Goal: Task Accomplishment & Management: Register for event/course

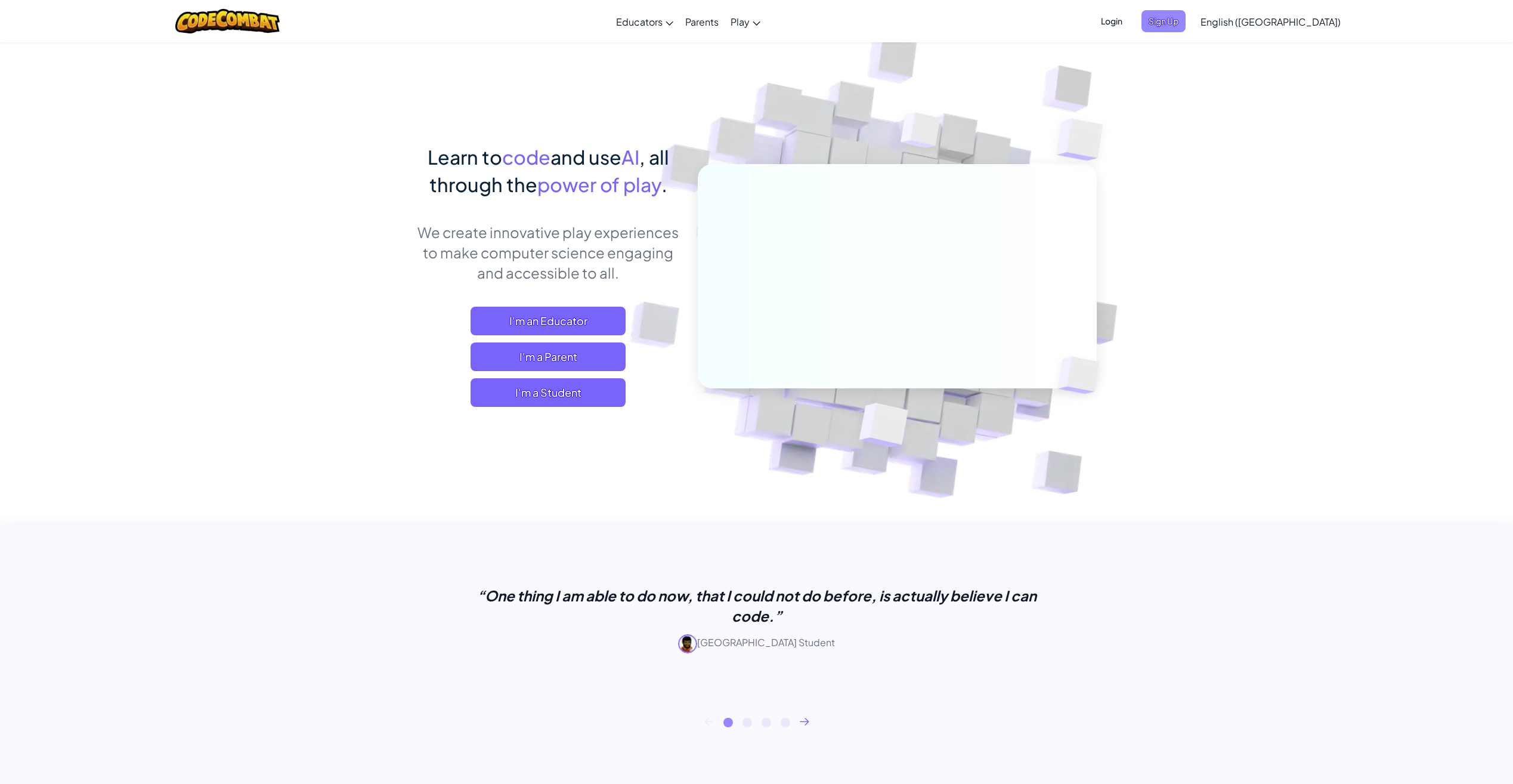
click at [1186, 22] on span "Sign Up" at bounding box center [1163, 21] width 44 height 22
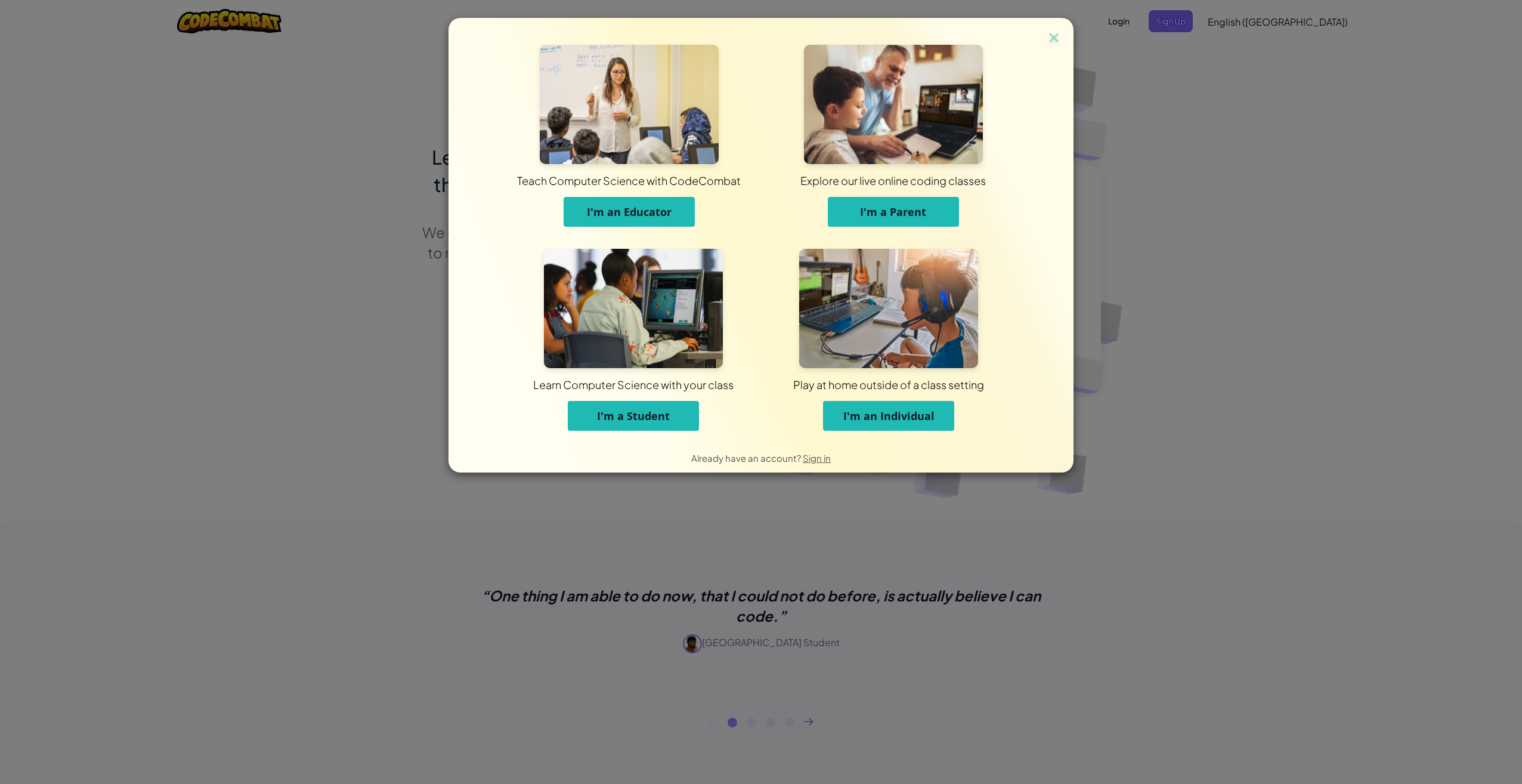
click at [909, 420] on span "I'm an Individual" at bounding box center [889, 416] width 91 height 14
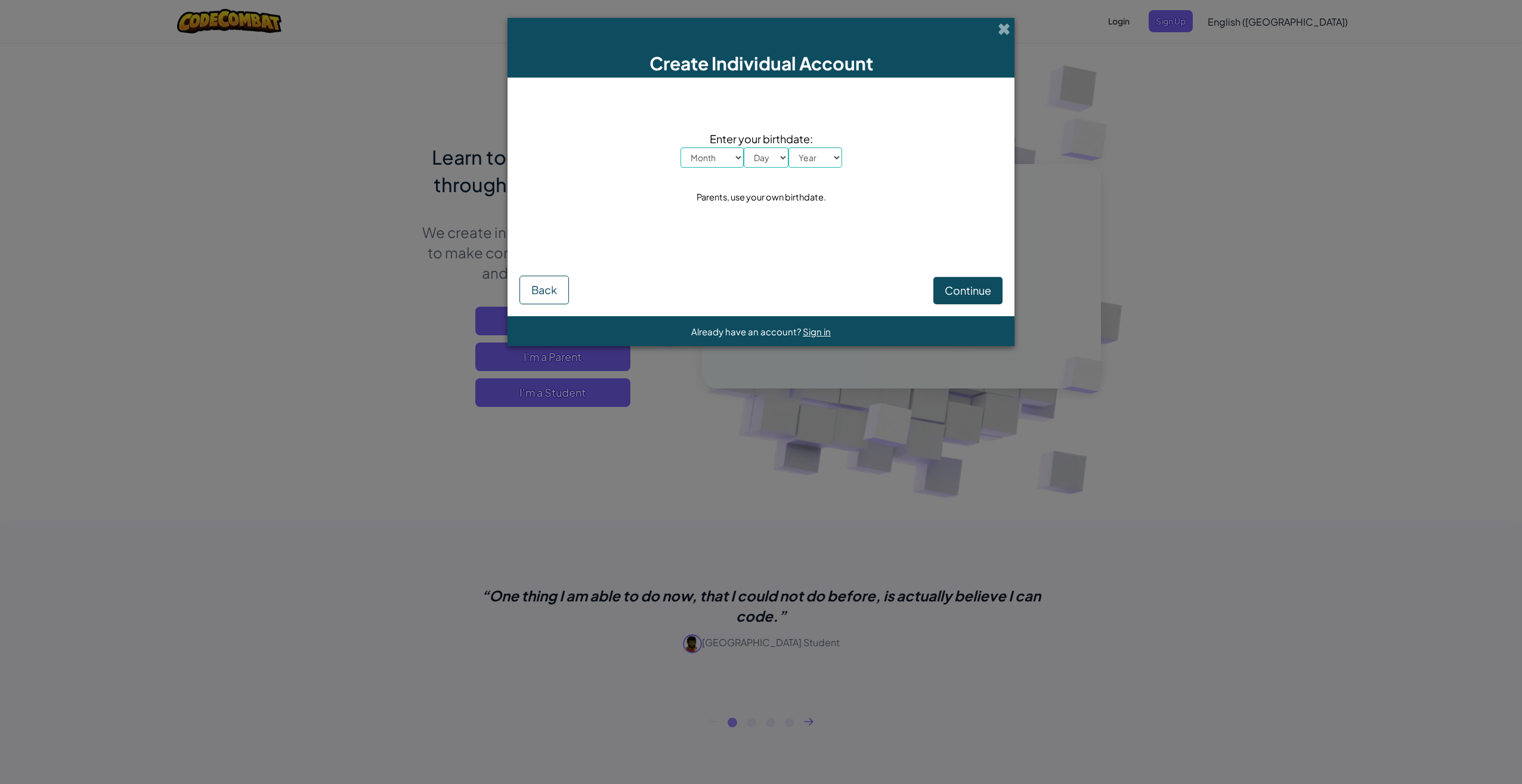
click at [737, 156] on select "Month January February March April May June July August September October Novem…" at bounding box center [713, 157] width 63 height 20
select select "10"
click at [681, 147] on select "Month January February March April May June July August September October Novem…" at bounding box center [713, 157] width 63 height 20
click at [779, 158] on select "Day 1 2 3 4 5 6 7 8 9 10 11 12 13 14 15 16 17 18 19 20 21 22 23 24 25 26 27 28 …" at bounding box center [765, 157] width 44 height 20
select select "31"
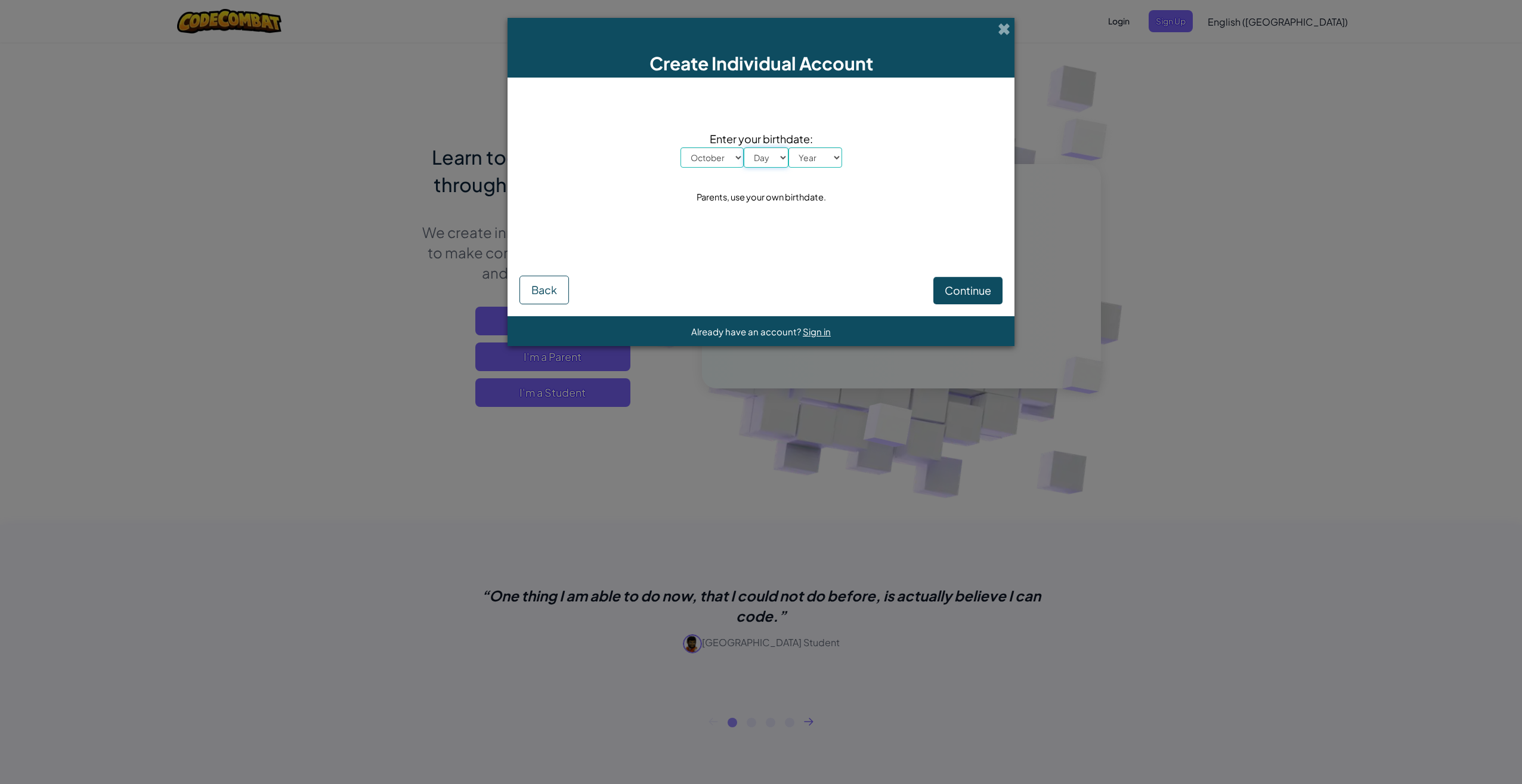
click at [743, 147] on select "Day 1 2 3 4 5 6 7 8 9 10 11 12 13 14 15 16 17 18 19 20 21 22 23 24 25 26 27 28 …" at bounding box center [765, 157] width 44 height 20
click at [838, 159] on select "Year 2025 2024 2023 2022 2021 2020 2019 2018 2017 2016 2015 2014 2013 2012 2011…" at bounding box center [815, 157] width 53 height 20
select select "1980"
click at [789, 147] on select "Year 2025 2024 2023 2022 2021 2020 2019 2018 2017 2016 2015 2014 2013 2012 2011…" at bounding box center [815, 157] width 53 height 20
click at [879, 211] on div "Enter your birthdate: Month January February March April May June July August S…" at bounding box center [761, 168] width 483 height 157
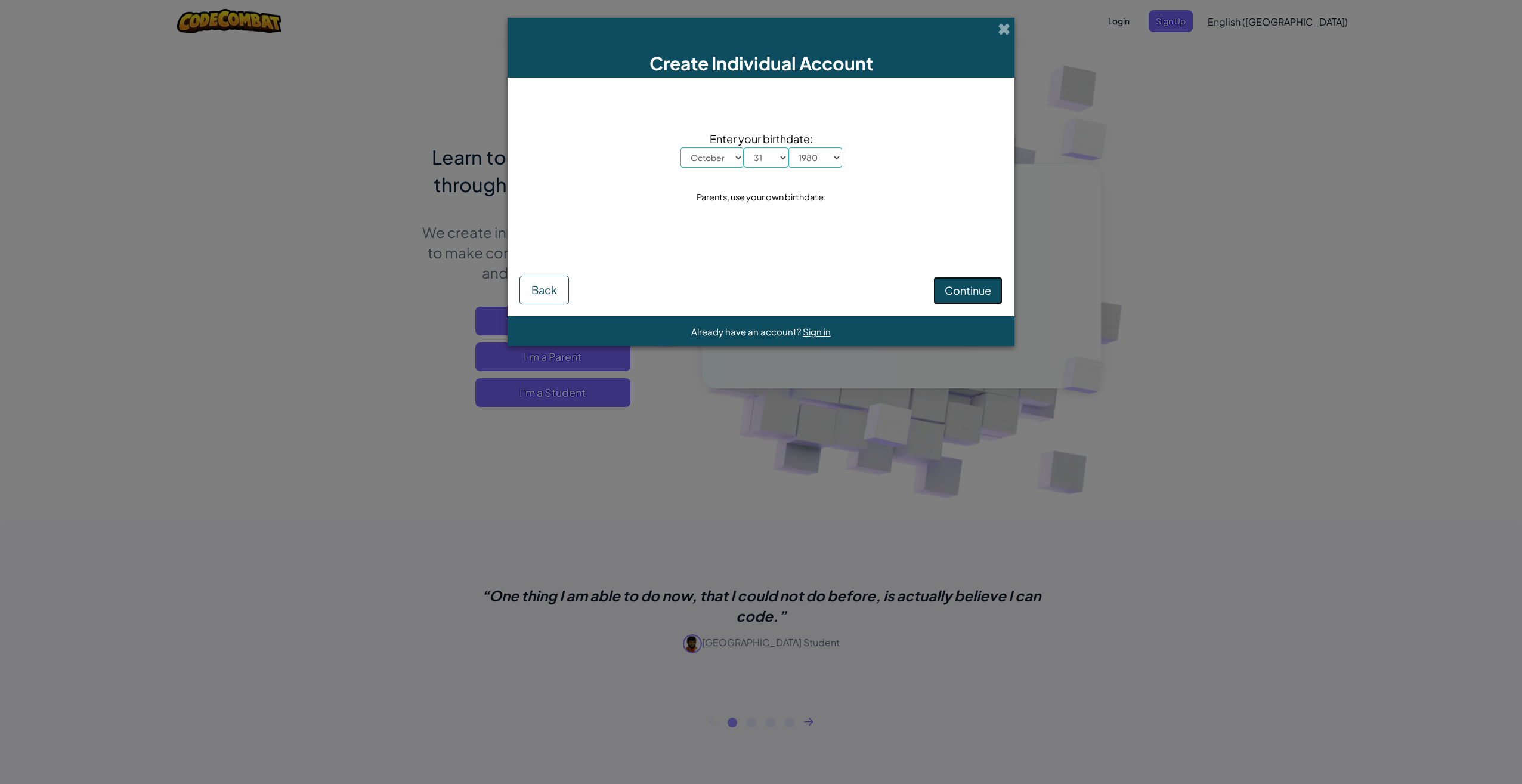
click at [950, 293] on span "Continue" at bounding box center [968, 289] width 46 height 14
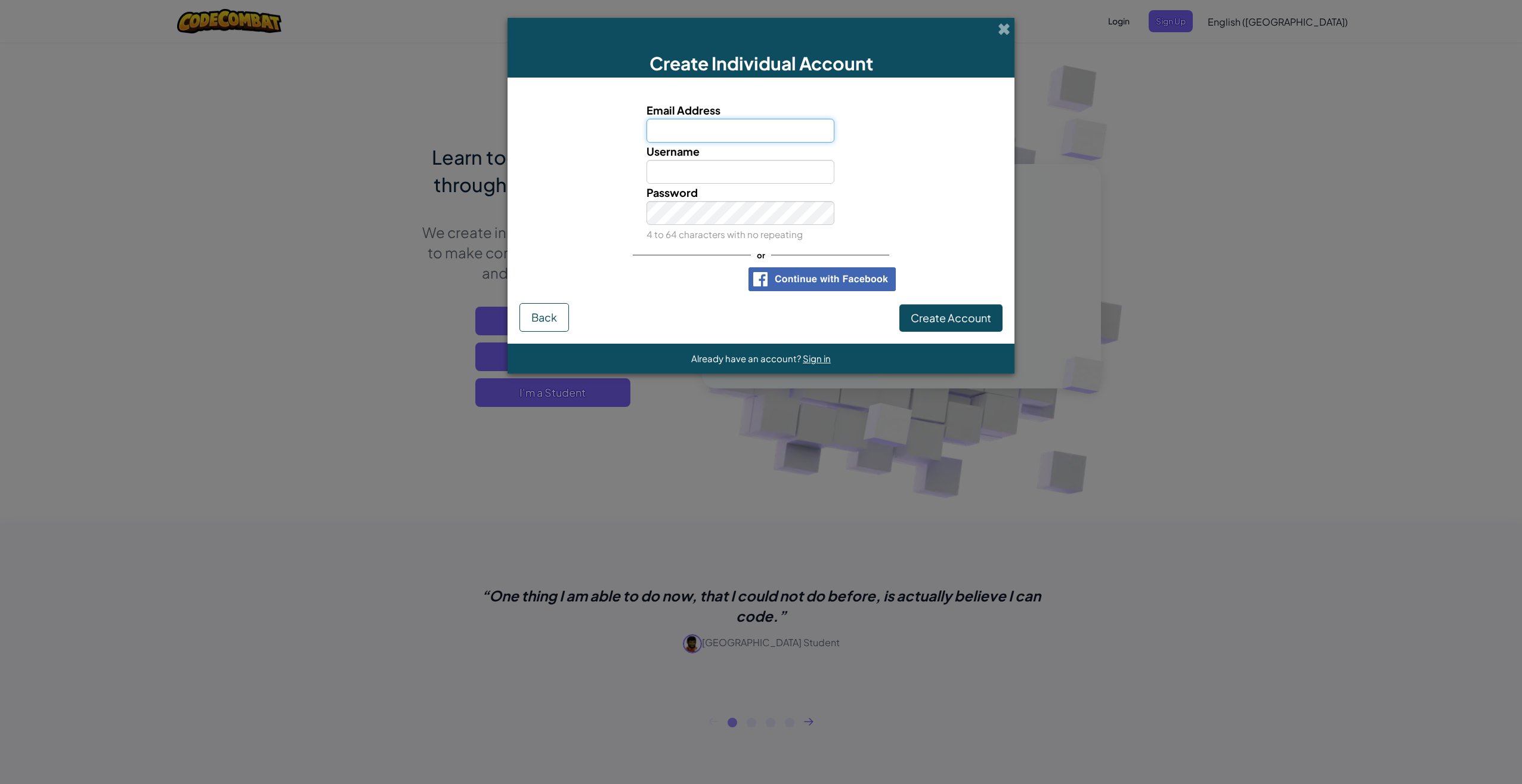
click at [683, 137] on input "Email Address" at bounding box center [741, 130] width 188 height 24
click at [675, 129] on input "Email Address" at bounding box center [741, 130] width 188 height 24
type input "C"
type input "codecombat@olivanders.net"
type input "TreeDeeFriend"
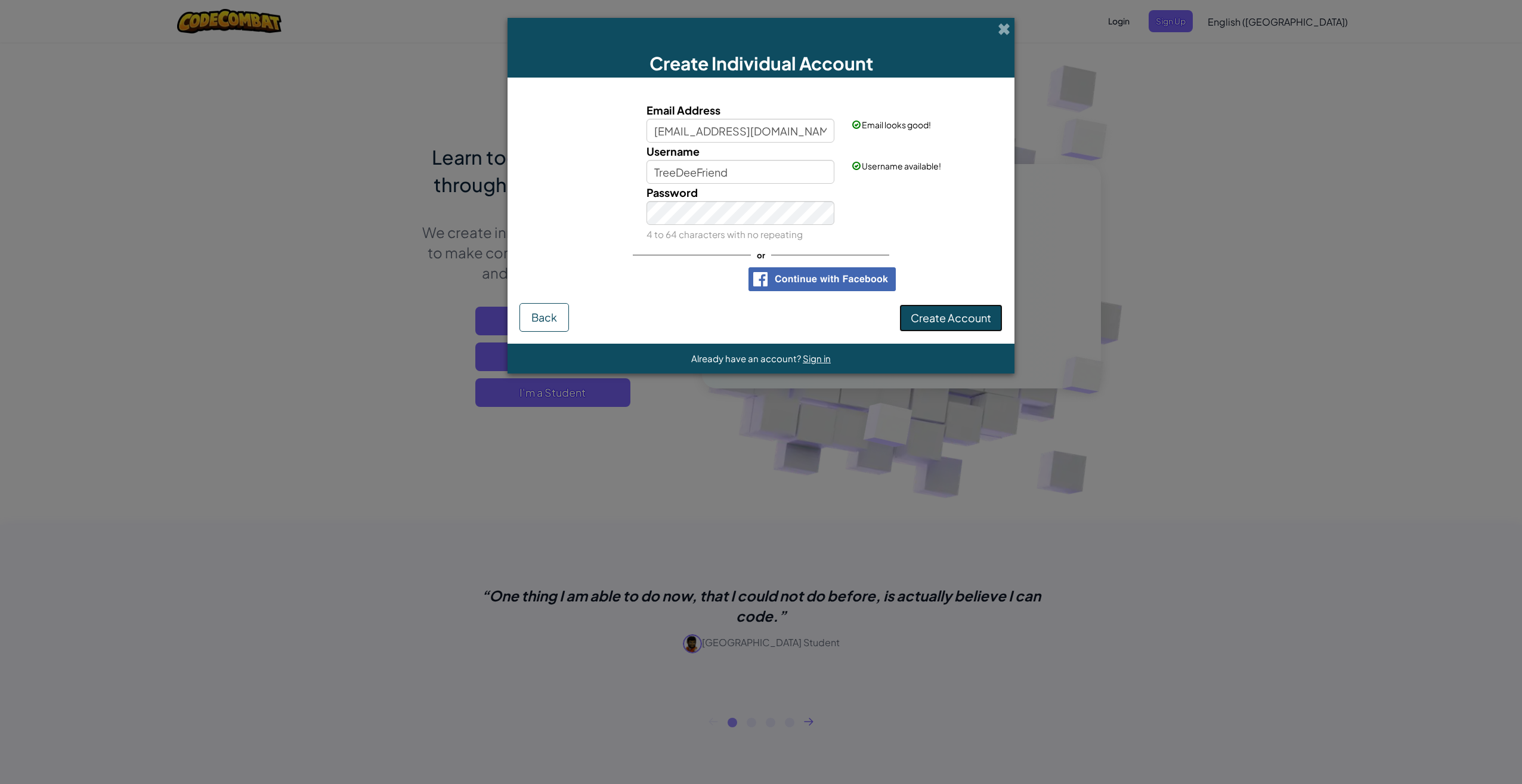
click at [980, 318] on span "Create Account" at bounding box center [950, 317] width 80 height 14
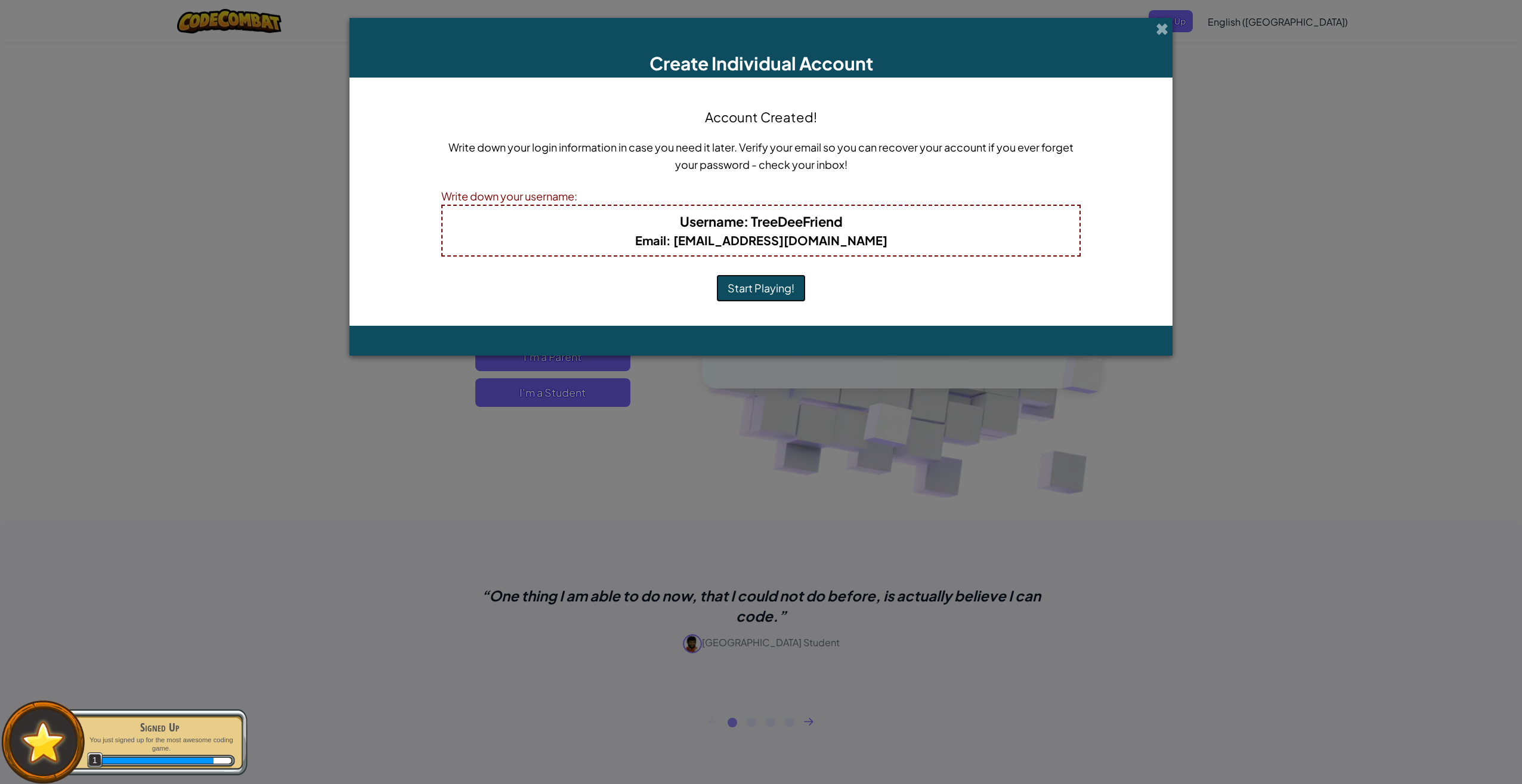
click at [752, 287] on button "Start Playing!" at bounding box center [761, 288] width 90 height 27
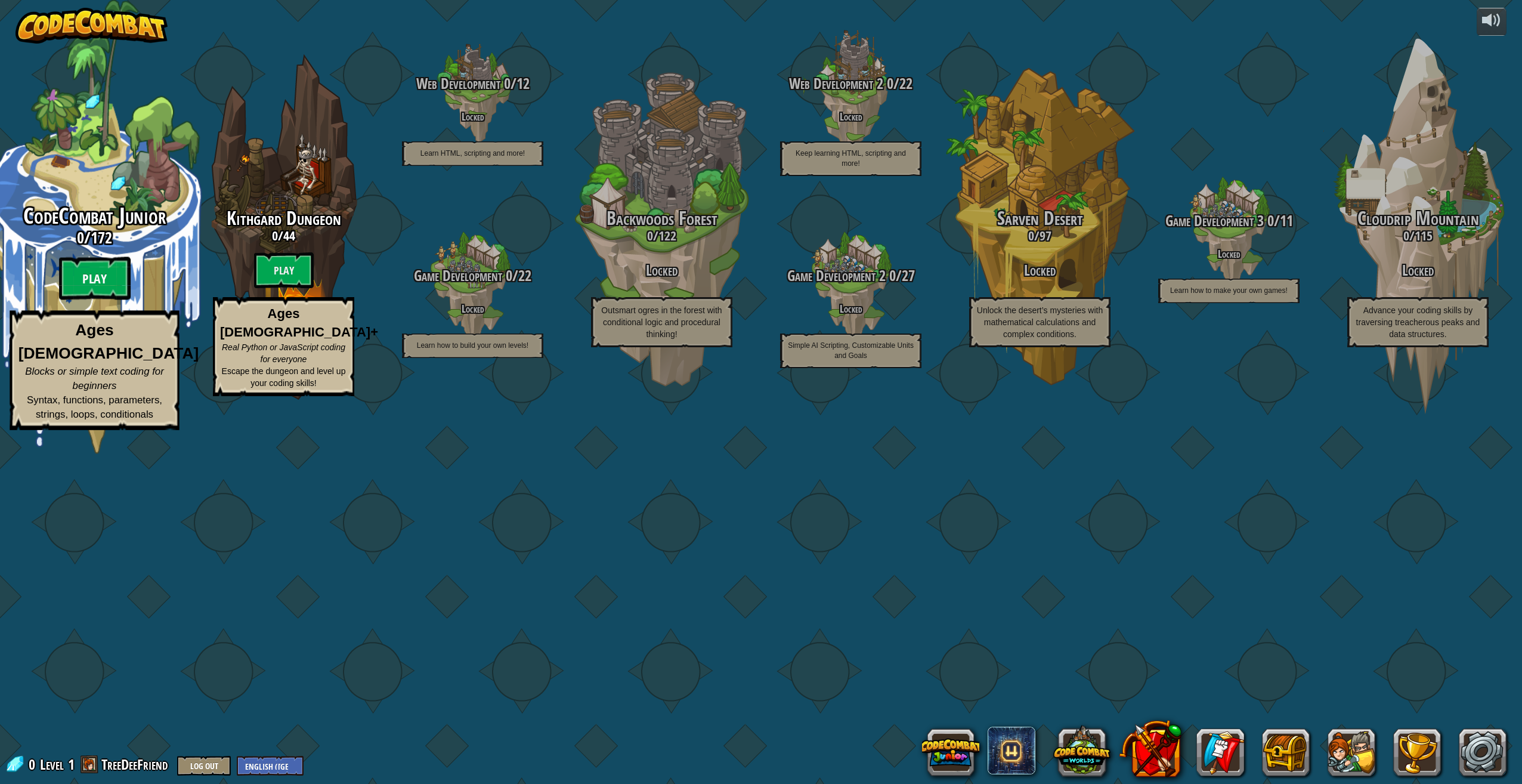
click at [80, 300] on btn "Play" at bounding box center [94, 278] width 71 height 43
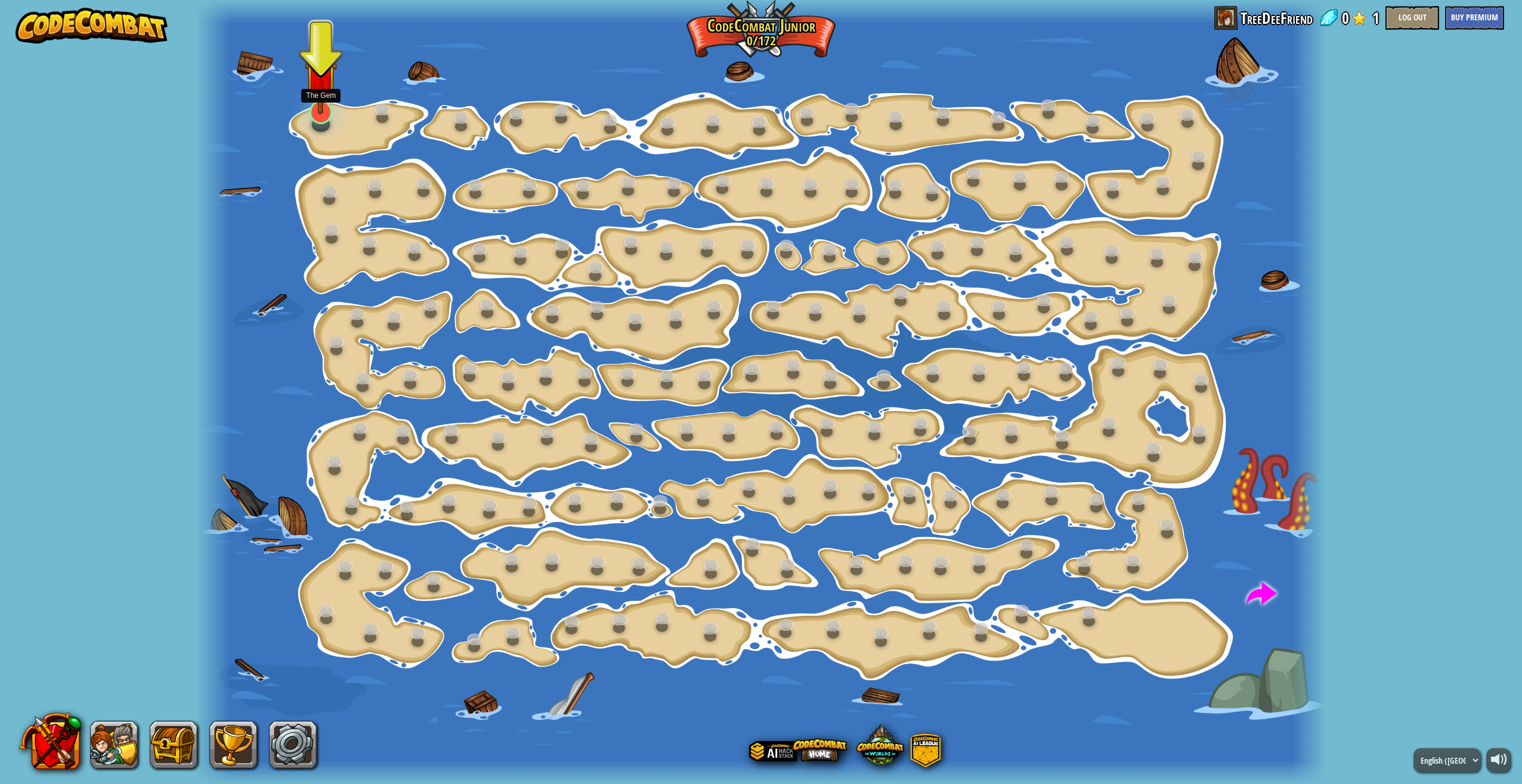
click at [317, 91] on img at bounding box center [321, 77] width 33 height 74
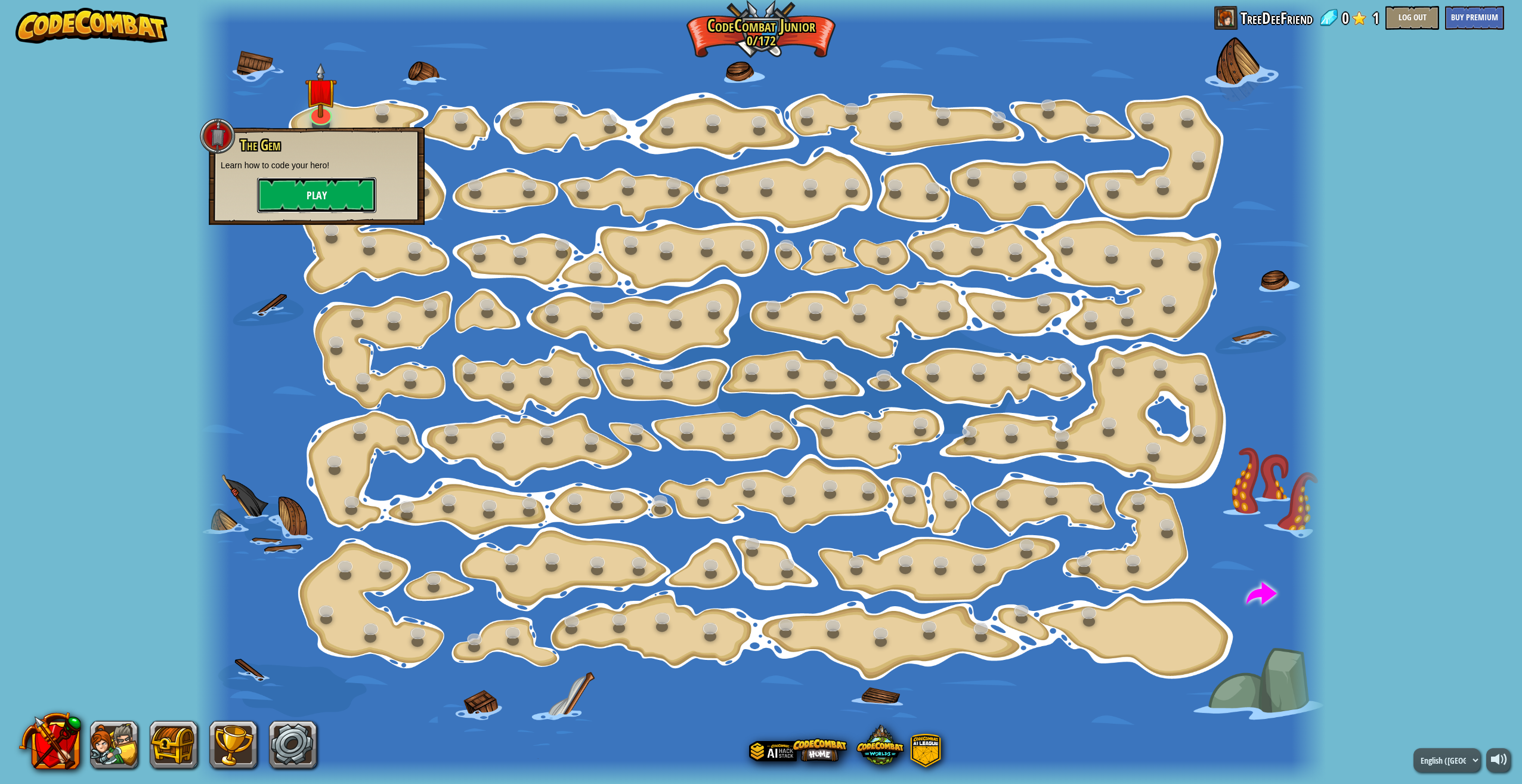
click at [350, 203] on button "Play" at bounding box center [317, 195] width 119 height 36
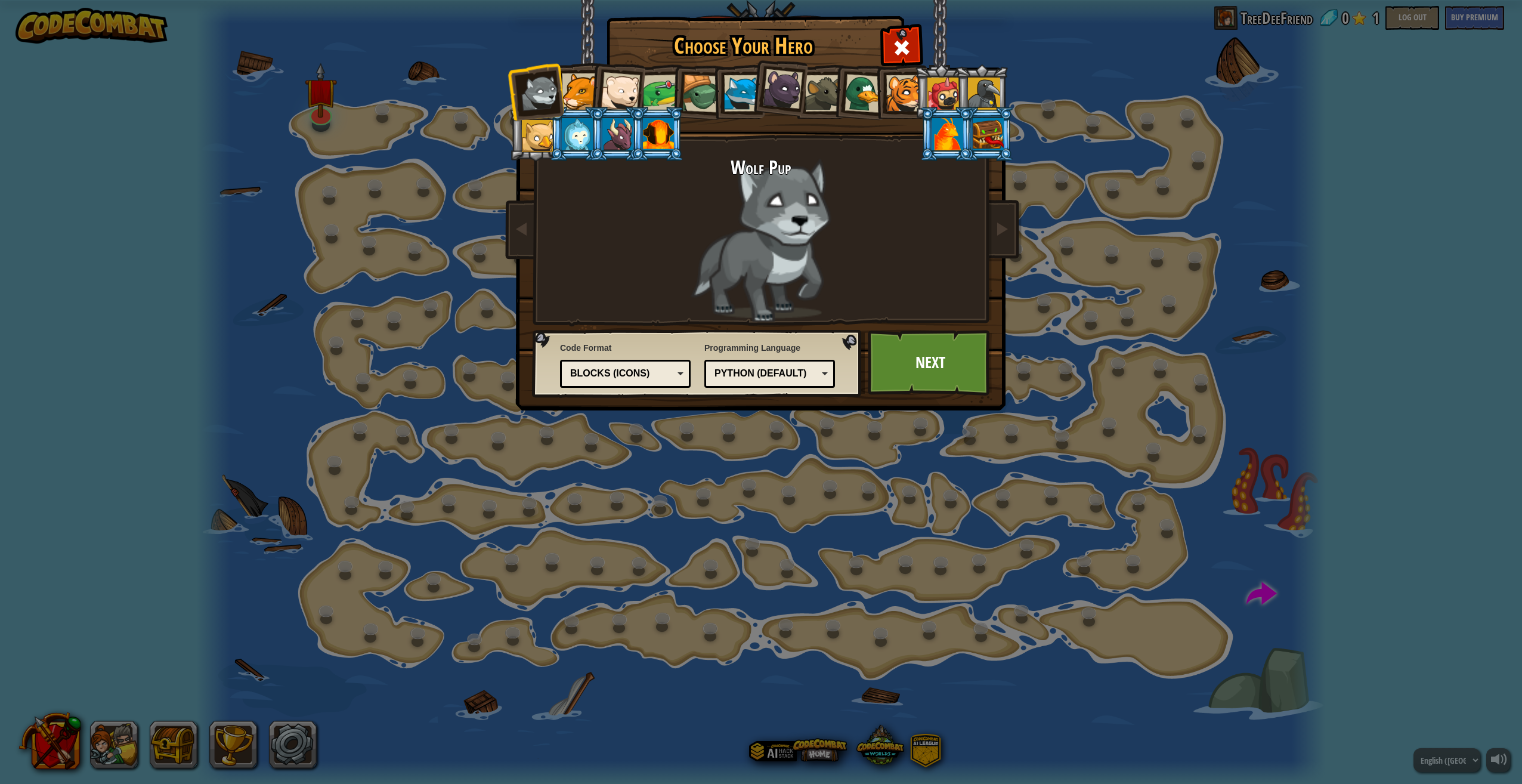
click at [668, 134] on div at bounding box center [658, 135] width 31 height 33
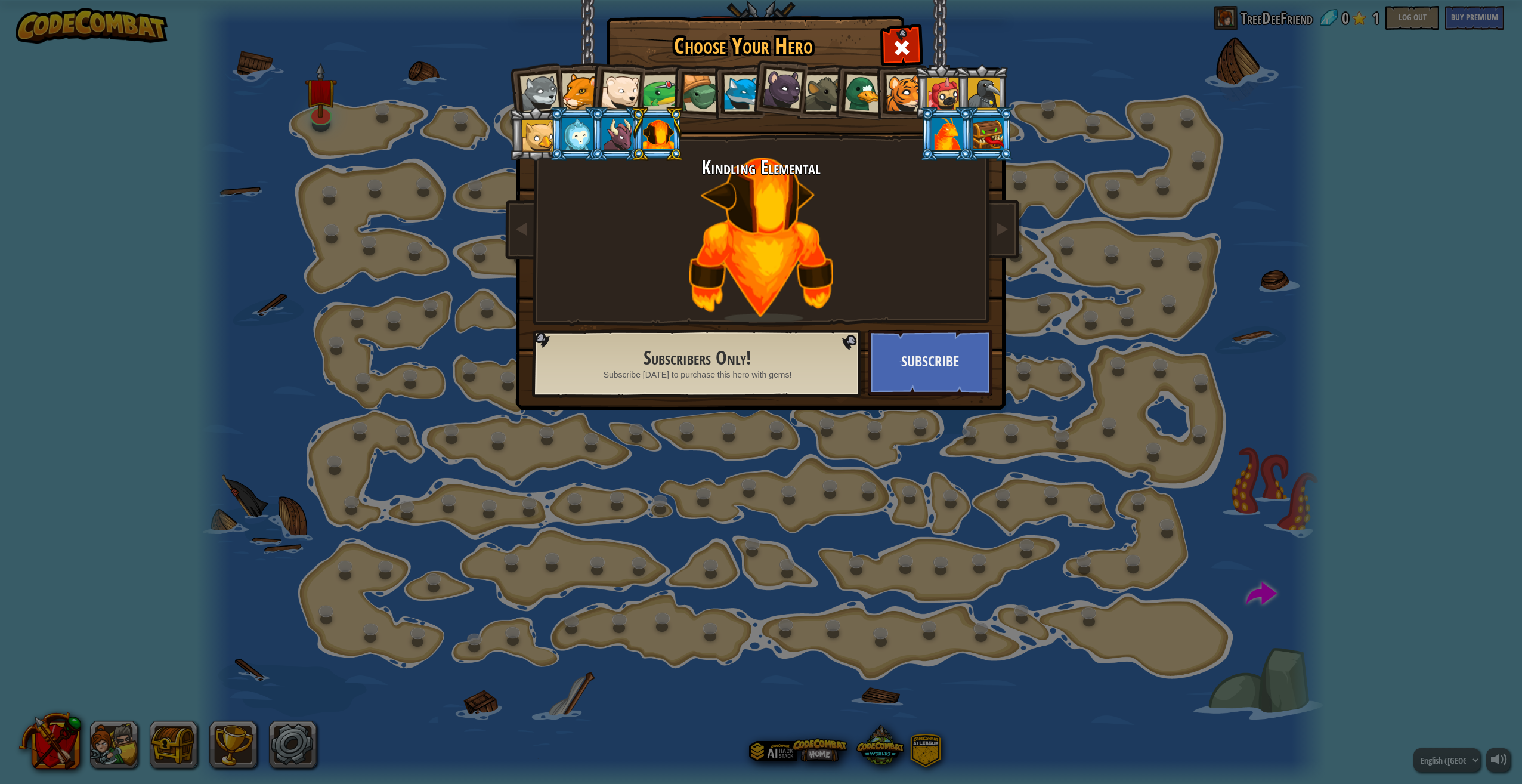
click at [978, 122] on div at bounding box center [988, 135] width 31 height 33
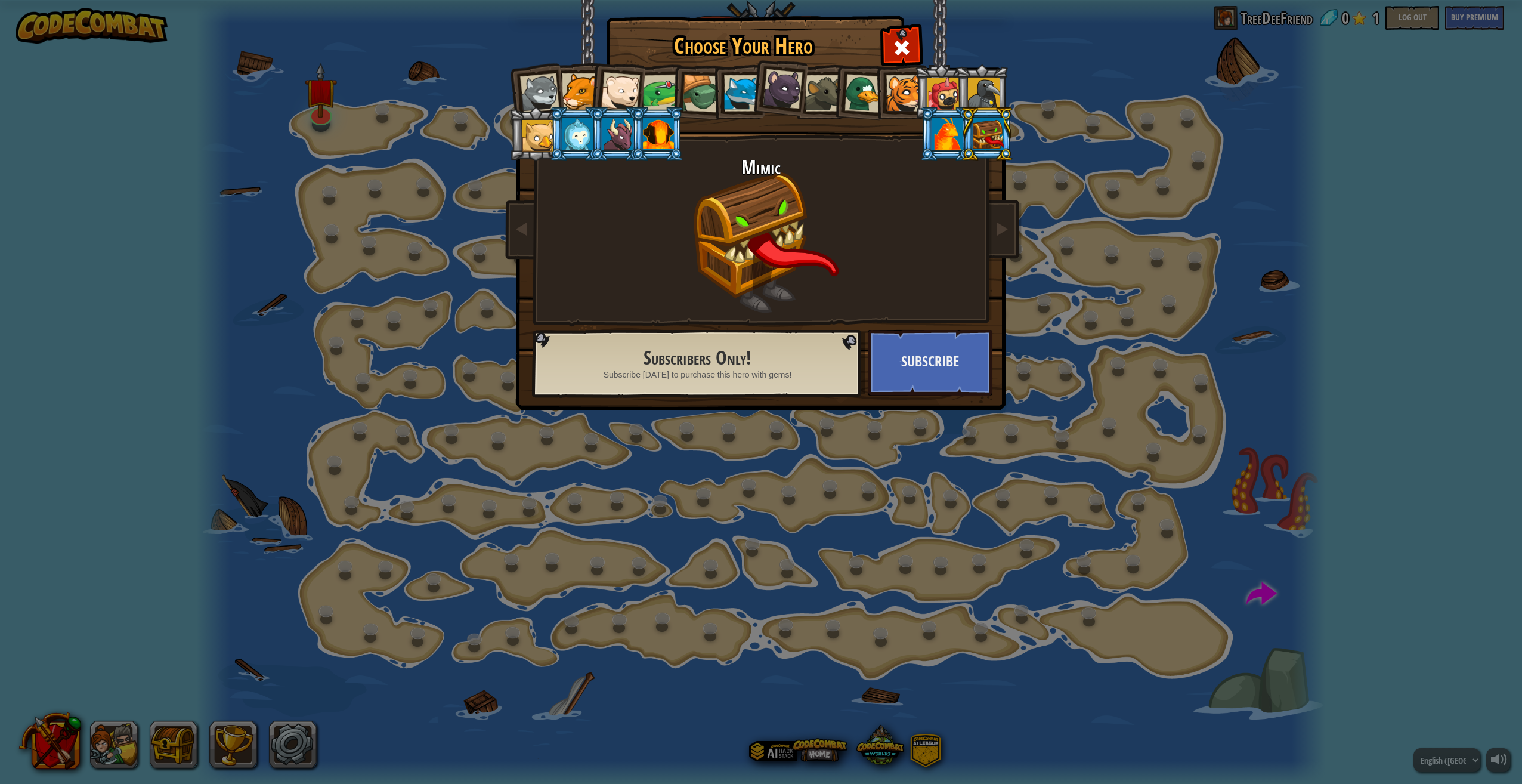
click at [570, 80] on div at bounding box center [580, 91] width 36 height 36
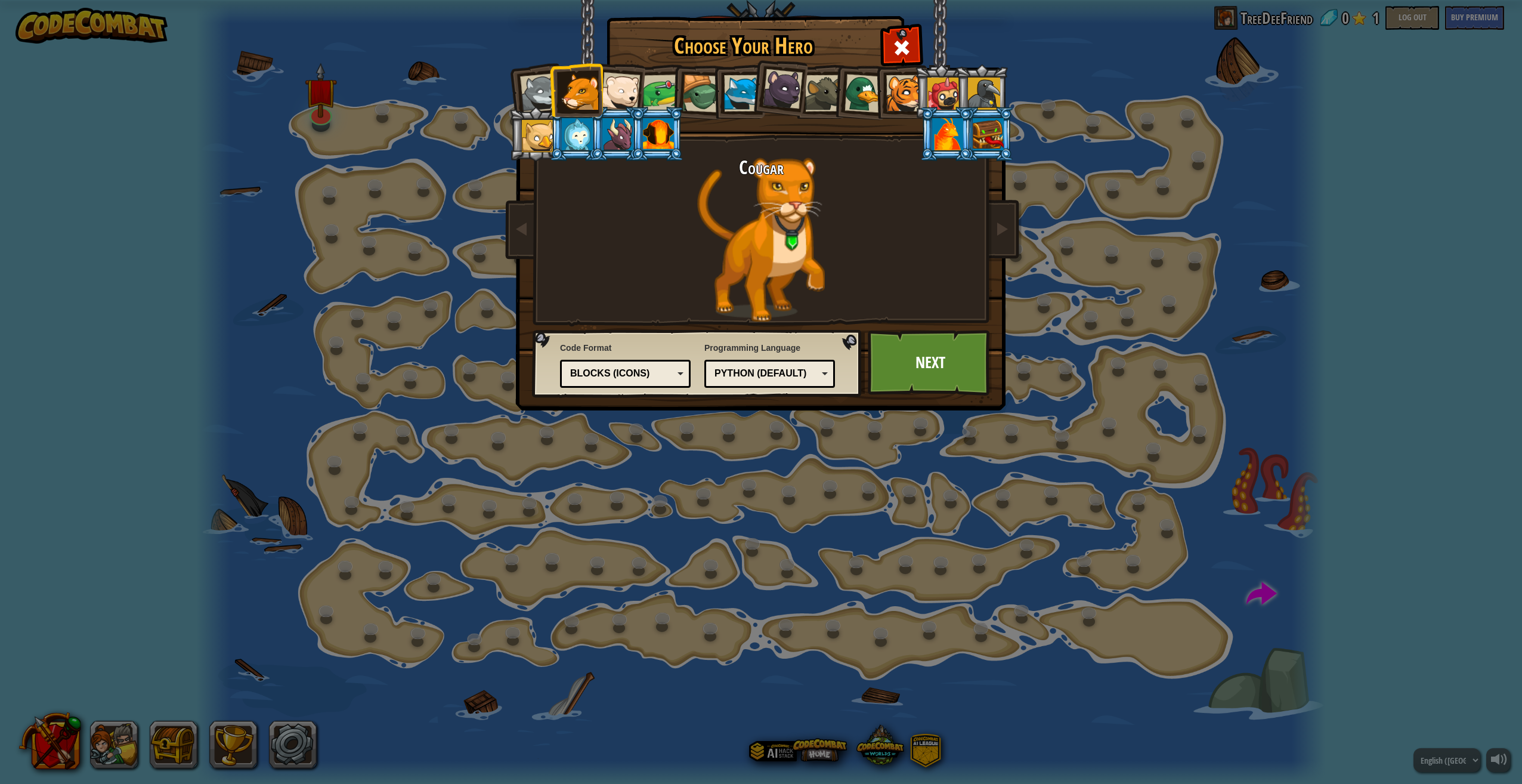
click at [669, 87] on div at bounding box center [661, 92] width 37 height 37
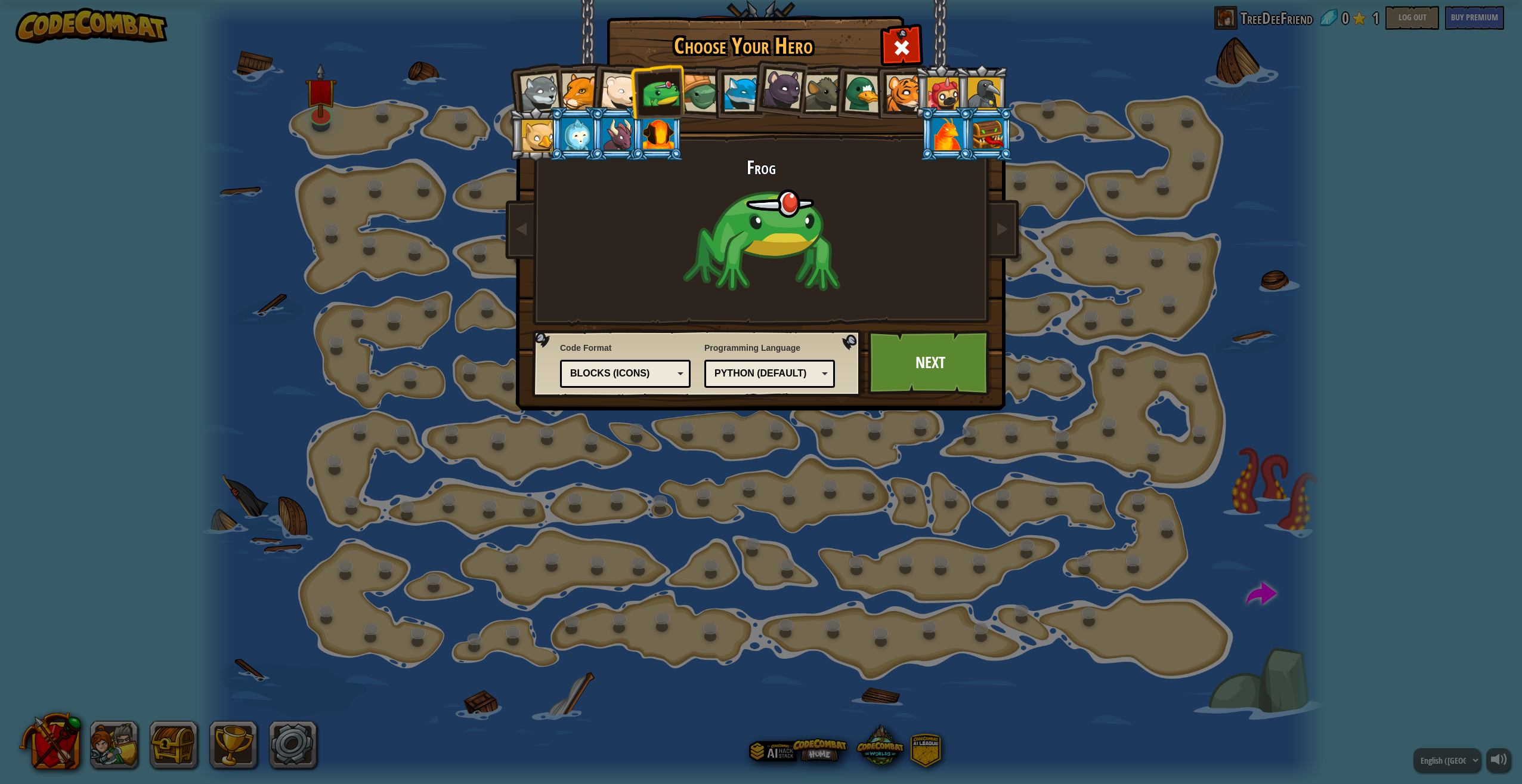
click at [739, 93] on div at bounding box center [742, 93] width 36 height 36
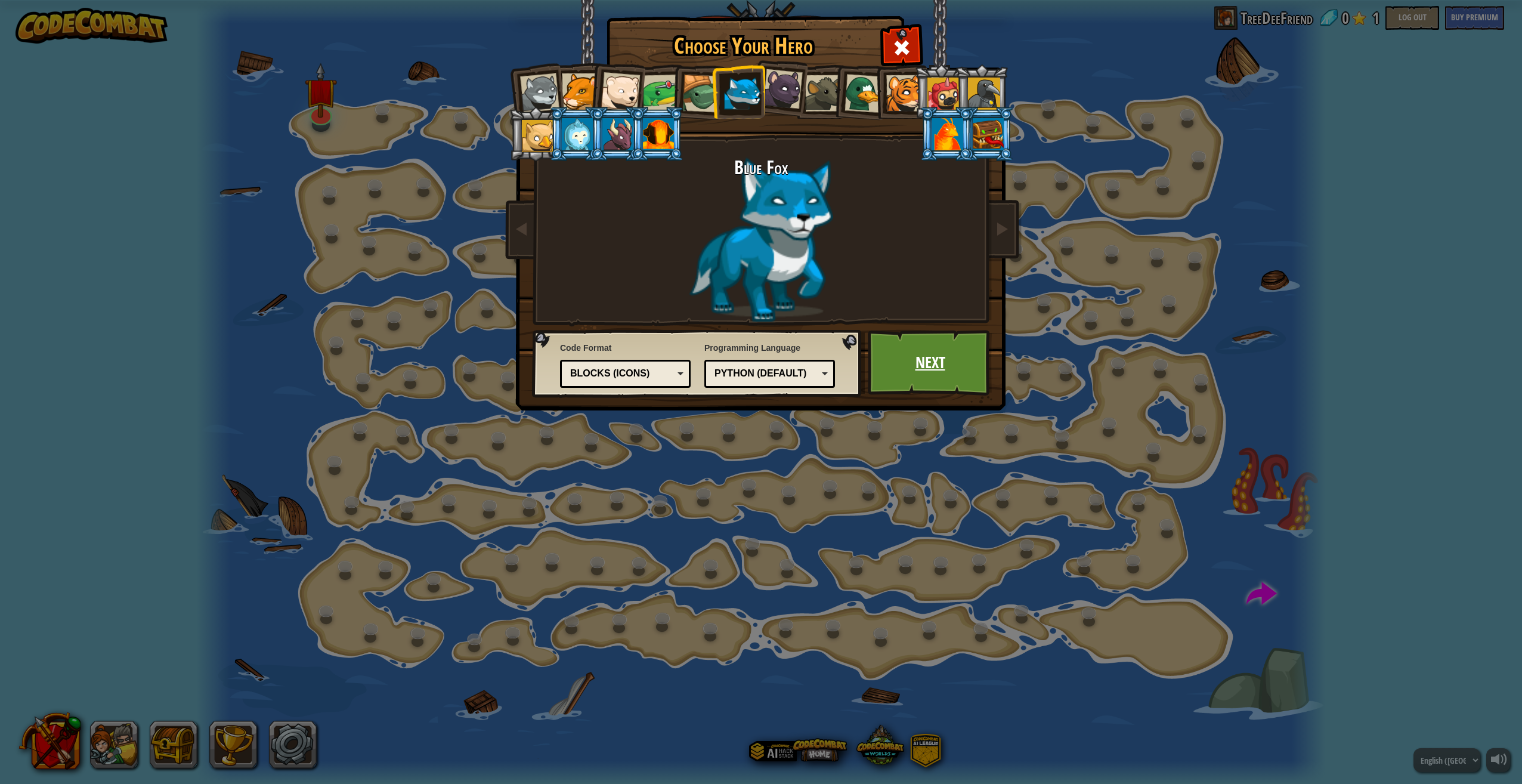
click at [921, 357] on link "Next" at bounding box center [931, 363] width 125 height 66
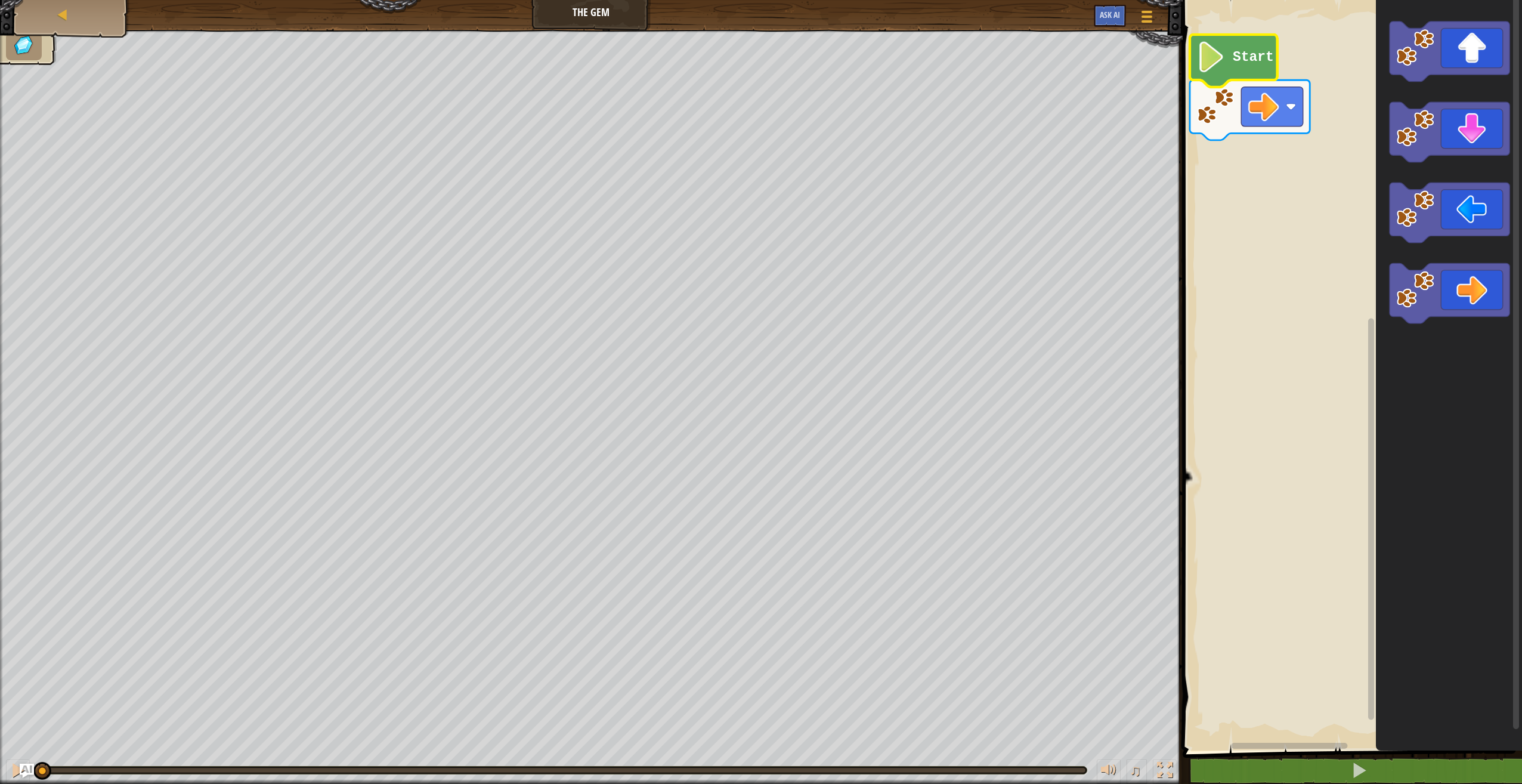
click at [1227, 52] on icon "Blockly Workspace" at bounding box center [1234, 61] width 88 height 52
click at [1204, 63] on image "Blockly Workspace" at bounding box center [1211, 57] width 29 height 31
click at [1208, 62] on image "Blockly Workspace" at bounding box center [1211, 57] width 29 height 31
click at [1491, 138] on icon "Blockly Workspace" at bounding box center [1450, 132] width 120 height 61
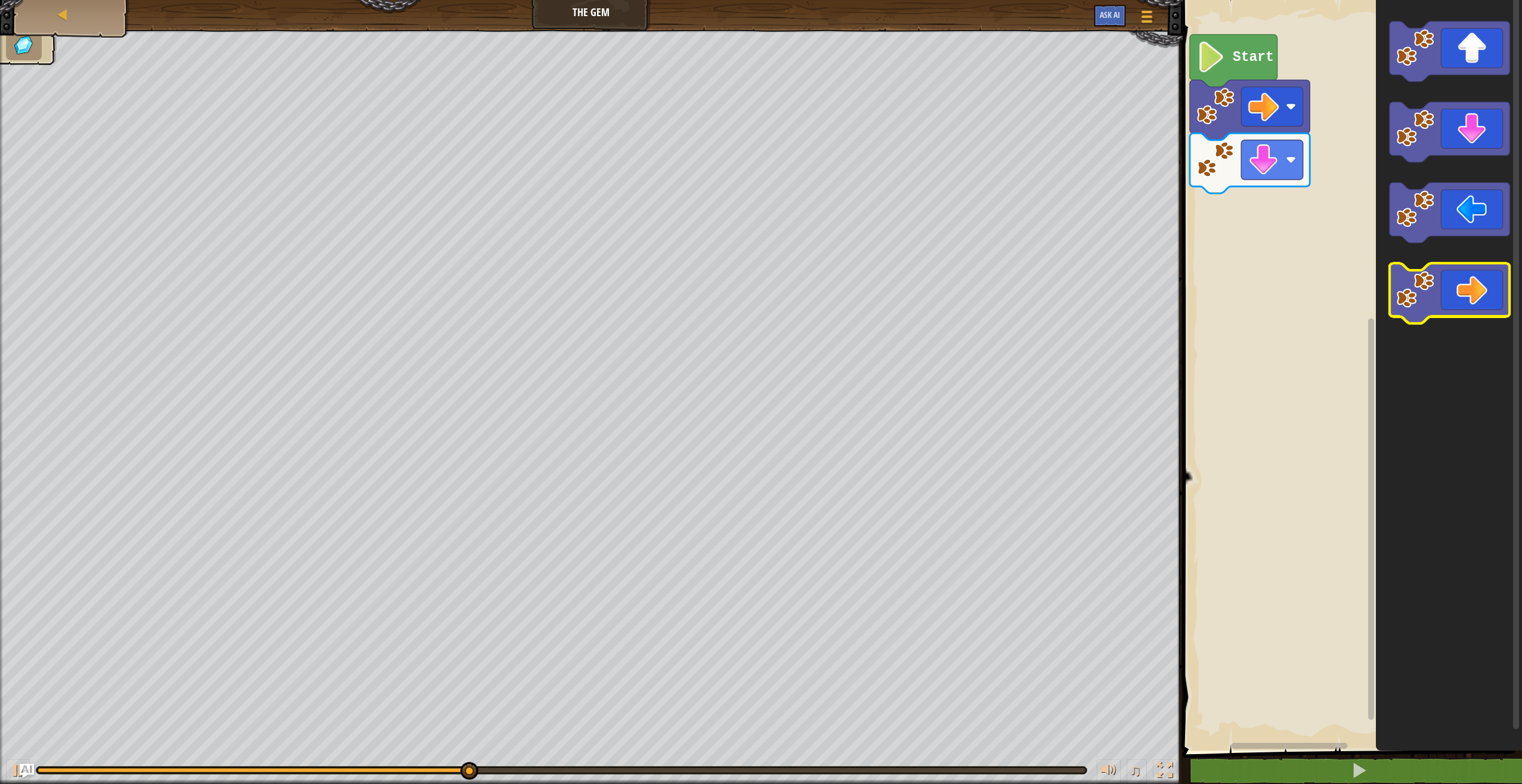
click at [1446, 290] on icon "Blockly Workspace" at bounding box center [1450, 293] width 120 height 61
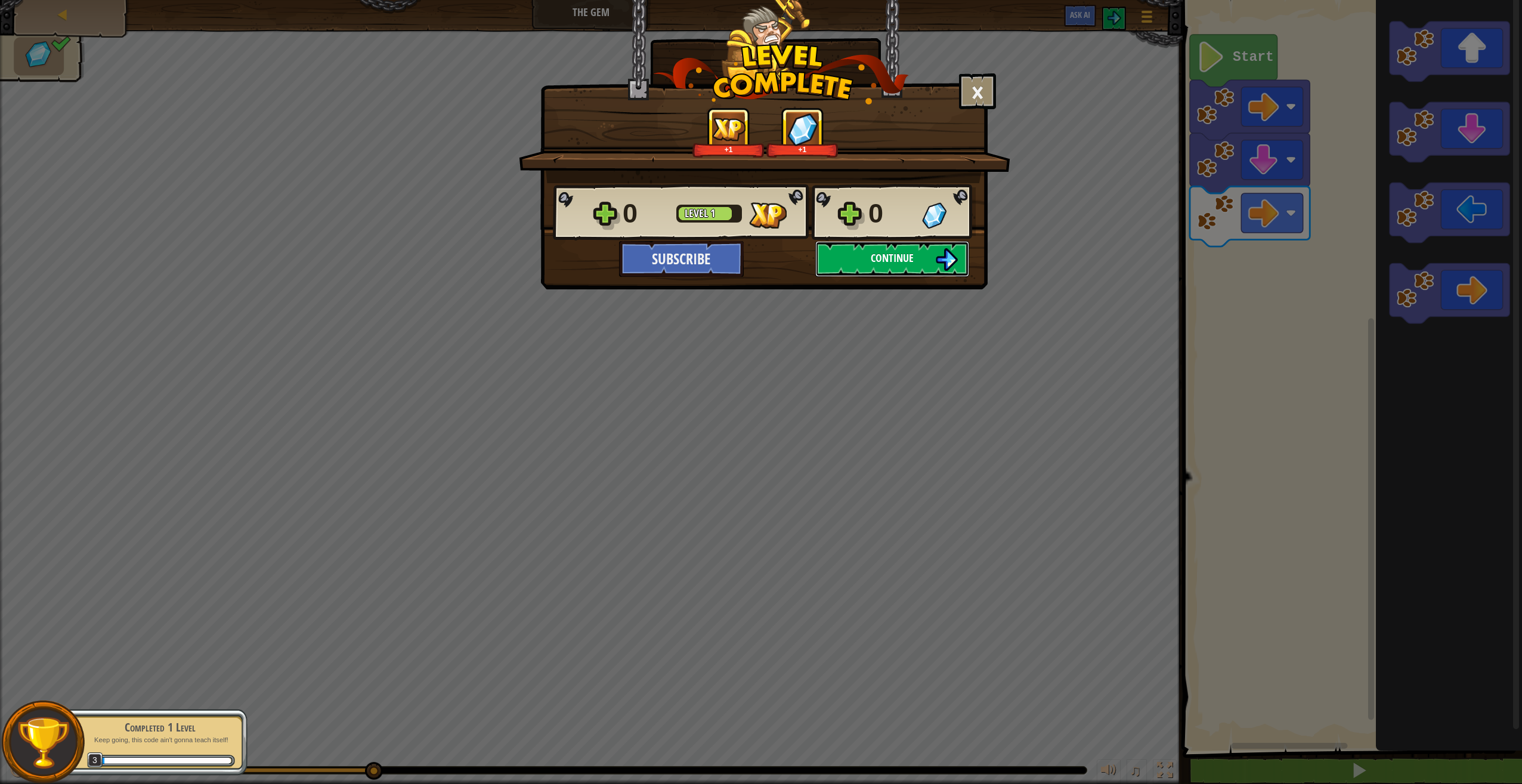
click at [865, 276] on button "Continue" at bounding box center [893, 259] width 154 height 36
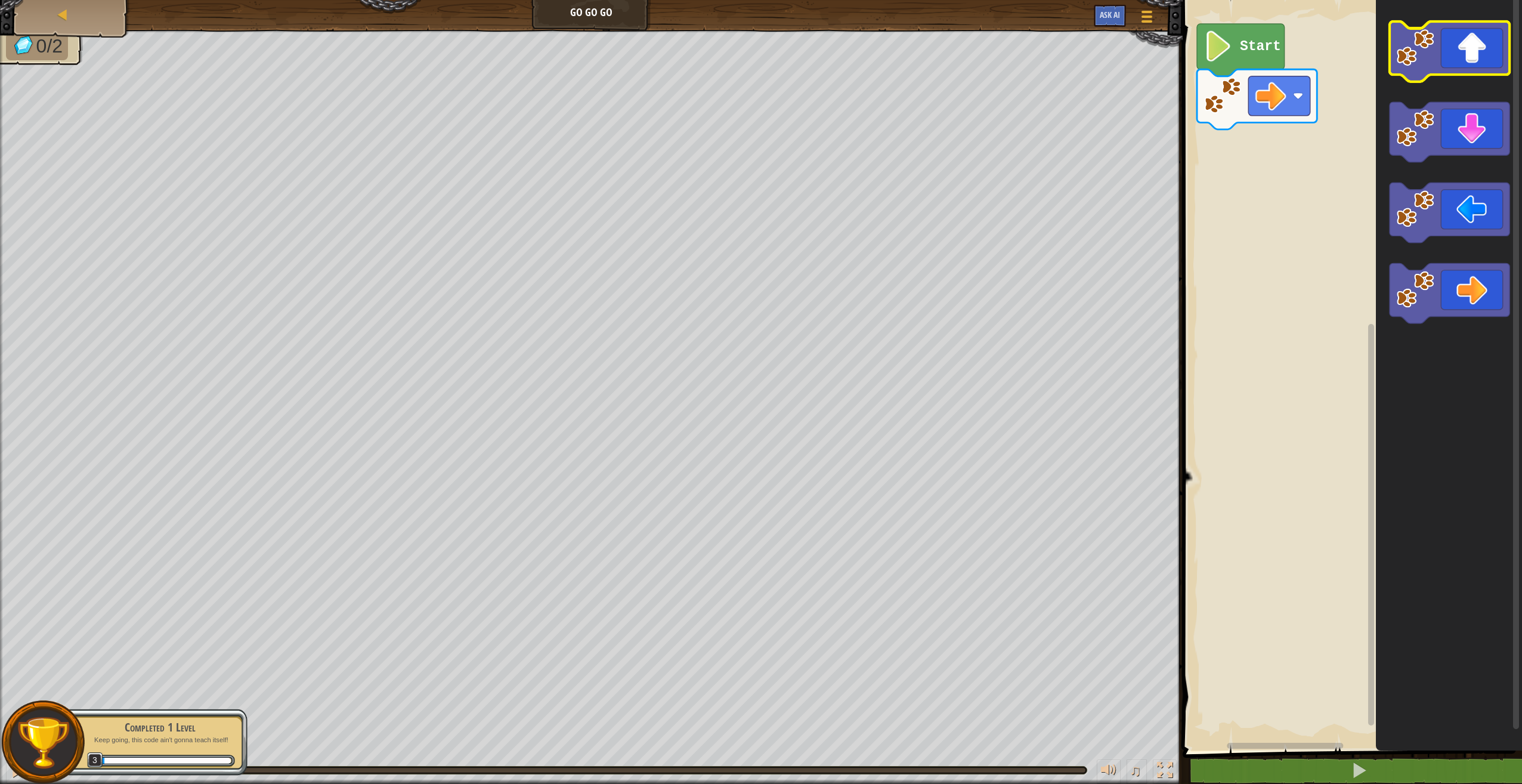
click at [1462, 61] on icon "Blockly Workspace" at bounding box center [1450, 52] width 120 height 61
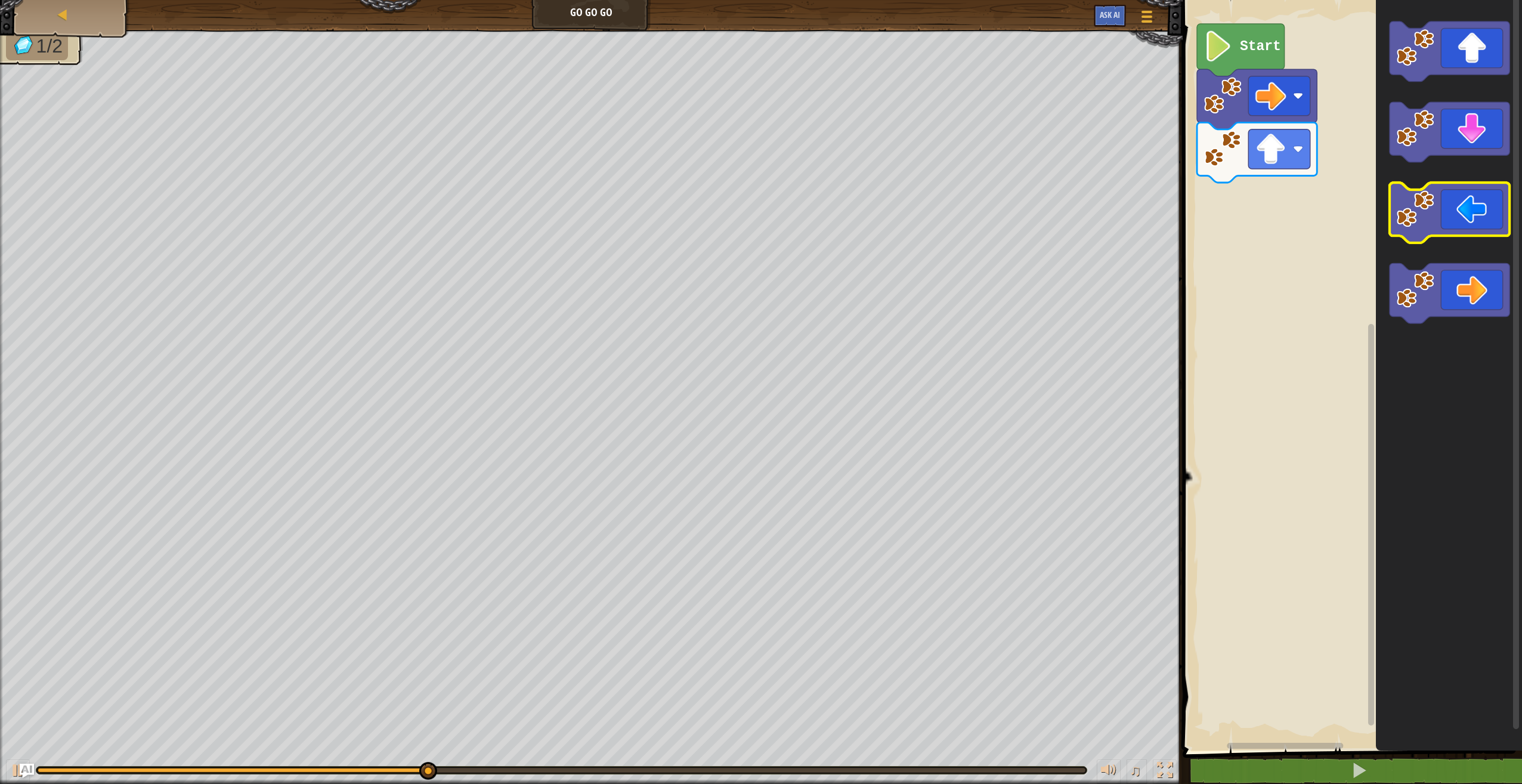
click at [1483, 230] on icon "Blockly Workspace" at bounding box center [1450, 213] width 120 height 61
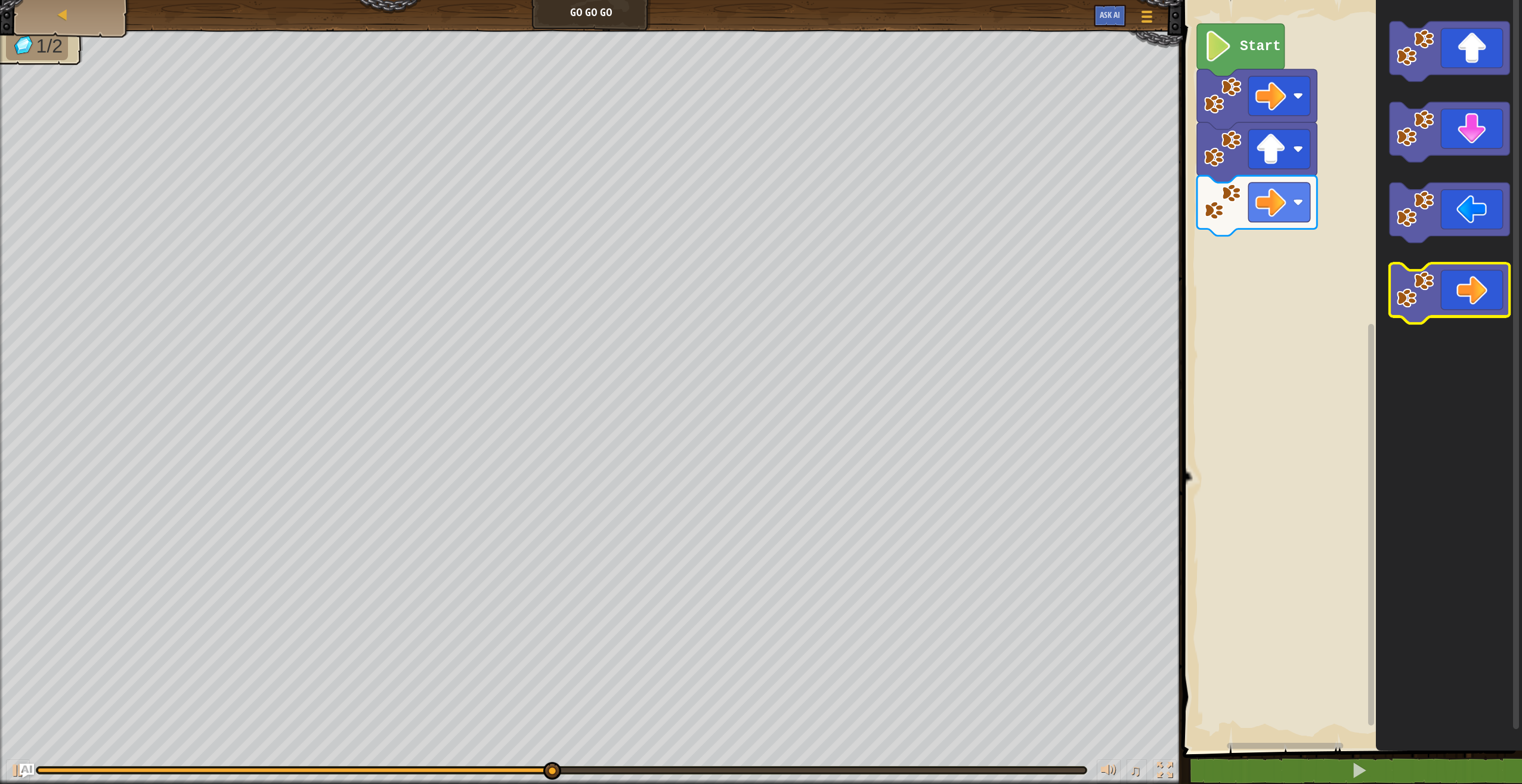
click at [1454, 298] on icon "Blockly Workspace" at bounding box center [1450, 293] width 120 height 61
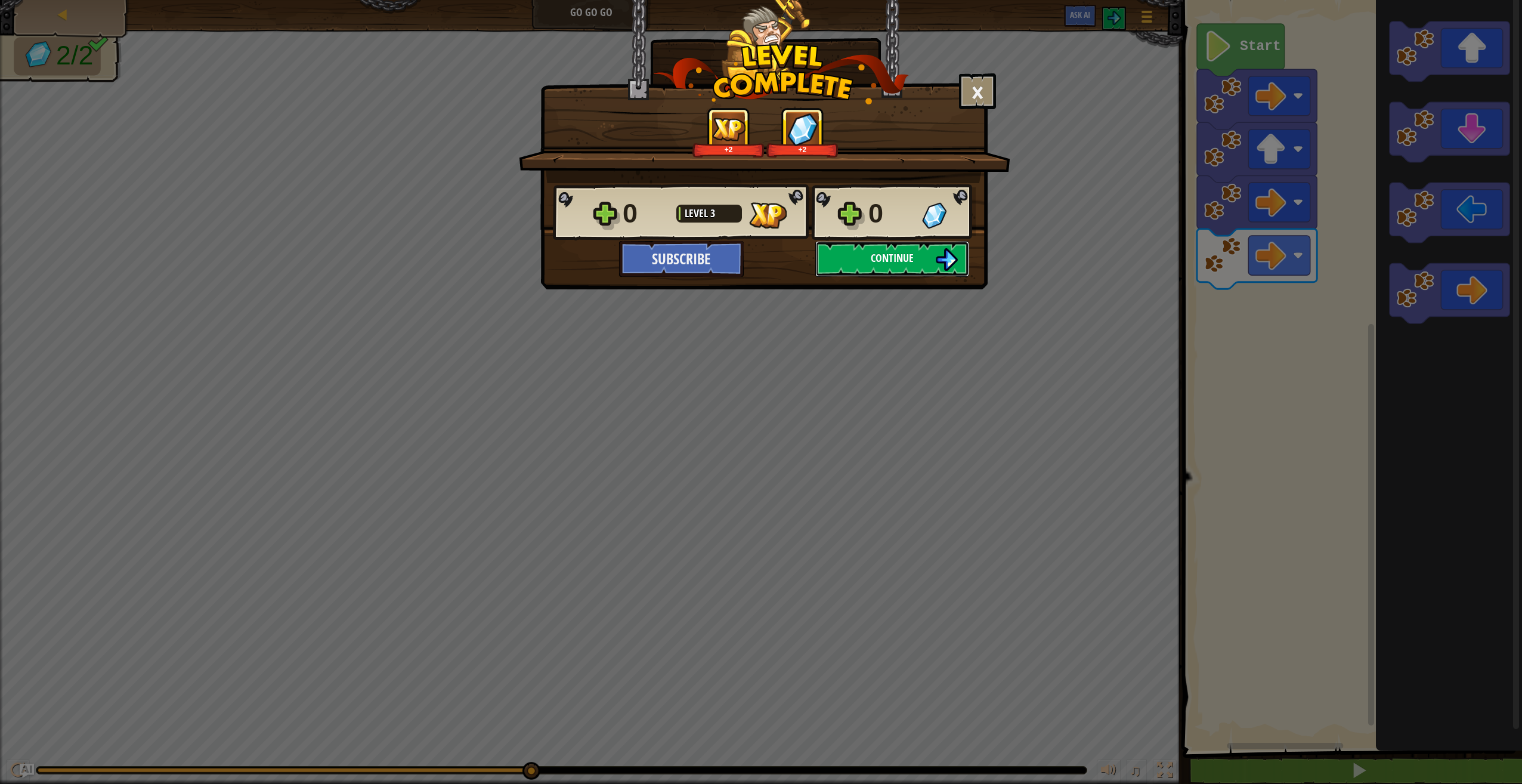
click at [928, 260] on button "Continue" at bounding box center [893, 259] width 154 height 36
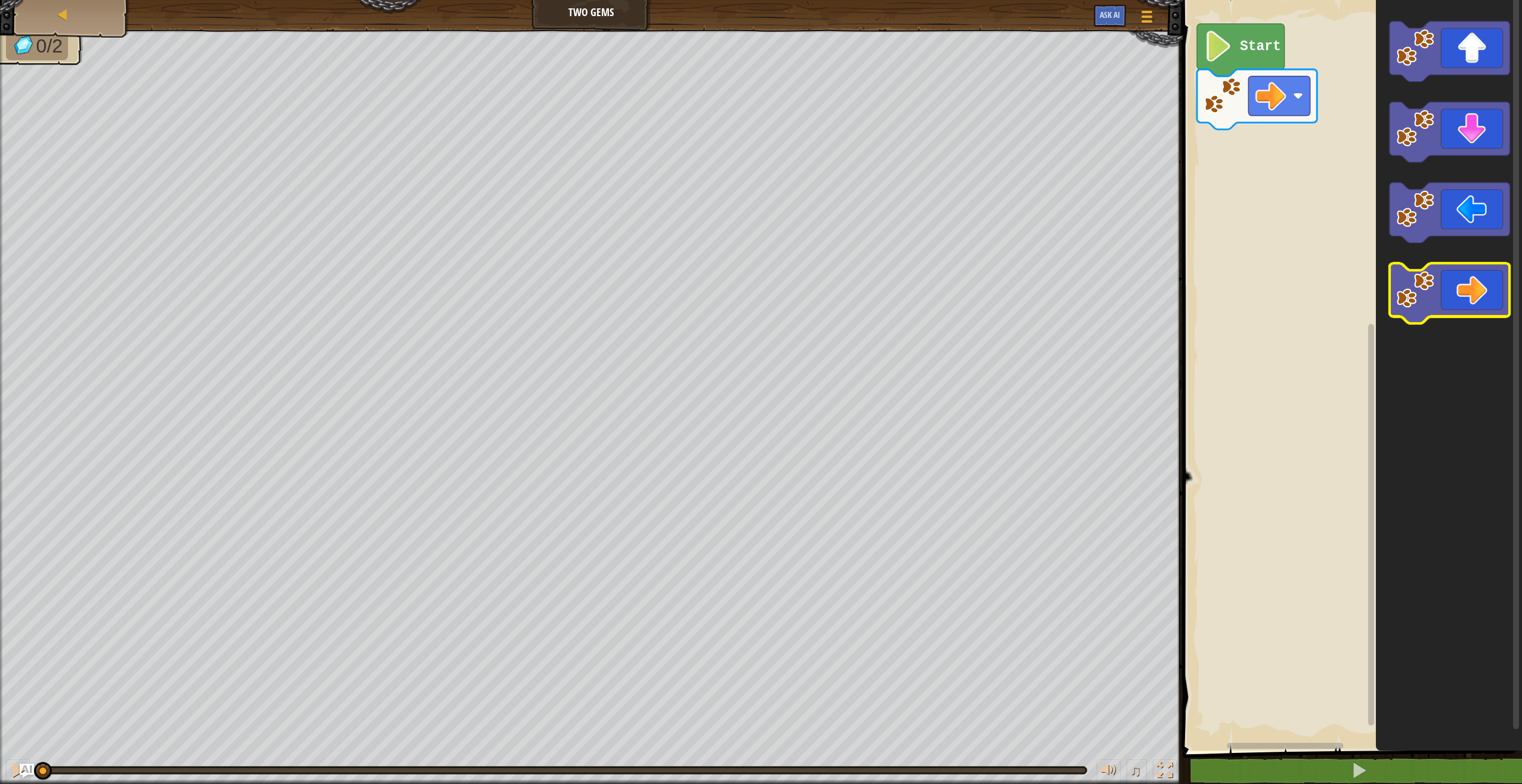
click at [1469, 295] on icon "Blockly Workspace" at bounding box center [1450, 293] width 120 height 61
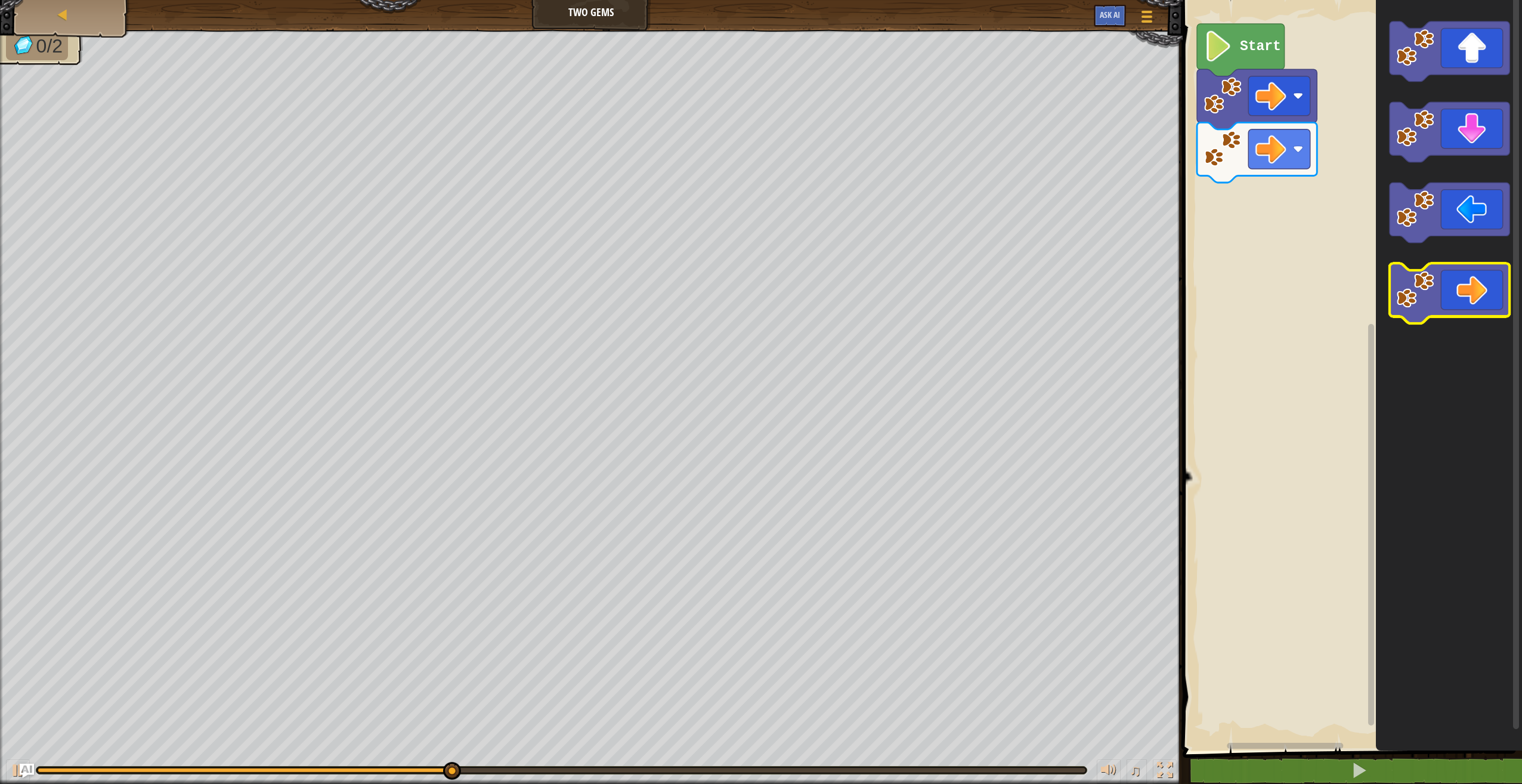
click at [1468, 295] on icon "Blockly Workspace" at bounding box center [1450, 293] width 120 height 61
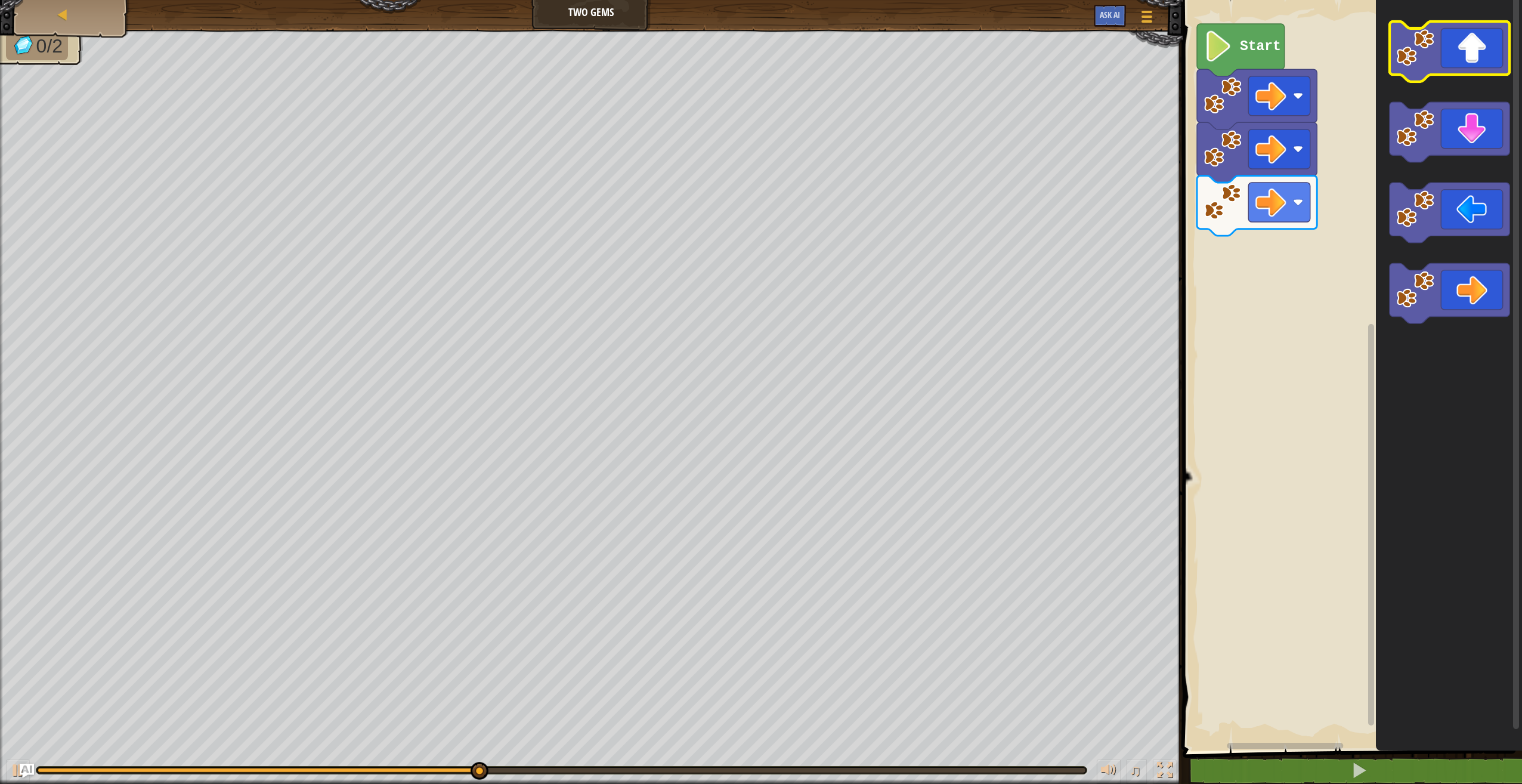
click at [1471, 57] on icon "Blockly Workspace" at bounding box center [1450, 52] width 120 height 61
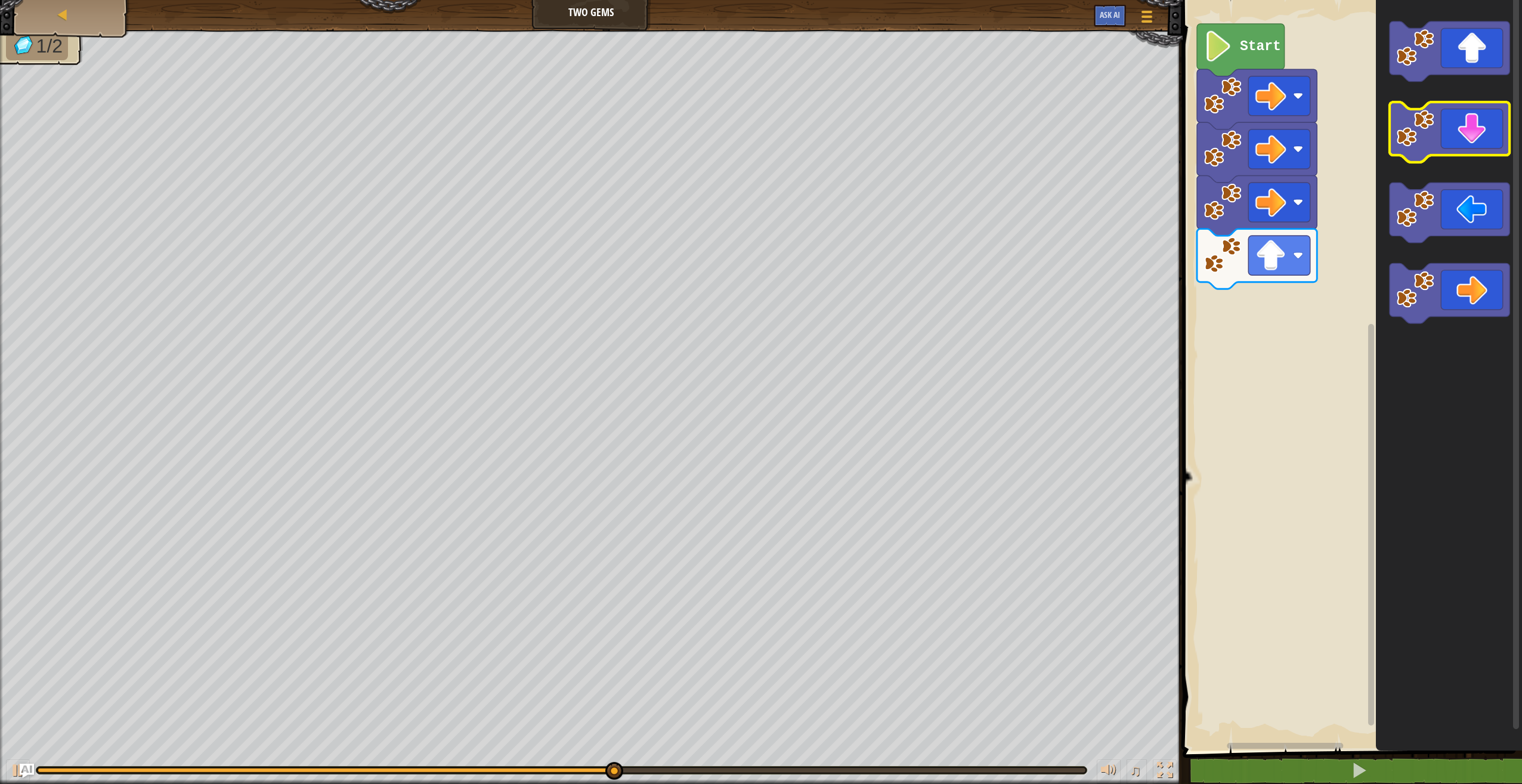
click at [1472, 151] on icon "Blockly Workspace" at bounding box center [1450, 132] width 120 height 61
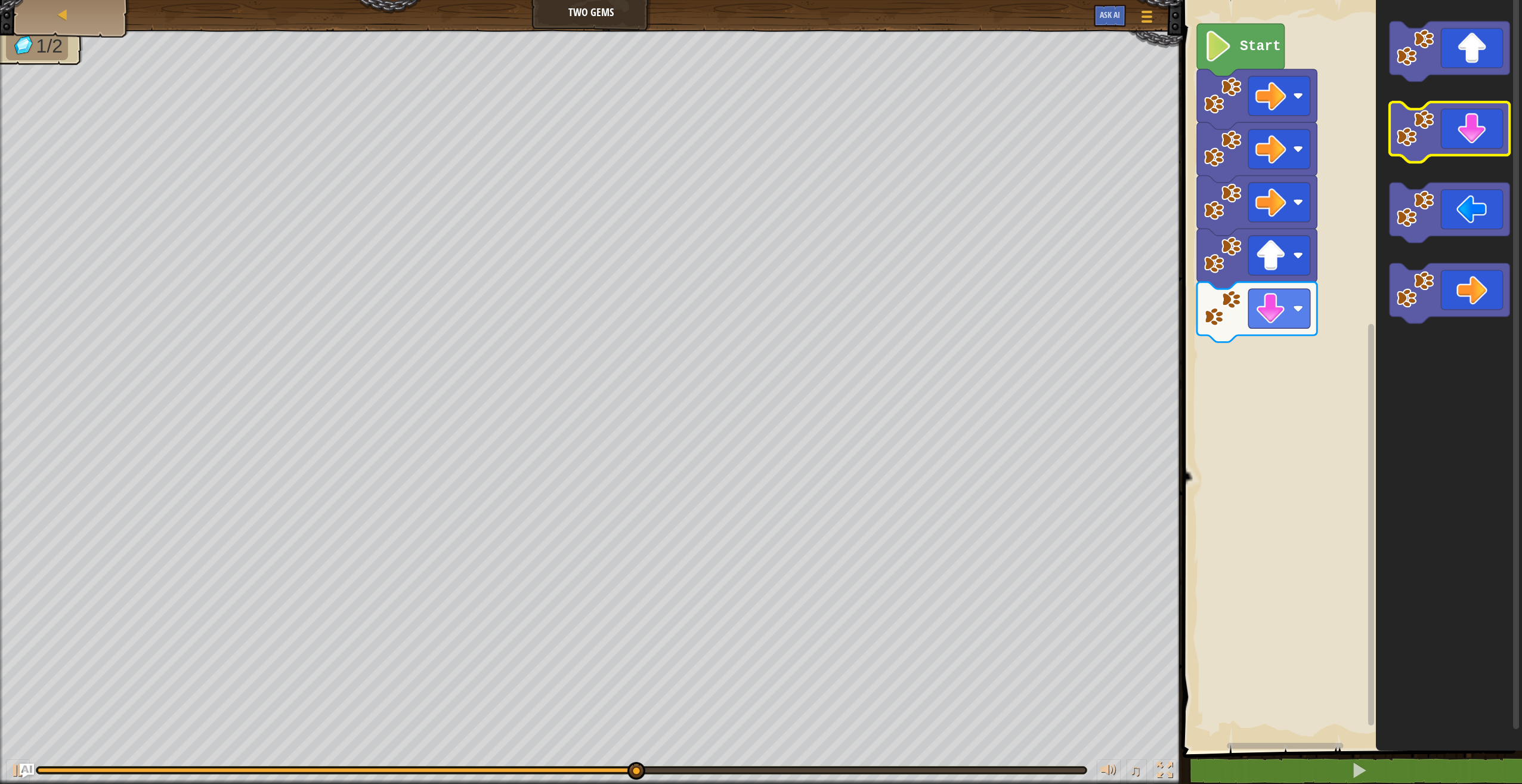
click at [1472, 151] on icon "Blockly Workspace" at bounding box center [1450, 132] width 120 height 61
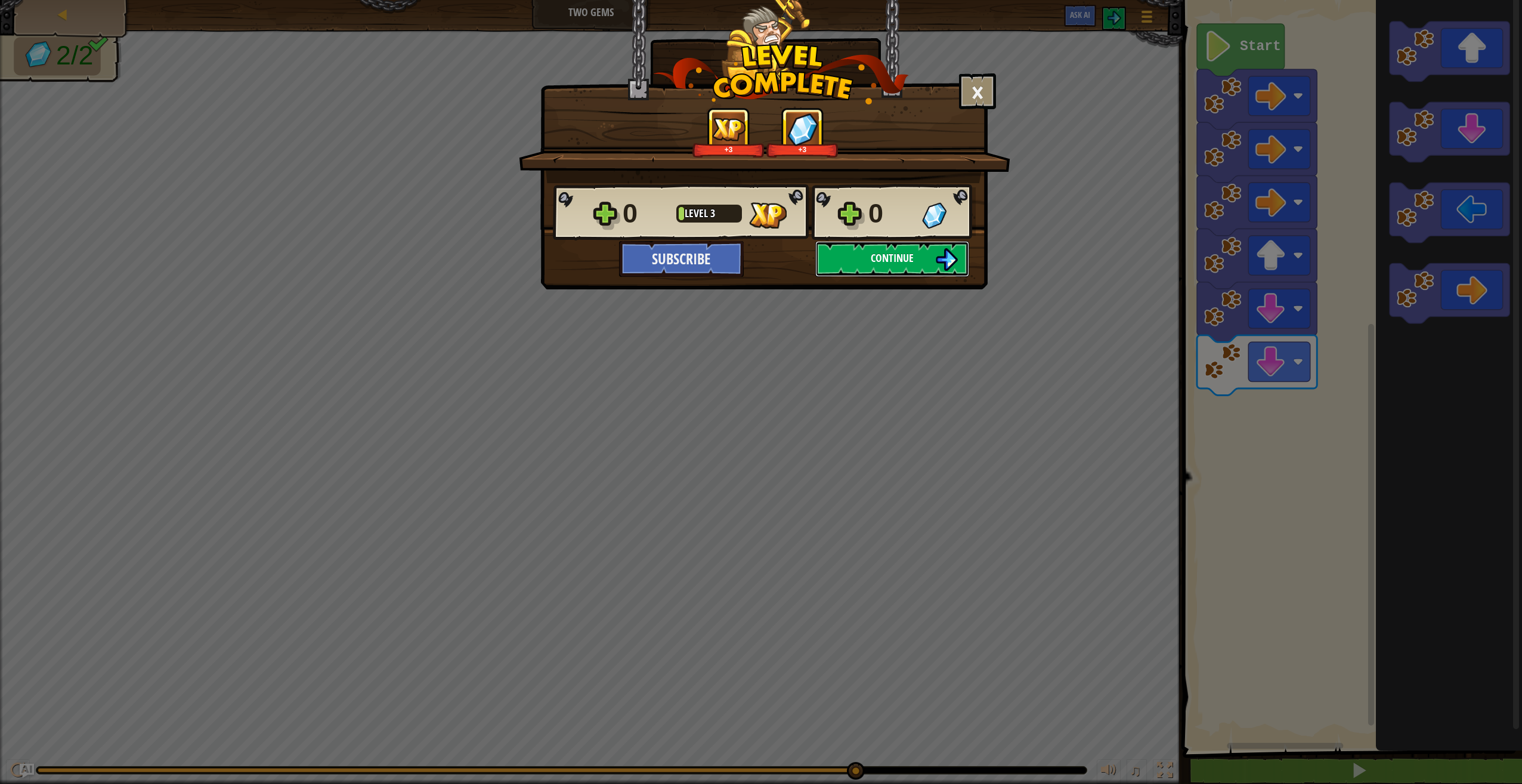
click at [884, 260] on span "Continue" at bounding box center [892, 258] width 43 height 14
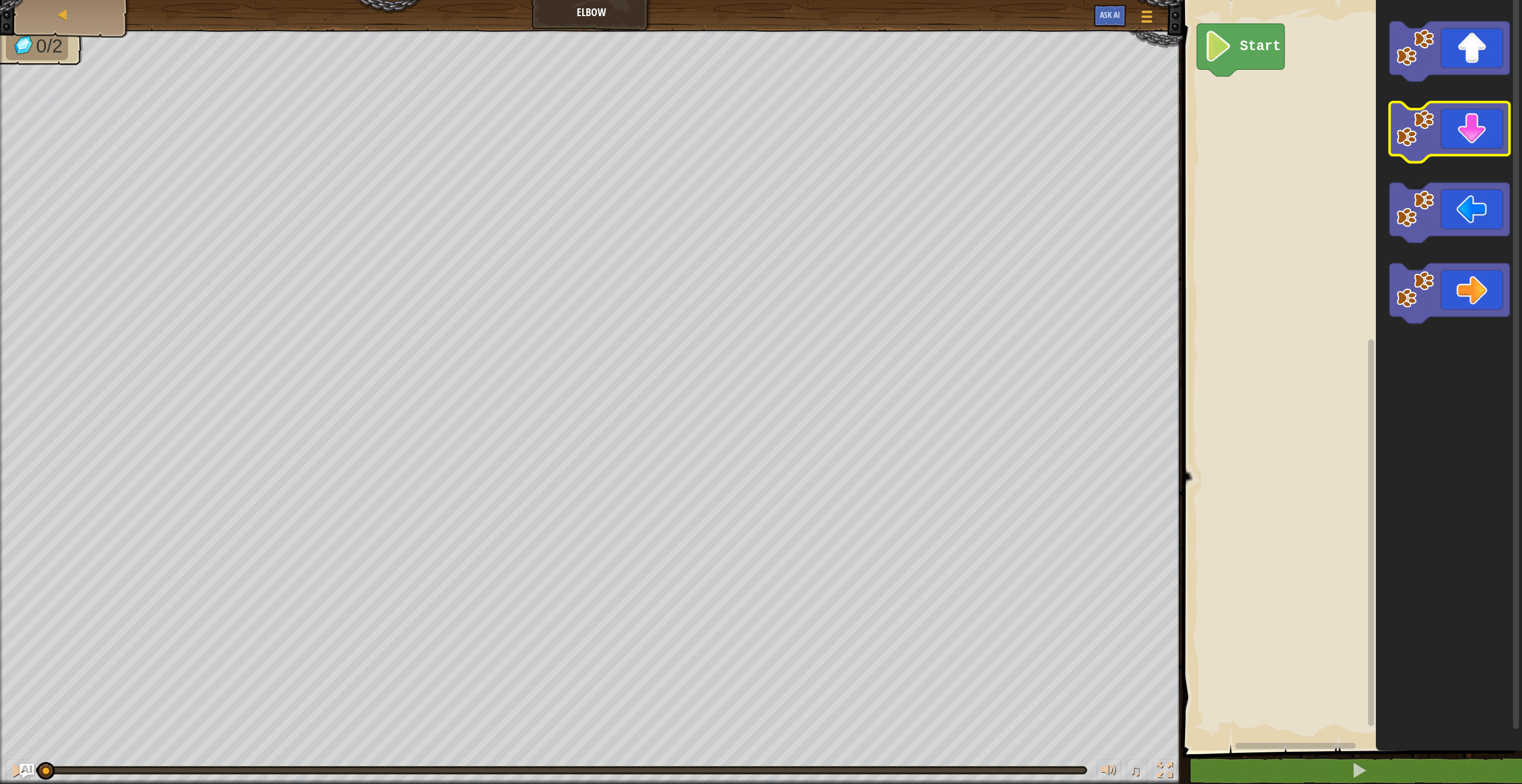
click at [1481, 134] on icon "Blockly Workspace" at bounding box center [1450, 132] width 120 height 61
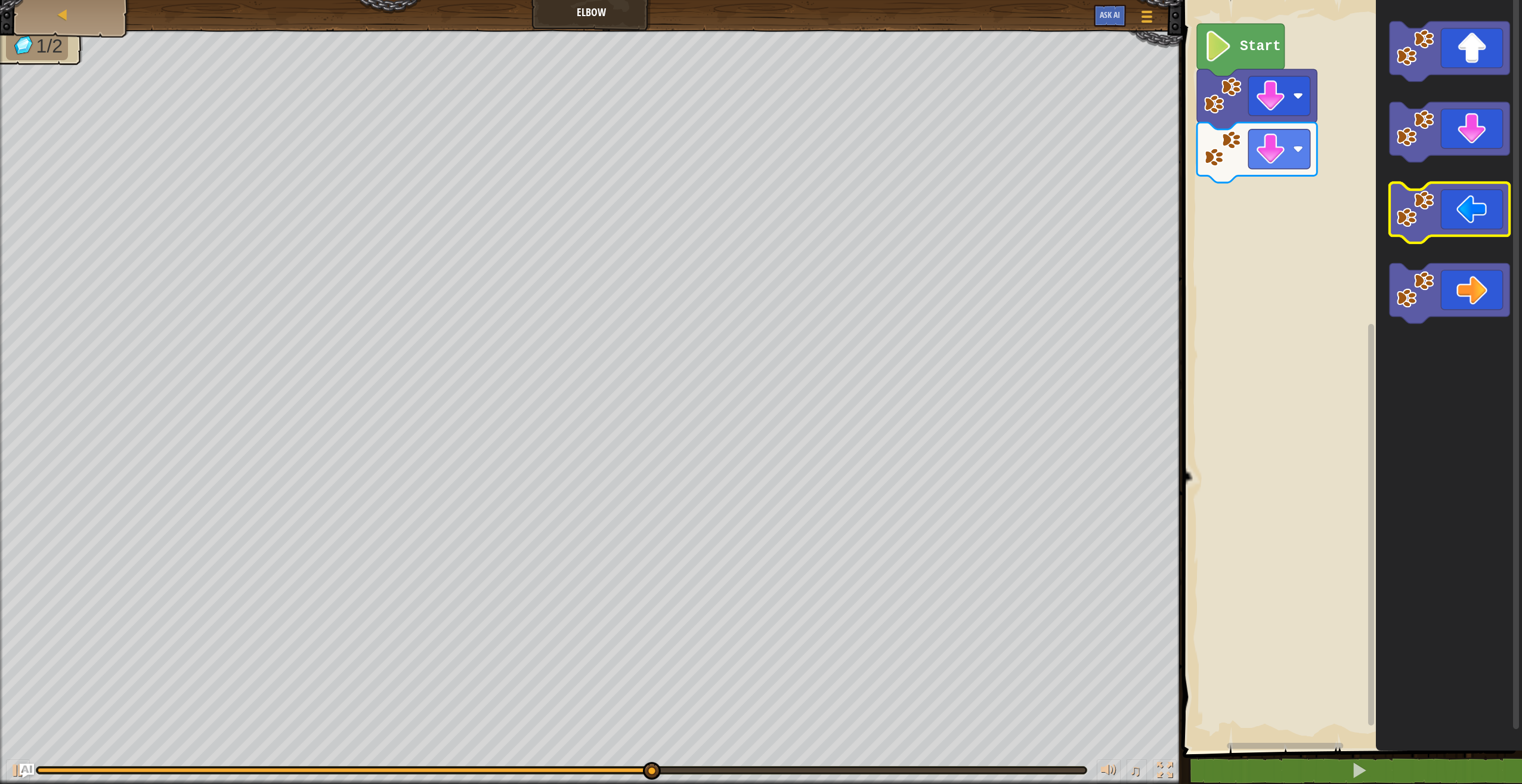
click at [1443, 212] on icon "Blockly Workspace" at bounding box center [1450, 213] width 120 height 61
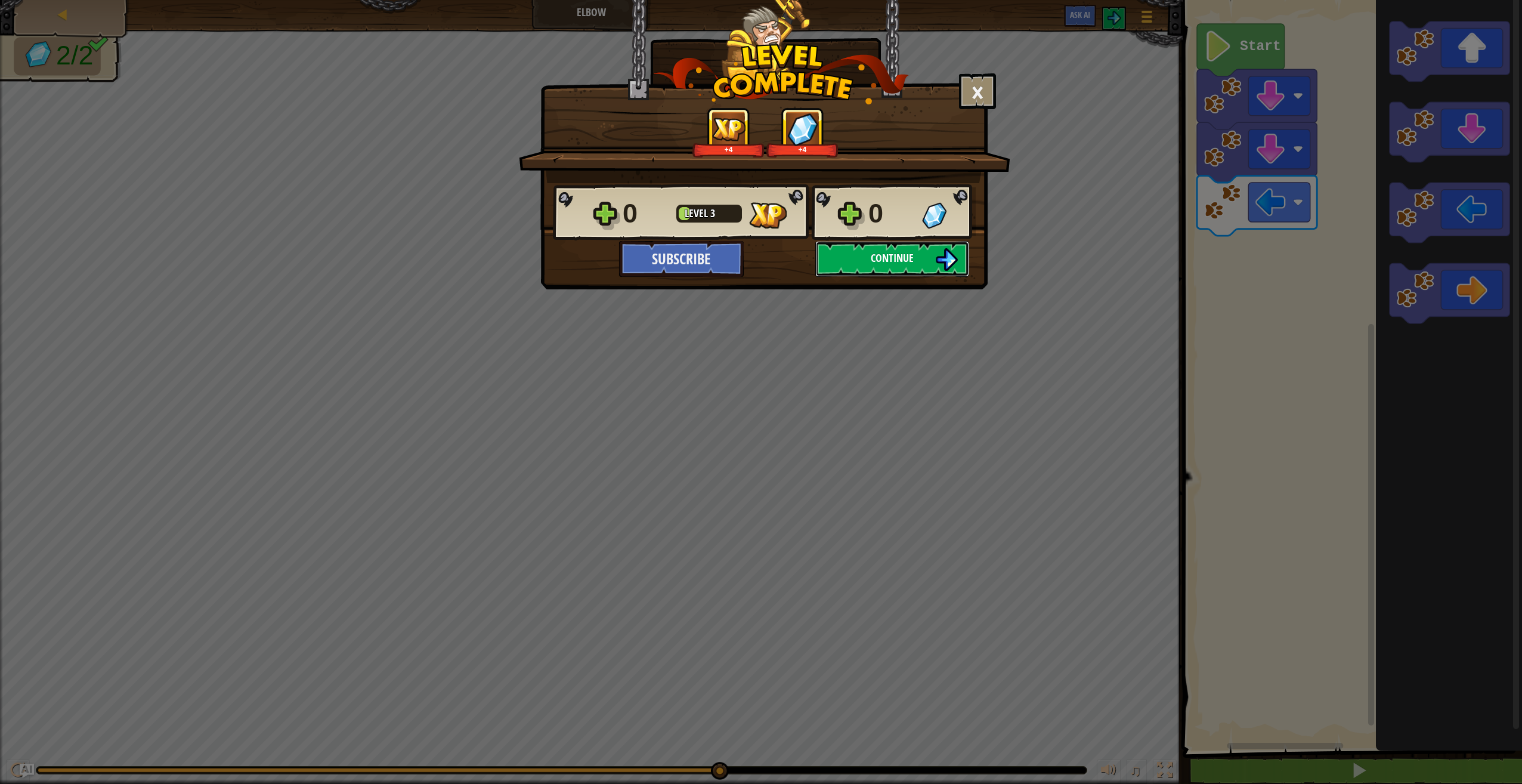
click at [865, 263] on button "Continue" at bounding box center [893, 259] width 154 height 36
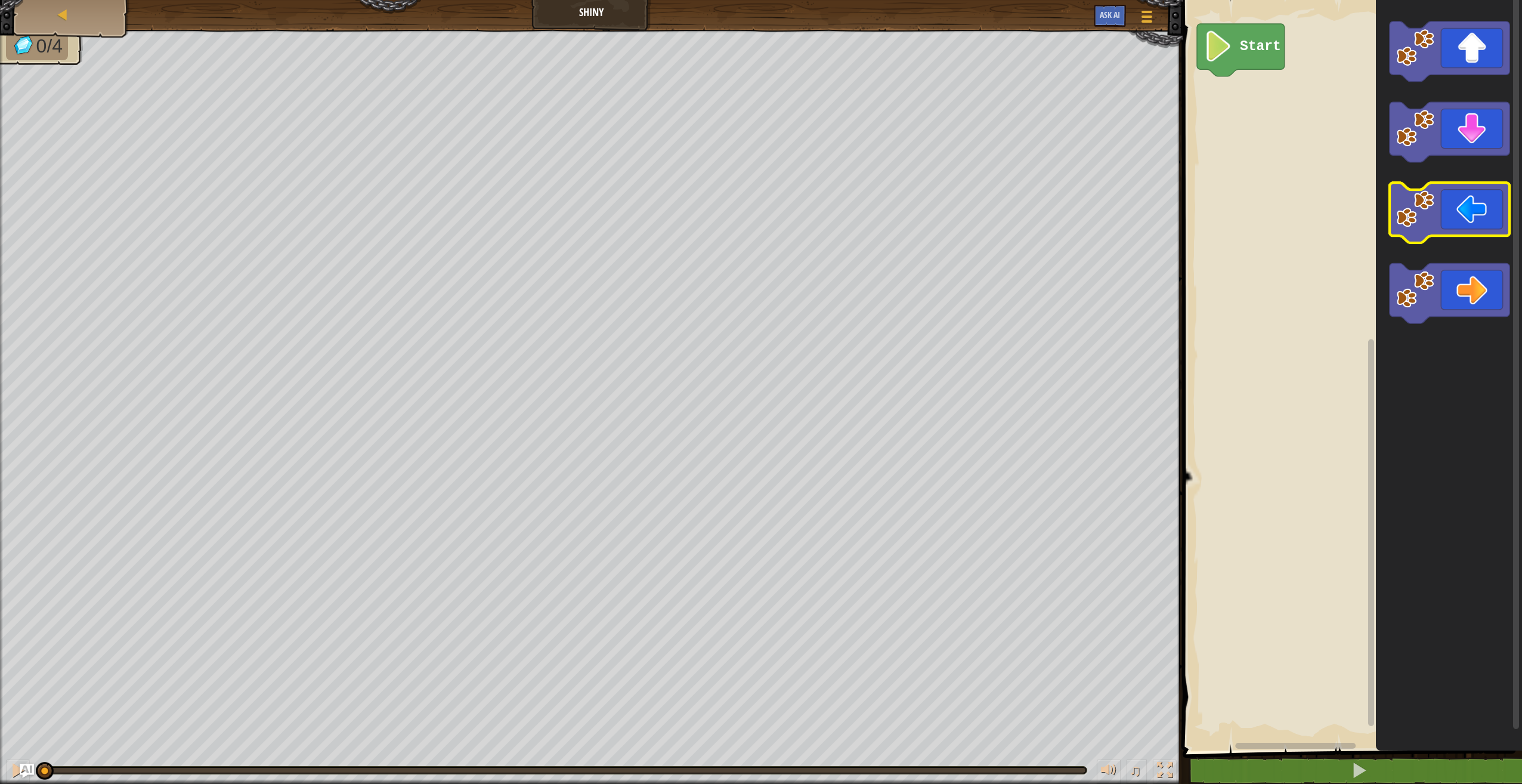
click at [1462, 203] on icon "Blockly Workspace" at bounding box center [1450, 213] width 120 height 61
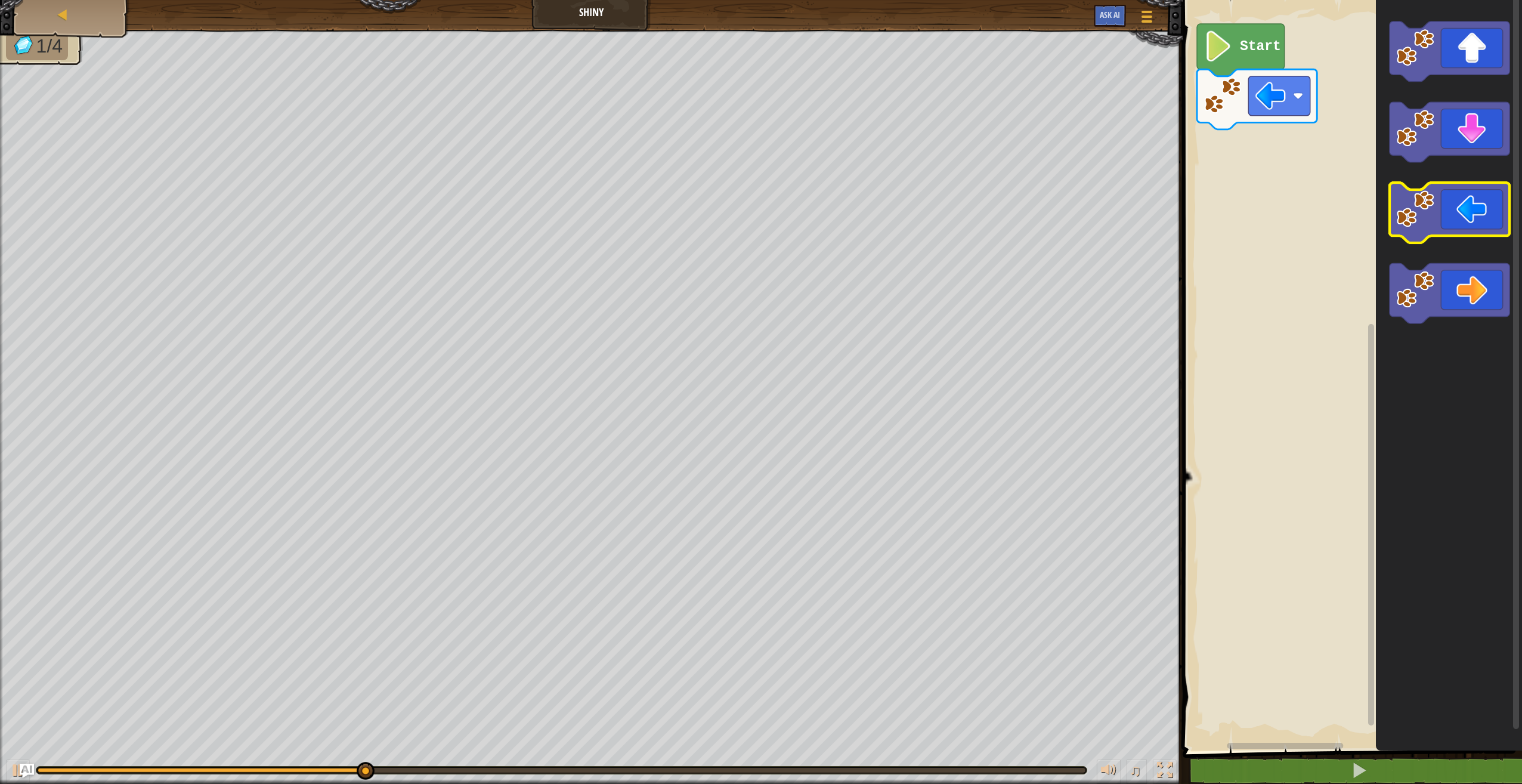
click at [1454, 208] on icon "Blockly Workspace" at bounding box center [1450, 213] width 120 height 61
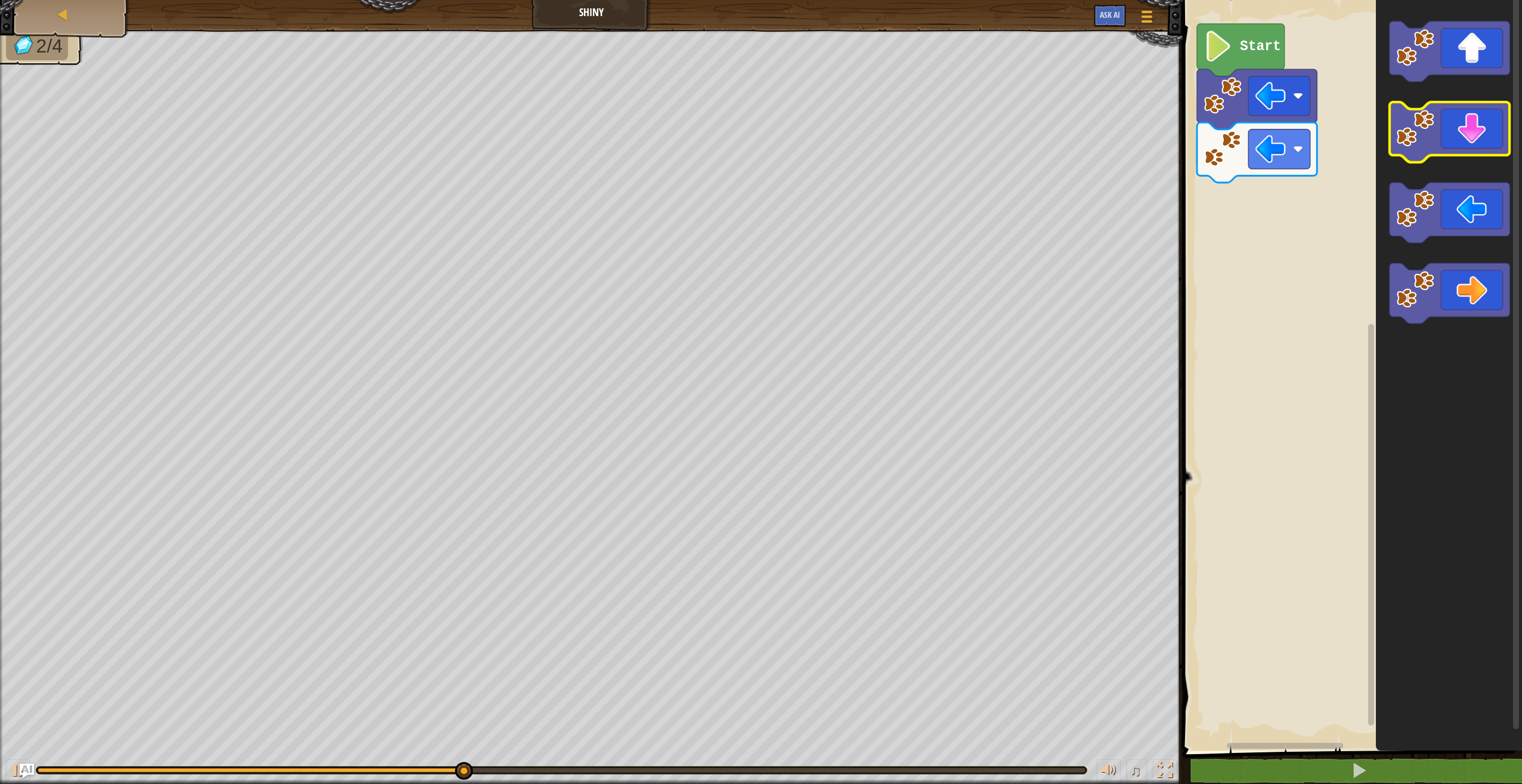
click at [1485, 157] on rect "Blockly Workspace" at bounding box center [1450, 132] width 120 height 61
click at [1454, 129] on icon "Blockly Workspace" at bounding box center [1450, 132] width 120 height 61
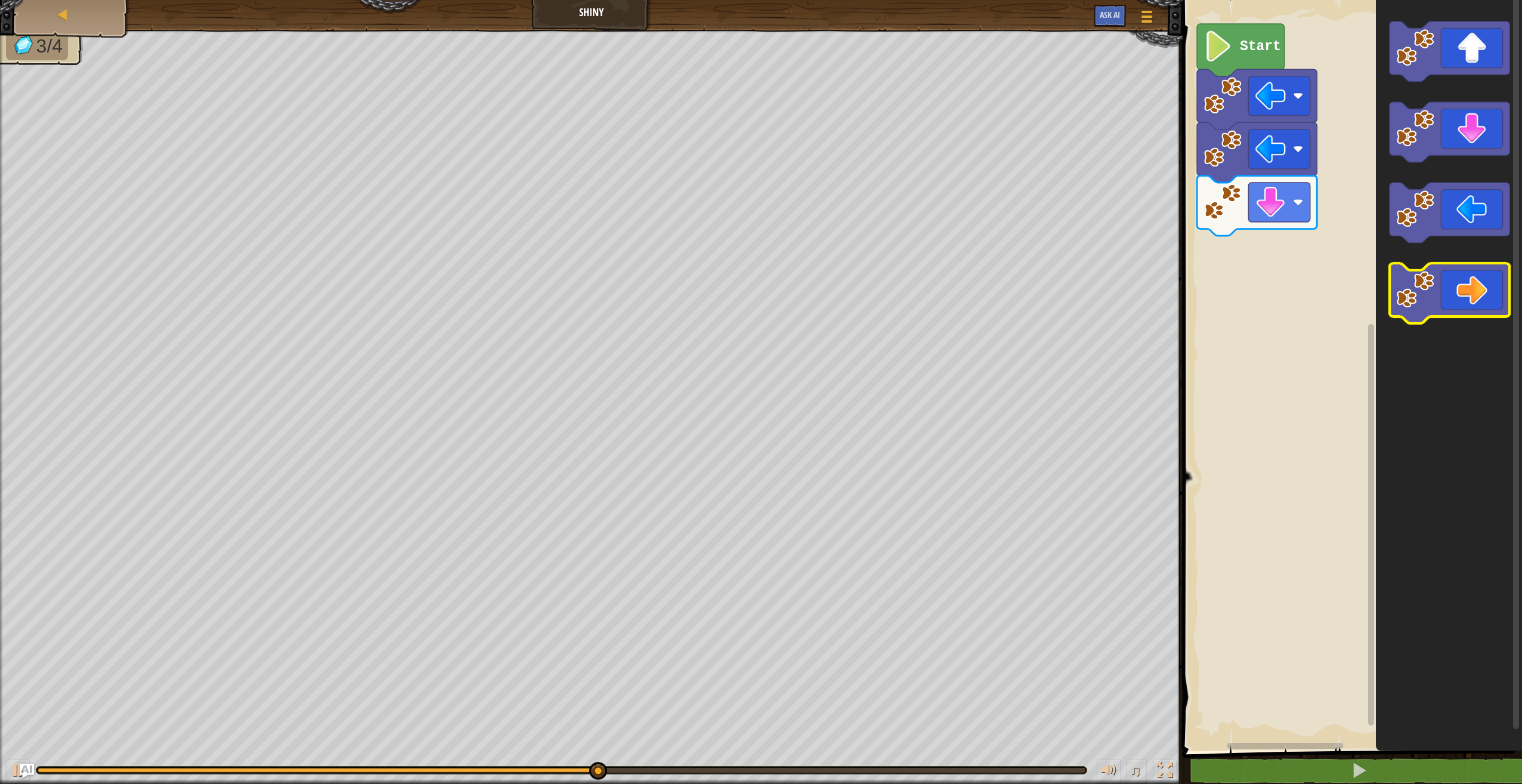
click at [1415, 304] on image "Blockly Workspace" at bounding box center [1415, 289] width 38 height 38
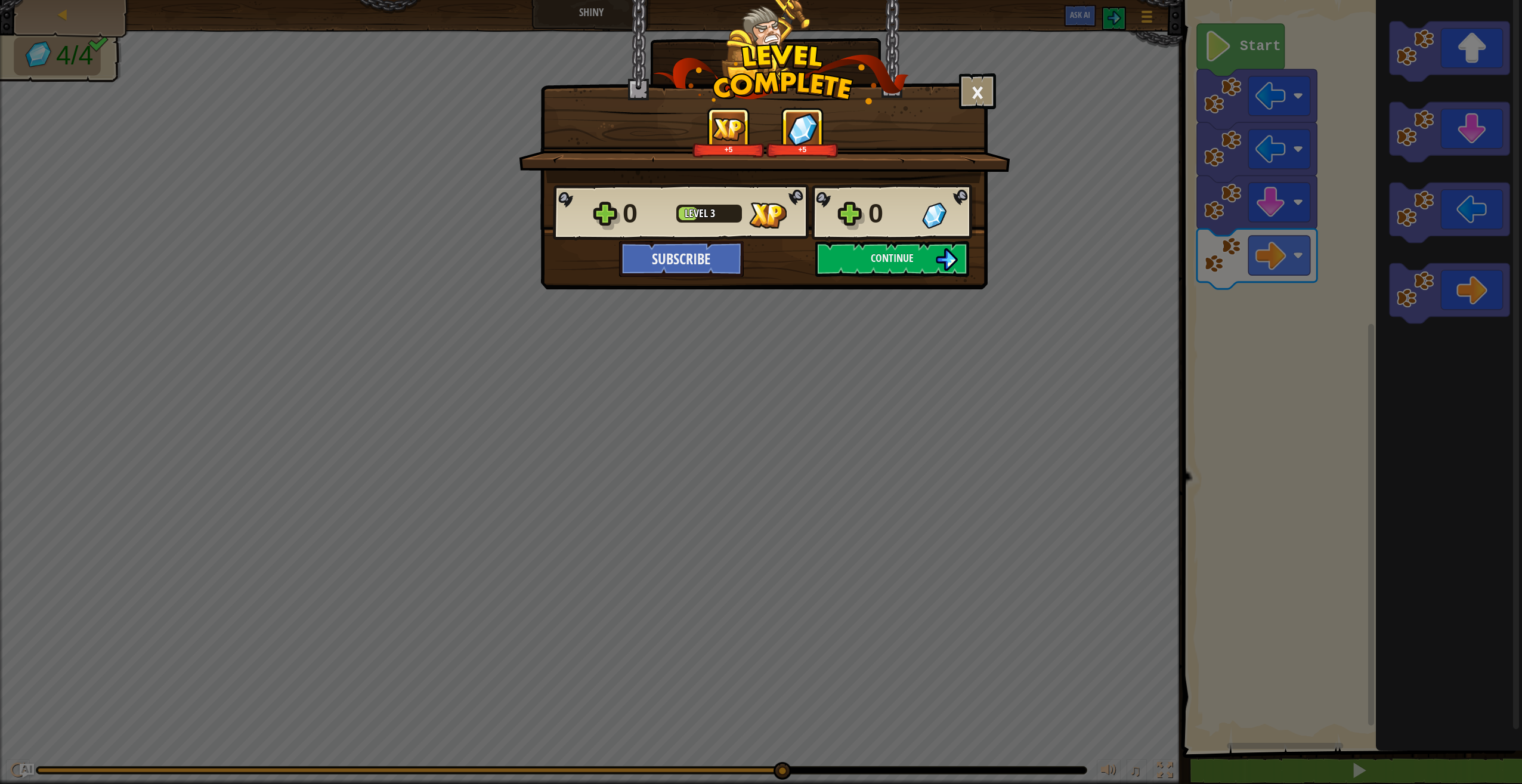
drag, startPoint x: 909, startPoint y: 281, endPoint x: 906, endPoint y: 301, distance: 20.2
click at [906, 301] on div "× How fun was this level? Tell us more! +5 +5 Reticulating Splines... 0 Level 3…" at bounding box center [761, 392] width 1522 height 784
click at [906, 258] on span "Continue" at bounding box center [892, 258] width 43 height 14
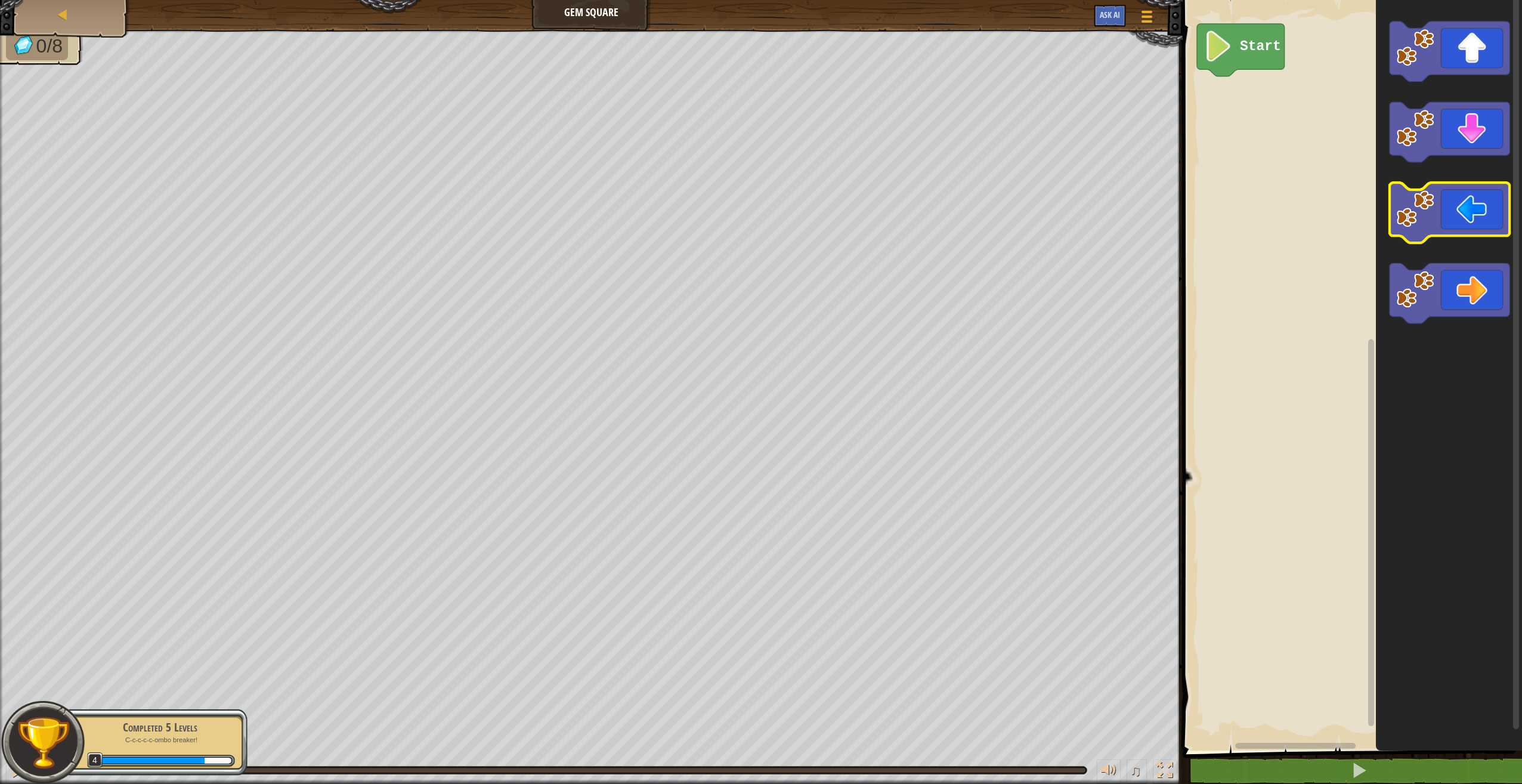
click at [1481, 232] on icon "Blockly Workspace" at bounding box center [1450, 213] width 120 height 61
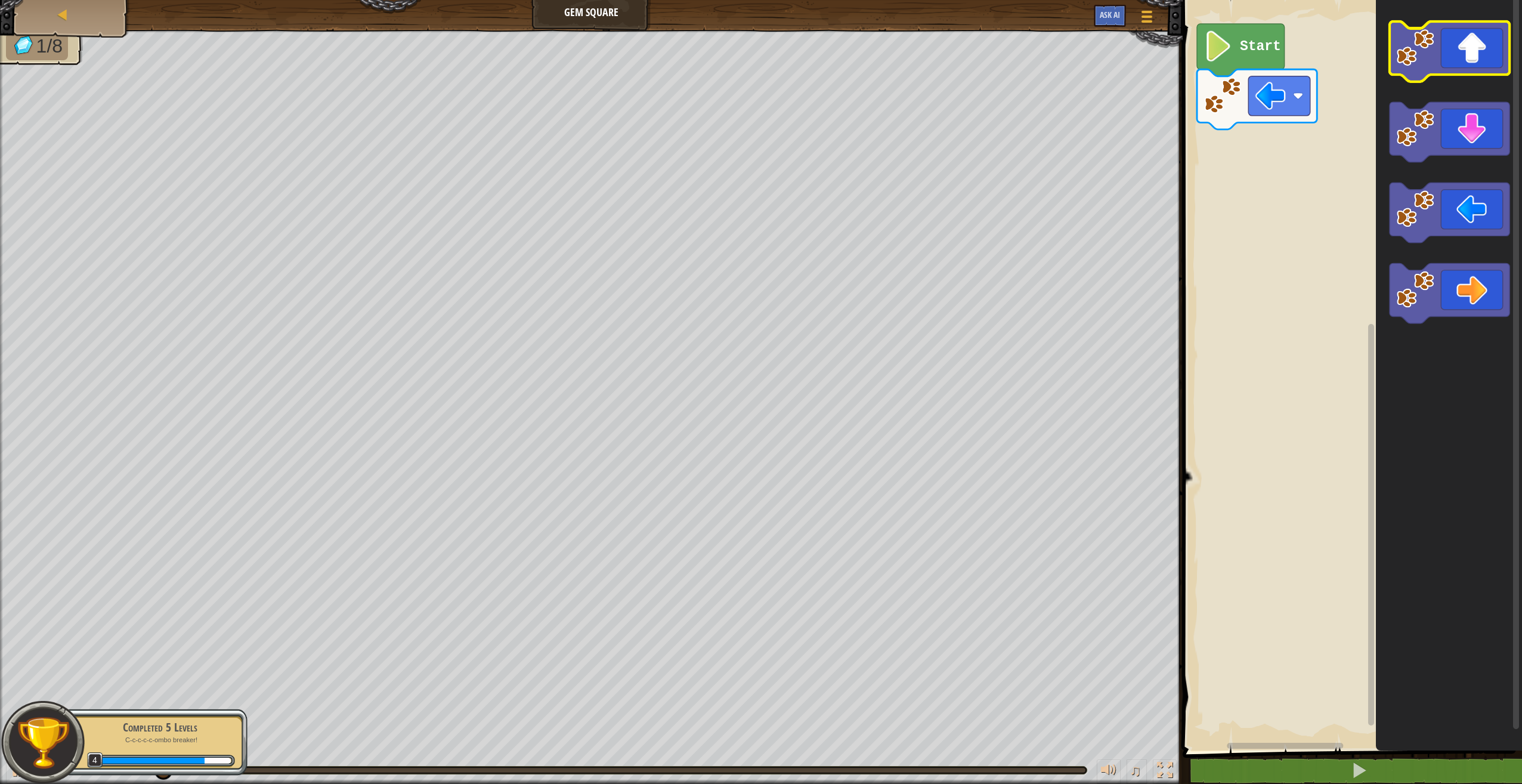
click at [1457, 69] on icon "Blockly Workspace" at bounding box center [1450, 52] width 120 height 61
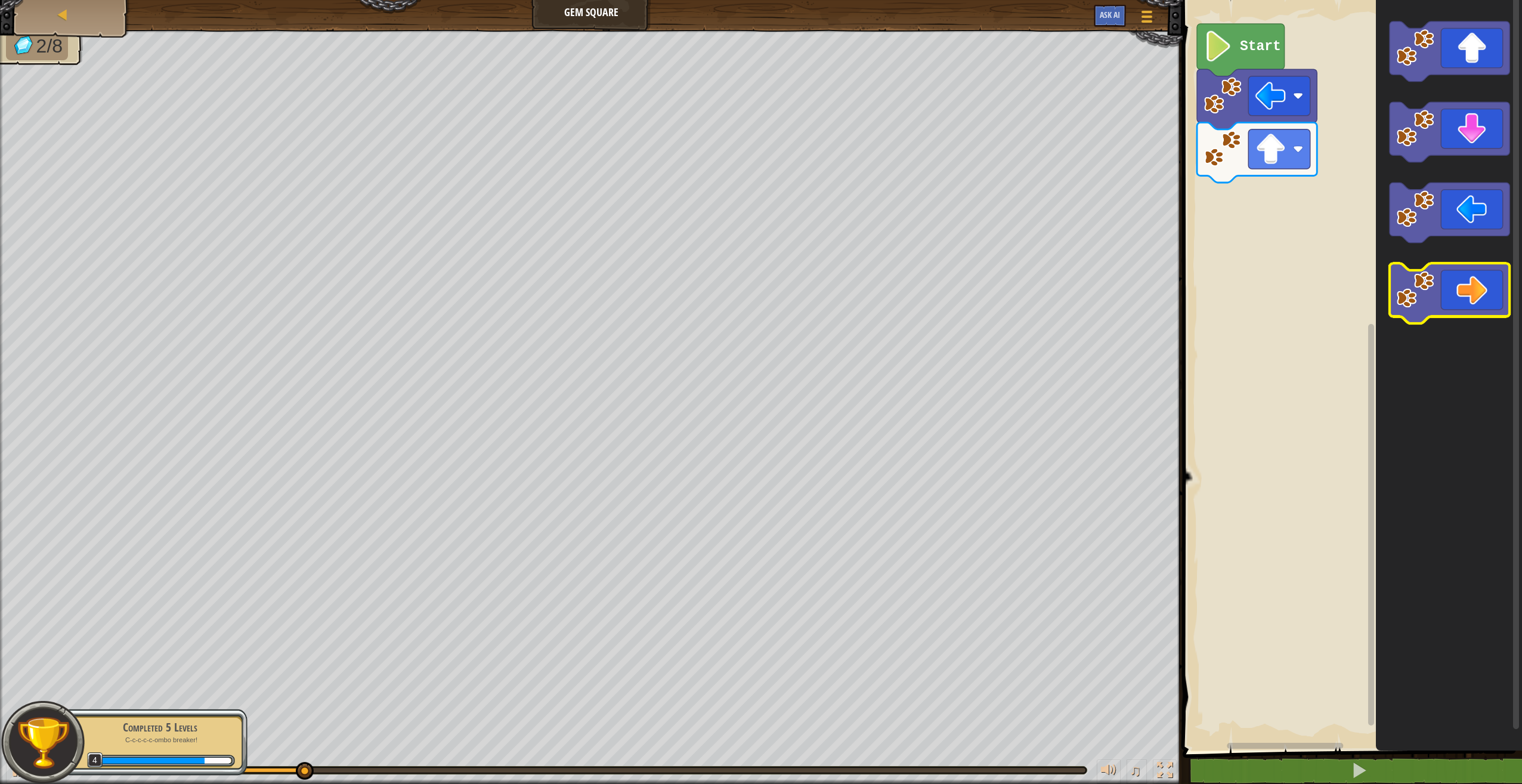
click at [1485, 290] on icon "Blockly Workspace" at bounding box center [1450, 293] width 120 height 61
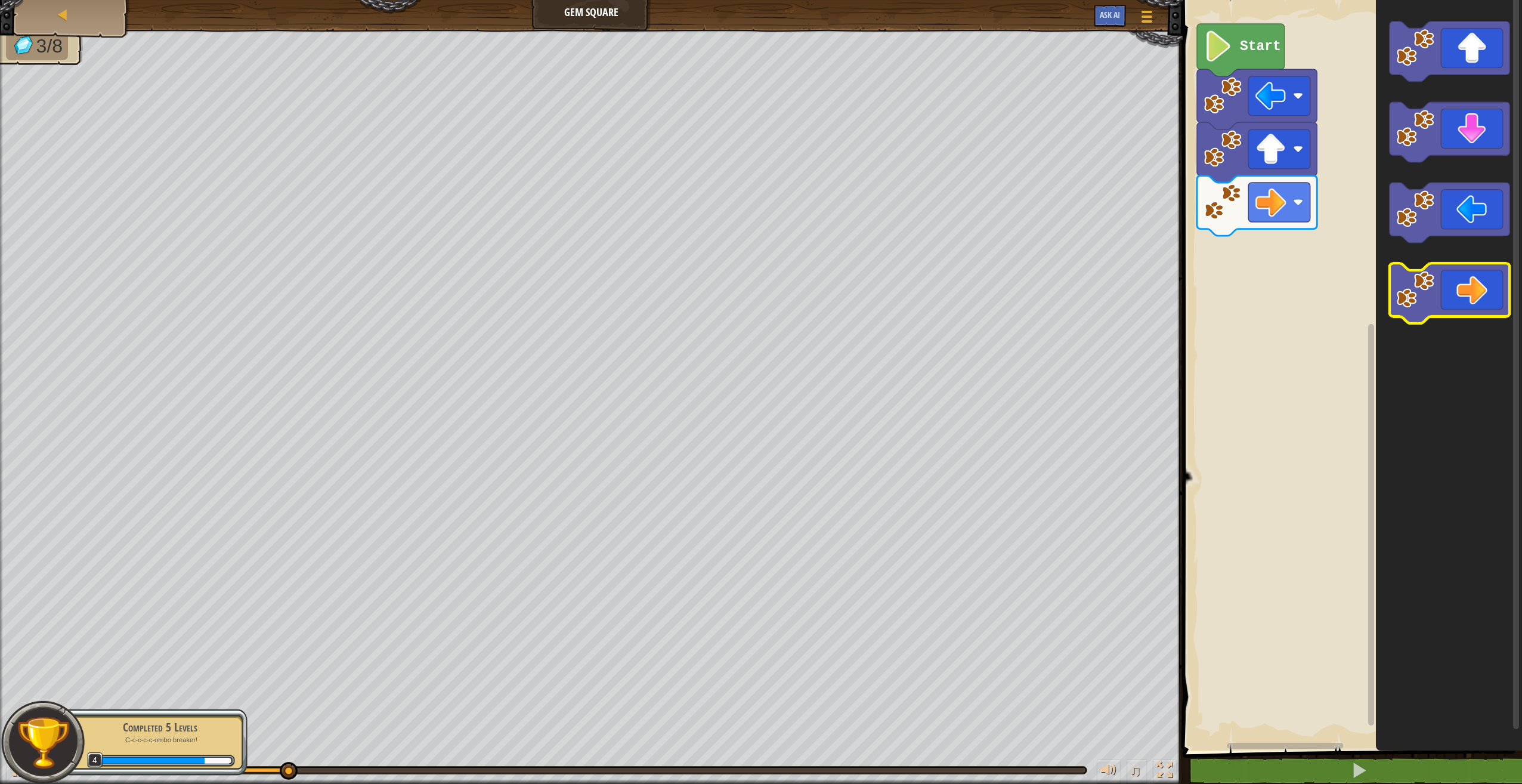
click at [1485, 290] on icon "Blockly Workspace" at bounding box center [1450, 293] width 120 height 61
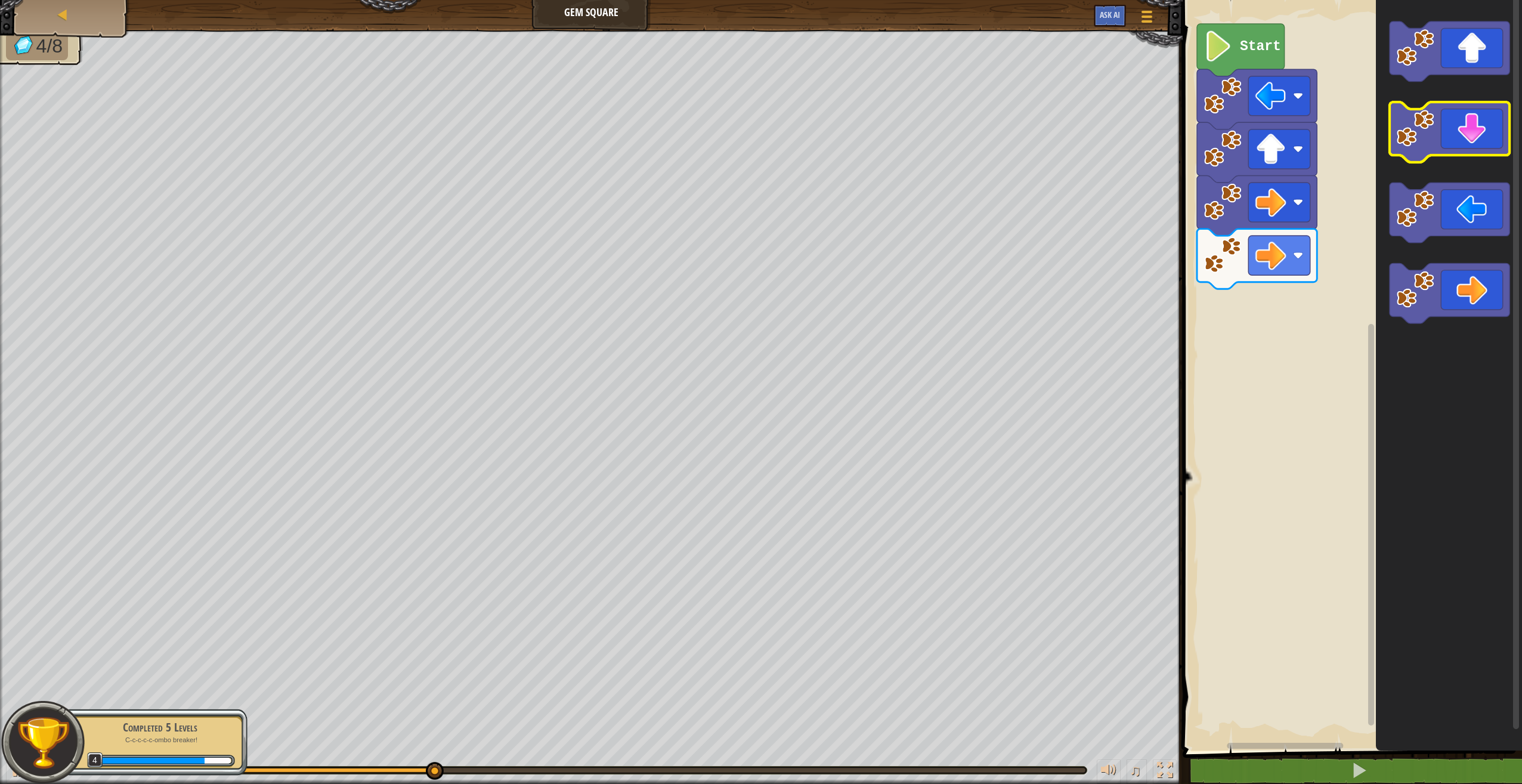
click at [1483, 127] on icon "Blockly Workspace" at bounding box center [1450, 132] width 120 height 61
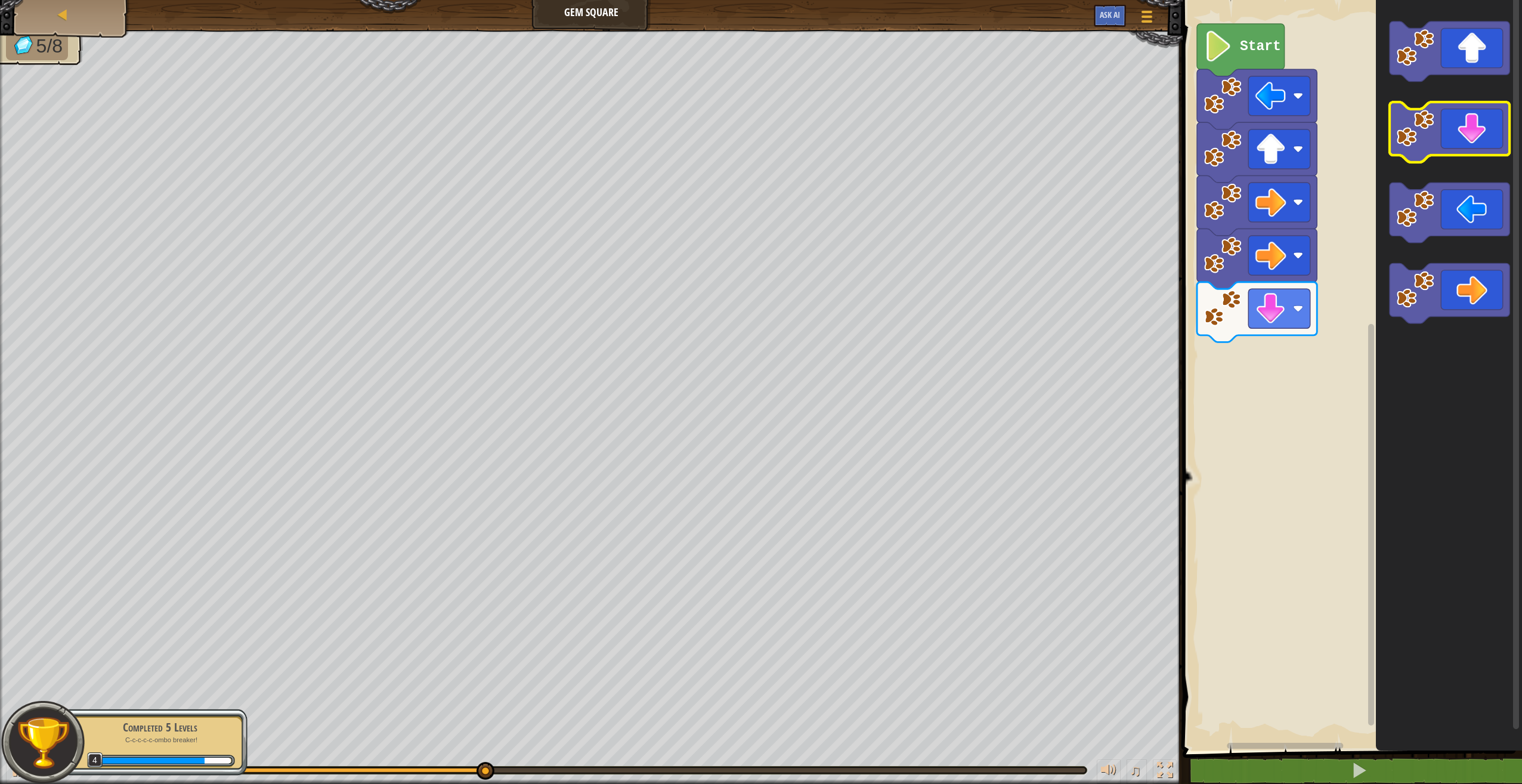
click at [1474, 139] on icon "Blockly Workspace" at bounding box center [1450, 132] width 120 height 61
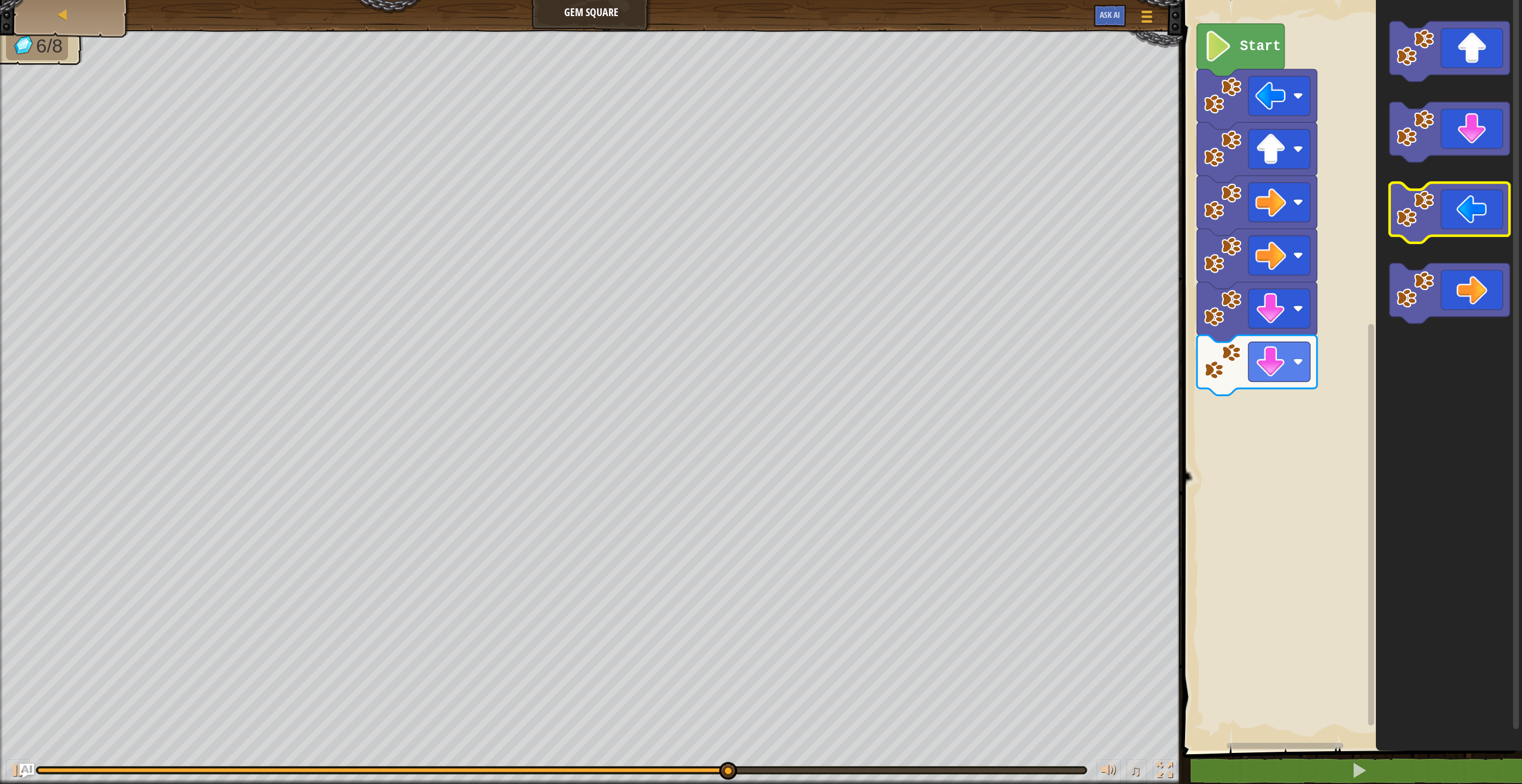
click at [1459, 231] on icon "Blockly Workspace" at bounding box center [1450, 213] width 120 height 61
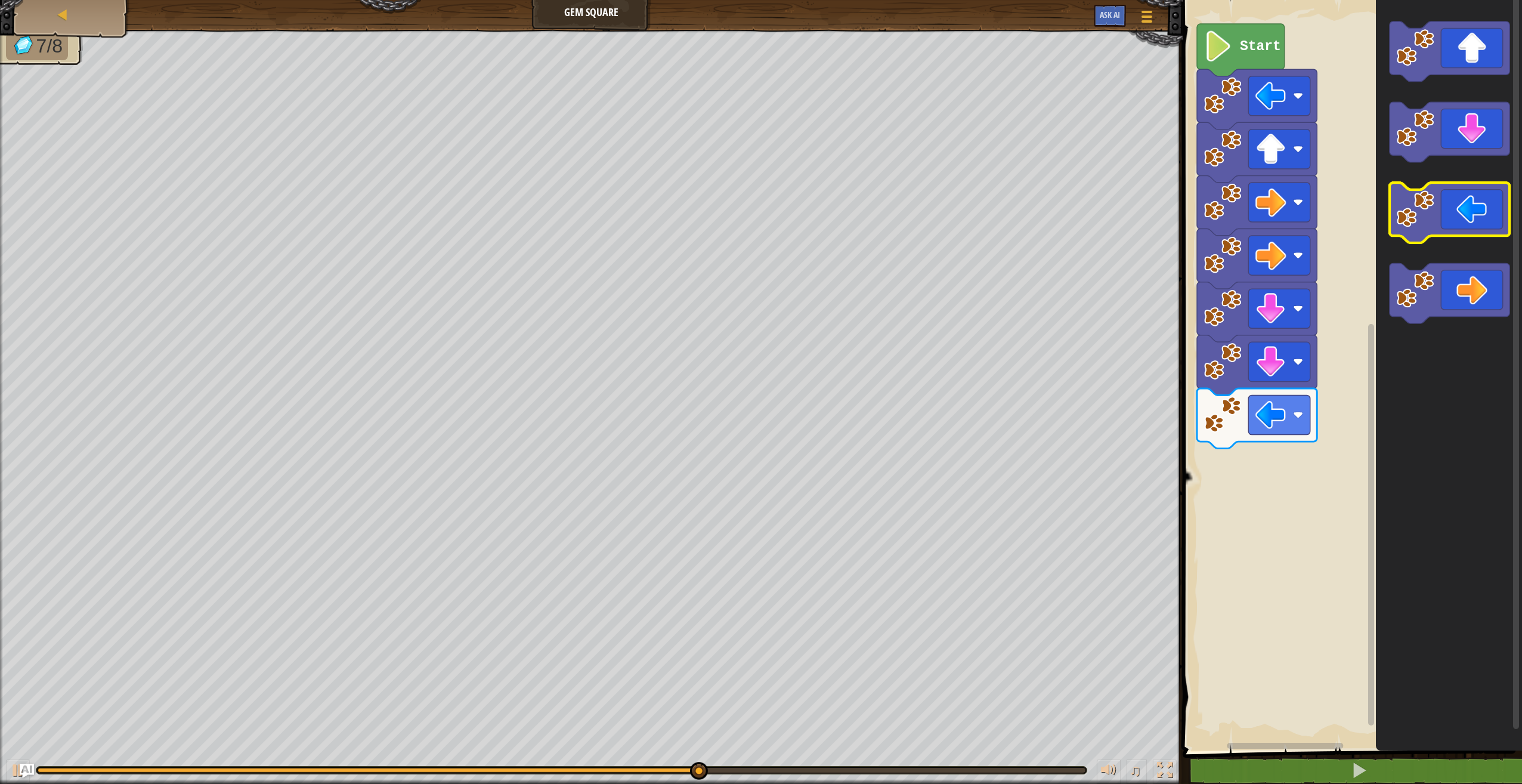
click at [1459, 227] on icon "Blockly Workspace" at bounding box center [1450, 213] width 120 height 61
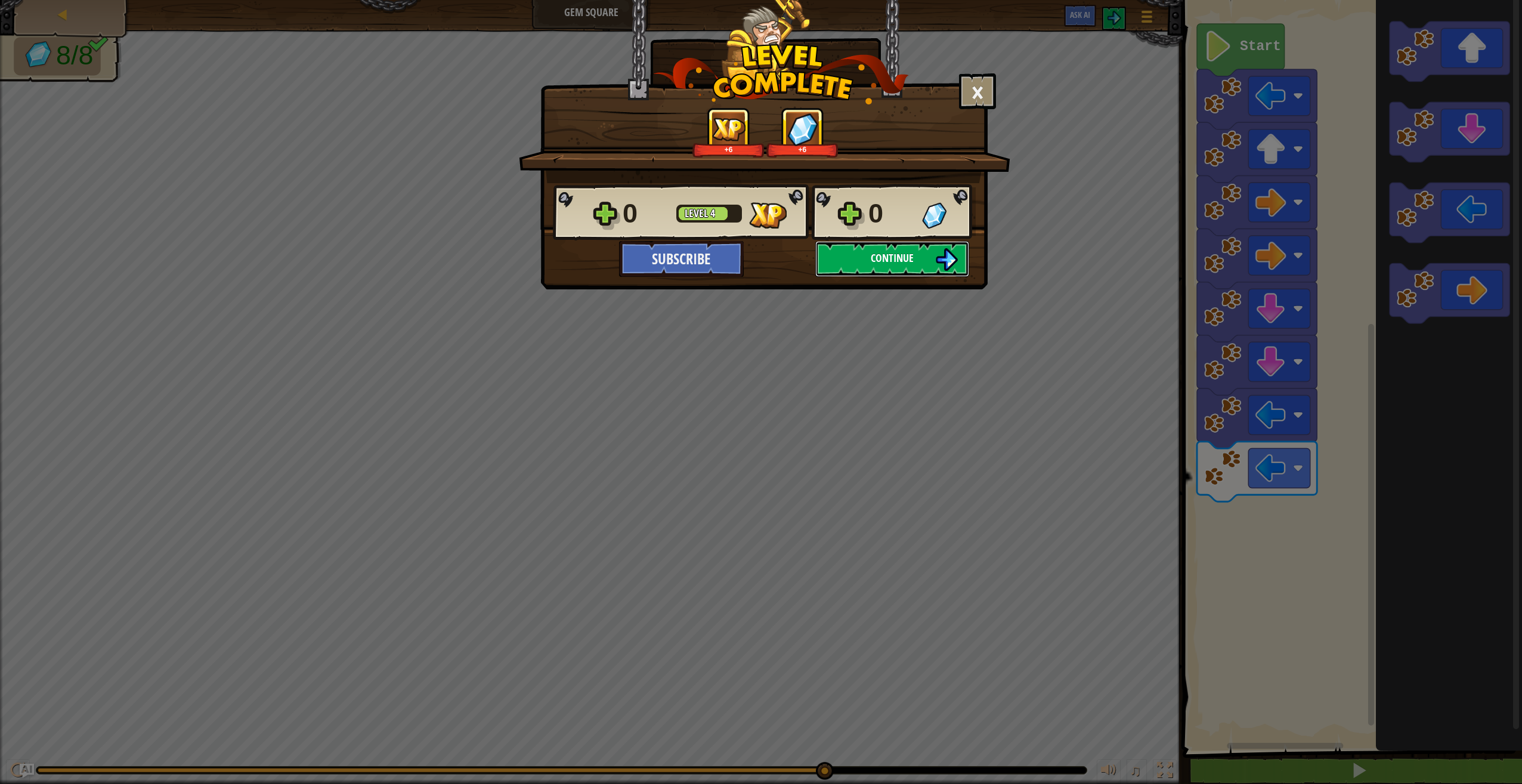
click at [903, 265] on span "Continue" at bounding box center [892, 258] width 43 height 14
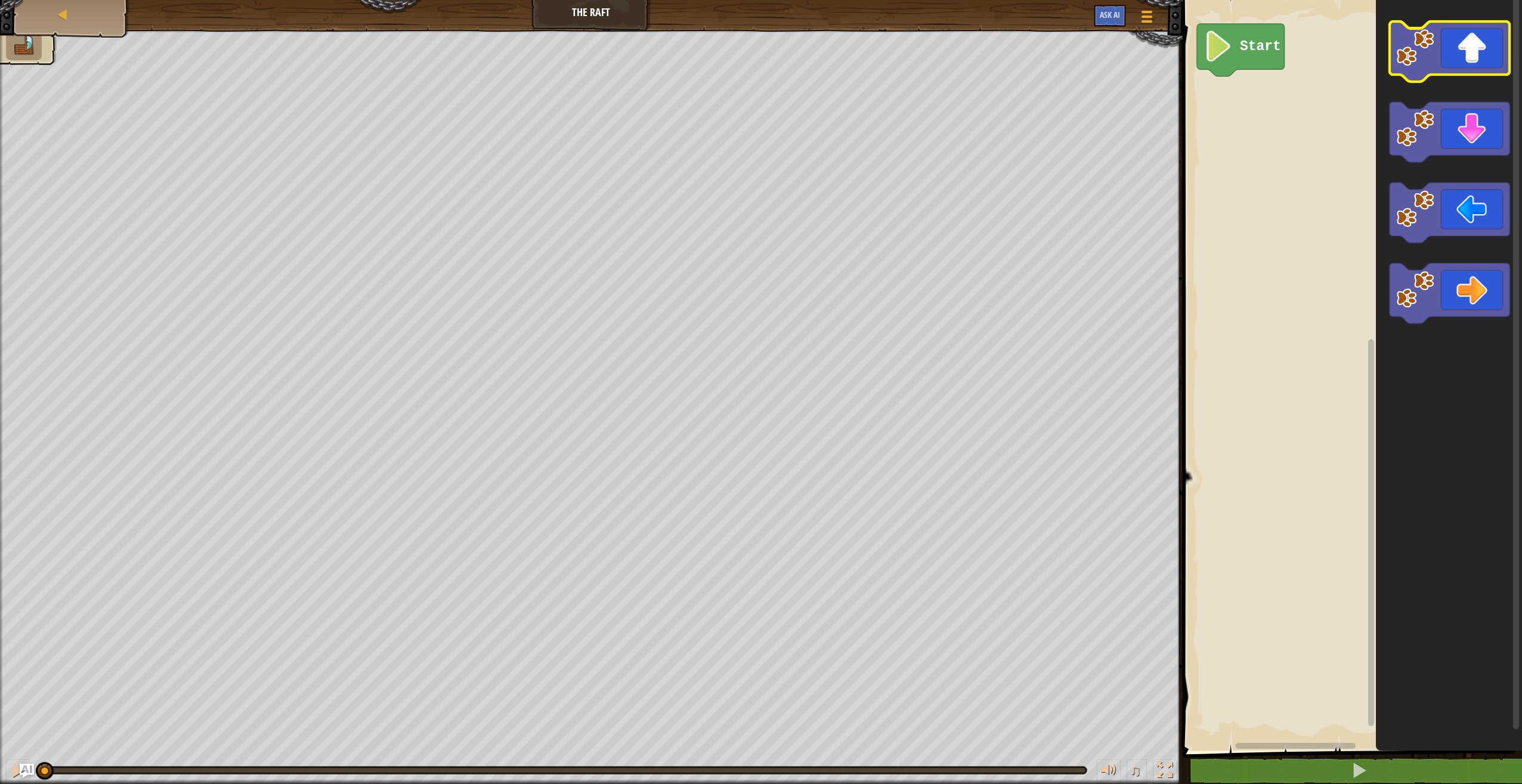
click at [1442, 66] on icon "Blockly Workspace" at bounding box center [1450, 52] width 120 height 61
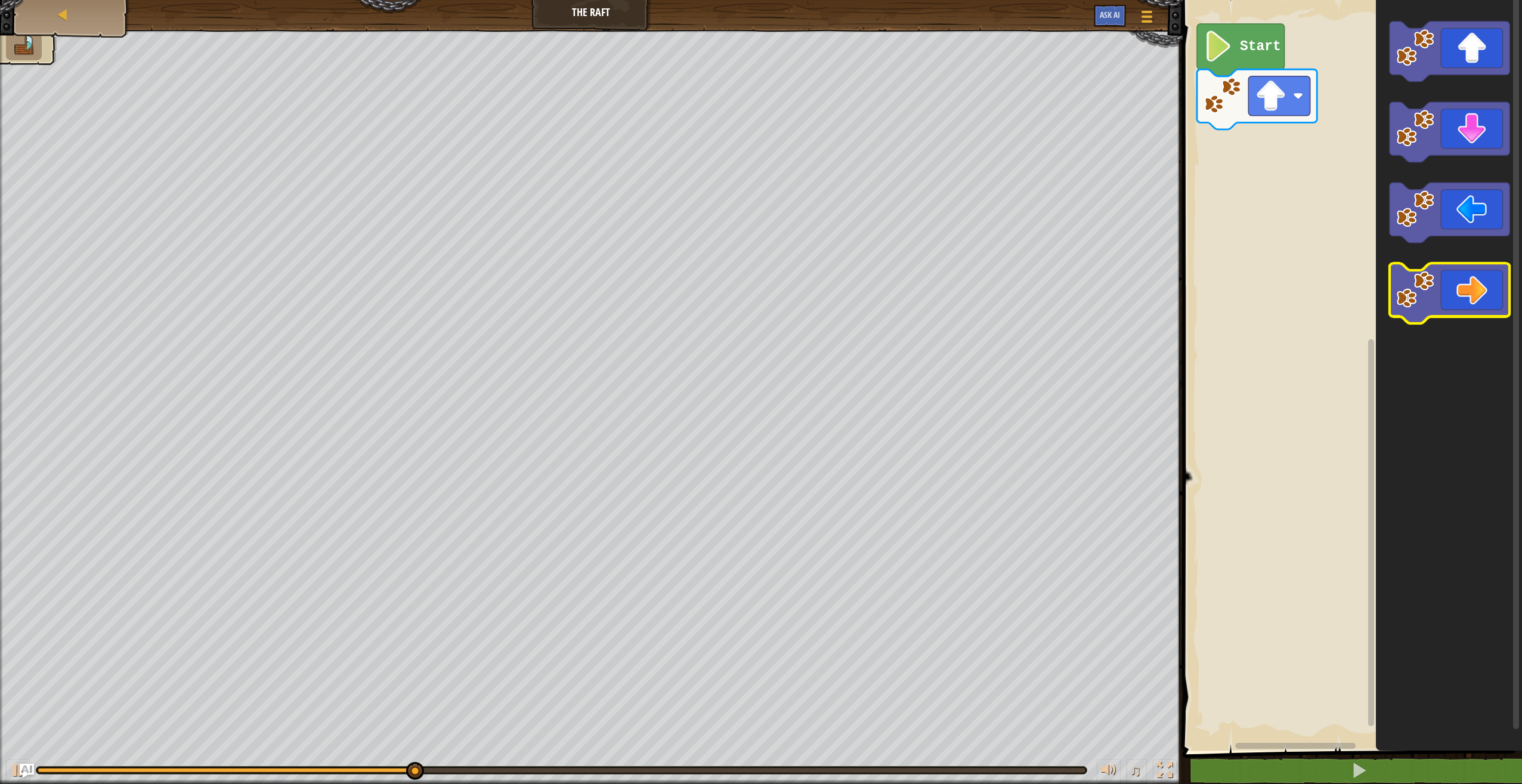
click at [1471, 289] on icon "Blockly Workspace" at bounding box center [1450, 293] width 120 height 61
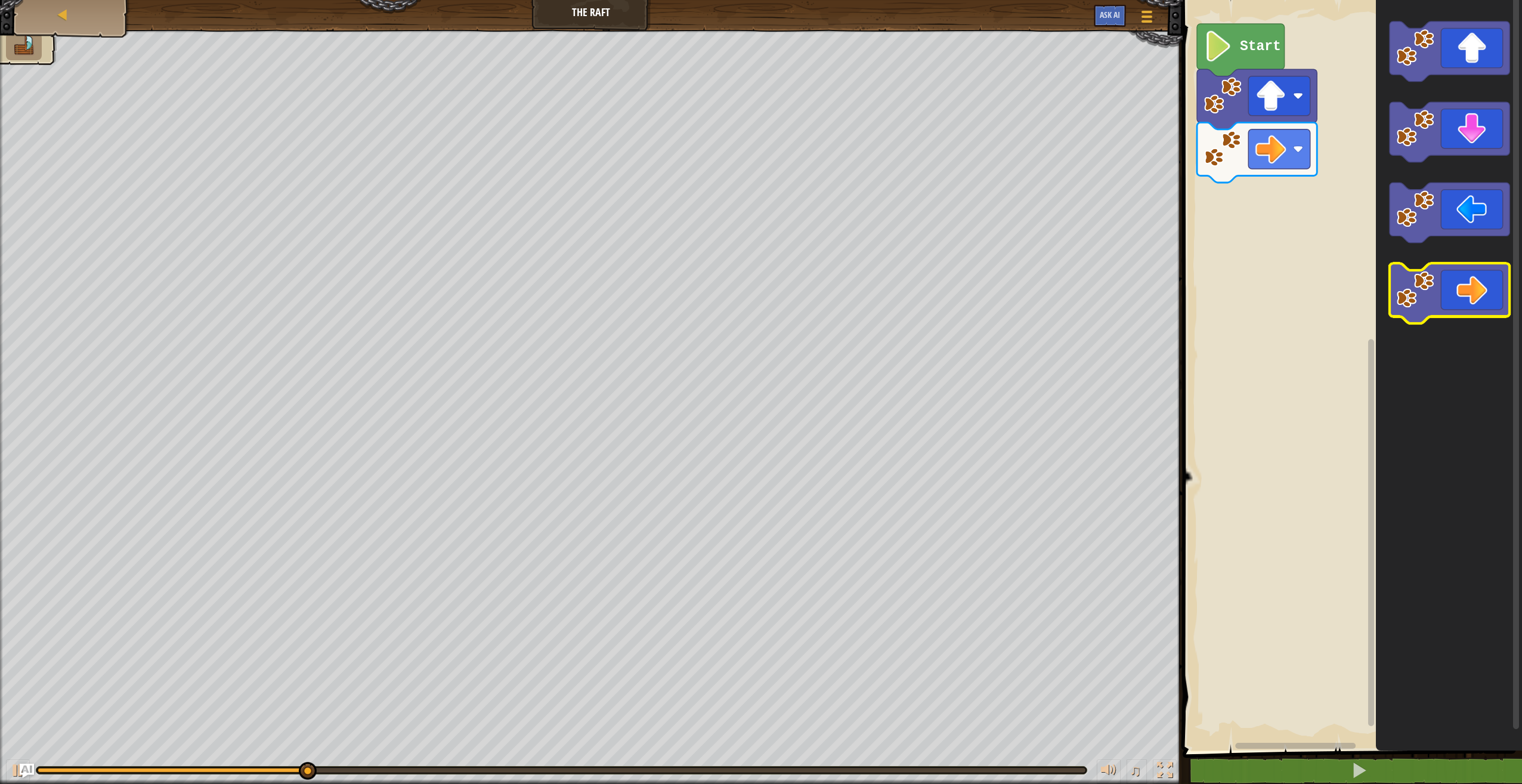
click at [1471, 289] on icon "Blockly Workspace" at bounding box center [1450, 293] width 120 height 61
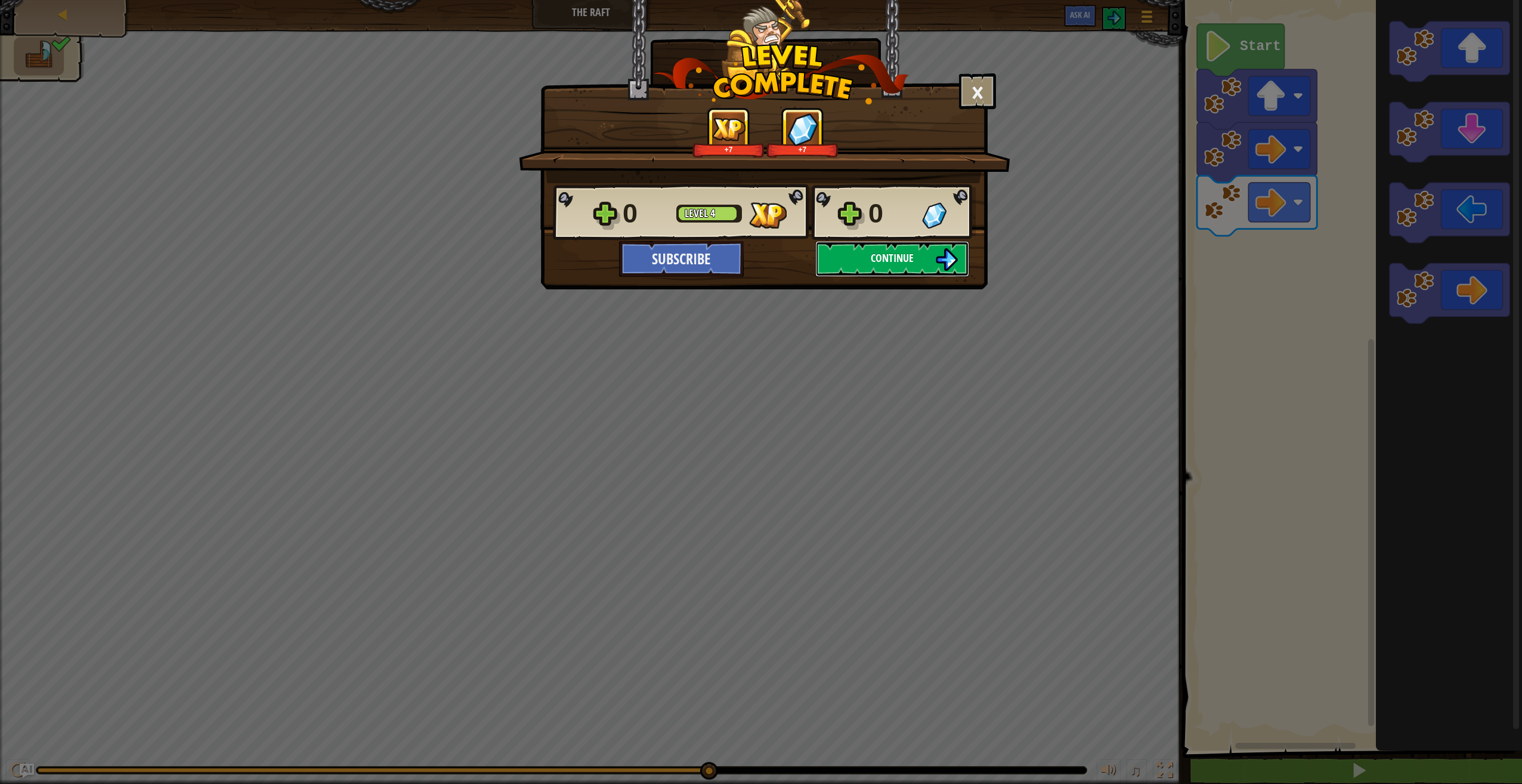
click at [881, 250] on span "Continue" at bounding box center [892, 258] width 43 height 14
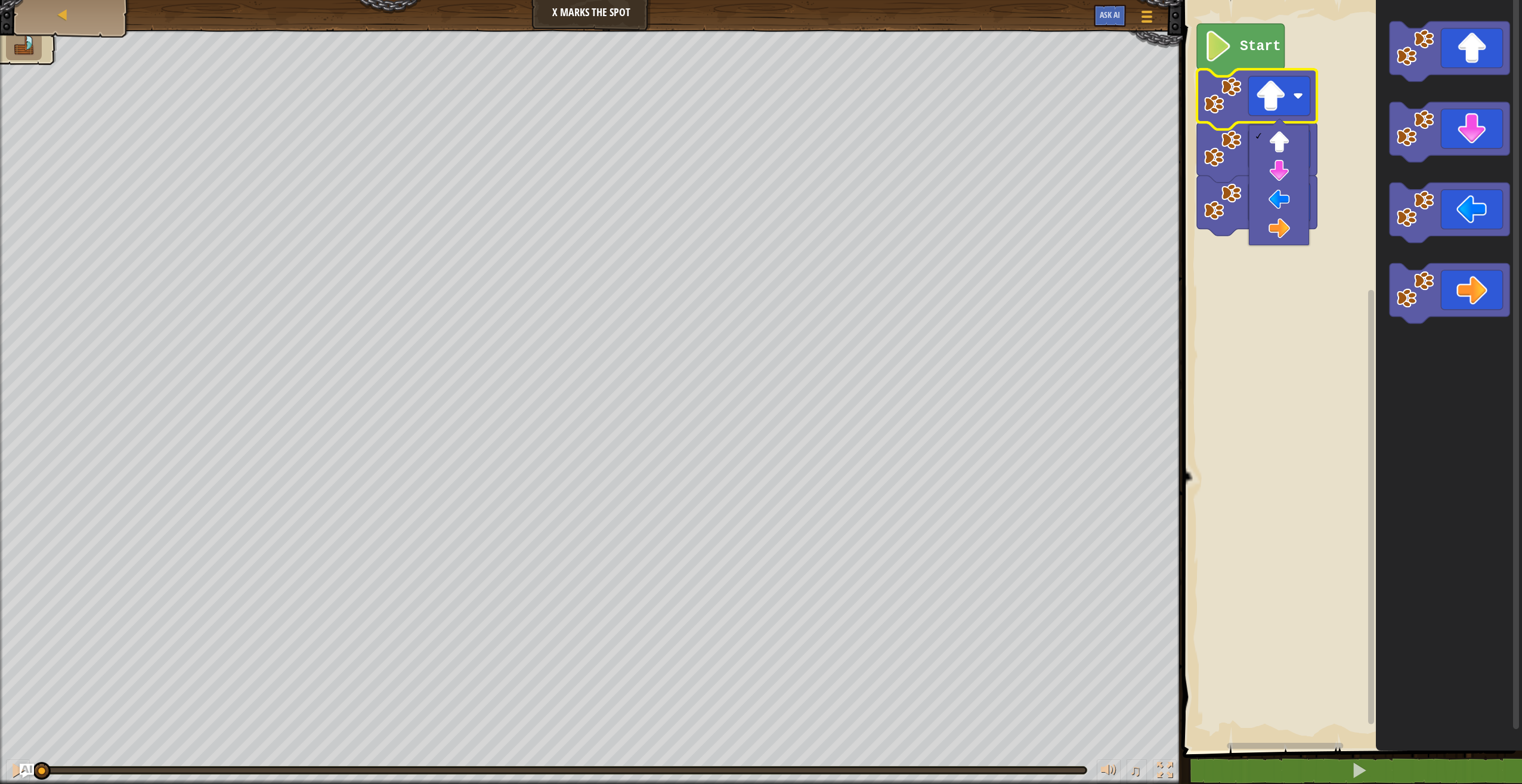
click at [1363, 316] on rect "Blockly Workspace" at bounding box center [1350, 372] width 343 height 756
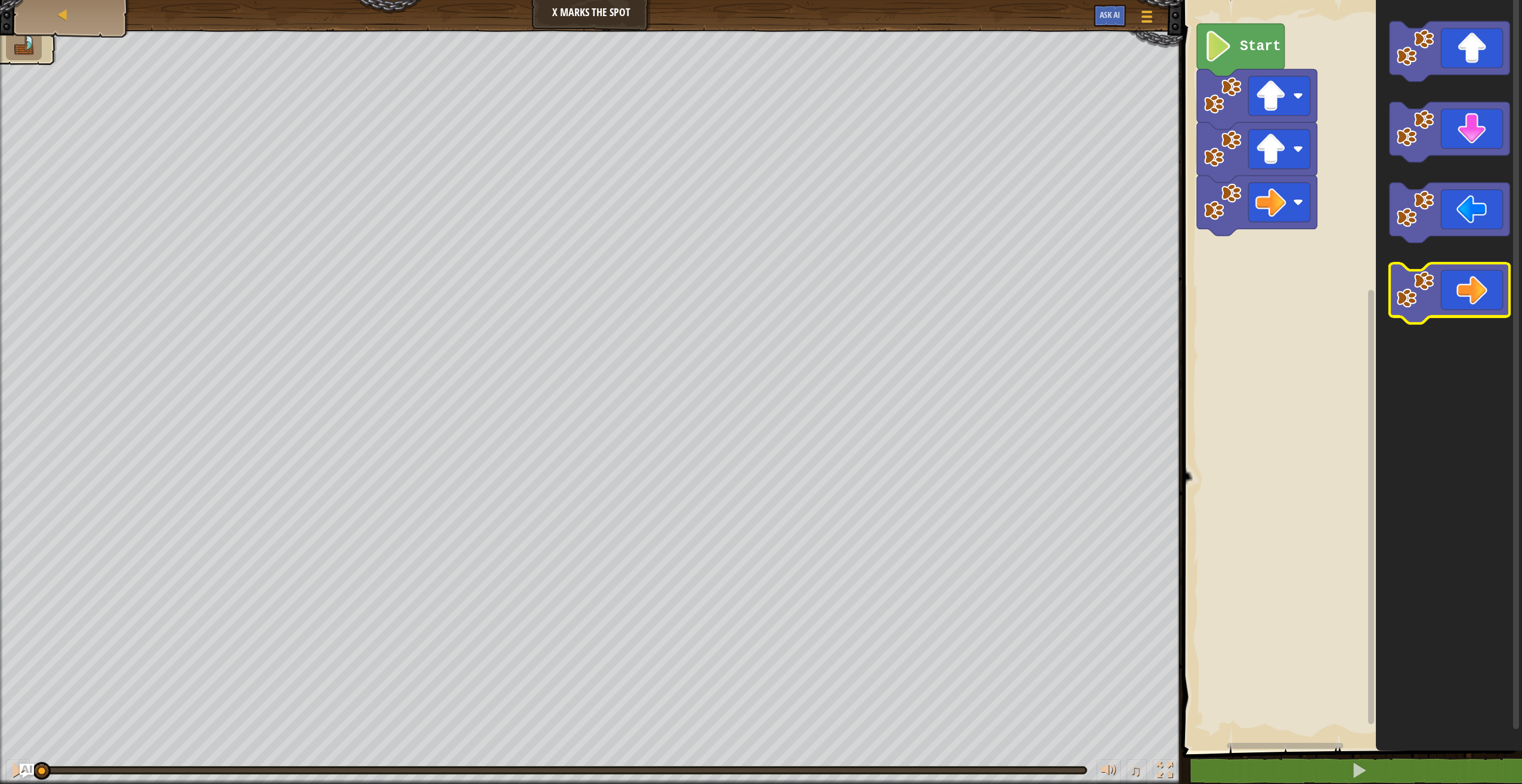
click at [1463, 289] on icon "Blockly Workspace" at bounding box center [1450, 293] width 120 height 61
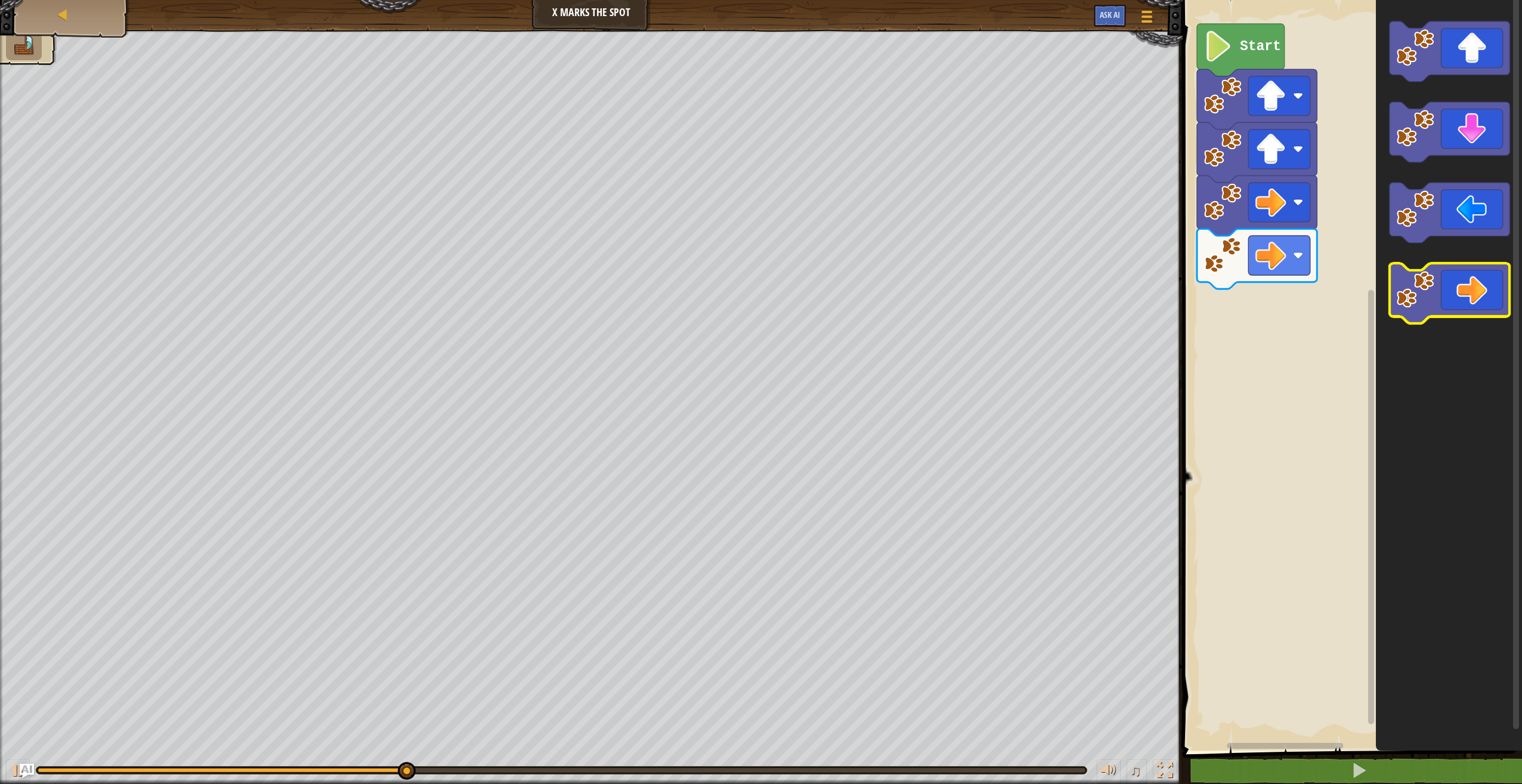
click at [1463, 289] on icon "Blockly Workspace" at bounding box center [1450, 293] width 120 height 61
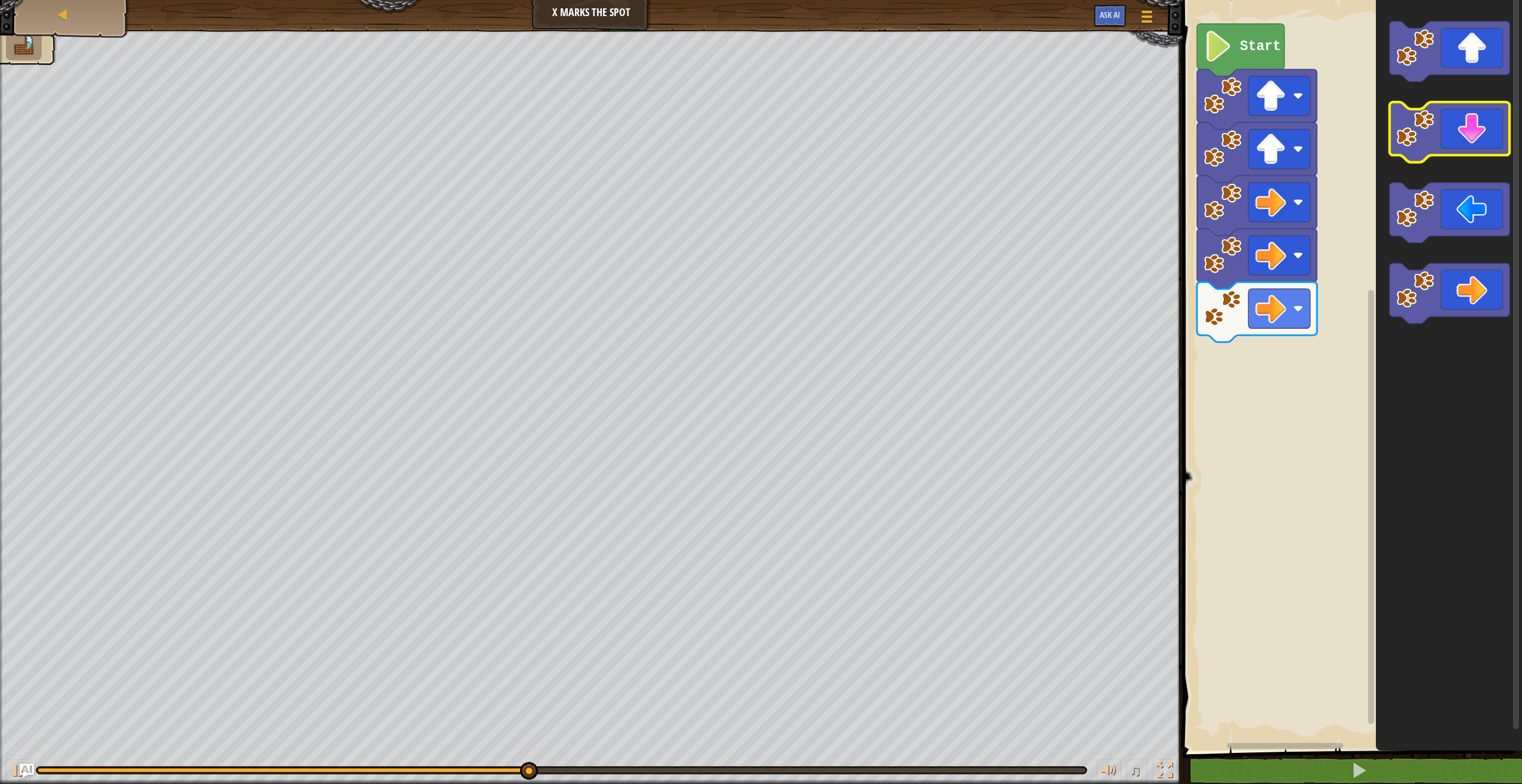
click at [1472, 143] on icon "Blockly Workspace" at bounding box center [1450, 132] width 120 height 61
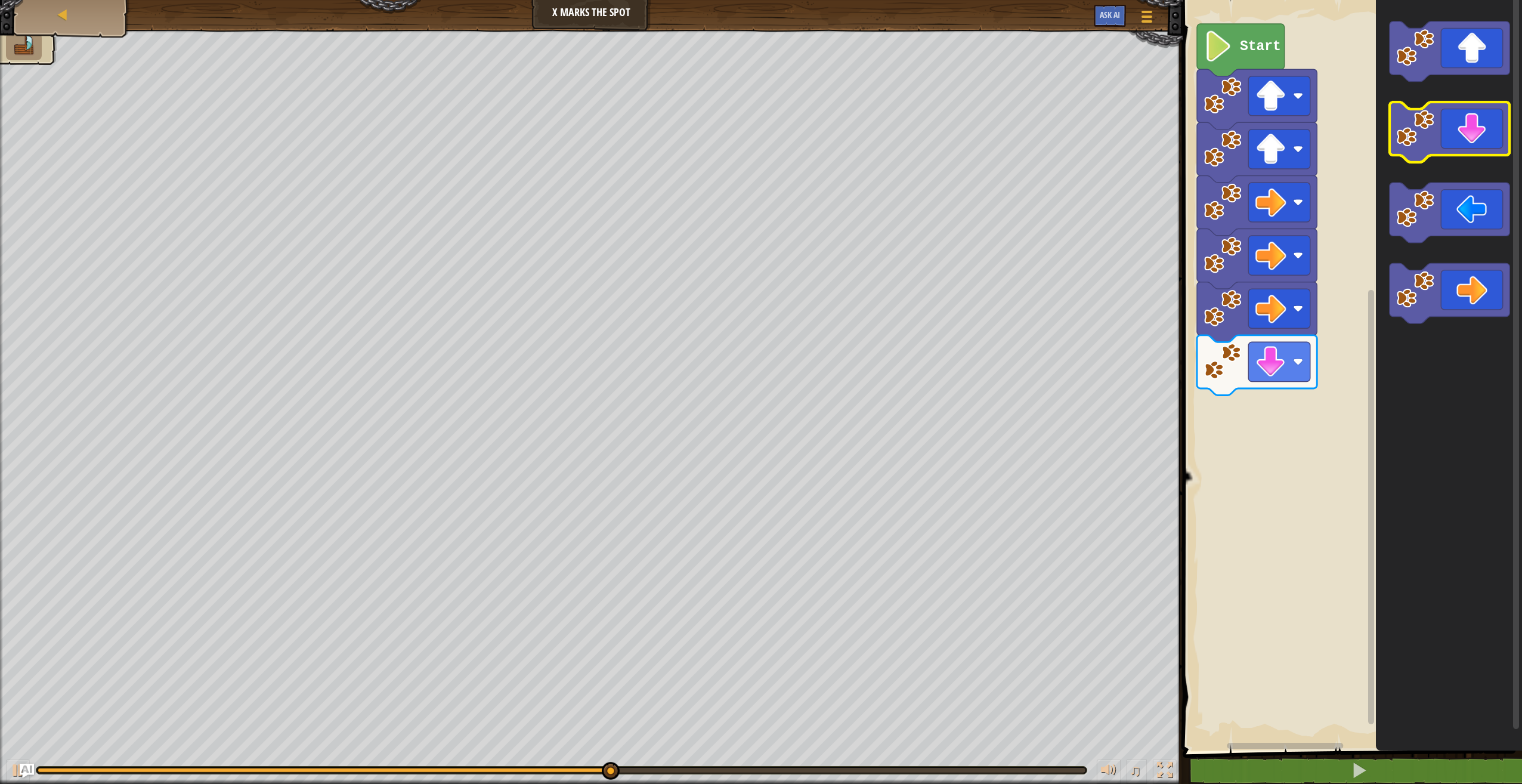
click at [1472, 143] on icon "Blockly Workspace" at bounding box center [1450, 132] width 120 height 61
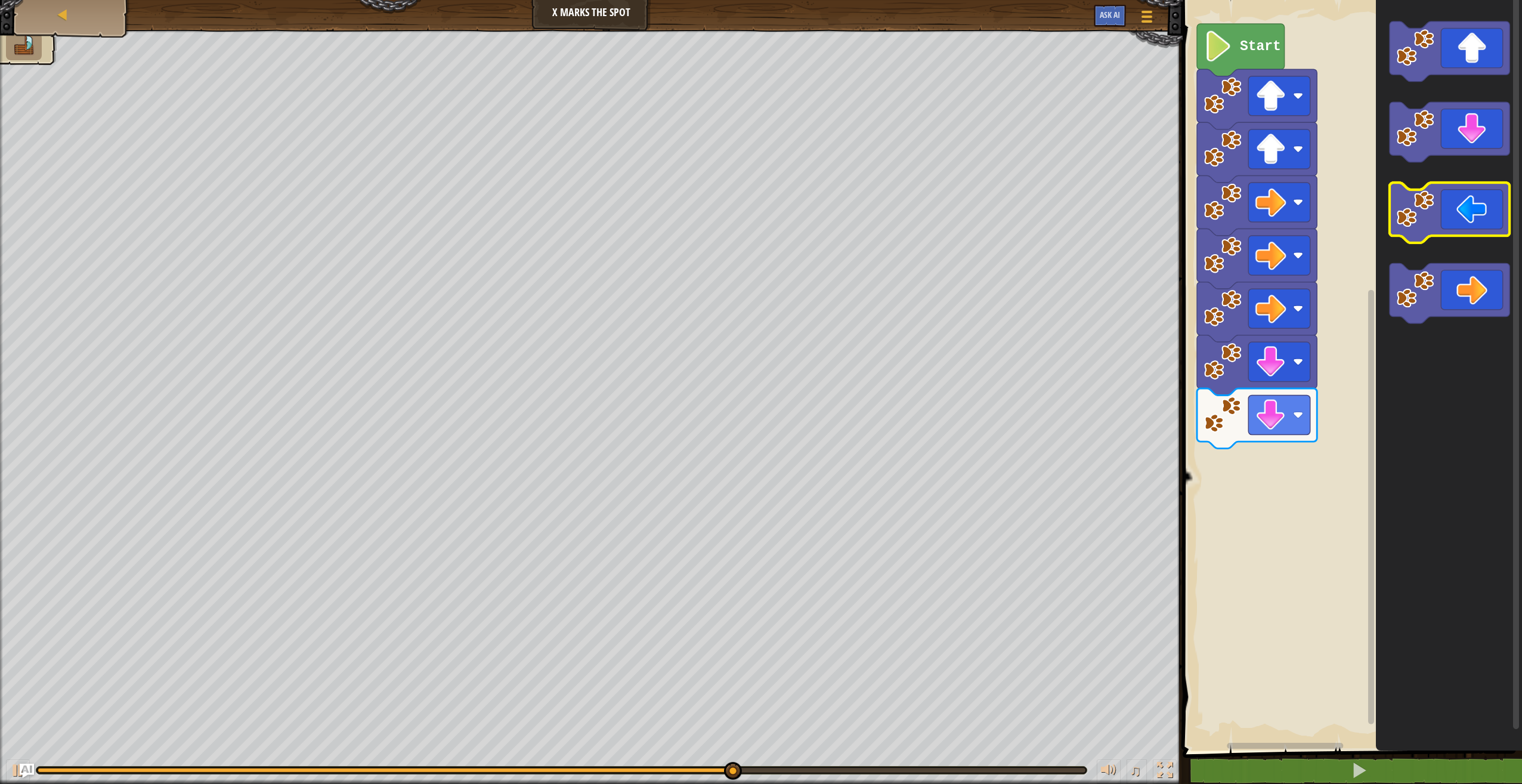
click at [1470, 206] on icon "Blockly Workspace" at bounding box center [1450, 213] width 120 height 61
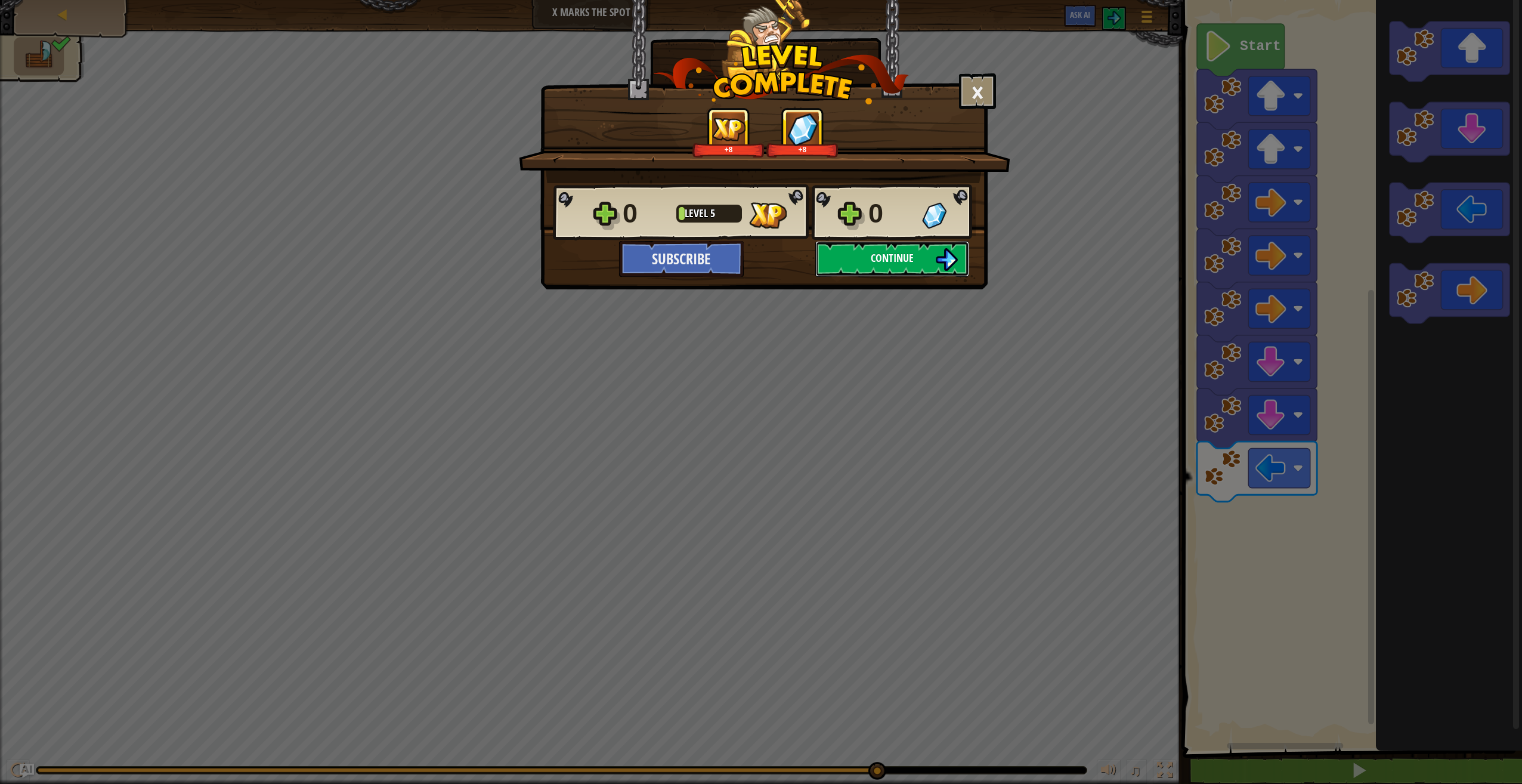
drag, startPoint x: 884, startPoint y: 246, endPoint x: 874, endPoint y: 248, distance: 10.2
click at [874, 248] on button "Continue" at bounding box center [893, 259] width 154 height 36
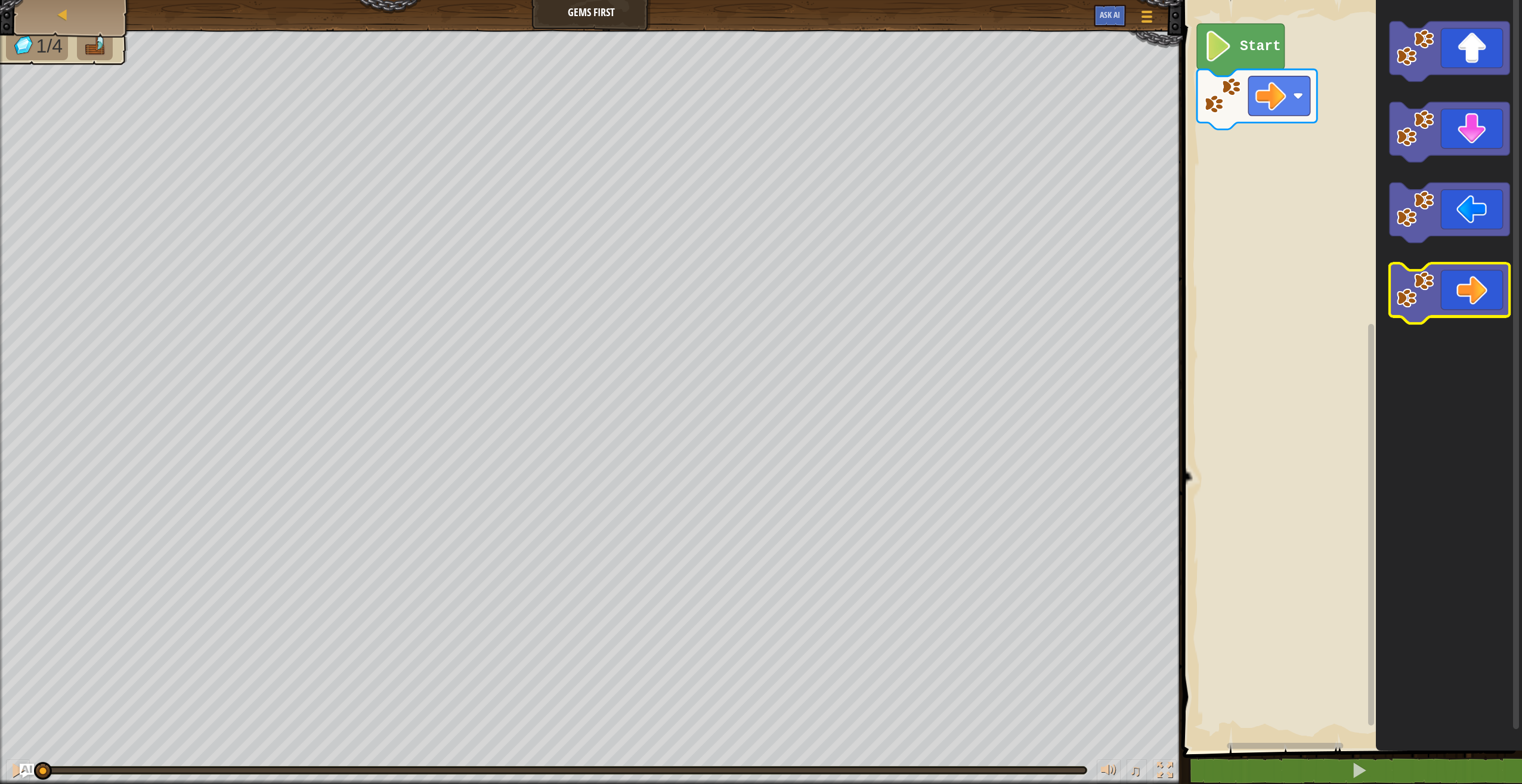
click at [1495, 307] on icon "Blockly Workspace" at bounding box center [1450, 293] width 120 height 61
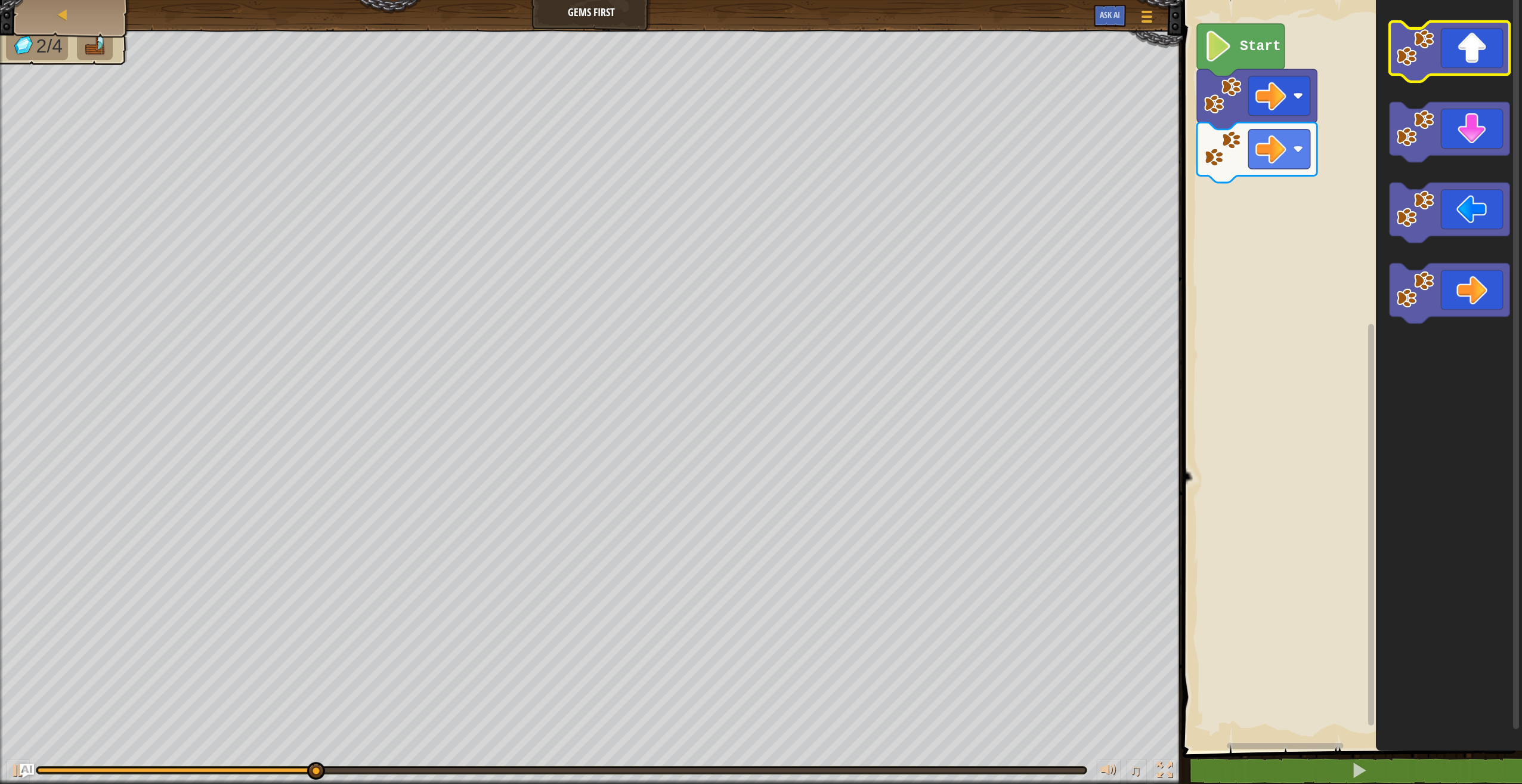
click at [1459, 66] on icon "Blockly Workspace" at bounding box center [1450, 52] width 120 height 61
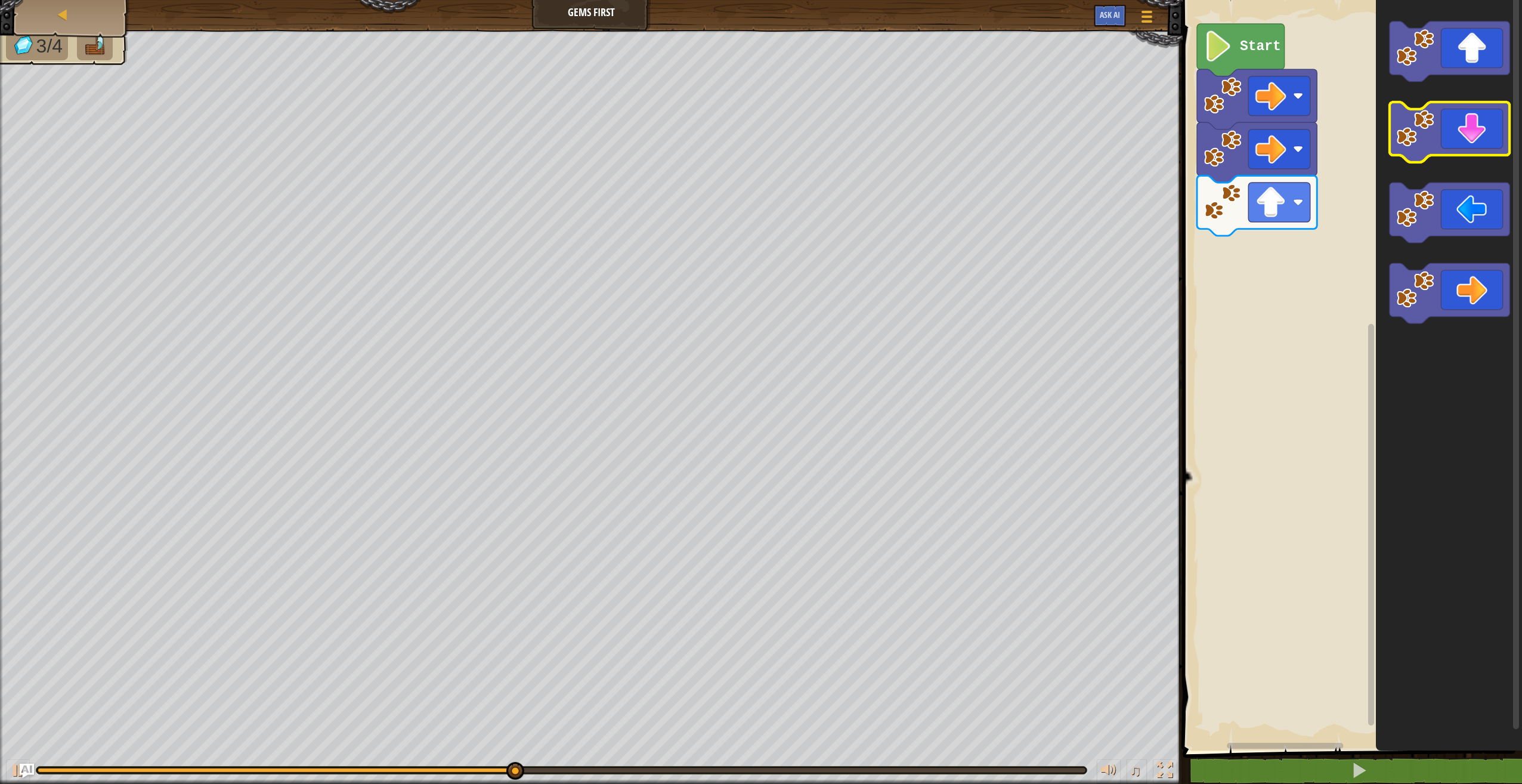
click at [1483, 147] on icon "Blockly Workspace" at bounding box center [1450, 132] width 120 height 61
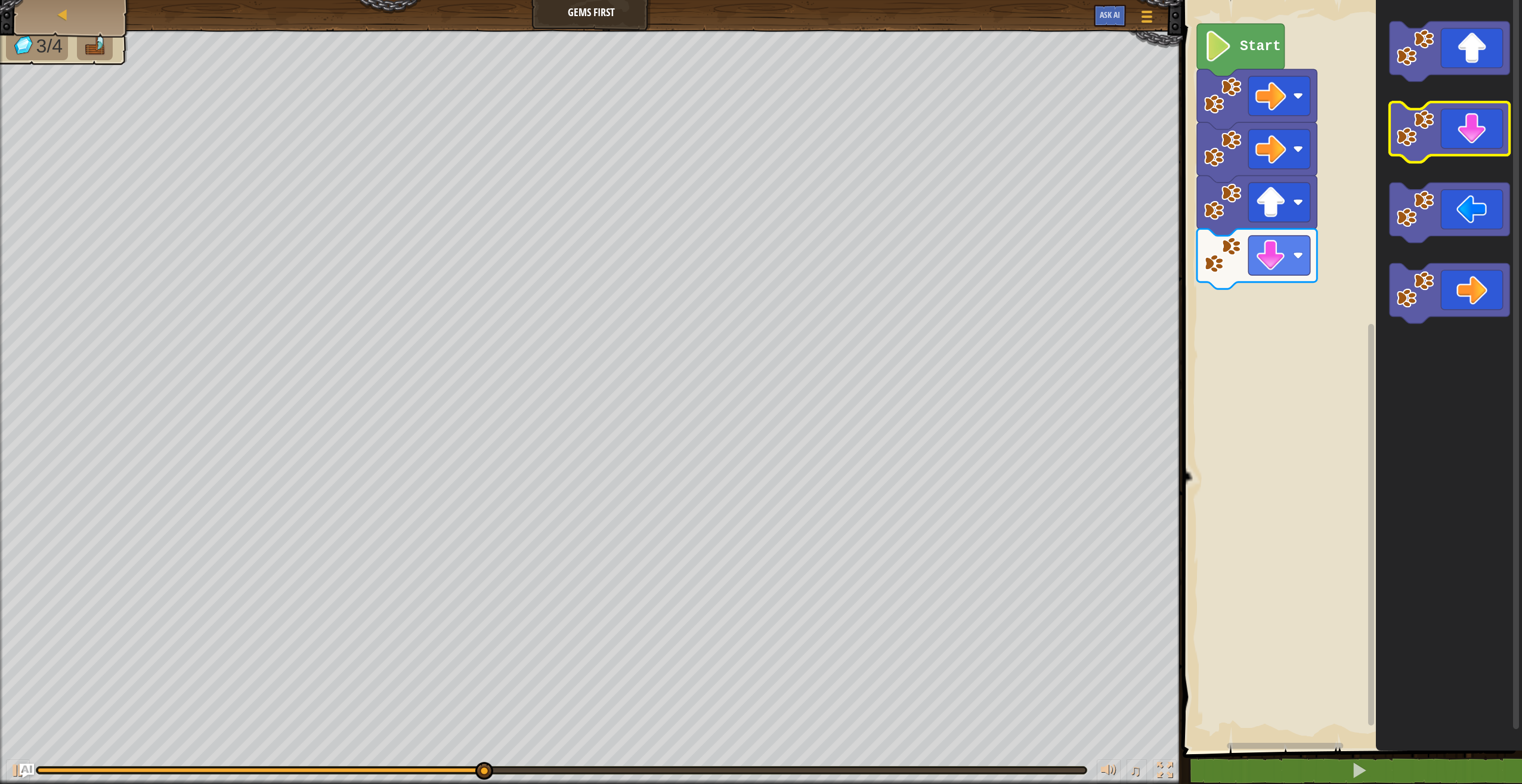
click at [1483, 147] on icon "Blockly Workspace" at bounding box center [1450, 132] width 120 height 61
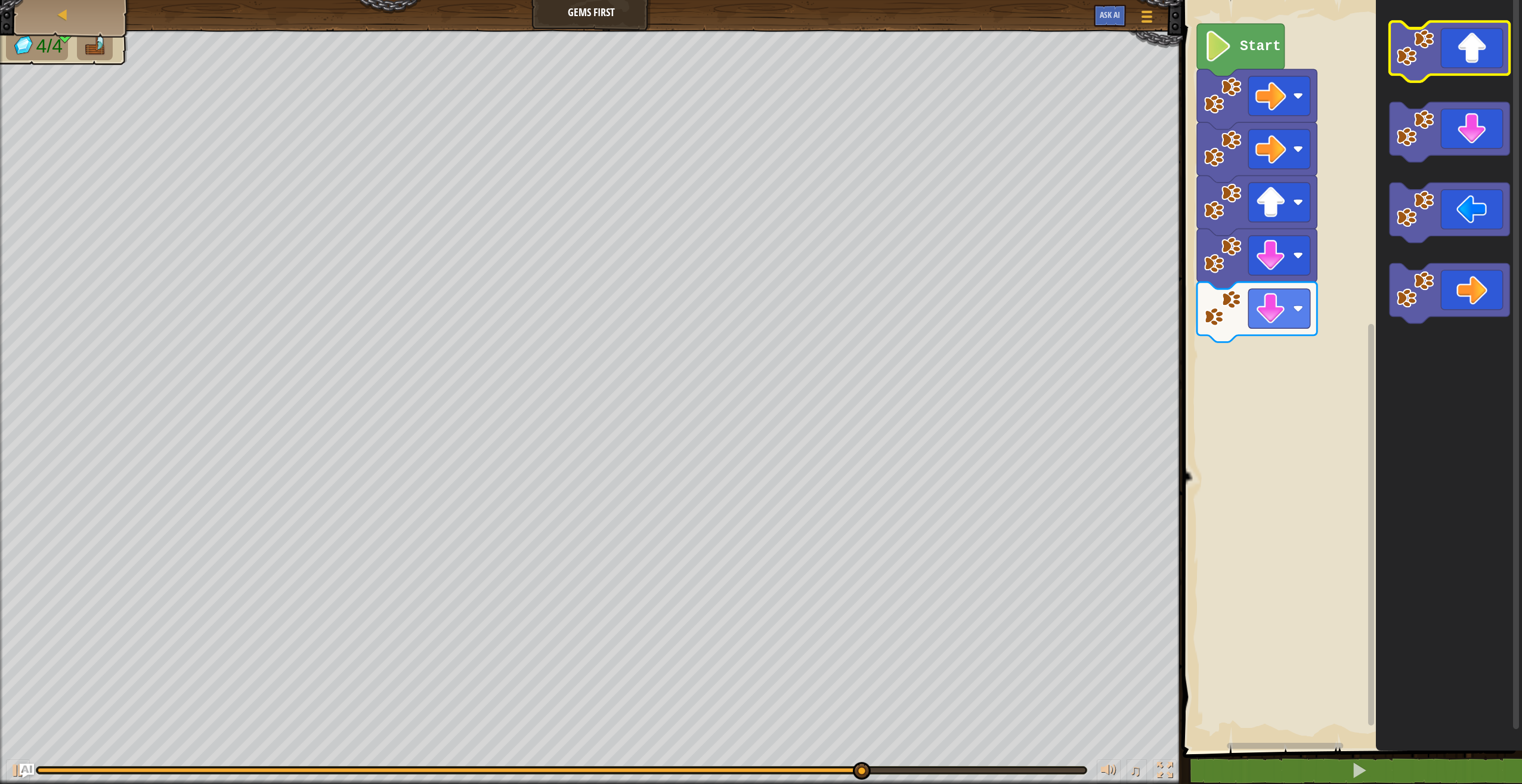
click at [1493, 77] on rect "Blockly Workspace" at bounding box center [1450, 52] width 120 height 61
click at [1485, 64] on icon "Blockly Workspace" at bounding box center [1450, 52] width 120 height 61
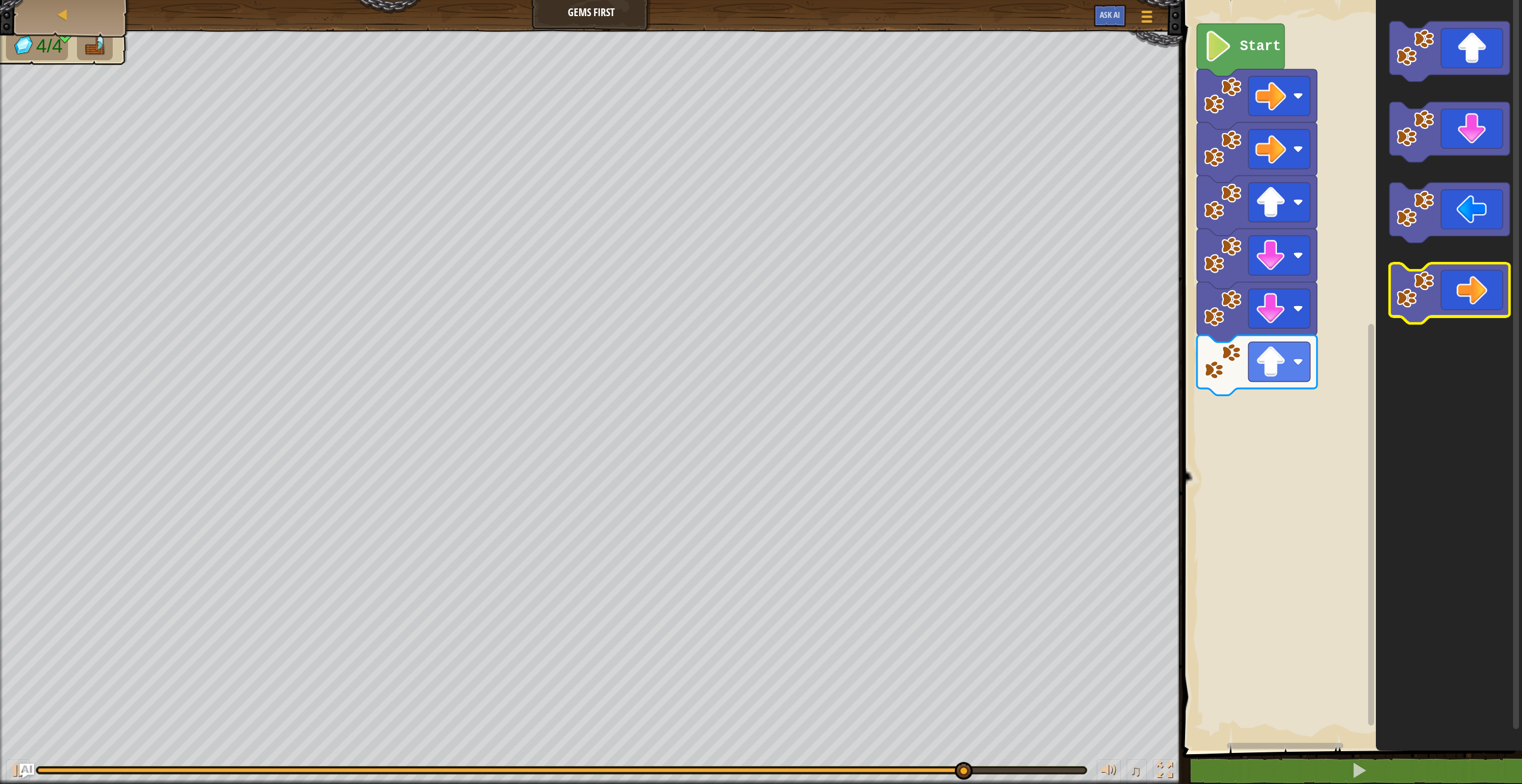
click at [1504, 298] on icon "Blockly Workspace" at bounding box center [1450, 293] width 120 height 61
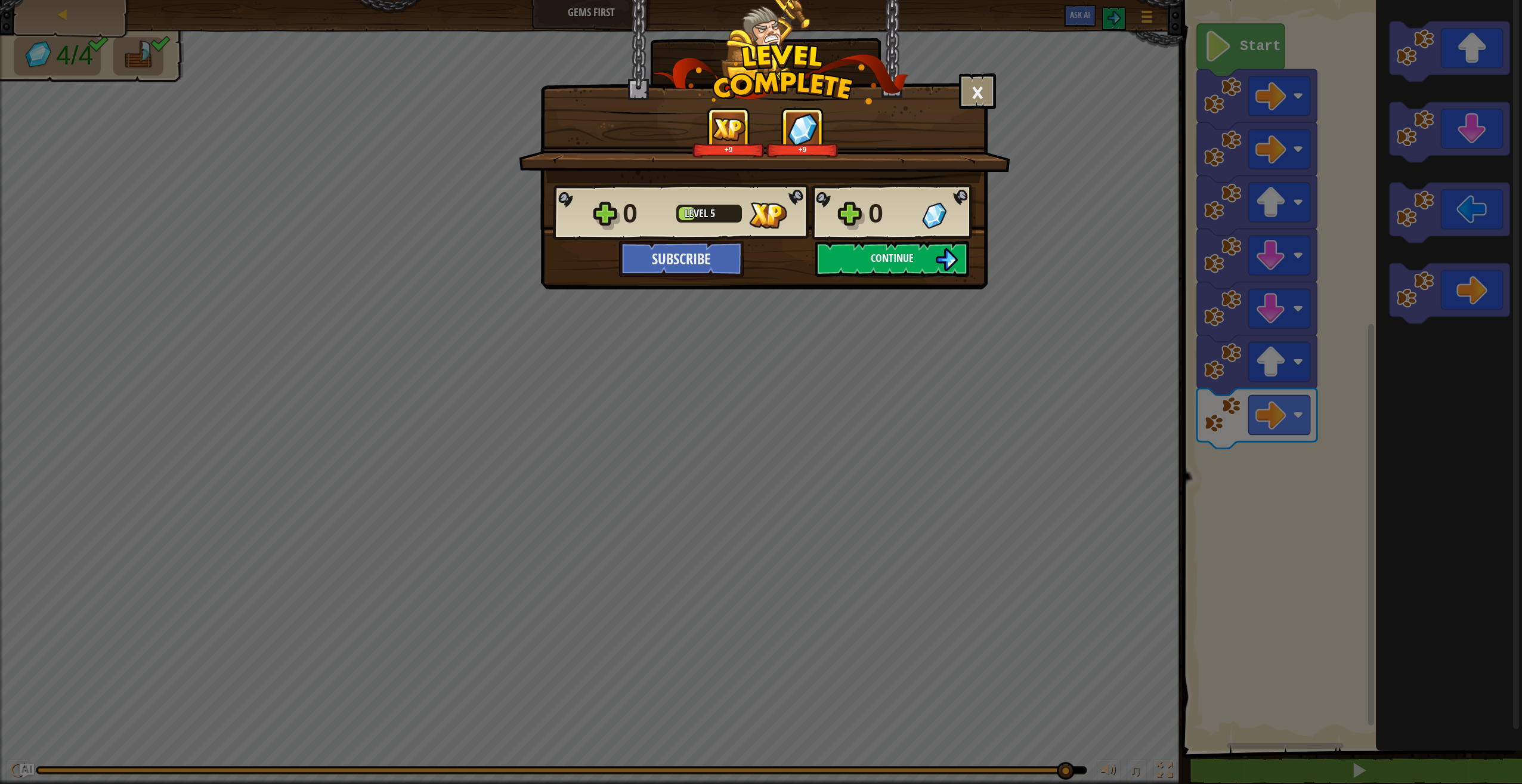
click at [927, 262] on button "Continue" at bounding box center [893, 259] width 154 height 36
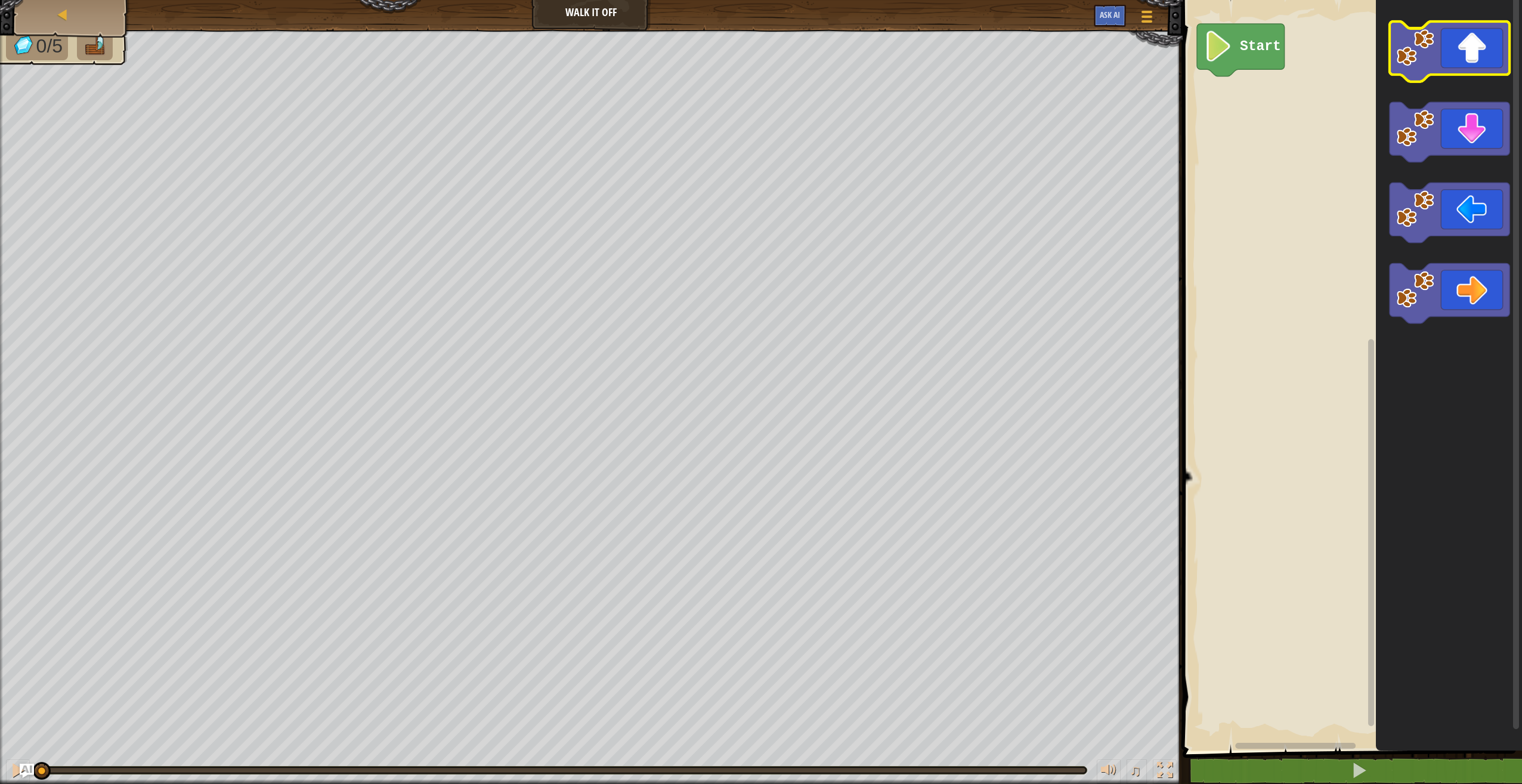
click at [1466, 62] on icon "Blockly Workspace" at bounding box center [1450, 52] width 120 height 61
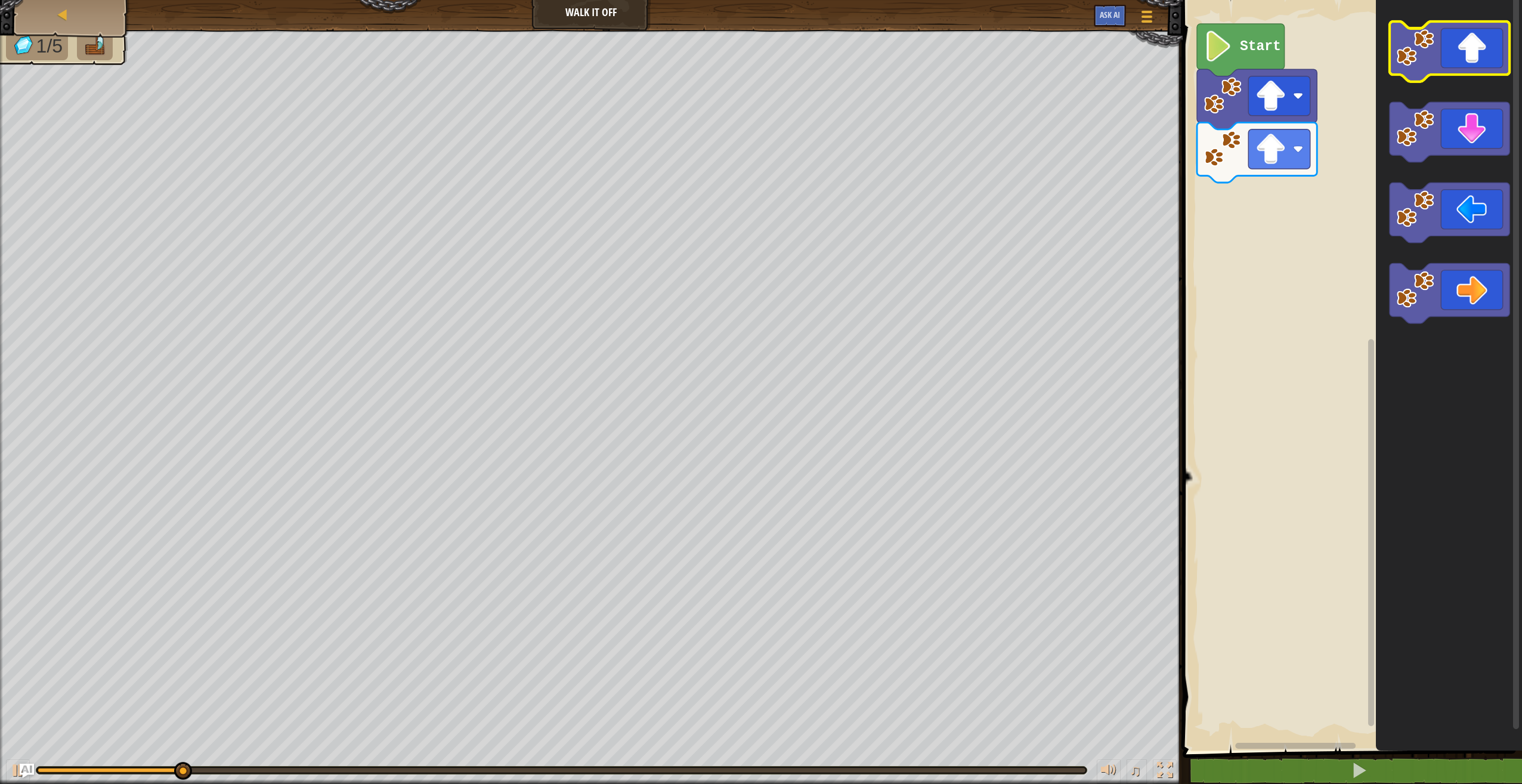
click at [1466, 62] on icon "Blockly Workspace" at bounding box center [1450, 52] width 120 height 61
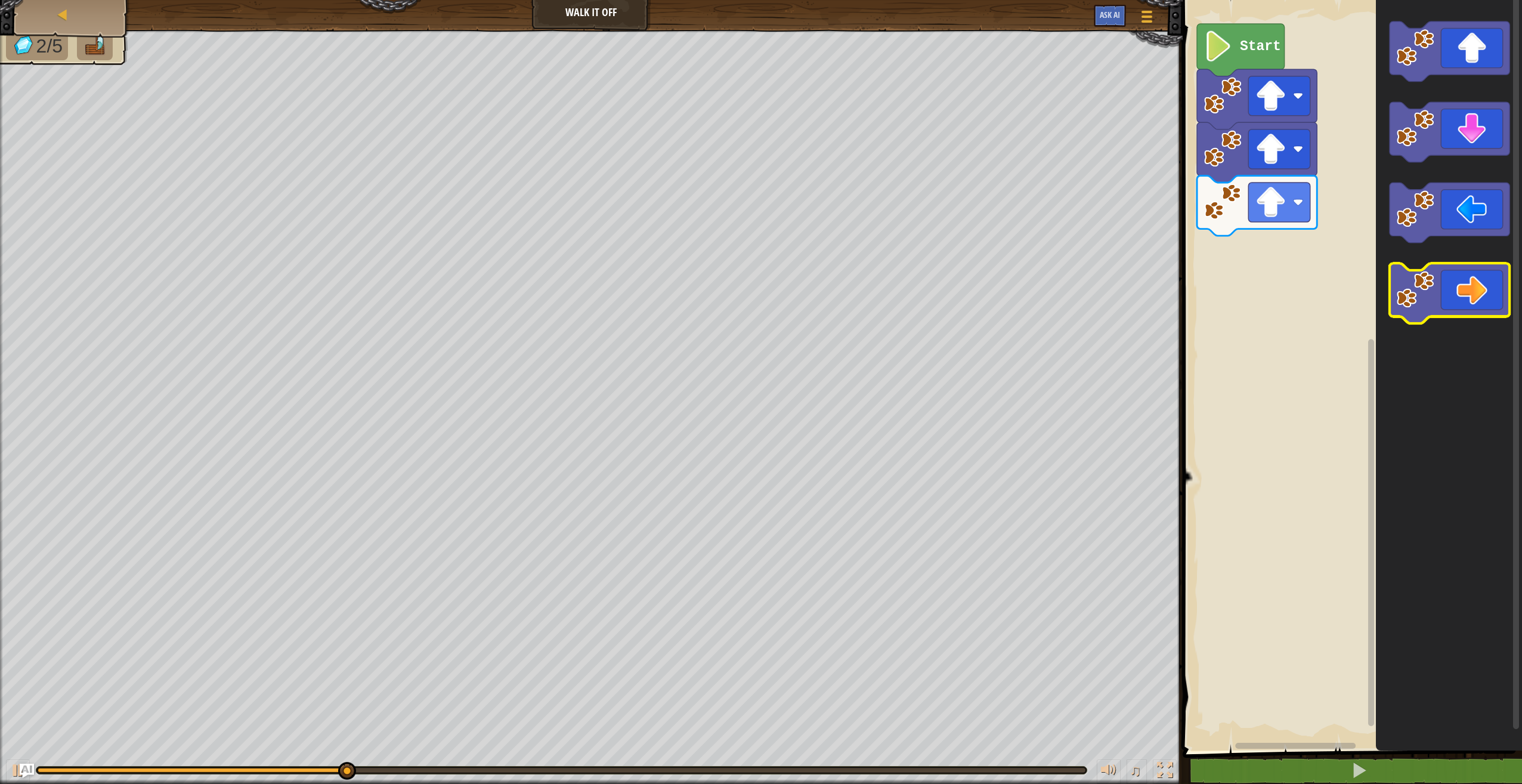
click at [1481, 292] on icon "Blockly Workspace" at bounding box center [1450, 293] width 120 height 61
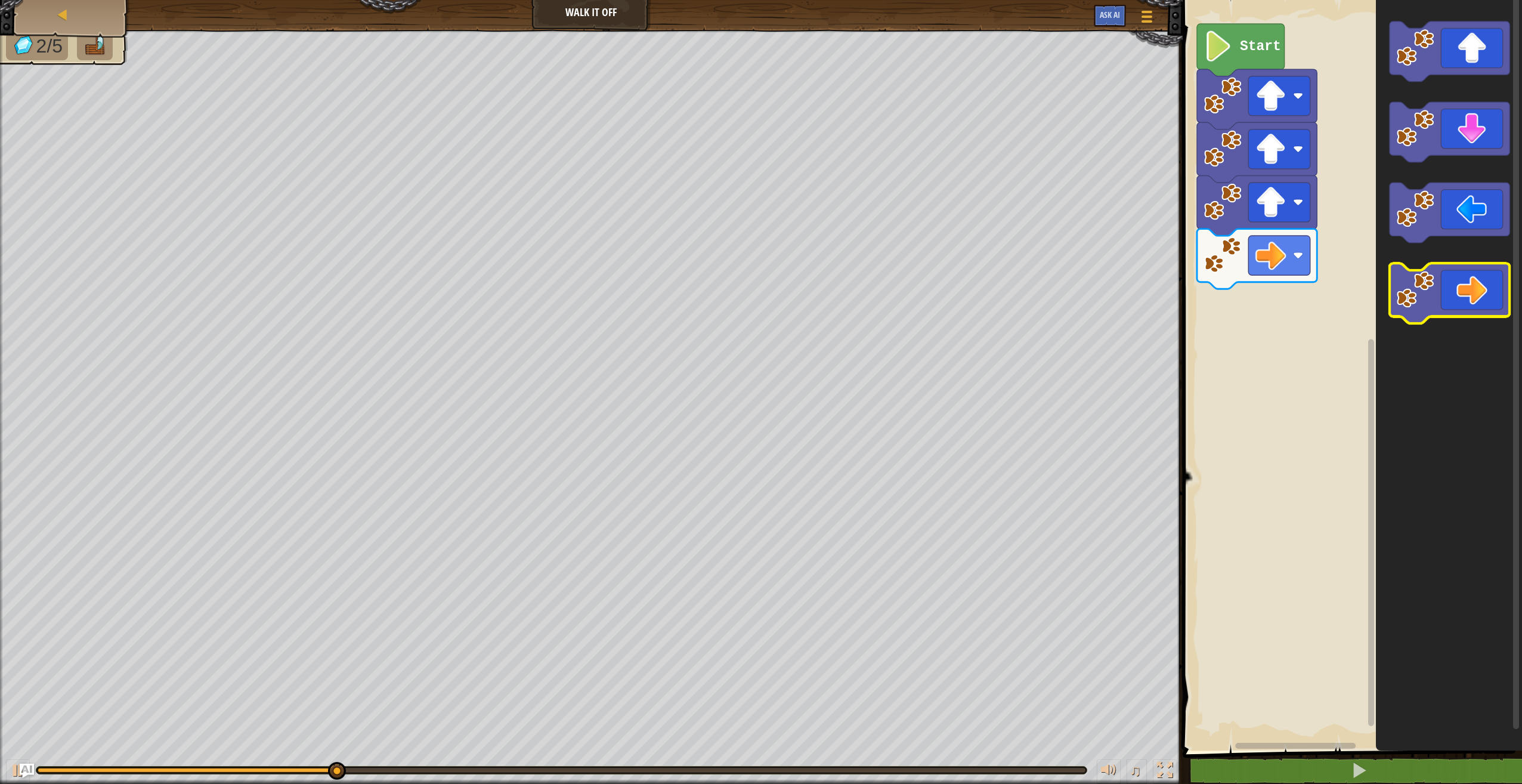
click at [1481, 290] on icon "Blockly Workspace" at bounding box center [1450, 293] width 120 height 61
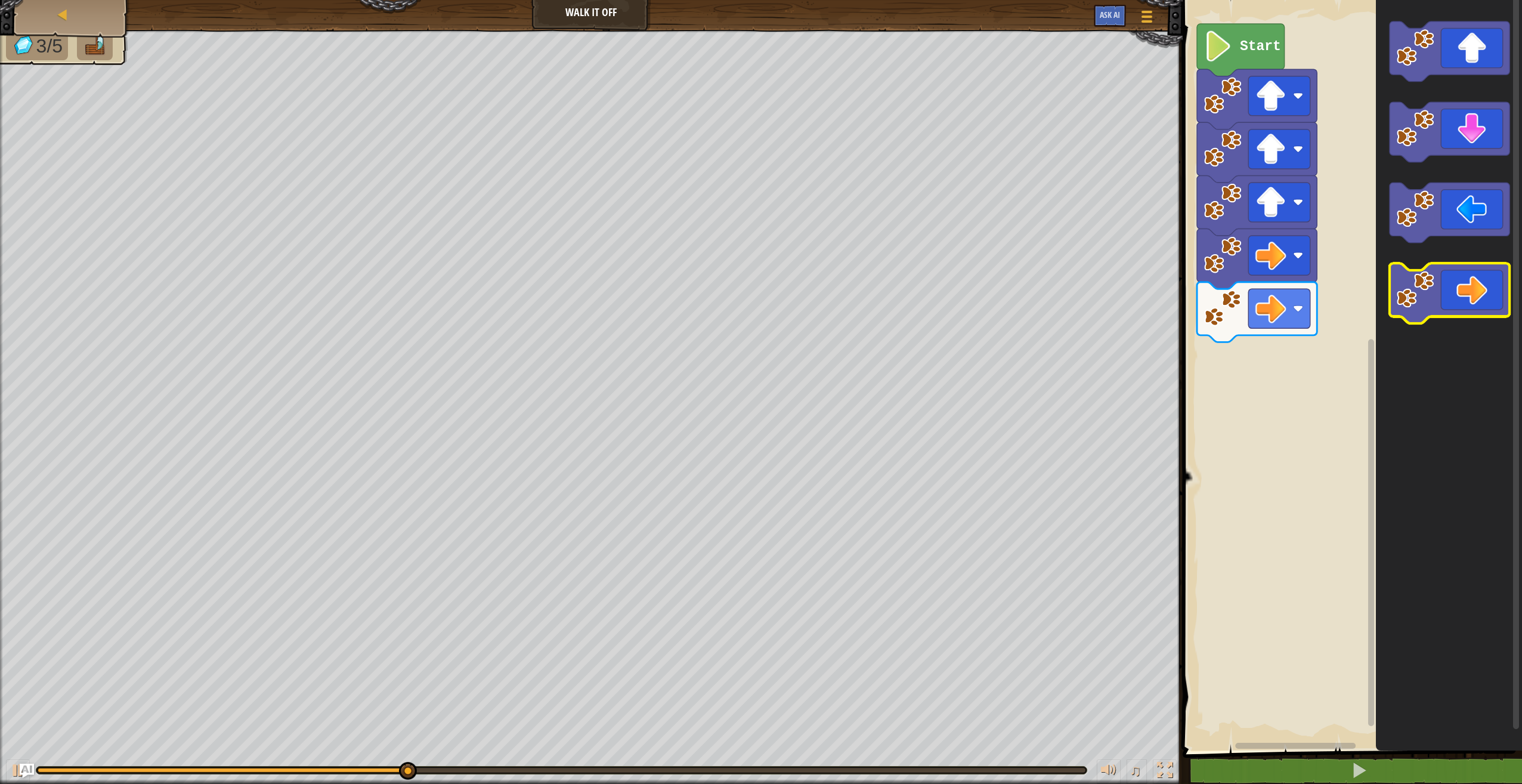
click at [1481, 290] on icon "Blockly Workspace" at bounding box center [1450, 293] width 120 height 61
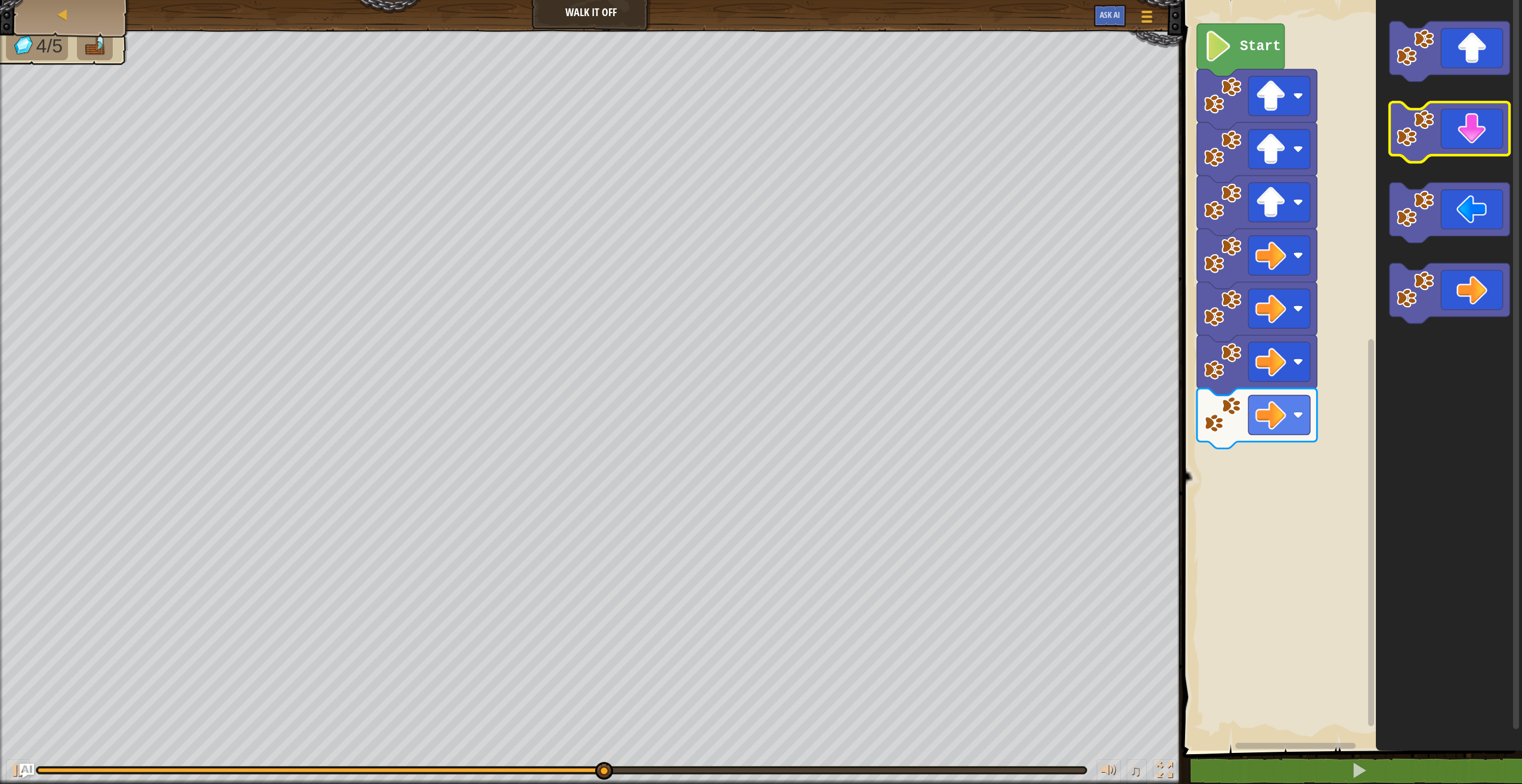
click at [1478, 128] on icon "Blockly Workspace" at bounding box center [1450, 132] width 120 height 61
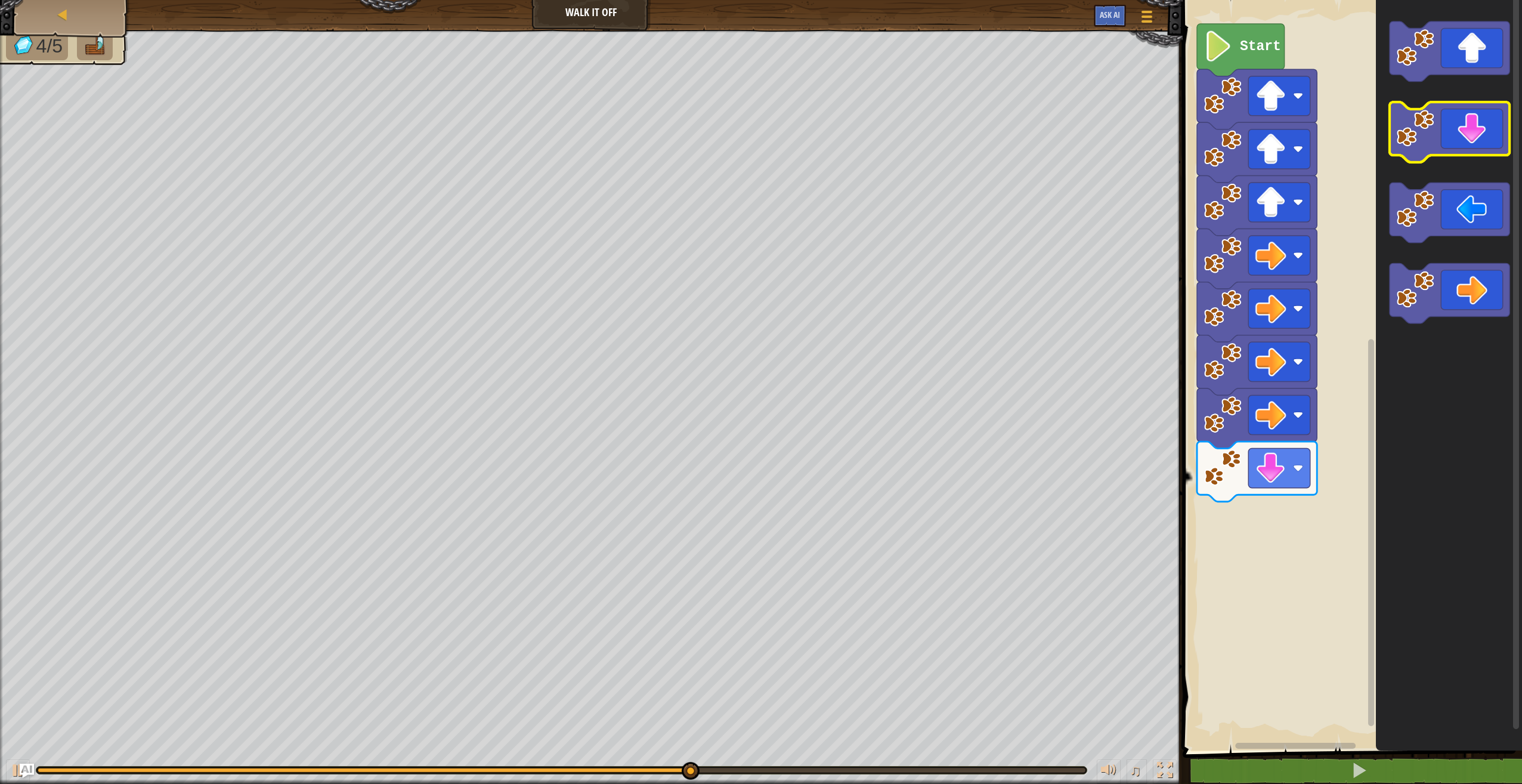
click at [1478, 128] on icon "Blockly Workspace" at bounding box center [1450, 132] width 120 height 61
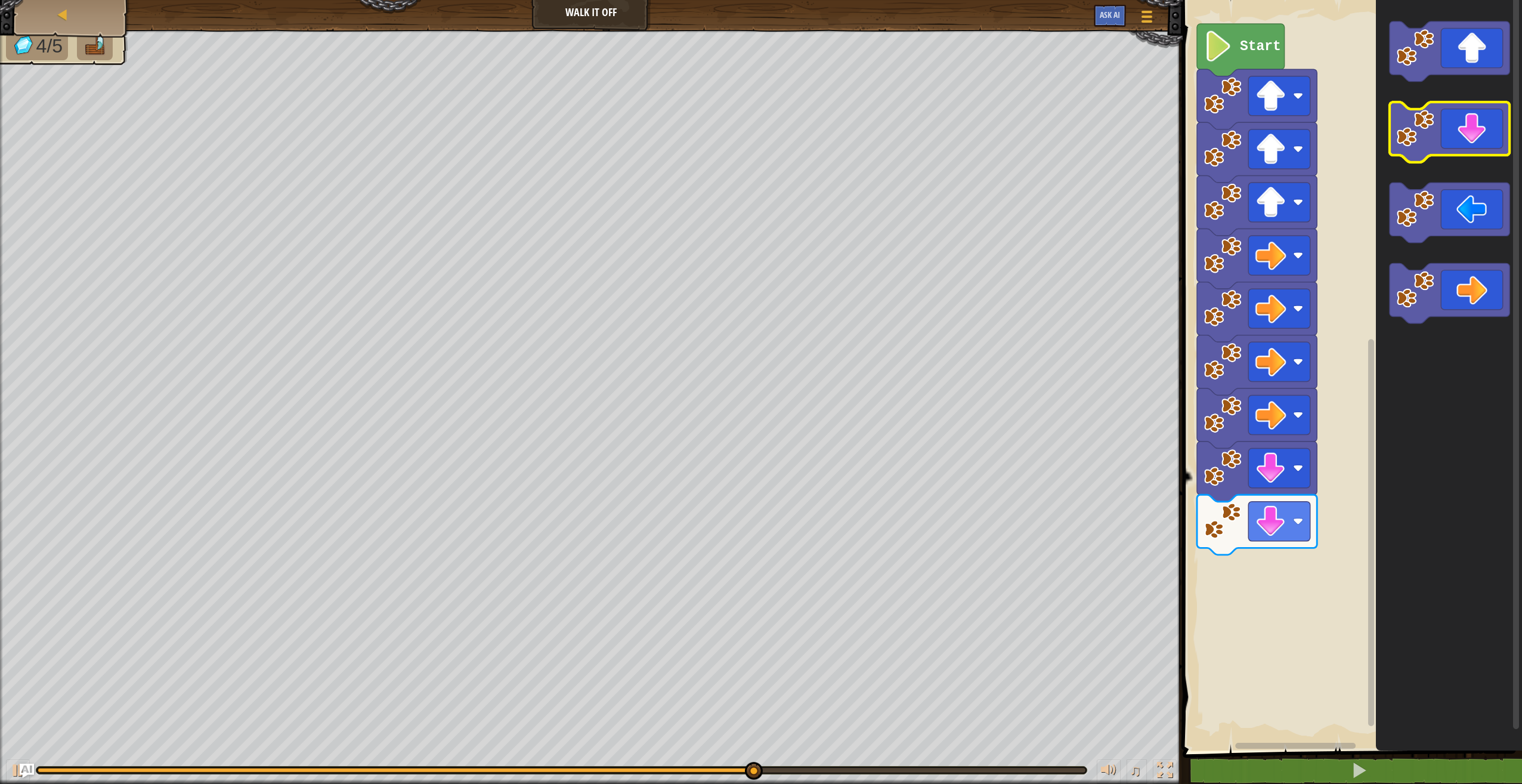
click at [1478, 128] on icon "Blockly Workspace" at bounding box center [1450, 132] width 120 height 61
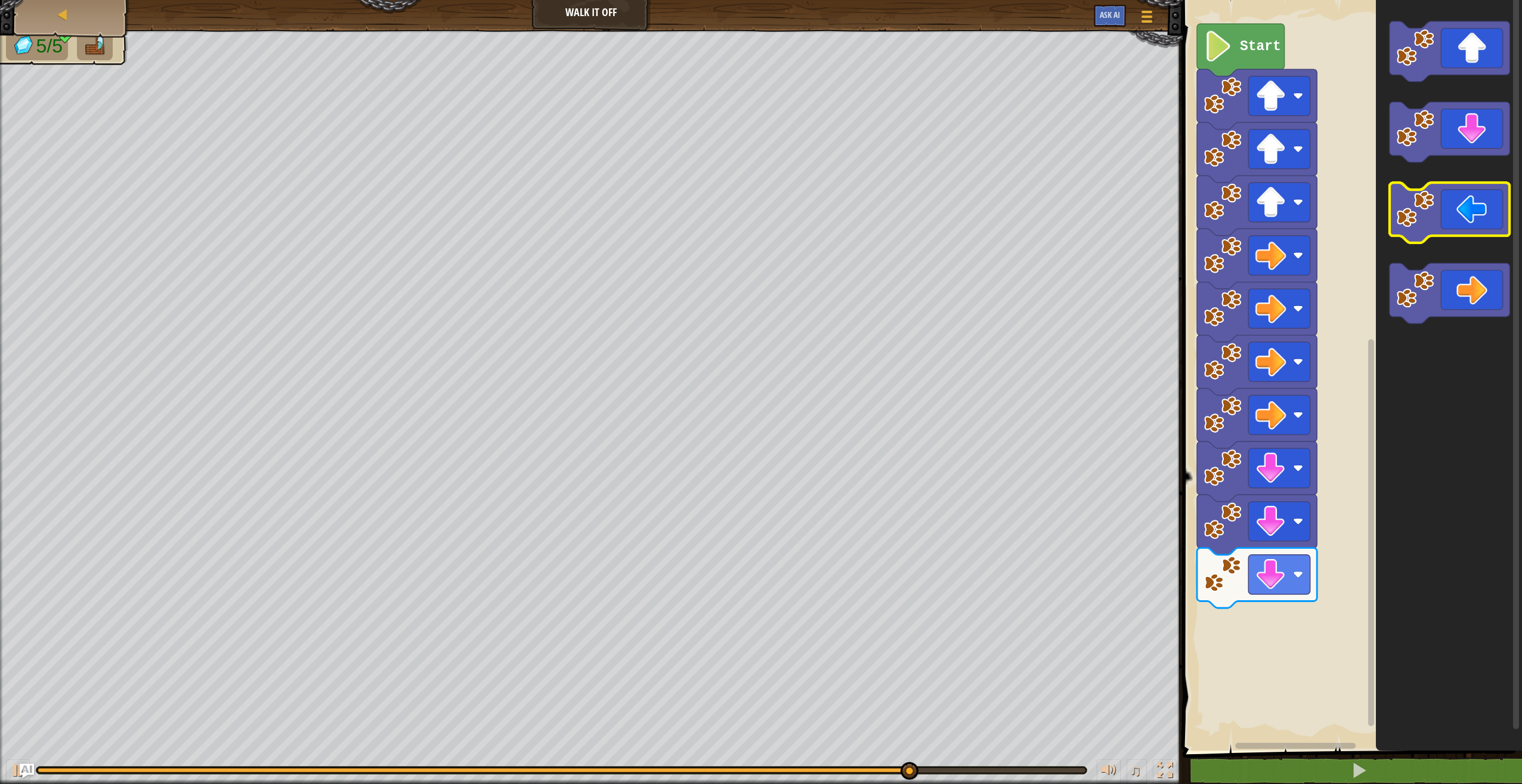
click at [1479, 210] on icon "Blockly Workspace" at bounding box center [1450, 213] width 120 height 61
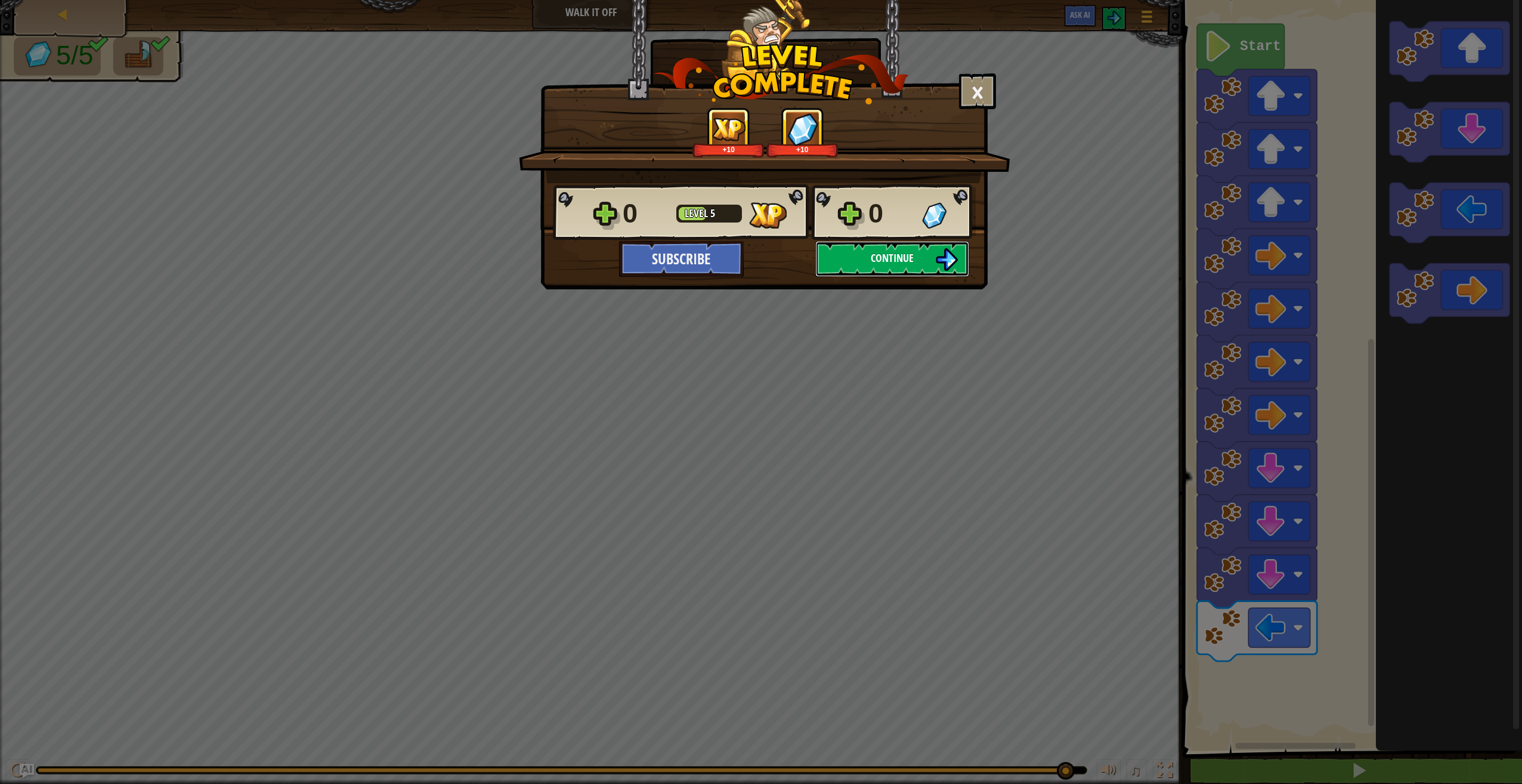
click at [926, 250] on button "Continue" at bounding box center [893, 259] width 154 height 36
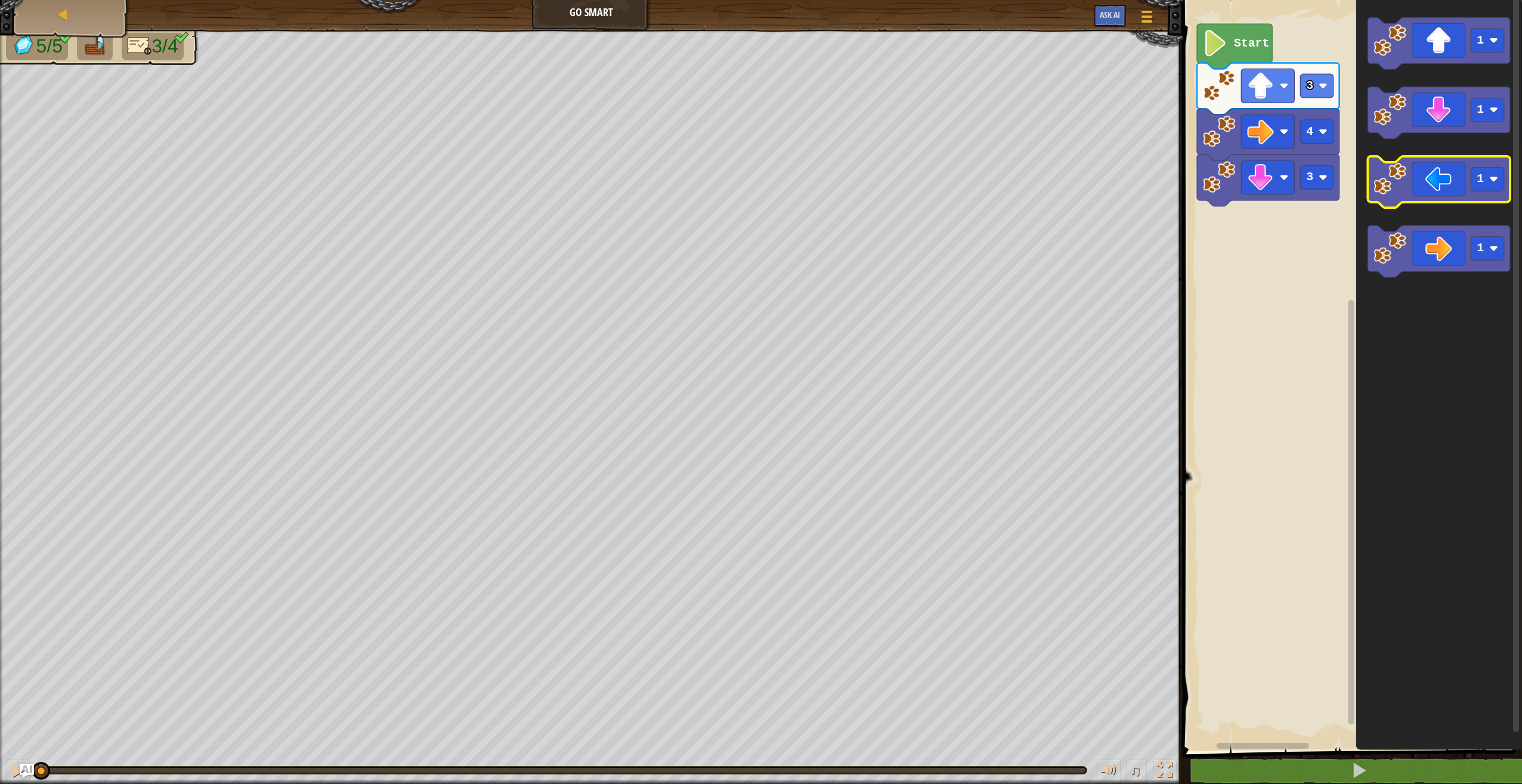
click at [1433, 194] on icon "Blockly Workspace" at bounding box center [1439, 182] width 143 height 52
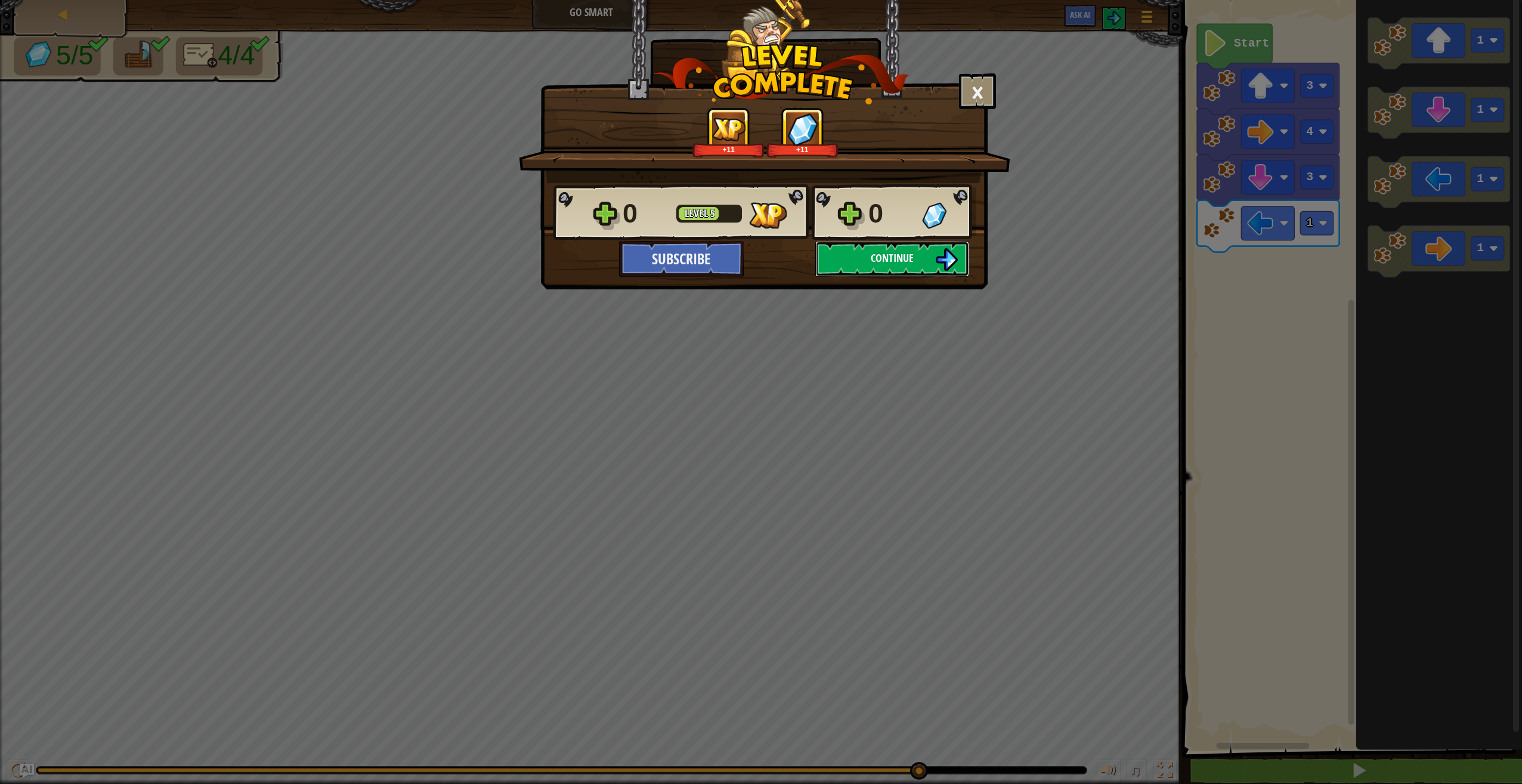
click at [898, 248] on button "Continue" at bounding box center [893, 259] width 154 height 36
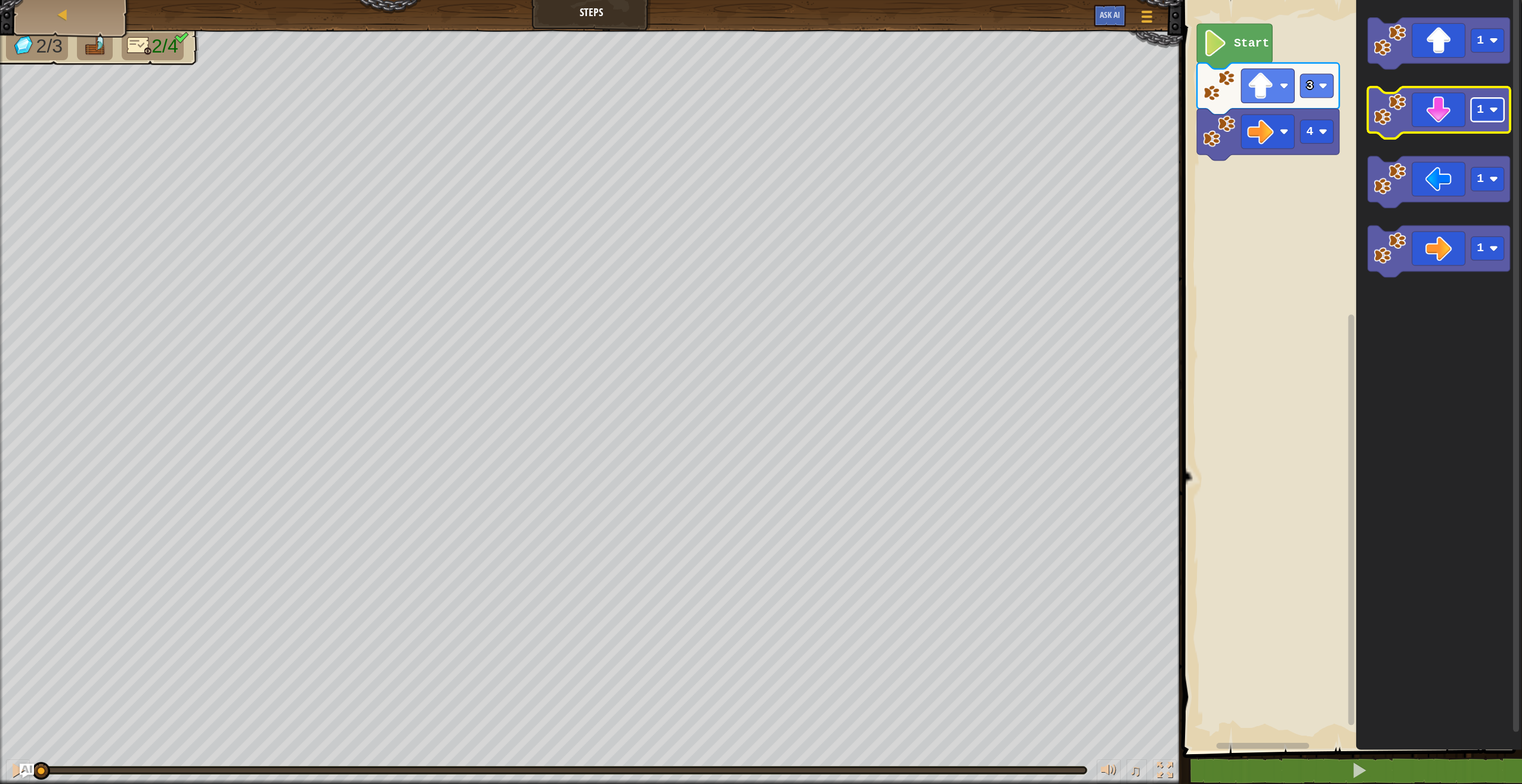
click at [1492, 115] on rect "Blockly Workspace" at bounding box center [1488, 109] width 33 height 24
click at [1434, 122] on icon "Blockly Workspace" at bounding box center [1439, 112] width 143 height 52
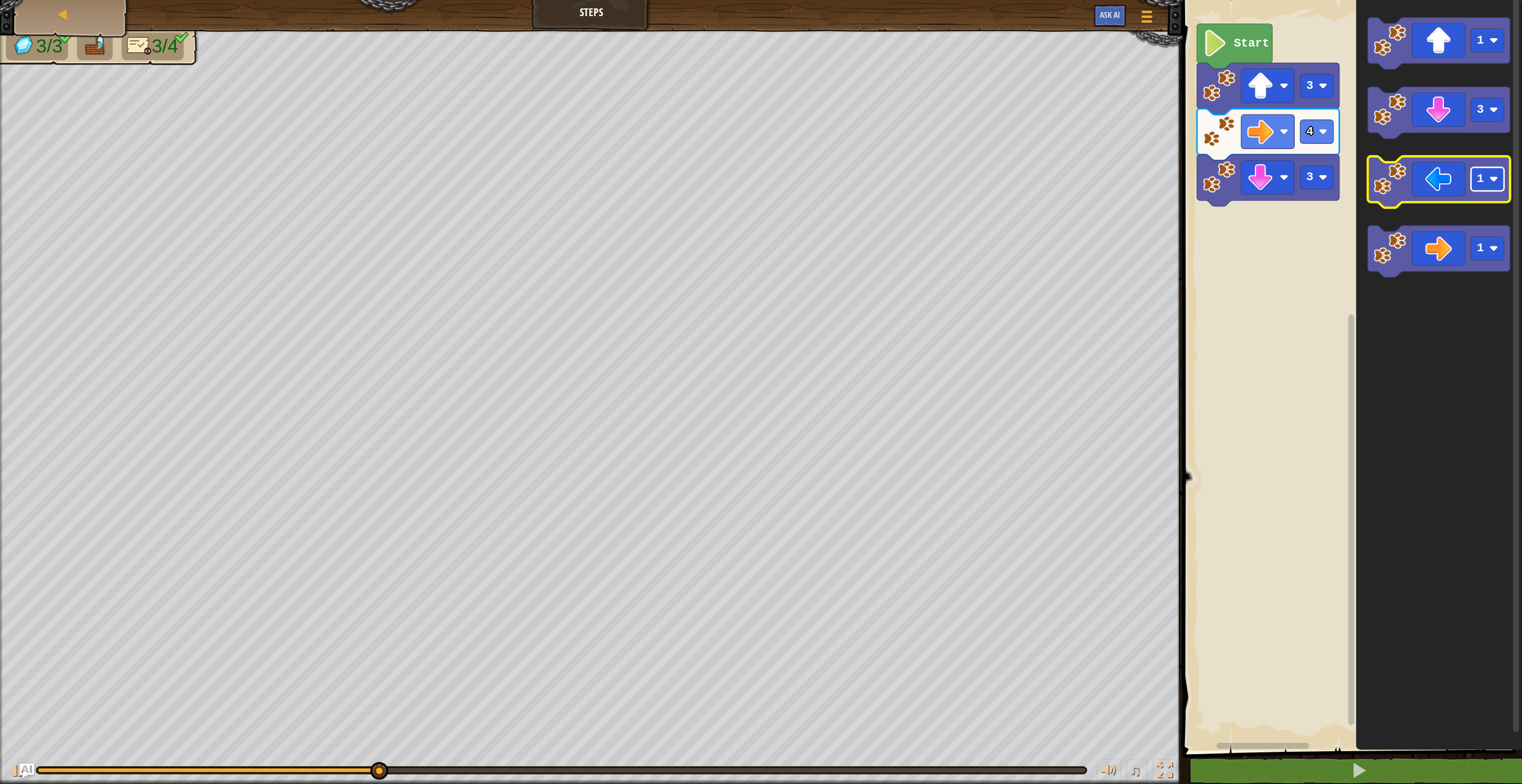
click at [1480, 180] on text "1" at bounding box center [1481, 179] width 7 height 14
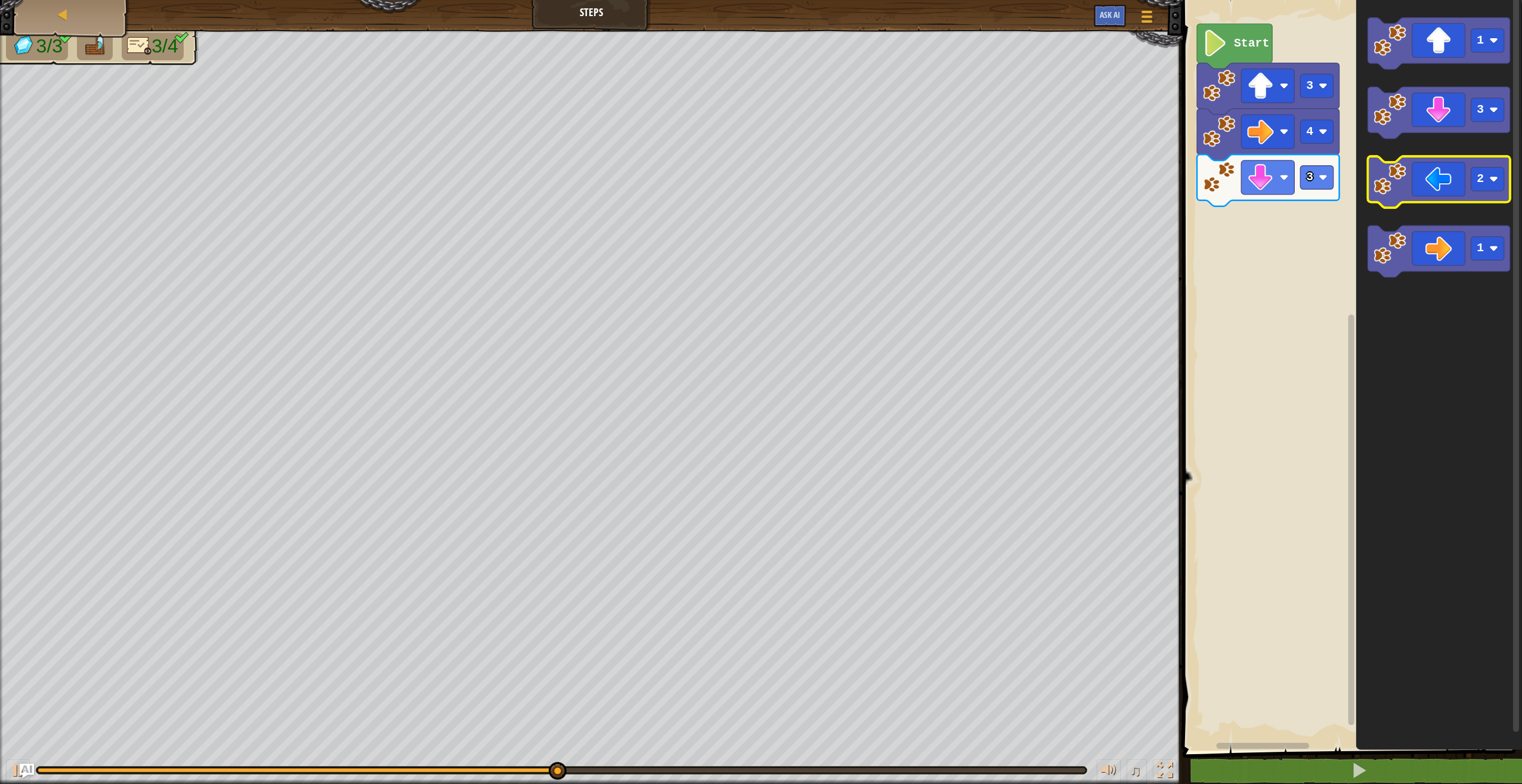
click at [1395, 185] on image "Blockly Workspace" at bounding box center [1390, 179] width 33 height 33
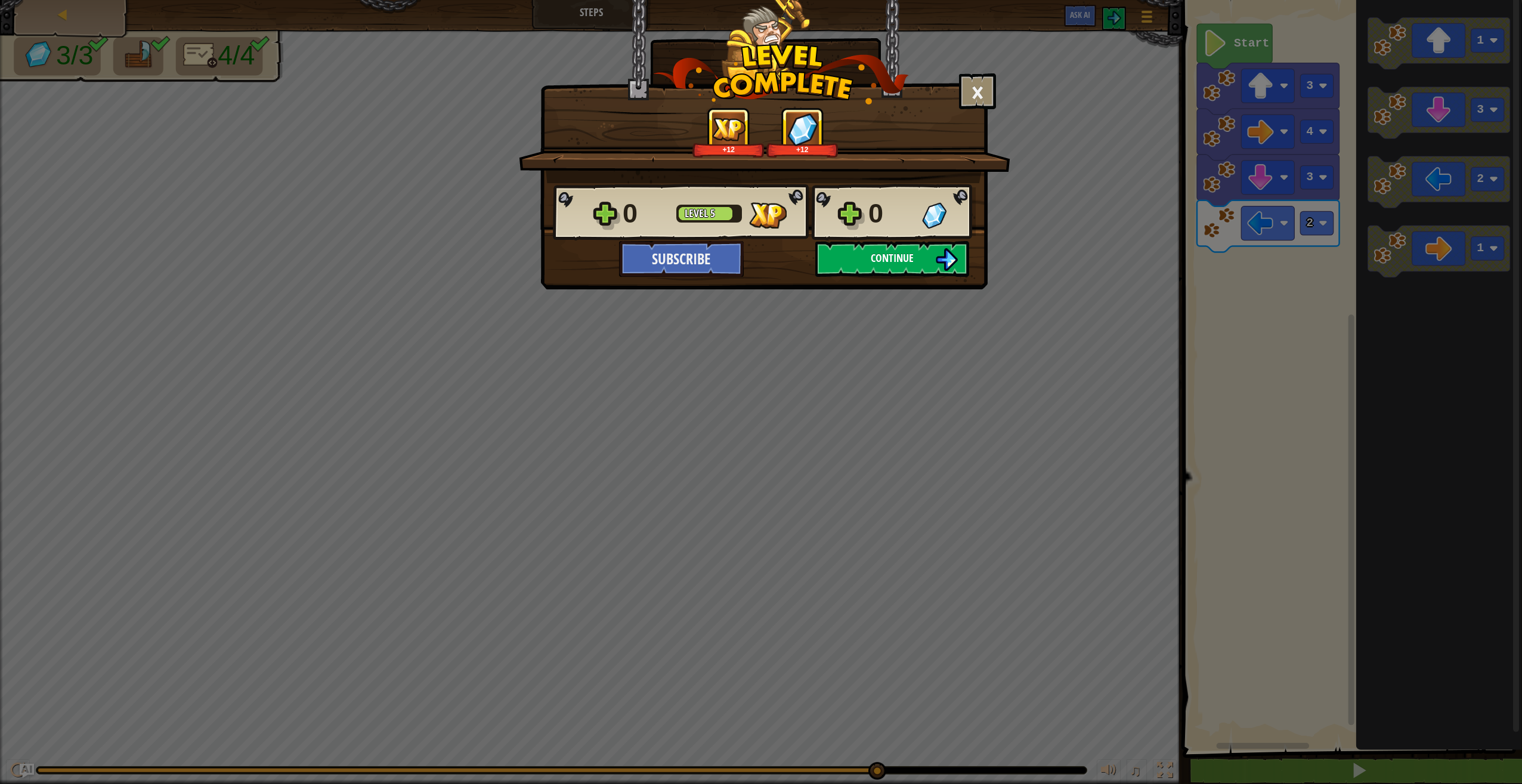
click at [941, 269] on img at bounding box center [946, 259] width 23 height 23
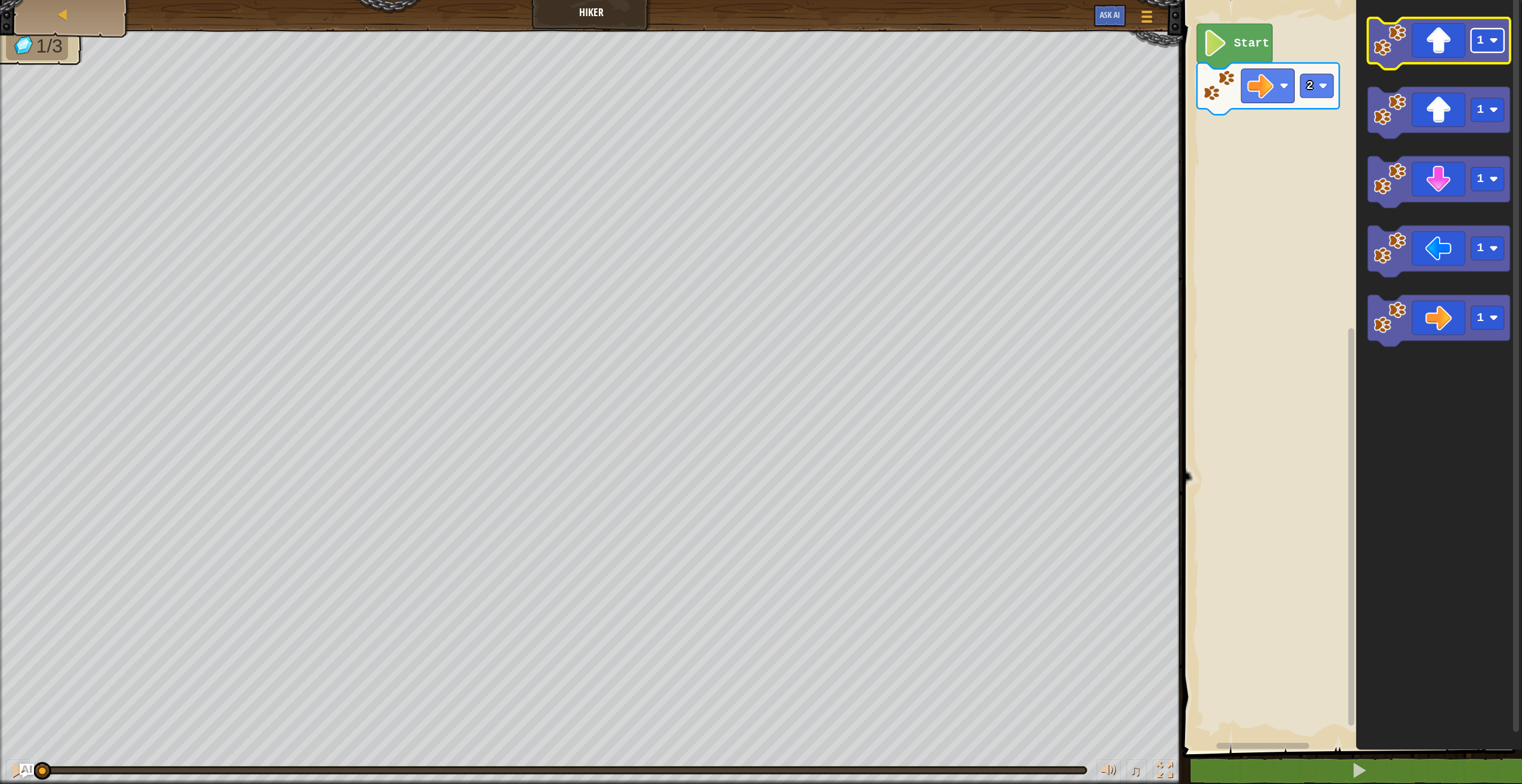
click at [1490, 46] on rect "Blockly Workspace" at bounding box center [1488, 41] width 33 height 24
click at [1456, 57] on icon "Blockly Workspace" at bounding box center [1439, 43] width 143 height 52
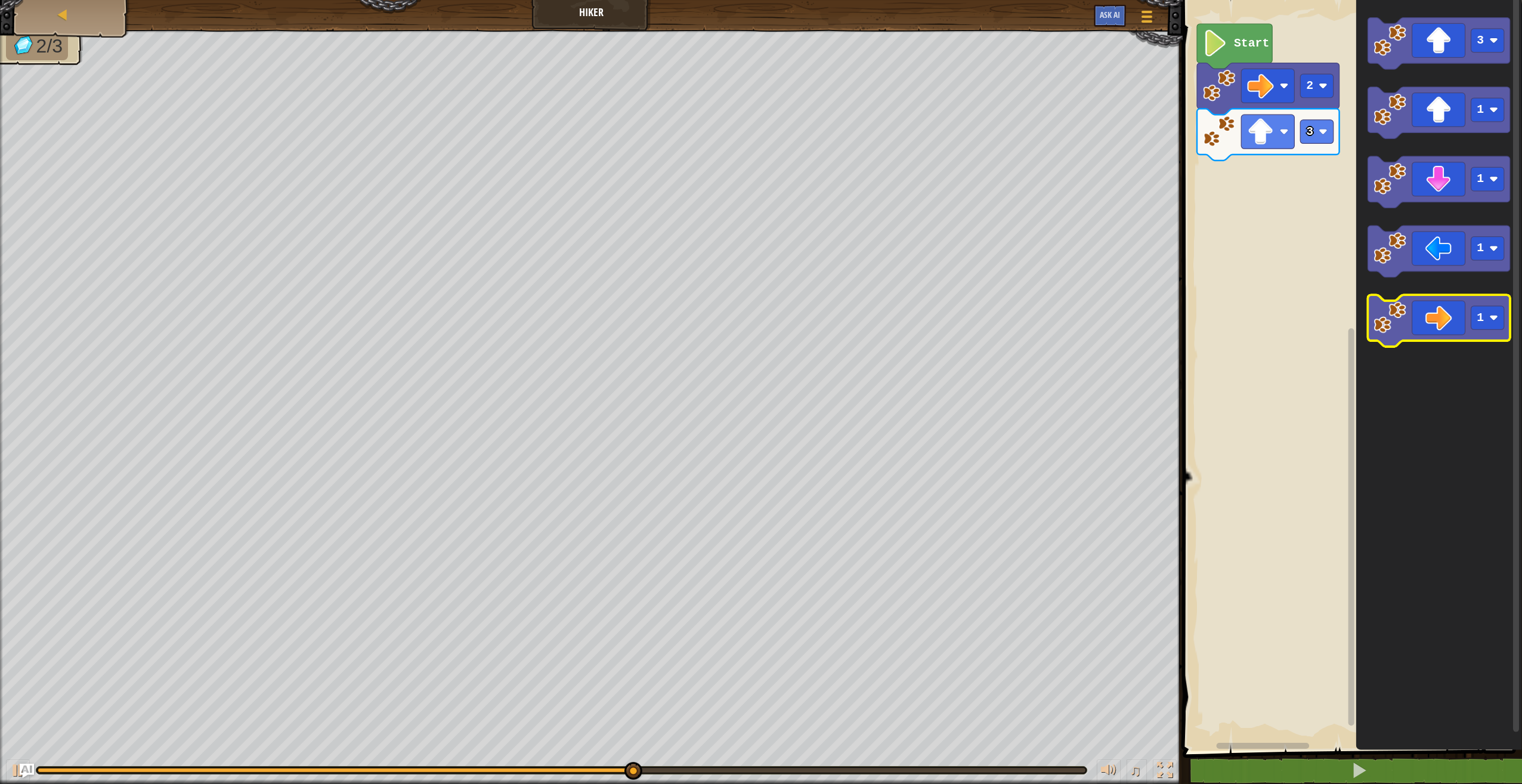
click at [1453, 318] on icon "Blockly Workspace" at bounding box center [1439, 320] width 143 height 52
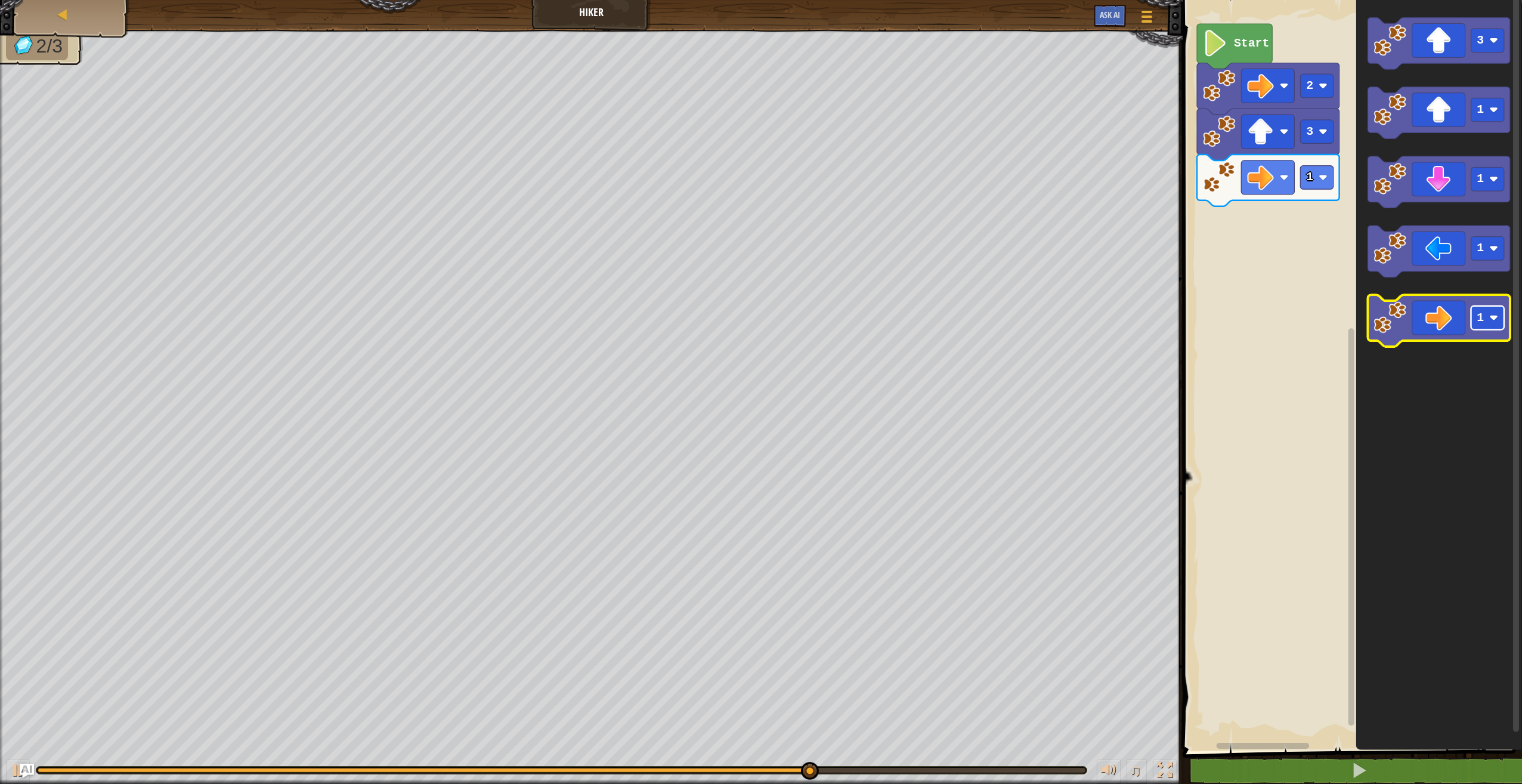
click at [1492, 322] on image "Blockly Workspace" at bounding box center [1494, 318] width 9 height 9
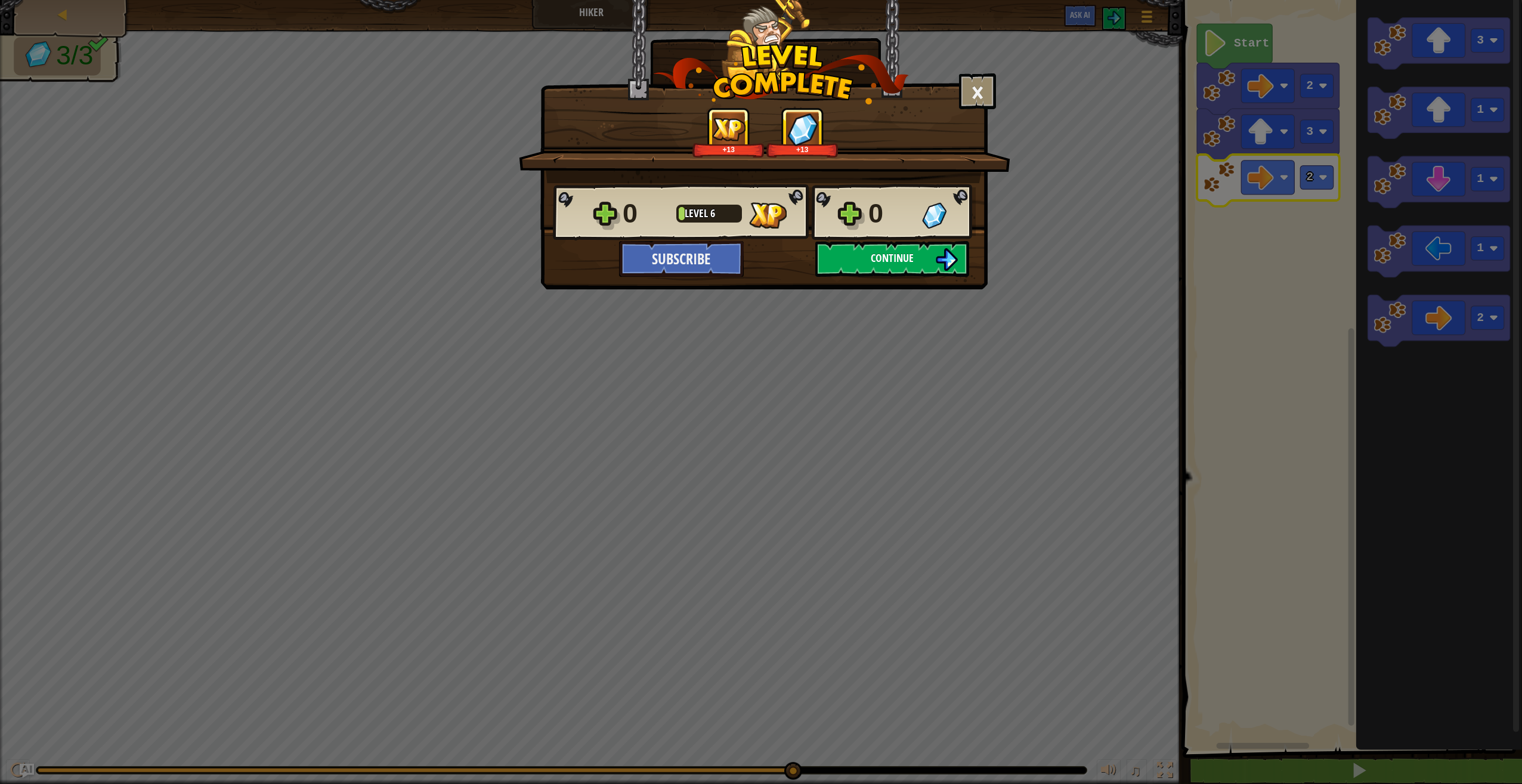
click at [930, 246] on button "Continue" at bounding box center [893, 259] width 154 height 36
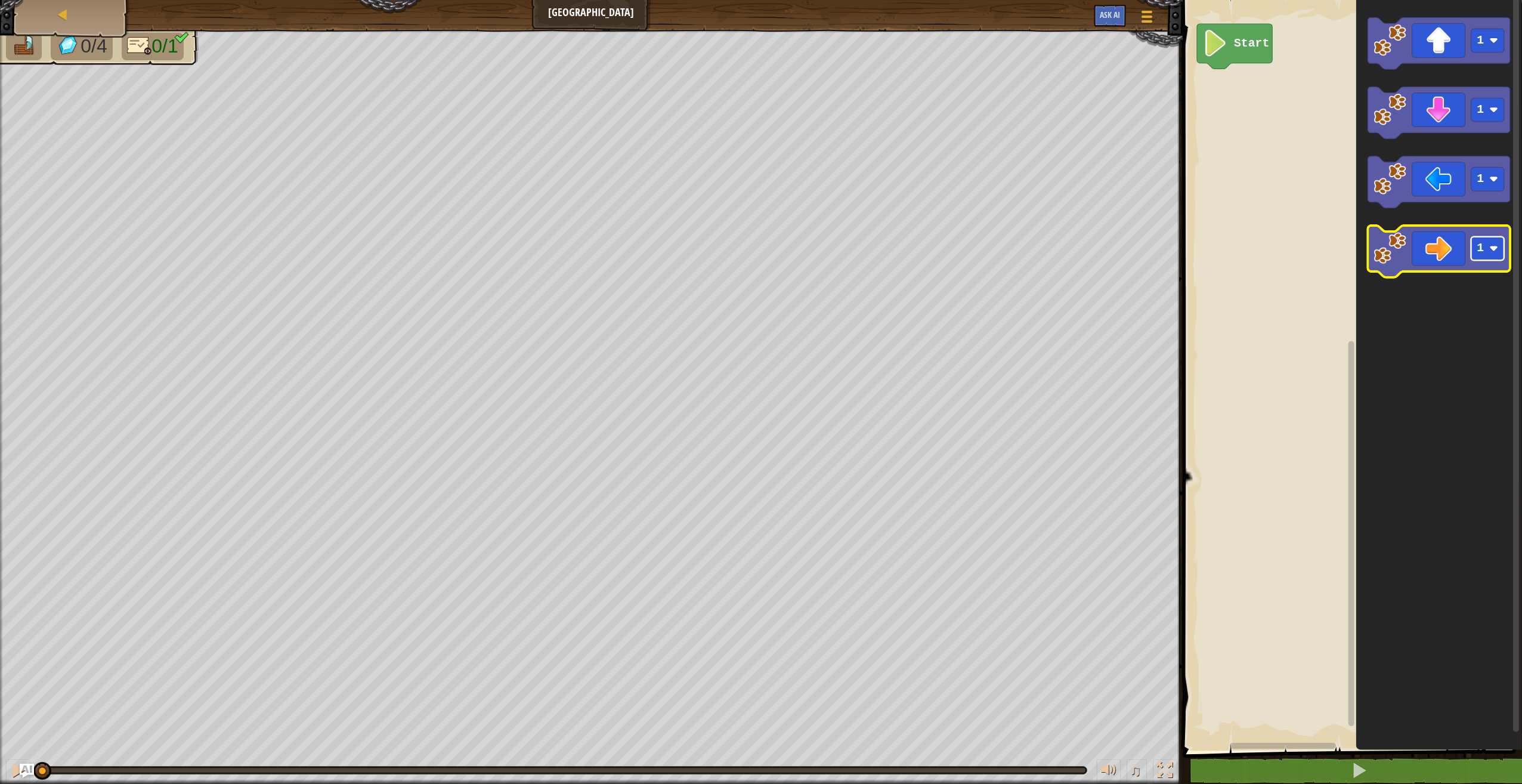
click at [1501, 257] on rect "Blockly Workspace" at bounding box center [1488, 249] width 33 height 24
click at [1425, 262] on icon "Blockly Workspace" at bounding box center [1439, 251] width 143 height 52
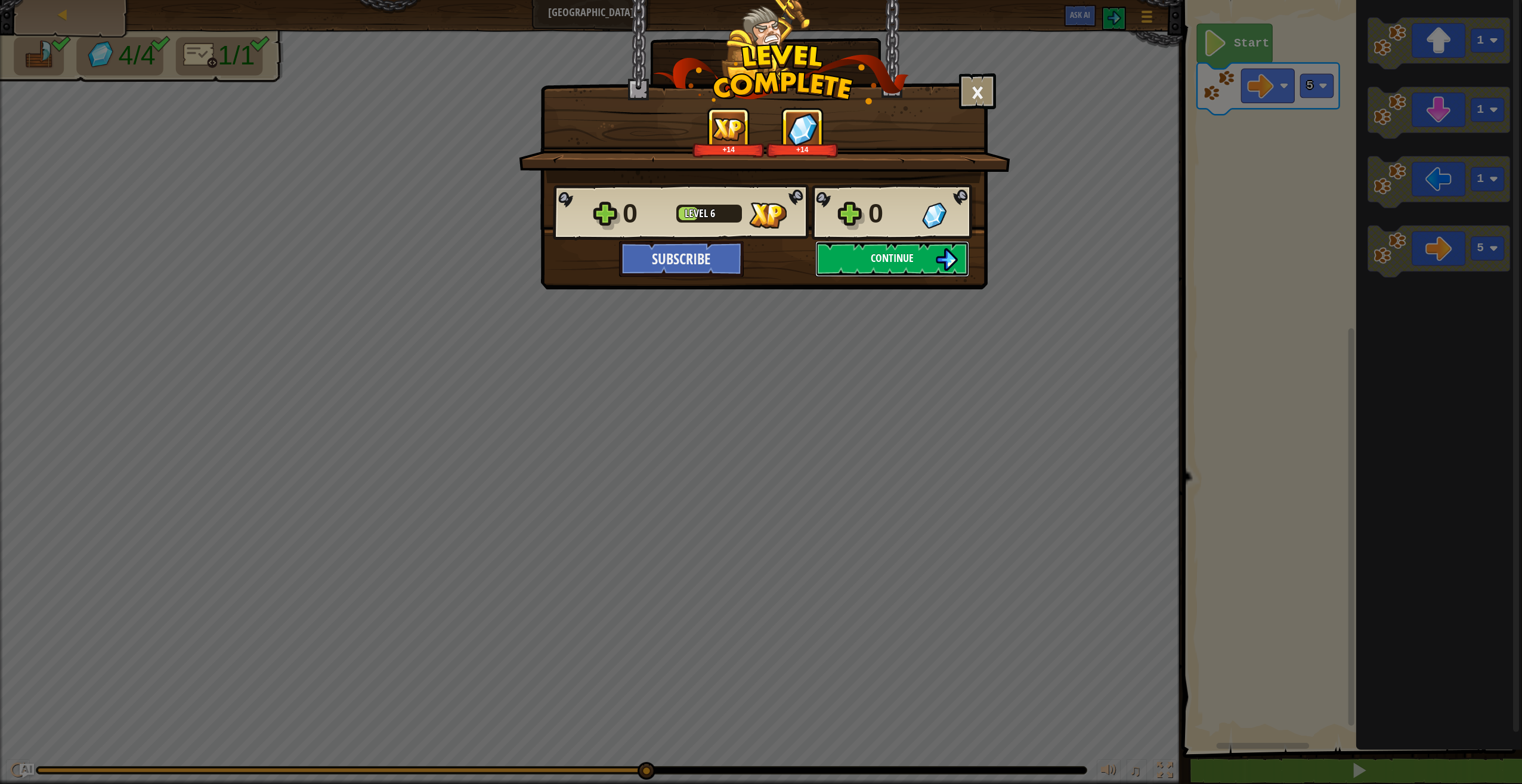
click at [856, 246] on button "Continue" at bounding box center [893, 259] width 154 height 36
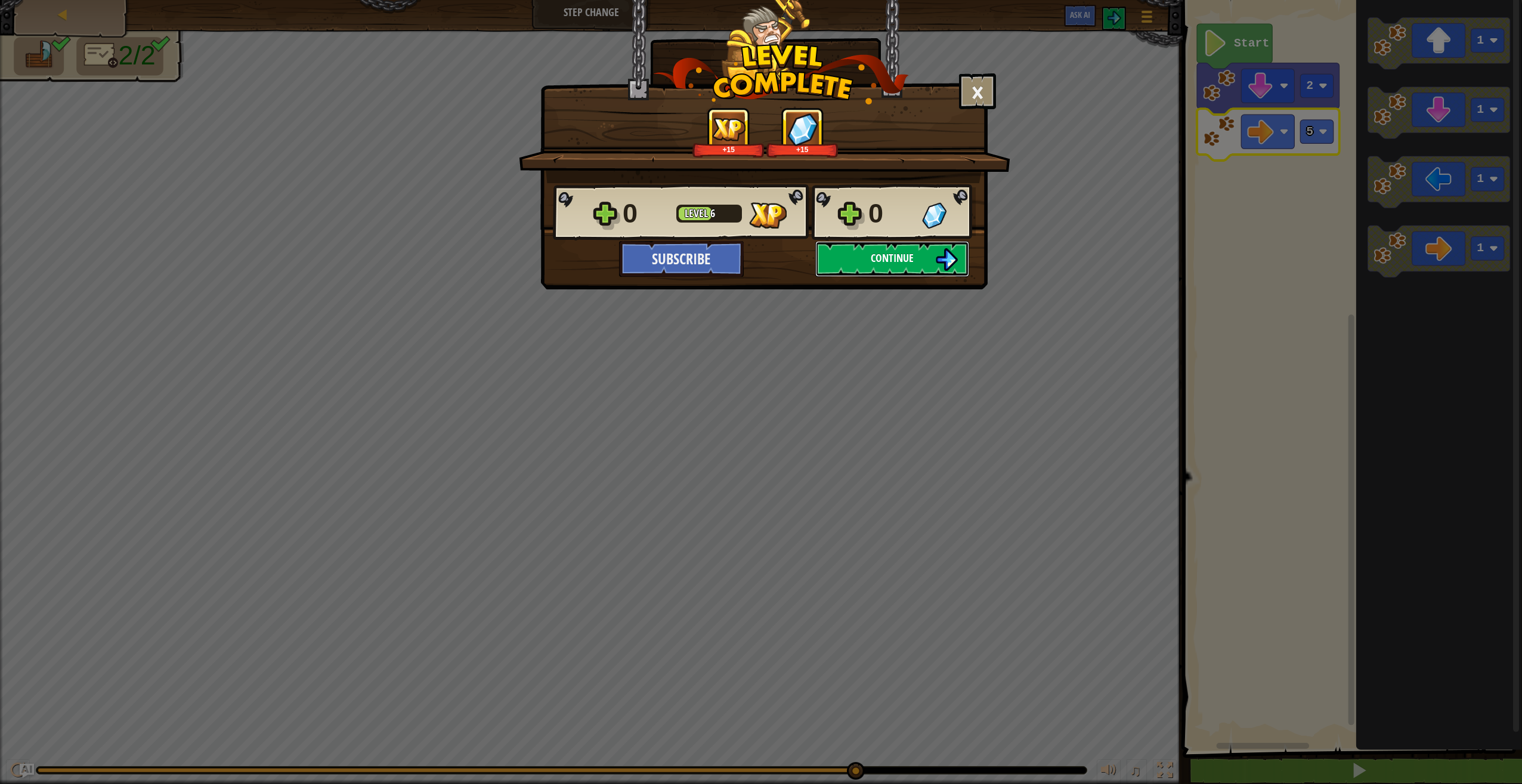
click at [935, 258] on button "Continue" at bounding box center [893, 259] width 154 height 36
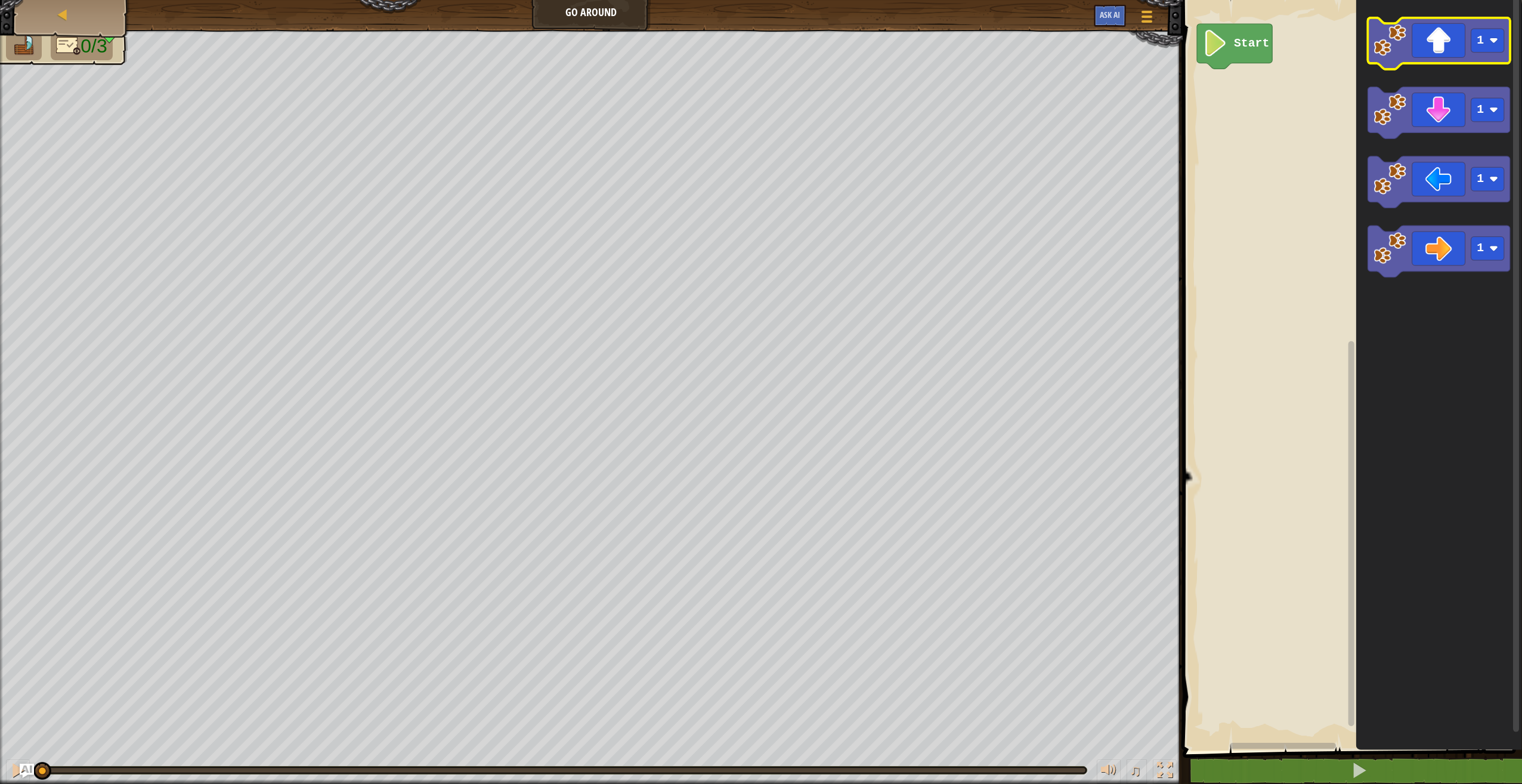
click at [1470, 49] on icon "Blockly Workspace" at bounding box center [1439, 43] width 143 height 52
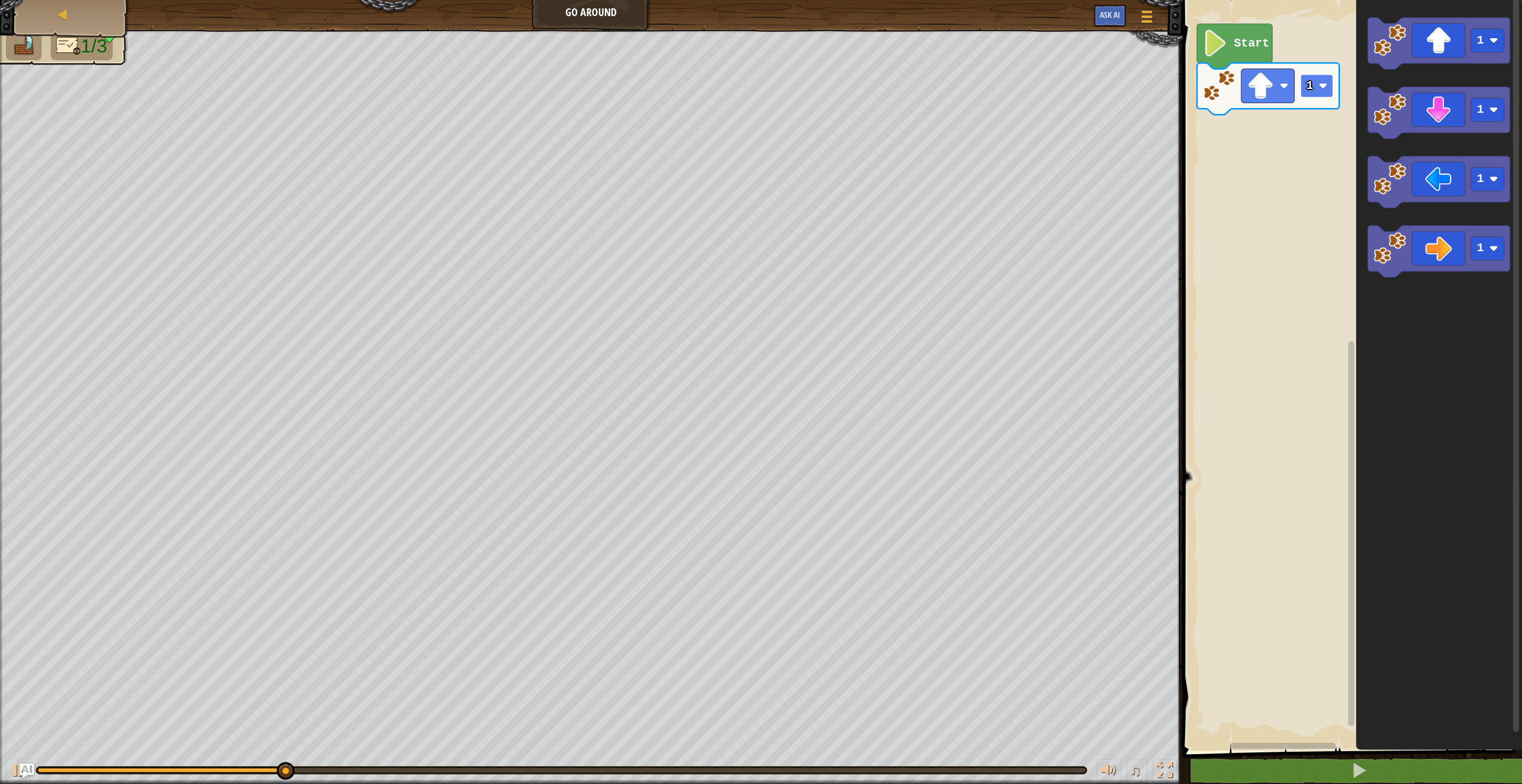
click at [1322, 81] on rect "Blockly Workspace" at bounding box center [1317, 86] width 33 height 24
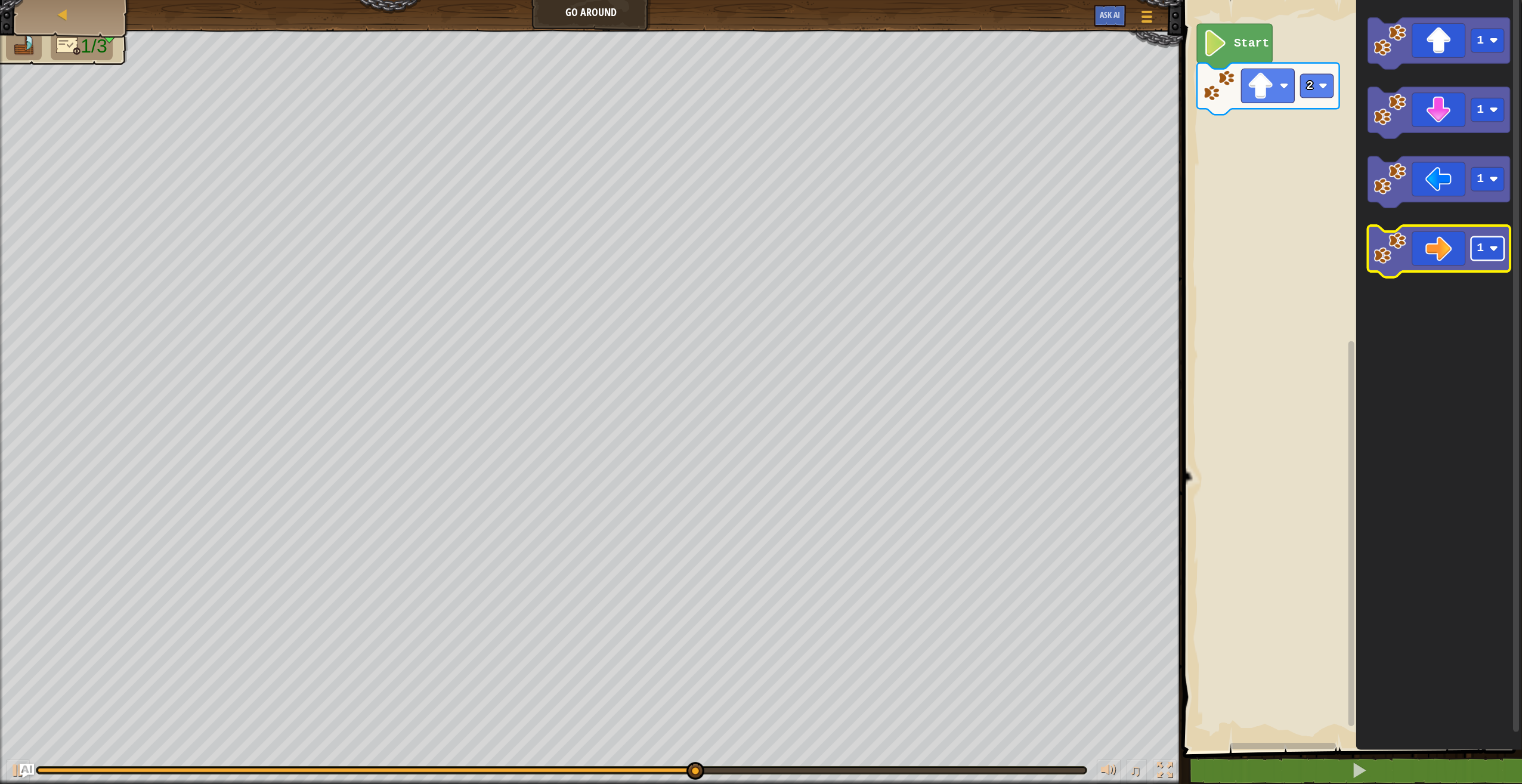
click at [1488, 260] on rect "Blockly Workspace" at bounding box center [1488, 249] width 33 height 24
click at [1431, 253] on icon "Blockly Workspace" at bounding box center [1439, 251] width 143 height 52
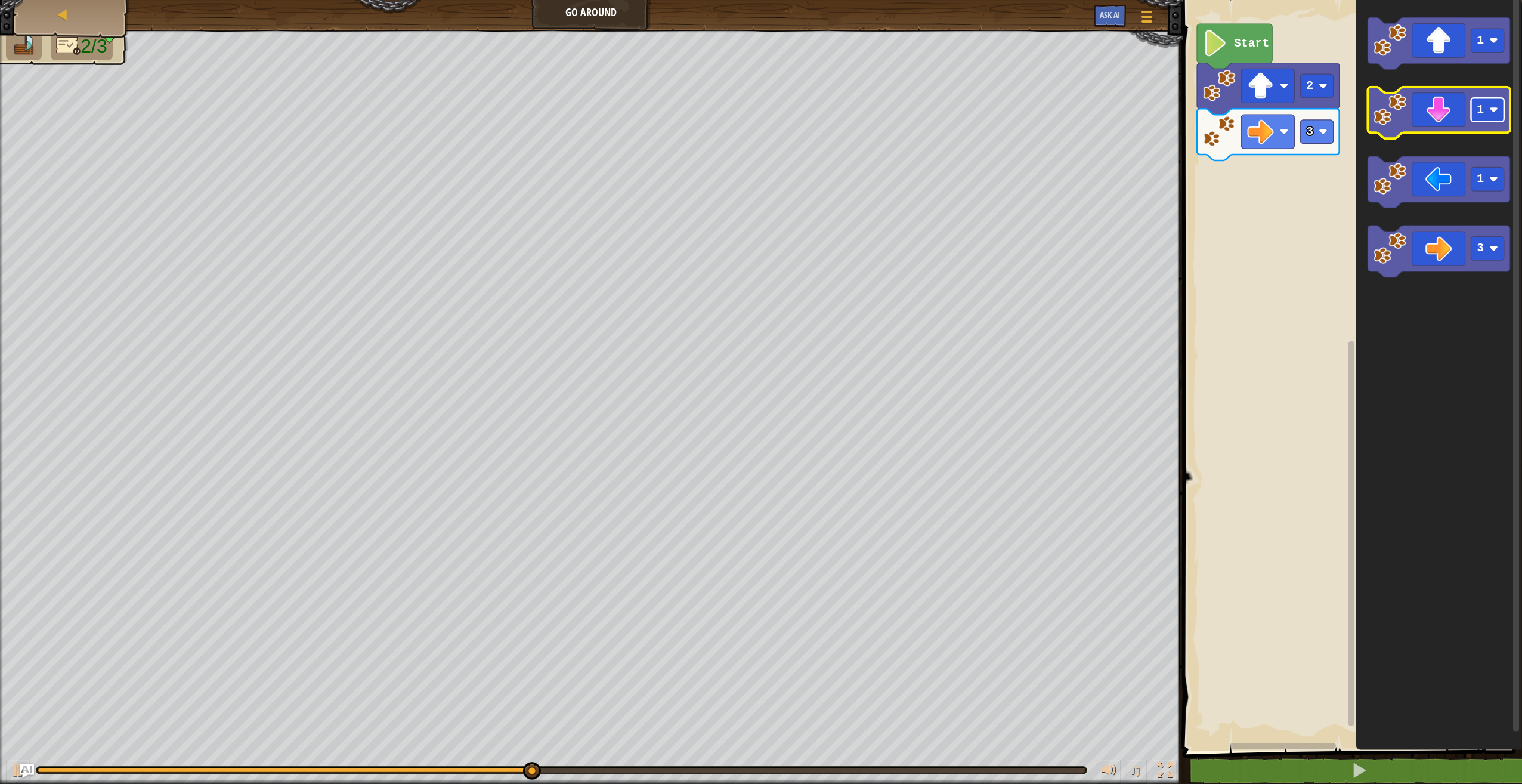
click at [1482, 117] on text "1" at bounding box center [1481, 109] width 7 height 14
click at [1418, 117] on icon "Blockly Workspace" at bounding box center [1439, 112] width 143 height 52
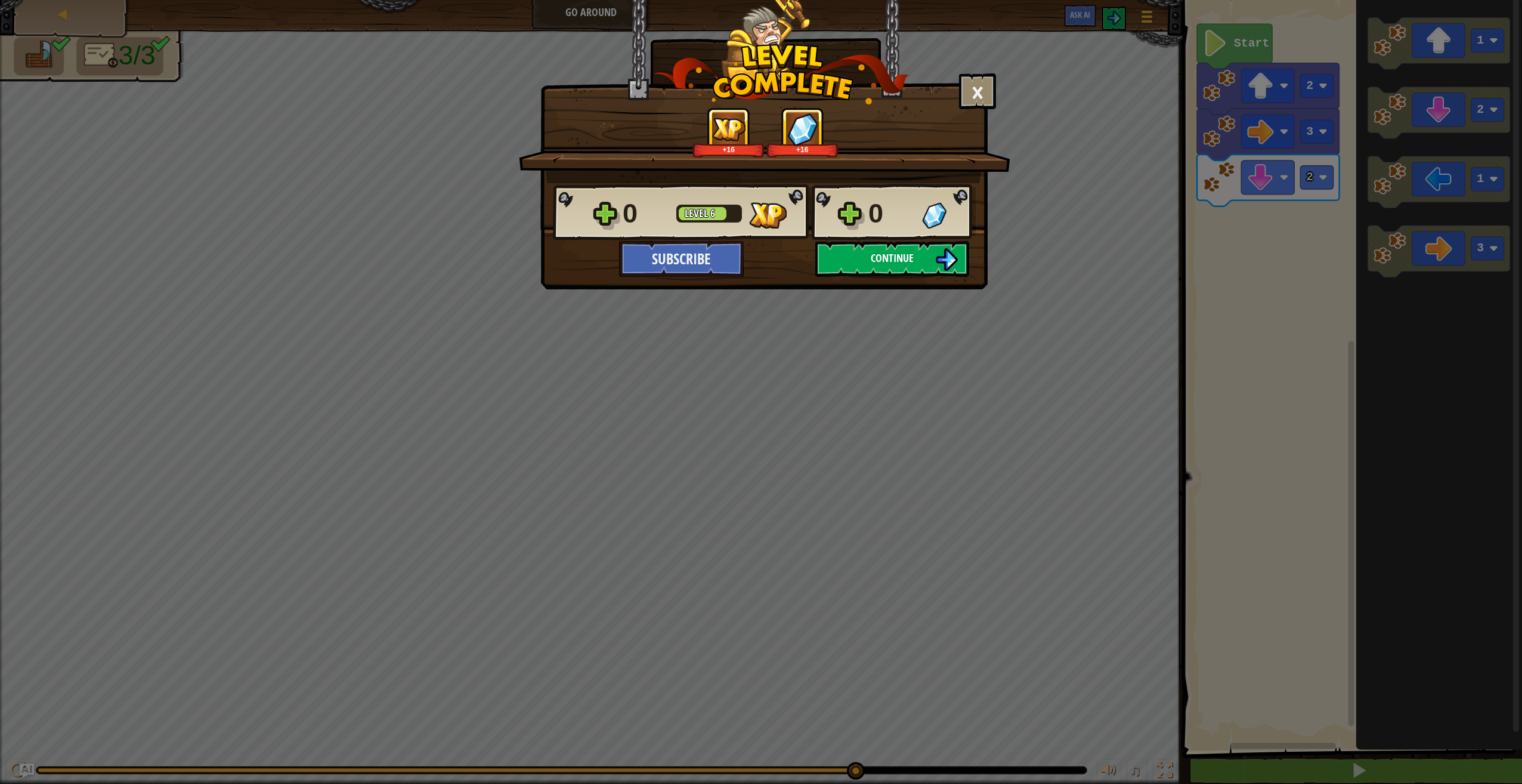
click at [918, 263] on button "Continue" at bounding box center [893, 259] width 154 height 36
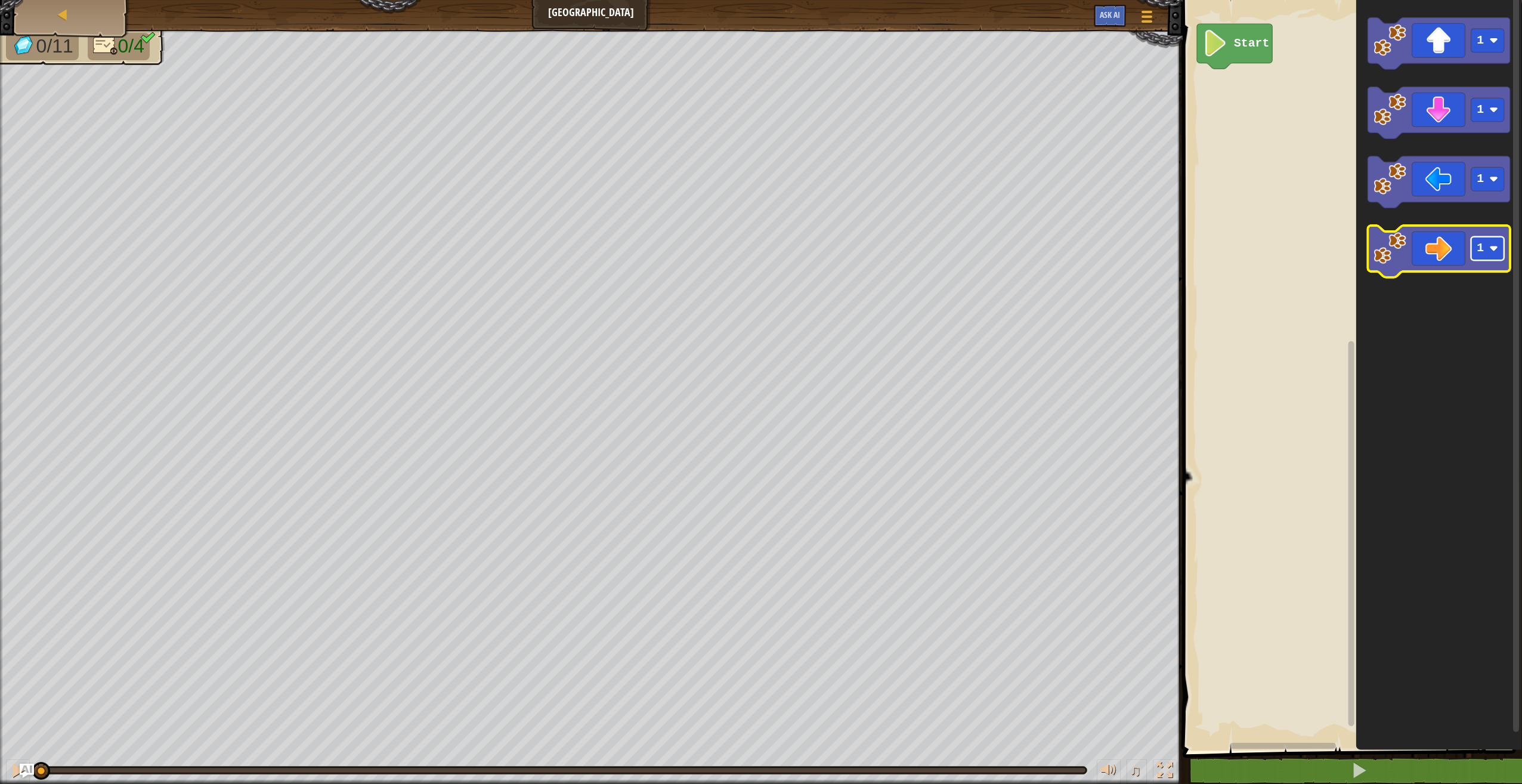
click at [1472, 257] on g "1" at bounding box center [1488, 249] width 33 height 24
click at [1481, 249] on text "1" at bounding box center [1481, 249] width 7 height 14
click at [1437, 255] on icon "Blockly Workspace" at bounding box center [1439, 251] width 143 height 52
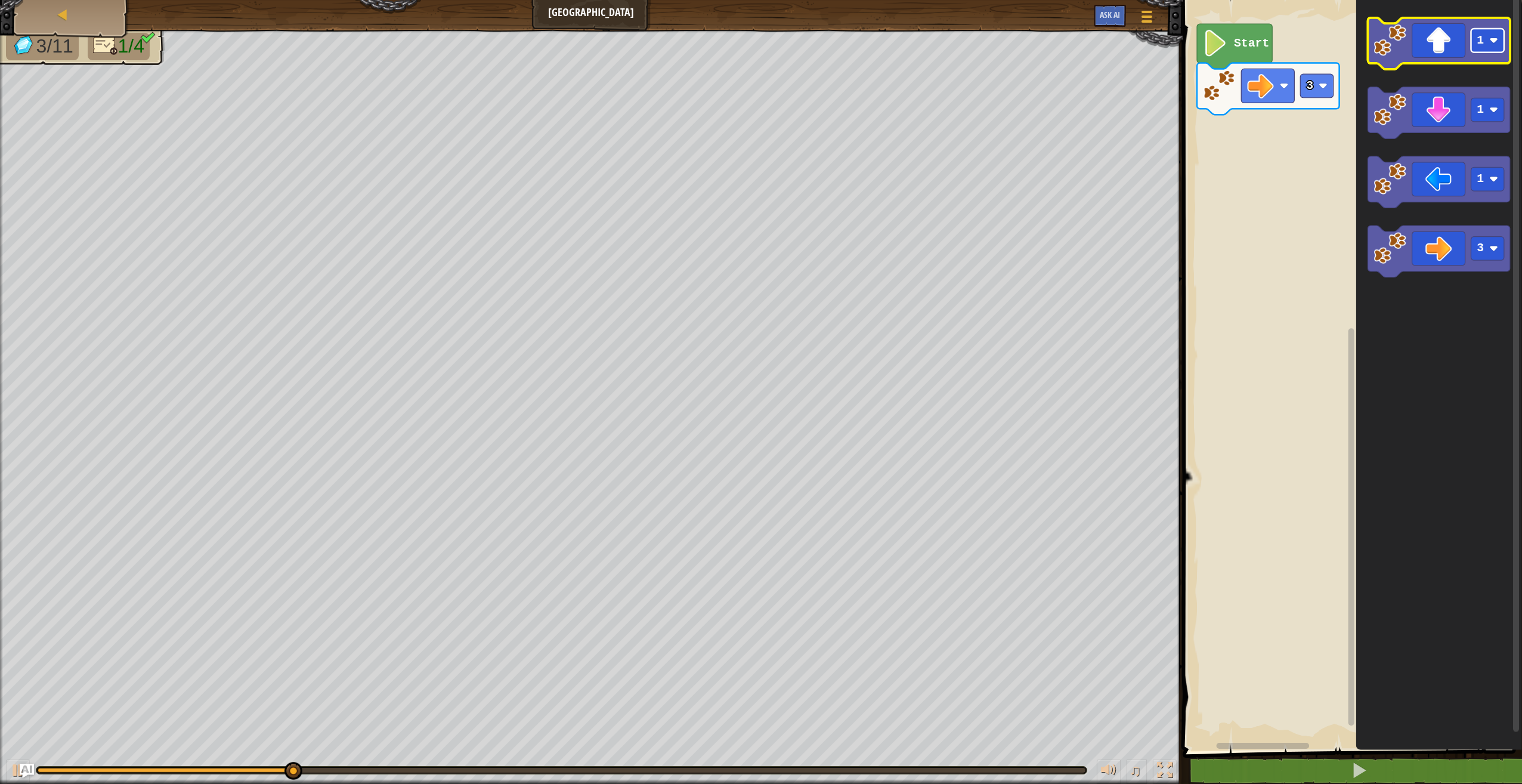
click at [1484, 45] on rect "Blockly Workspace" at bounding box center [1488, 41] width 33 height 24
click at [1432, 47] on icon "Blockly Workspace" at bounding box center [1439, 43] width 143 height 52
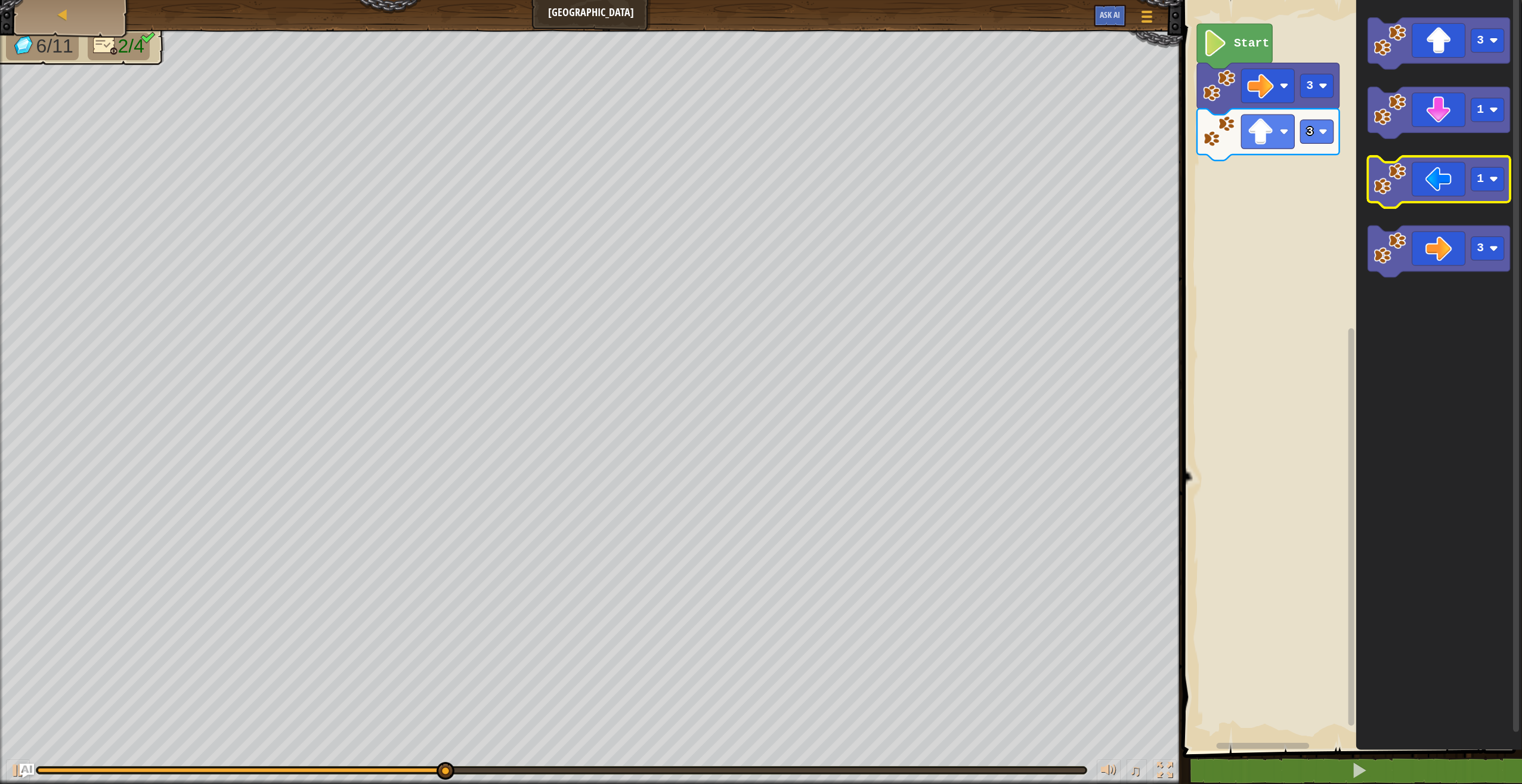
click at [1432, 173] on icon "Blockly Workspace" at bounding box center [1439, 182] width 143 height 52
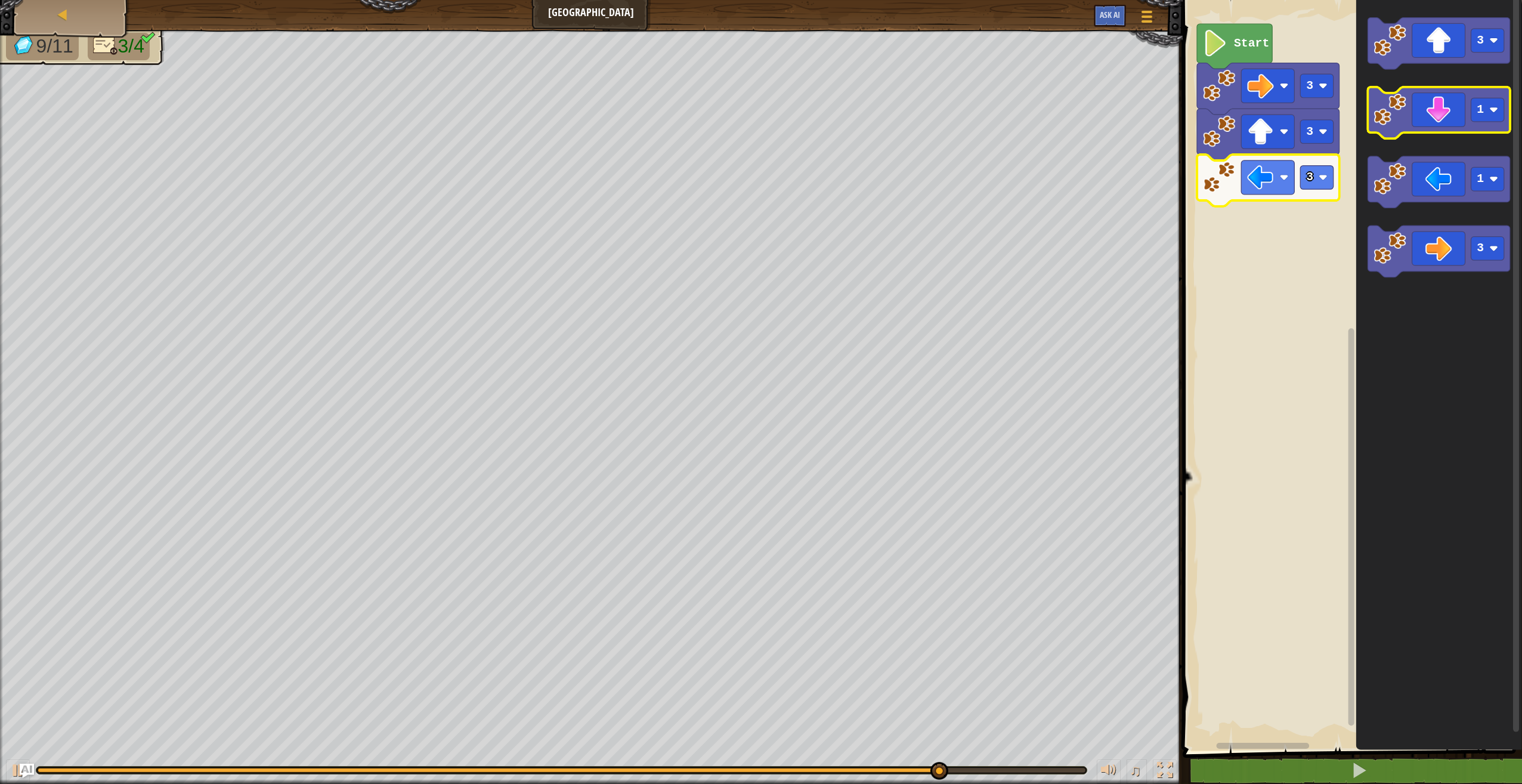
click at [1455, 128] on icon "Blockly Workspace" at bounding box center [1439, 112] width 143 height 52
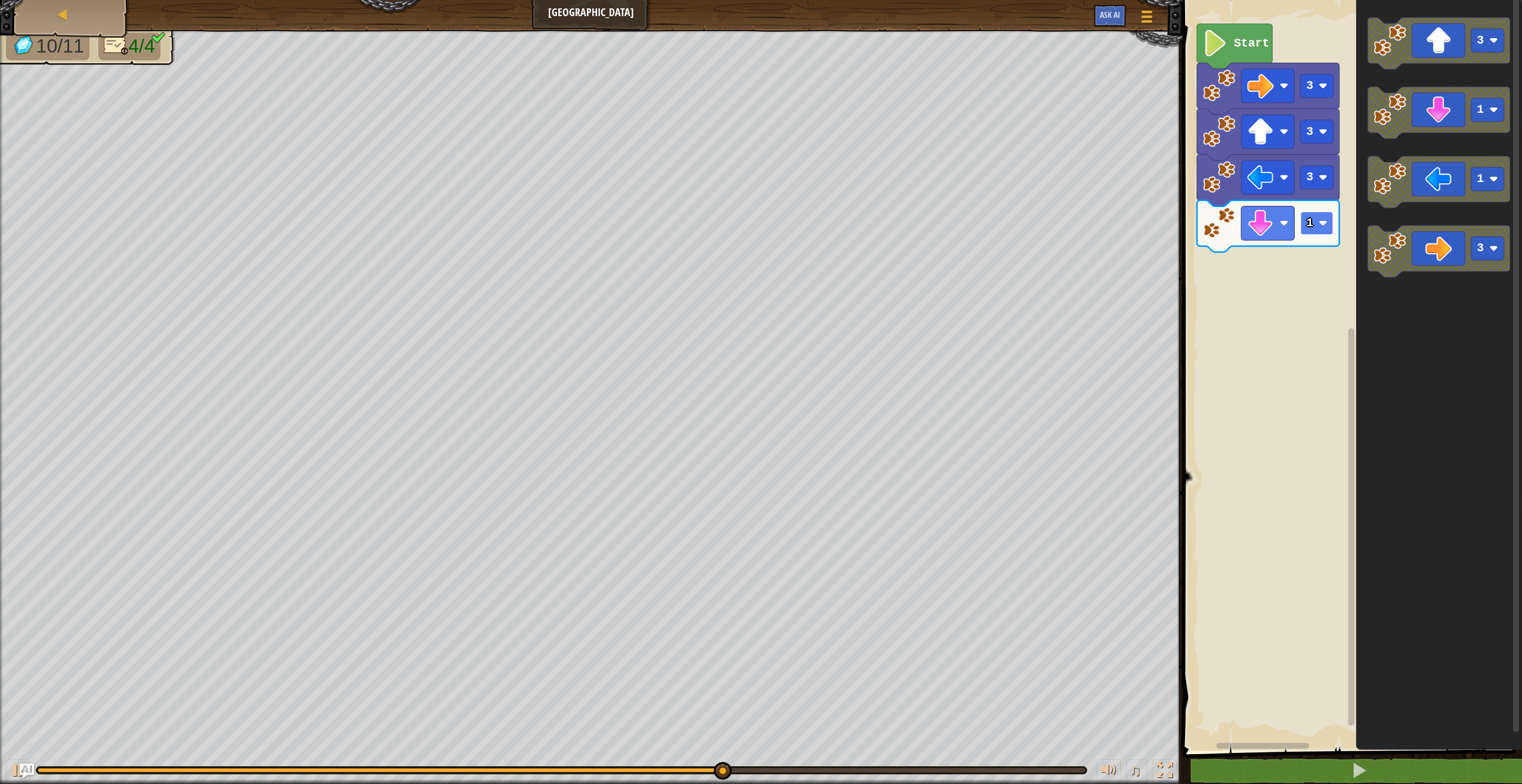
click at [1315, 215] on rect "Blockly Workspace" at bounding box center [1317, 222] width 33 height 24
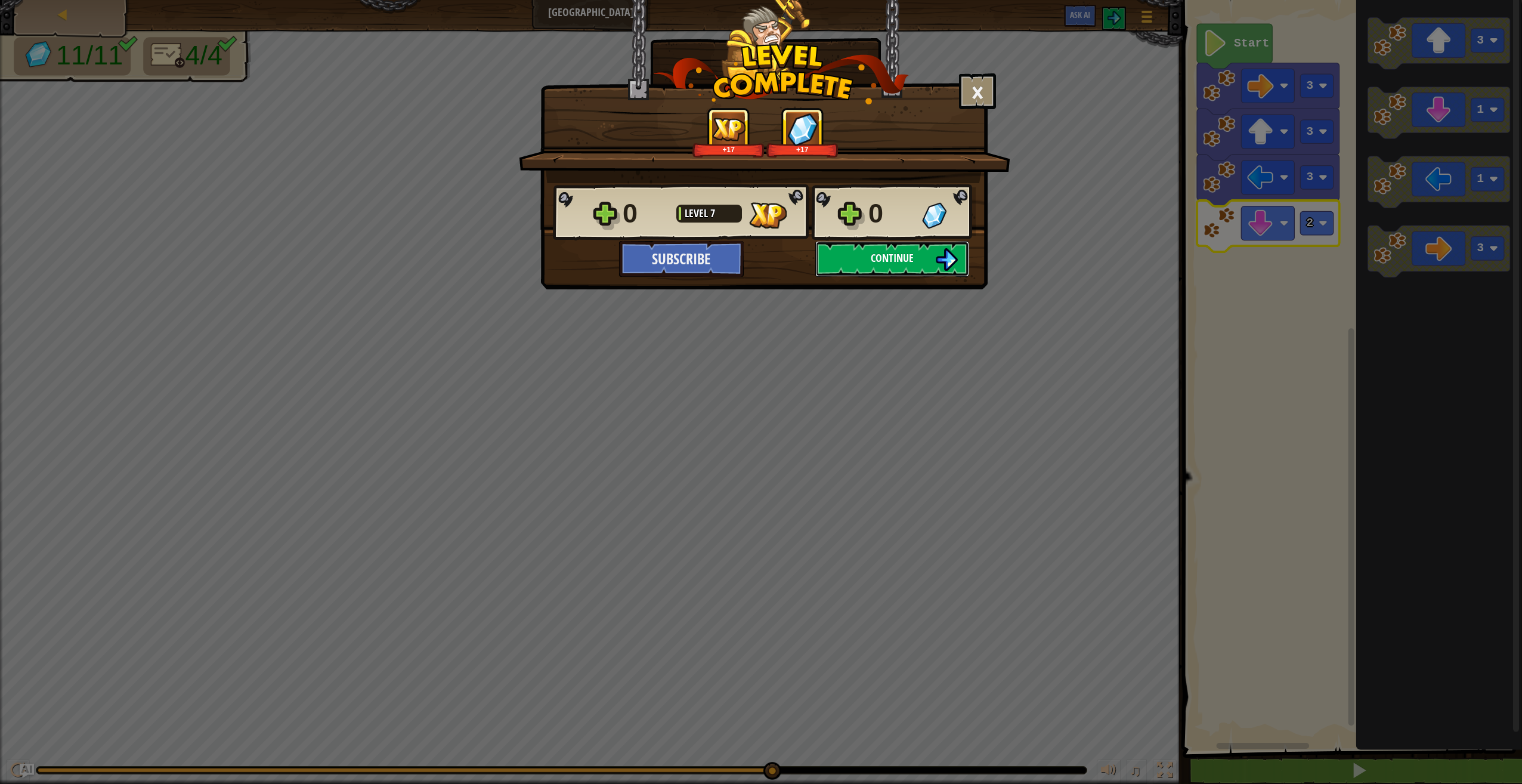
click at [917, 246] on button "Continue" at bounding box center [893, 259] width 154 height 36
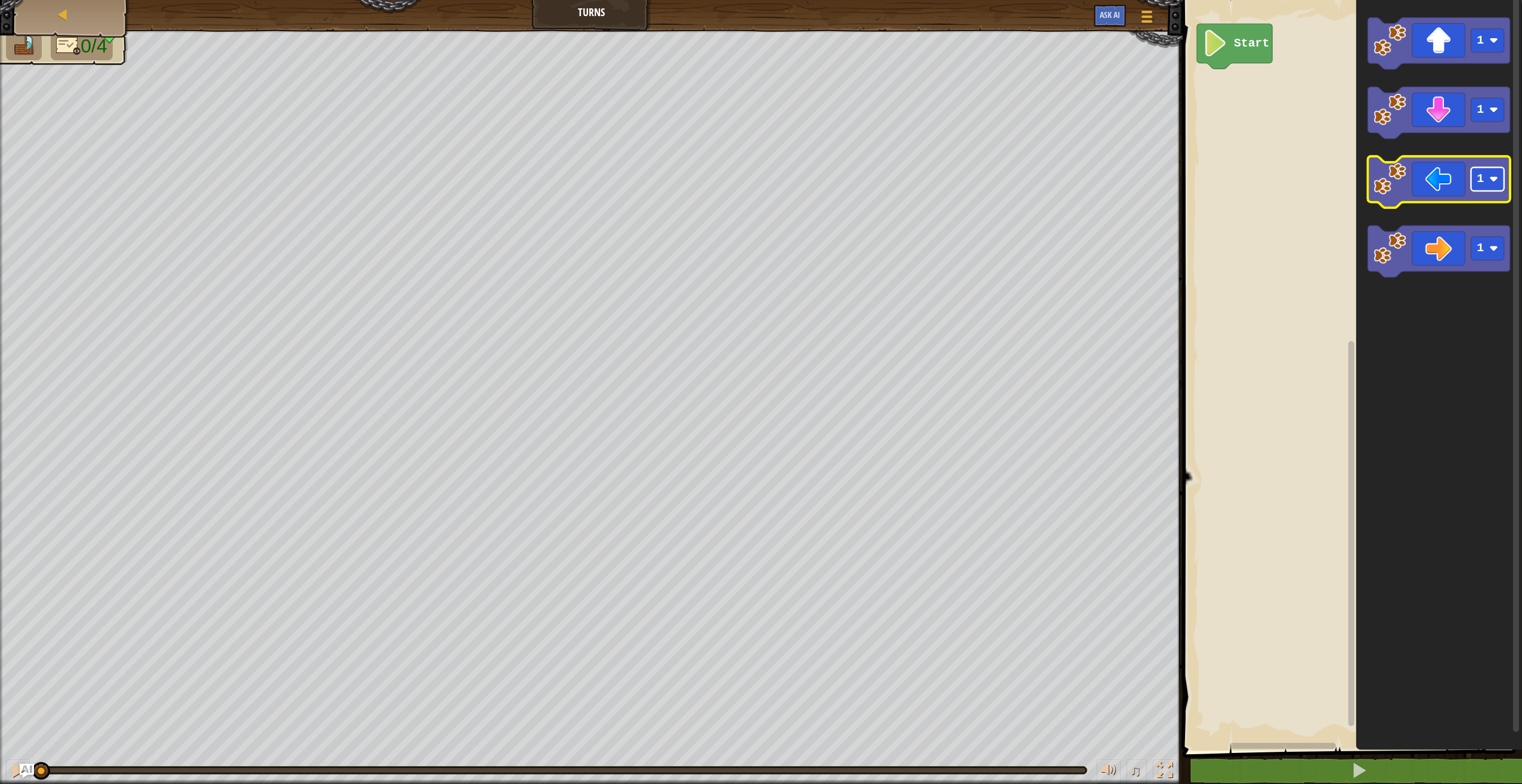
click at [1479, 189] on rect "Blockly Workspace" at bounding box center [1488, 179] width 33 height 24
click at [1394, 196] on icon "Blockly Workspace" at bounding box center [1439, 182] width 143 height 52
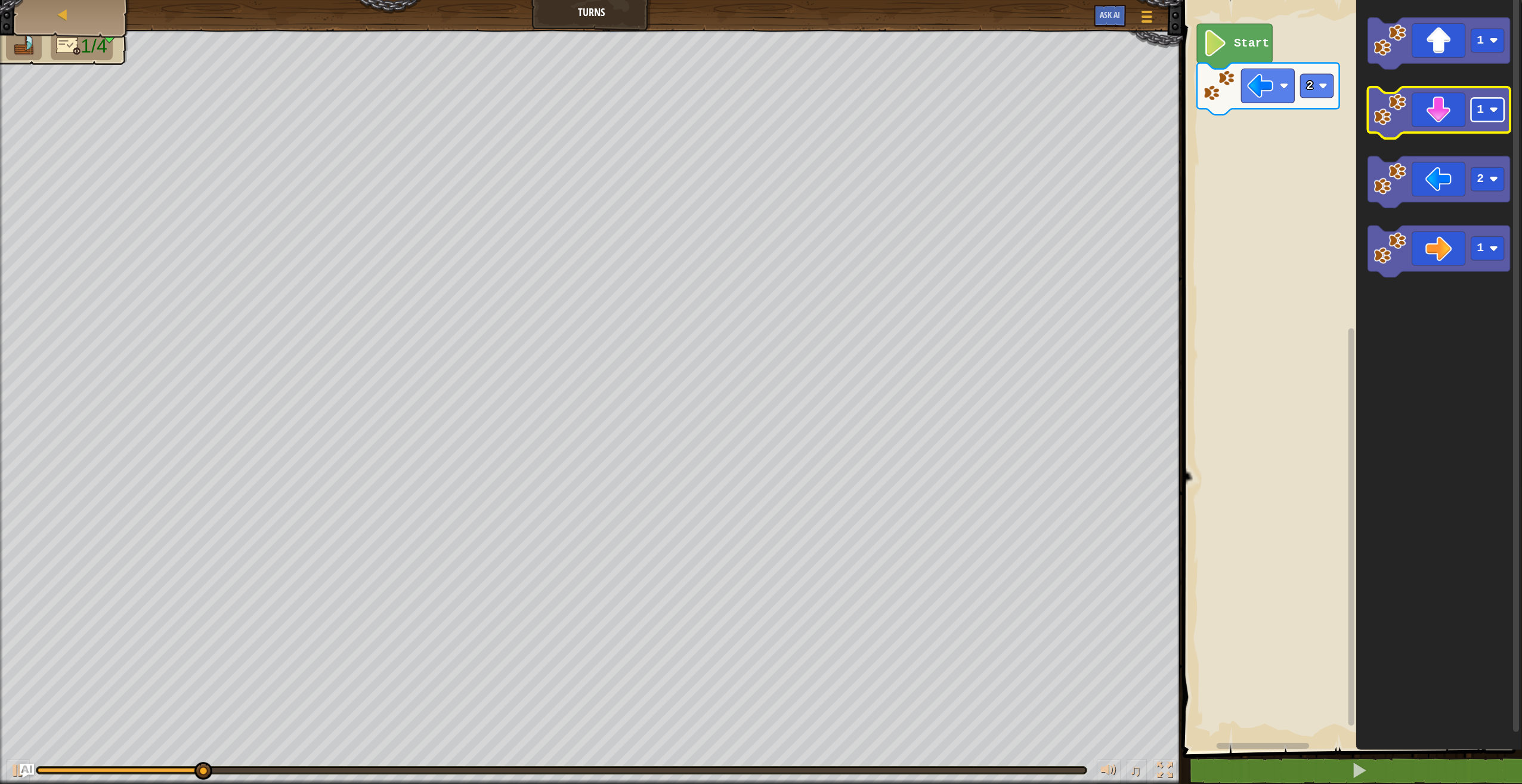
click at [1487, 118] on rect "Blockly Workspace" at bounding box center [1488, 109] width 33 height 24
click at [1449, 122] on icon "Blockly Workspace" at bounding box center [1439, 112] width 143 height 52
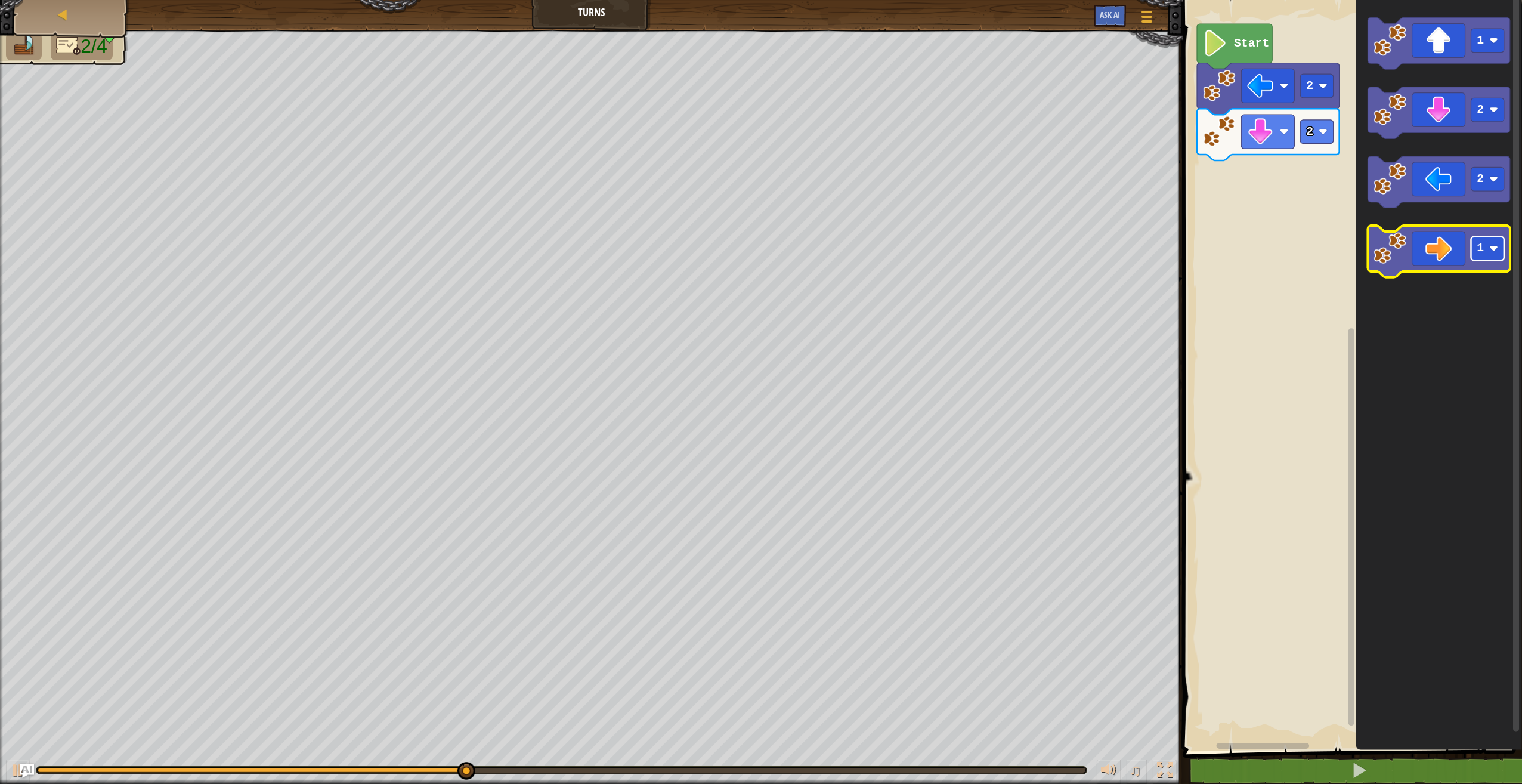
click at [1476, 251] on rect "Blockly Workspace" at bounding box center [1488, 249] width 33 height 24
click at [1407, 260] on icon "Blockly Workspace" at bounding box center [1439, 251] width 143 height 52
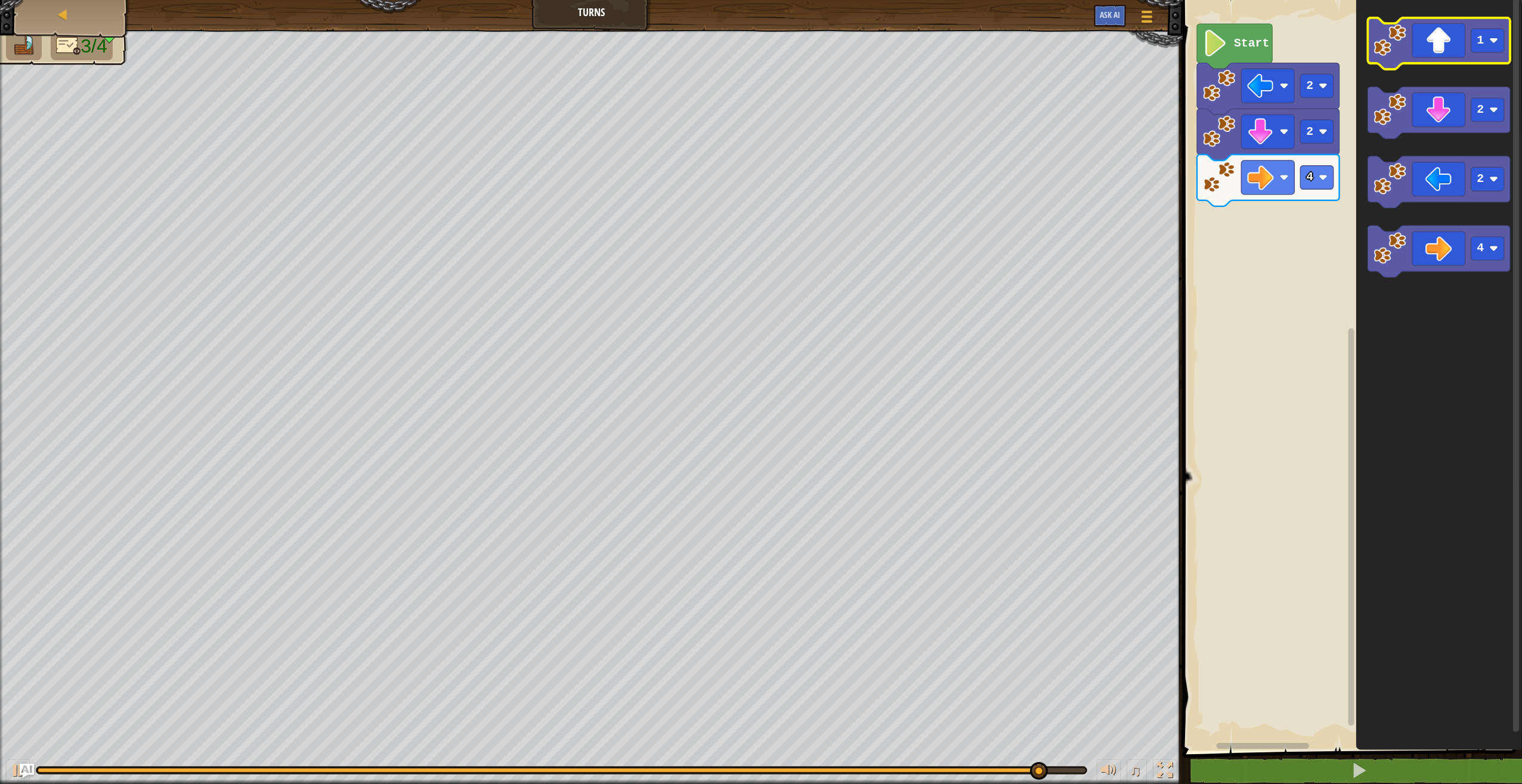
click at [1505, 52] on icon "Blockly Workspace" at bounding box center [1439, 43] width 143 height 52
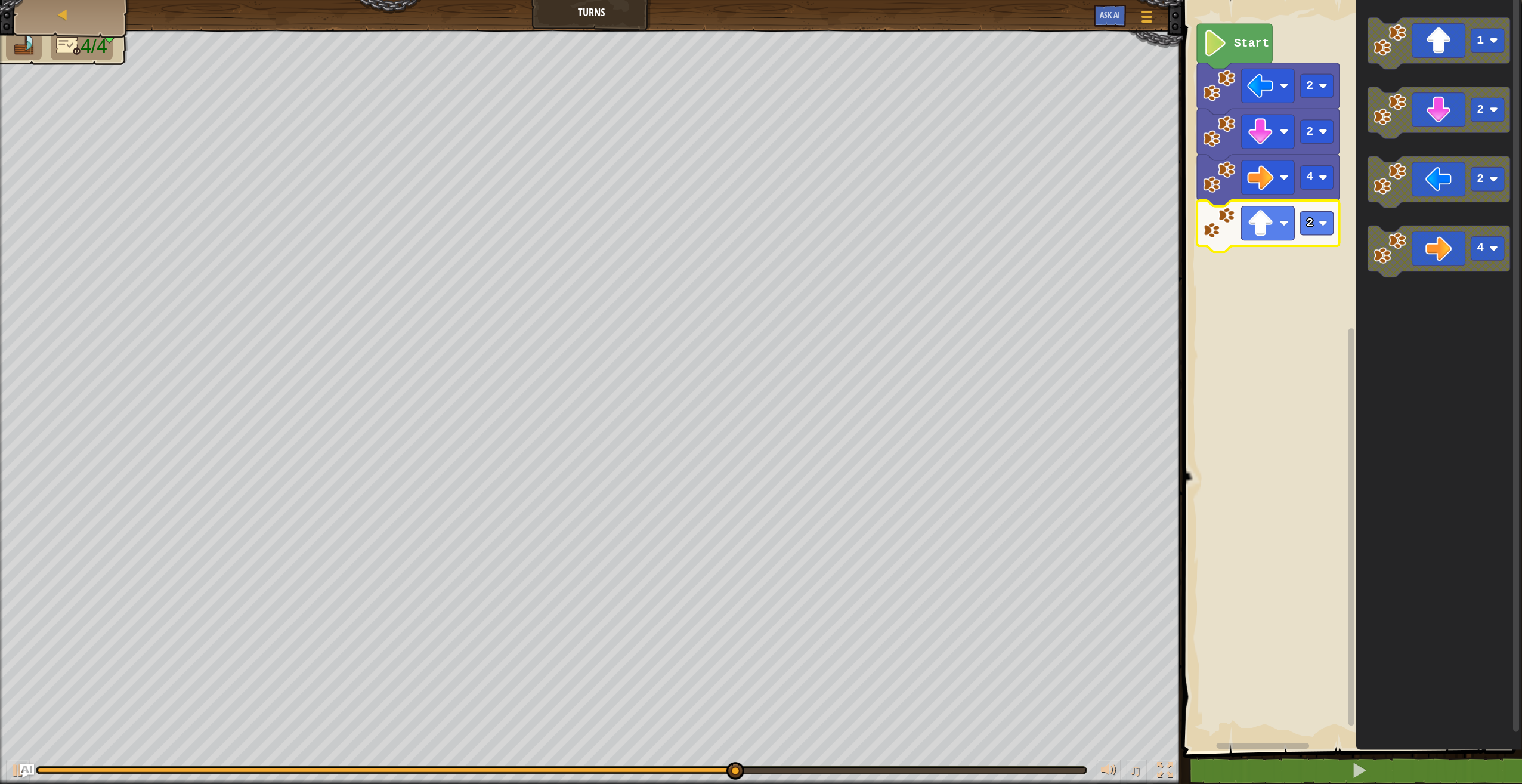
click at [1321, 236] on icon "Blockly Workspace" at bounding box center [1269, 226] width 143 height 52
click at [1314, 231] on rect "Blockly Workspace" at bounding box center [1317, 222] width 33 height 24
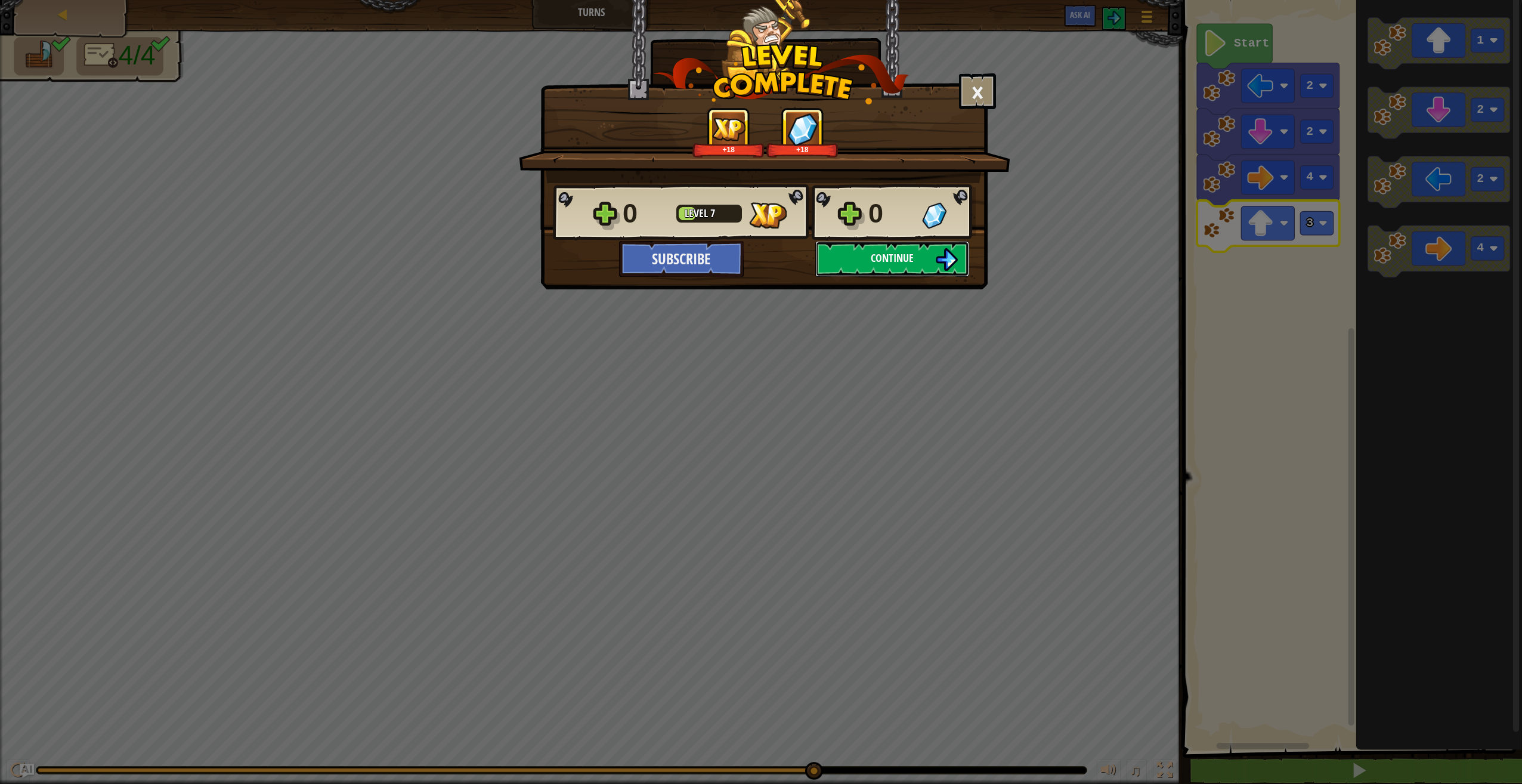
click at [937, 253] on img at bounding box center [946, 259] width 23 height 23
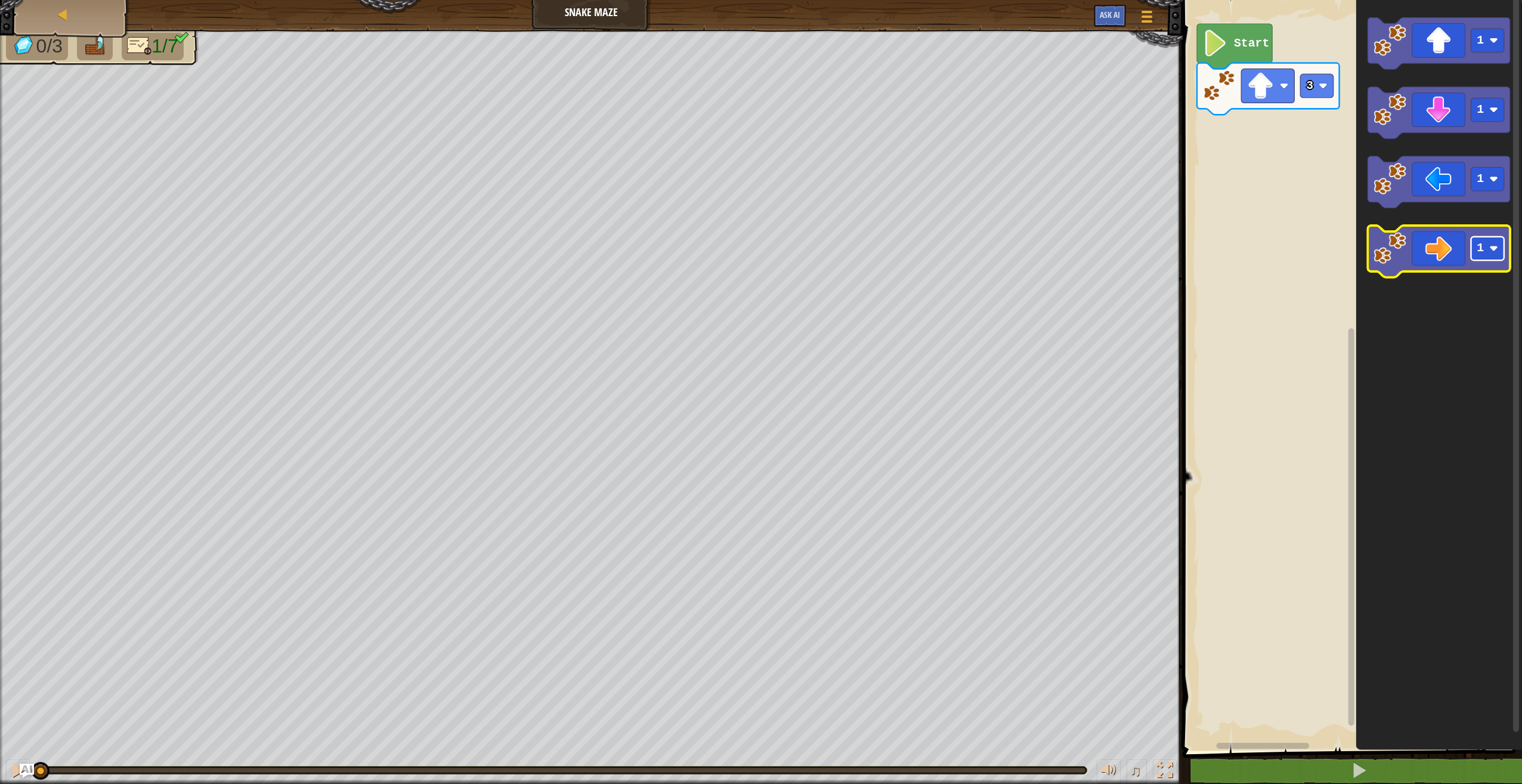
click at [1494, 250] on image "Blockly Workspace" at bounding box center [1494, 249] width 9 height 9
click at [1451, 258] on icon "Blockly Workspace" at bounding box center [1439, 251] width 143 height 52
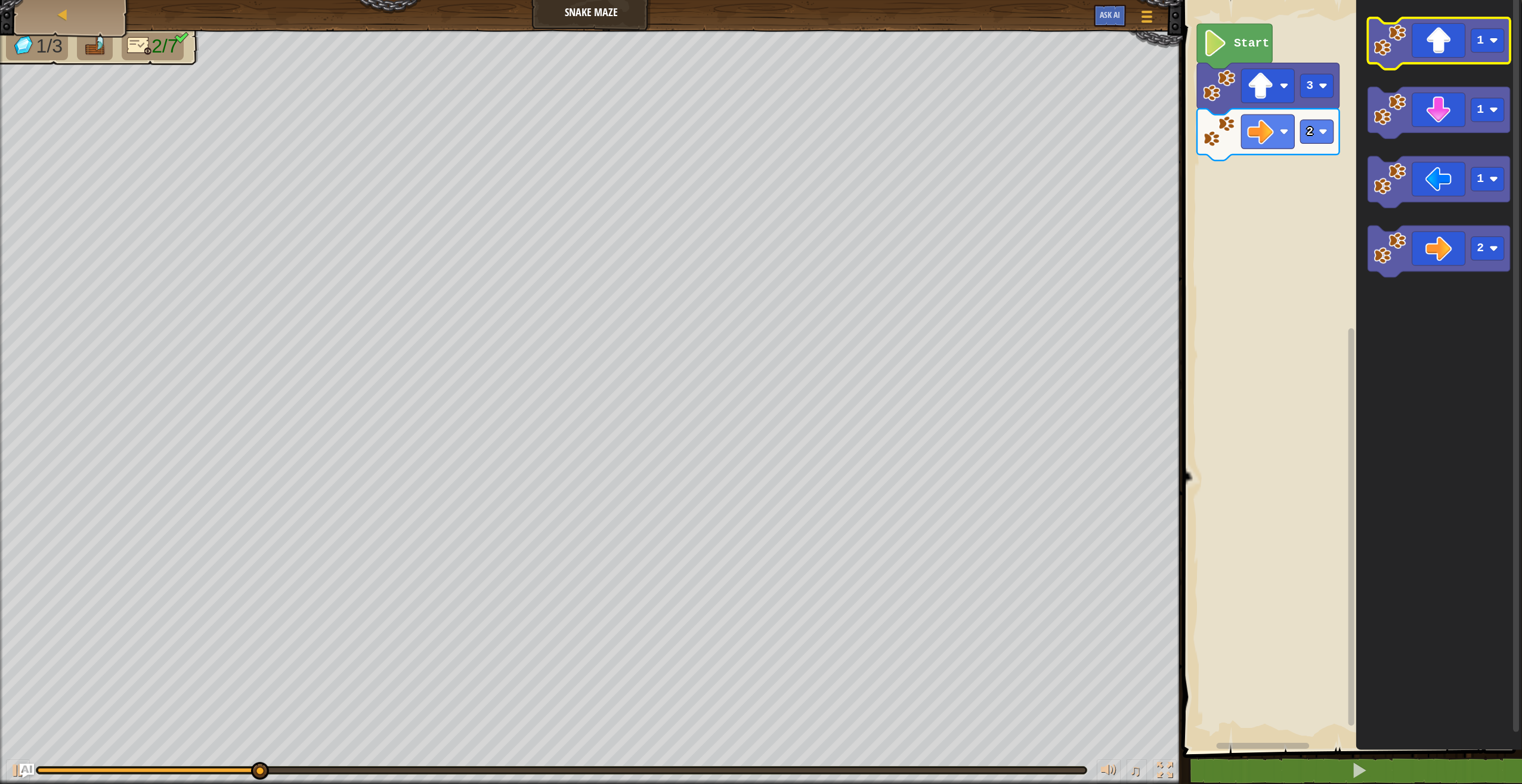
click at [1454, 43] on icon "Blockly Workspace" at bounding box center [1439, 43] width 143 height 52
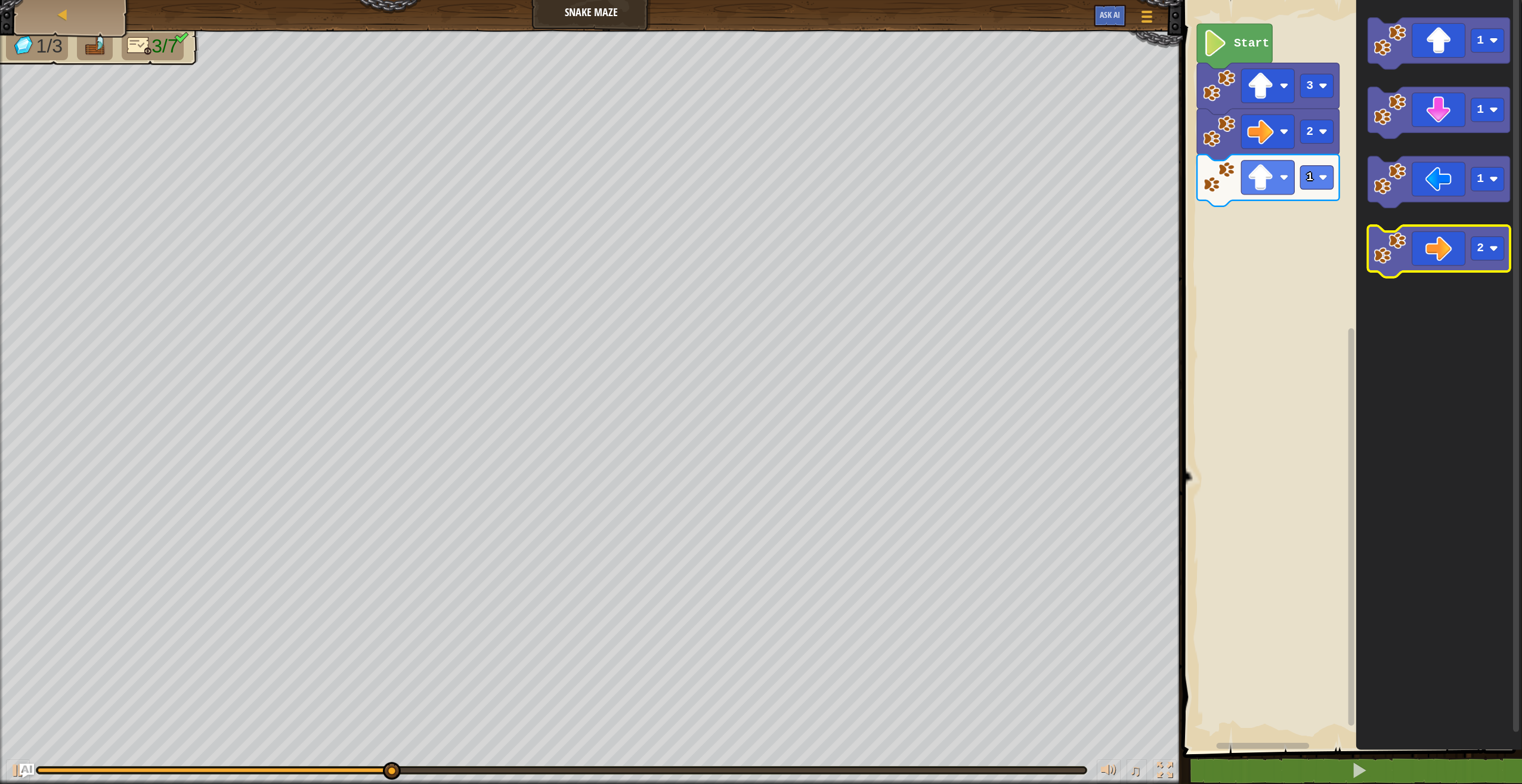
click at [1446, 253] on icon "Blockly Workspace" at bounding box center [1439, 251] width 143 height 52
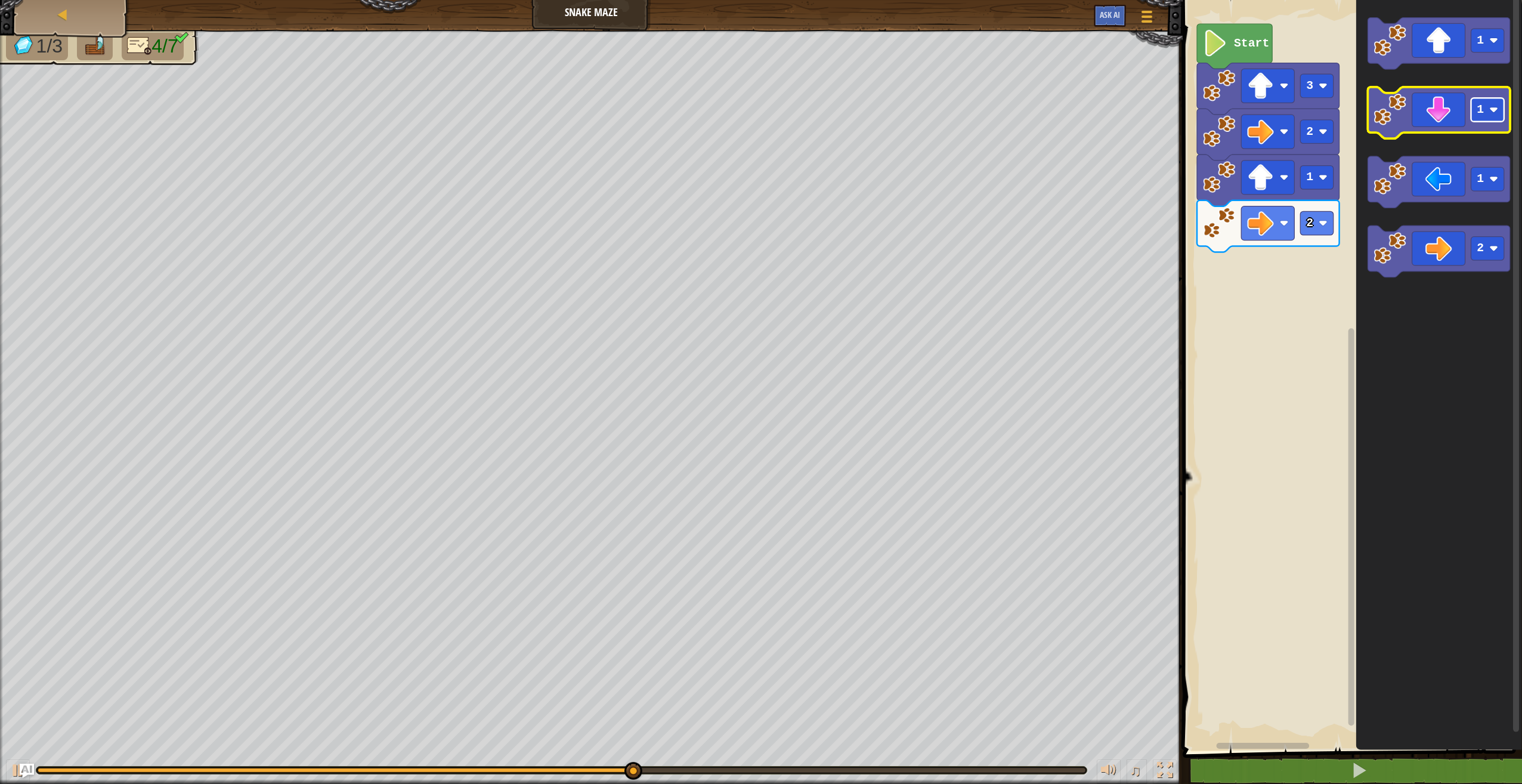
click at [1487, 111] on rect "Blockly Workspace" at bounding box center [1488, 109] width 33 height 24
click at [1433, 130] on icon "Blockly Workspace" at bounding box center [1439, 112] width 143 height 52
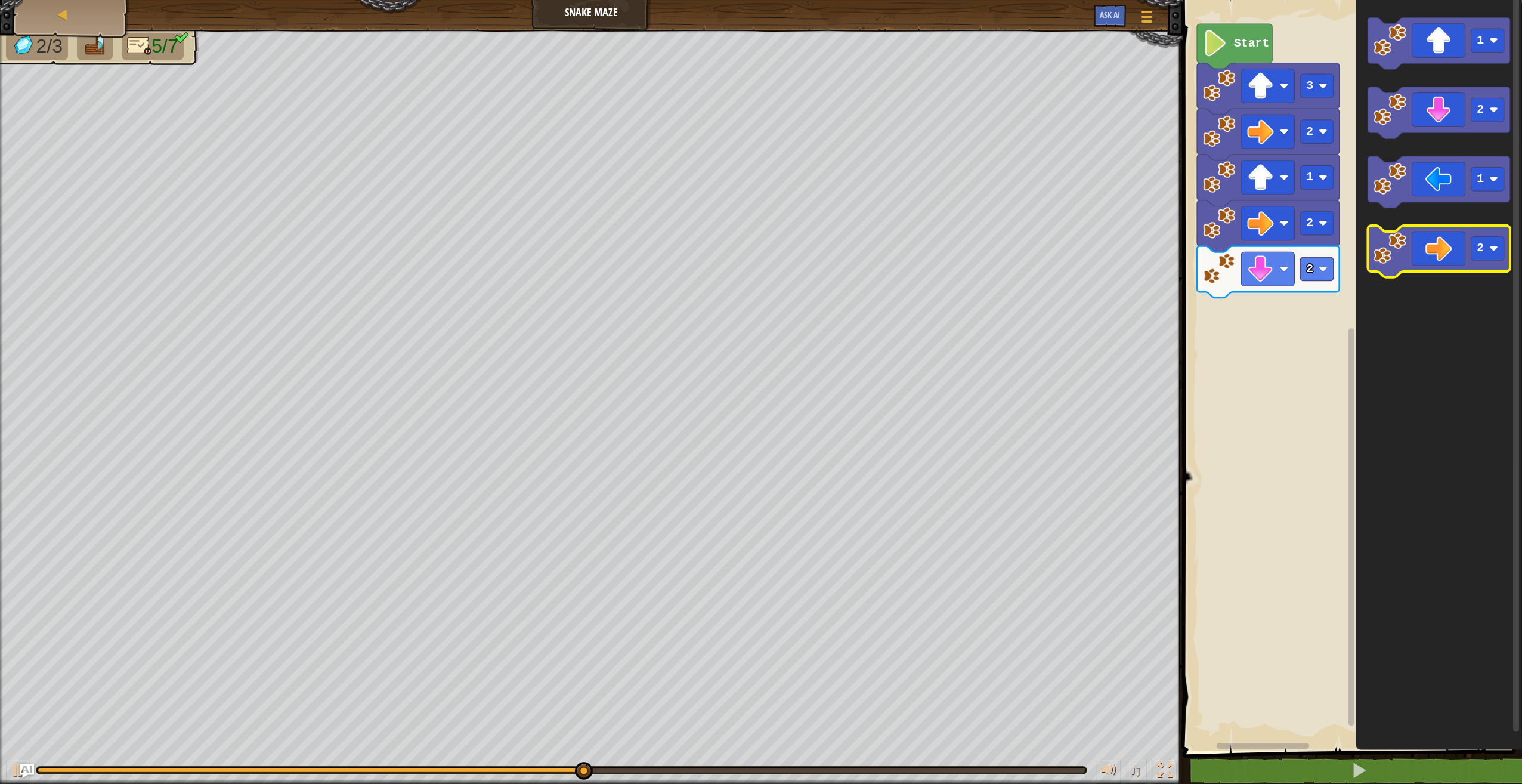
click at [1446, 266] on icon "Blockly Workspace" at bounding box center [1439, 251] width 143 height 52
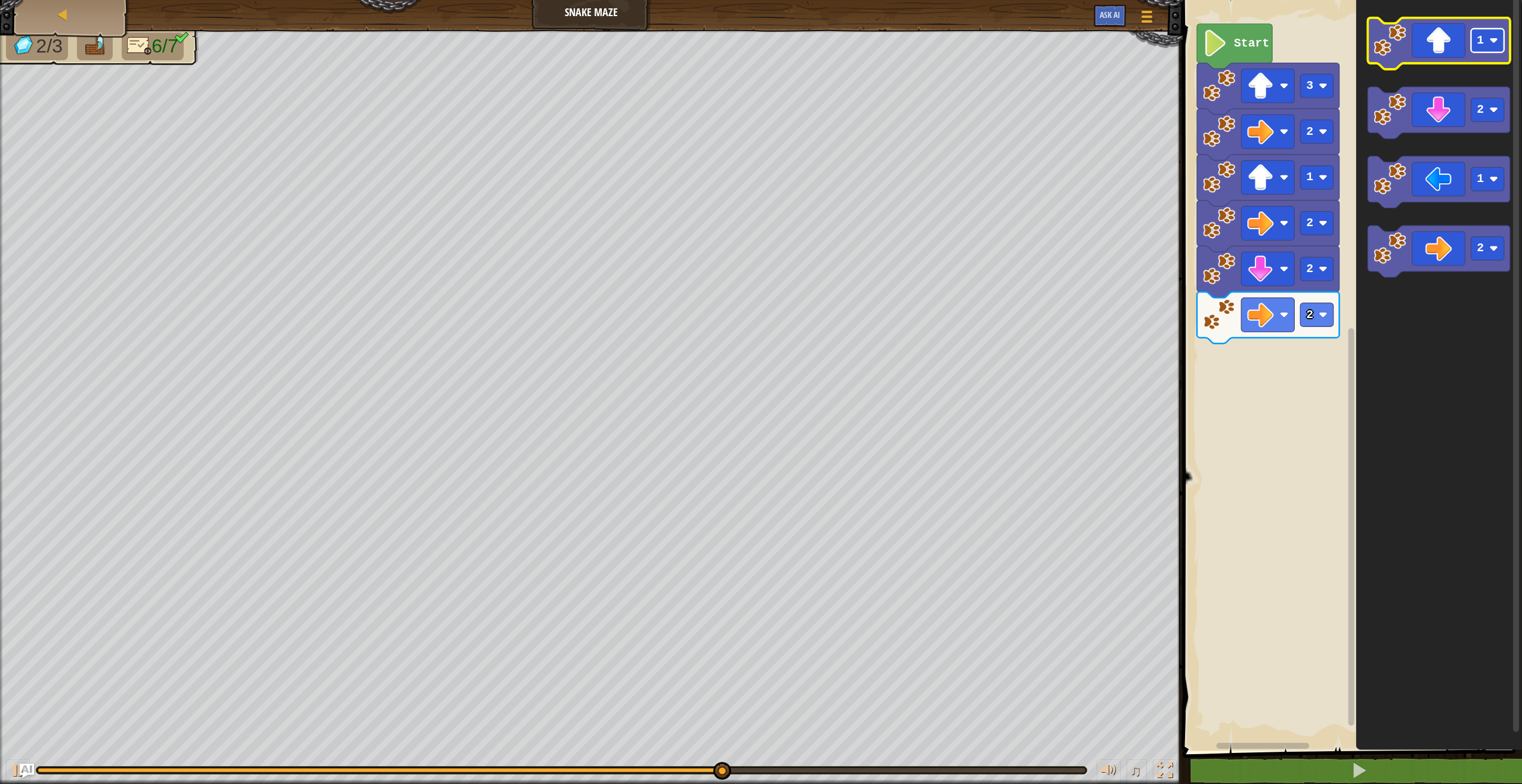
click at [1478, 38] on text "1" at bounding box center [1481, 41] width 7 height 14
click at [1416, 61] on icon "Blockly Workspace" at bounding box center [1439, 43] width 143 height 52
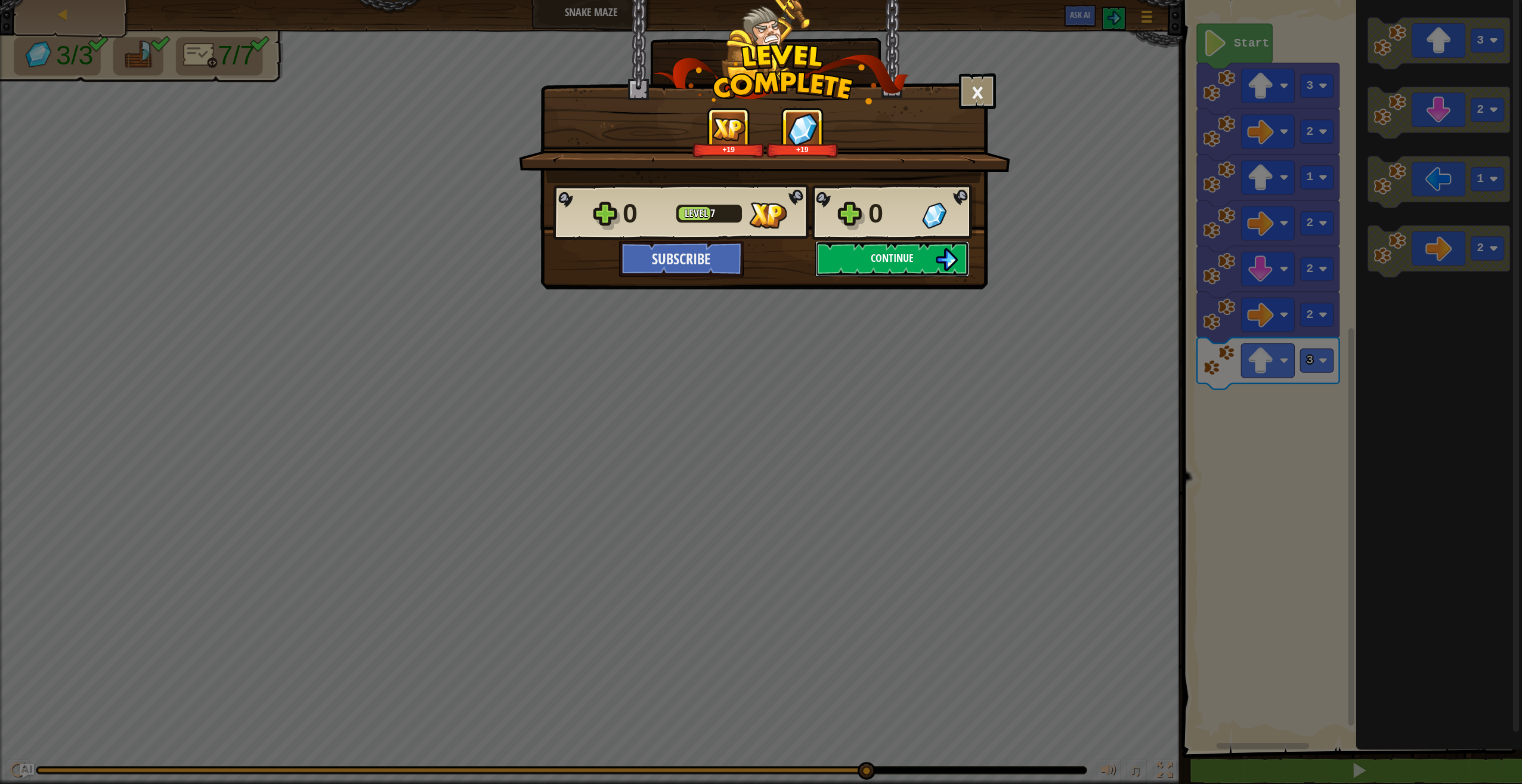
click at [914, 257] on button "Continue" at bounding box center [893, 259] width 154 height 36
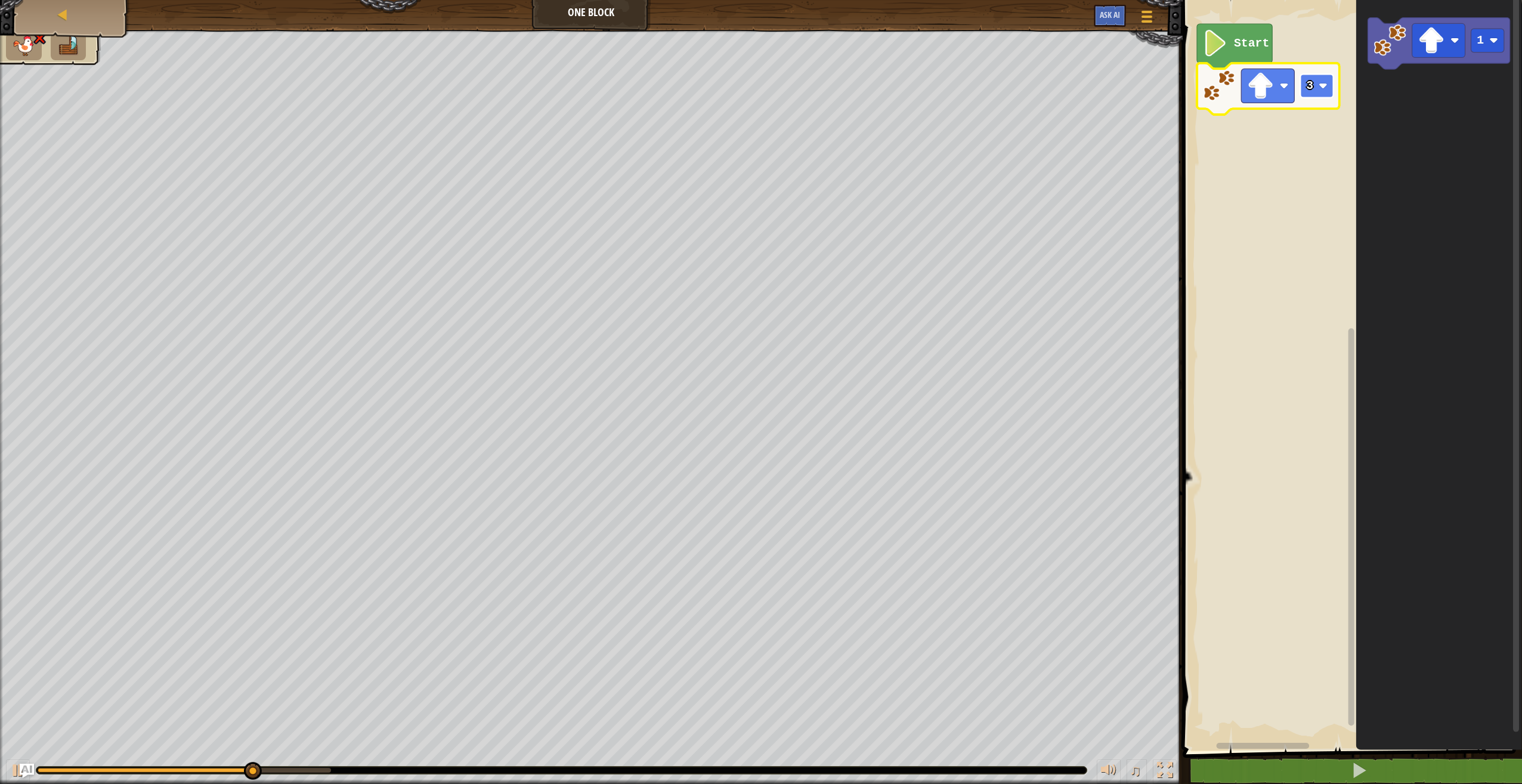
click at [1322, 90] on rect "Blockly Workspace" at bounding box center [1317, 86] width 33 height 24
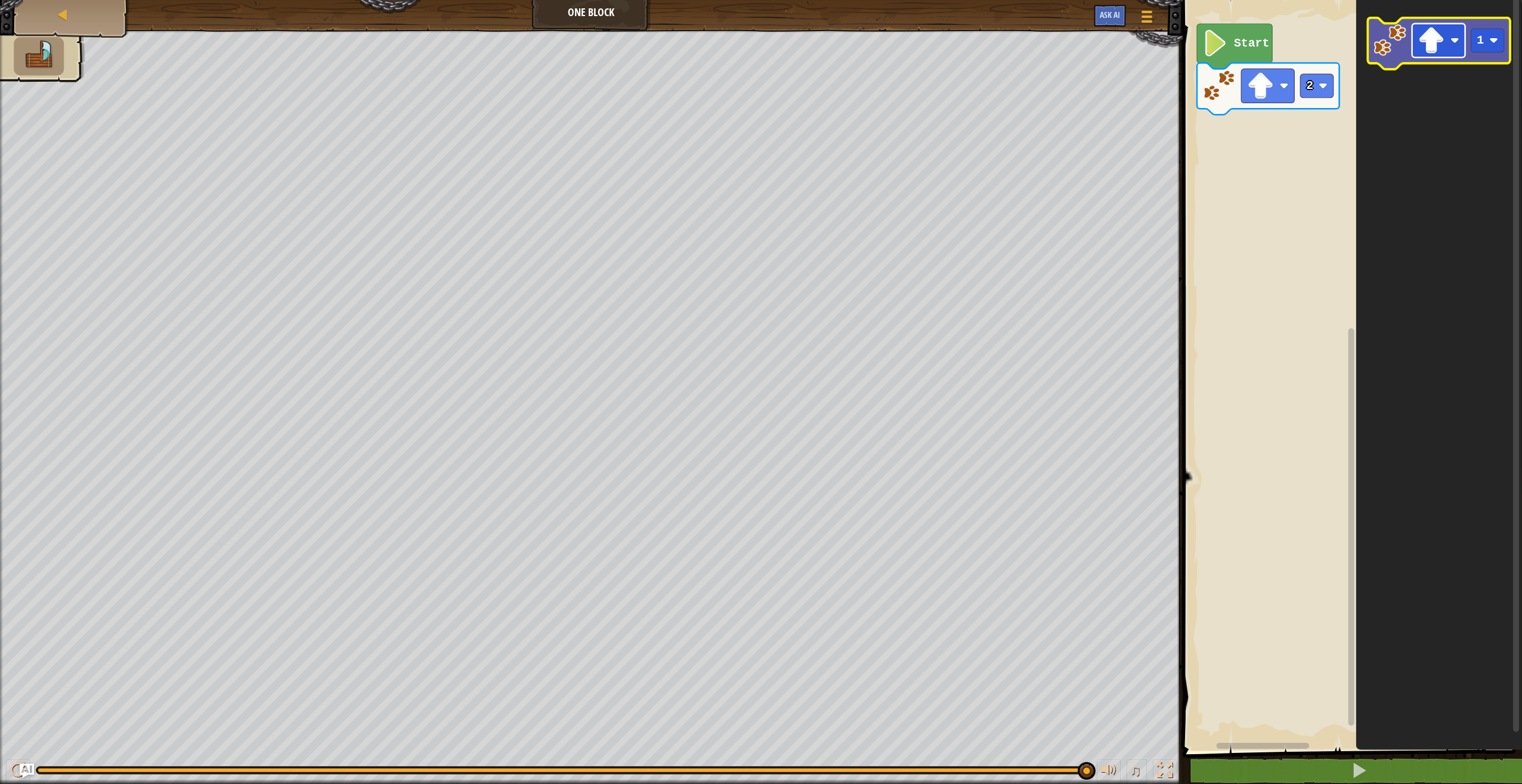
click at [1420, 68] on g "1" at bounding box center [1439, 43] width 143 height 52
click at [1448, 32] on rect "Blockly Workspace" at bounding box center [1439, 41] width 53 height 34
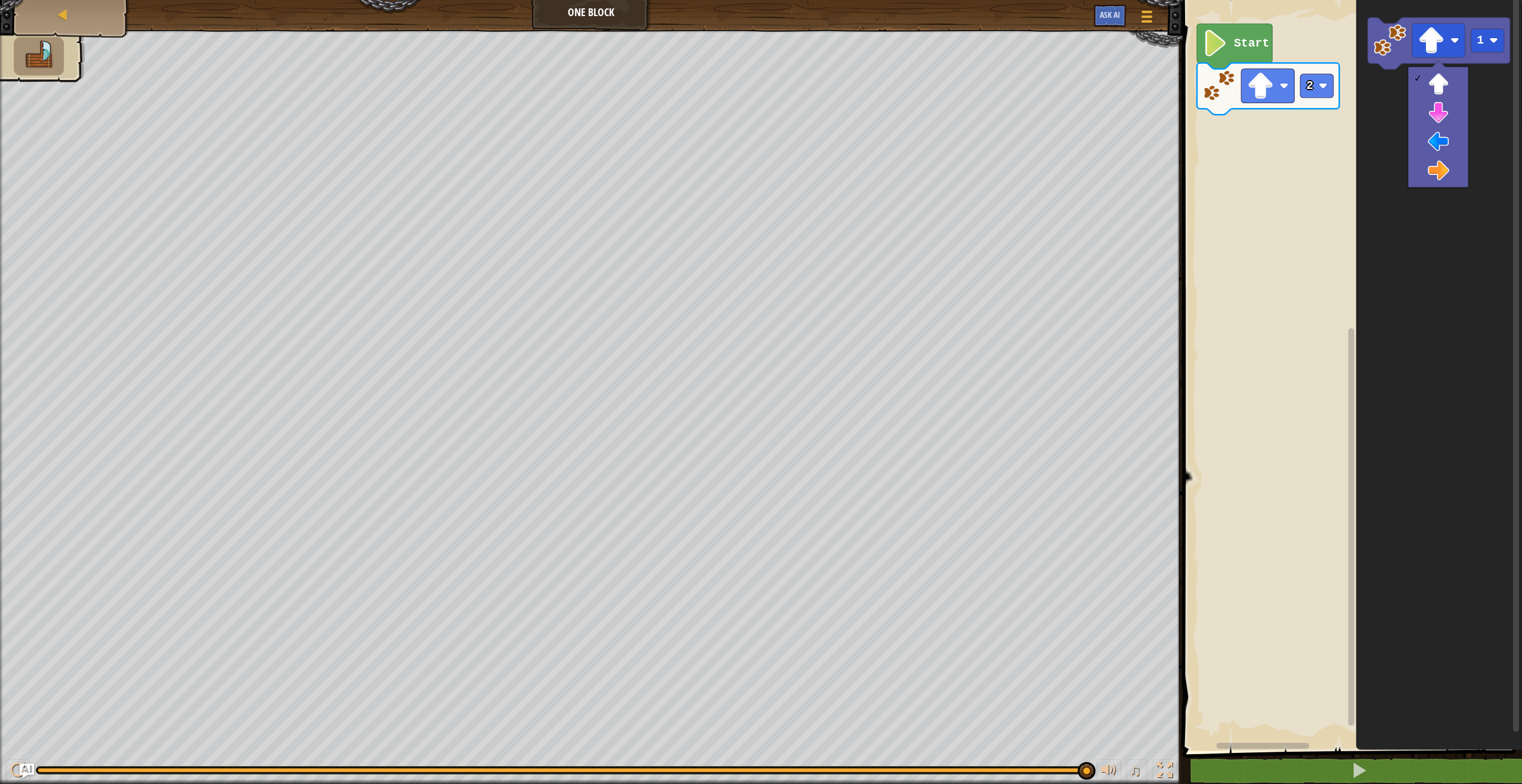
click at [1517, 149] on rect "Blockly Workspace" at bounding box center [1516, 364] width 6 height 736
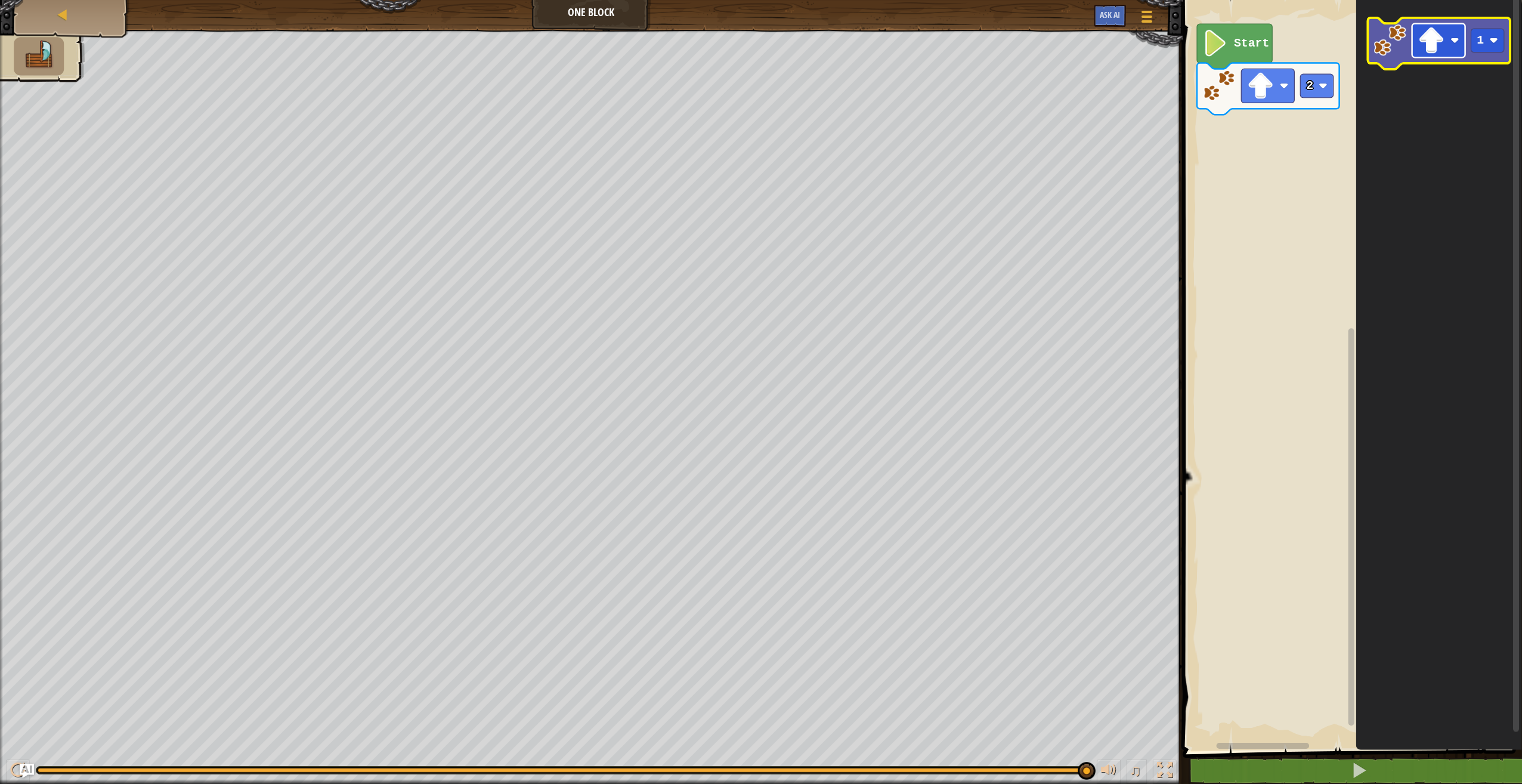
click at [1442, 28] on image "Blockly Workspace" at bounding box center [1432, 41] width 27 height 27
click at [1487, 33] on rect "Blockly Workspace" at bounding box center [1488, 41] width 33 height 24
click at [1401, 36] on image "Blockly Workspace" at bounding box center [1390, 40] width 33 height 33
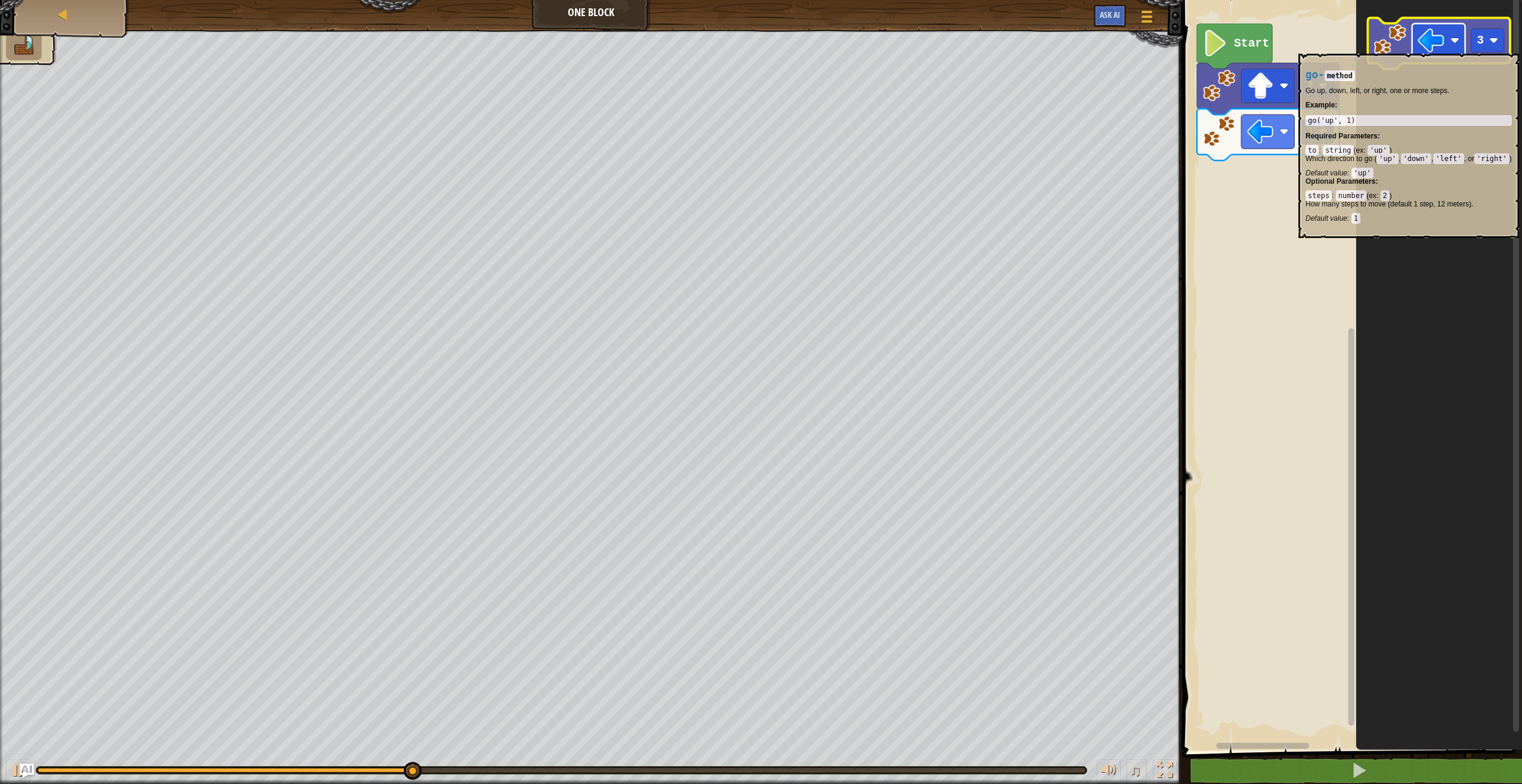
click at [1425, 48] on image "Blockly Workspace" at bounding box center [1432, 41] width 27 height 27
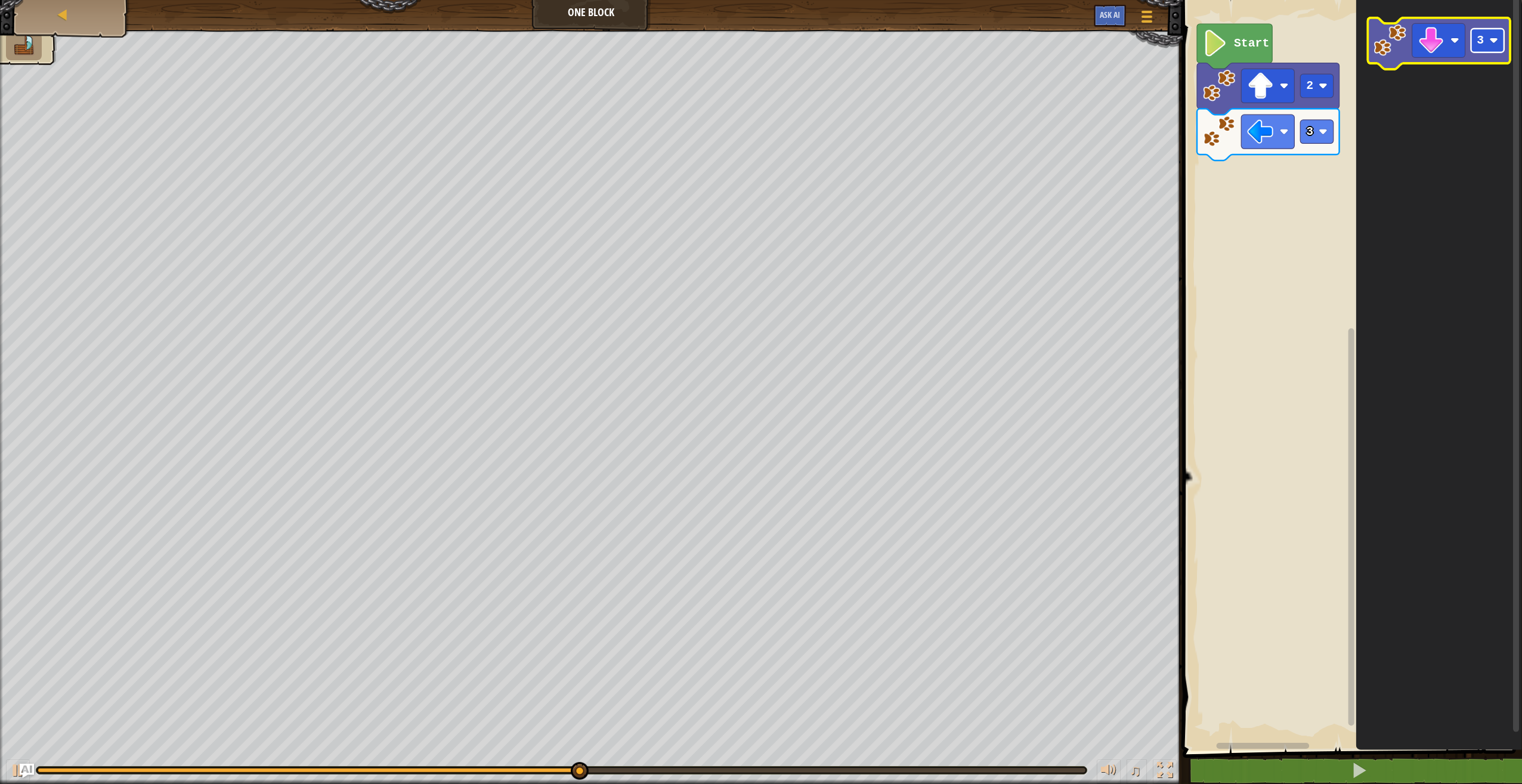
click at [1491, 38] on image "Blockly Workspace" at bounding box center [1494, 41] width 9 height 9
click at [1379, 57] on icon "Blockly Workspace" at bounding box center [1439, 43] width 143 height 52
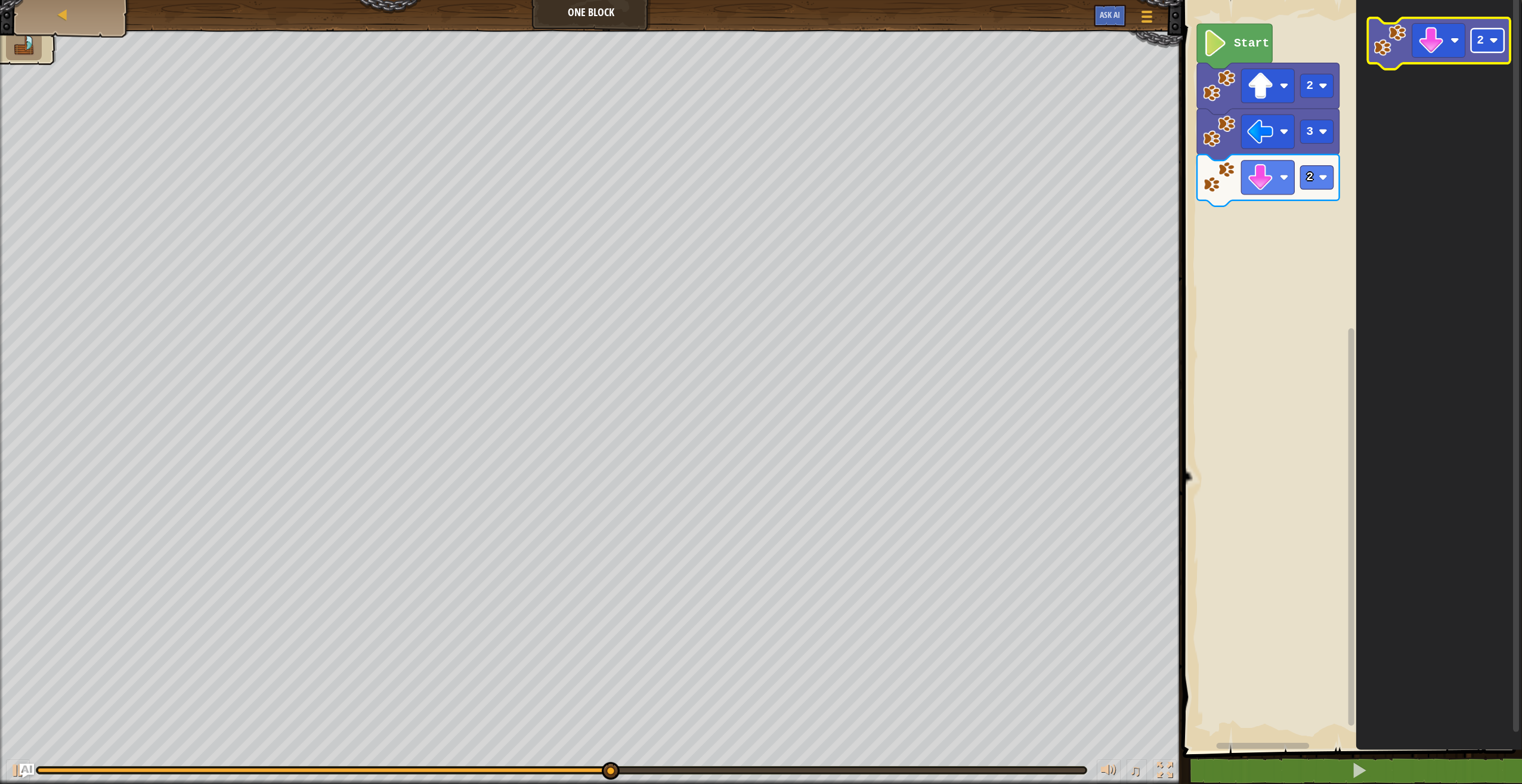
click at [1474, 49] on rect "Blockly Workspace" at bounding box center [1488, 41] width 33 height 24
click at [1435, 44] on image "Blockly Workspace" at bounding box center [1432, 41] width 27 height 27
click at [1397, 54] on image "Blockly Workspace" at bounding box center [1390, 40] width 33 height 33
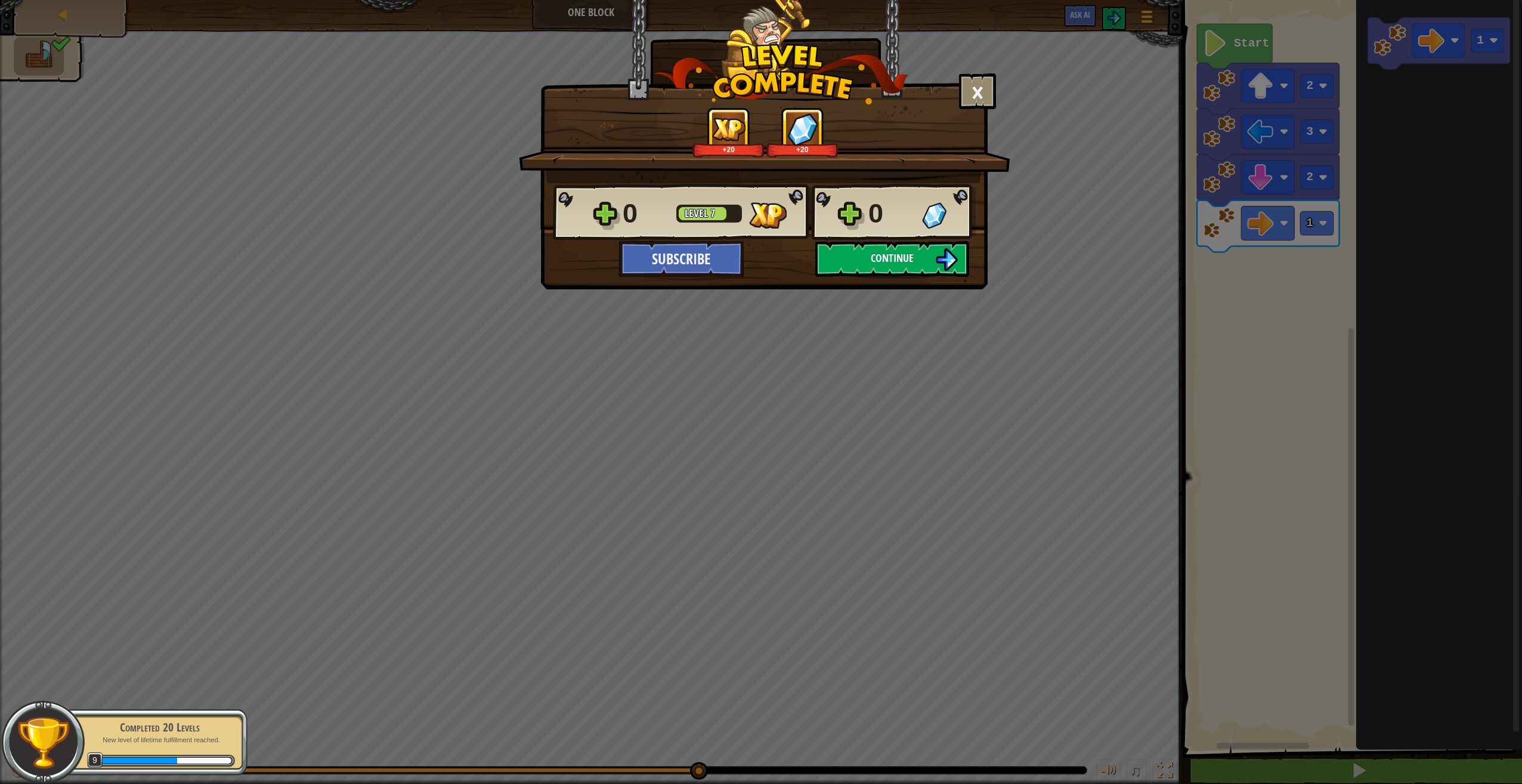
click at [902, 263] on span "Continue" at bounding box center [892, 258] width 43 height 14
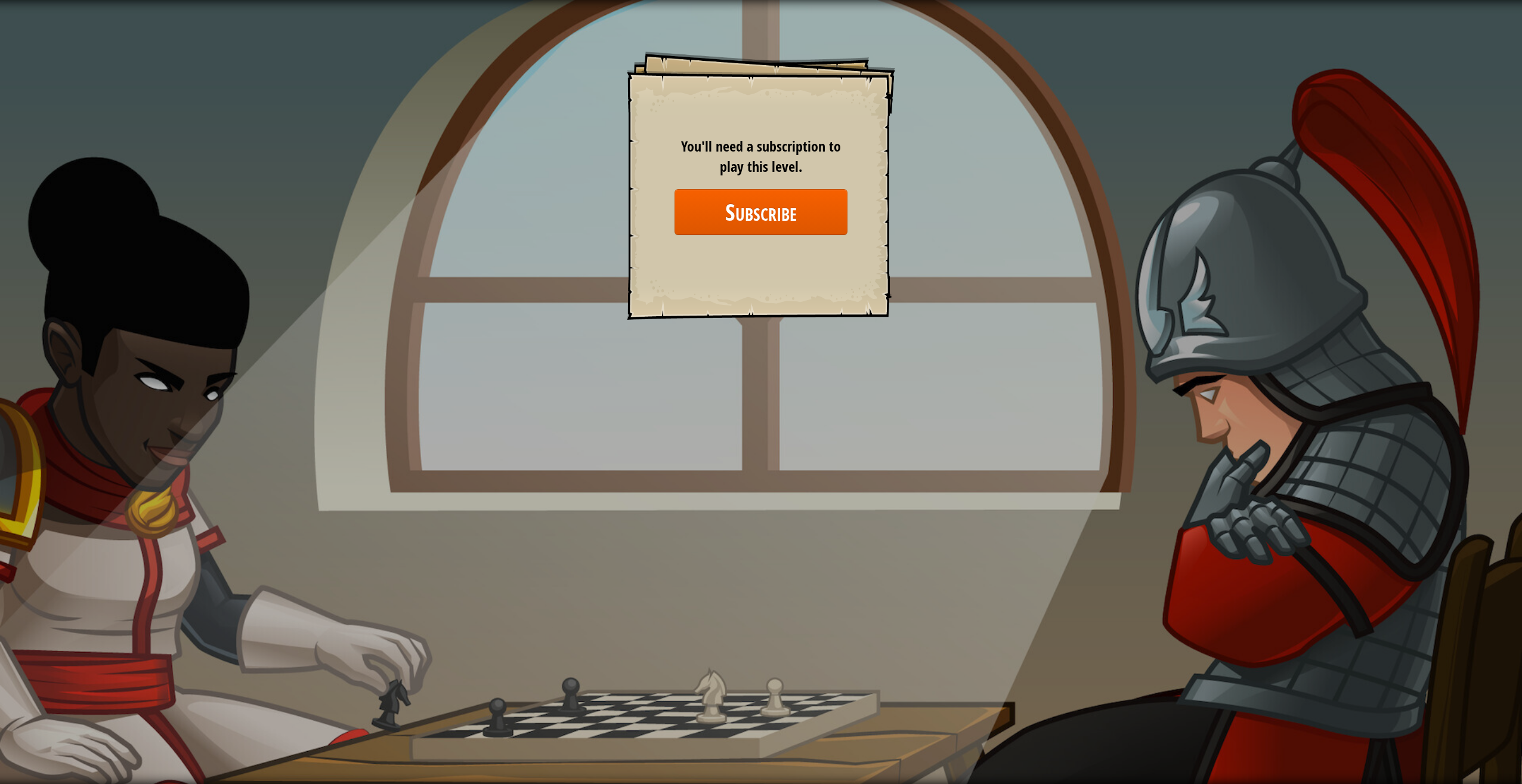
click at [345, 184] on div "Goals Start Level Error loading from server. Try refreshing the page. You'll ne…" at bounding box center [761, 392] width 1522 height 784
click at [899, 443] on div "Goals Start Level Error loading from server. Try refreshing the page. You'll ne…" at bounding box center [761, 392] width 1522 height 784
click at [815, 190] on button "Subscribe" at bounding box center [761, 212] width 173 height 46
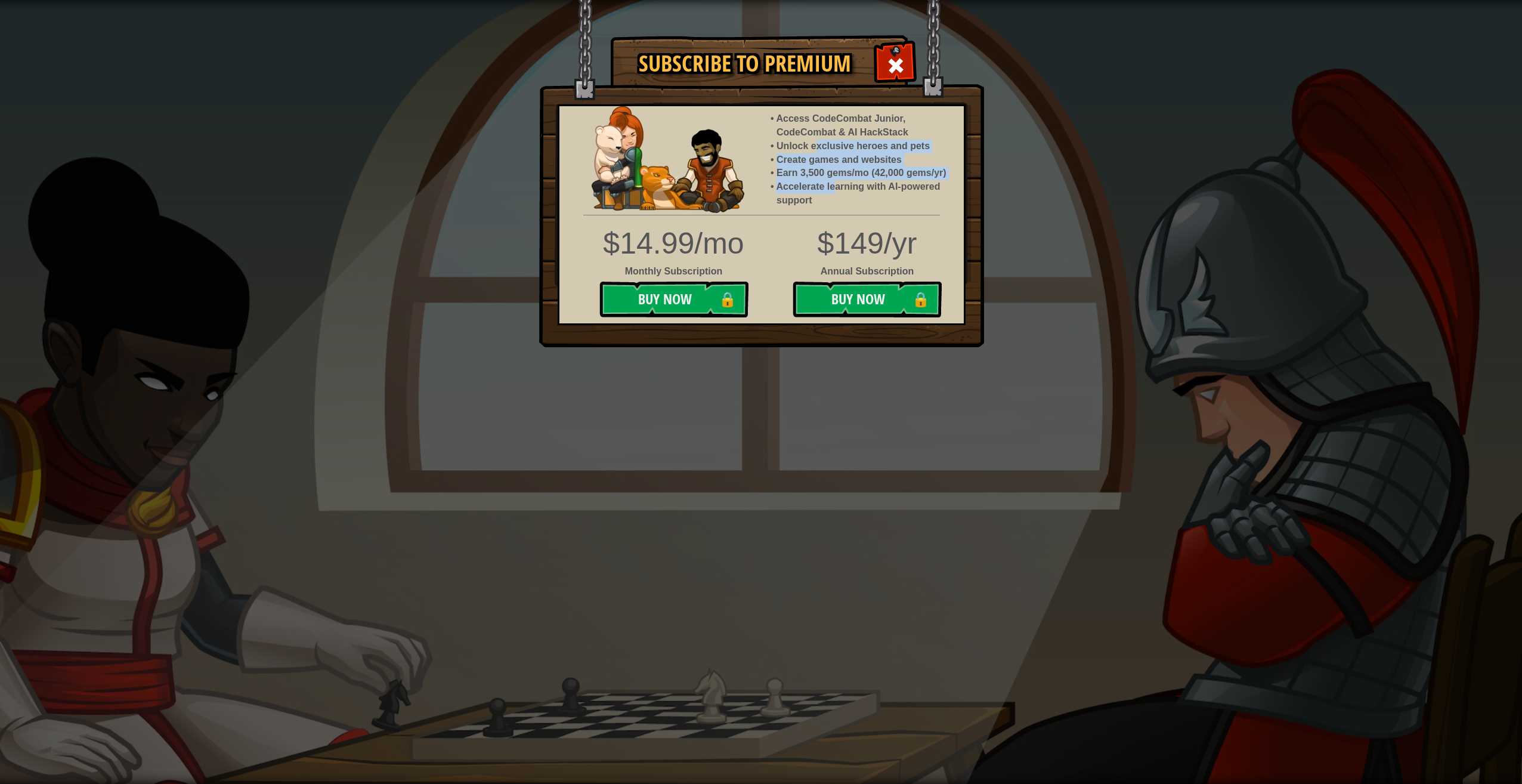
drag, startPoint x: 819, startPoint y: 145, endPoint x: 833, endPoint y: 189, distance: 46.2
click at [833, 189] on ul "Access CodeCombat Junior, CodeCombat & AI HackStack Unlock exclusive heroes and…" at bounding box center [867, 160] width 194 height 96
drag, startPoint x: 833, startPoint y: 189, endPoint x: 825, endPoint y: 201, distance: 14.4
click at [827, 197] on li "Accelerate learning with AI-powered support" at bounding box center [865, 194] width 175 height 27
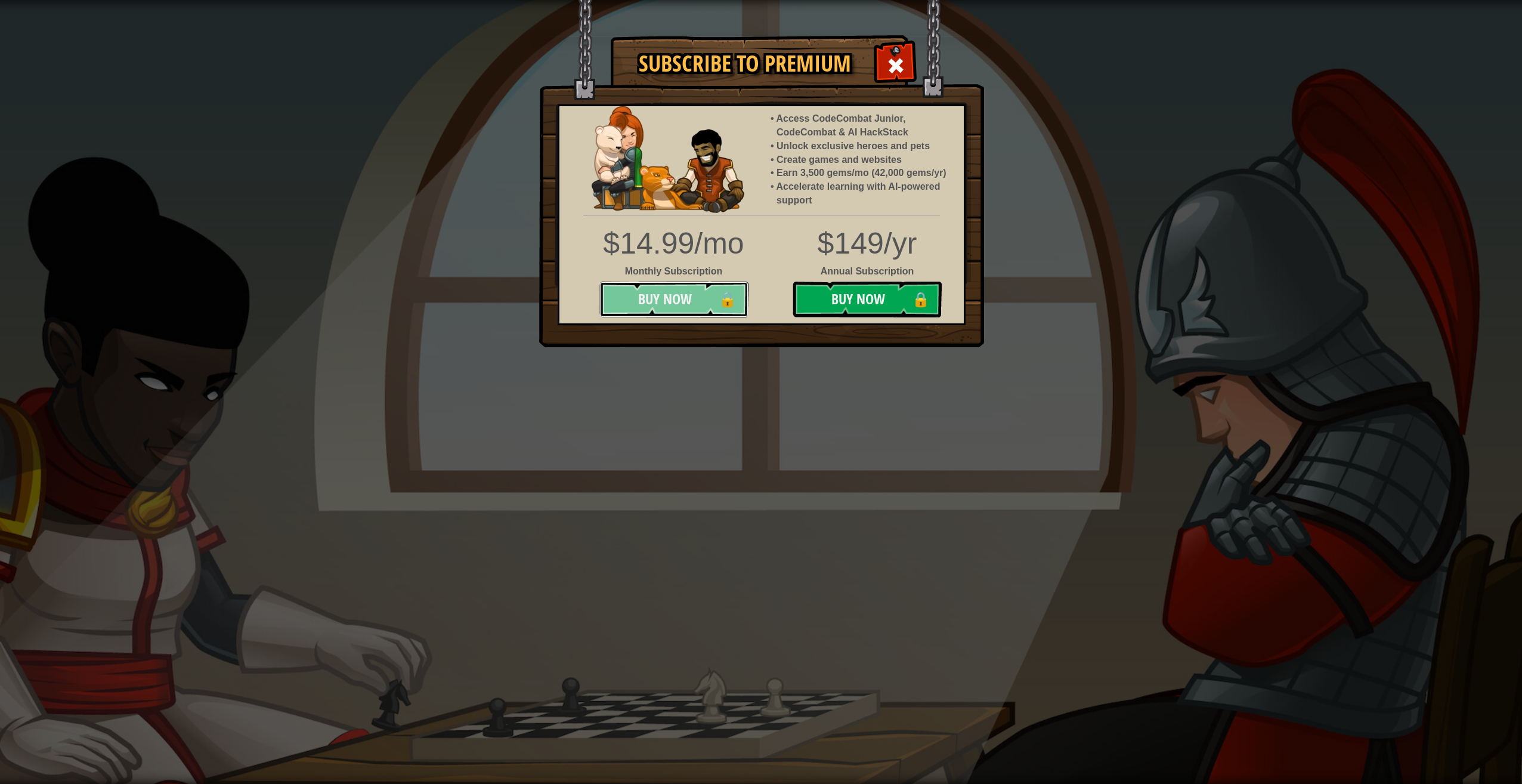
click at [674, 298] on button "Buy Now 🔒" at bounding box center [674, 299] width 149 height 36
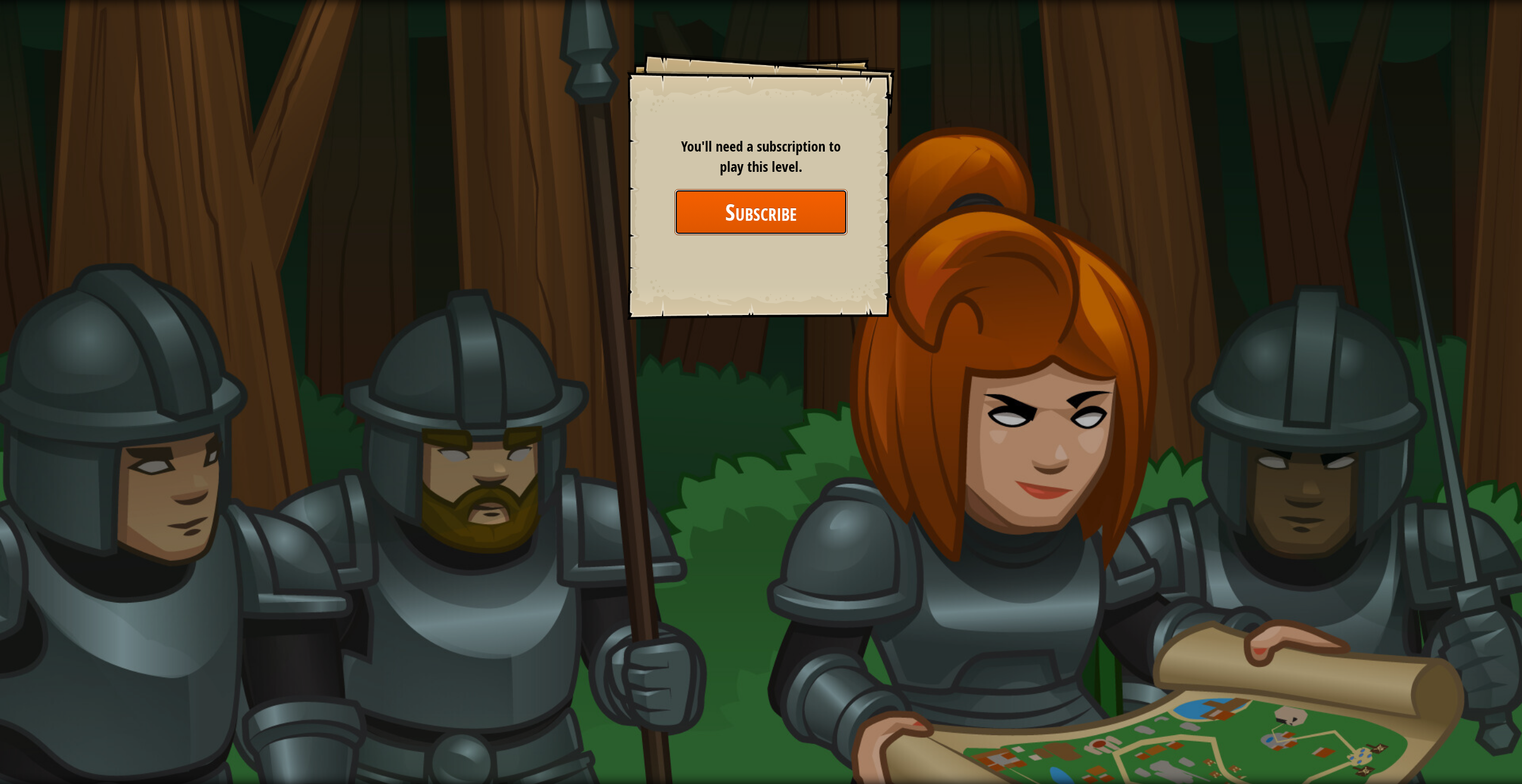
click at [756, 223] on button "Subscribe" at bounding box center [761, 212] width 173 height 46
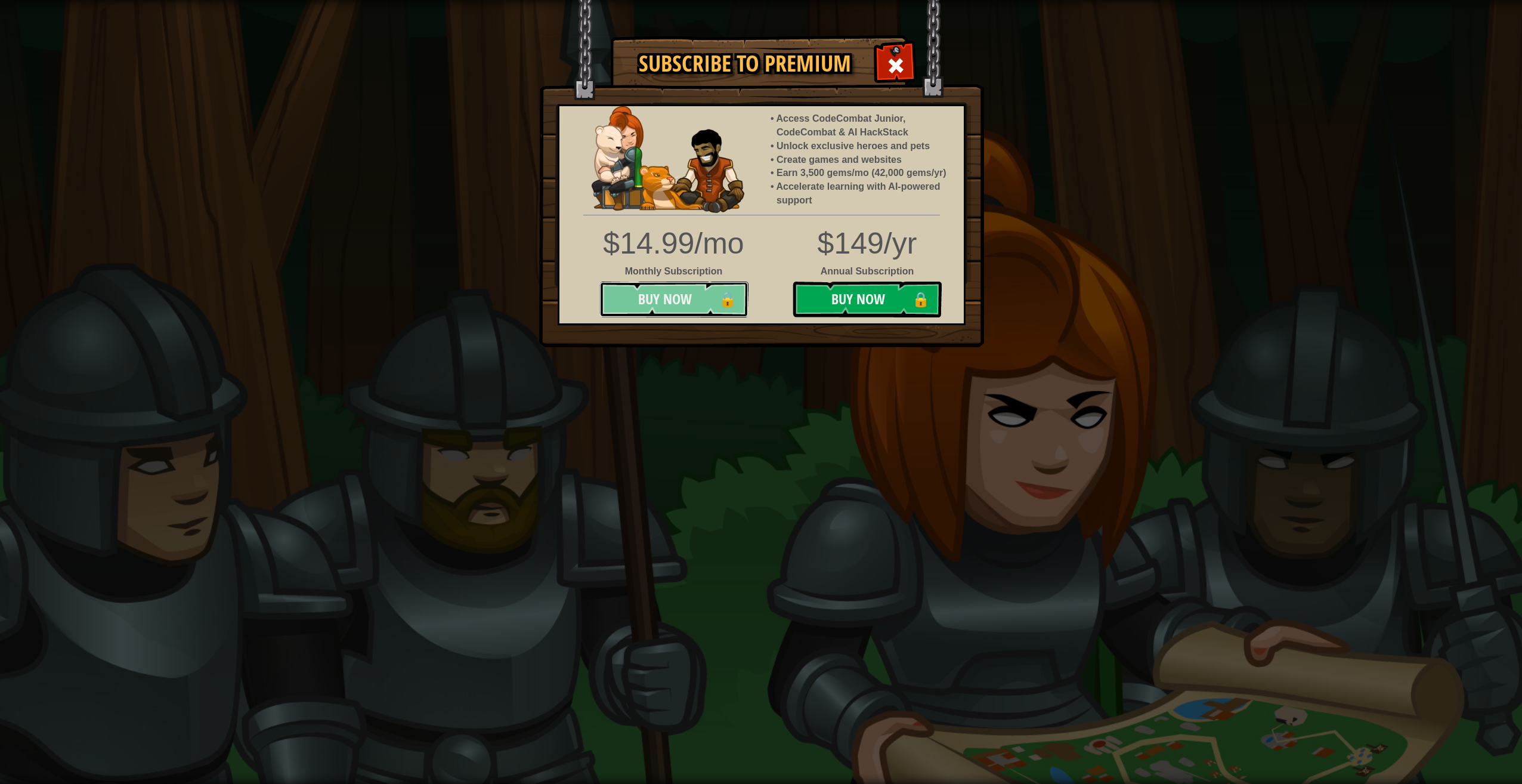
click at [660, 297] on button "Buy Now 🔒" at bounding box center [674, 299] width 149 height 36
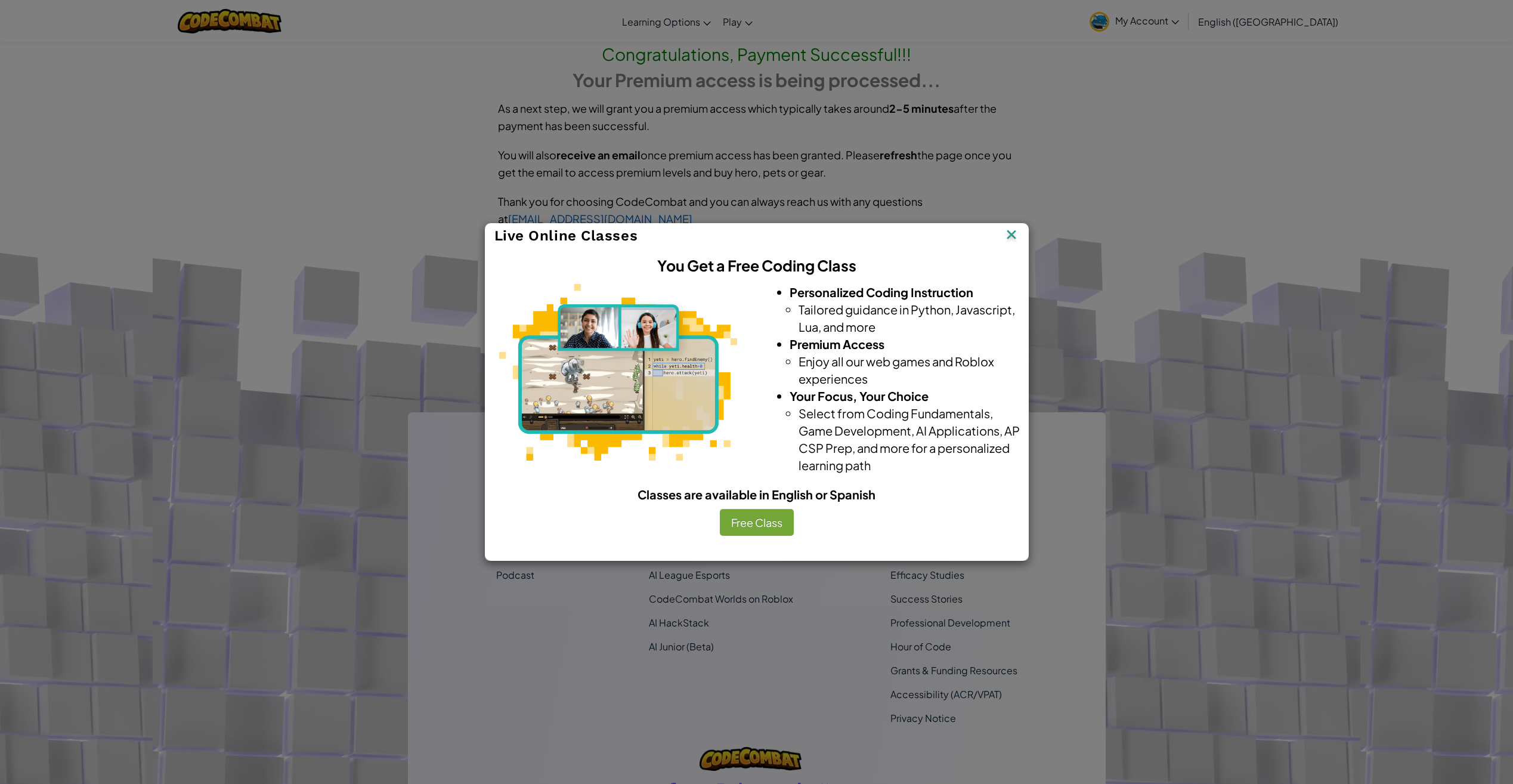
click at [753, 306] on div at bounding box center [618, 372] width 278 height 177
click at [1017, 228] on img at bounding box center [1011, 236] width 15 height 18
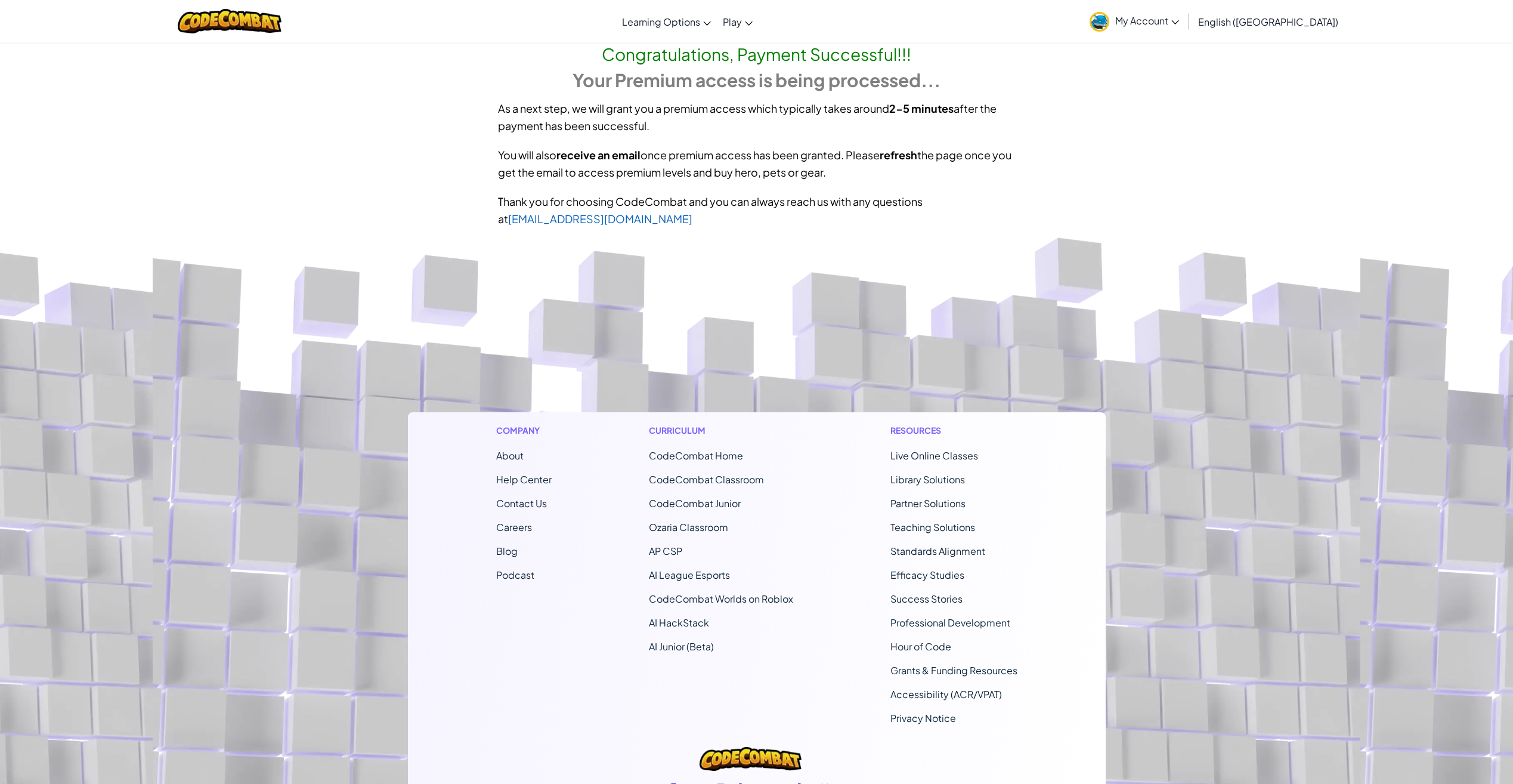
click at [1040, 215] on div "Thank you for choosing CodeCombat and you can always reach us with any question…" at bounding box center [757, 209] width 680 height 46
click at [681, 139] on div "As a next step, we will grant you a premium access which typically takes around…" at bounding box center [757, 117] width 680 height 46
click at [675, 135] on div "As a next step, we will grant you a premium access which typically takes around…" at bounding box center [757, 117] width 680 height 46
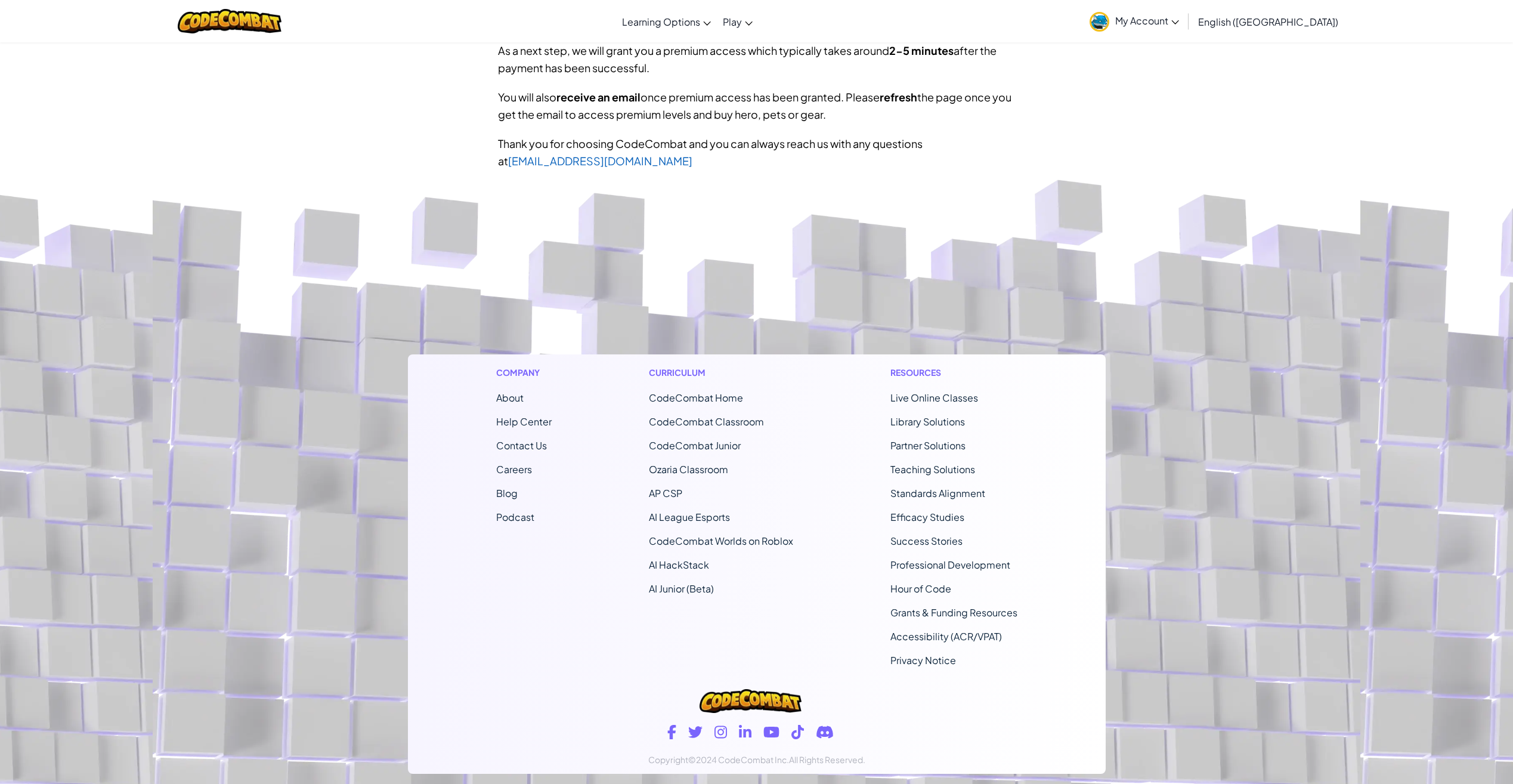
scroll to position [60, 0]
click at [812, 279] on footer "Company About Help Center Contact Us Careers Blog Podcast Curriculum CodeCombat…" at bounding box center [756, 496] width 1513 height 646
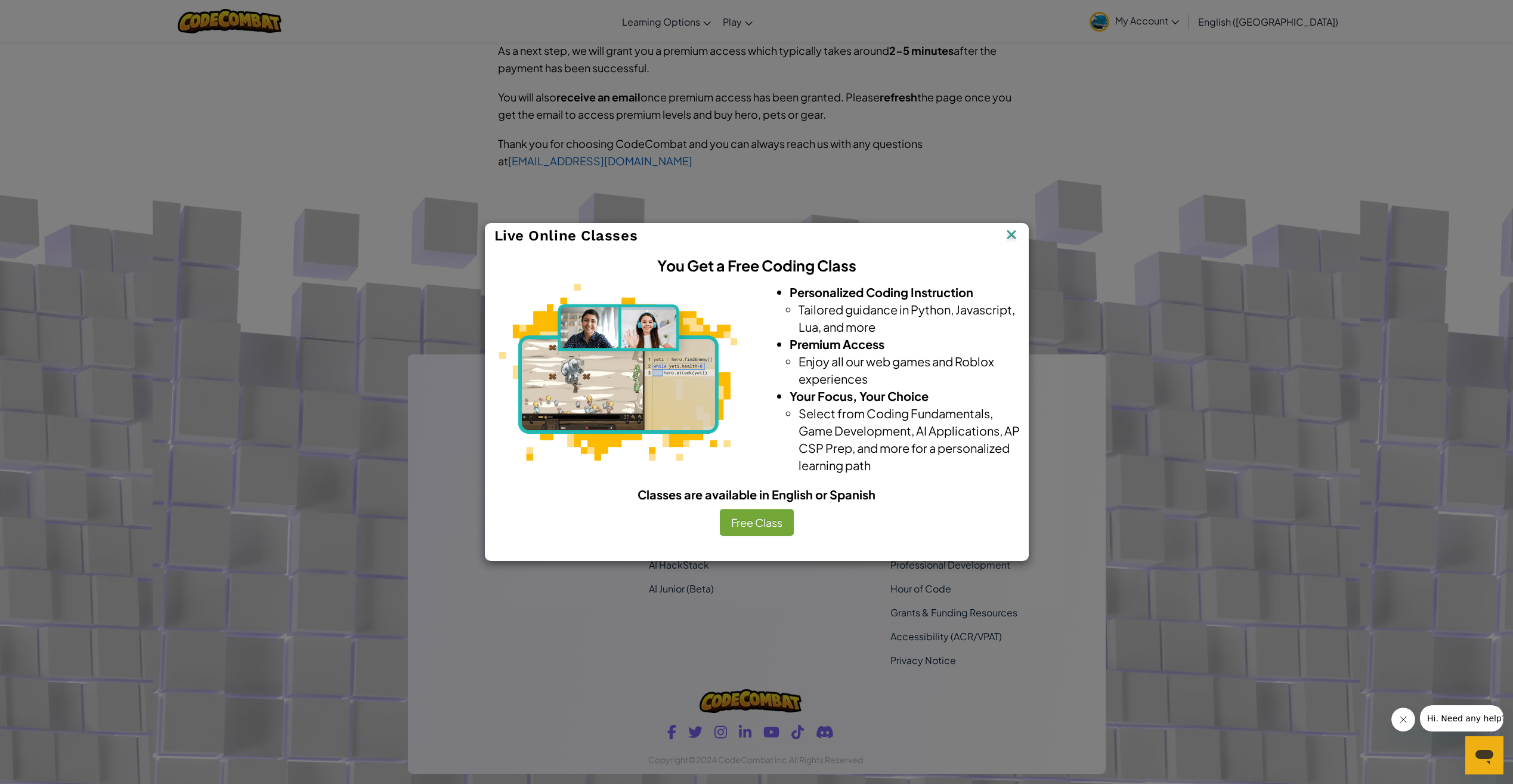
click at [1022, 231] on div "Live Online Classes" at bounding box center [757, 235] width 543 height 24
click at [1017, 238] on img at bounding box center [1011, 236] width 15 height 18
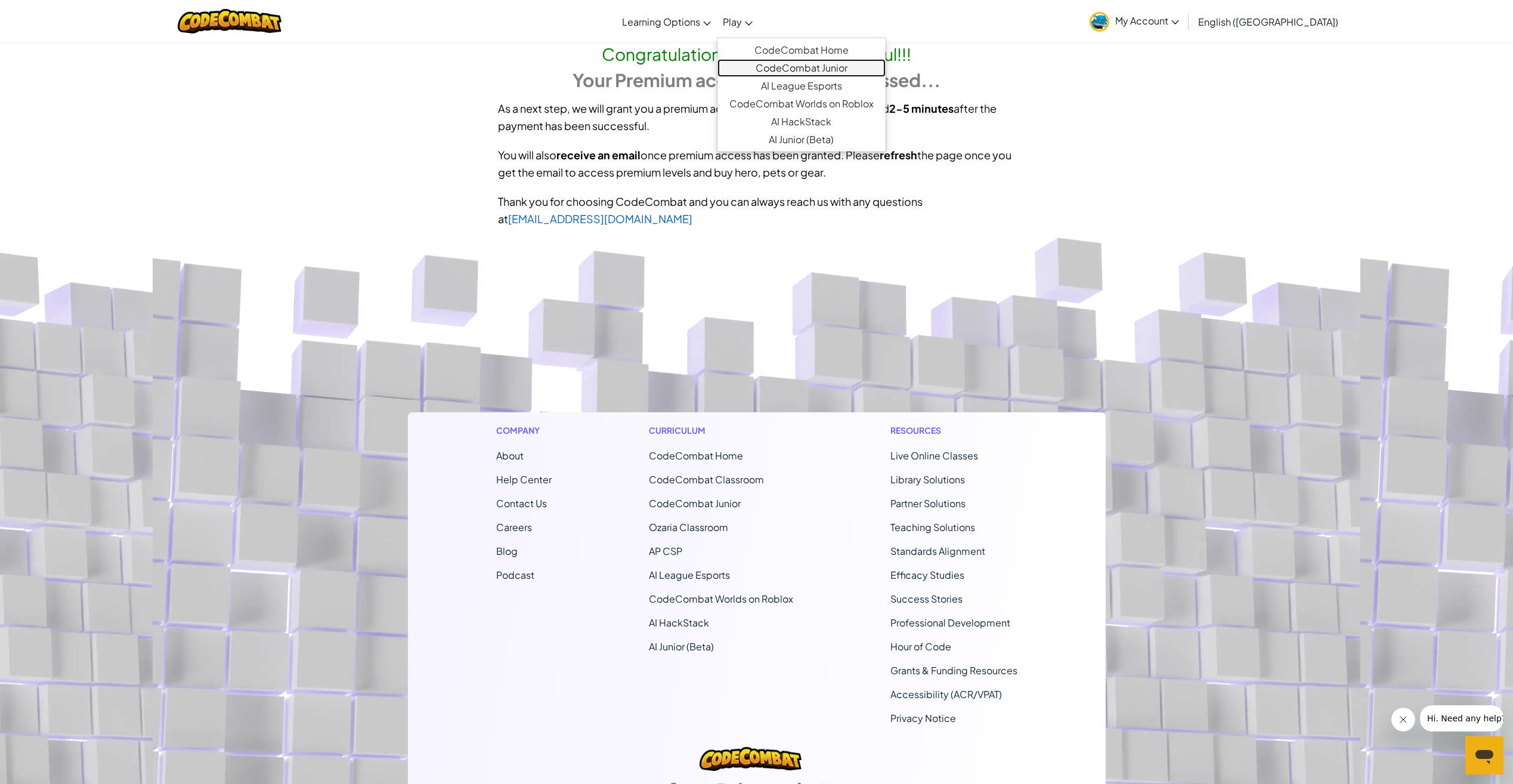
click at [795, 72] on link "CodeCombat Junior" at bounding box center [801, 68] width 168 height 18
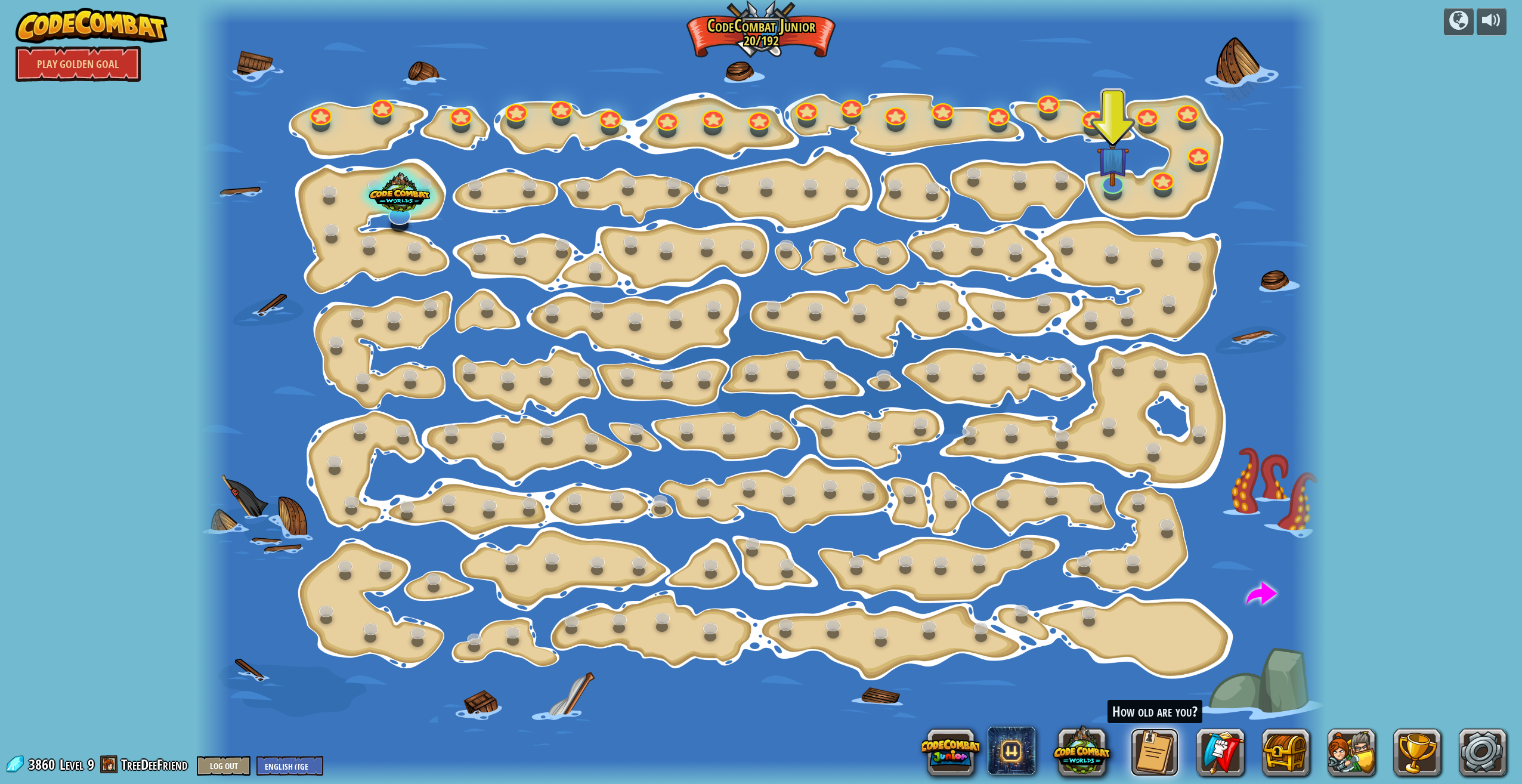
click at [1159, 745] on button at bounding box center [1155, 751] width 48 height 48
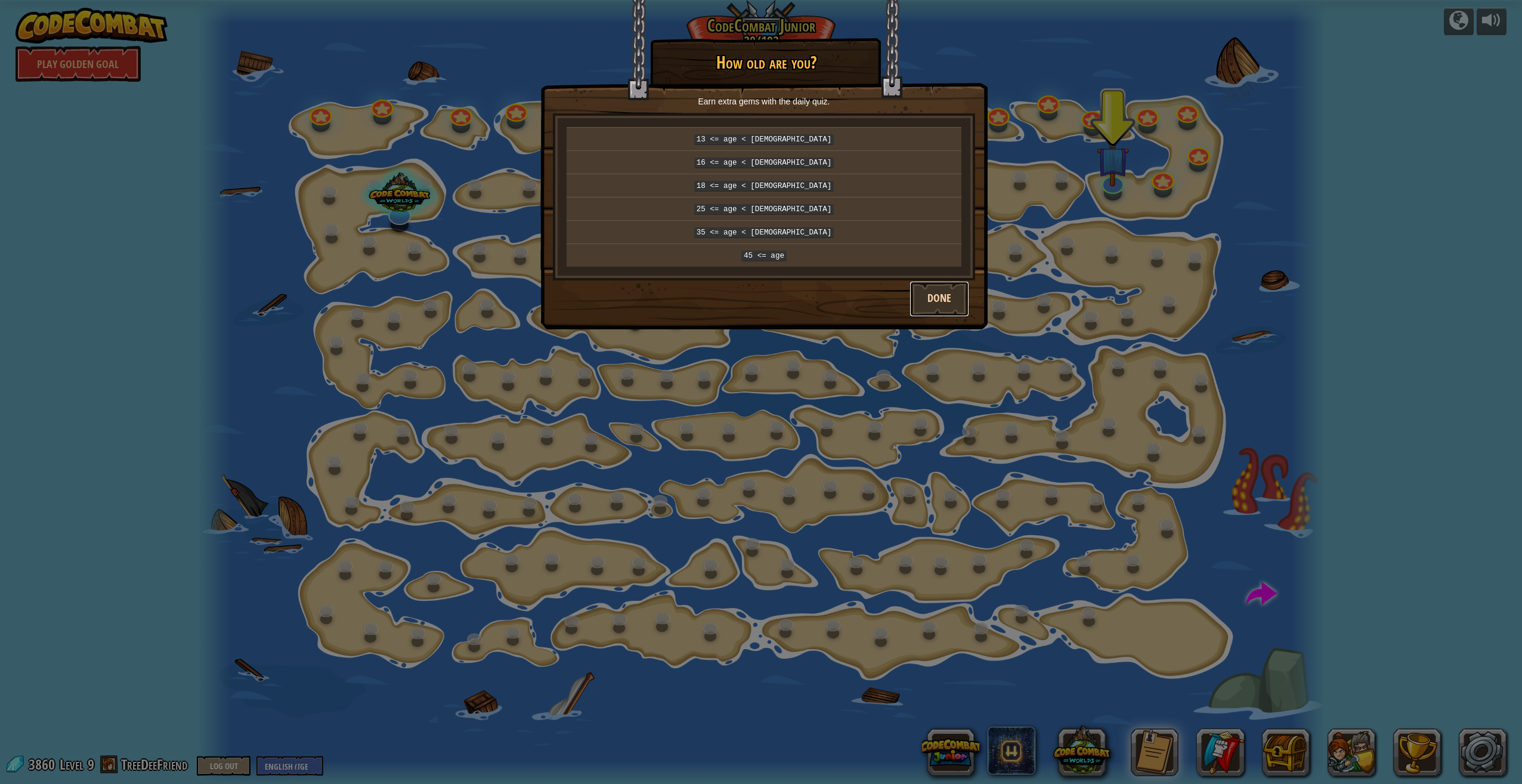
click at [950, 297] on button "Done" at bounding box center [940, 299] width 60 height 36
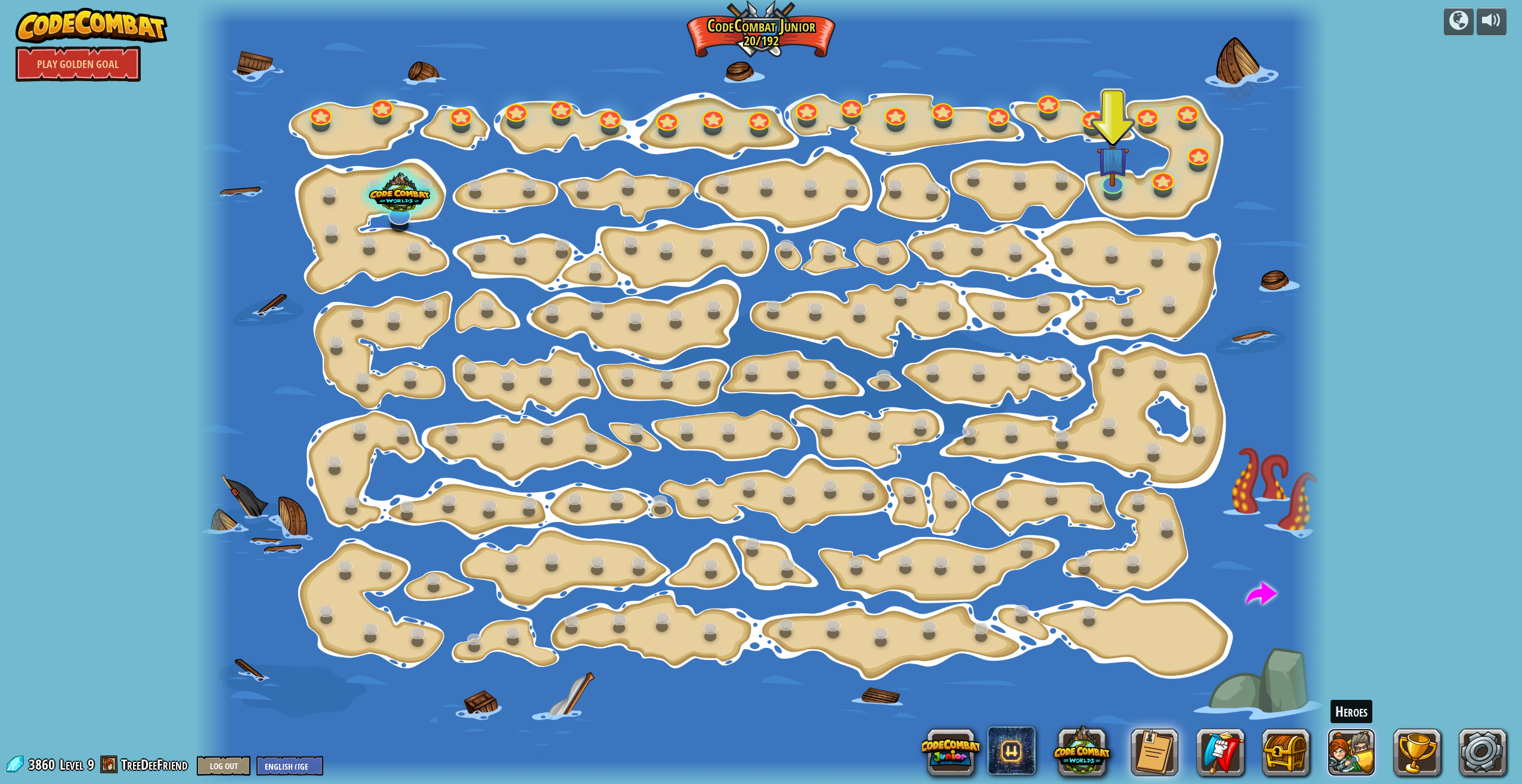
click at [1347, 759] on button at bounding box center [1351, 751] width 48 height 48
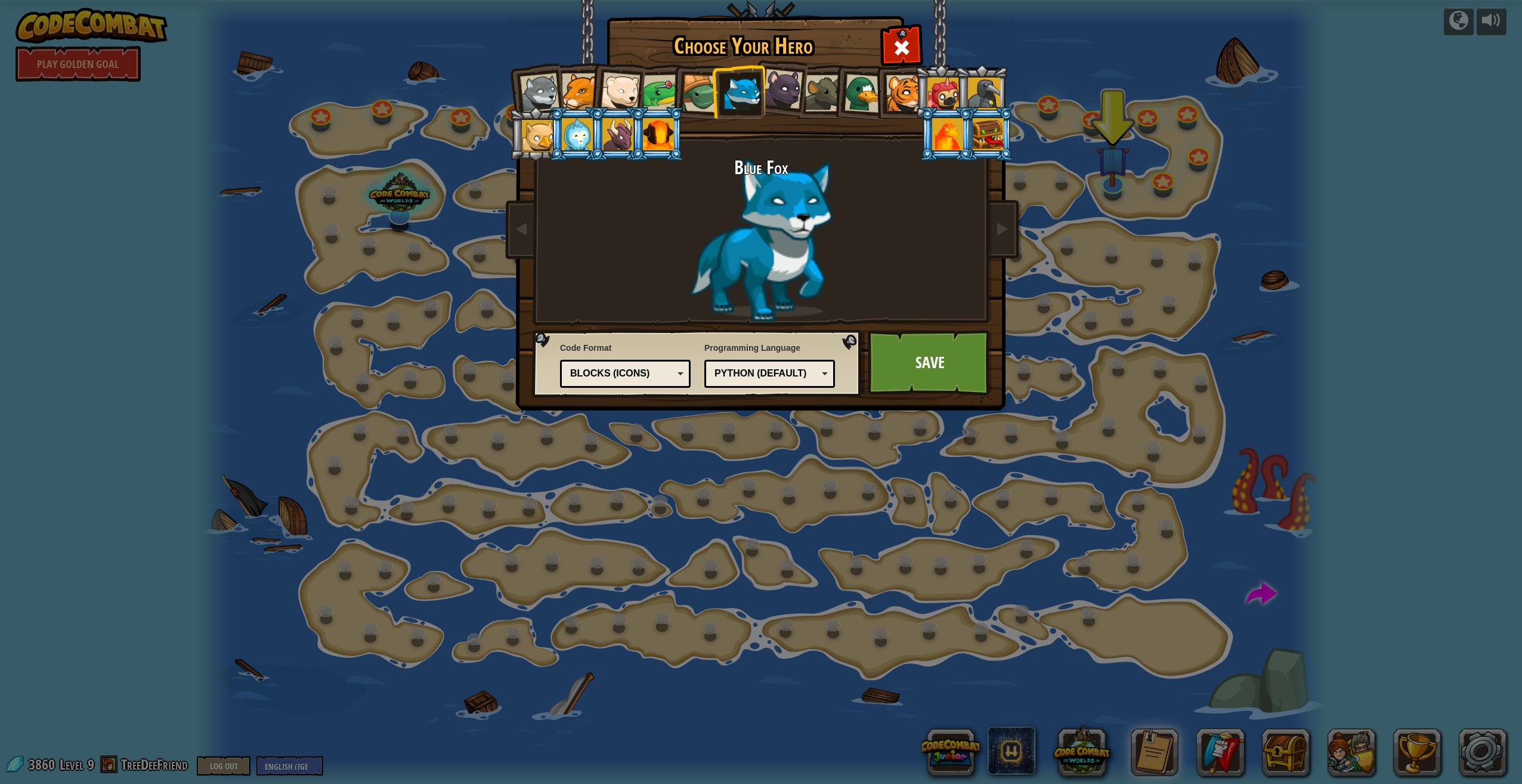
click at [670, 370] on div "Blocks (Icons)" at bounding box center [622, 373] width 103 height 14
click at [784, 377] on div "Python (Default)" at bounding box center [766, 373] width 103 height 14
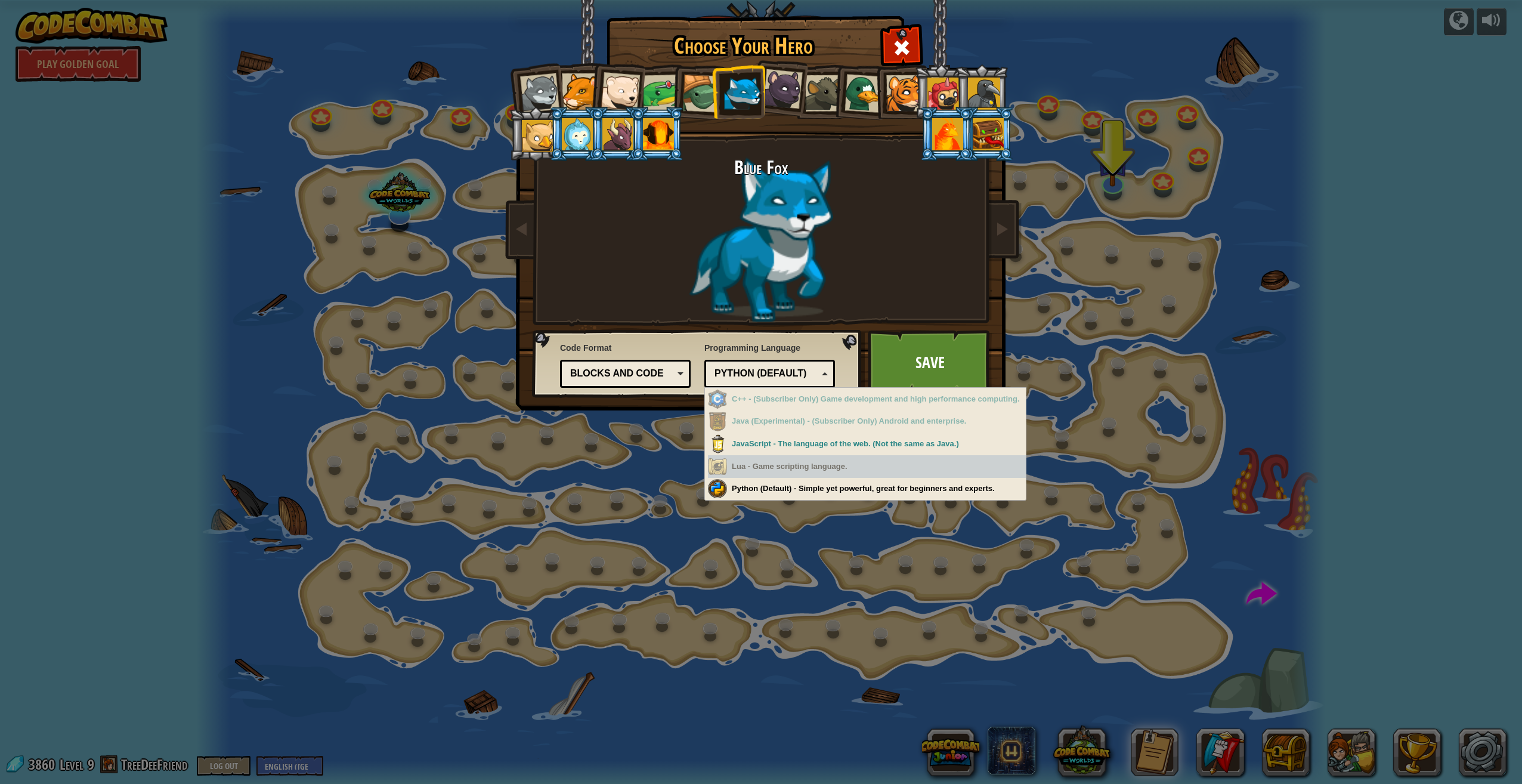
click at [761, 470] on div "Lua - Game scripting language." at bounding box center [867, 467] width 318 height 24
click at [761, 469] on div "Lua - Game scripting language." at bounding box center [867, 467] width 318 height 24
click at [768, 466] on div "Lua - Game scripting language." at bounding box center [867, 467] width 318 height 24
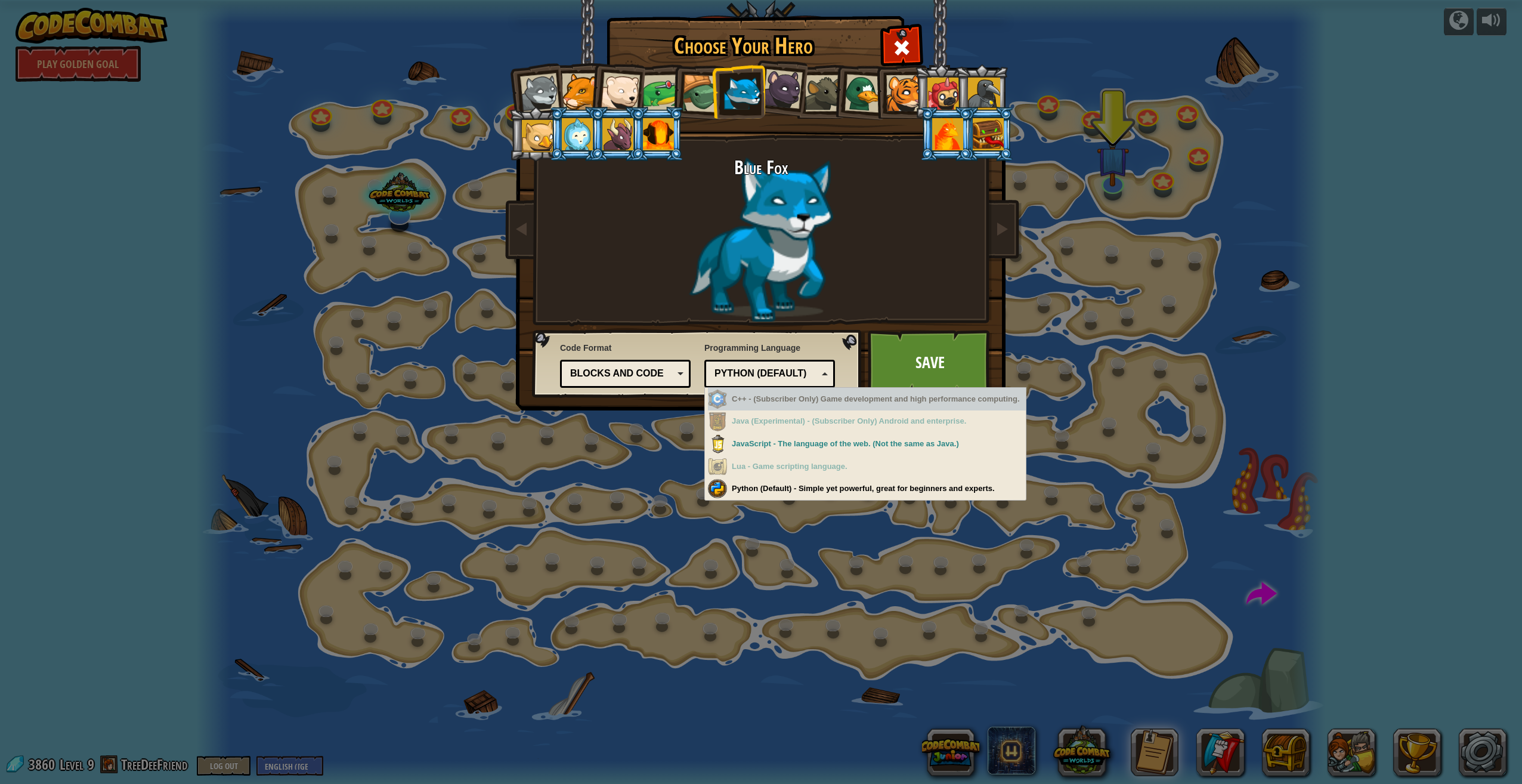
click at [890, 287] on div "Blue Fox" at bounding box center [761, 239] width 448 height 164
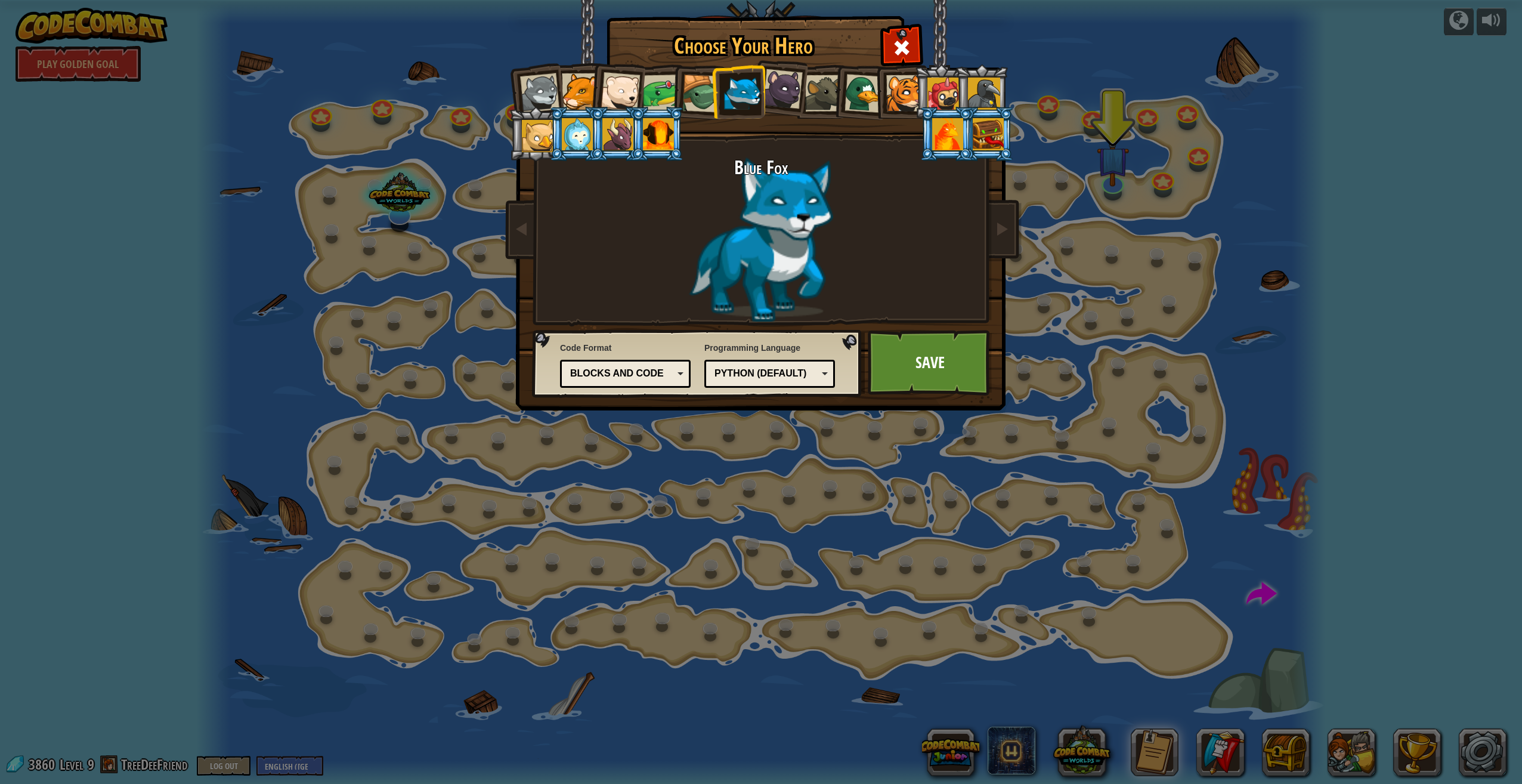
click at [799, 369] on div "Python (Default)" at bounding box center [766, 373] width 103 height 14
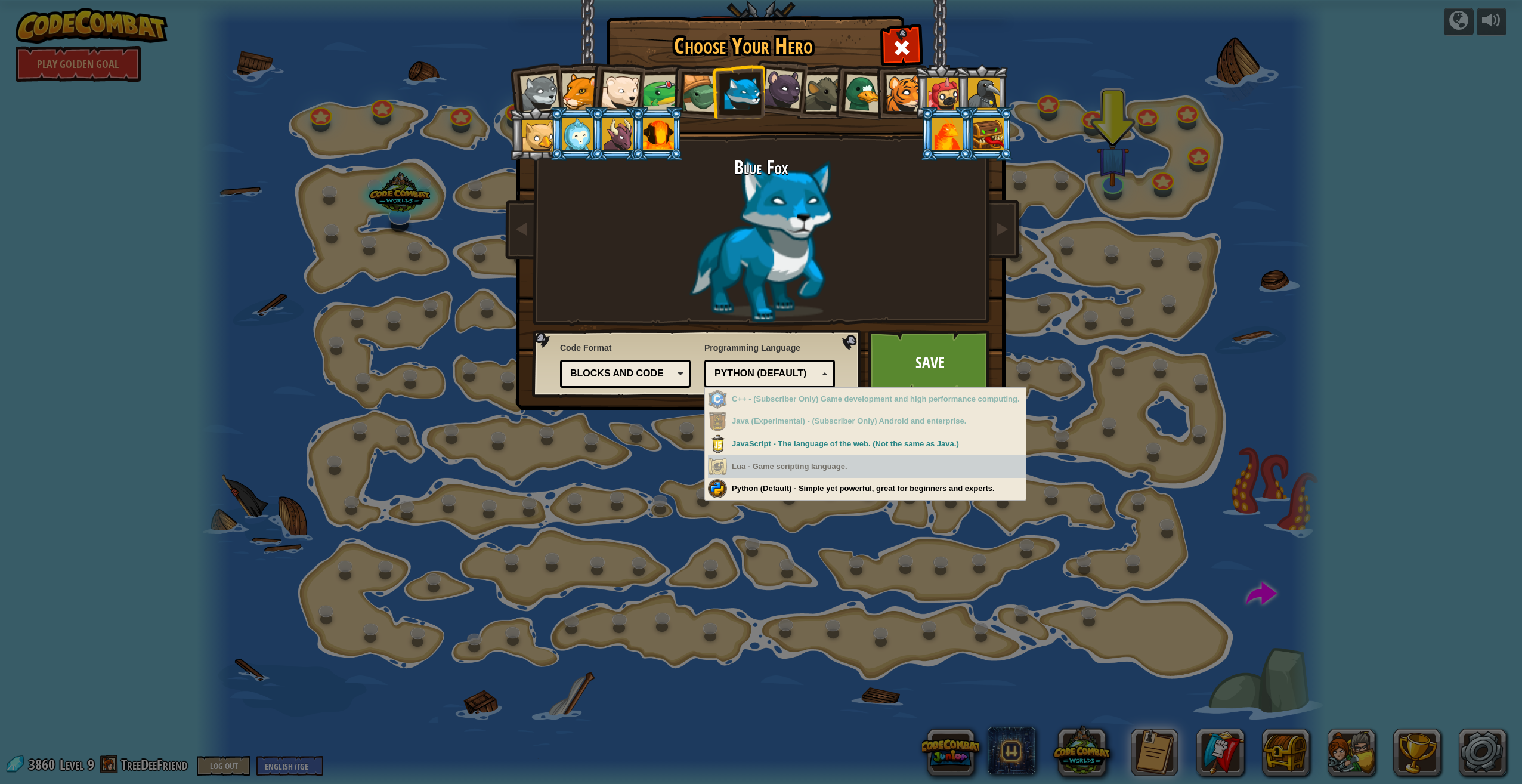
click at [892, 473] on div "Lua - Game scripting language." at bounding box center [867, 467] width 318 height 24
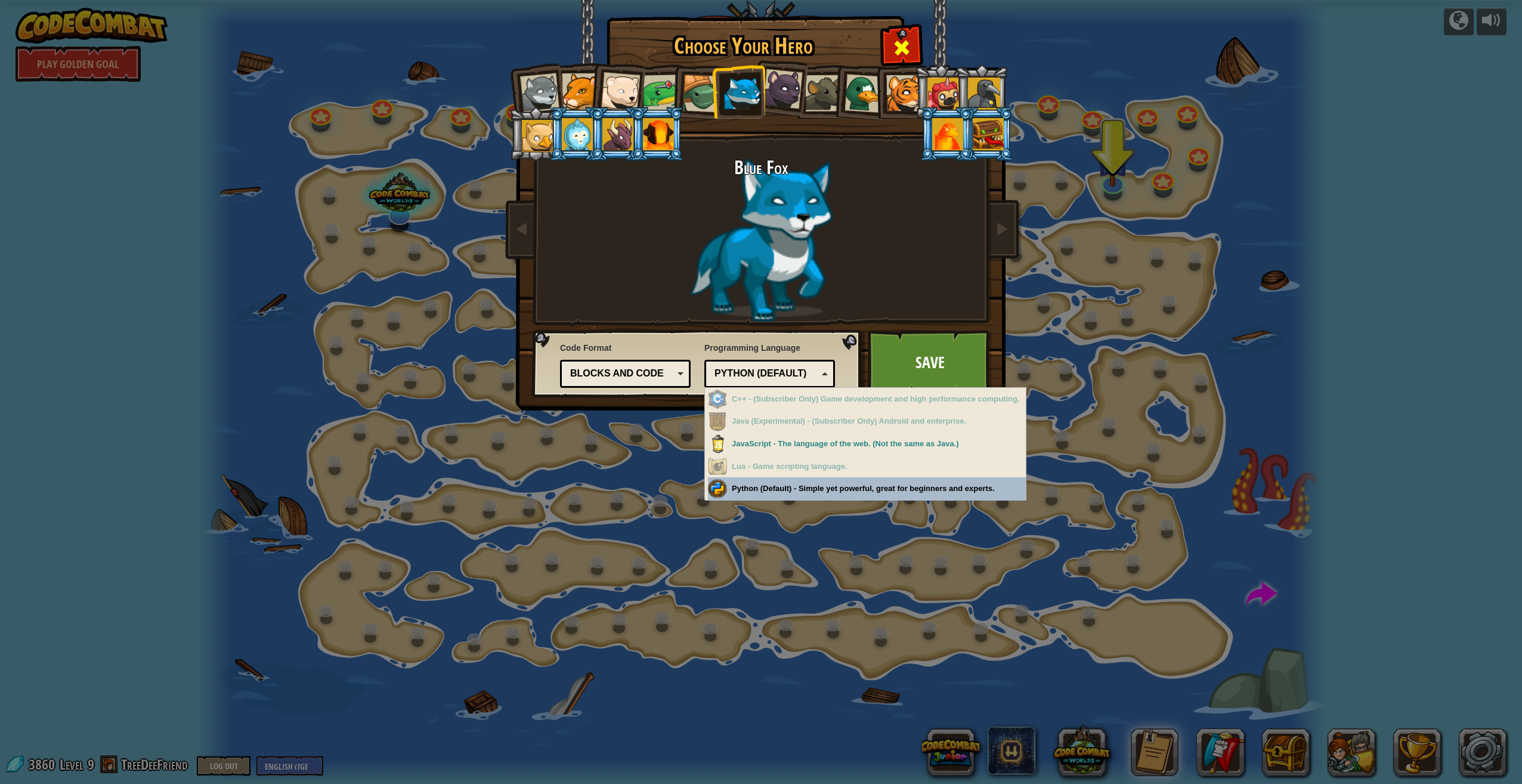
click at [905, 50] on span at bounding box center [902, 47] width 19 height 19
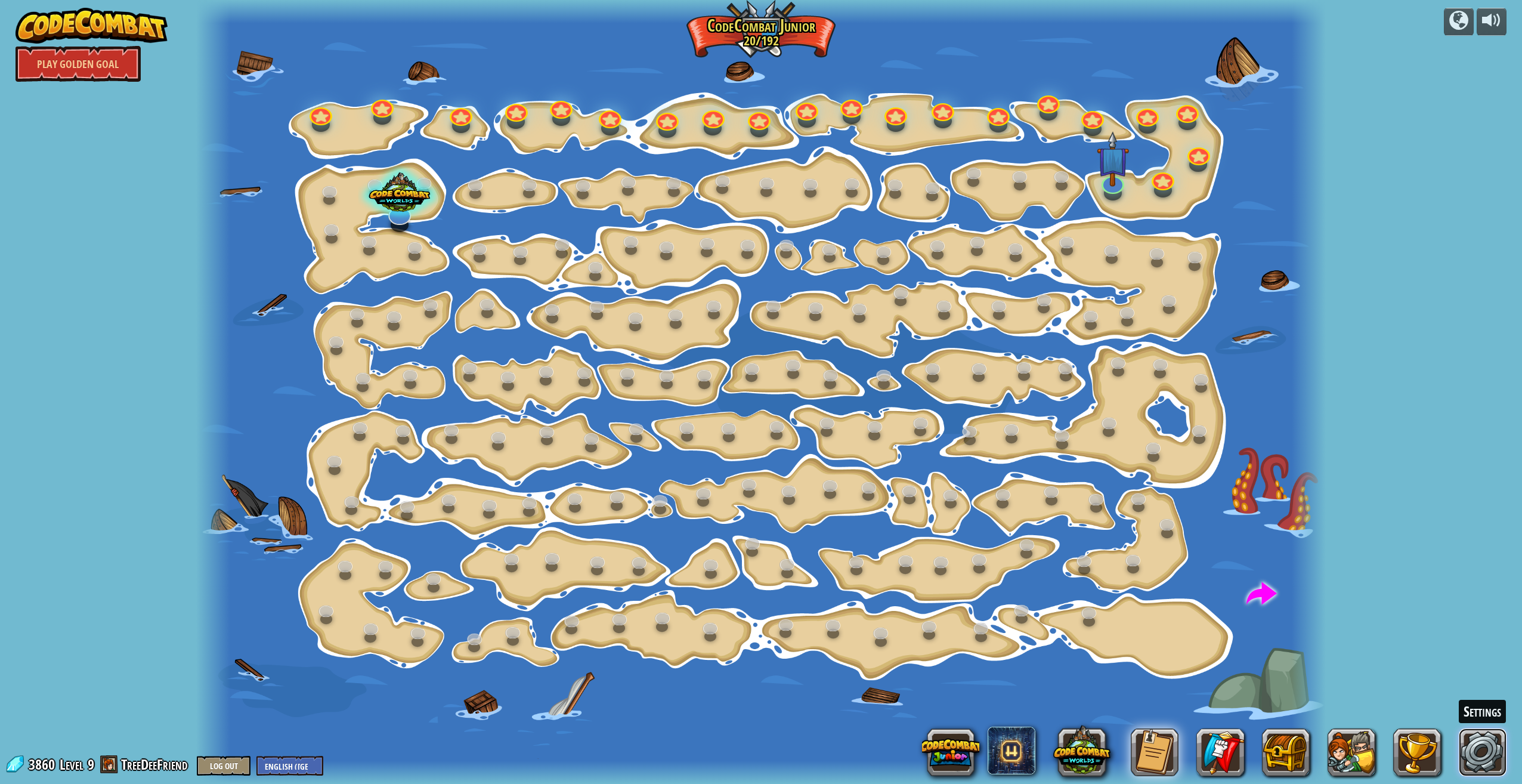
click at [1468, 752] on link at bounding box center [1482, 751] width 48 height 48
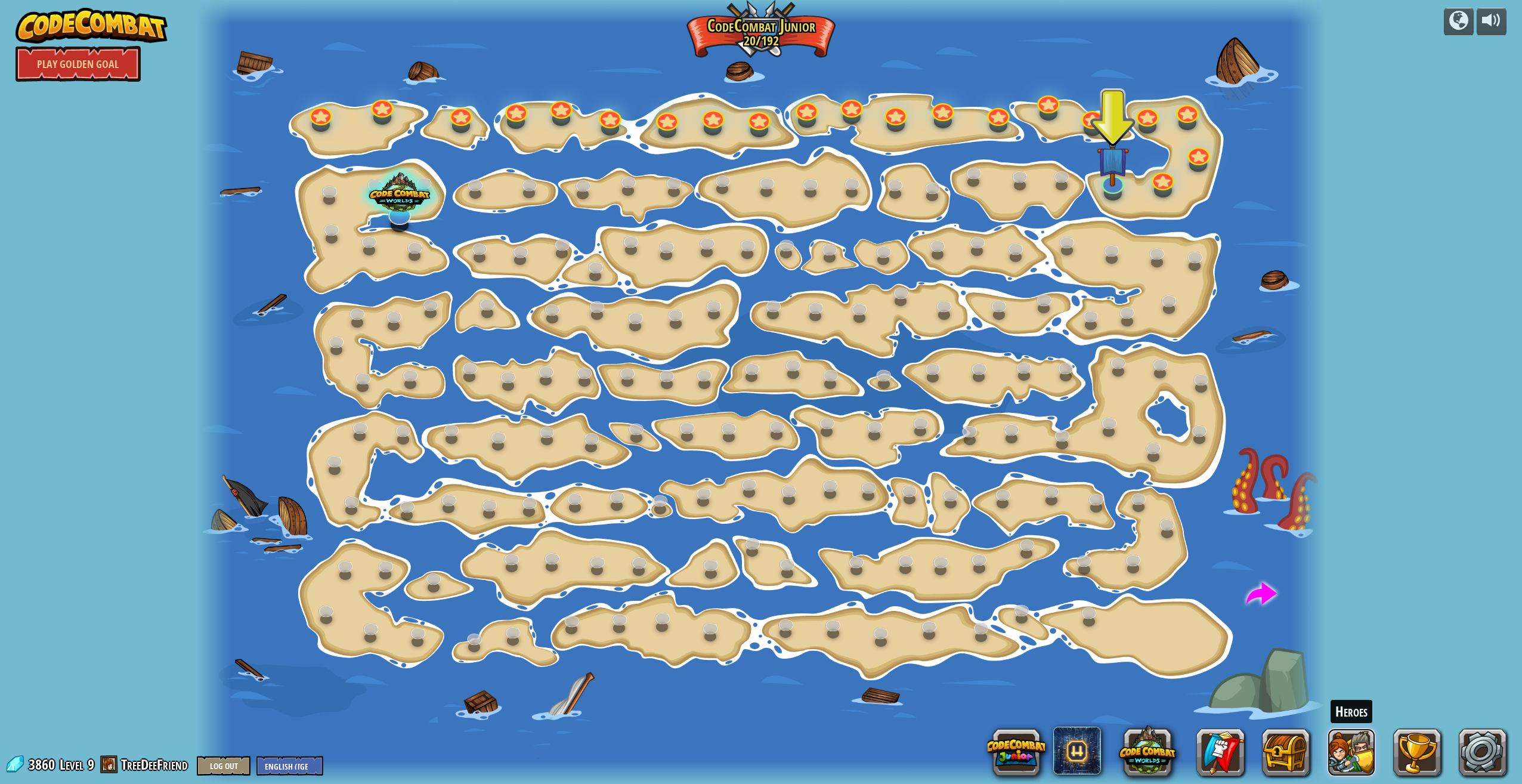
click at [1366, 747] on button at bounding box center [1351, 751] width 48 height 48
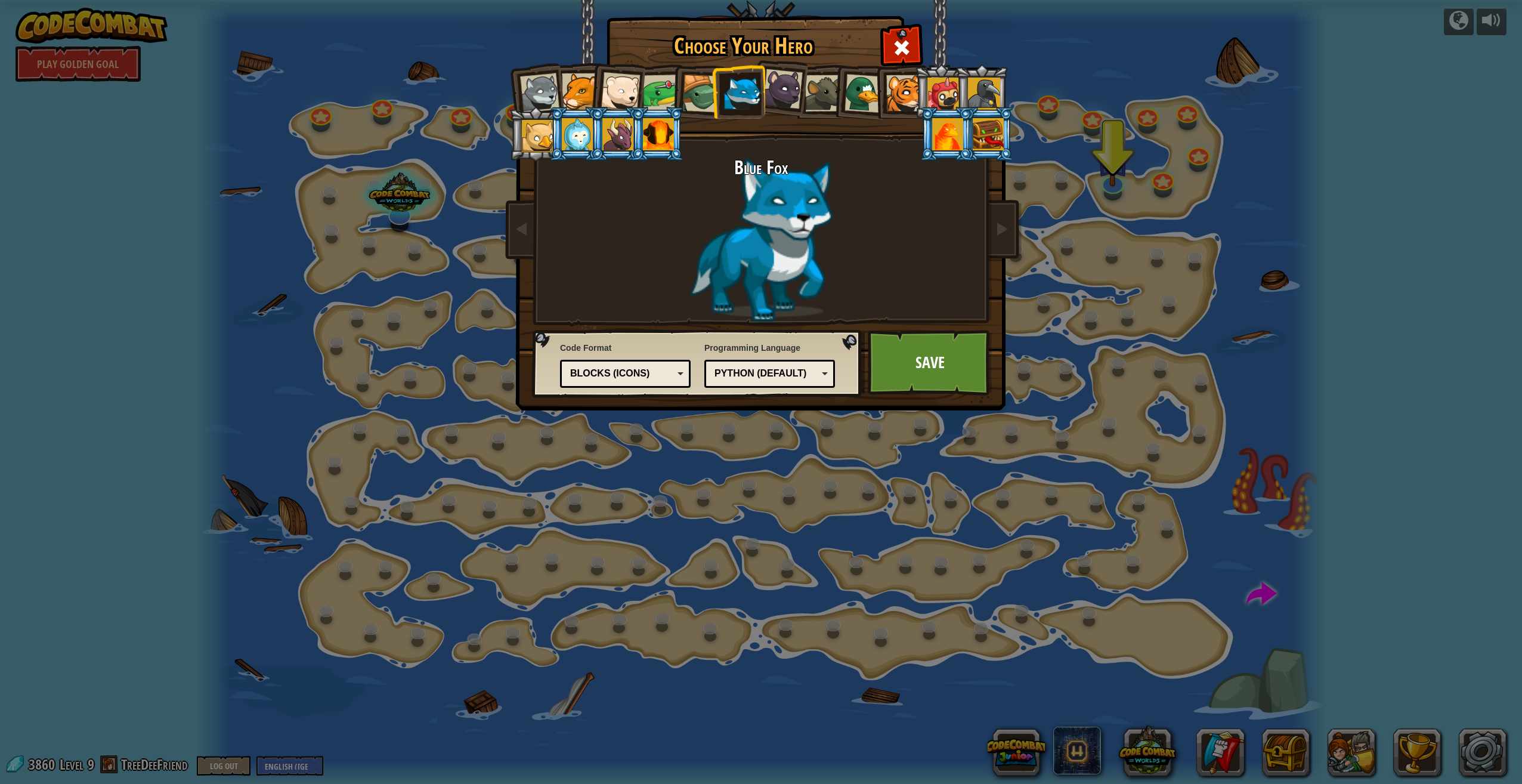
click at [672, 374] on div "Blocks (Icons)" at bounding box center [622, 373] width 103 height 14
click at [680, 341] on div "Code Format Text code Blocks and code Blocks Blocks (Icons) Blocks (Icons) Bloc…" at bounding box center [625, 364] width 130 height 52
click at [744, 371] on div "Python (Default)" at bounding box center [766, 373] width 103 height 14
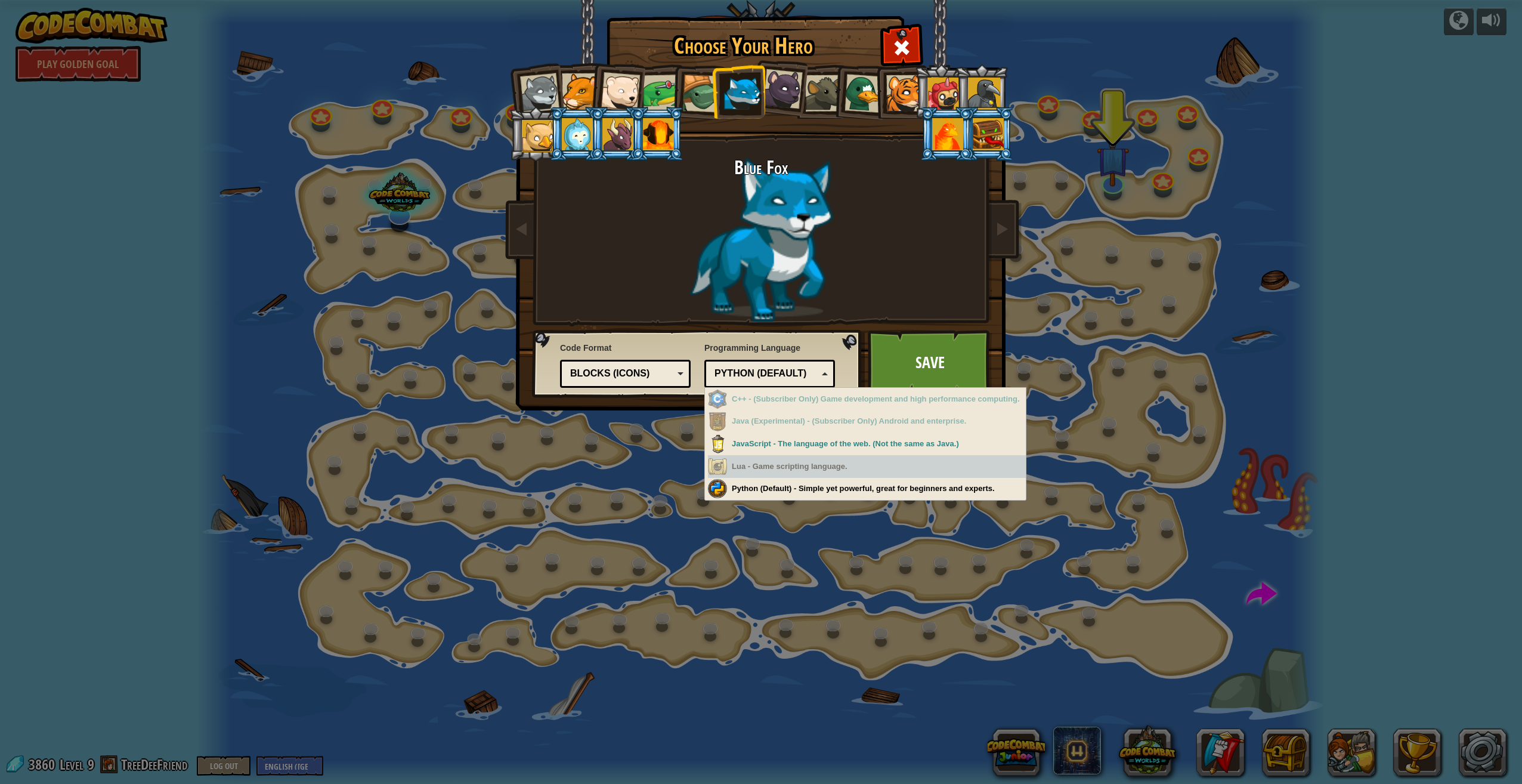
click at [773, 473] on div "Lua - Game scripting language." at bounding box center [867, 467] width 318 height 24
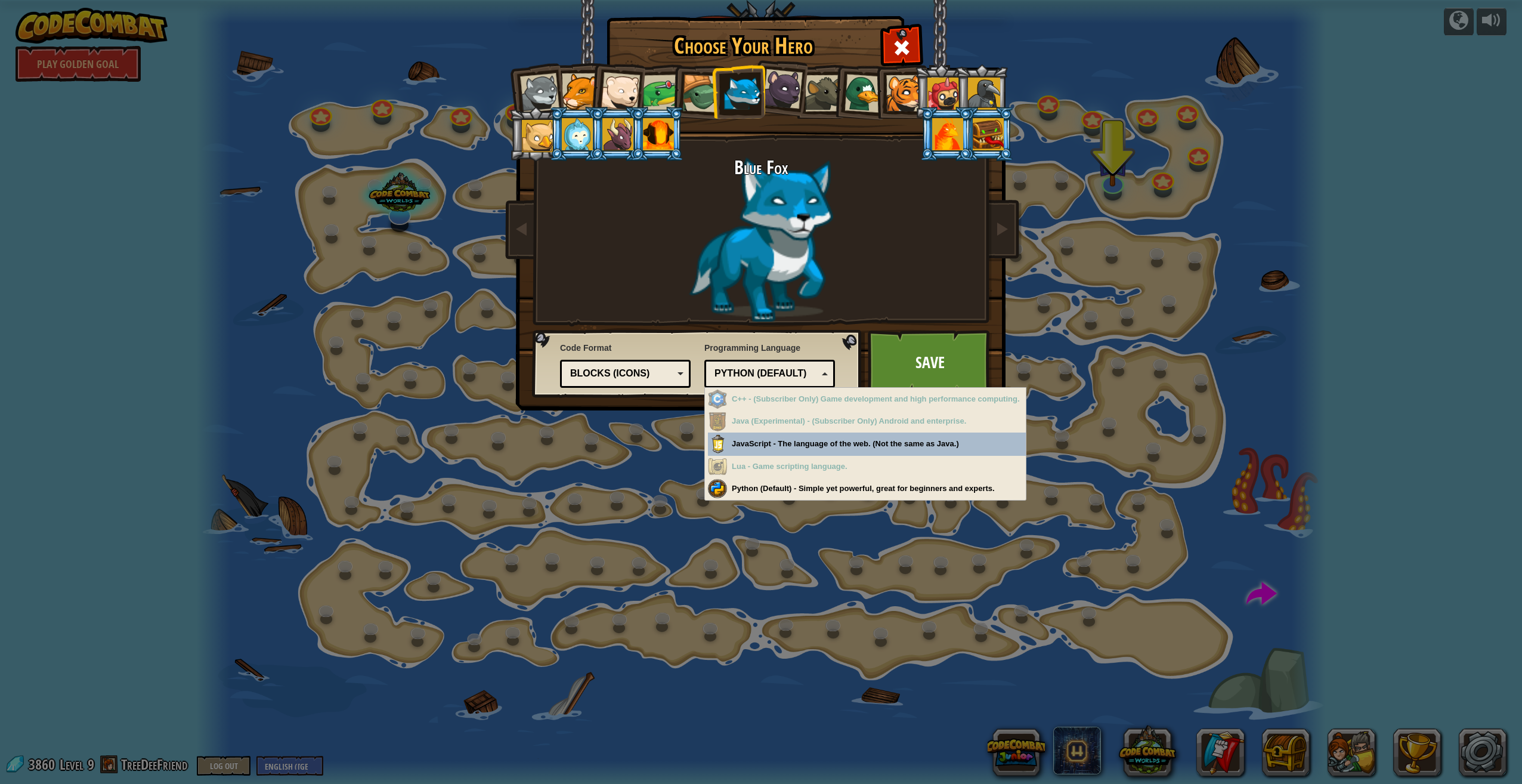
drag, startPoint x: 517, startPoint y: 354, endPoint x: 551, endPoint y: 366, distance: 36.1
click at [519, 354] on img at bounding box center [763, 197] width 516 height 427
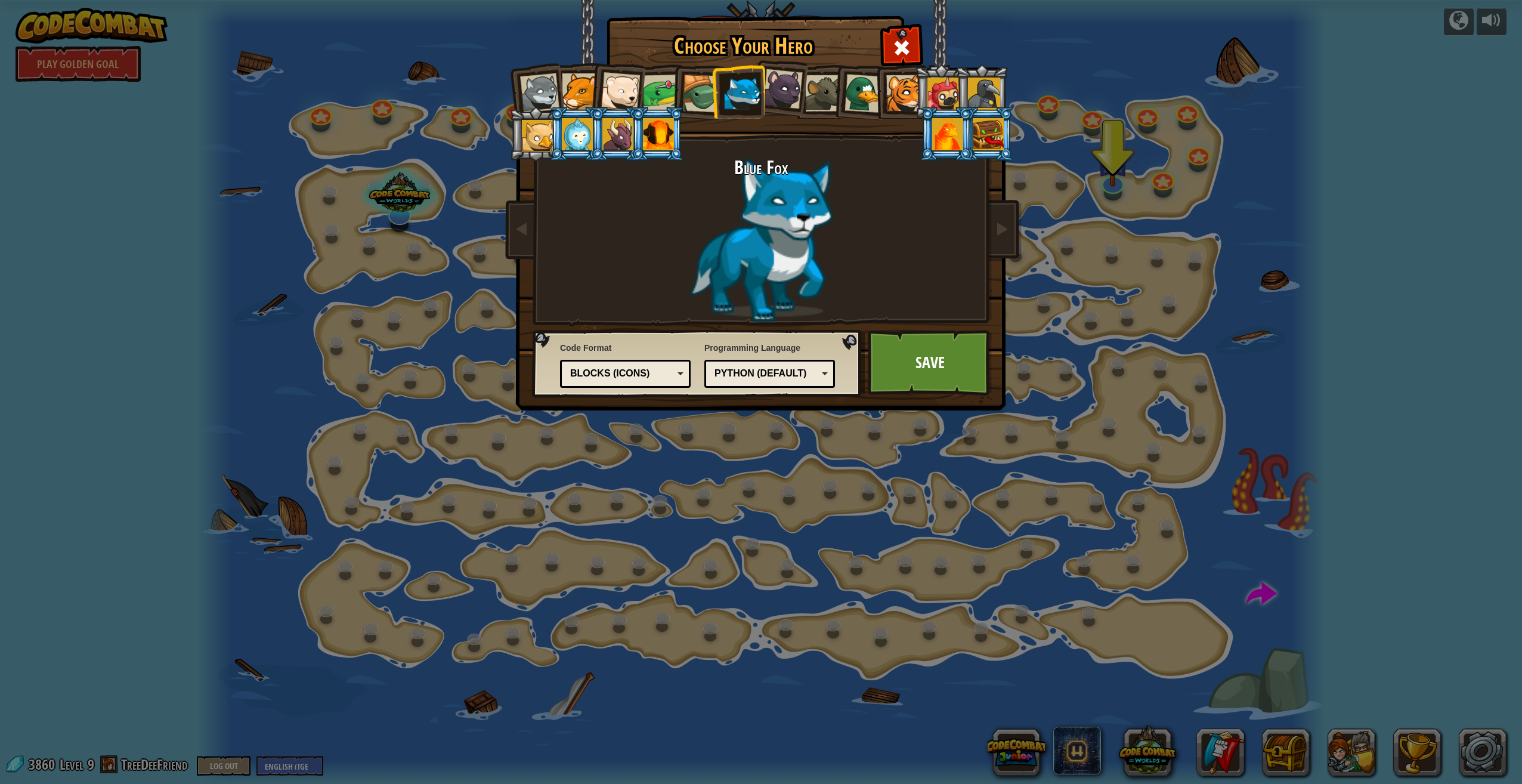
click at [571, 374] on div "Blocks (Icons)" at bounding box center [625, 373] width 115 height 18
click at [781, 373] on div "Python (Default)" at bounding box center [766, 373] width 103 height 14
click at [678, 375] on div "Text code" at bounding box center [625, 373] width 115 height 18
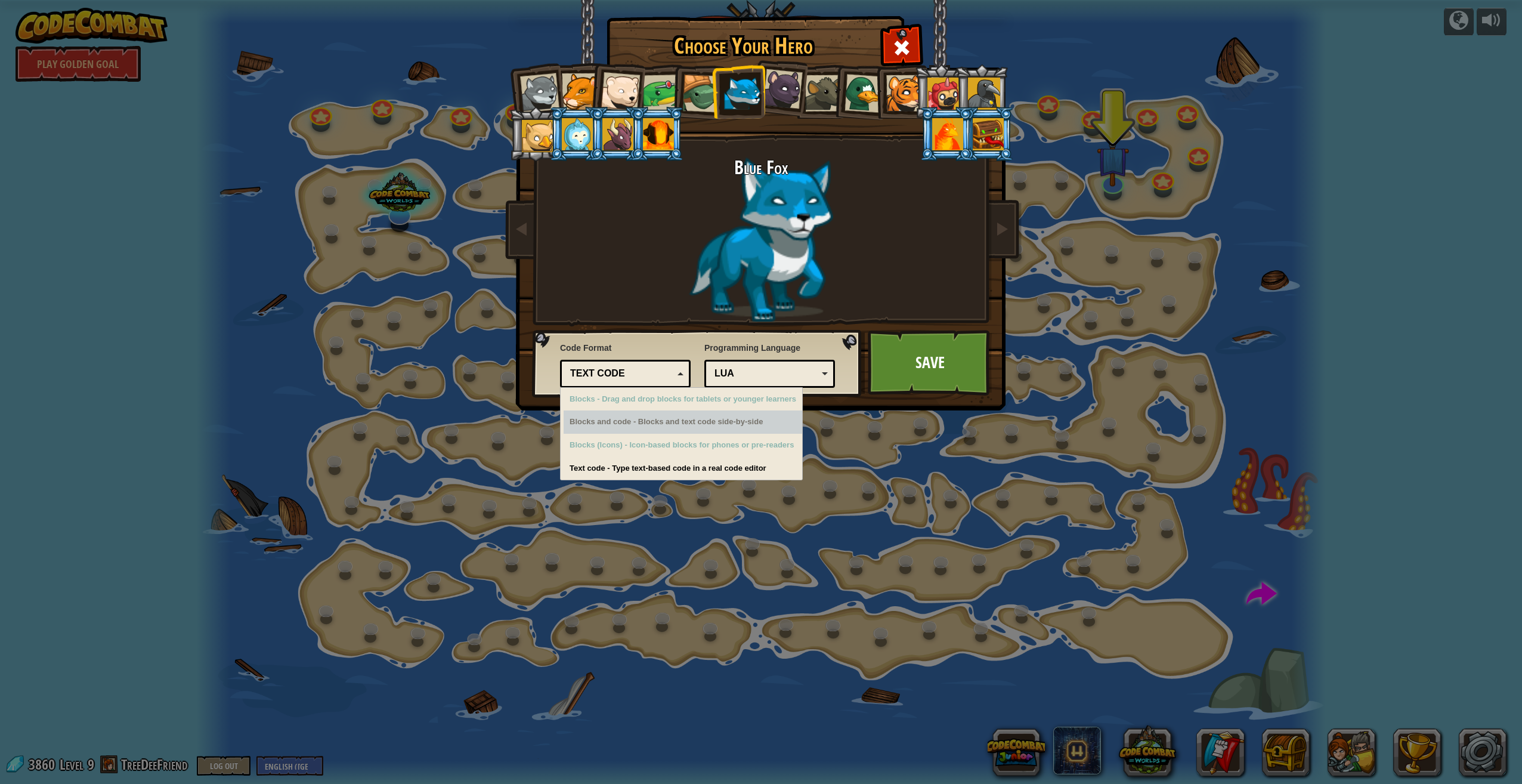
click at [631, 424] on div "Blocks and code - Blocks and text code side-by-side" at bounding box center [683, 422] width 239 height 24
click at [630, 420] on div "Blocks and code - Blocks and text code side-by-side" at bounding box center [683, 422] width 239 height 24
click at [766, 381] on div "Lua" at bounding box center [770, 373] width 115 height 18
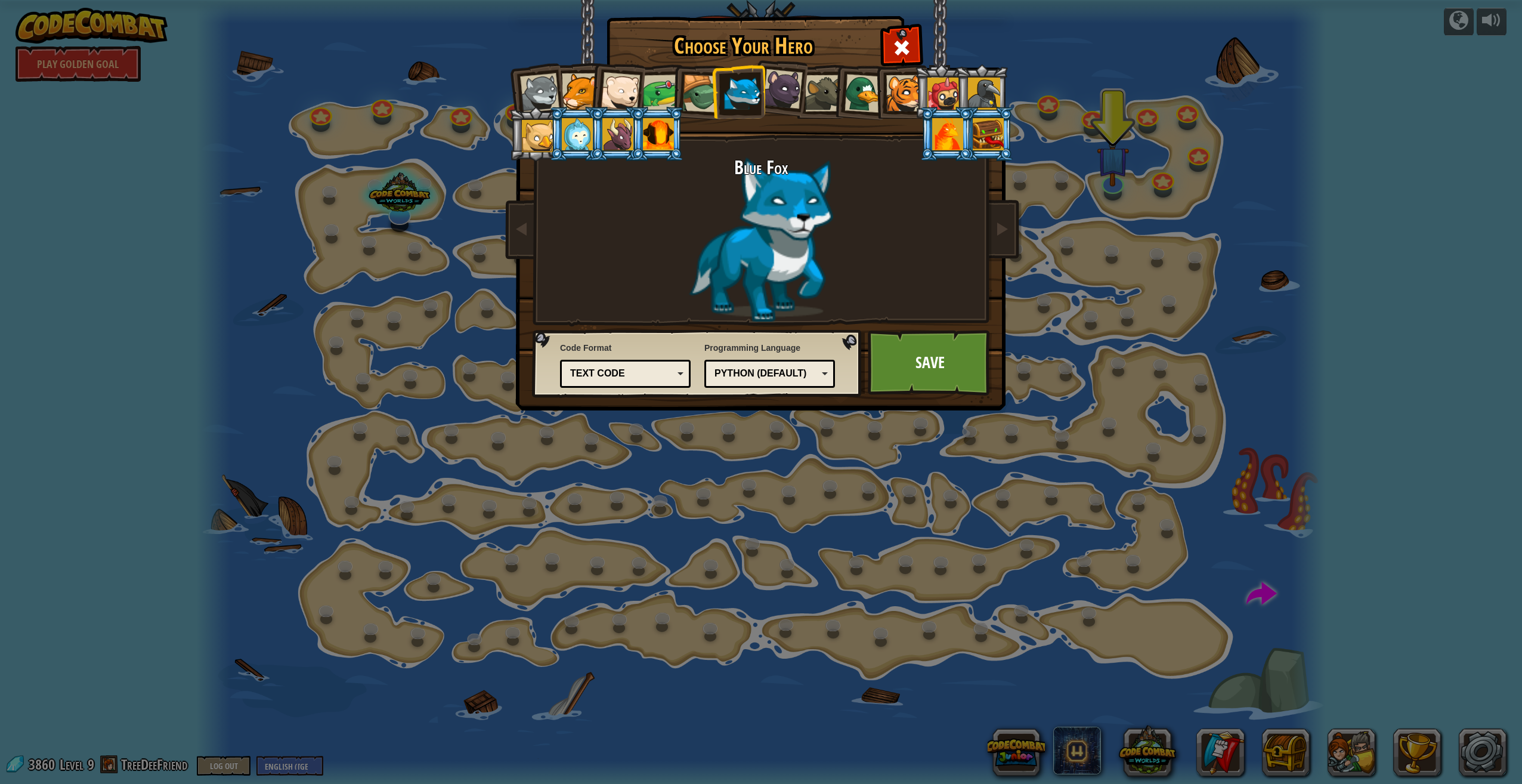
click at [663, 367] on div "Text code" at bounding box center [622, 373] width 103 height 14
click at [940, 367] on link "Save" at bounding box center [931, 363] width 125 height 66
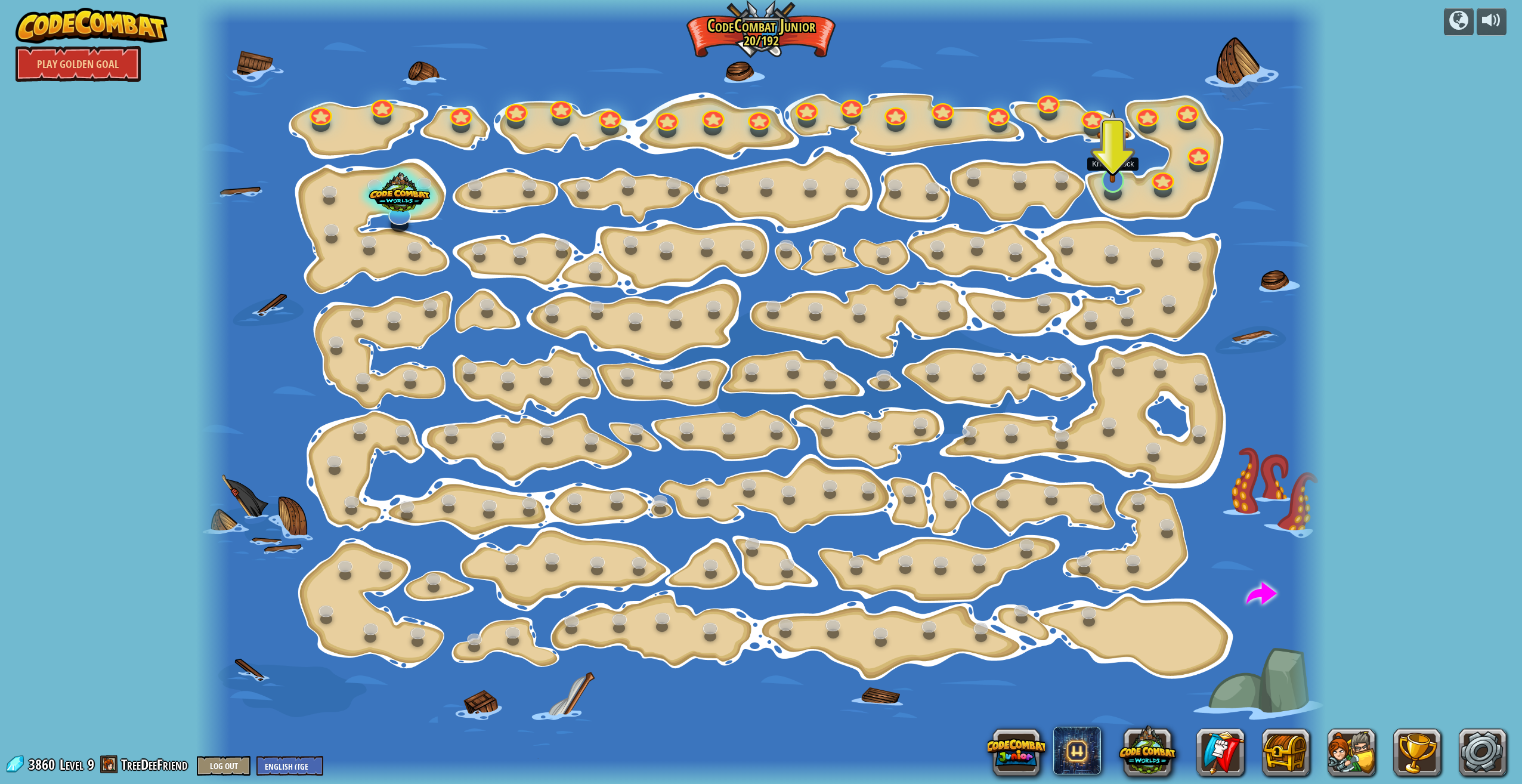
click at [1109, 175] on img at bounding box center [1113, 146] width 33 height 74
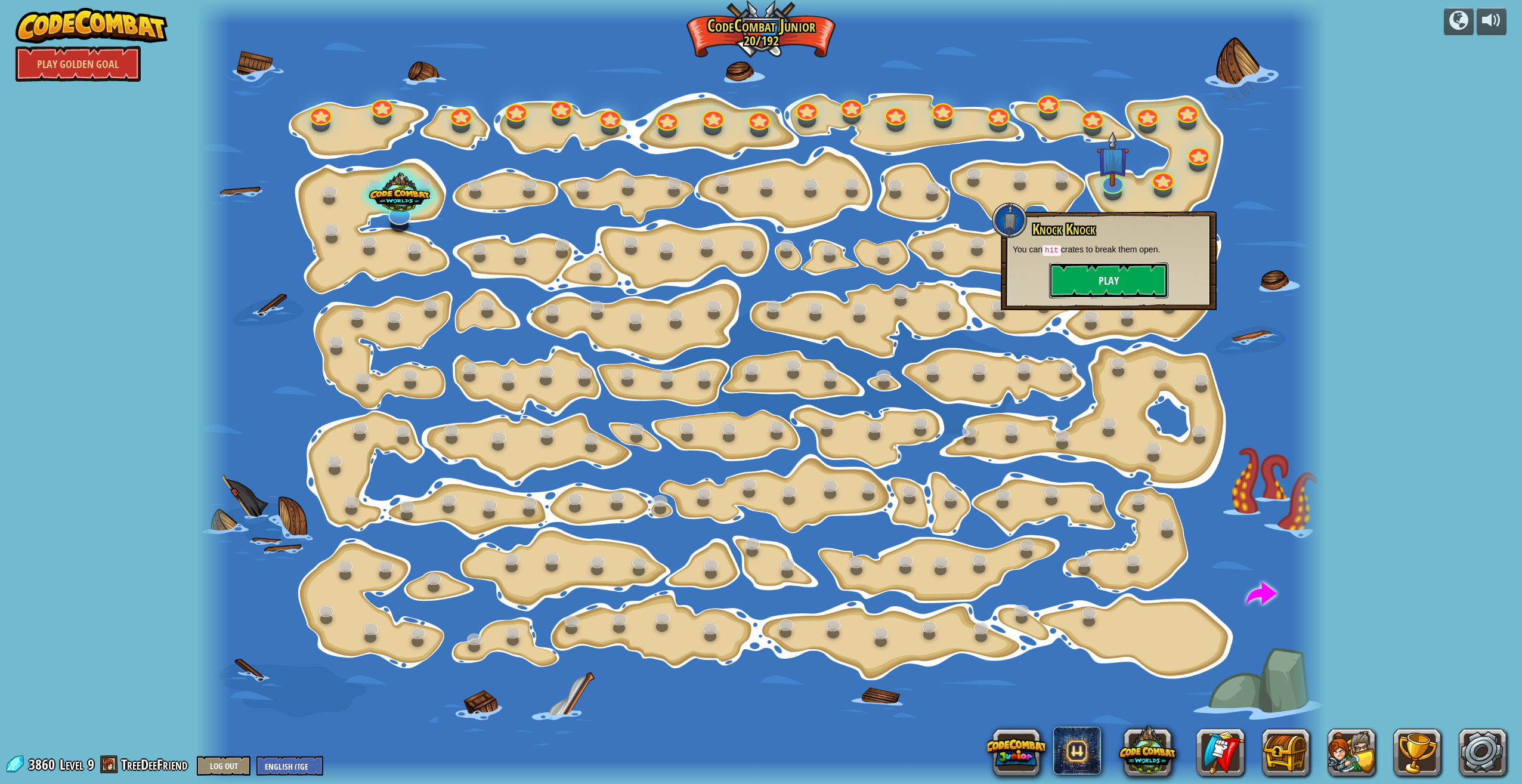
click at [1125, 275] on button "Play" at bounding box center [1109, 280] width 119 height 36
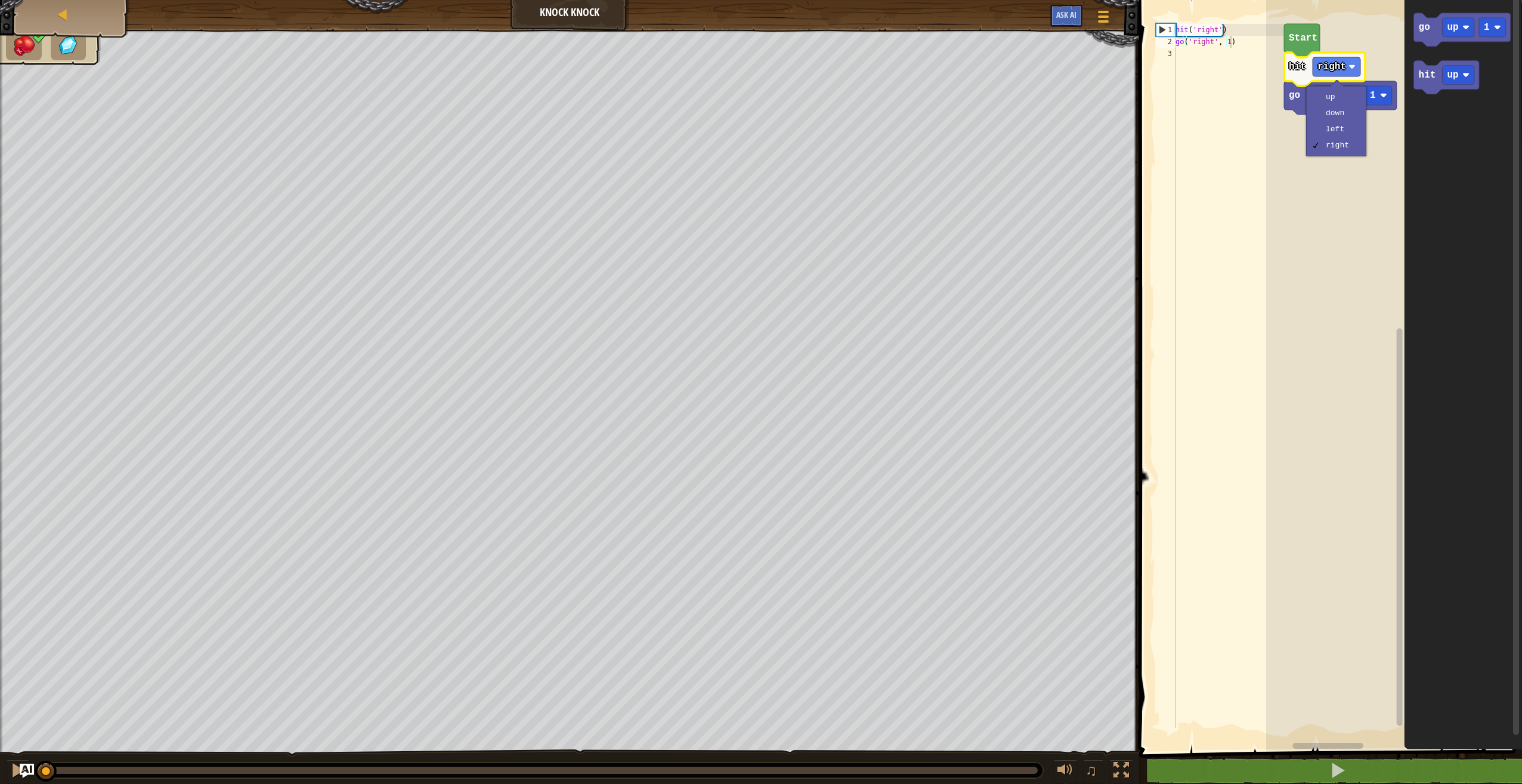
click at [1366, 33] on rect "Blockly Workspace" at bounding box center [1394, 372] width 256 height 756
click at [1314, 38] on text "Start" at bounding box center [1303, 38] width 29 height 11
click at [1303, 41] on text "Start" at bounding box center [1303, 38] width 29 height 11
click at [1456, 37] on rect "Blockly Workspace" at bounding box center [1459, 27] width 33 height 19
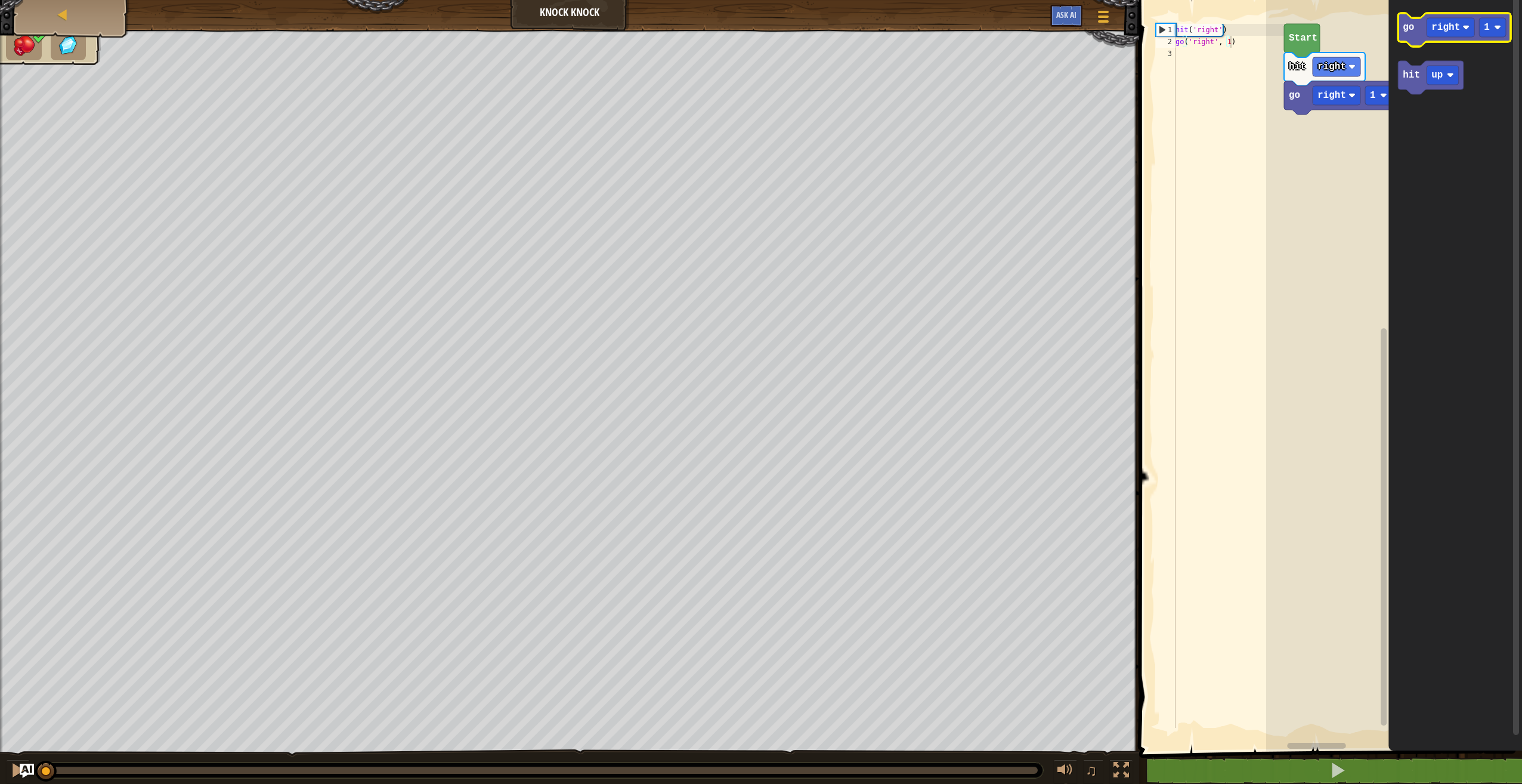
click at [1415, 46] on icon "Blockly Workspace" at bounding box center [1454, 30] width 113 height 33
click at [1368, 101] on rect "Blockly Workspace" at bounding box center [1379, 95] width 27 height 19
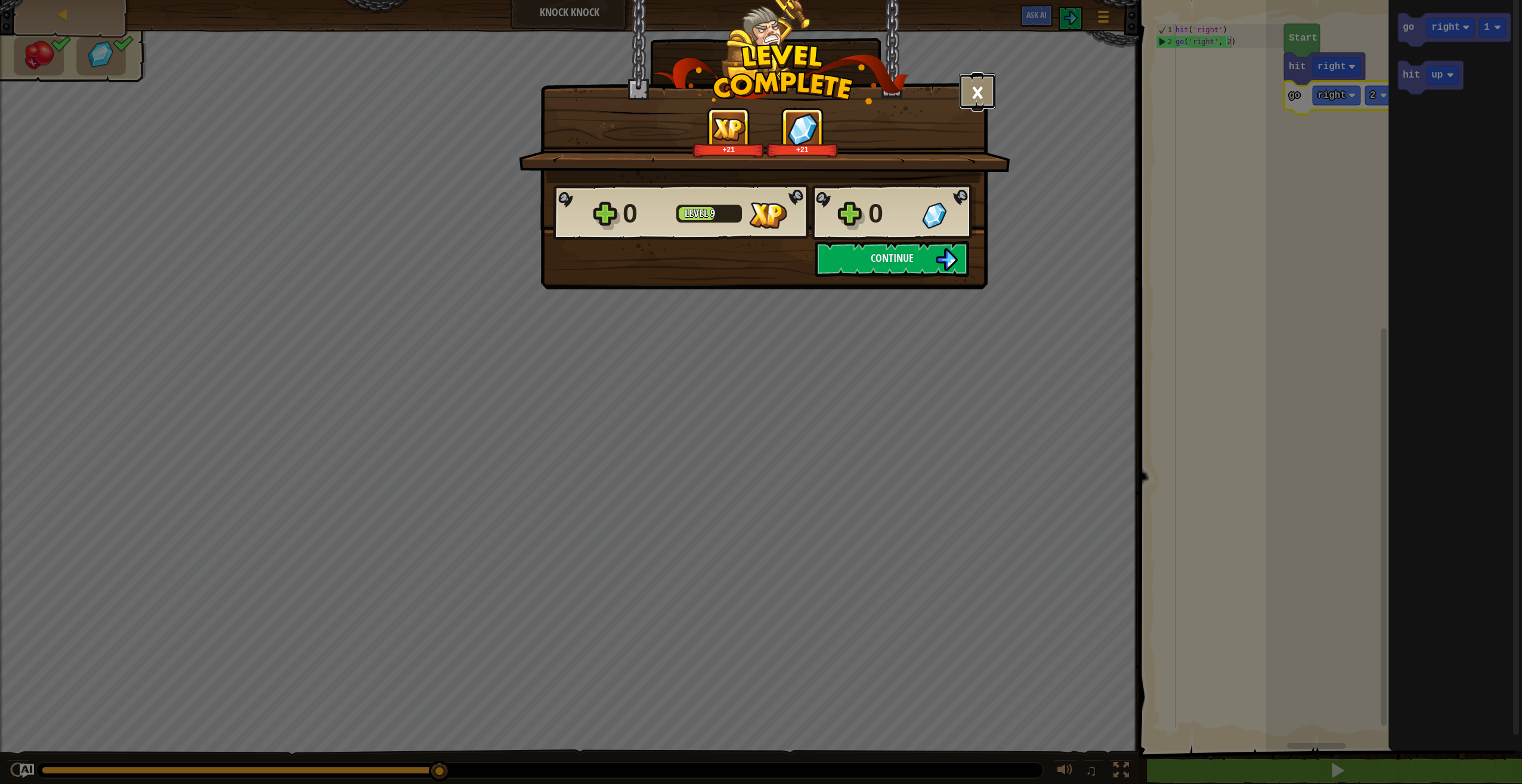
click at [982, 99] on button "×" at bounding box center [978, 91] width 37 height 36
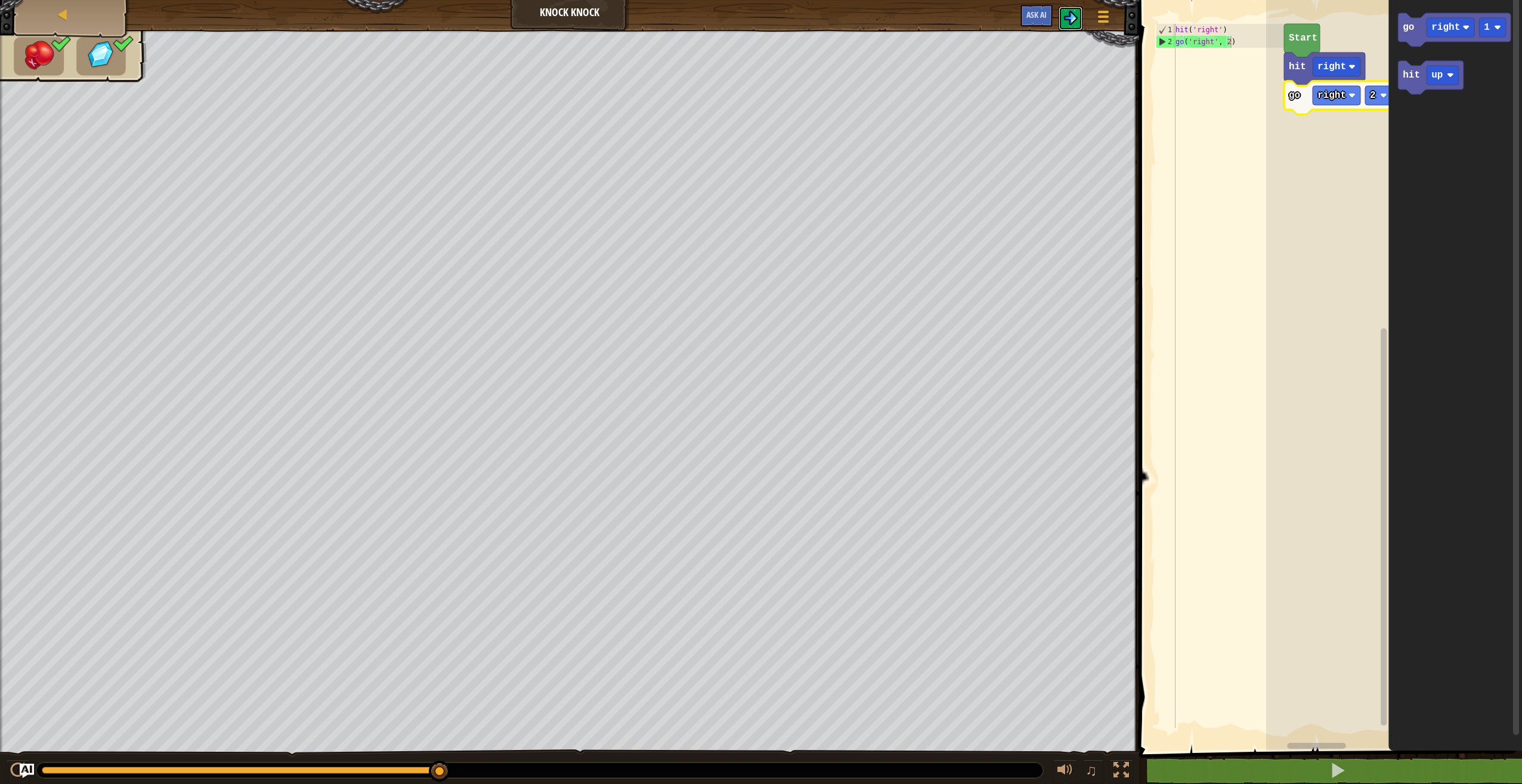
click at [1072, 14] on img at bounding box center [1071, 18] width 14 height 14
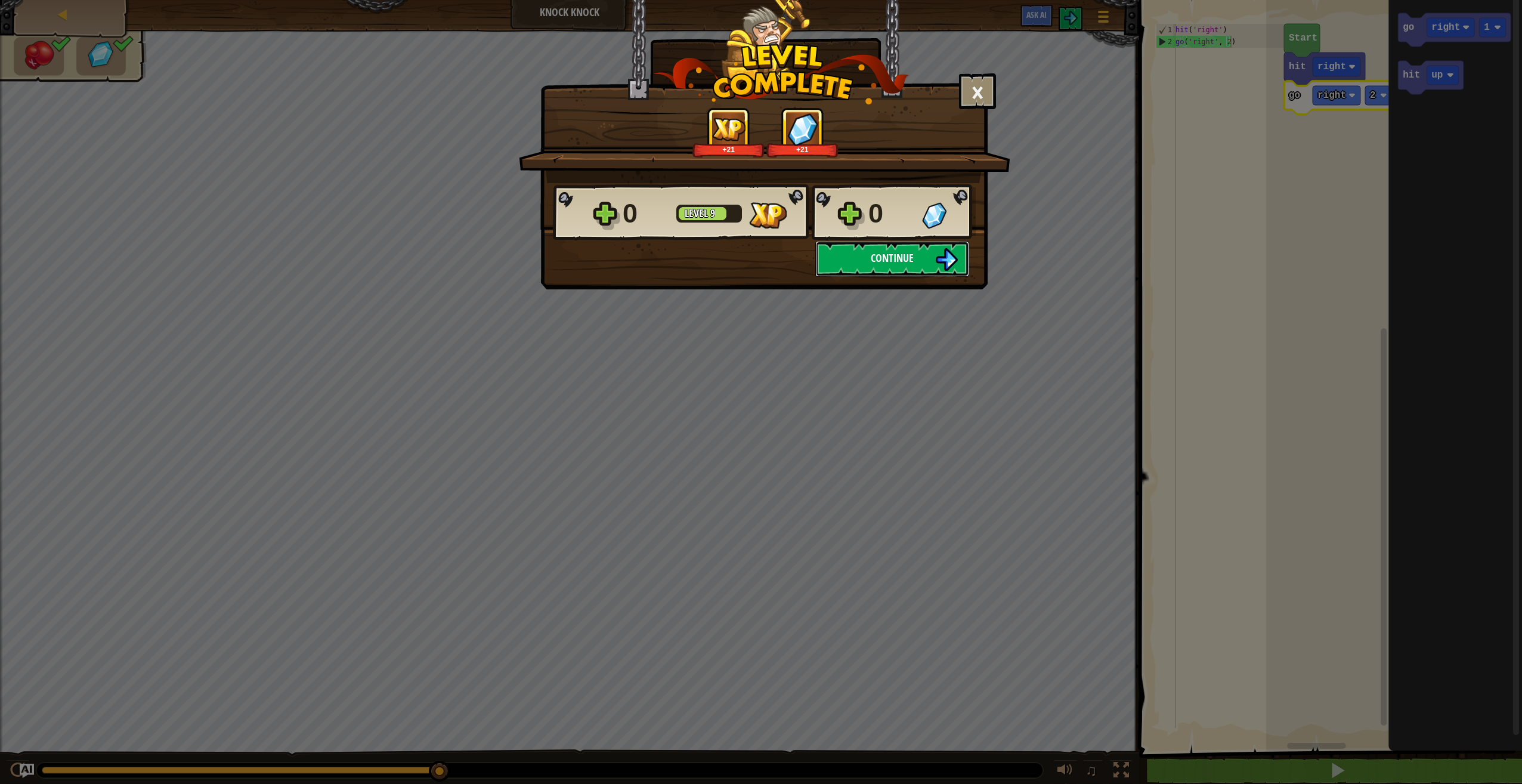
click at [887, 269] on button "Continue" at bounding box center [893, 259] width 154 height 36
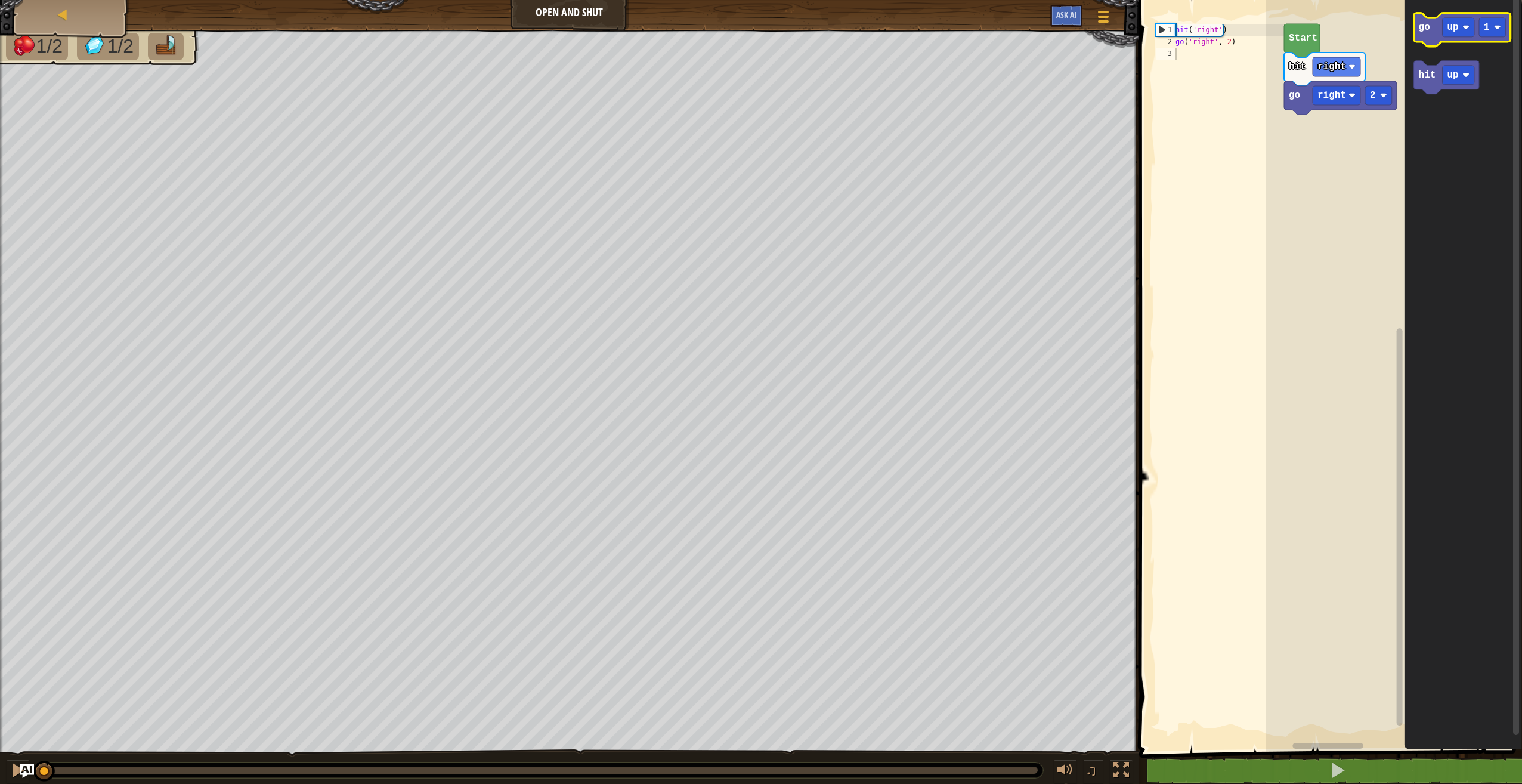
click at [1432, 40] on icon "Blockly Workspace" at bounding box center [1461, 30] width 97 height 33
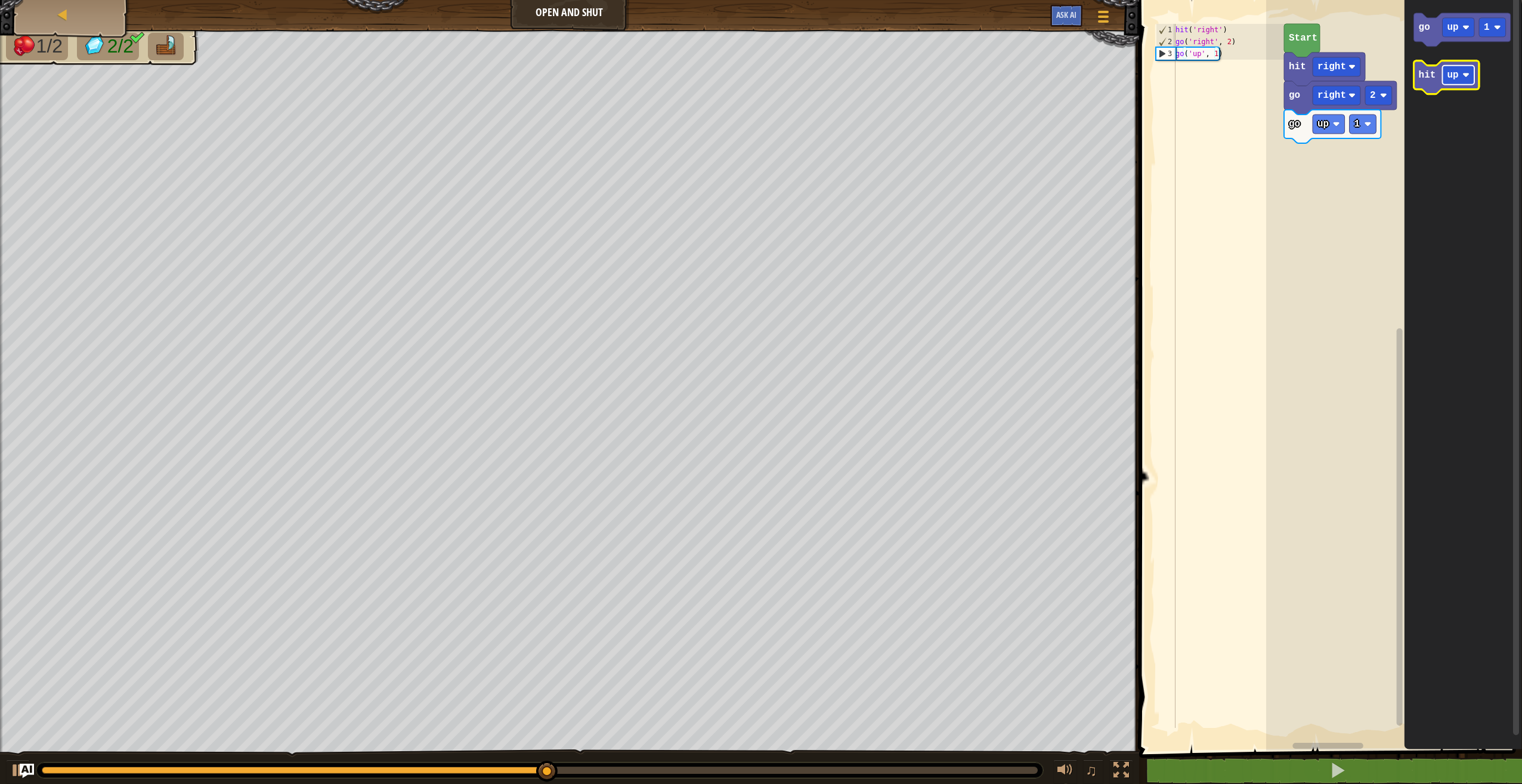
click at [1449, 76] on text "up" at bounding box center [1452, 75] width 12 height 11
click at [1471, 163] on div "up down left right" at bounding box center [1458, 129] width 61 height 71
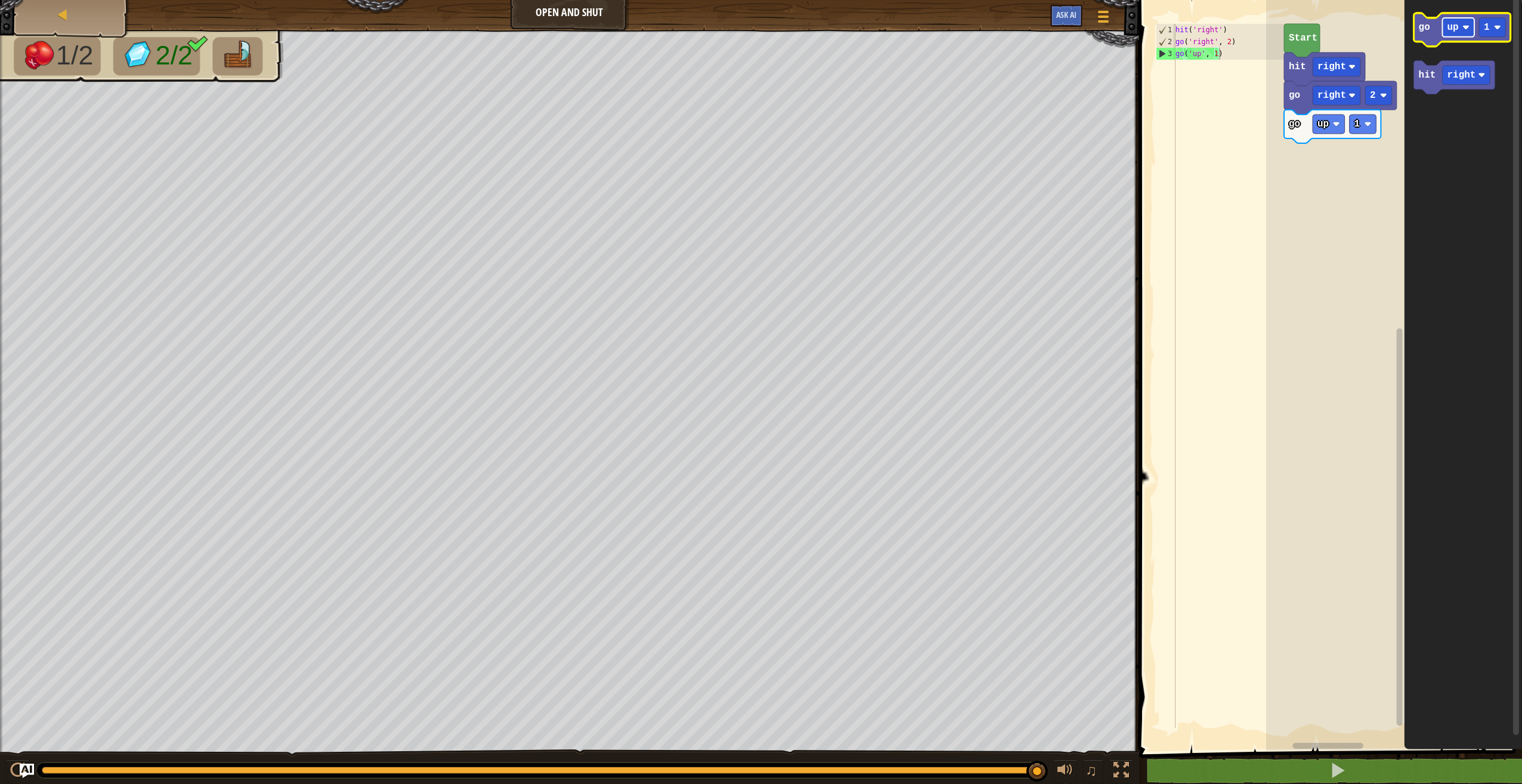
click at [1467, 31] on image "Blockly Workspace" at bounding box center [1466, 27] width 7 height 7
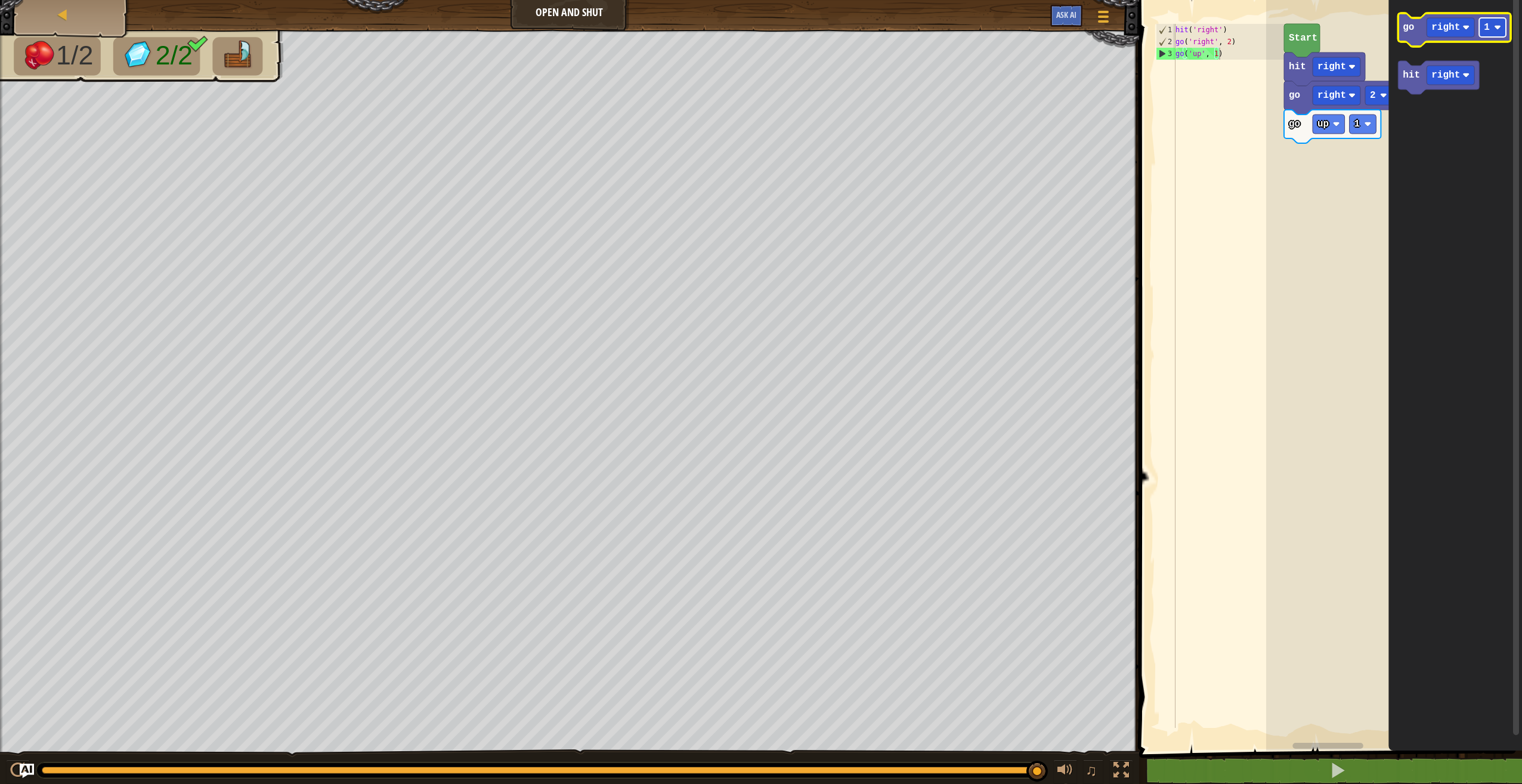
click at [1499, 22] on rect "Blockly Workspace" at bounding box center [1493, 27] width 27 height 19
click at [1408, 83] on icon "Blockly Workspace" at bounding box center [1439, 77] width 81 height 33
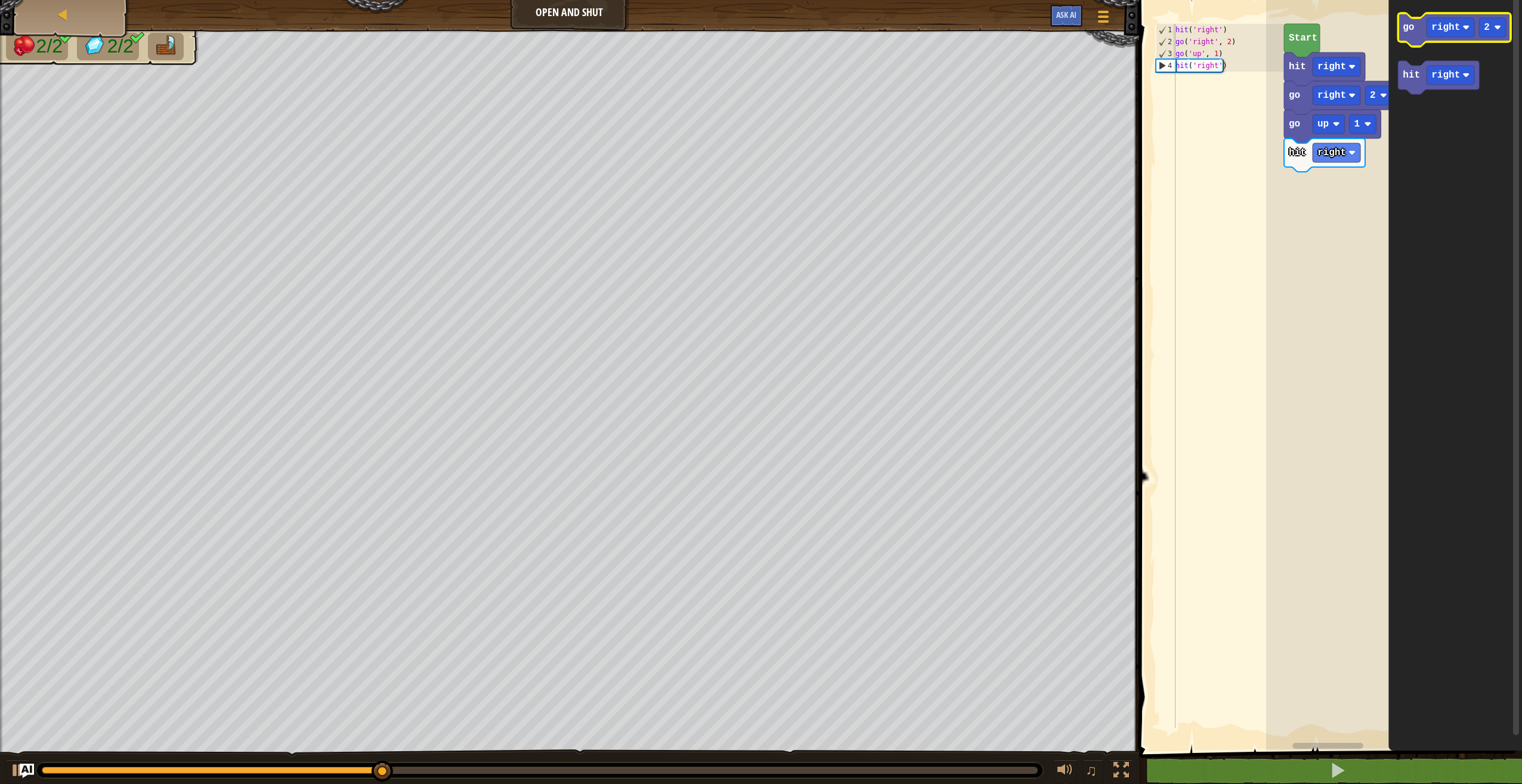
click at [1404, 36] on icon "Blockly Workspace" at bounding box center [1454, 30] width 113 height 33
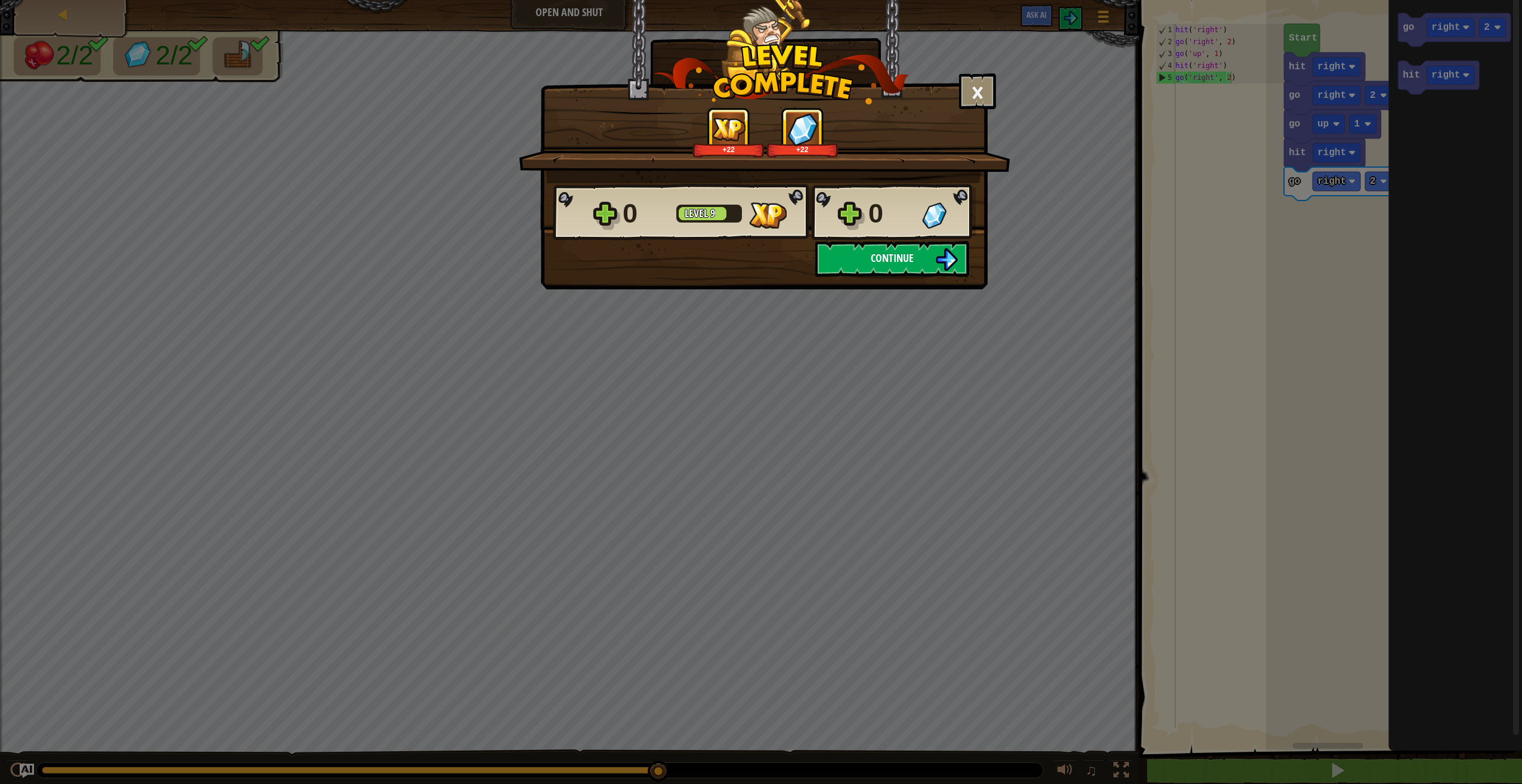
click at [931, 255] on button "Continue" at bounding box center [893, 259] width 154 height 36
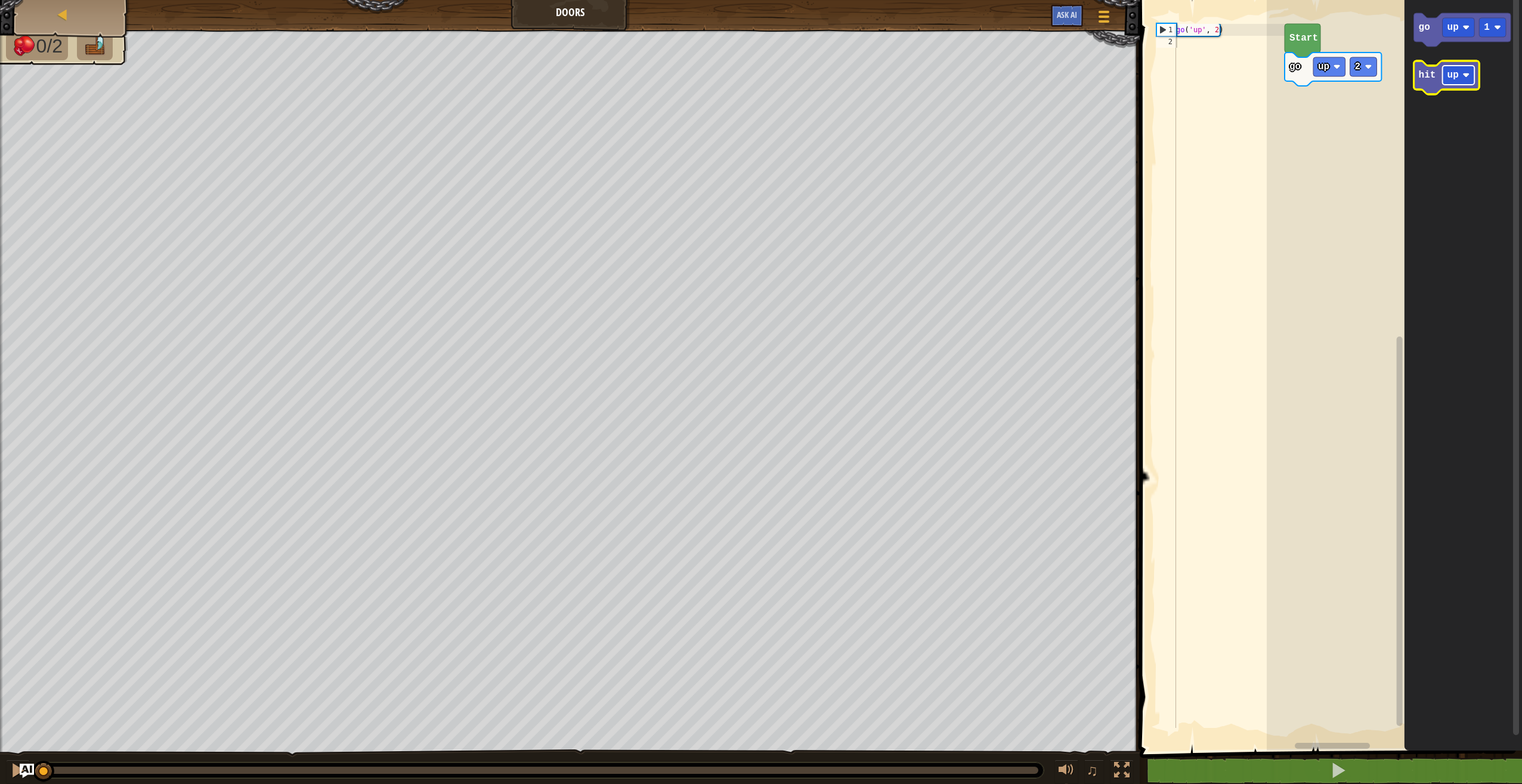
click at [1448, 84] on rect "Blockly Workspace" at bounding box center [1460, 75] width 33 height 19
click at [1470, 34] on rect "Blockly Workspace" at bounding box center [1460, 27] width 33 height 19
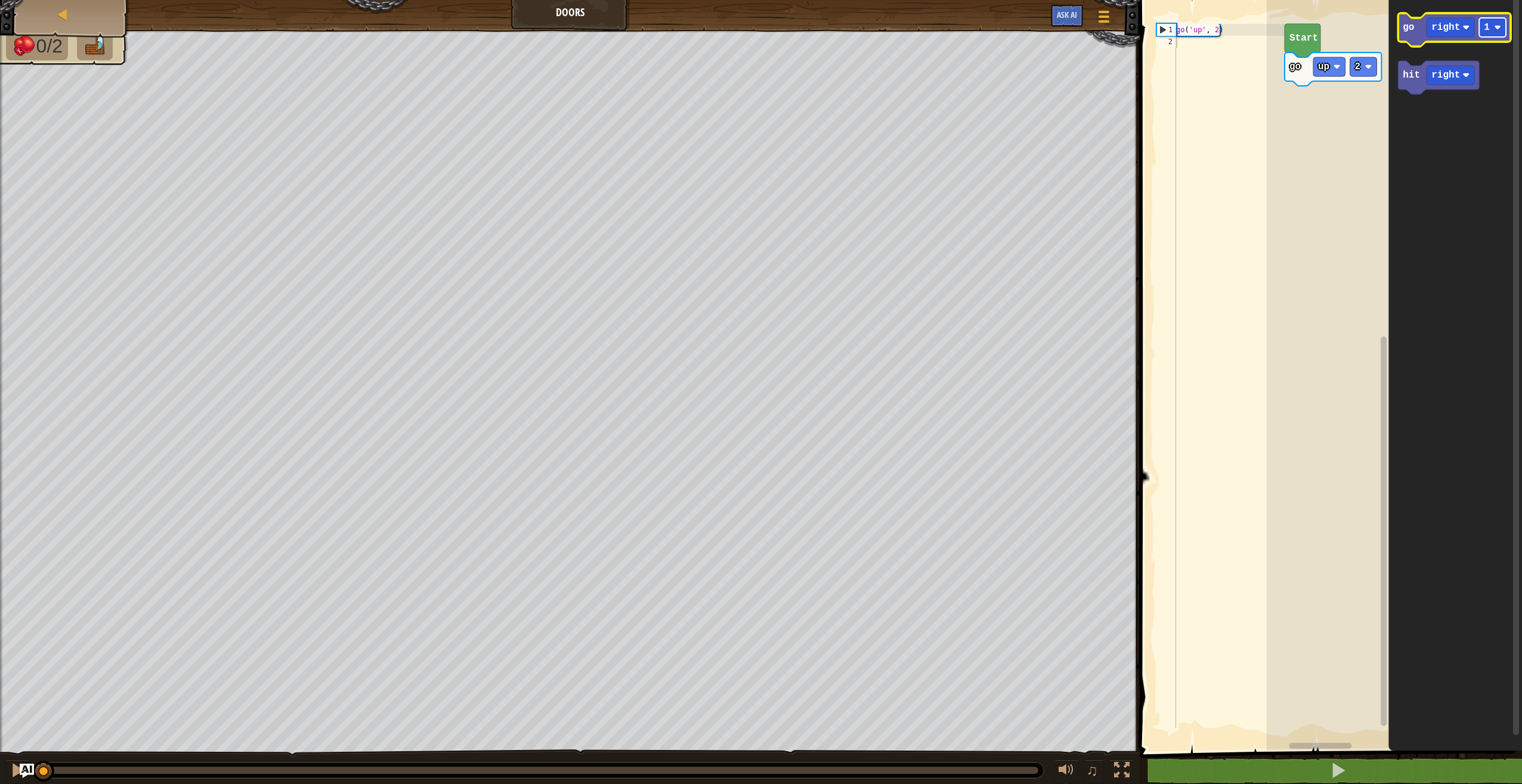
click at [1502, 31] on rect "Blockly Workspace" at bounding box center [1493, 27] width 27 height 19
click at [1404, 75] on text "hit" at bounding box center [1411, 75] width 17 height 11
click at [1422, 38] on icon "Blockly Workspace" at bounding box center [1454, 30] width 113 height 33
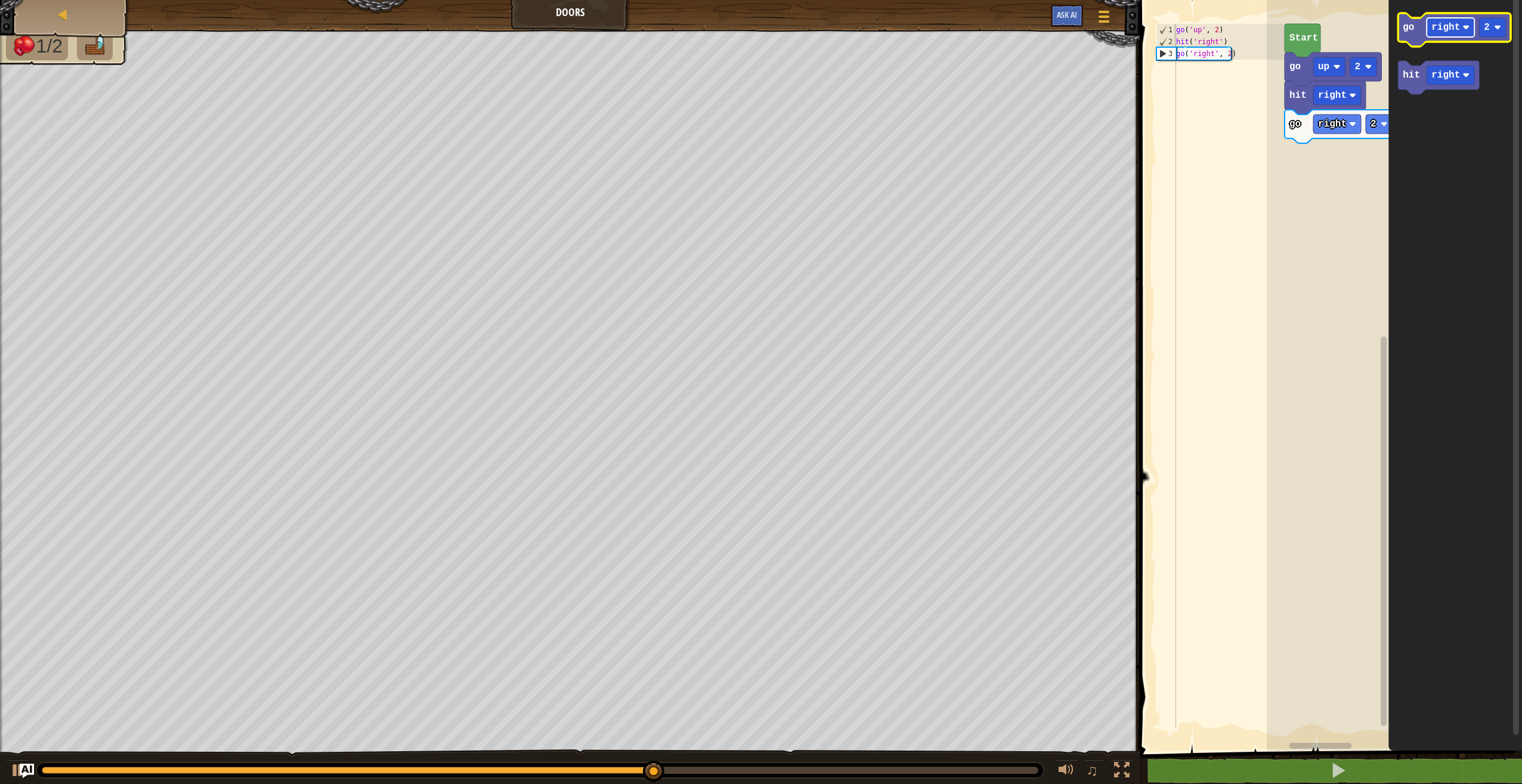
click at [1448, 32] on text "right" at bounding box center [1446, 27] width 29 height 11
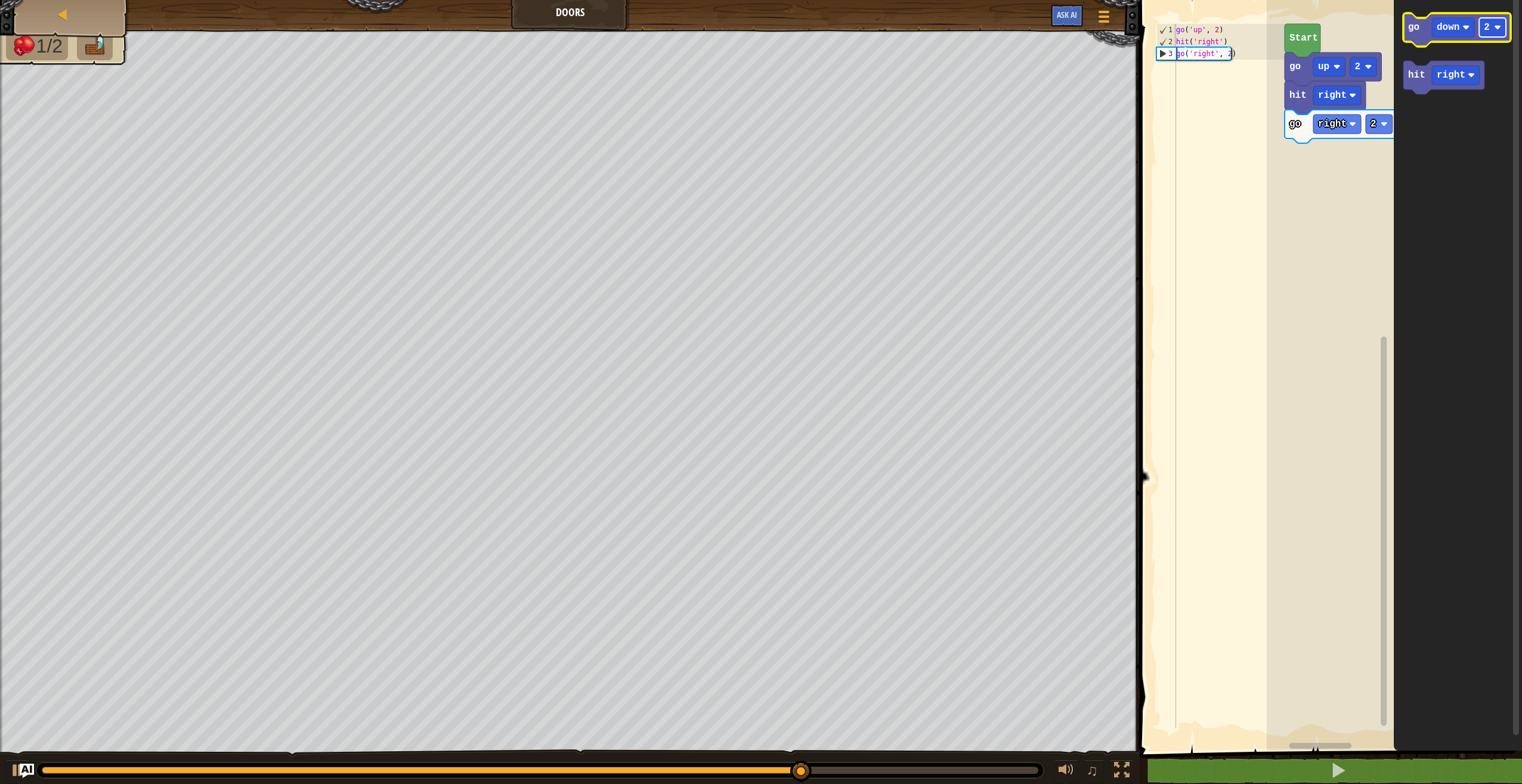
click at [1498, 33] on rect "Blockly Workspace" at bounding box center [1493, 27] width 27 height 19
click at [1426, 38] on icon "Blockly Workspace" at bounding box center [1457, 30] width 108 height 33
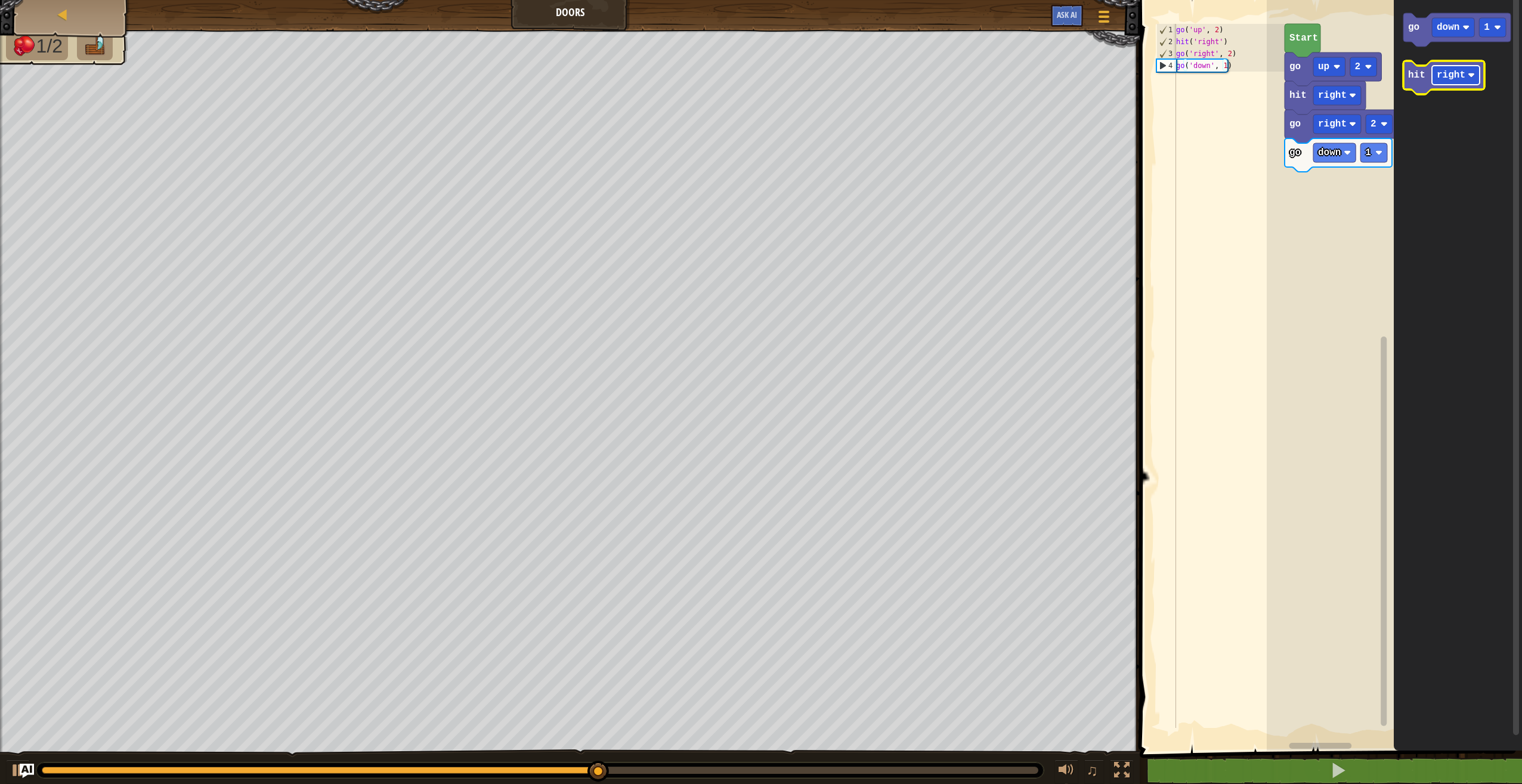
click at [1448, 72] on text "right" at bounding box center [1451, 75] width 29 height 11
click at [1413, 86] on icon "Blockly Workspace" at bounding box center [1444, 77] width 81 height 33
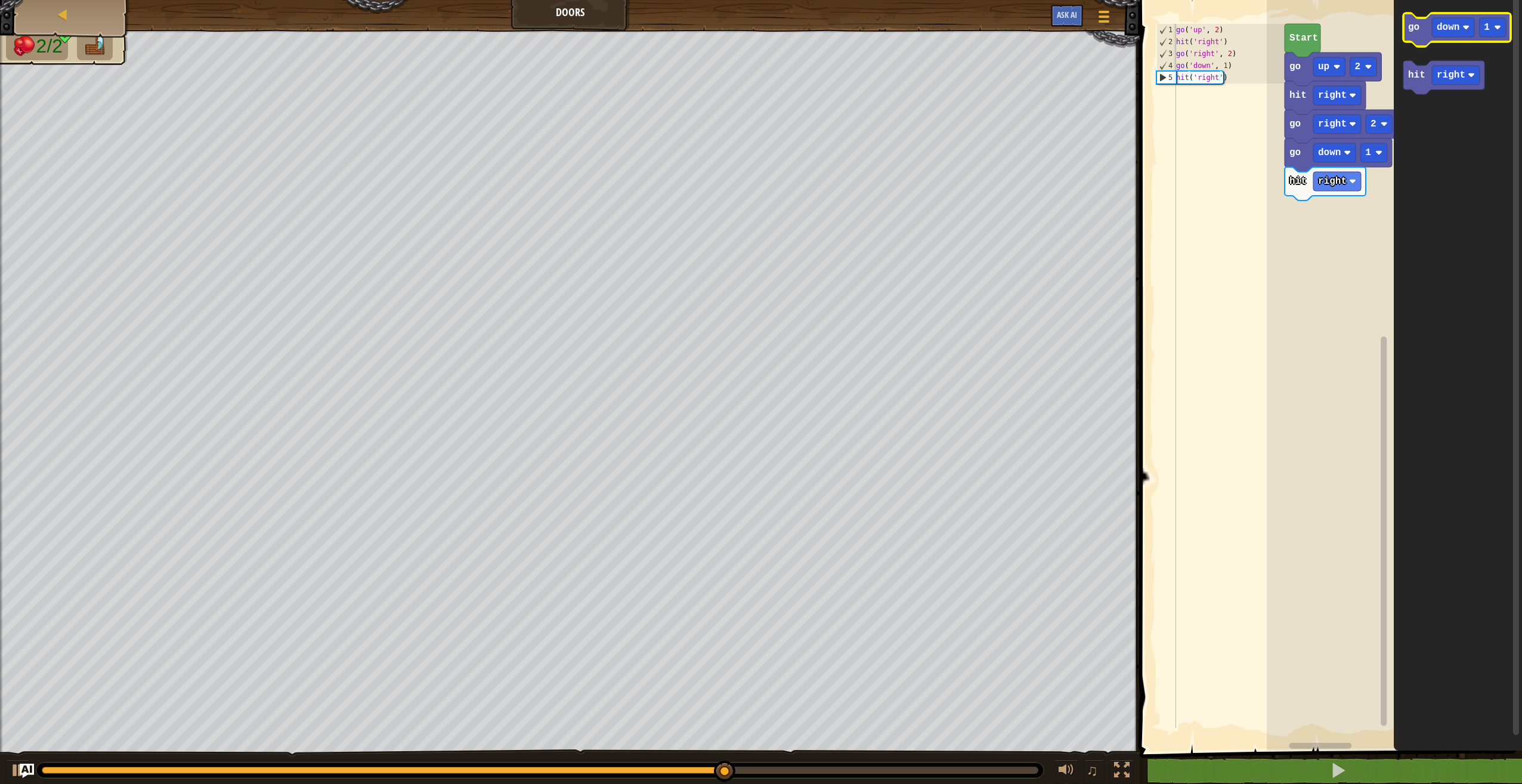
click at [1490, 40] on icon "Blockly Workspace" at bounding box center [1457, 30] width 108 height 33
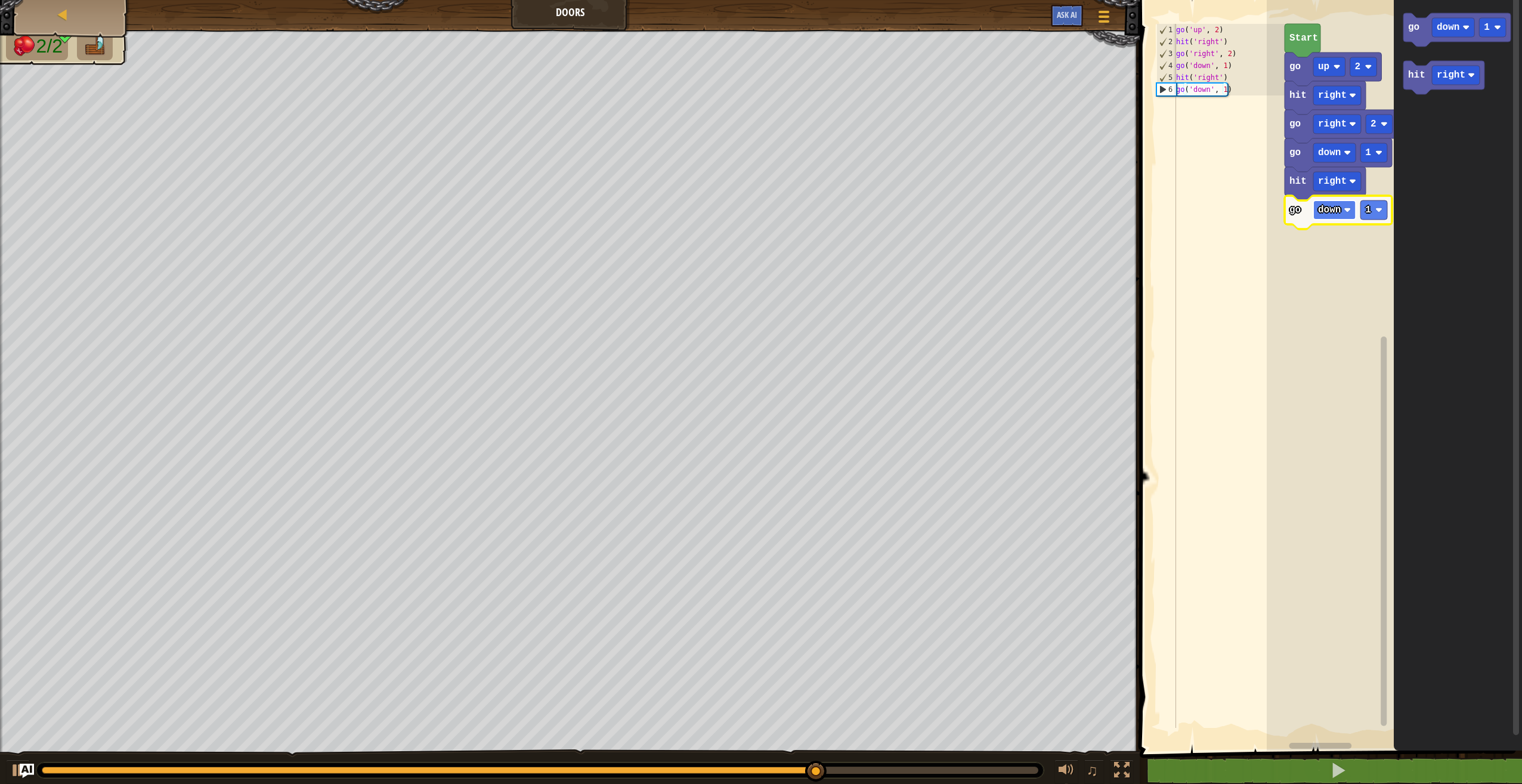
click at [1343, 213] on rect "Blockly Workspace" at bounding box center [1334, 210] width 43 height 19
click at [1380, 220] on icon "Blockly Workspace" at bounding box center [1385, 368] width 9 height 747
click at [1378, 206] on rect "Blockly Workspace" at bounding box center [1379, 210] width 27 height 19
click at [1447, 36] on rect "Blockly Workspace" at bounding box center [1453, 27] width 43 height 19
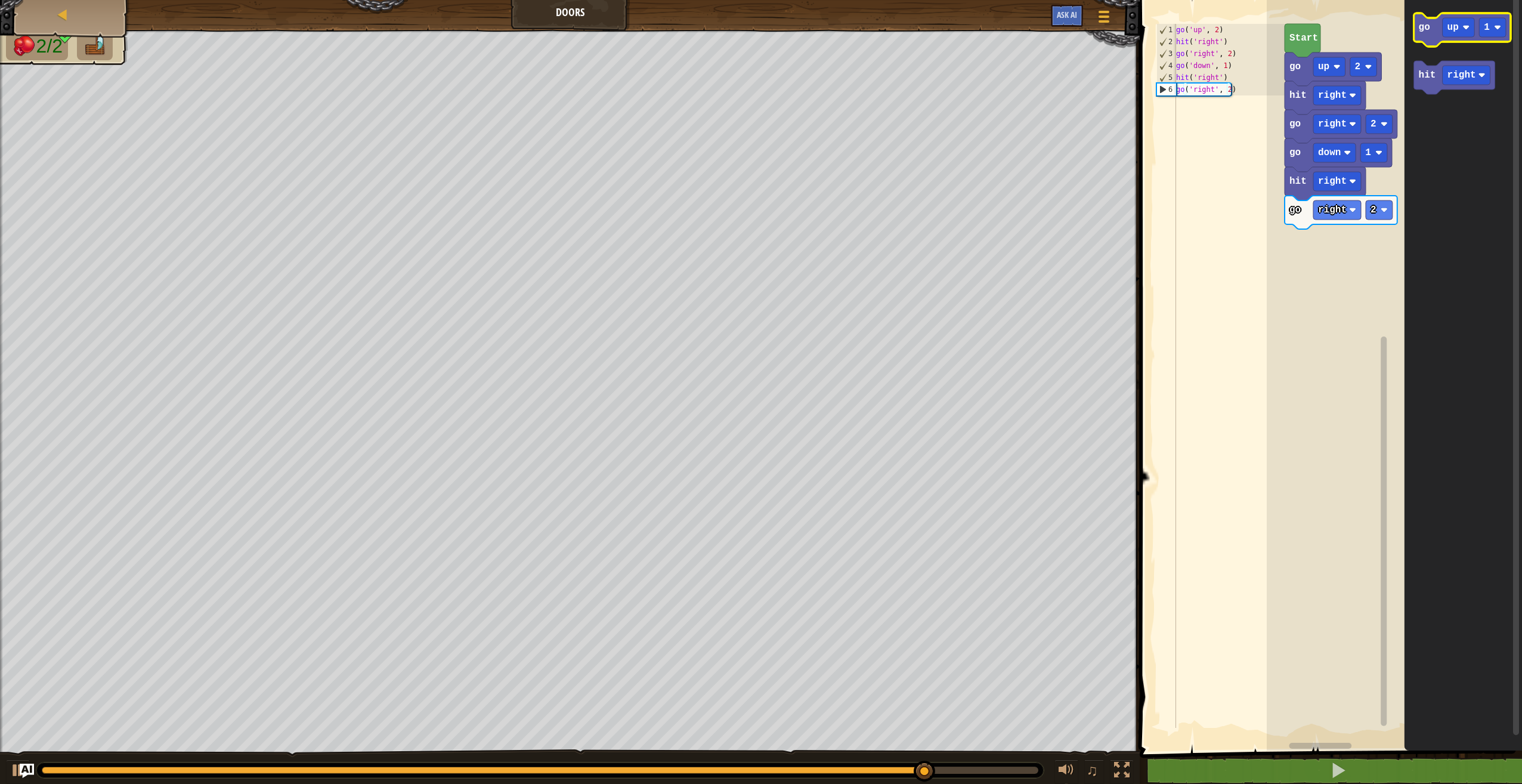
click at [1428, 25] on text "go" at bounding box center [1424, 27] width 12 height 11
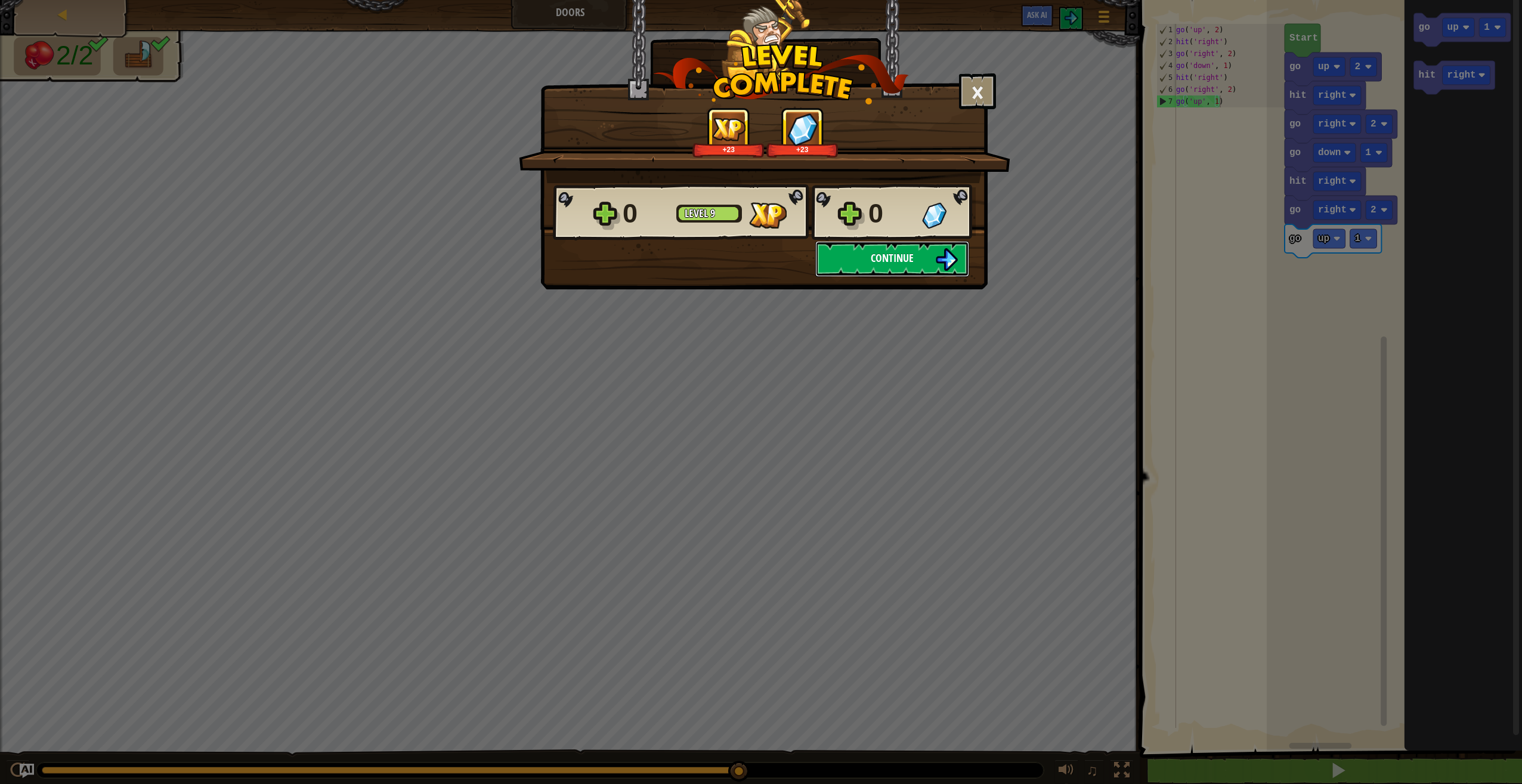
drag, startPoint x: 919, startPoint y: 265, endPoint x: 920, endPoint y: 255, distance: 10.0
click at [920, 255] on button "Continue" at bounding box center [893, 259] width 154 height 36
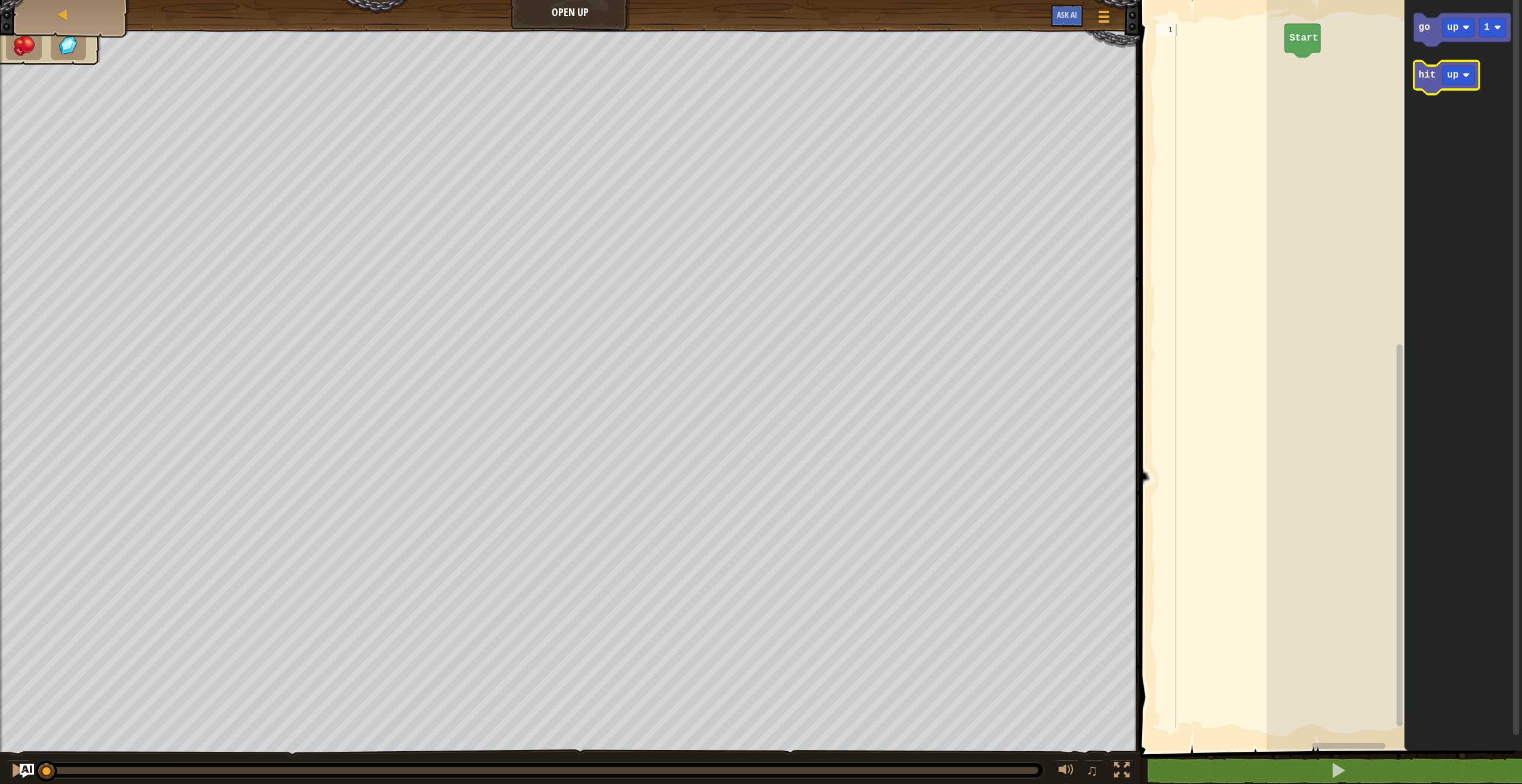
click at [1426, 83] on icon "Blockly Workspace" at bounding box center [1447, 77] width 66 height 33
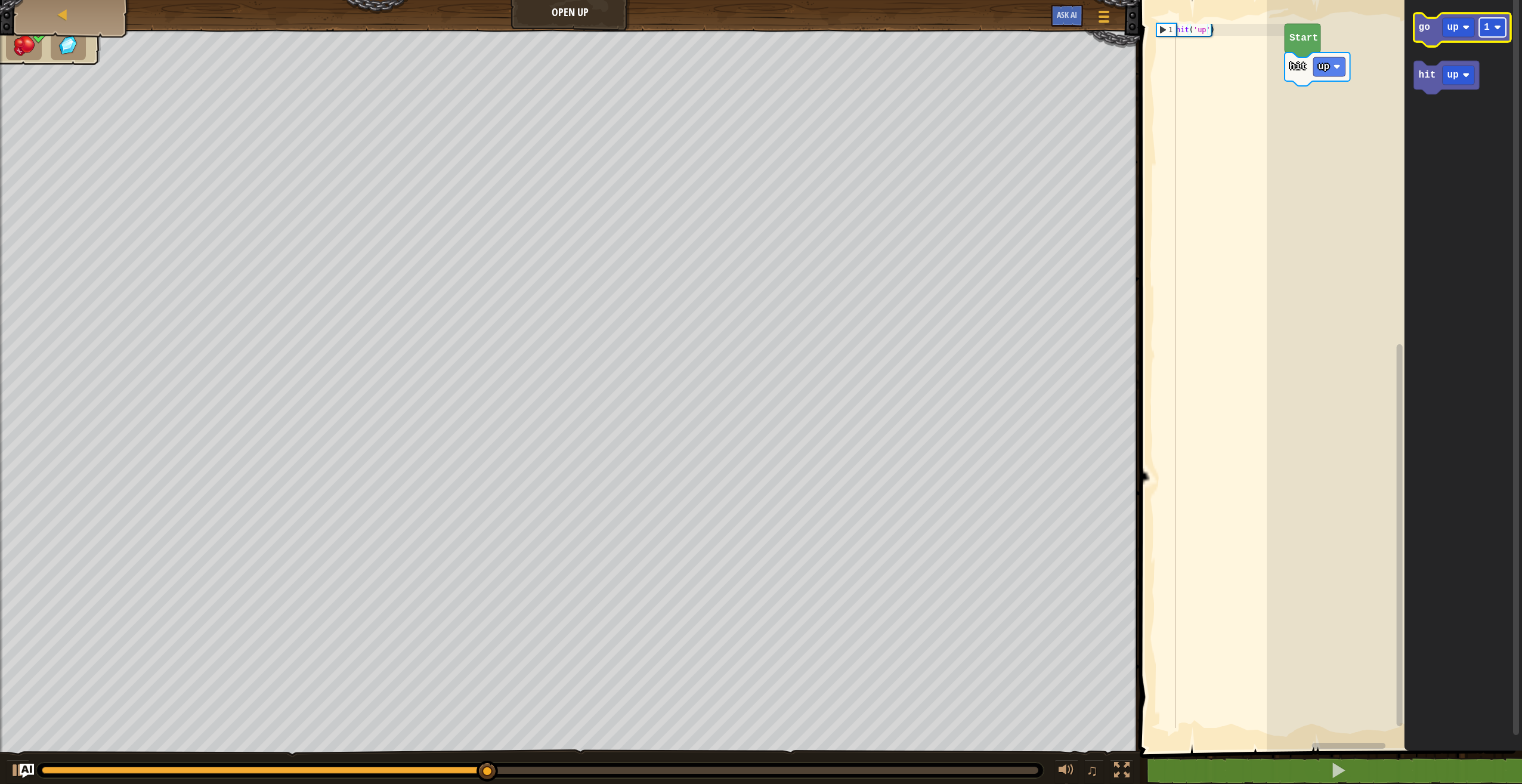
click at [1496, 29] on image "Blockly Workspace" at bounding box center [1498, 27] width 7 height 7
click at [1418, 27] on icon "Blockly Workspace" at bounding box center [1462, 30] width 97 height 33
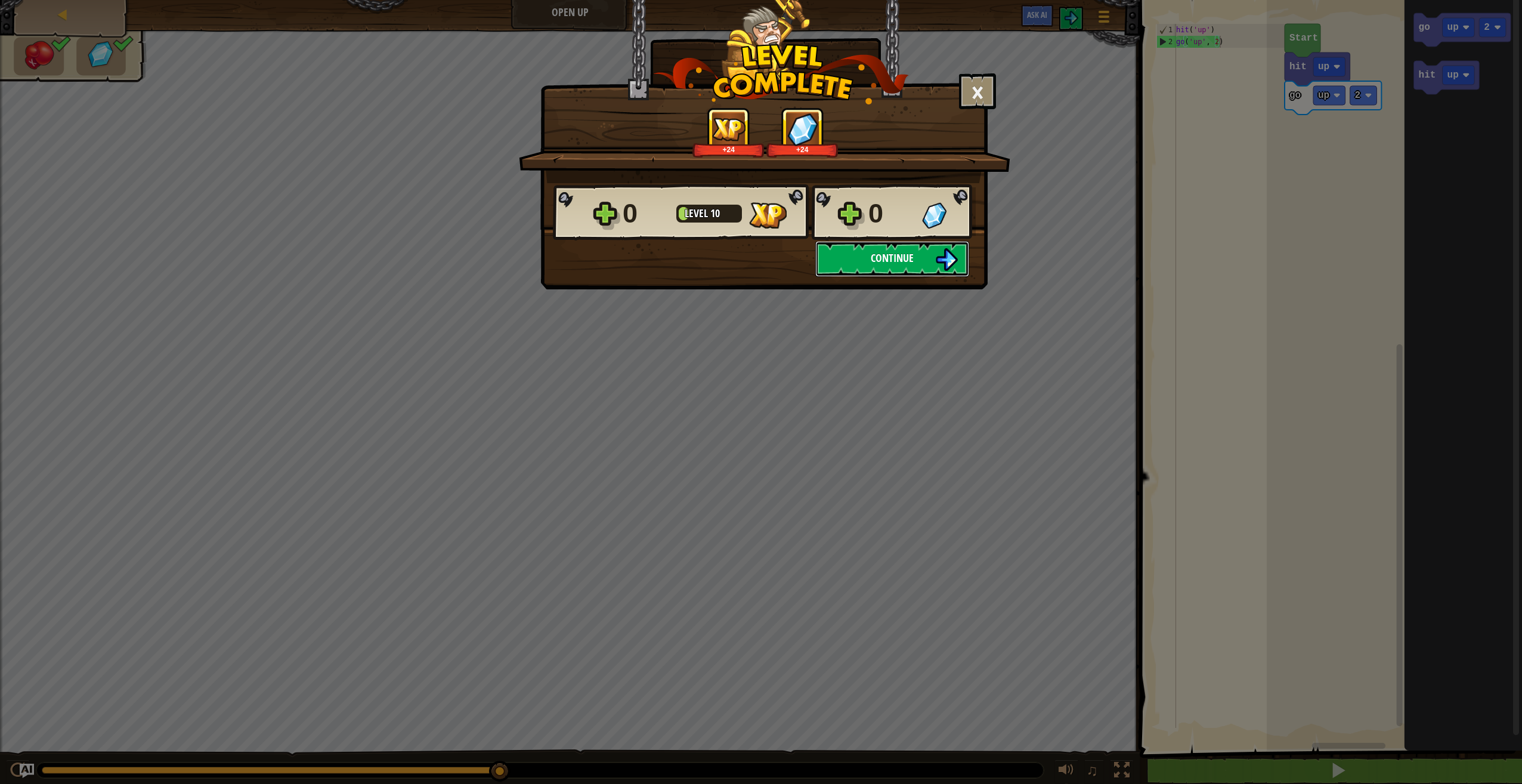
click at [915, 243] on button "Continue" at bounding box center [893, 259] width 154 height 36
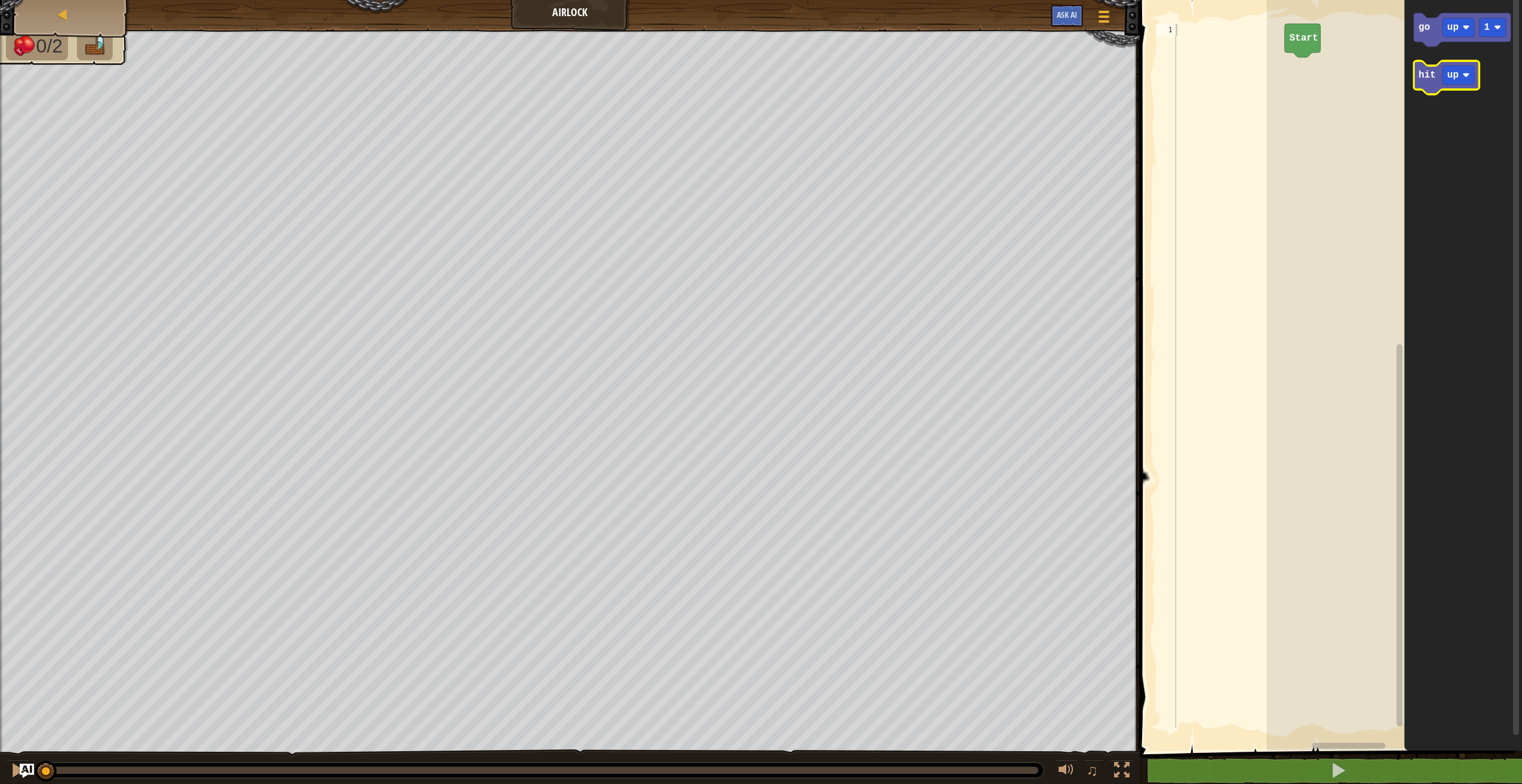
click at [1464, 88] on icon "Blockly Workspace" at bounding box center [1447, 77] width 66 height 33
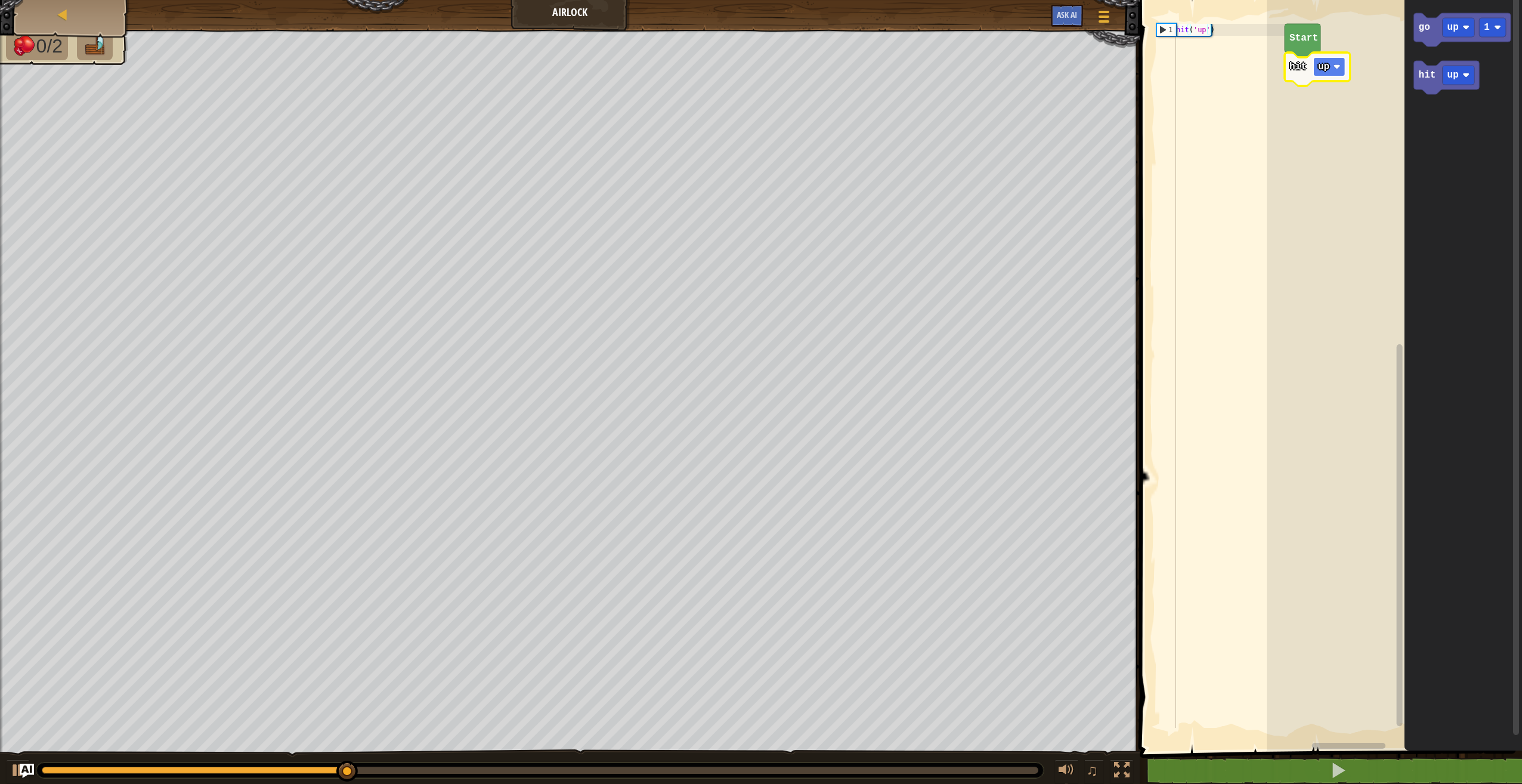
click at [1328, 60] on rect "Blockly Workspace" at bounding box center [1329, 66] width 33 height 19
click at [1462, 27] on rect "Blockly Workspace" at bounding box center [1460, 27] width 33 height 19
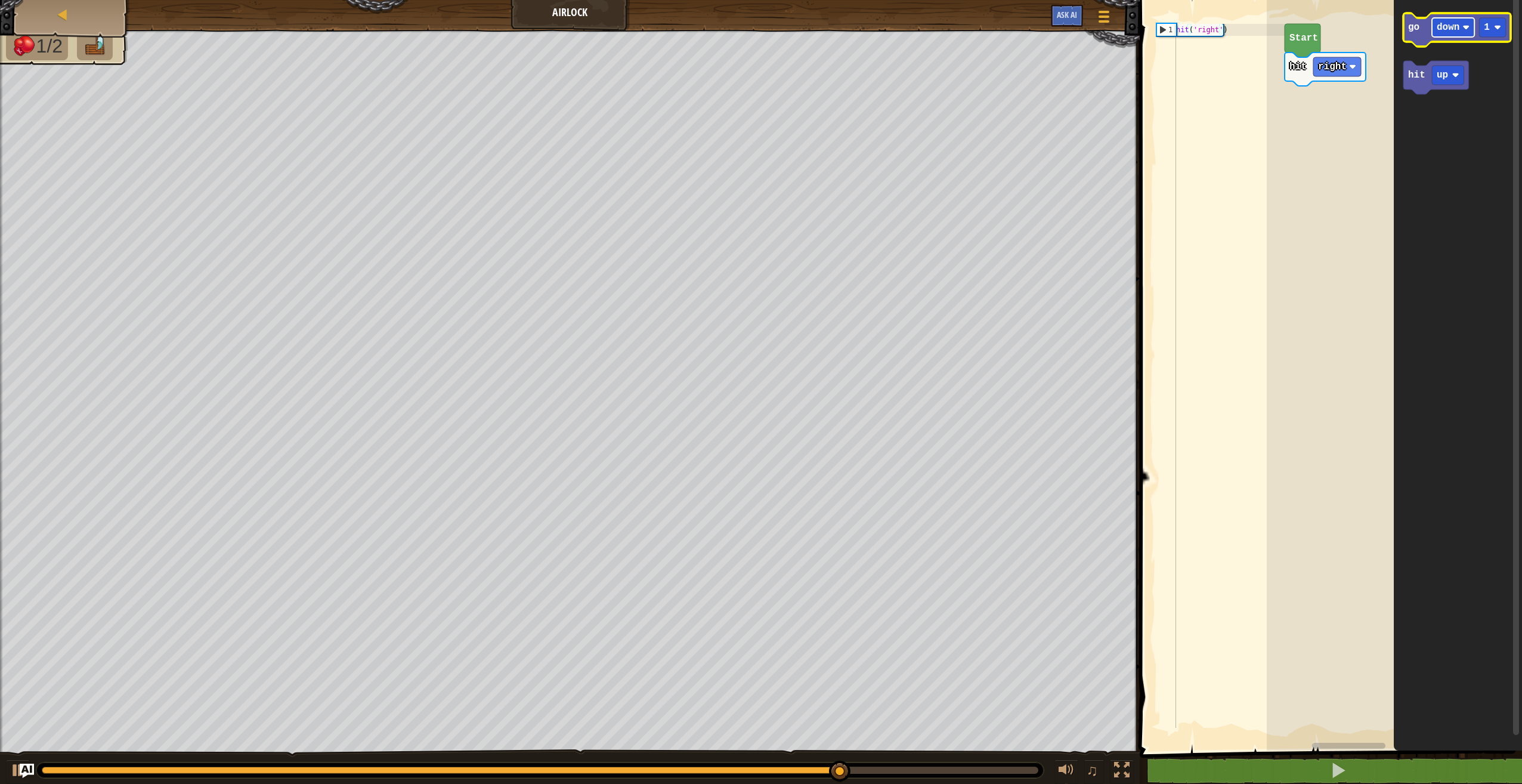
click at [1464, 21] on rect "Blockly Workspace" at bounding box center [1453, 27] width 43 height 19
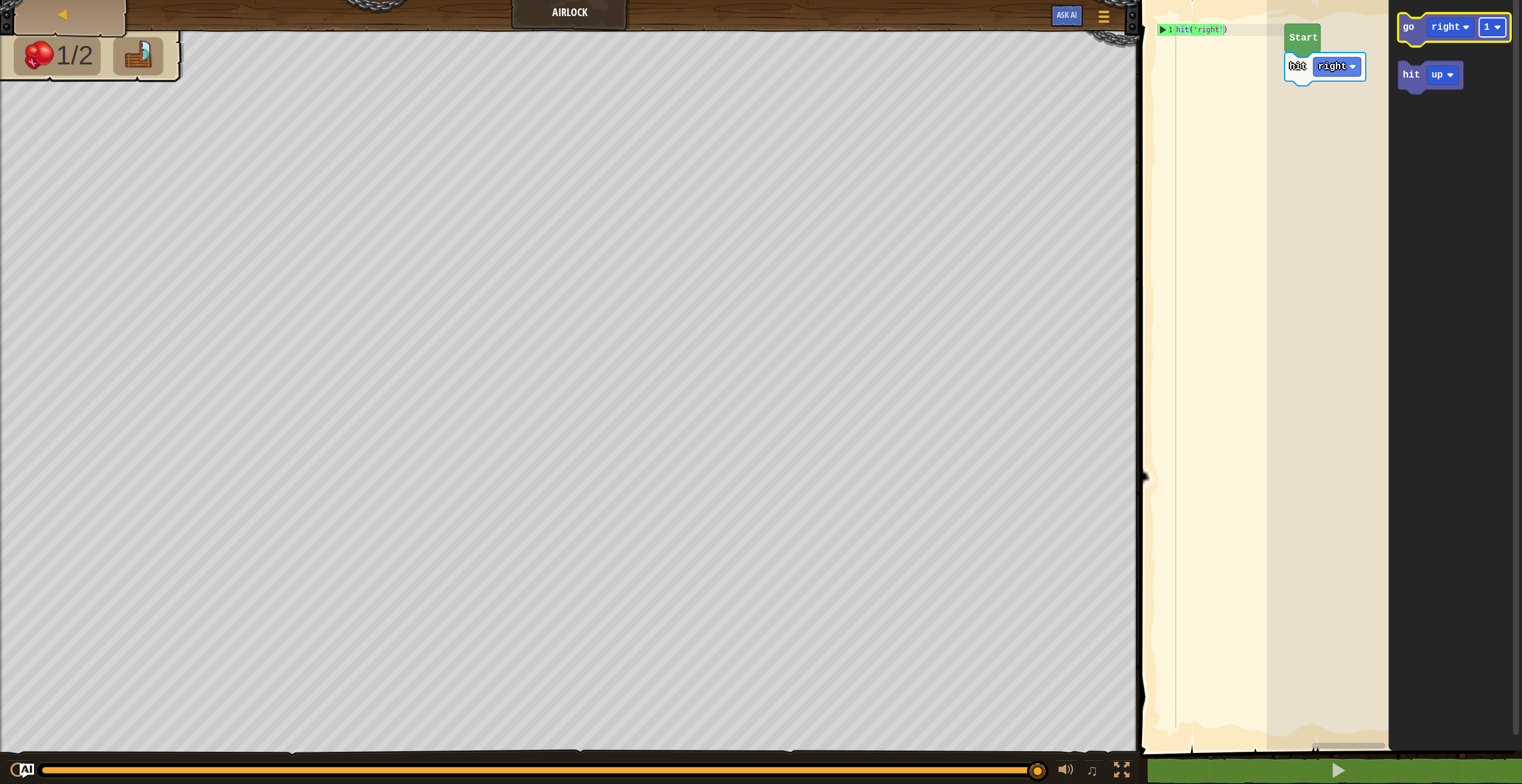
click at [1484, 29] on text "1" at bounding box center [1487, 27] width 6 height 11
click at [1488, 32] on text "3" at bounding box center [1487, 27] width 6 height 11
click at [1412, 33] on text "go" at bounding box center [1408, 27] width 12 height 11
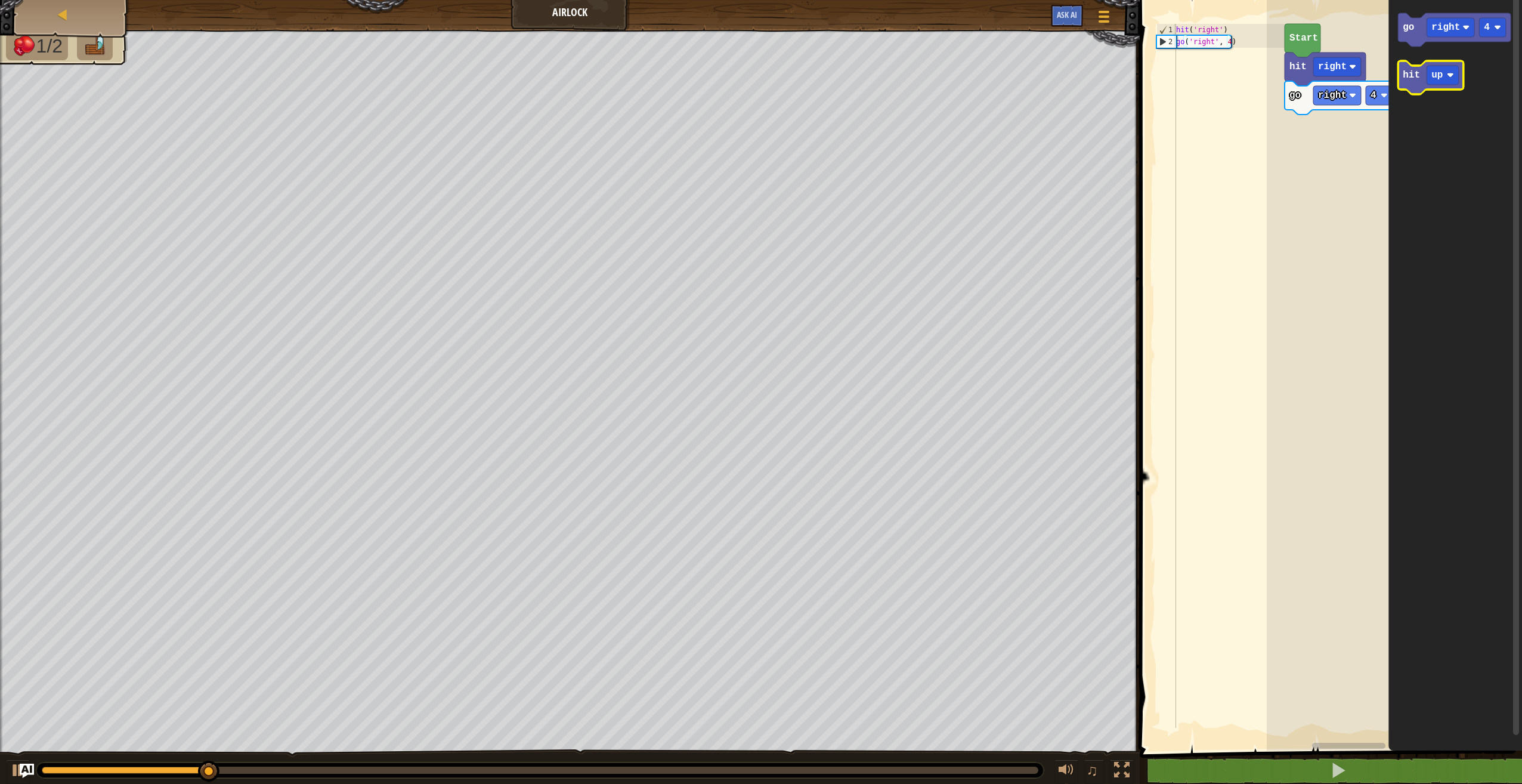
click at [1418, 76] on text "hit" at bounding box center [1411, 75] width 17 height 11
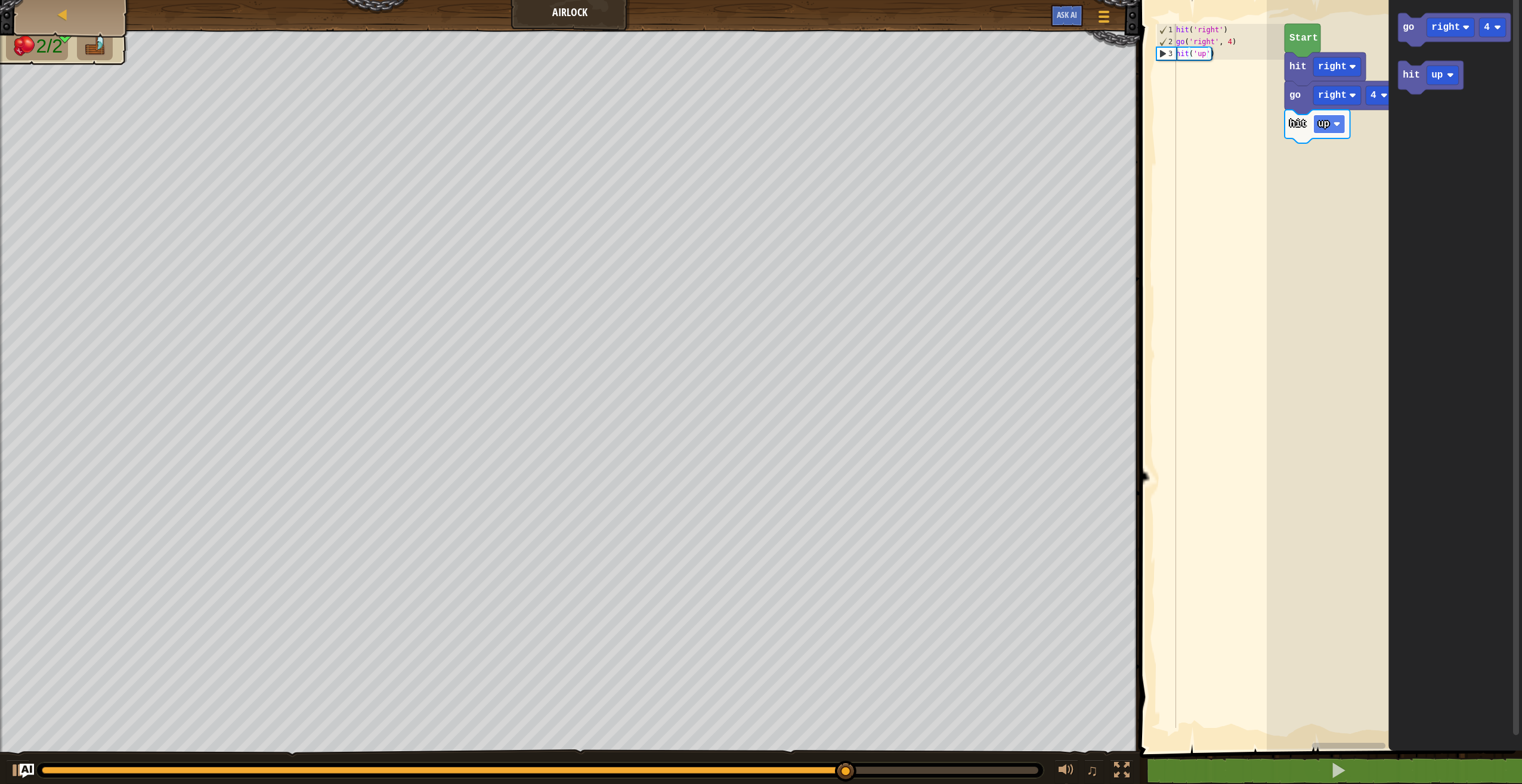
click at [1337, 128] on rect "Blockly Workspace" at bounding box center [1329, 124] width 33 height 19
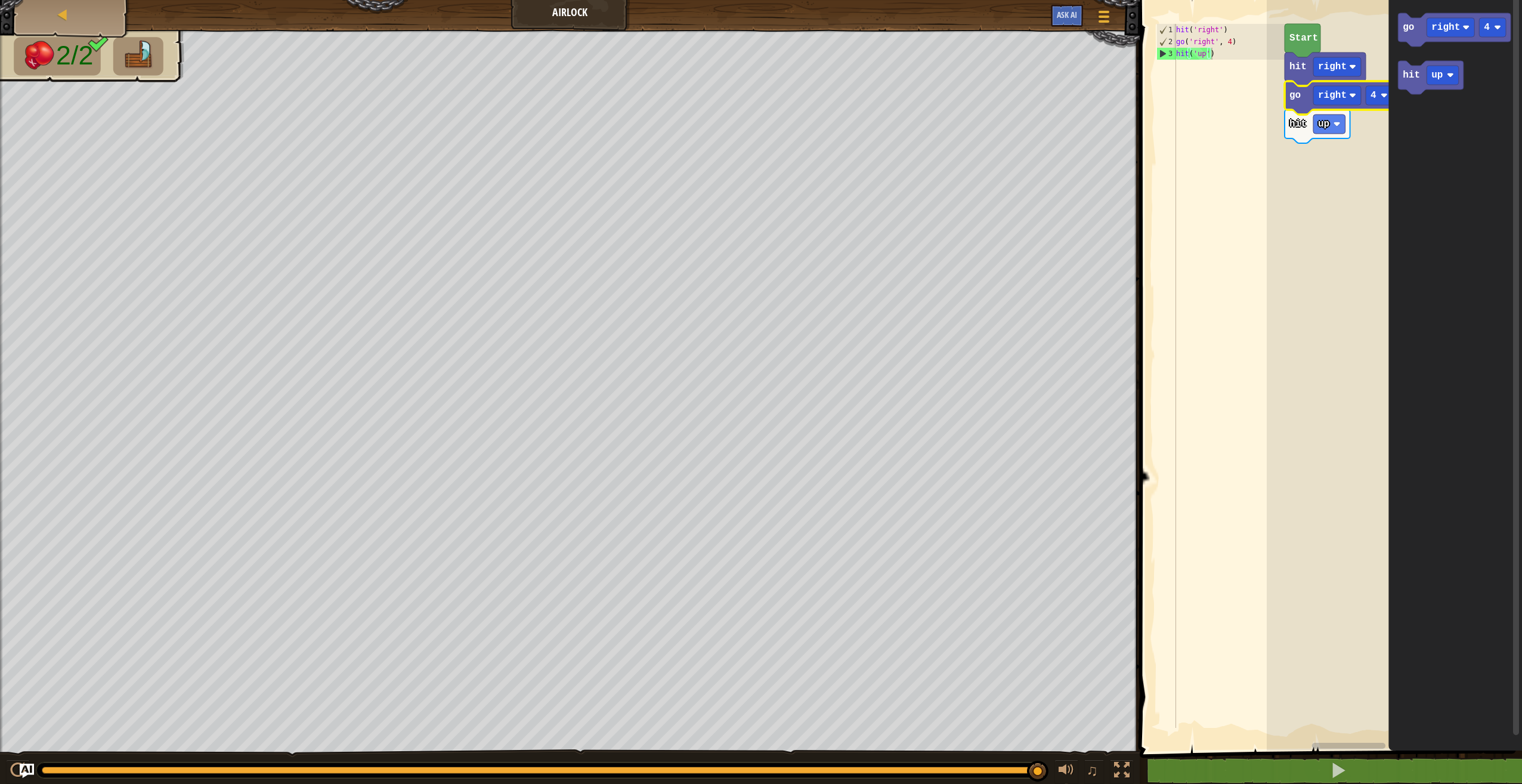
click at [1298, 100] on text "go" at bounding box center [1295, 96] width 12 height 11
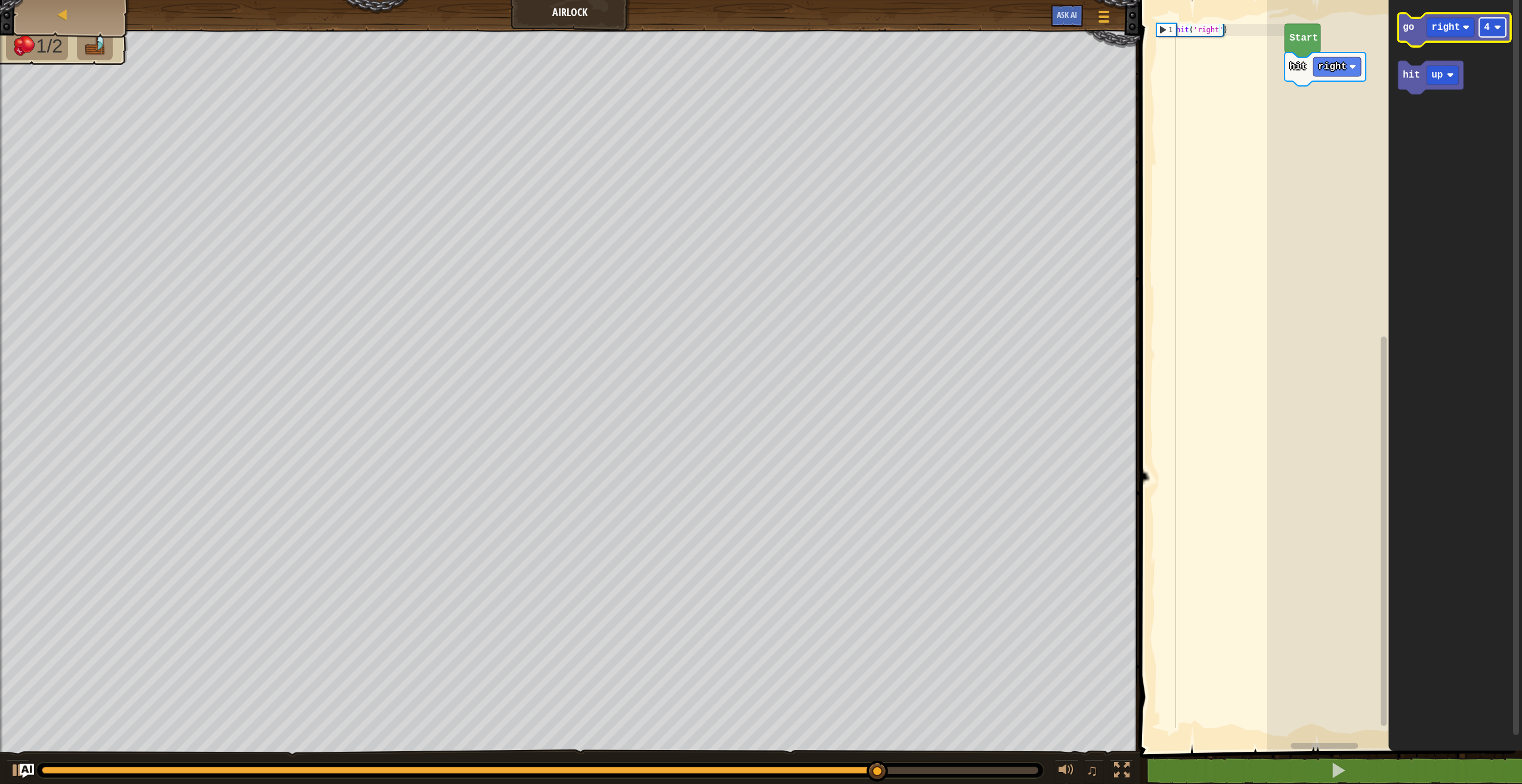
click at [1499, 36] on rect "Blockly Workspace" at bounding box center [1493, 27] width 27 height 19
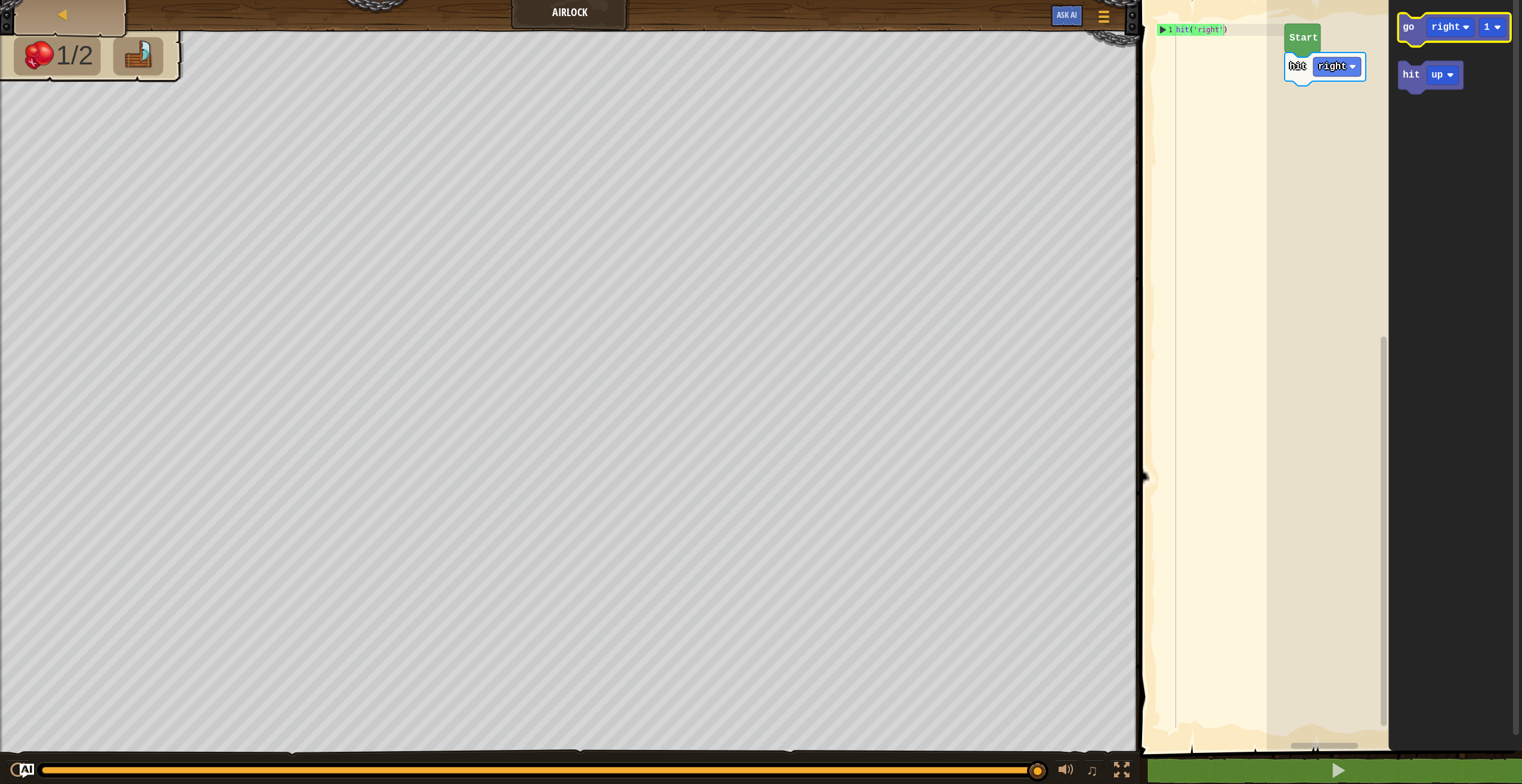
click at [1420, 22] on icon "Blockly Workspace" at bounding box center [1454, 30] width 113 height 33
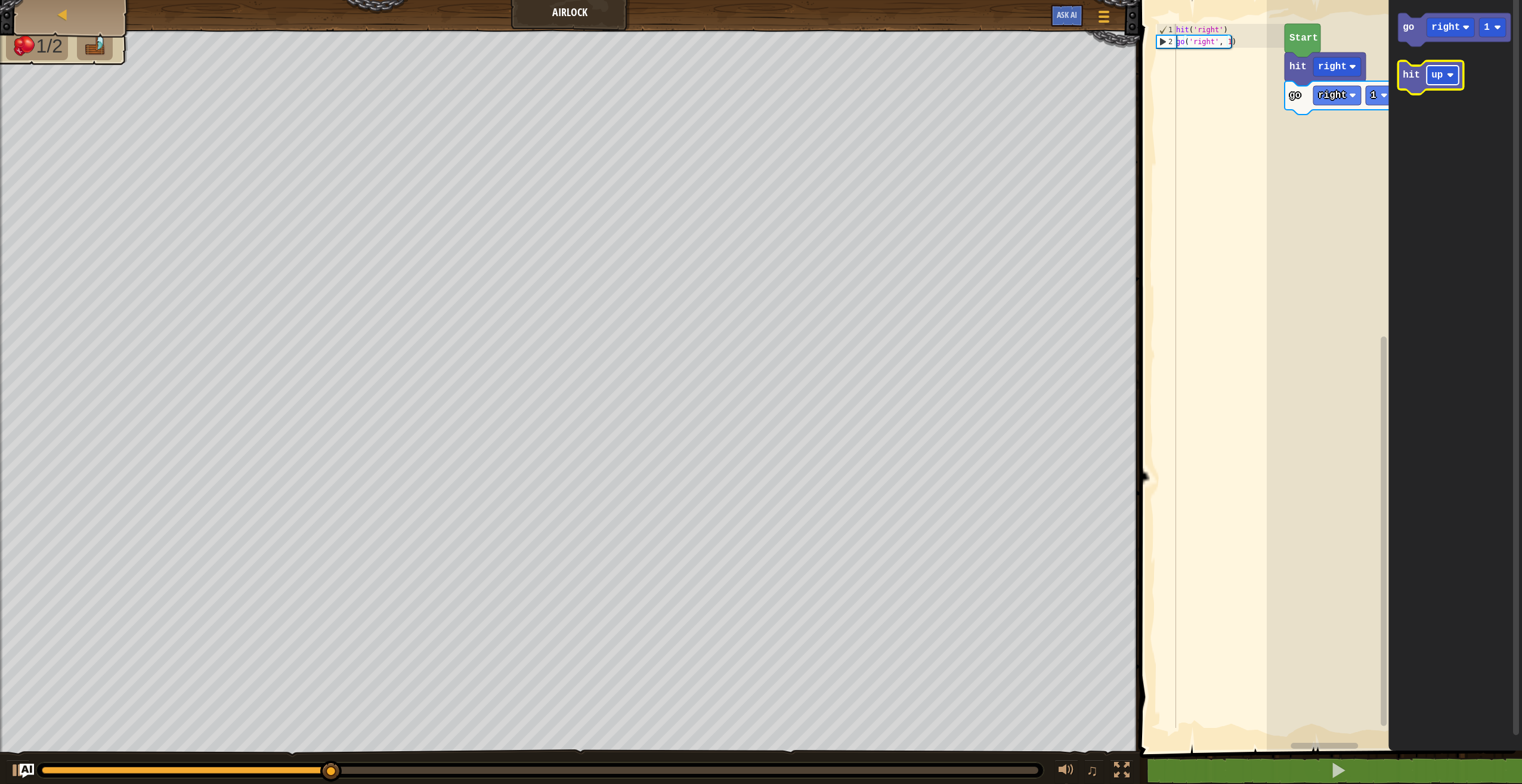
click at [1432, 74] on text "up" at bounding box center [1437, 75] width 12 height 11
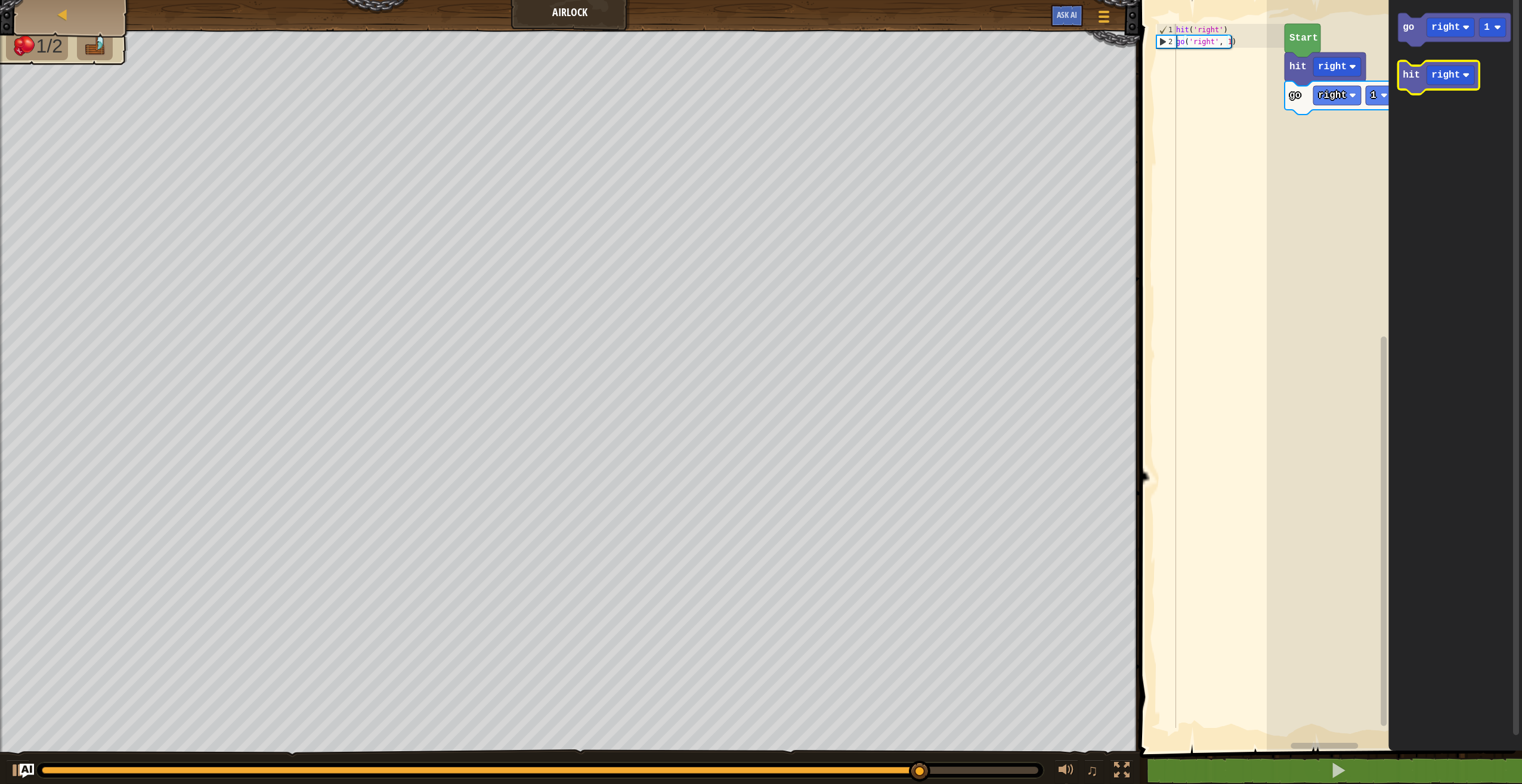
click at [1419, 89] on icon "Blockly Workspace" at bounding box center [1439, 77] width 81 height 33
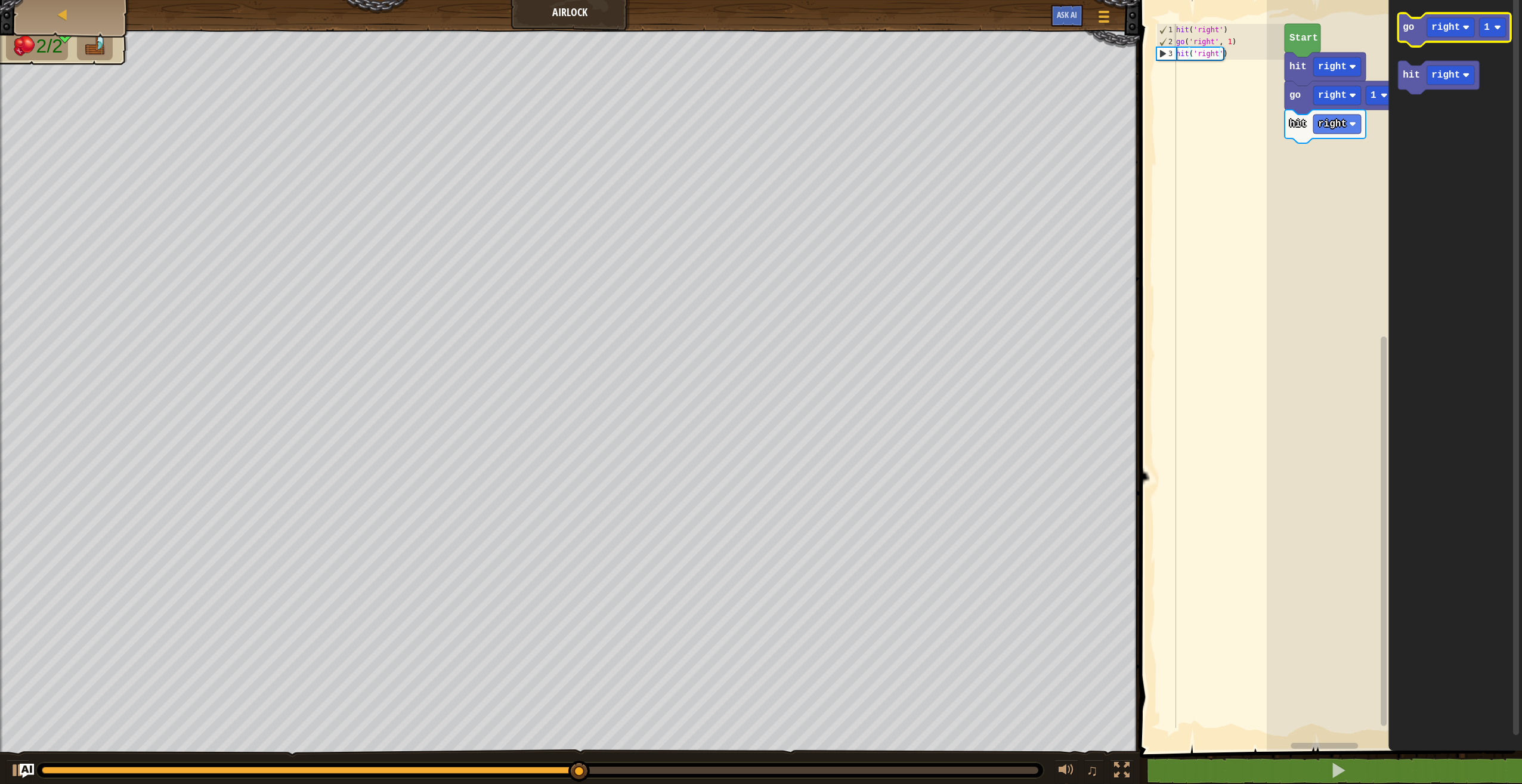
click at [1407, 29] on text "go" at bounding box center [1408, 27] width 12 height 11
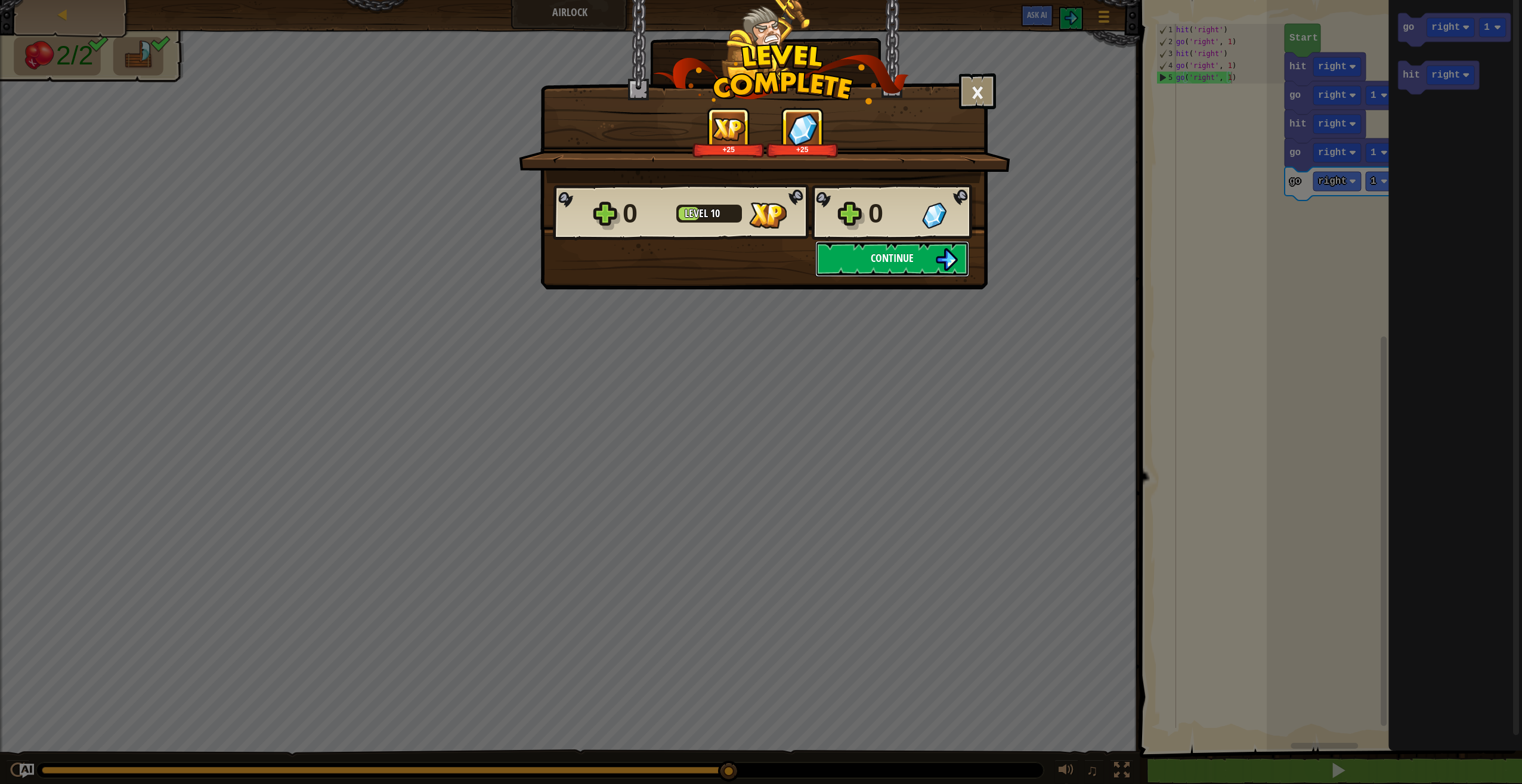
click at [956, 260] on img at bounding box center [946, 259] width 23 height 23
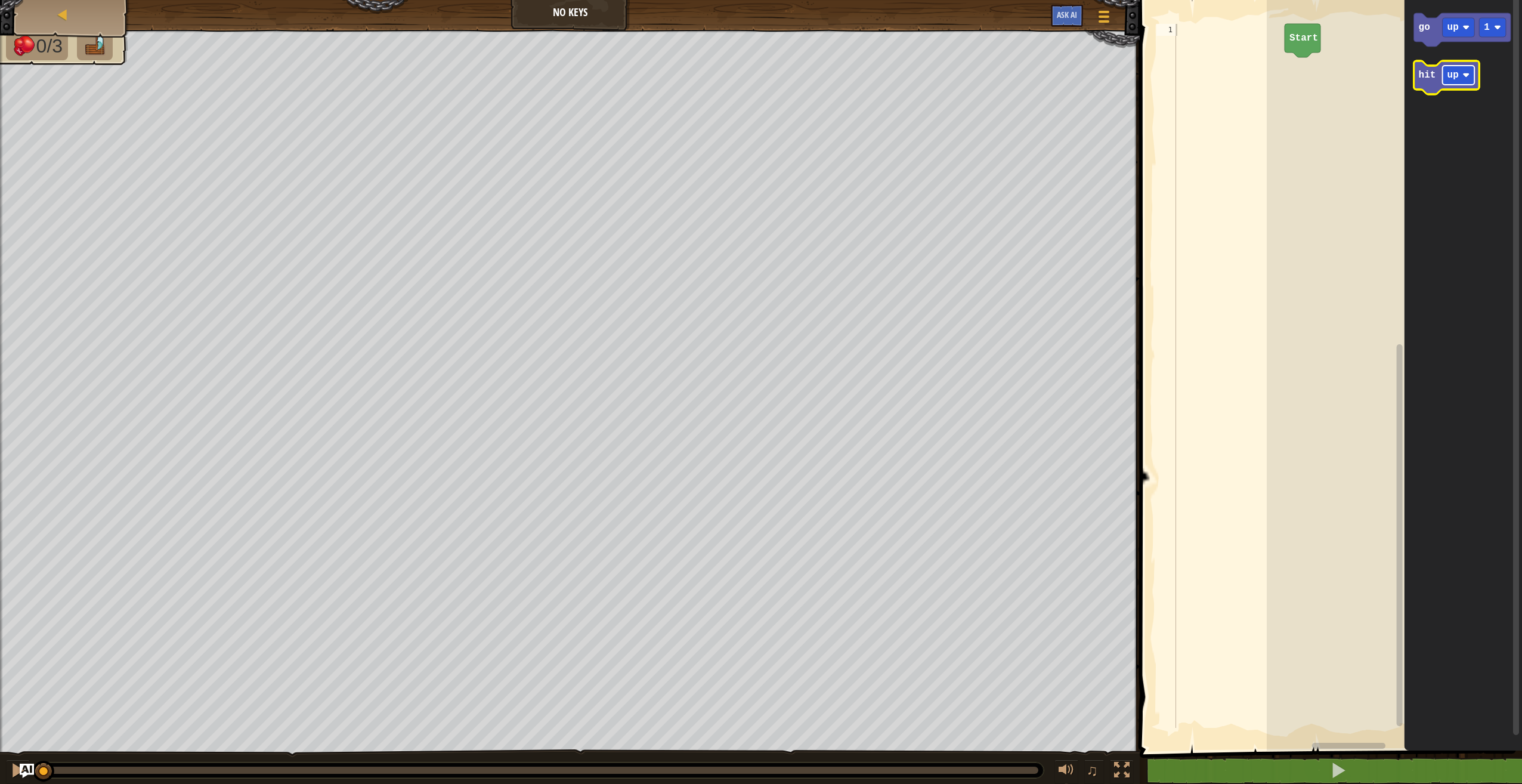
click at [1457, 72] on text "up" at bounding box center [1453, 75] width 12 height 11
click at [1431, 81] on icon "Blockly Workspace" at bounding box center [1455, 77] width 81 height 33
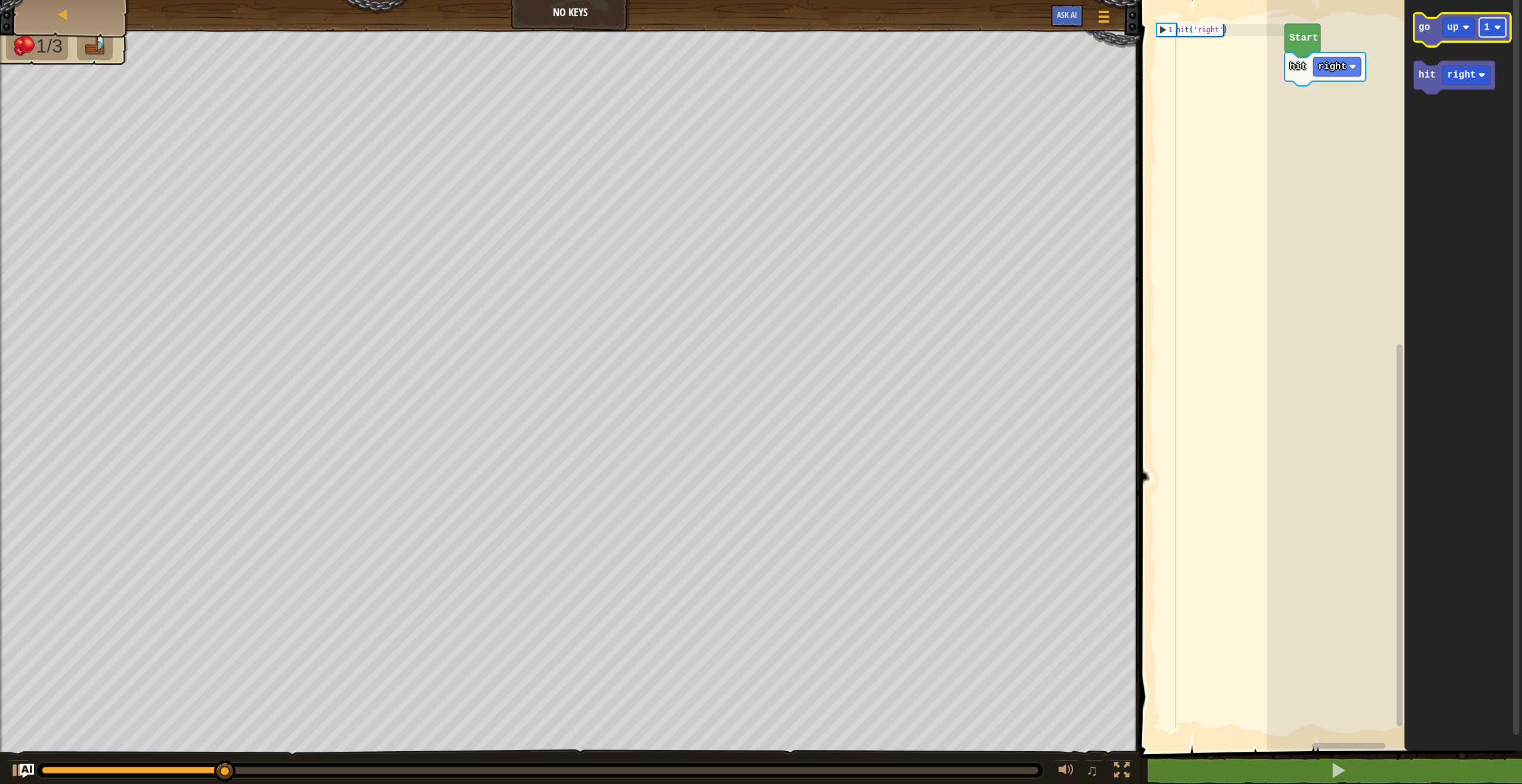
click at [1492, 27] on rect "Blockly Workspace" at bounding box center [1493, 27] width 27 height 19
click at [1430, 44] on icon "Blockly Workspace" at bounding box center [1462, 30] width 97 height 33
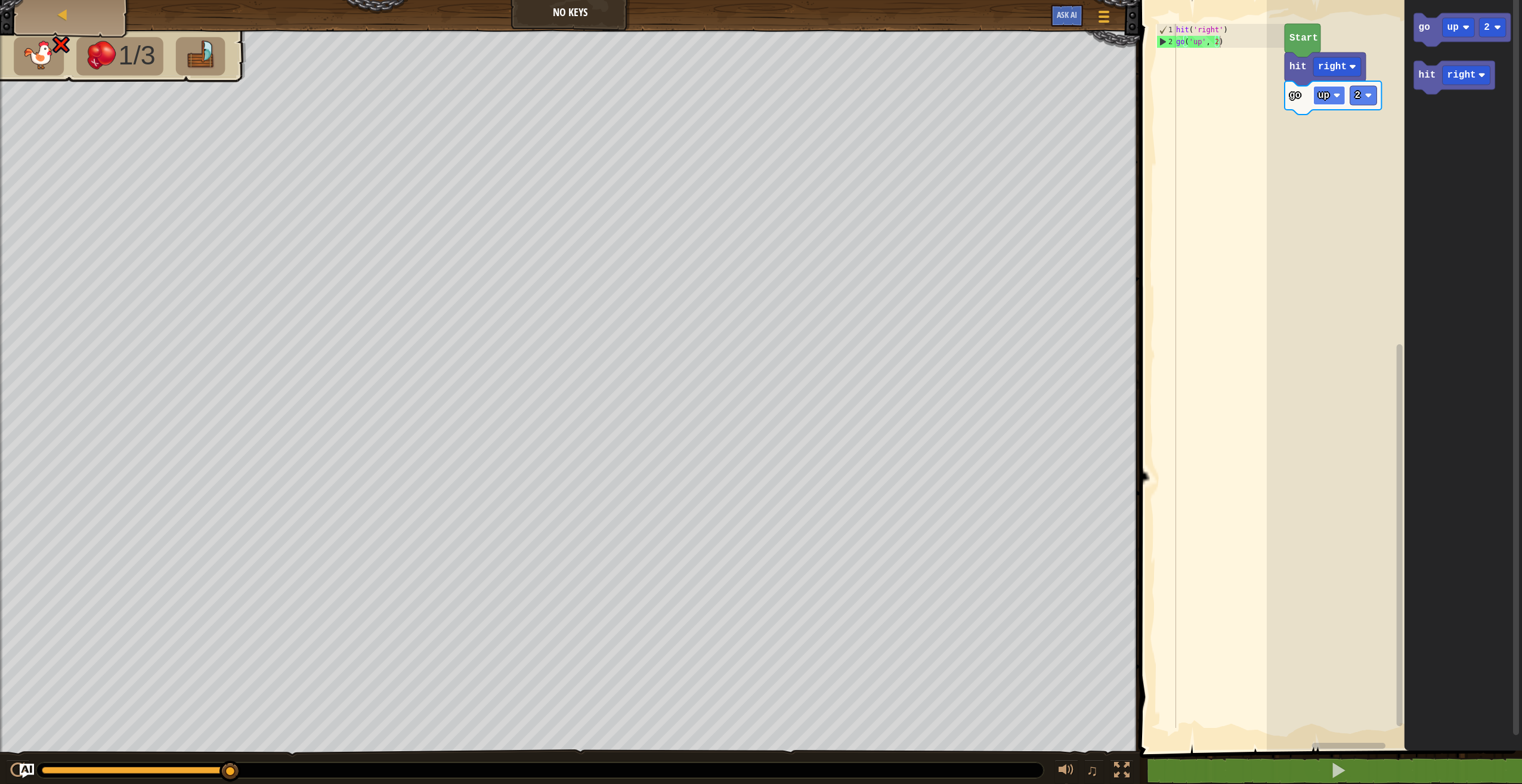
click at [1325, 102] on rect "Blockly Workspace" at bounding box center [1329, 95] width 33 height 19
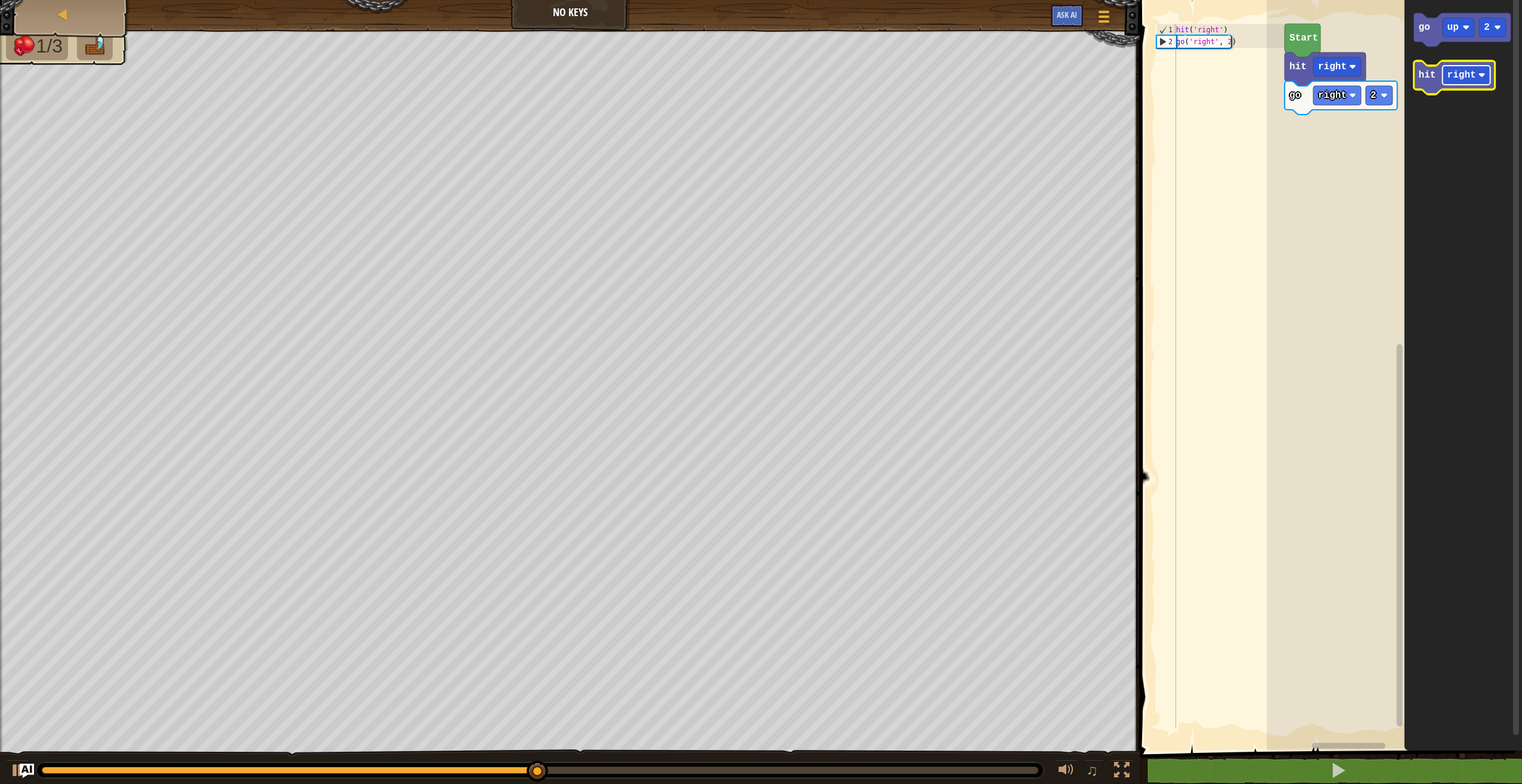
click at [1450, 82] on rect "Blockly Workspace" at bounding box center [1467, 75] width 48 height 19
click at [1423, 78] on text "hit" at bounding box center [1427, 75] width 17 height 11
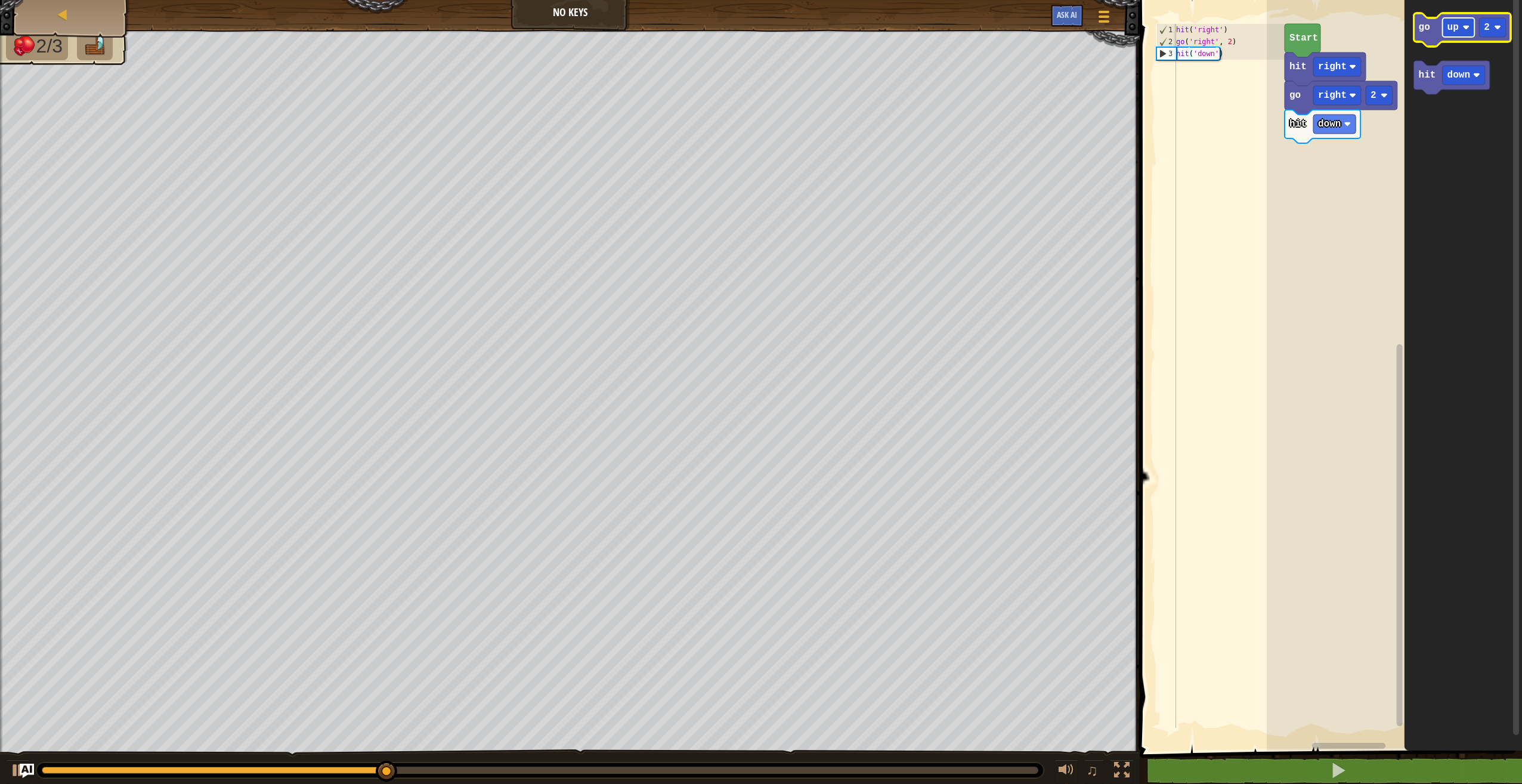
click at [1458, 36] on rect "Blockly Workspace" at bounding box center [1460, 27] width 33 height 19
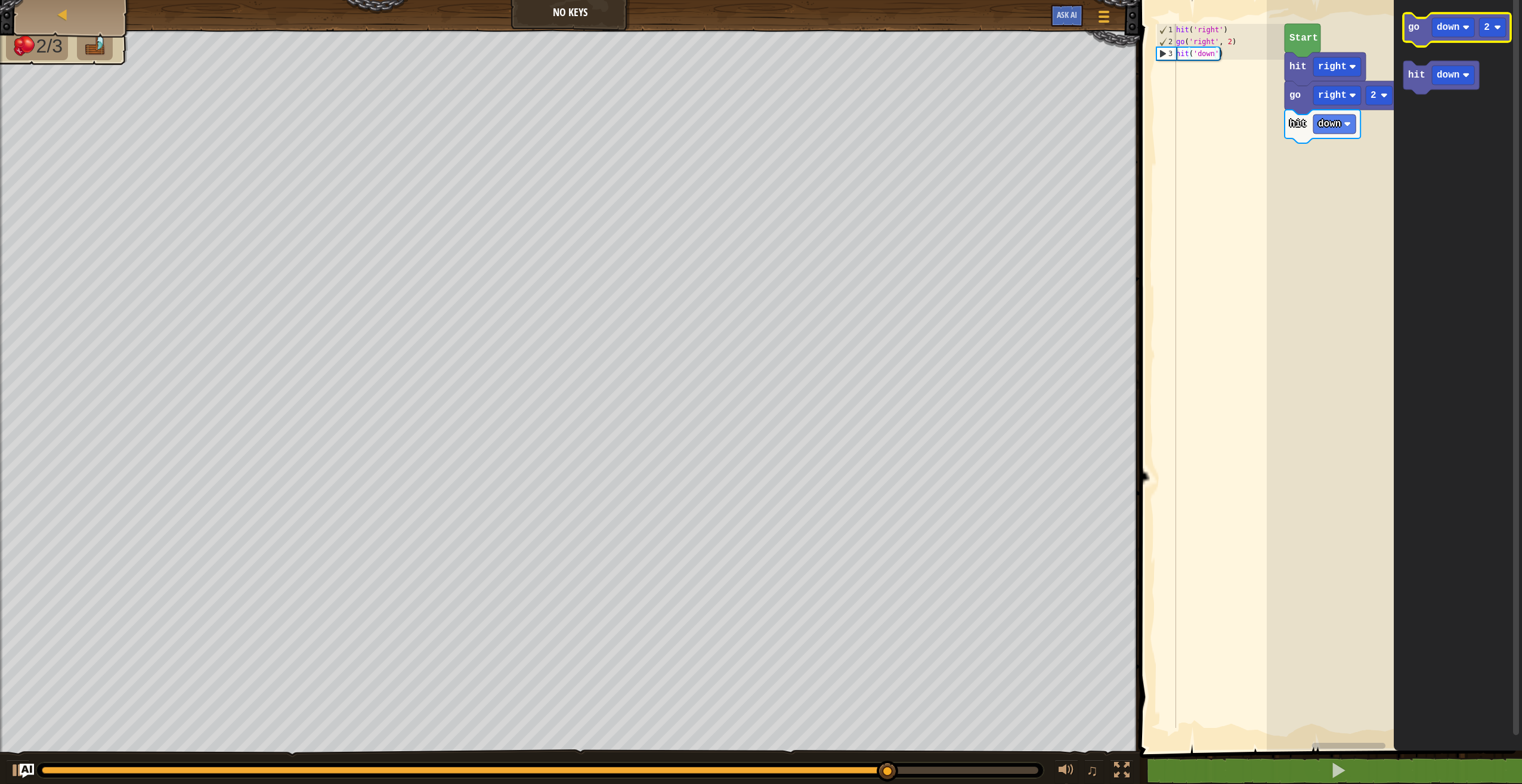
click at [1427, 36] on icon "Blockly Workspace" at bounding box center [1457, 30] width 108 height 33
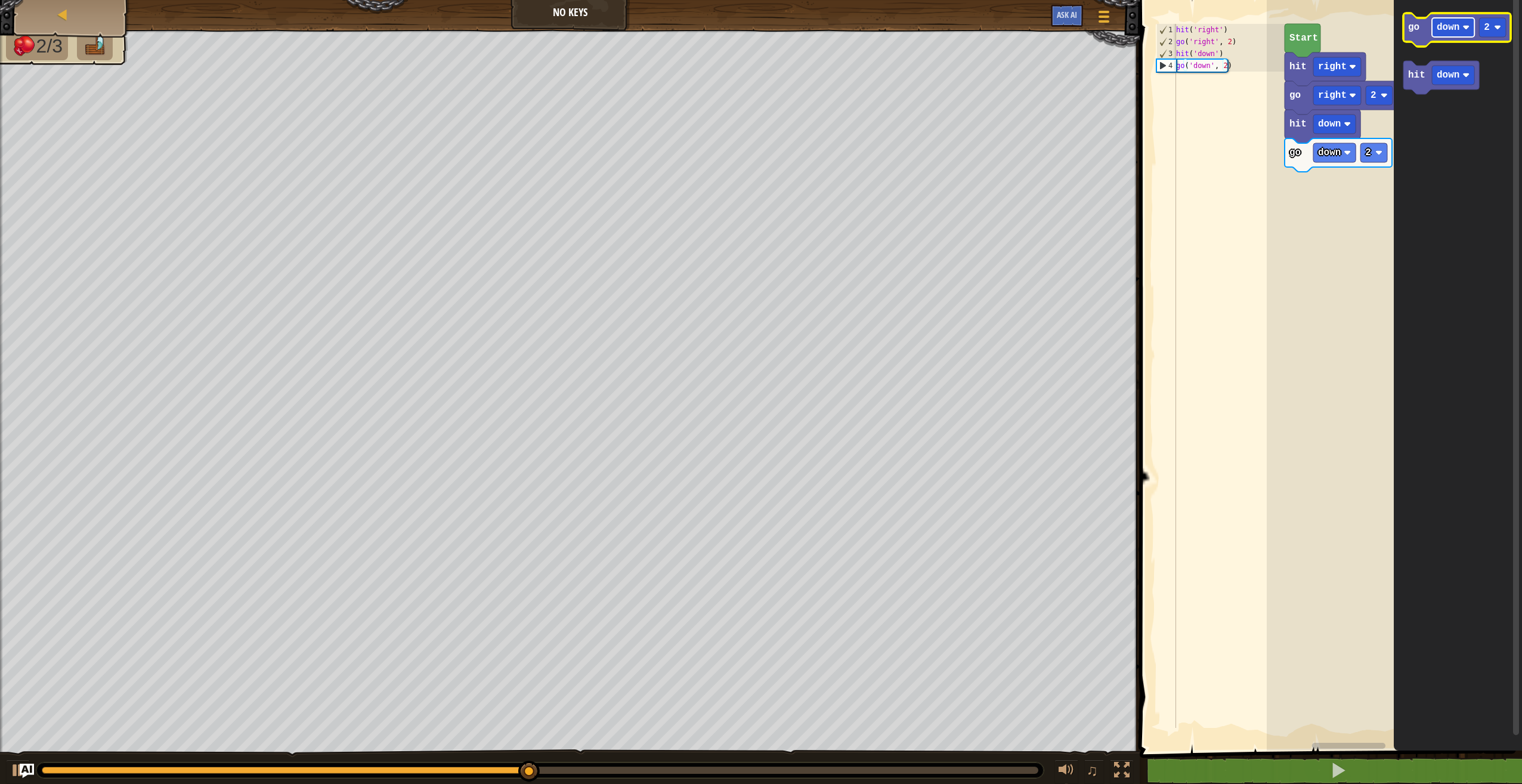
click at [1452, 26] on text "down" at bounding box center [1448, 27] width 23 height 11
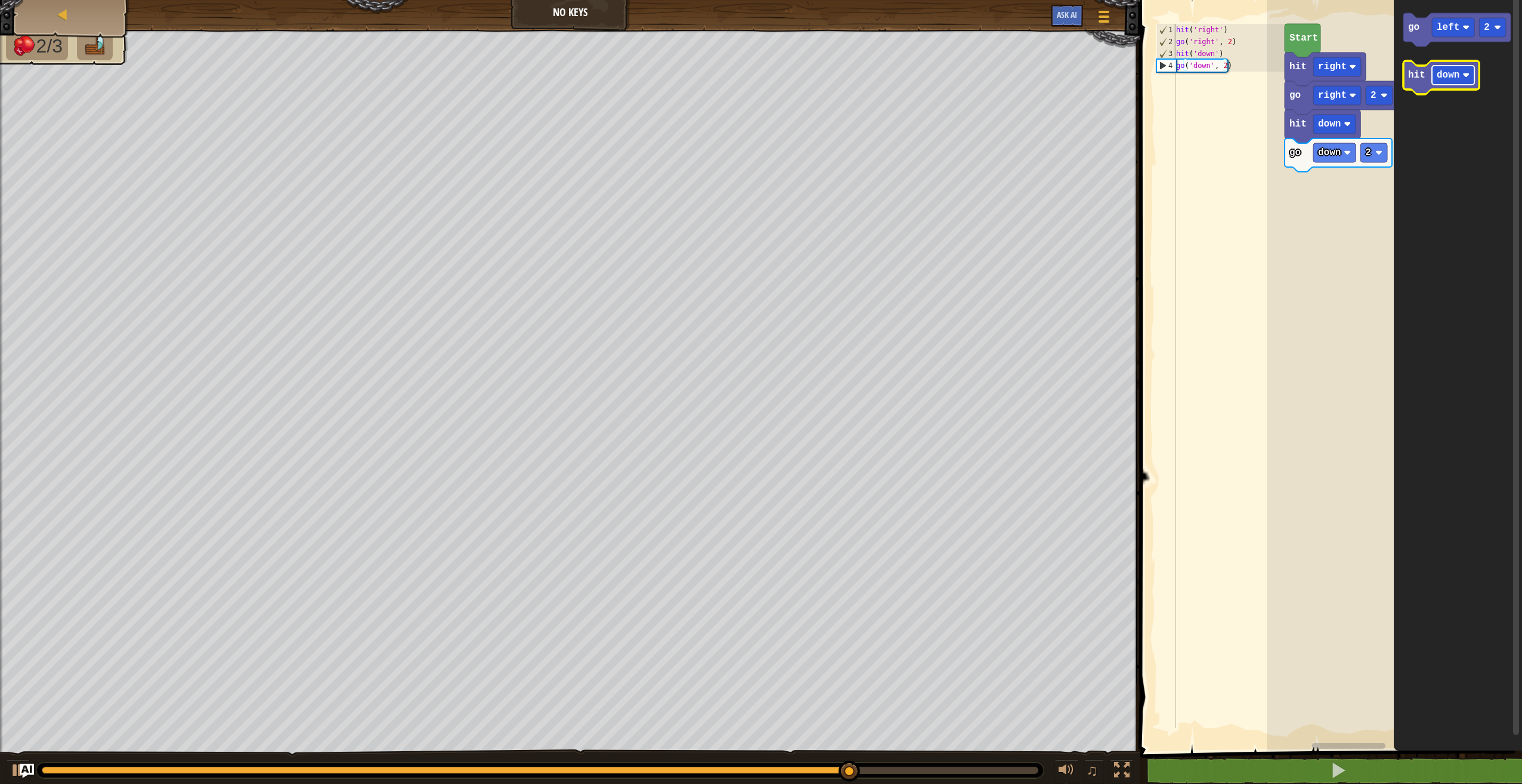
click at [1457, 76] on text "down" at bounding box center [1448, 75] width 23 height 11
click at [1414, 72] on text "hit" at bounding box center [1416, 75] width 17 height 11
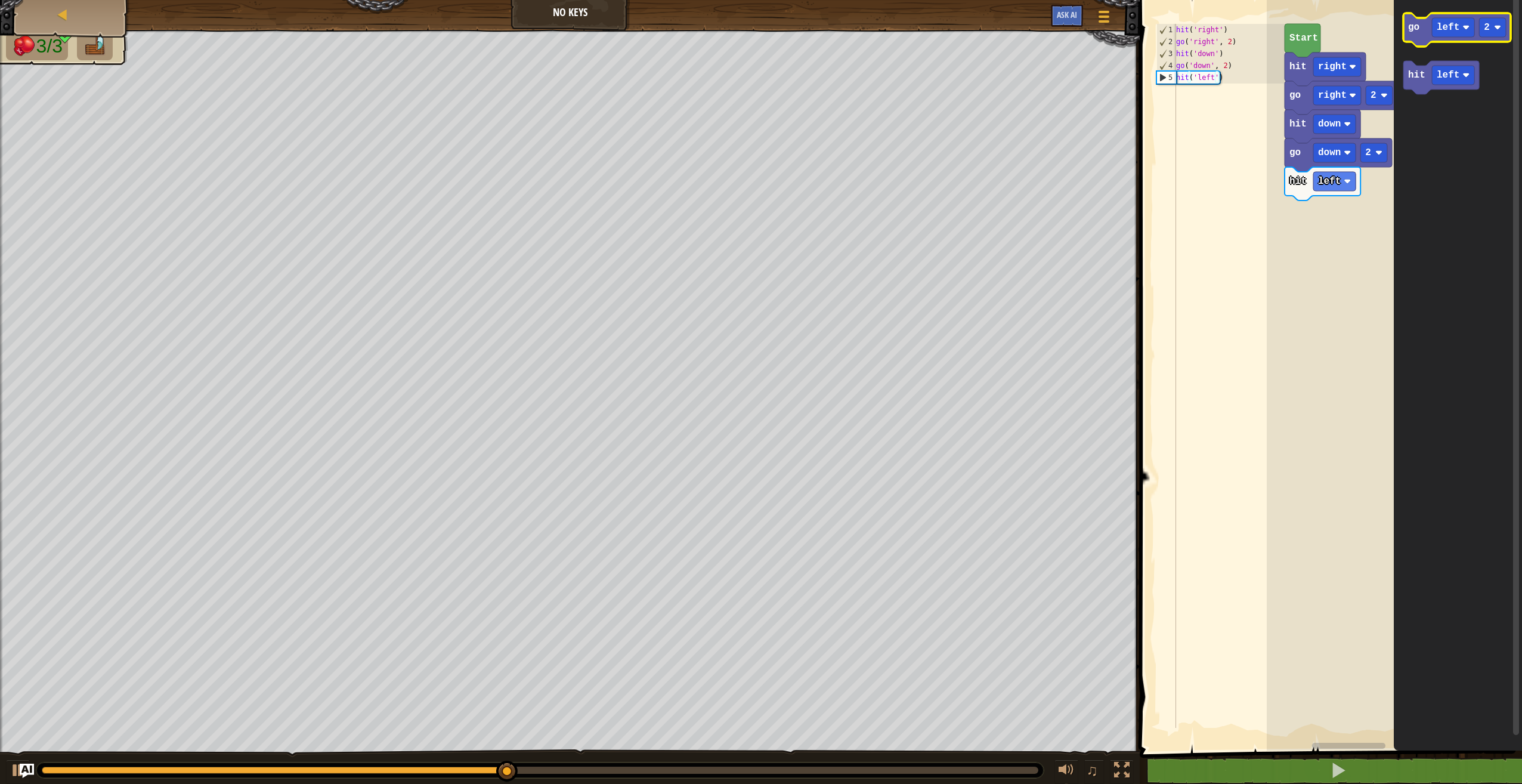
click at [1416, 41] on icon "Blockly Workspace" at bounding box center [1457, 30] width 108 height 33
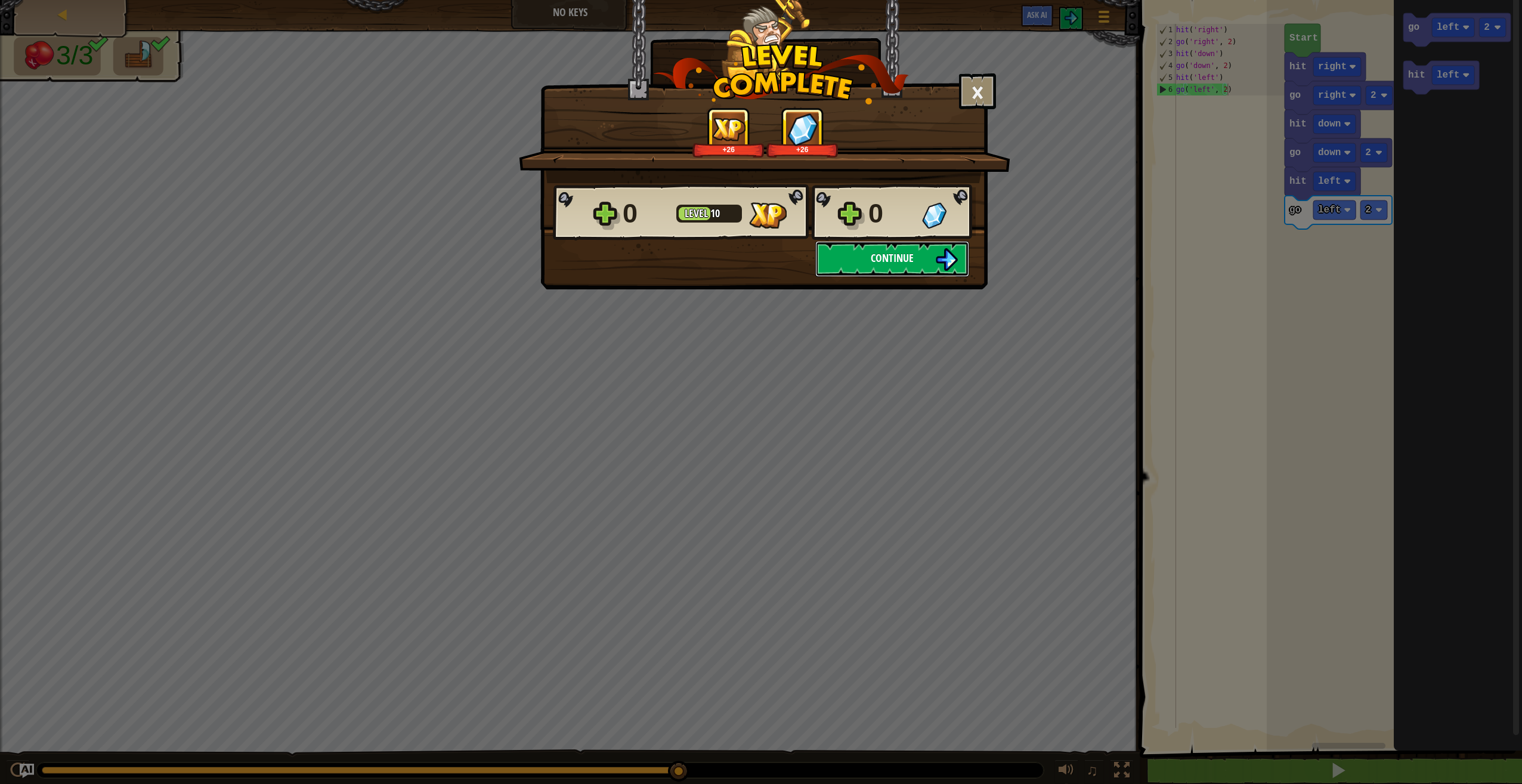
click at [884, 250] on button "Continue" at bounding box center [893, 259] width 154 height 36
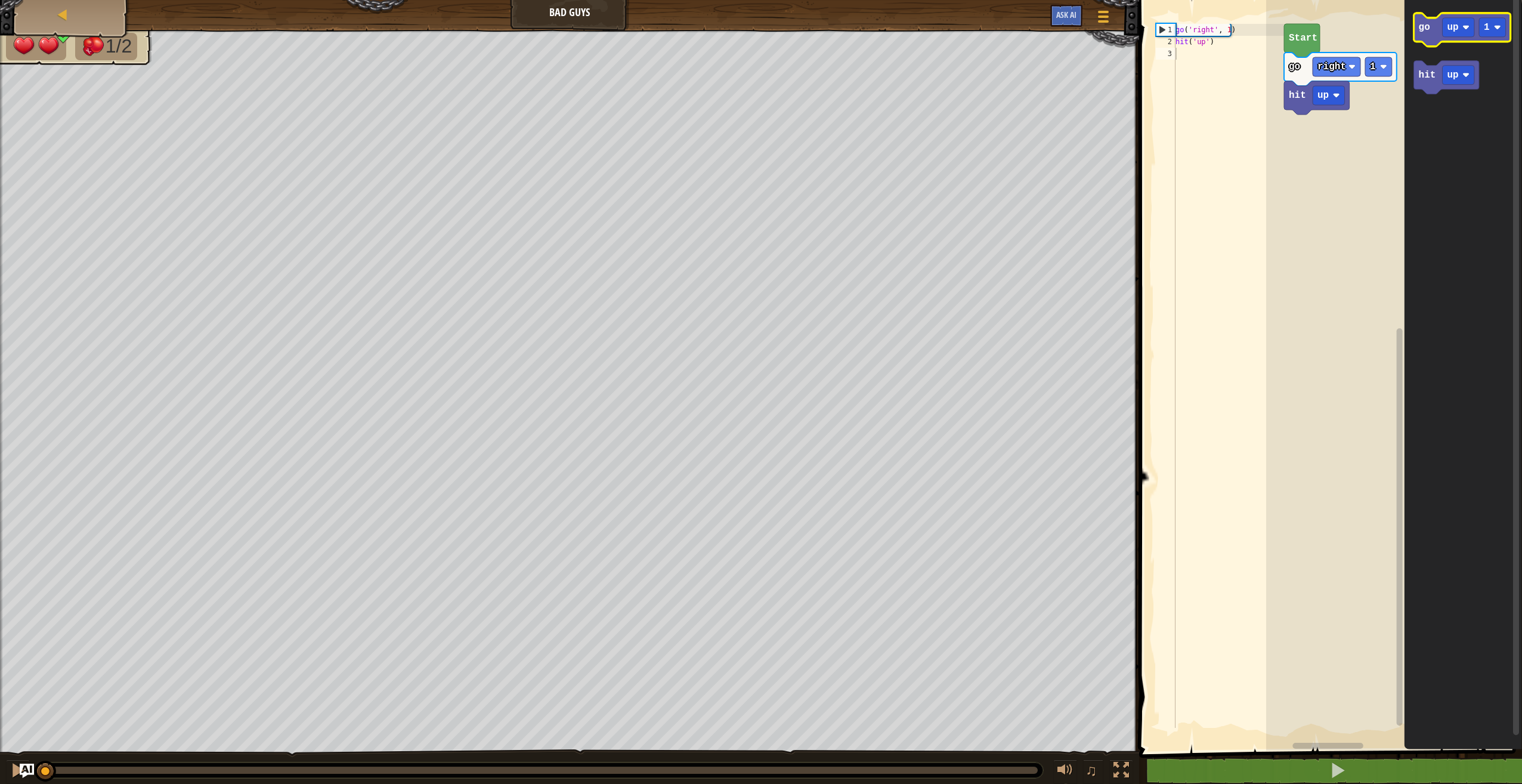
click at [1422, 38] on icon "Blockly Workspace" at bounding box center [1461, 30] width 97 height 33
click at [1427, 76] on text "hit" at bounding box center [1426, 75] width 17 height 11
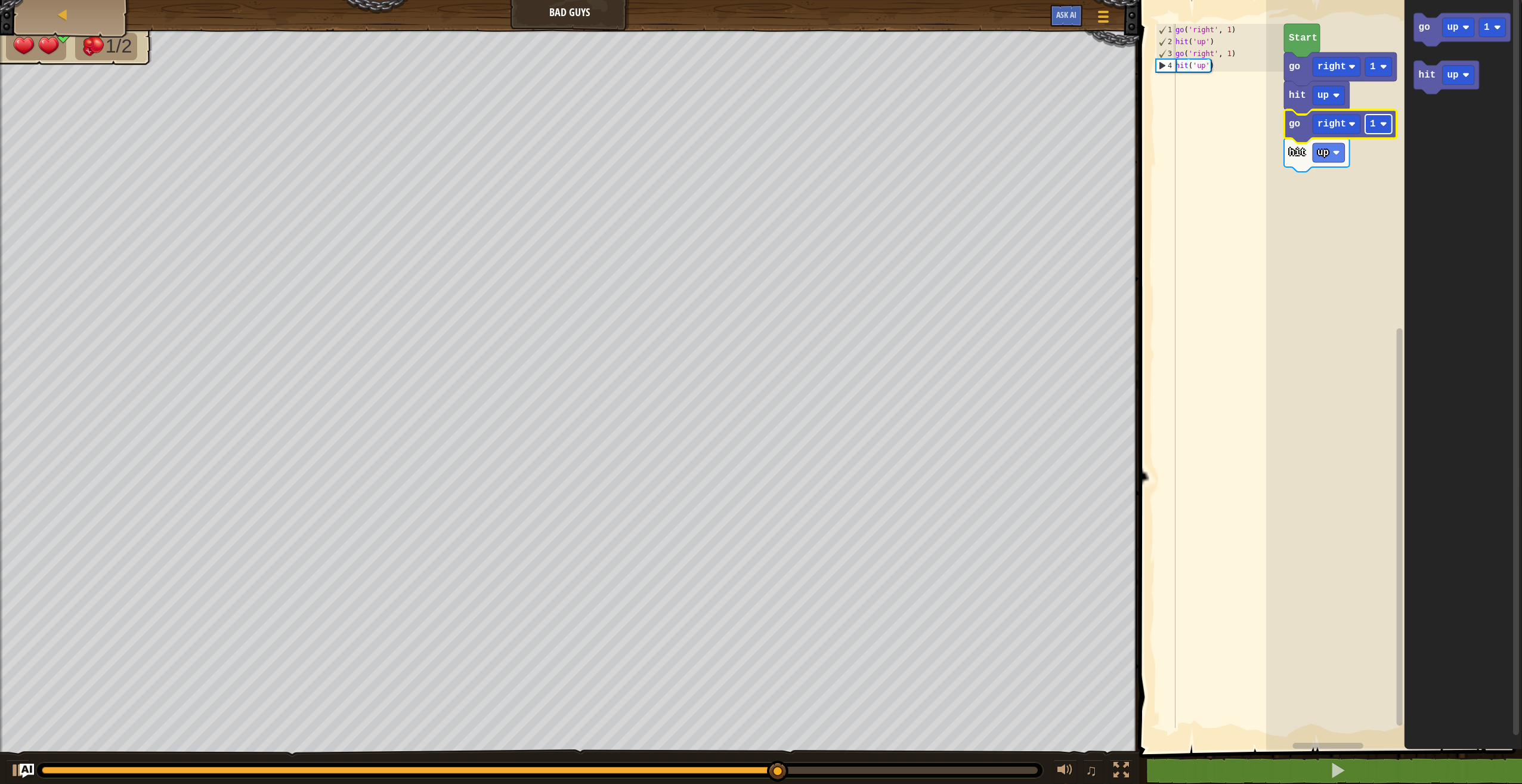
click at [1385, 128] on rect "Blockly Workspace" at bounding box center [1379, 124] width 27 height 19
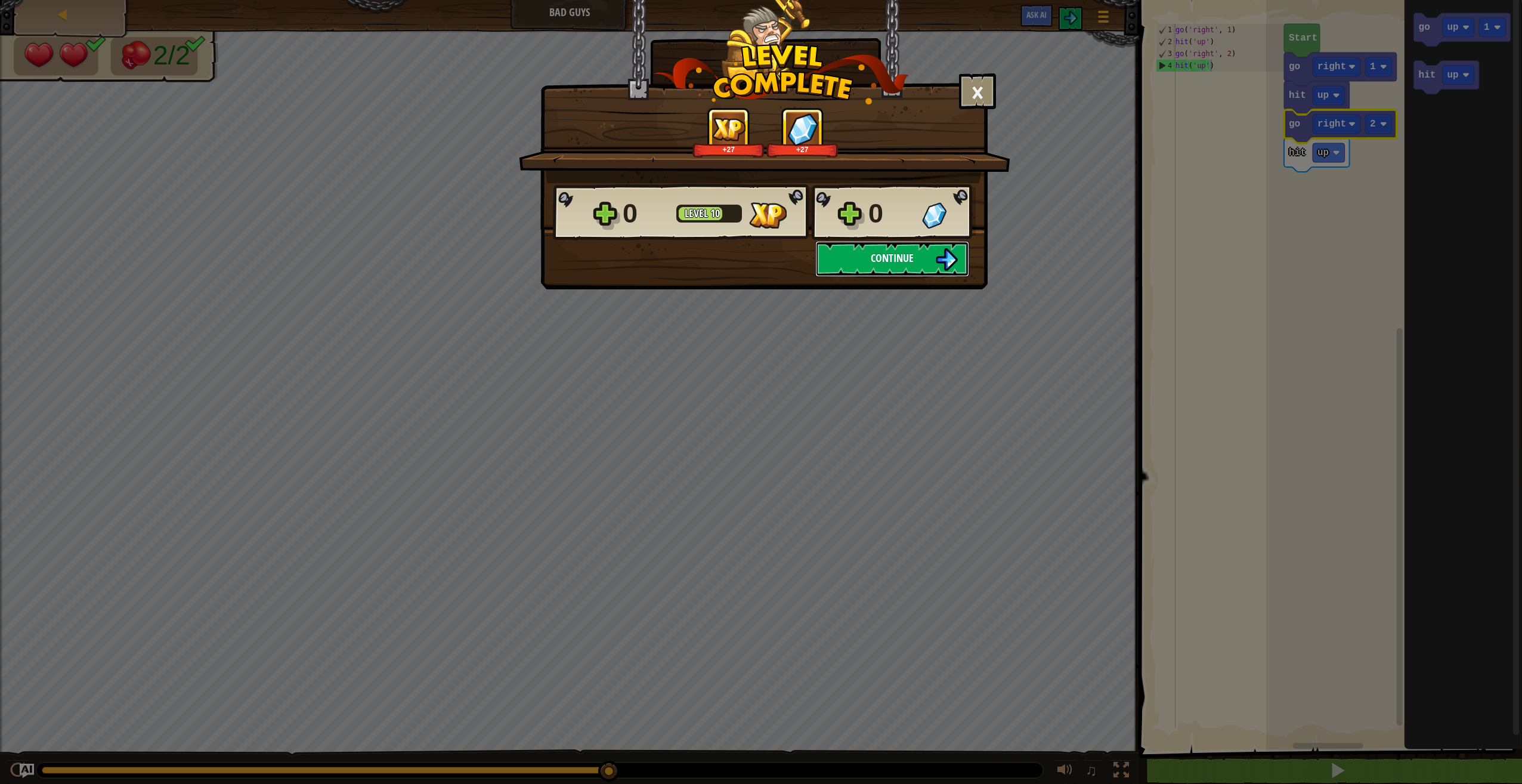
click at [917, 260] on button "Continue" at bounding box center [893, 259] width 154 height 36
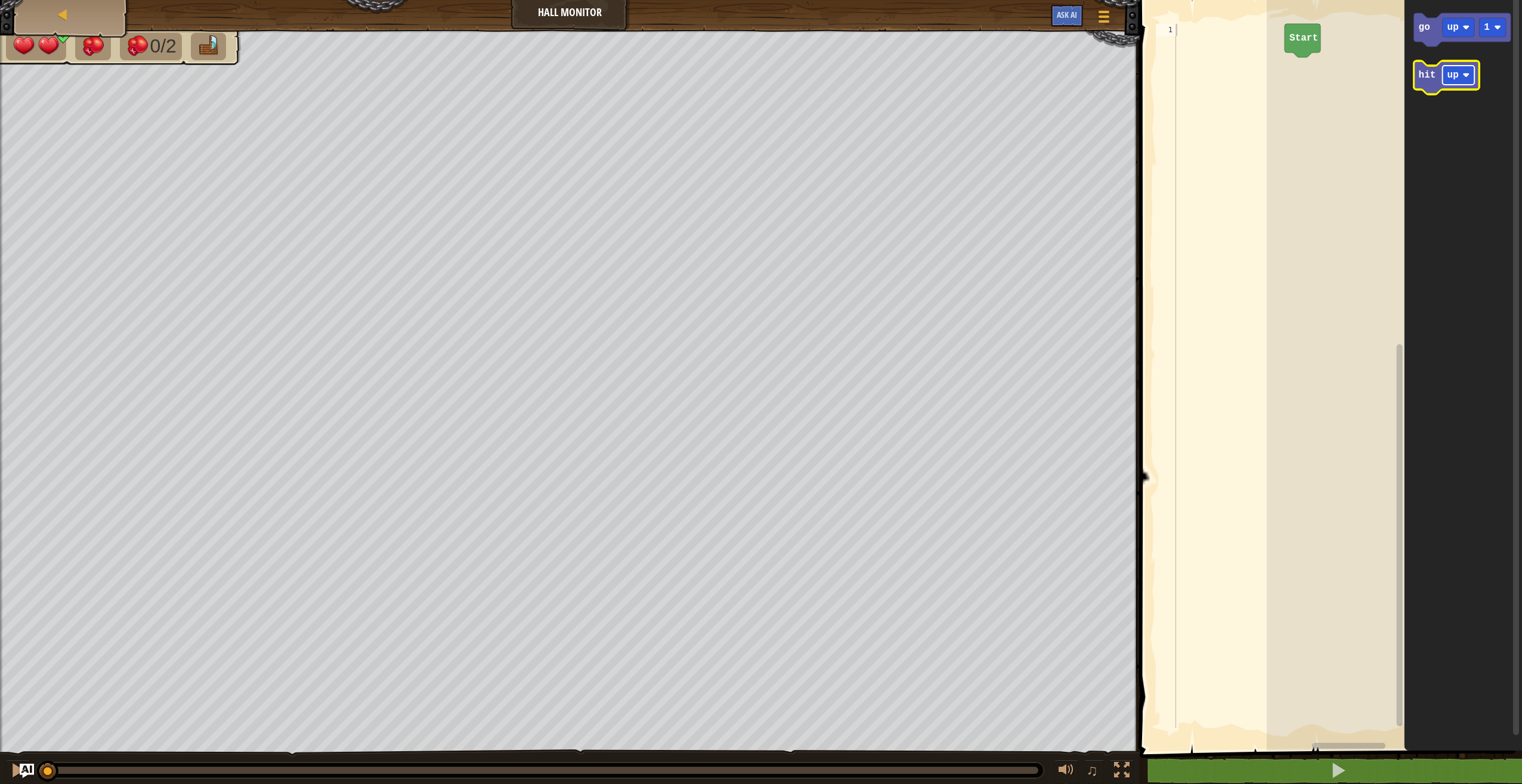
click at [1462, 84] on rect "Blockly Workspace" at bounding box center [1460, 75] width 33 height 19
click at [1471, 33] on rect "Blockly Workspace" at bounding box center [1460, 27] width 33 height 19
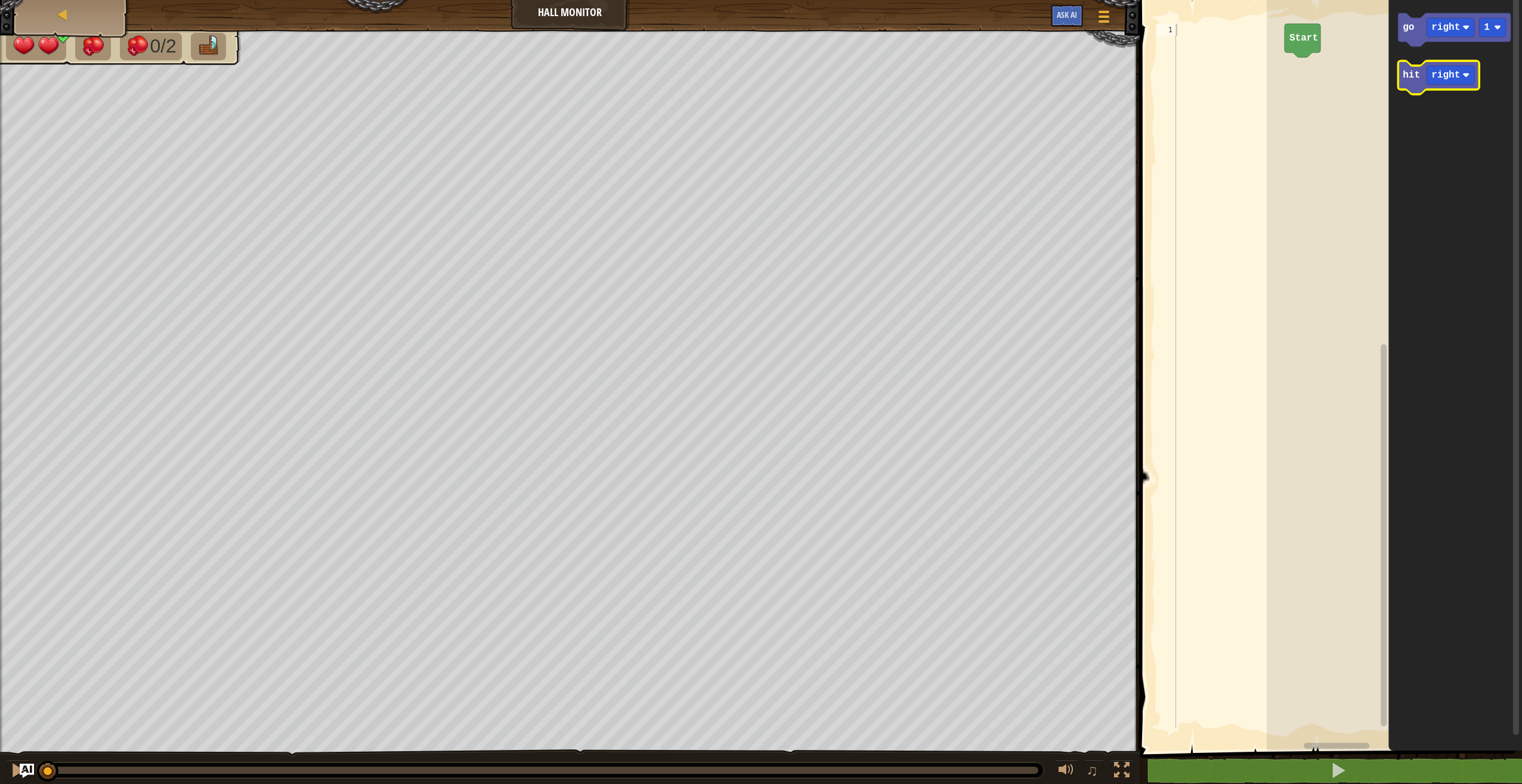
click at [1412, 74] on text "hit" at bounding box center [1411, 75] width 17 height 11
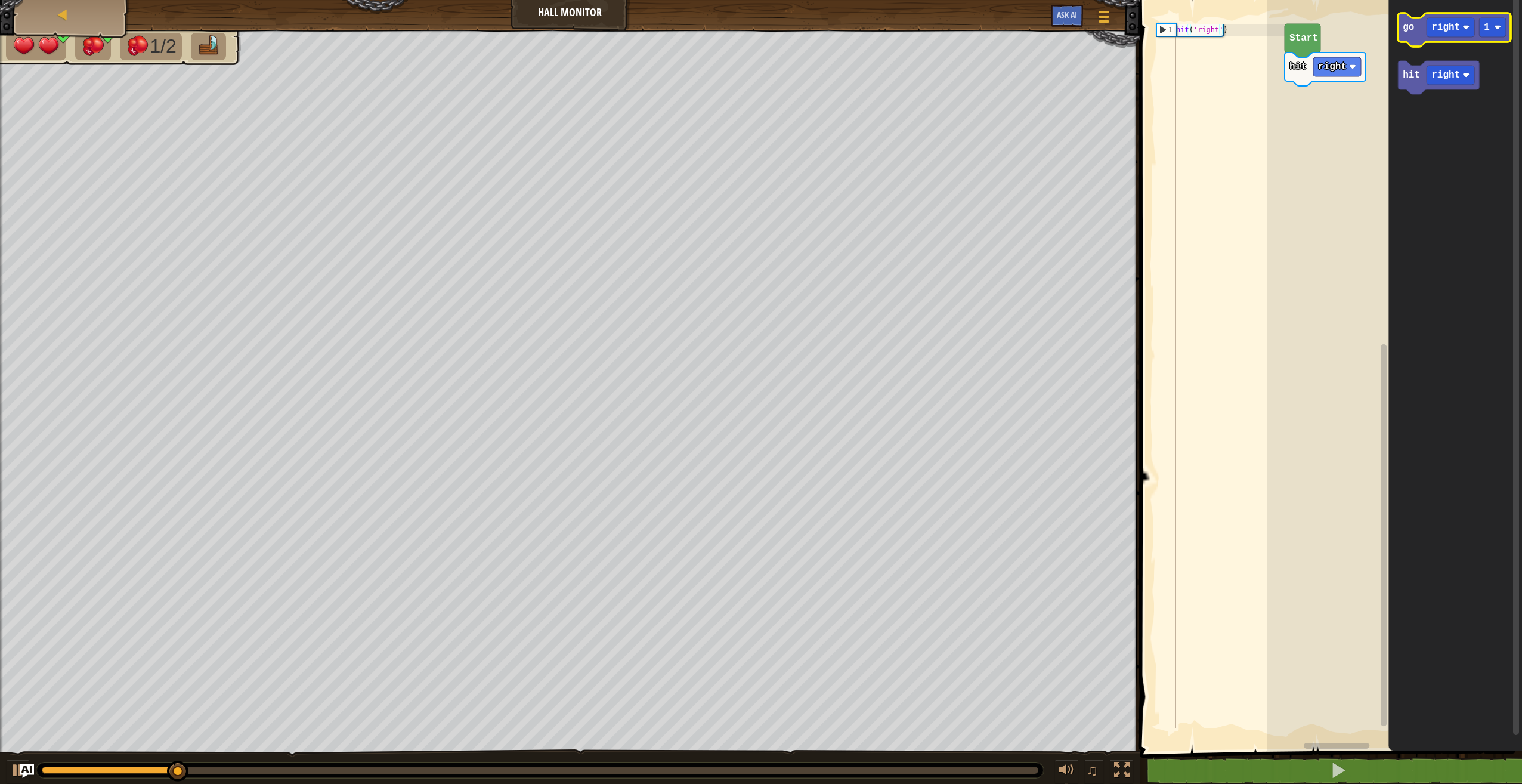
click at [1423, 31] on icon "Blockly Workspace" at bounding box center [1454, 30] width 113 height 33
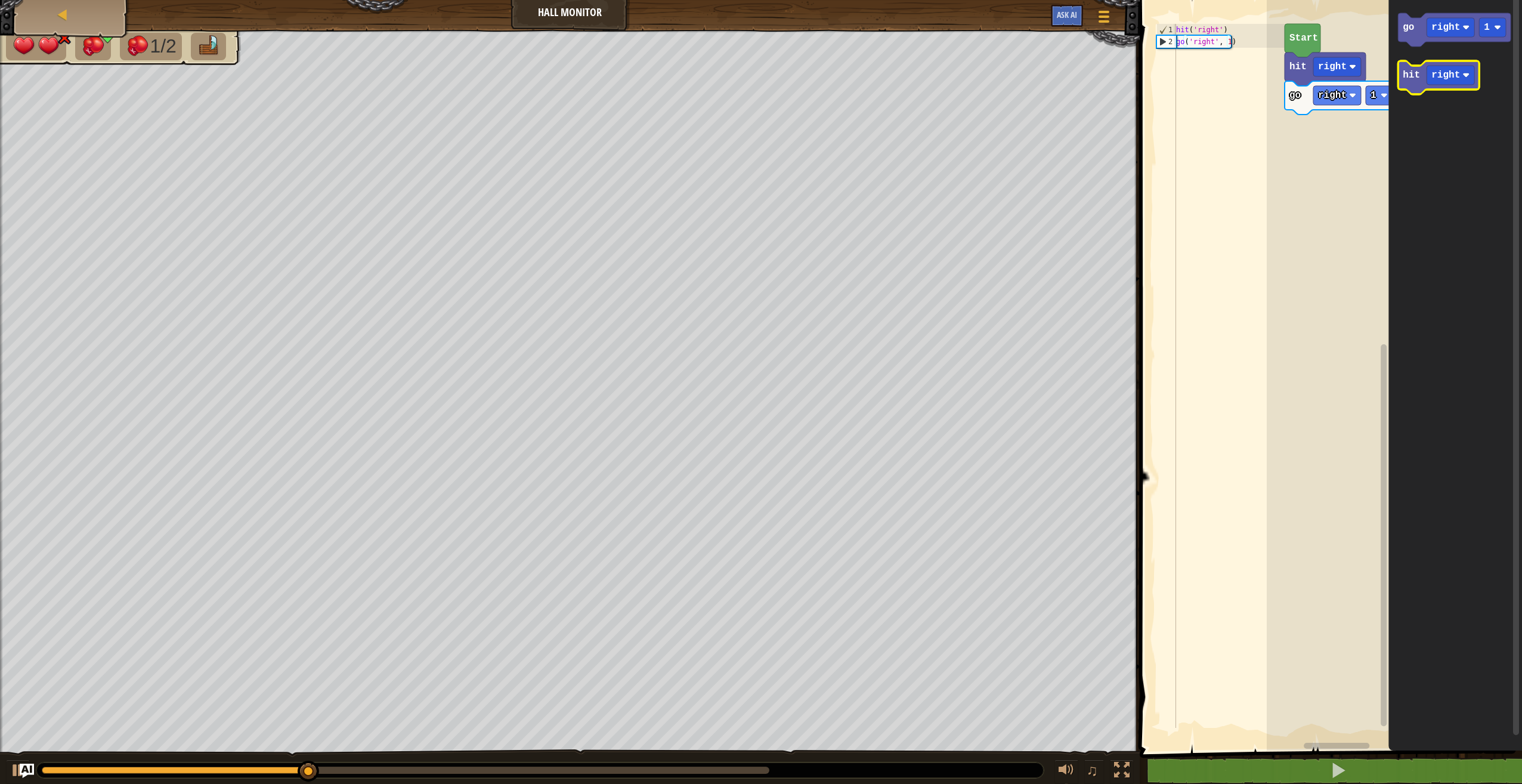
click at [1412, 76] on text "hit" at bounding box center [1411, 75] width 17 height 11
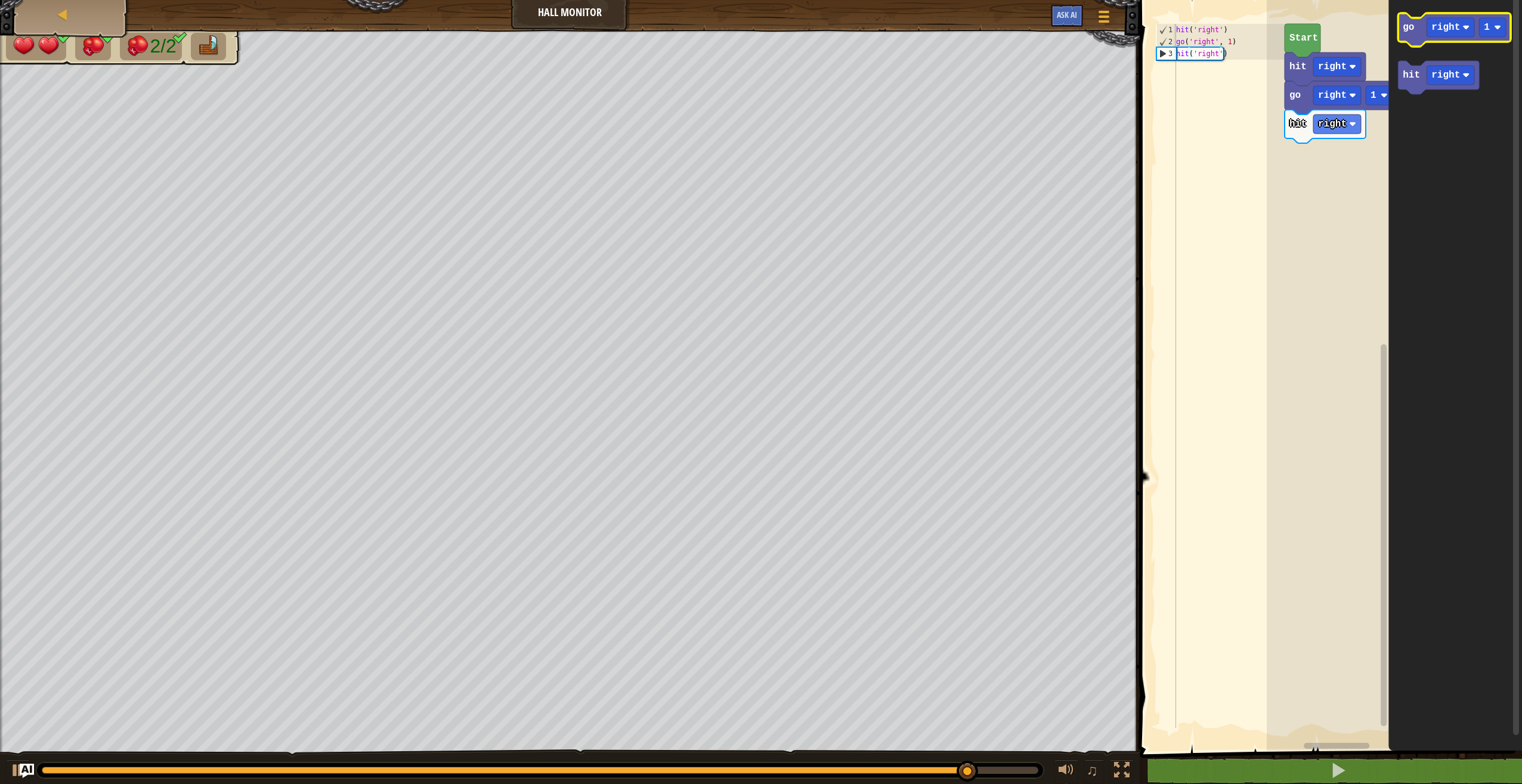
click at [1409, 20] on icon "Blockly Workspace" at bounding box center [1454, 30] width 113 height 33
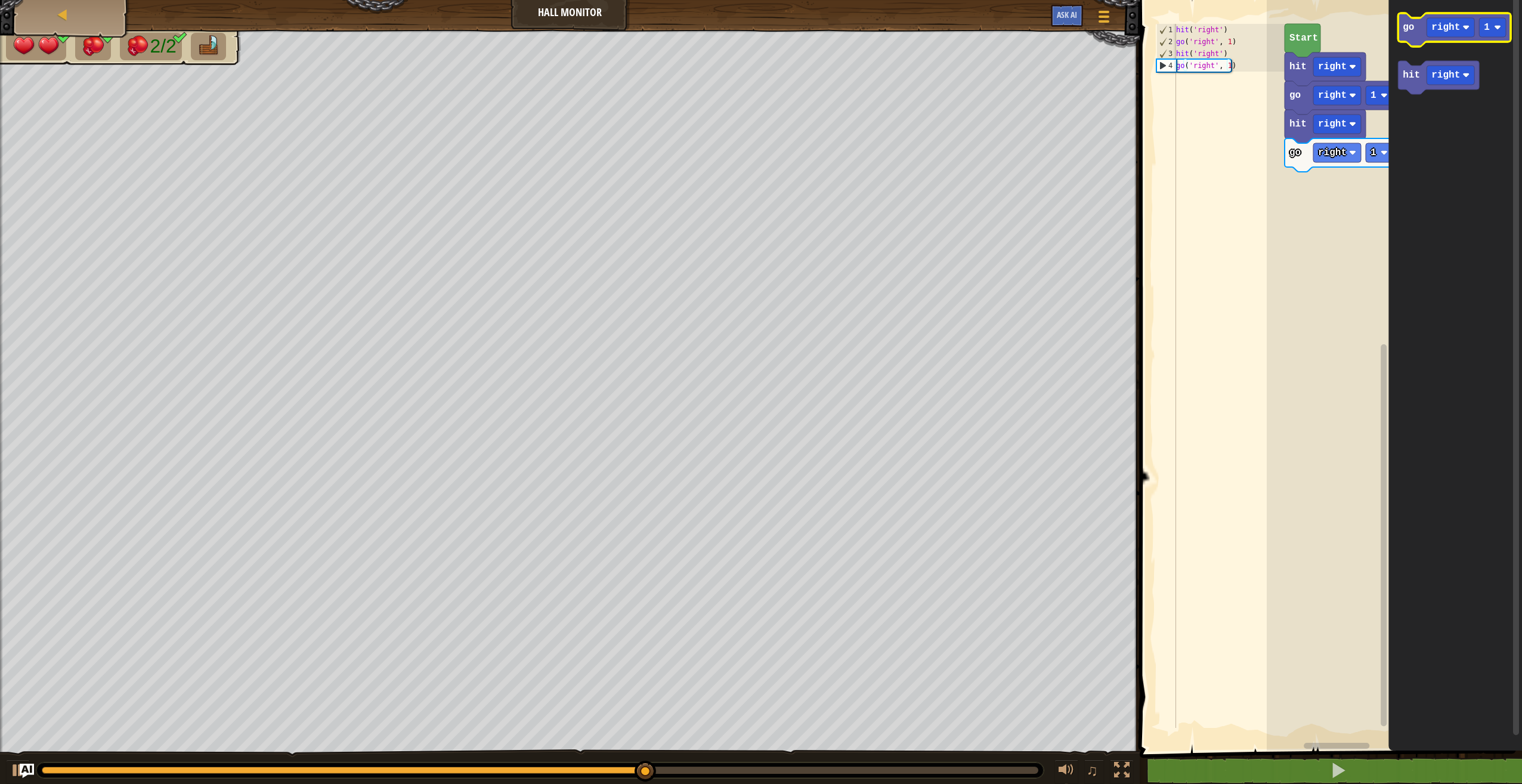
click at [1409, 20] on icon "Blockly Workspace" at bounding box center [1454, 30] width 113 height 33
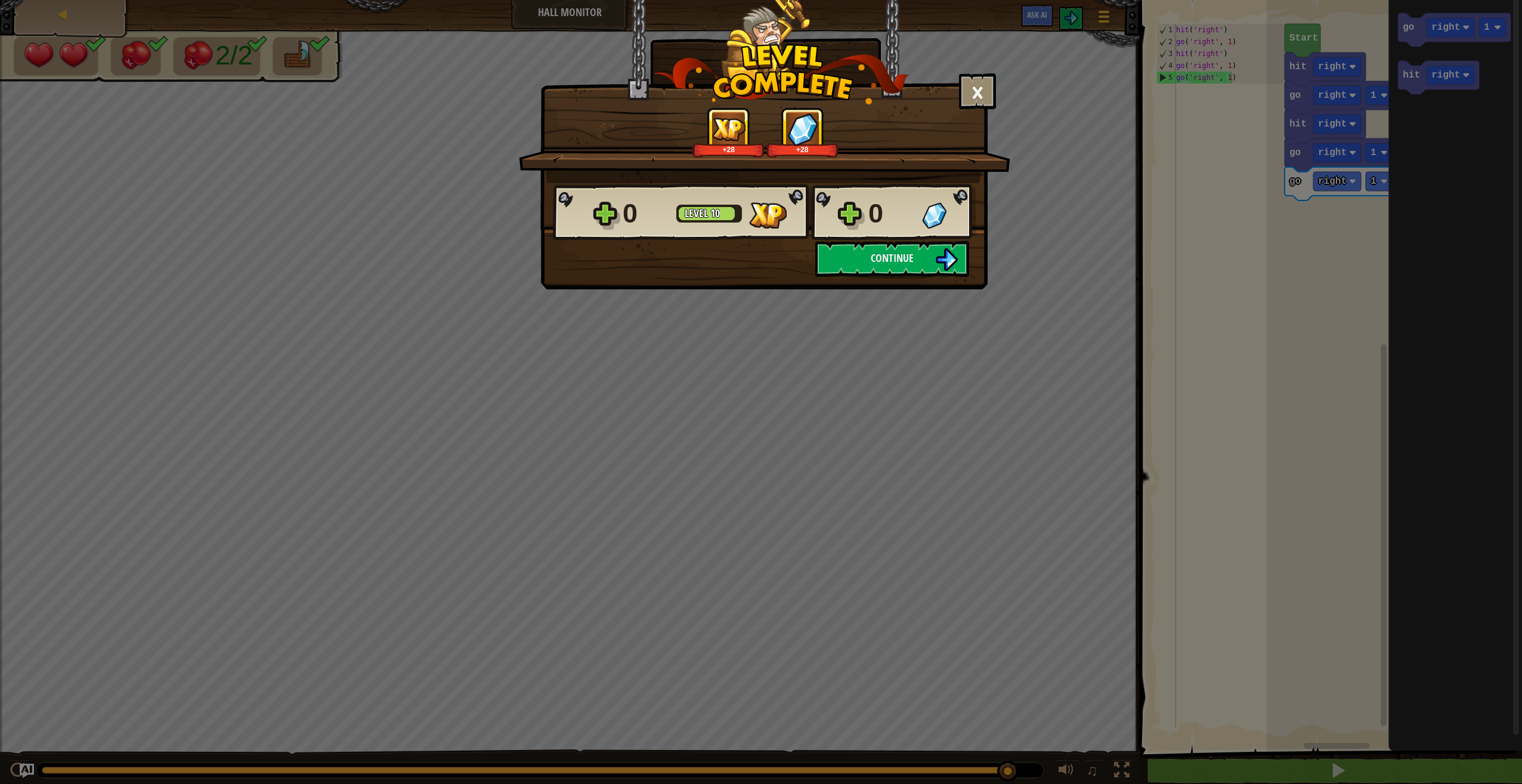
drag, startPoint x: 928, startPoint y: 253, endPoint x: 865, endPoint y: 277, distance: 67.4
click at [865, 277] on div "× How fun was this level? Tell us more! +28 +28 Reticulating Splines... 0 Level…" at bounding box center [764, 145] width 448 height 289
click at [865, 264] on button "Continue" at bounding box center [893, 259] width 154 height 36
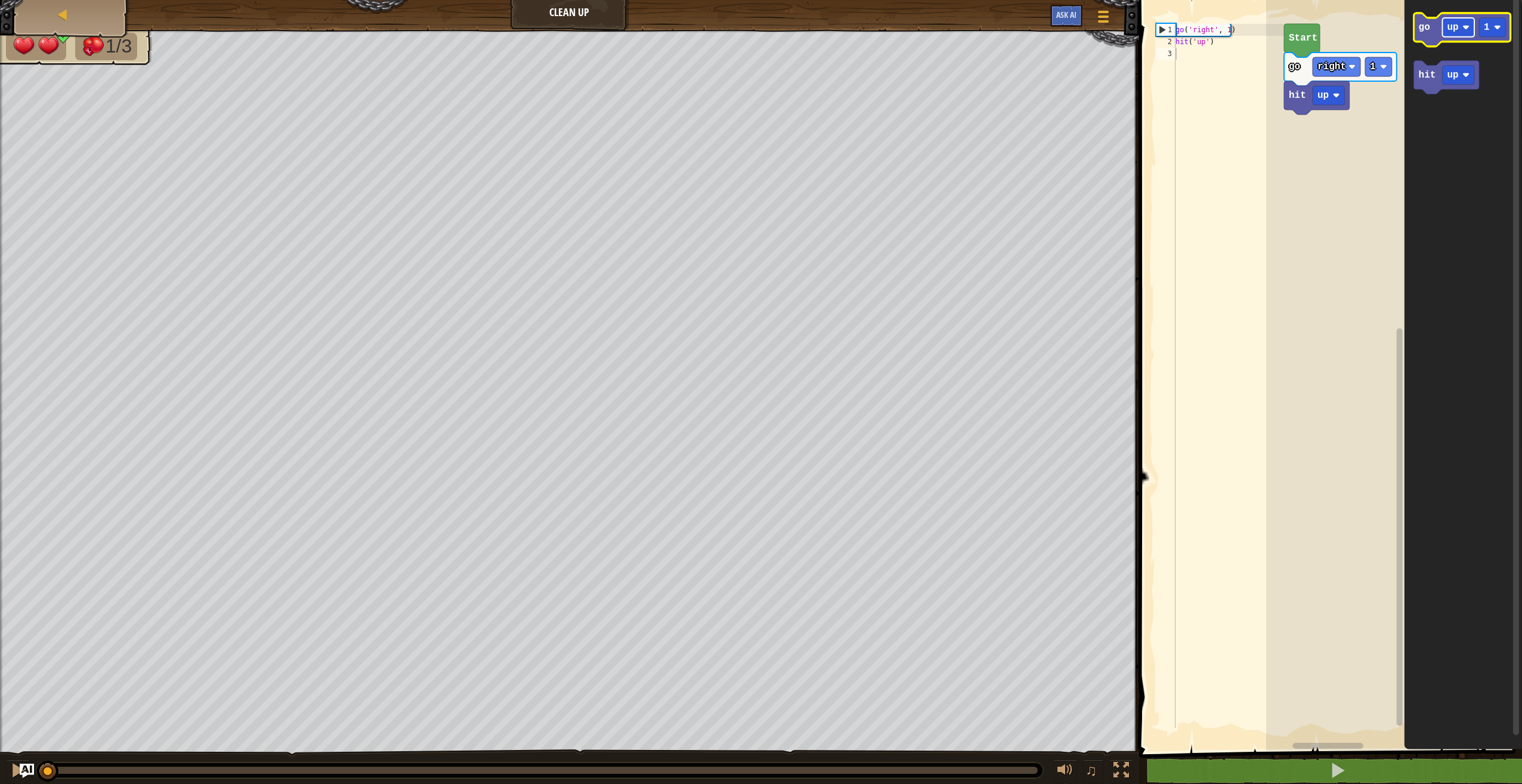
click at [1453, 33] on rect "Blockly Workspace" at bounding box center [1459, 27] width 33 height 19
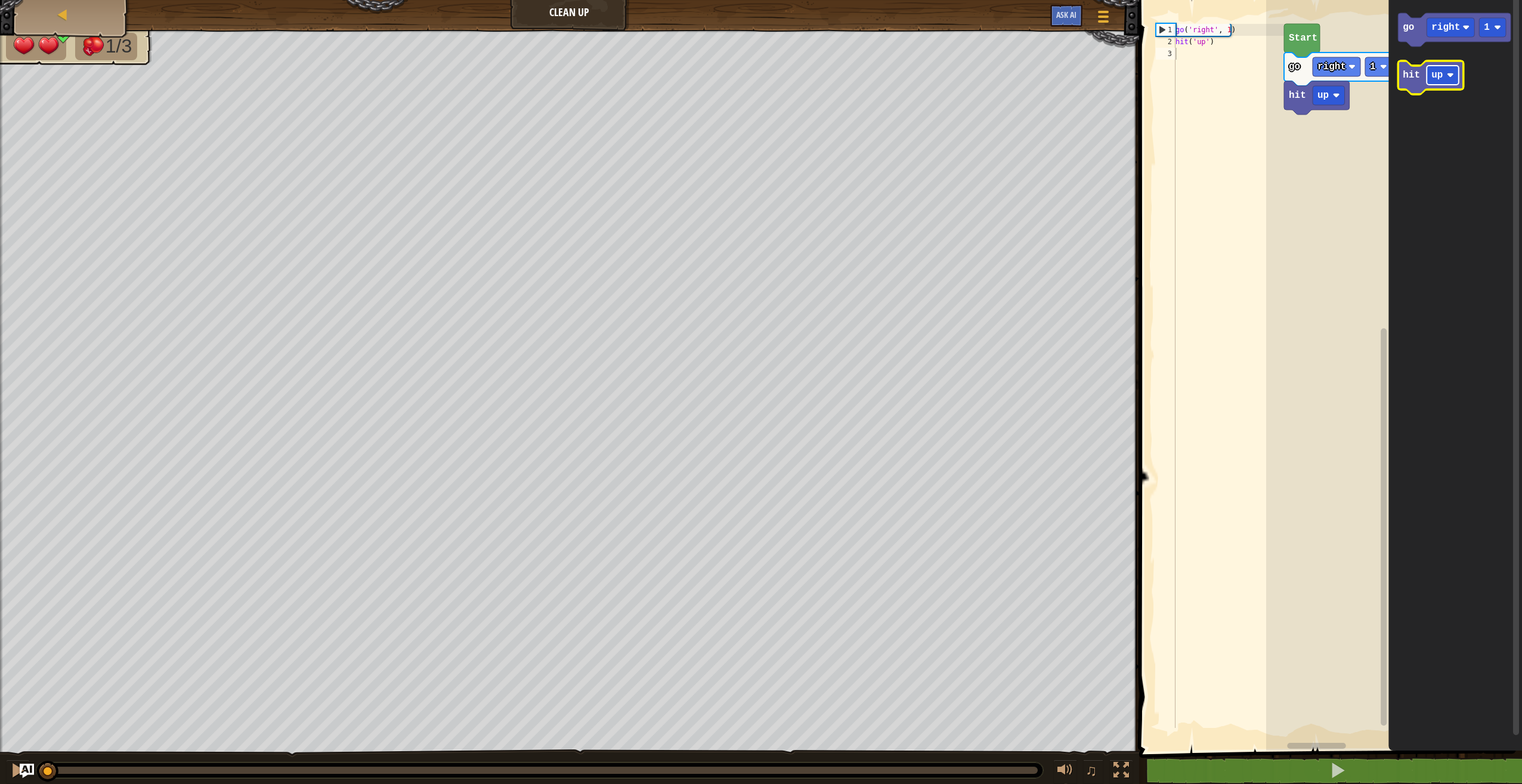
click at [1441, 76] on text "up" at bounding box center [1437, 75] width 12 height 11
click at [1410, 24] on text "go" at bounding box center [1408, 27] width 12 height 11
click at [1412, 80] on text "hit" at bounding box center [1411, 75] width 17 height 11
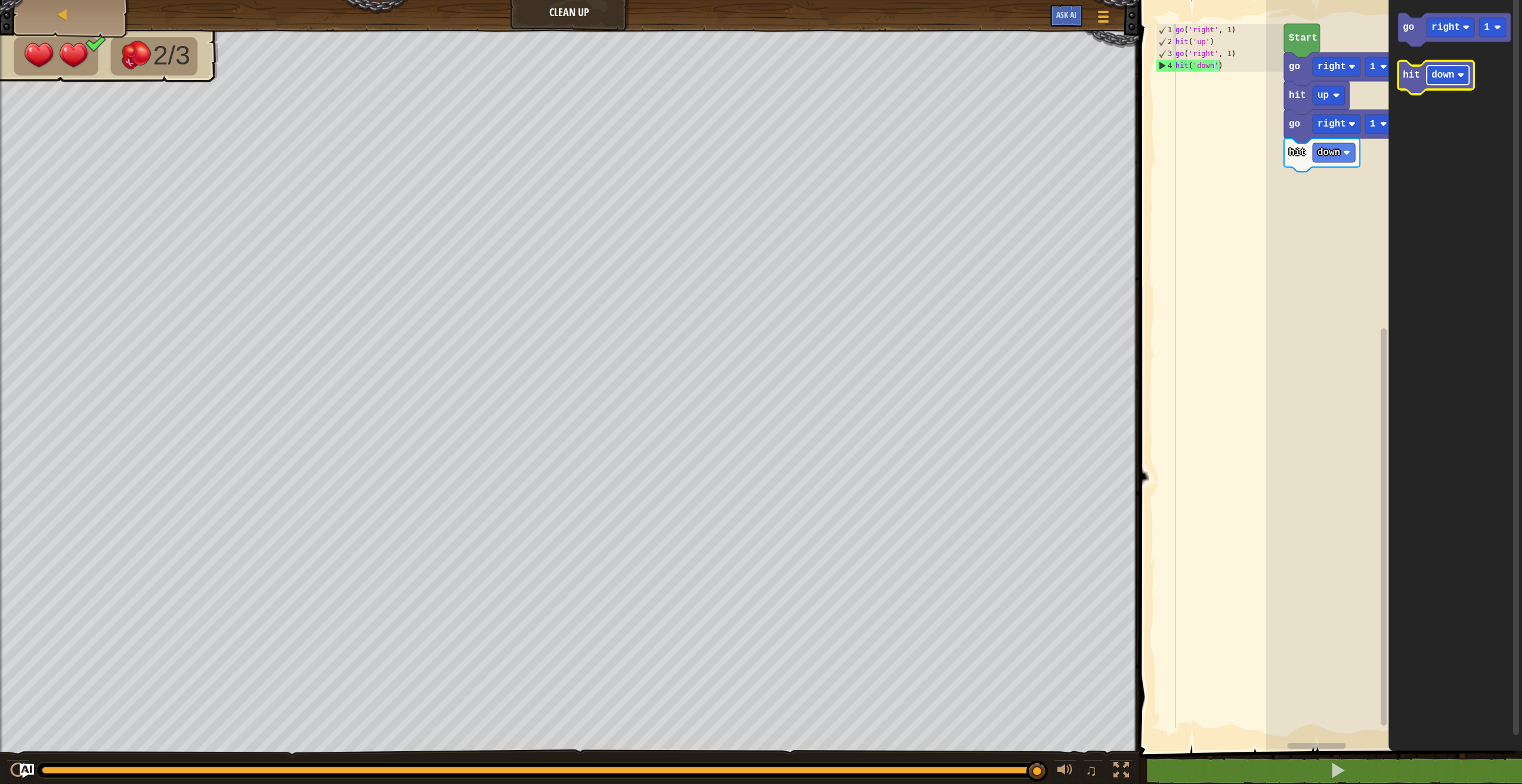
click at [1432, 80] on text "down" at bounding box center [1442, 75] width 23 height 11
click at [1442, 72] on text "down" at bounding box center [1442, 75] width 23 height 11
click at [1420, 34] on icon "Blockly Workspace" at bounding box center [1454, 30] width 113 height 33
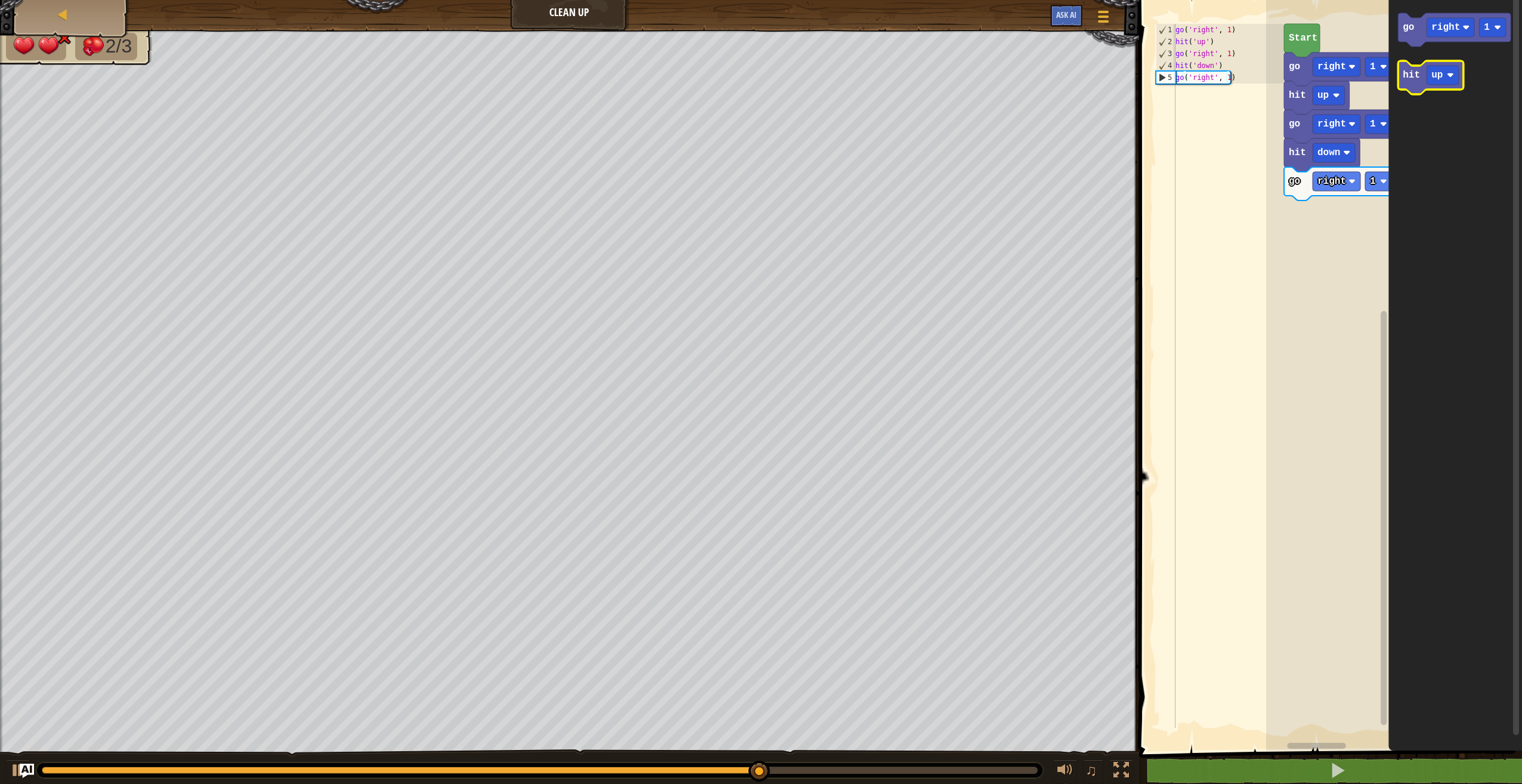
click at [1415, 71] on text "hit" at bounding box center [1411, 75] width 17 height 11
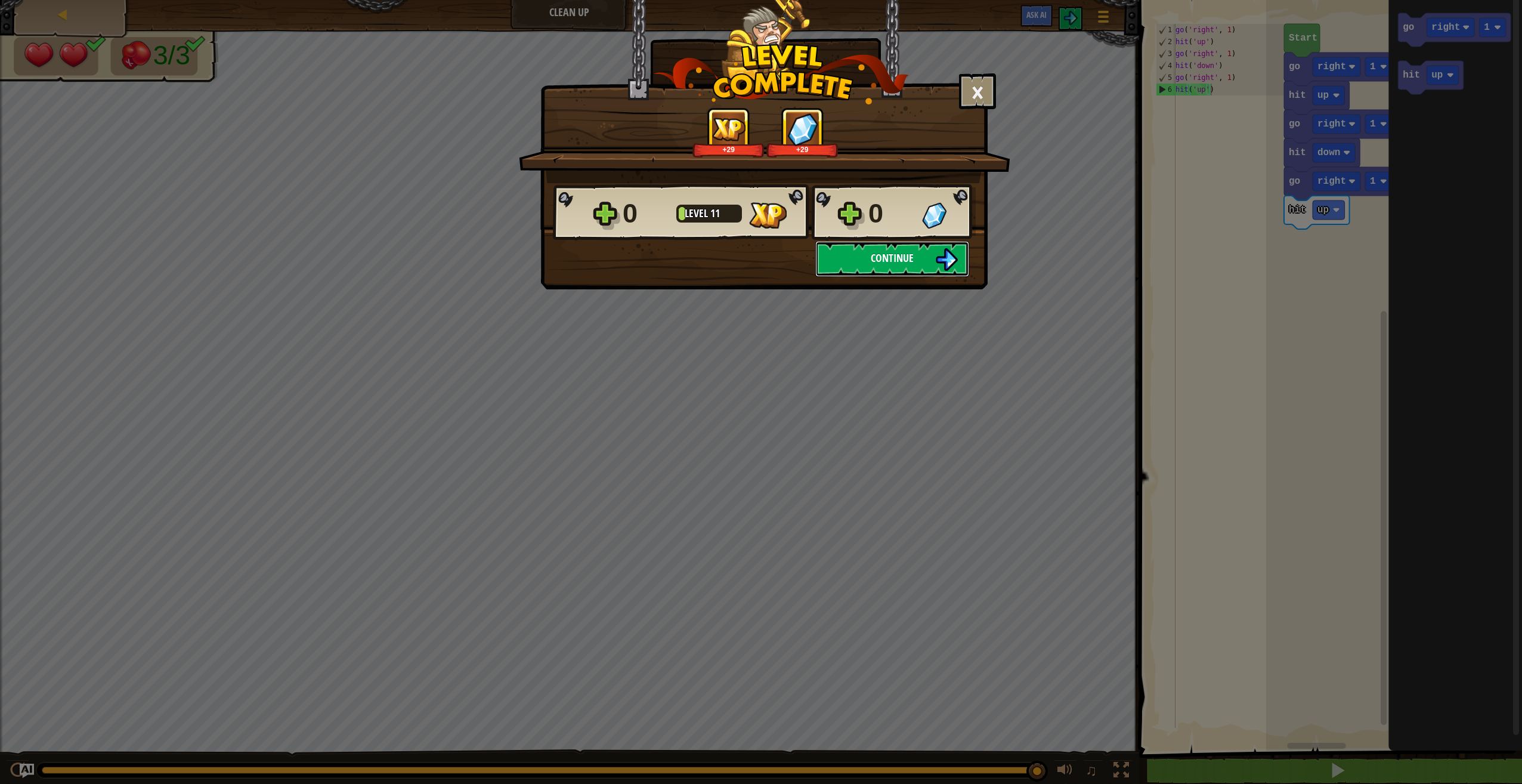
click at [924, 260] on button "Continue" at bounding box center [893, 259] width 154 height 36
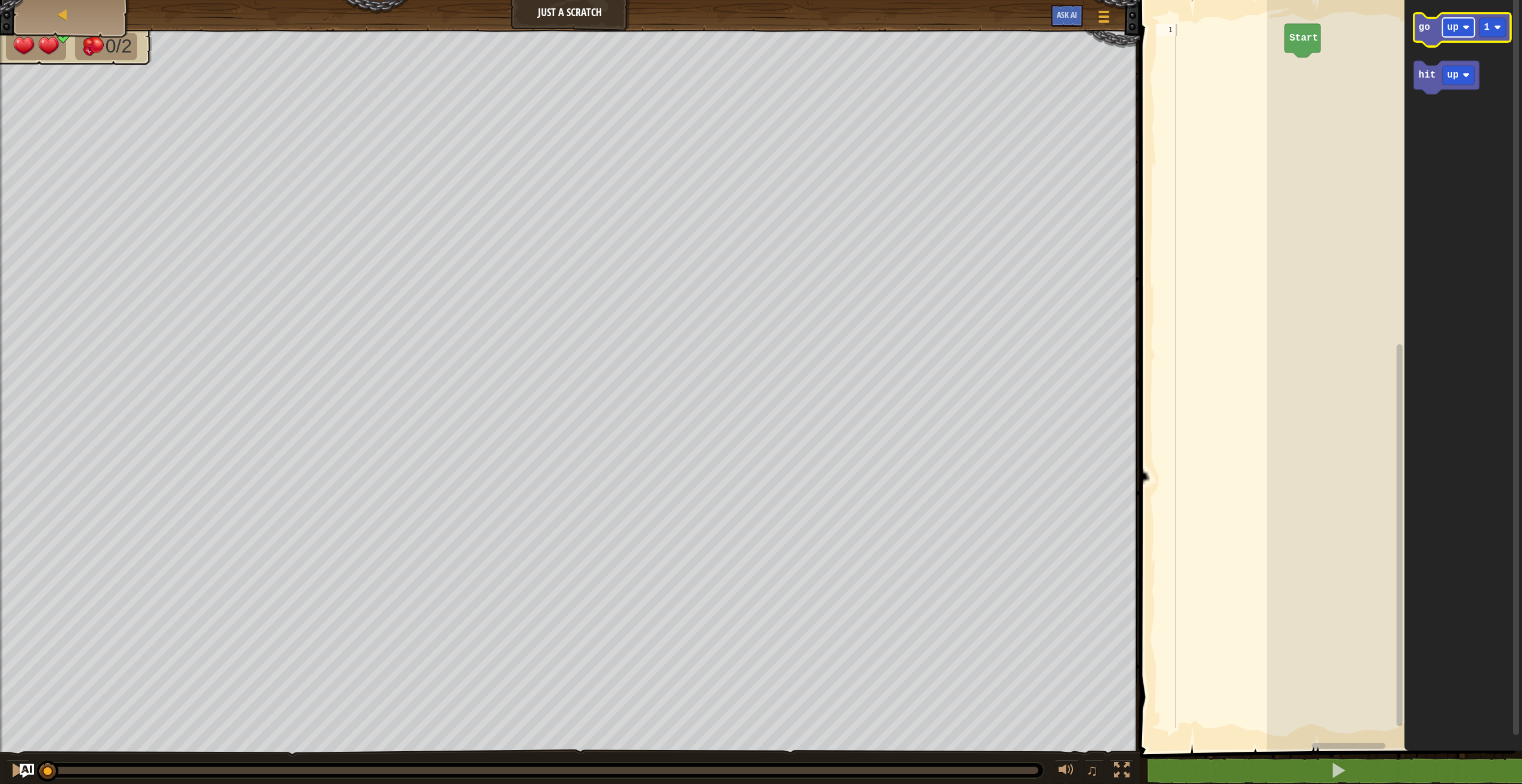
click at [1456, 24] on text "up" at bounding box center [1453, 27] width 12 height 11
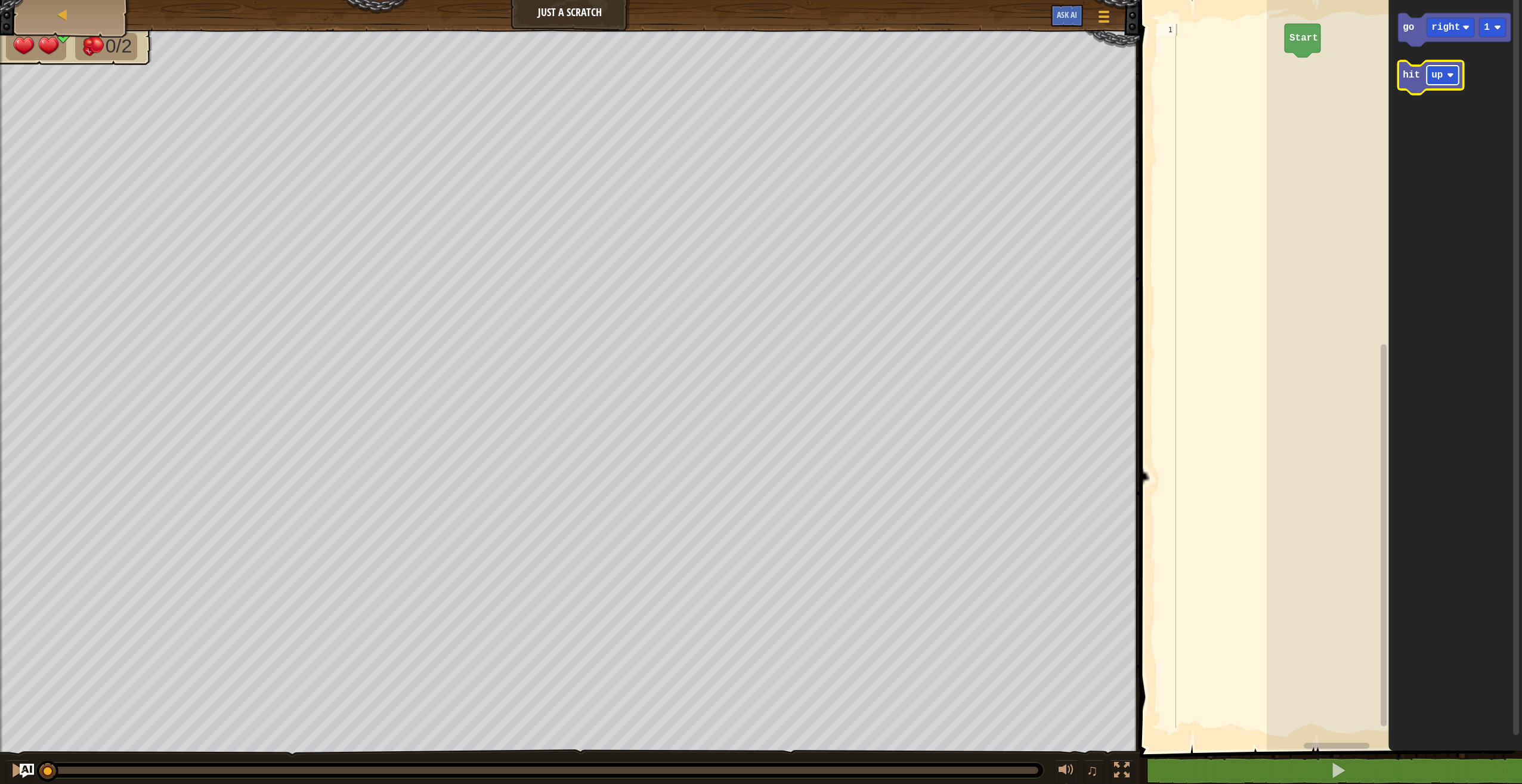
click at [1451, 80] on rect "Blockly Workspace" at bounding box center [1443, 75] width 33 height 19
click at [1345, 150] on rect "Blockly Workspace" at bounding box center [1394, 372] width 255 height 756
click at [1410, 34] on icon "Blockly Workspace" at bounding box center [1454, 30] width 113 height 33
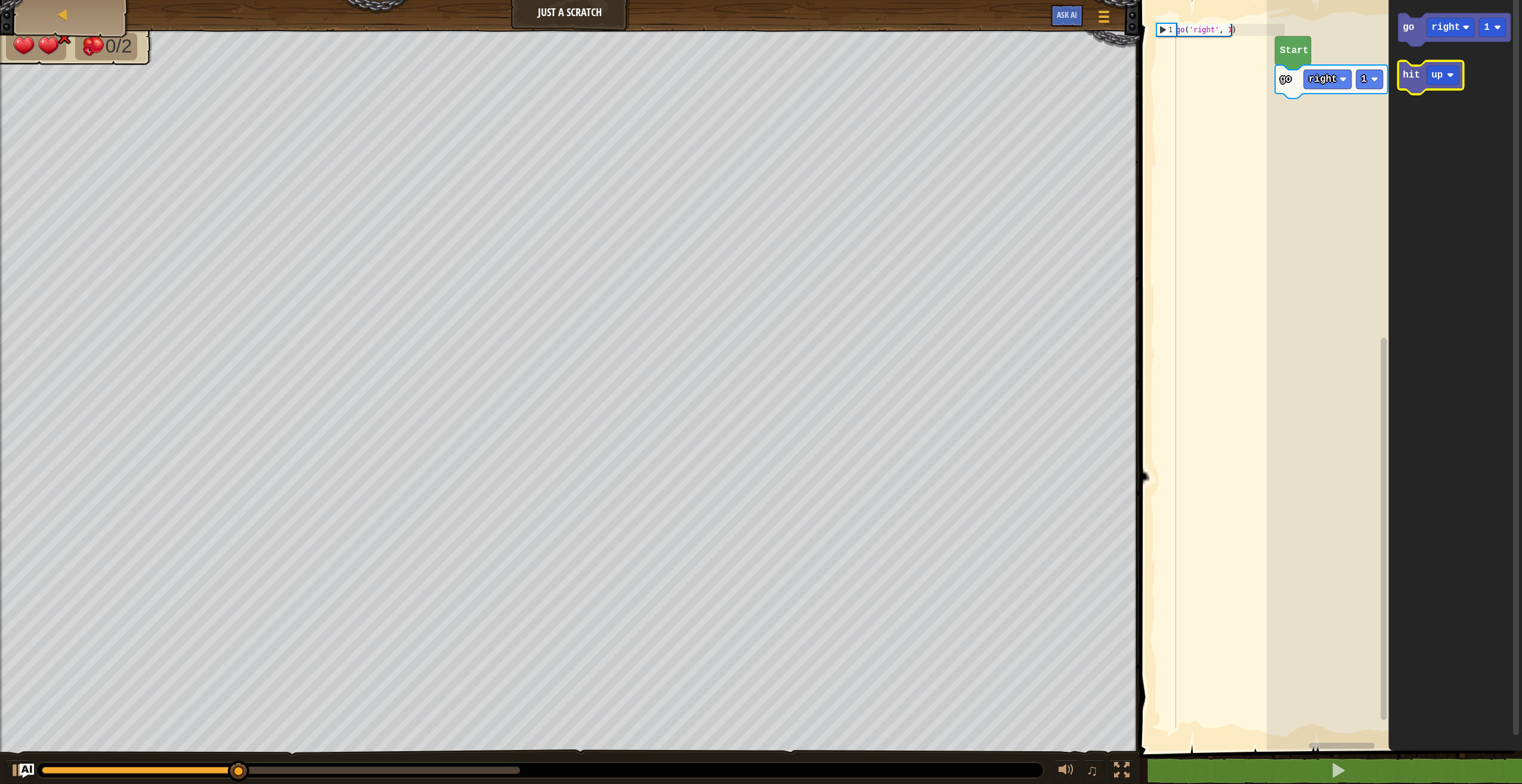
click at [1410, 71] on text "hit" at bounding box center [1411, 75] width 17 height 11
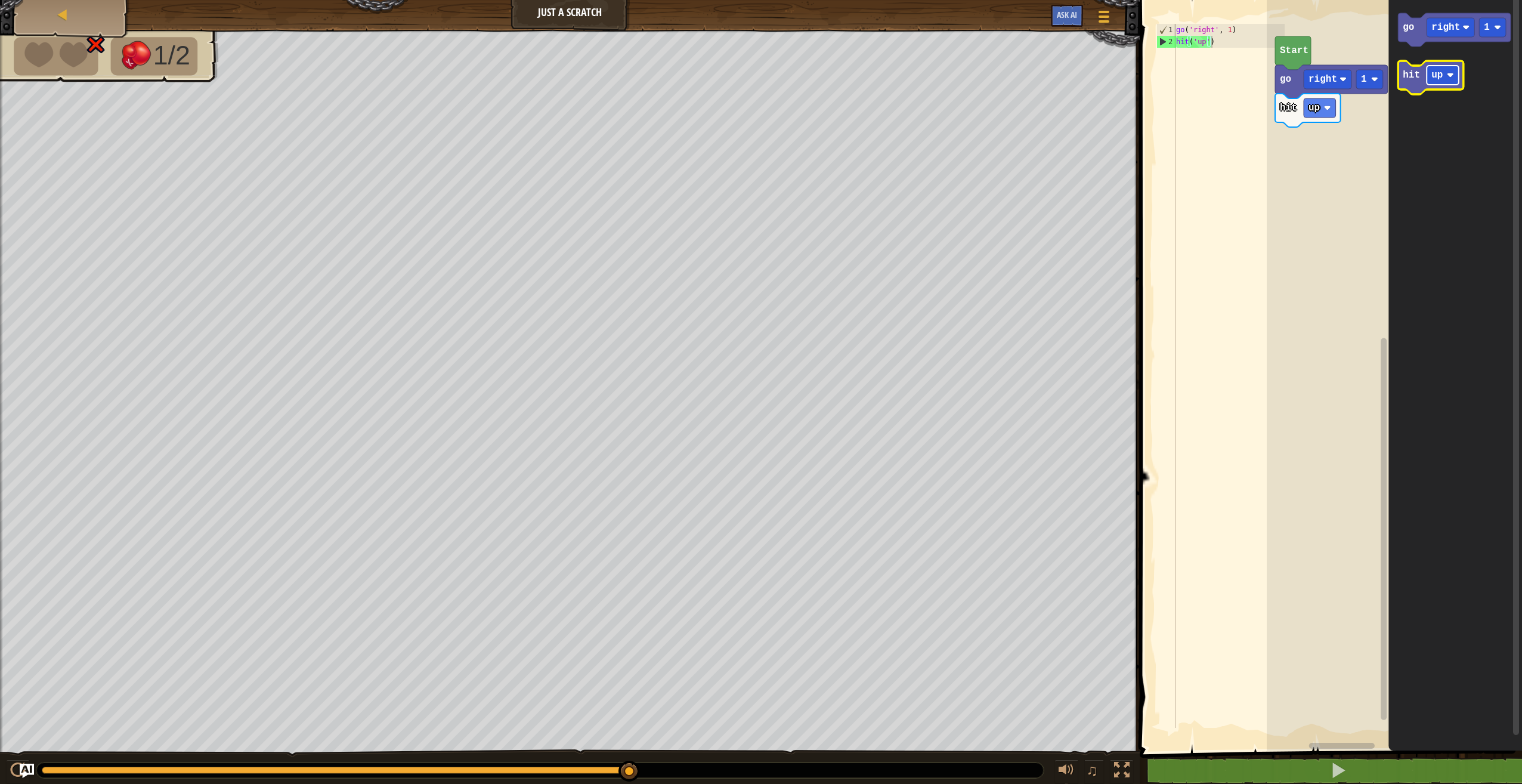
click at [1434, 83] on rect "Blockly Workspace" at bounding box center [1443, 75] width 33 height 19
click at [1413, 83] on icon "Blockly Workspace" at bounding box center [1436, 77] width 76 height 33
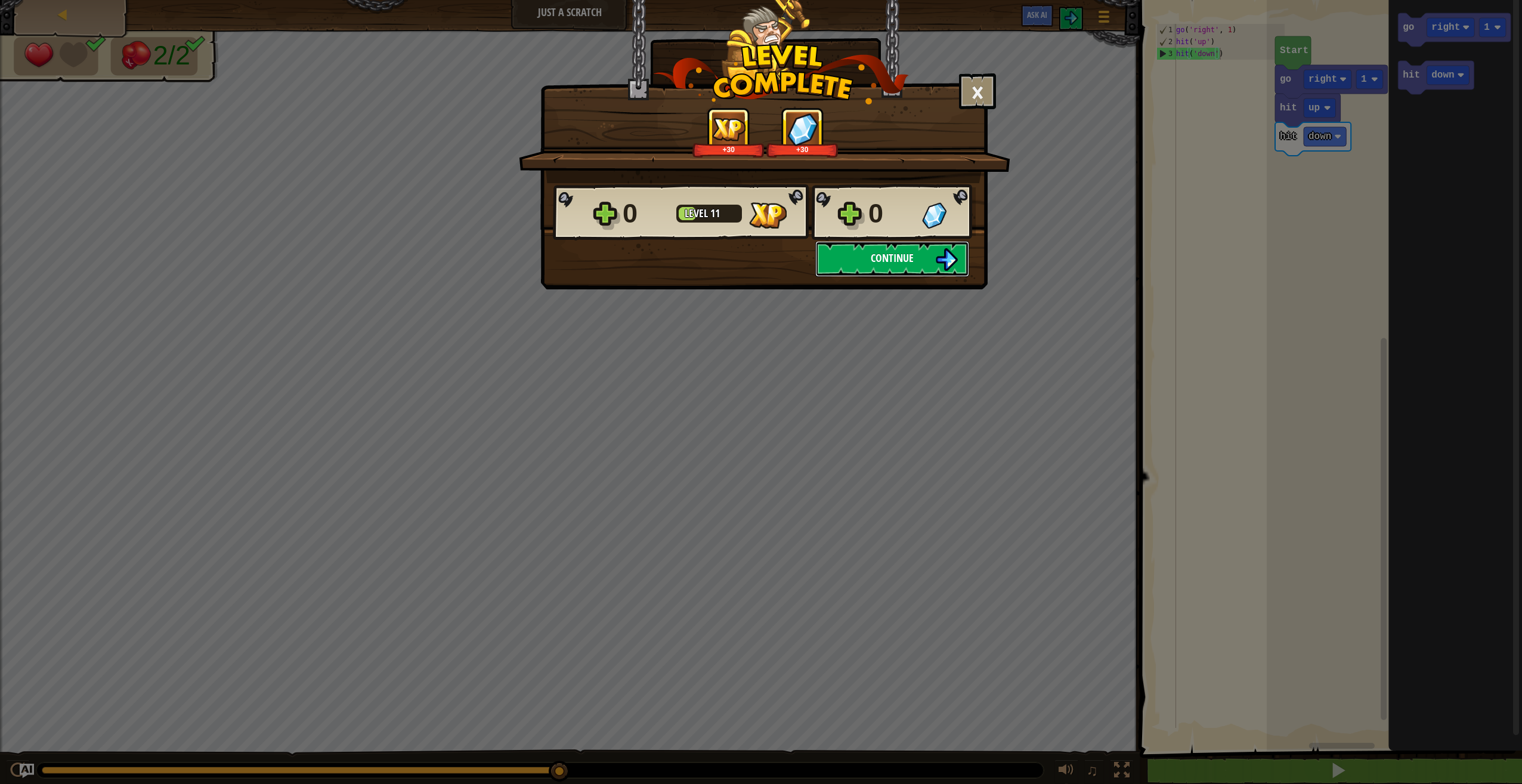
click at [899, 255] on span "Continue" at bounding box center [892, 258] width 43 height 14
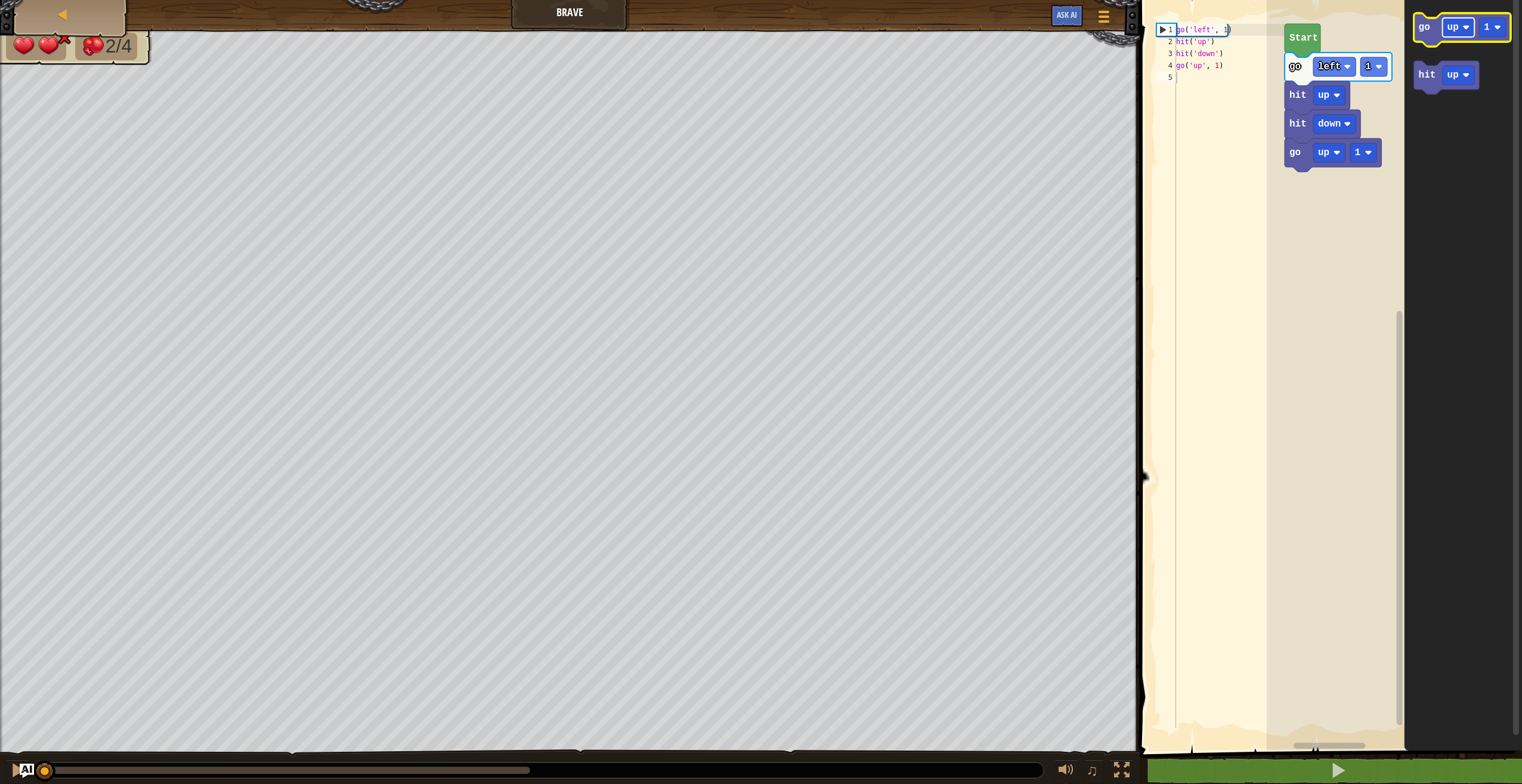
click at [1462, 31] on rect "Blockly Workspace" at bounding box center [1460, 27] width 33 height 19
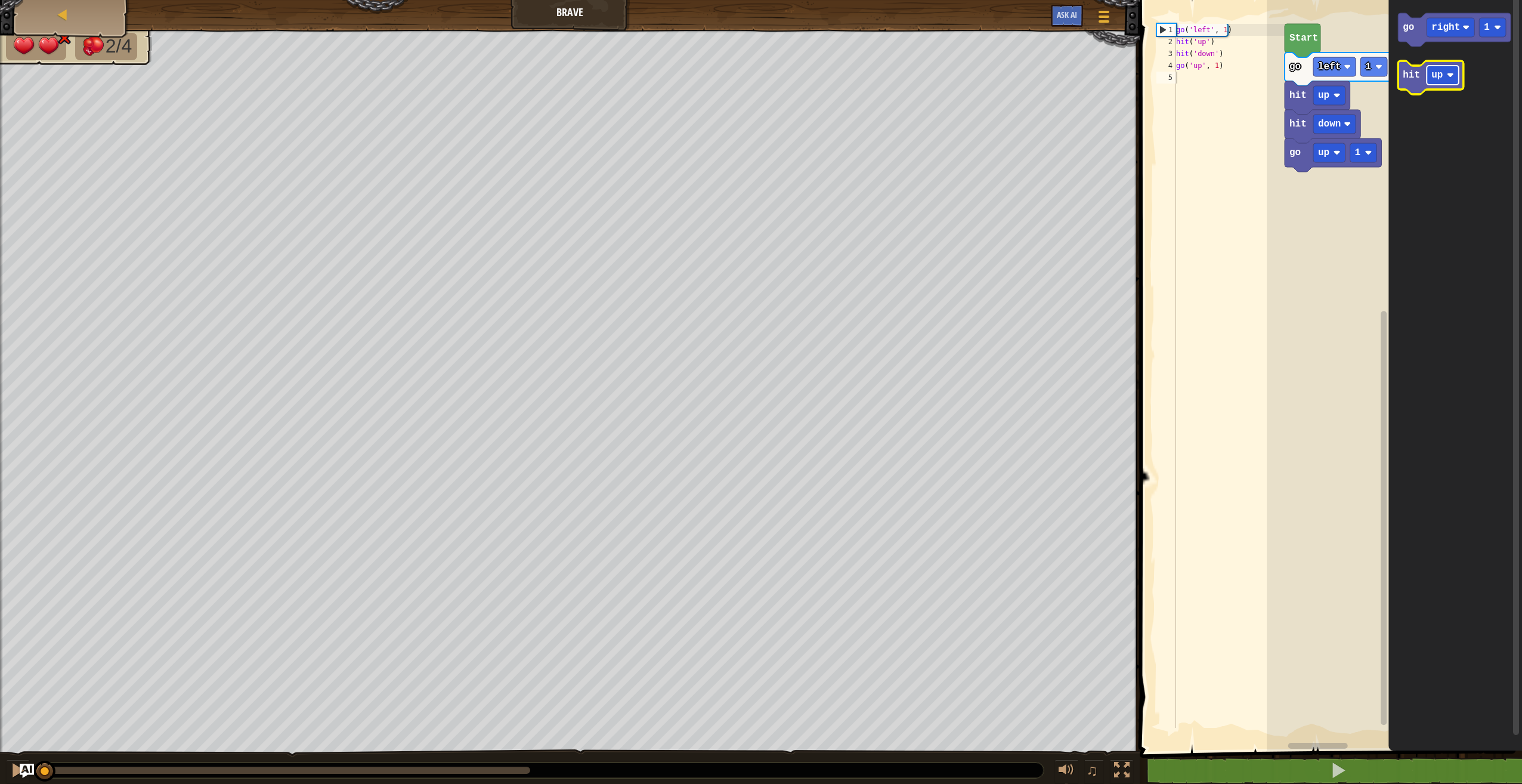
click at [1452, 80] on rect "Blockly Workspace" at bounding box center [1443, 75] width 33 height 19
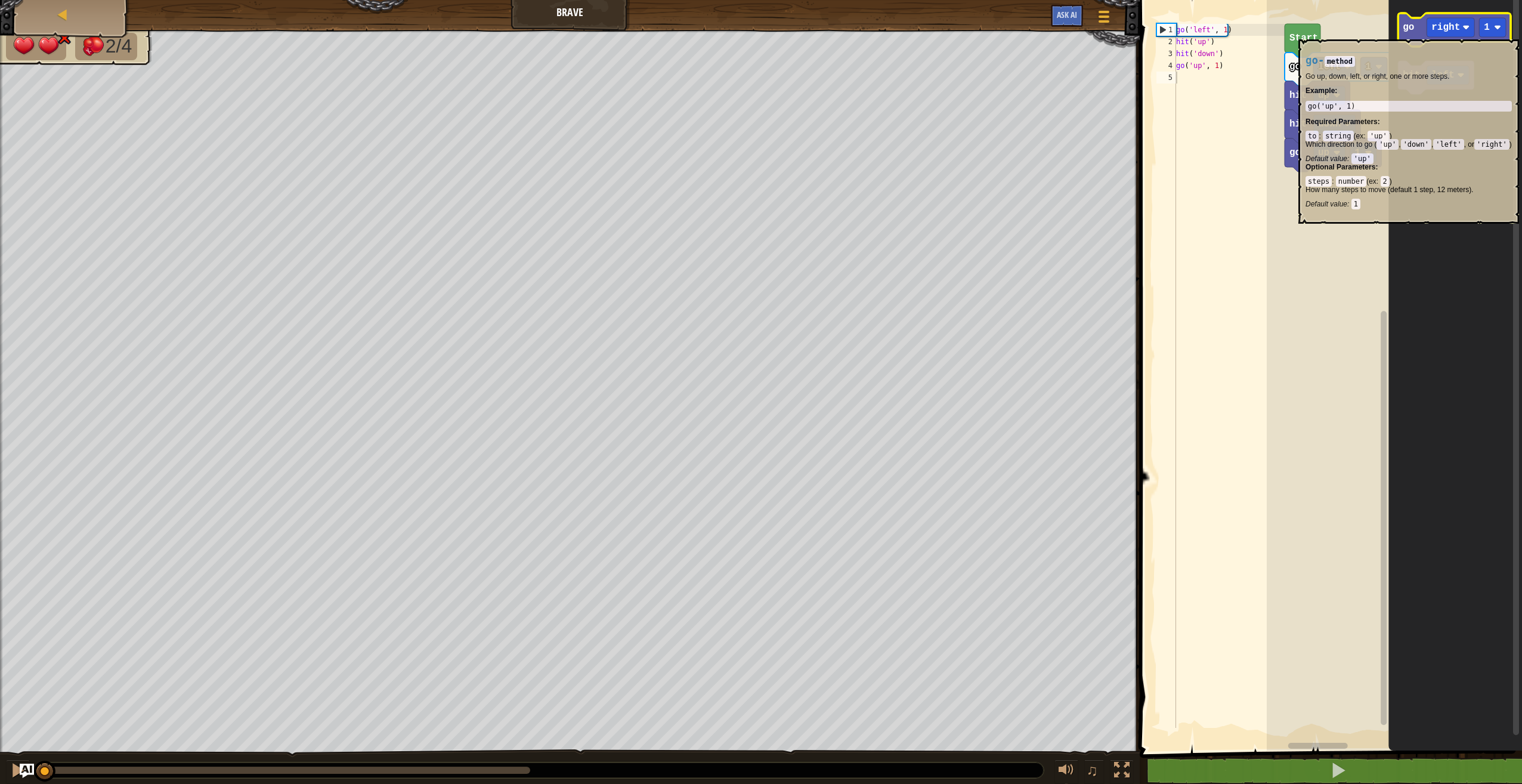
click at [1417, 34] on icon "Blockly Workspace" at bounding box center [1454, 30] width 113 height 33
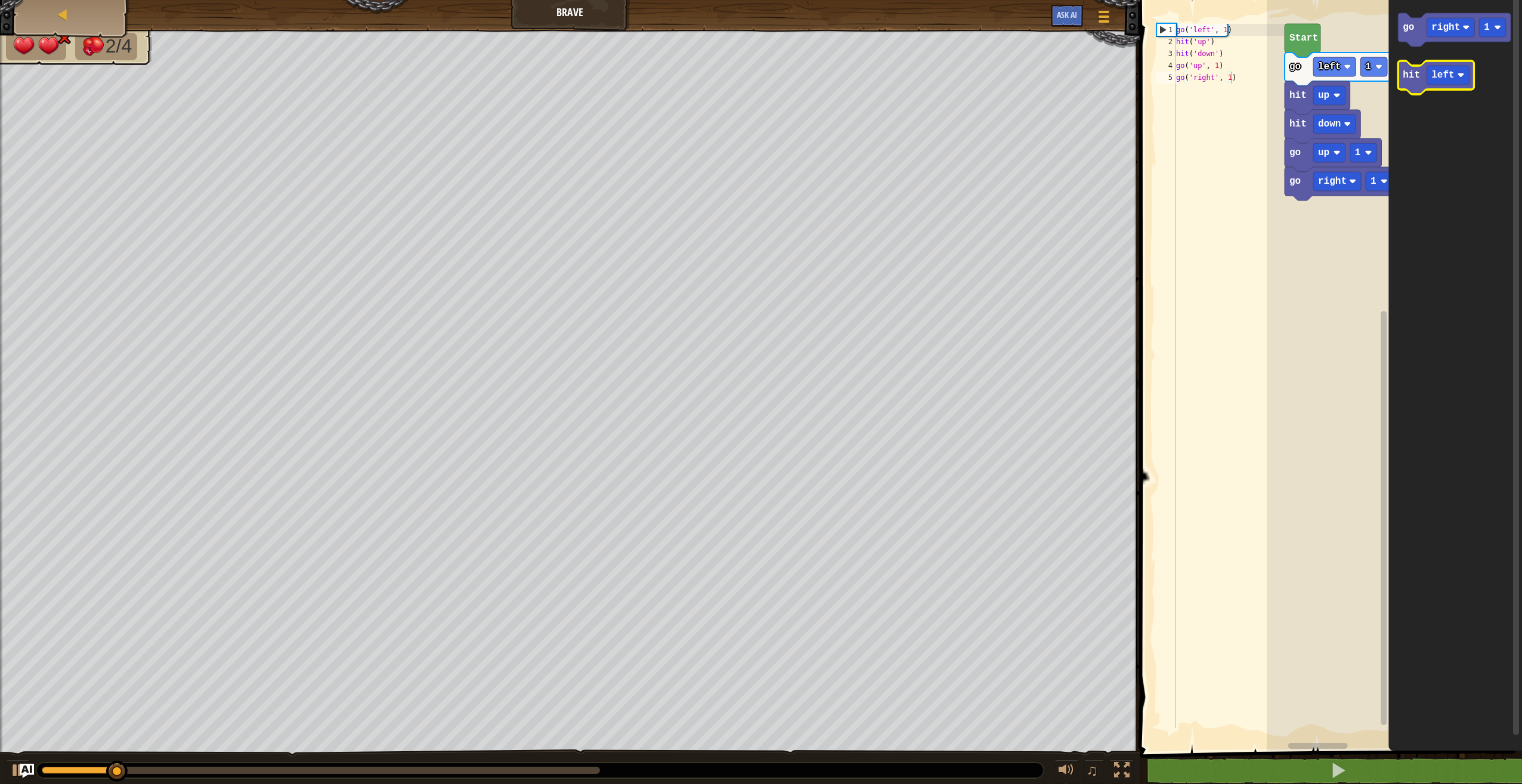
click at [1413, 71] on text "hit" at bounding box center [1411, 75] width 17 height 11
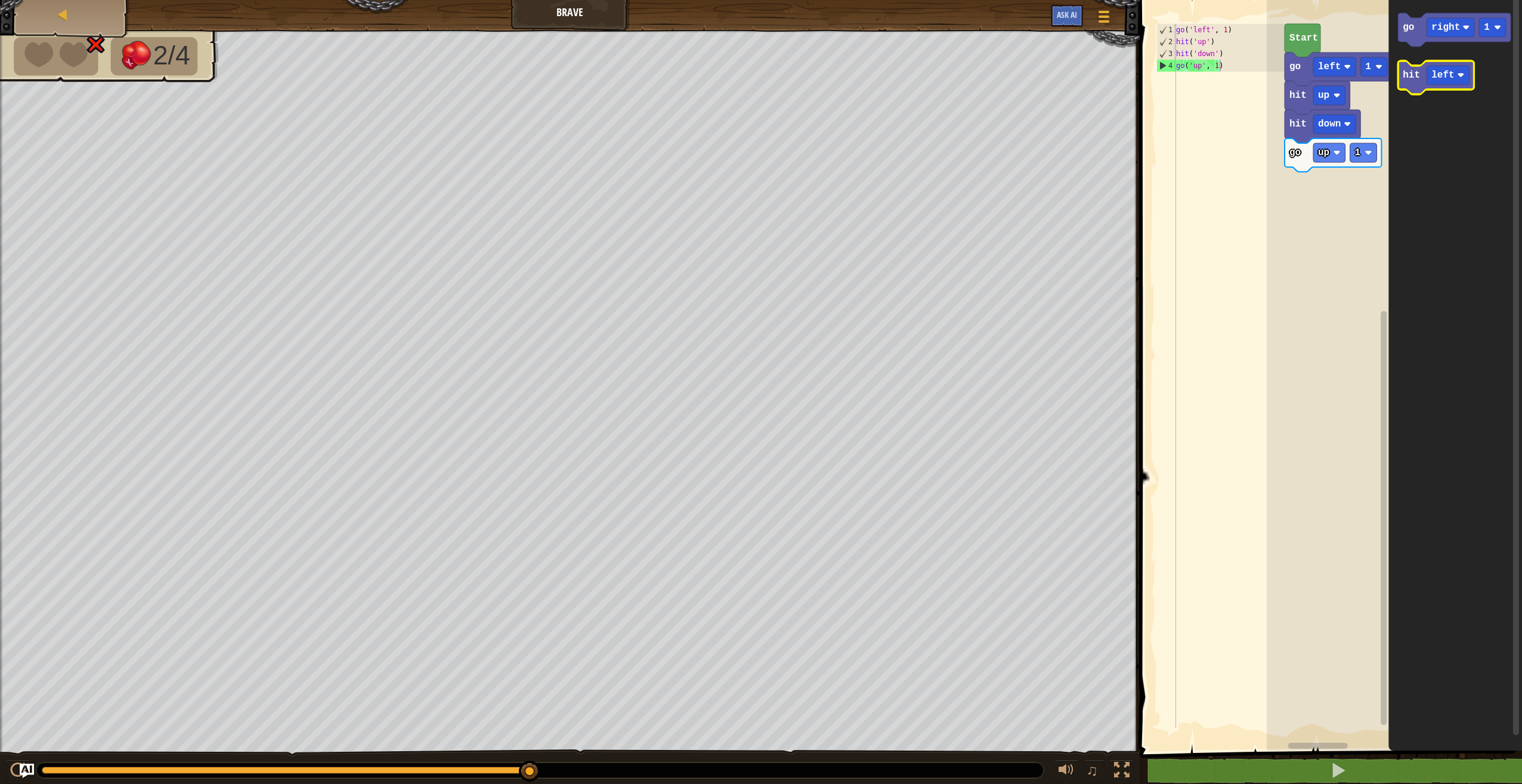
click at [1416, 80] on text "hit" at bounding box center [1411, 75] width 17 height 11
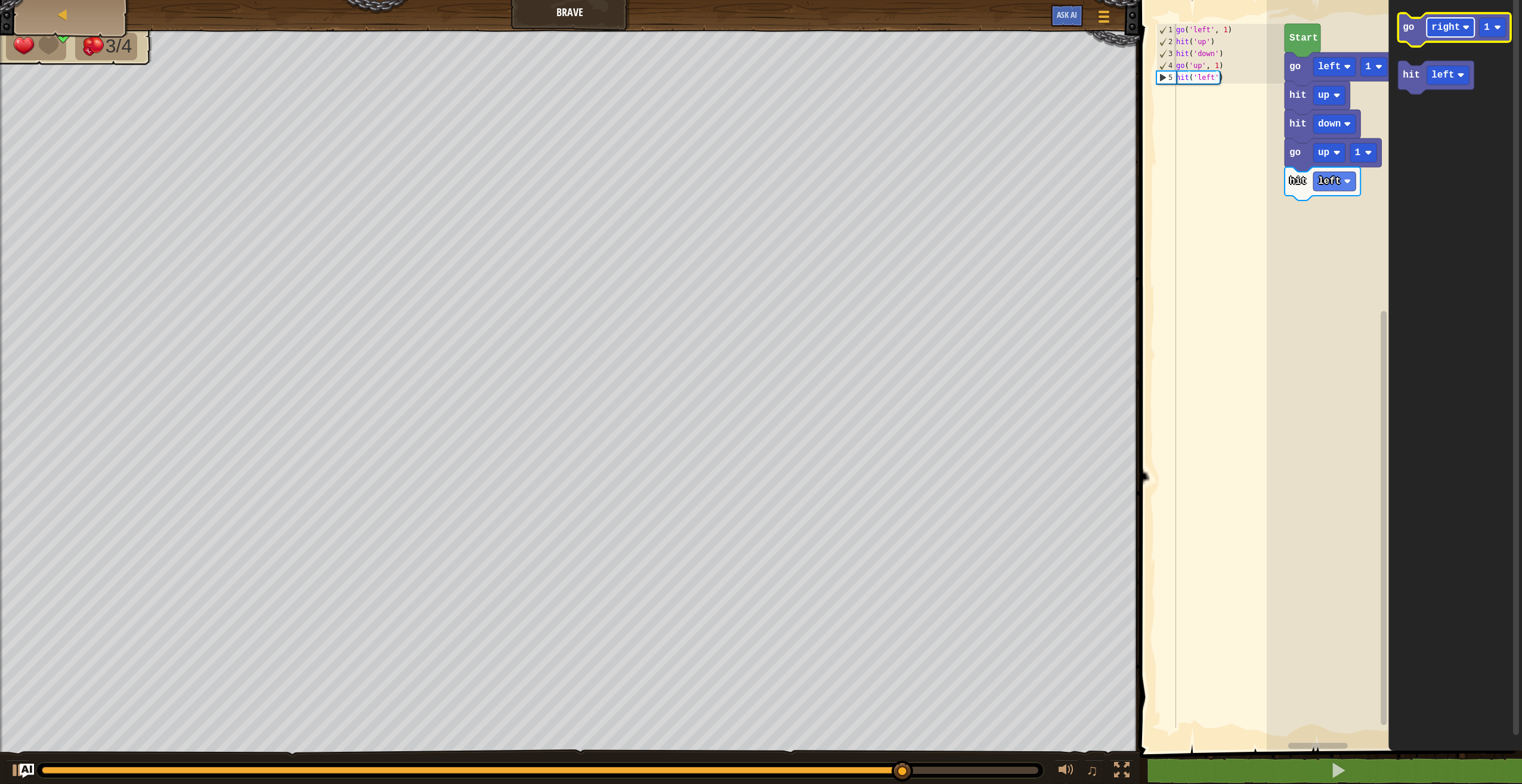
click at [1442, 27] on text "right" at bounding box center [1446, 27] width 29 height 11
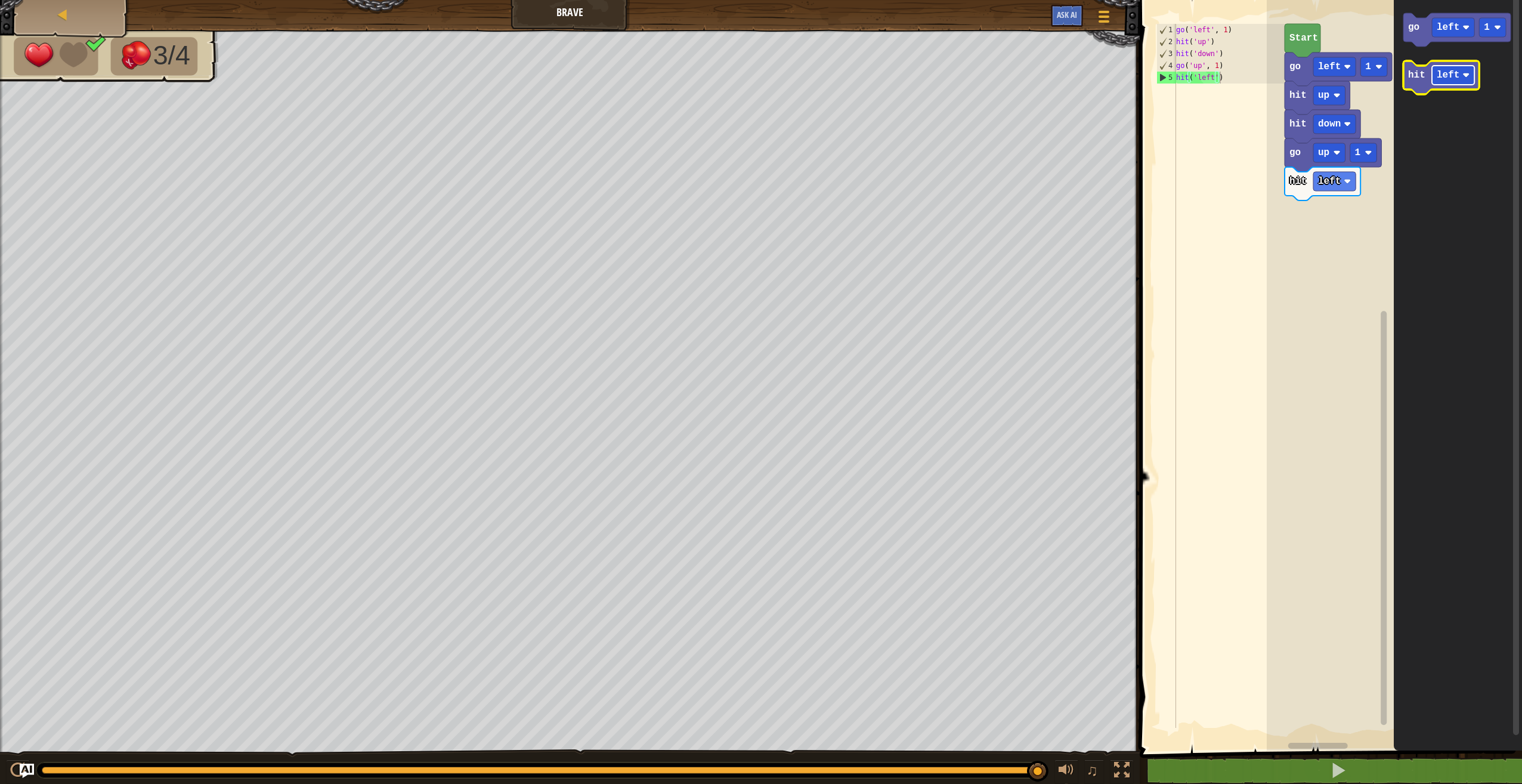
click at [1444, 74] on text "left" at bounding box center [1448, 75] width 23 height 11
click at [1419, 26] on icon "Blockly Workspace" at bounding box center [1457, 30] width 108 height 33
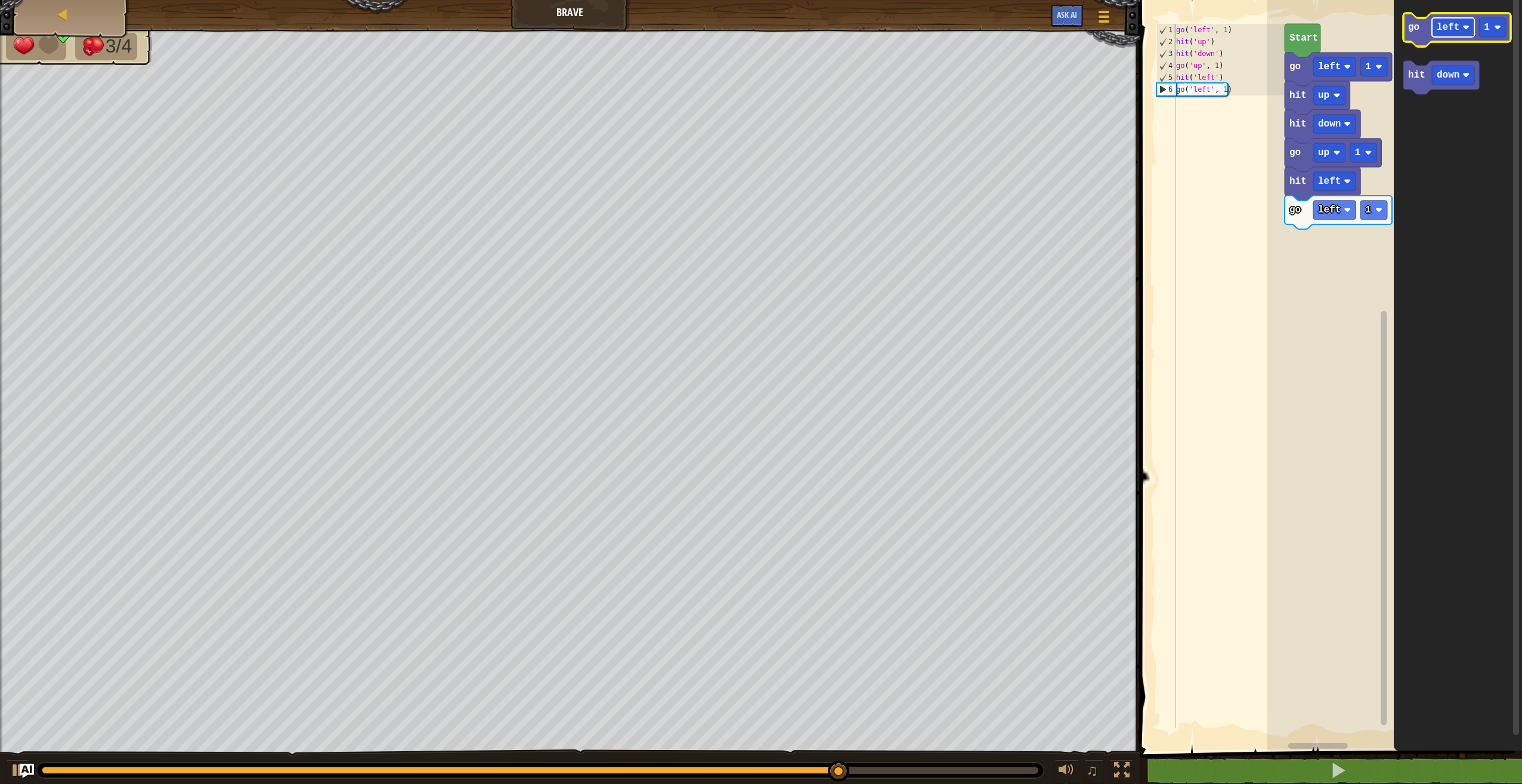
click at [1453, 31] on text "left" at bounding box center [1448, 27] width 23 height 11
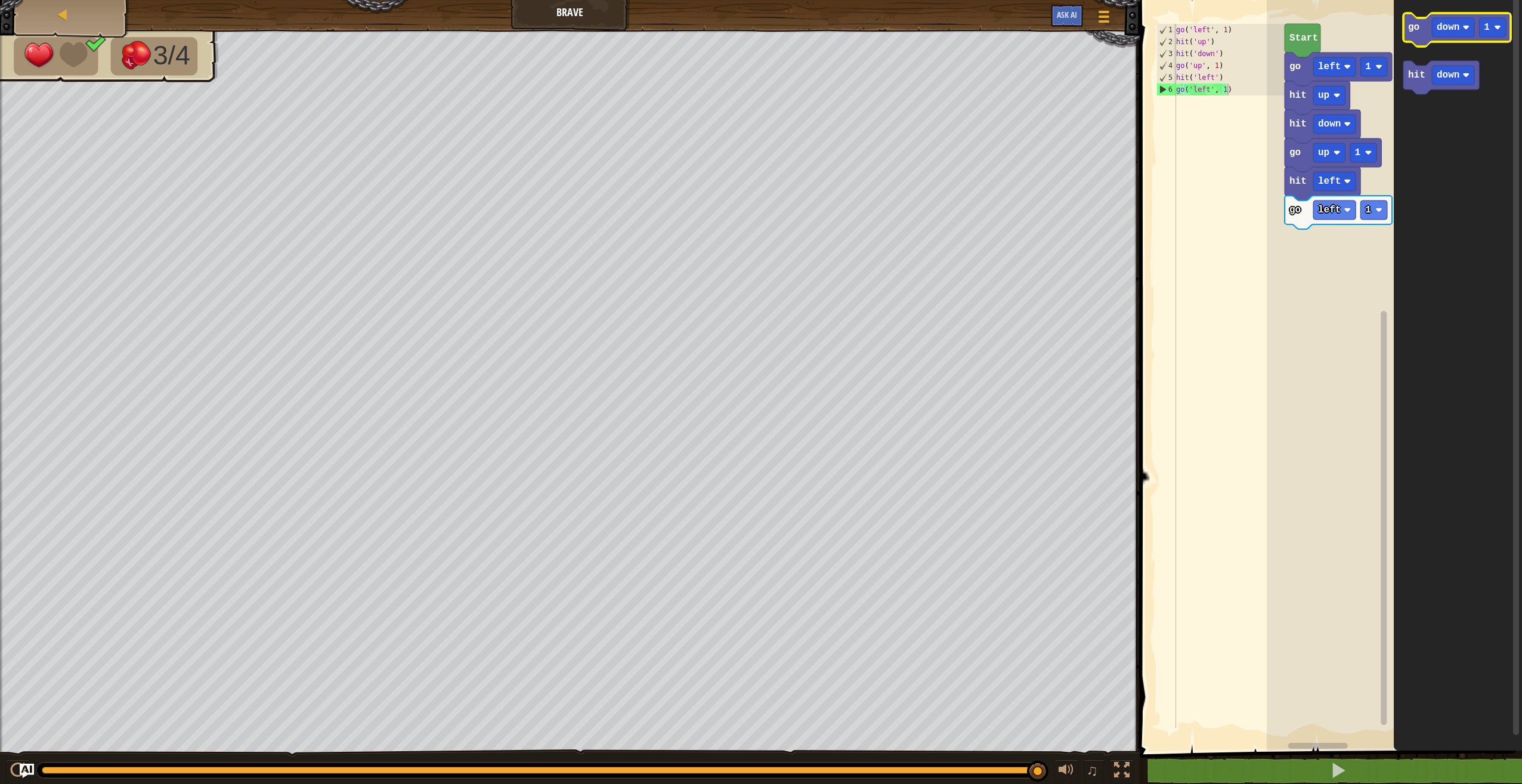
click at [1412, 37] on icon "Blockly Workspace" at bounding box center [1457, 30] width 108 height 33
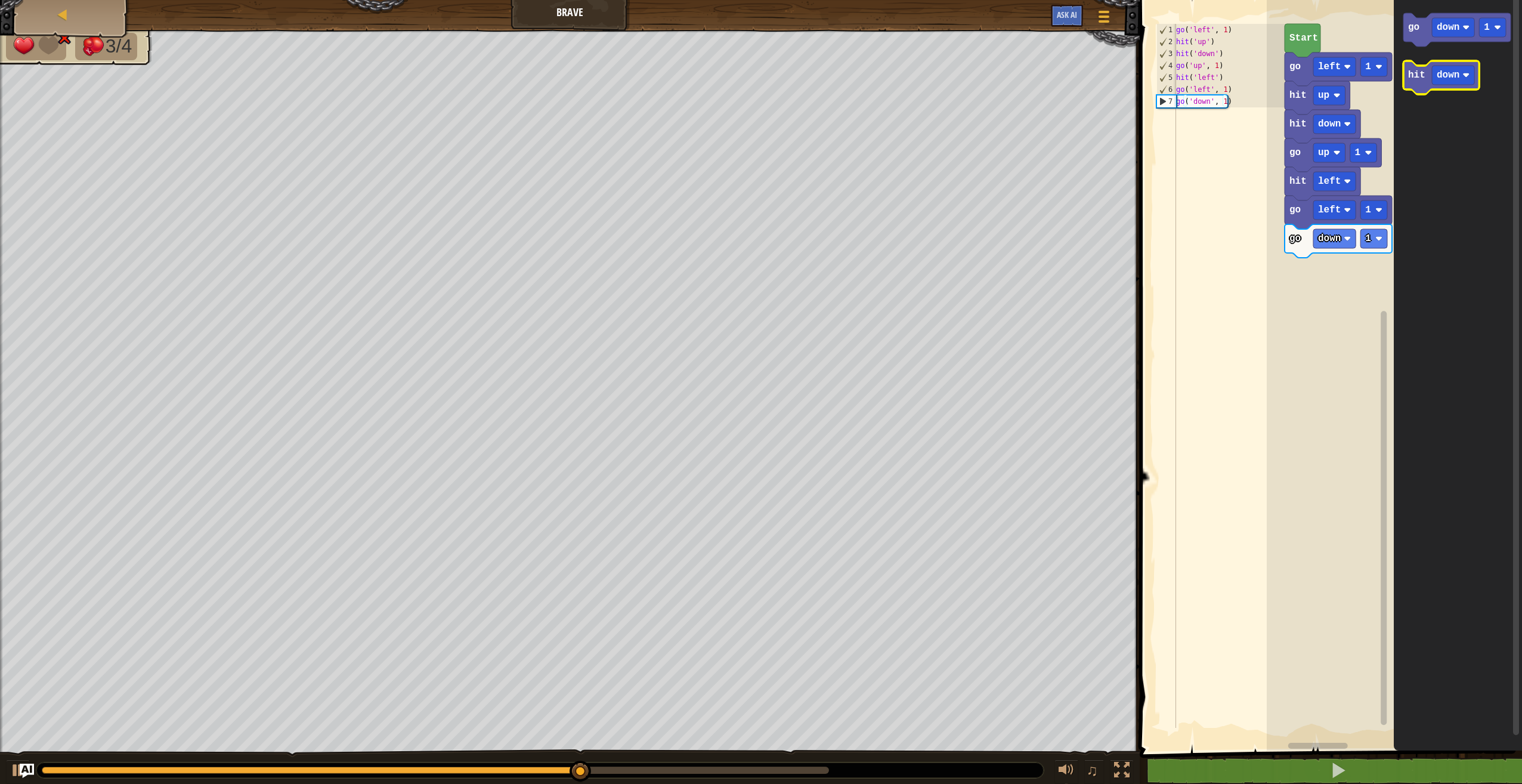
click at [1409, 64] on icon "Blockly Workspace" at bounding box center [1442, 77] width 76 height 33
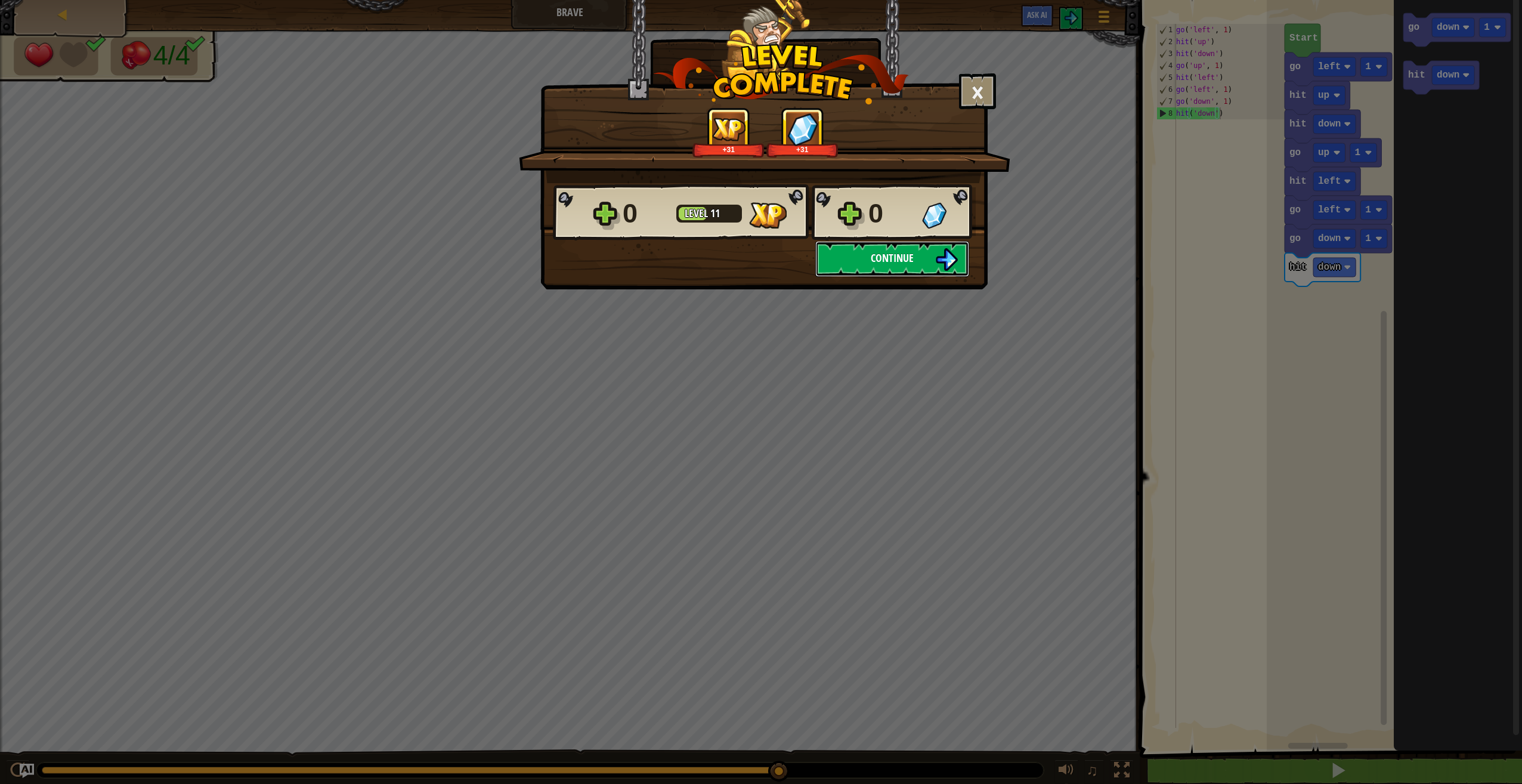
click at [868, 268] on button "Continue" at bounding box center [893, 259] width 154 height 36
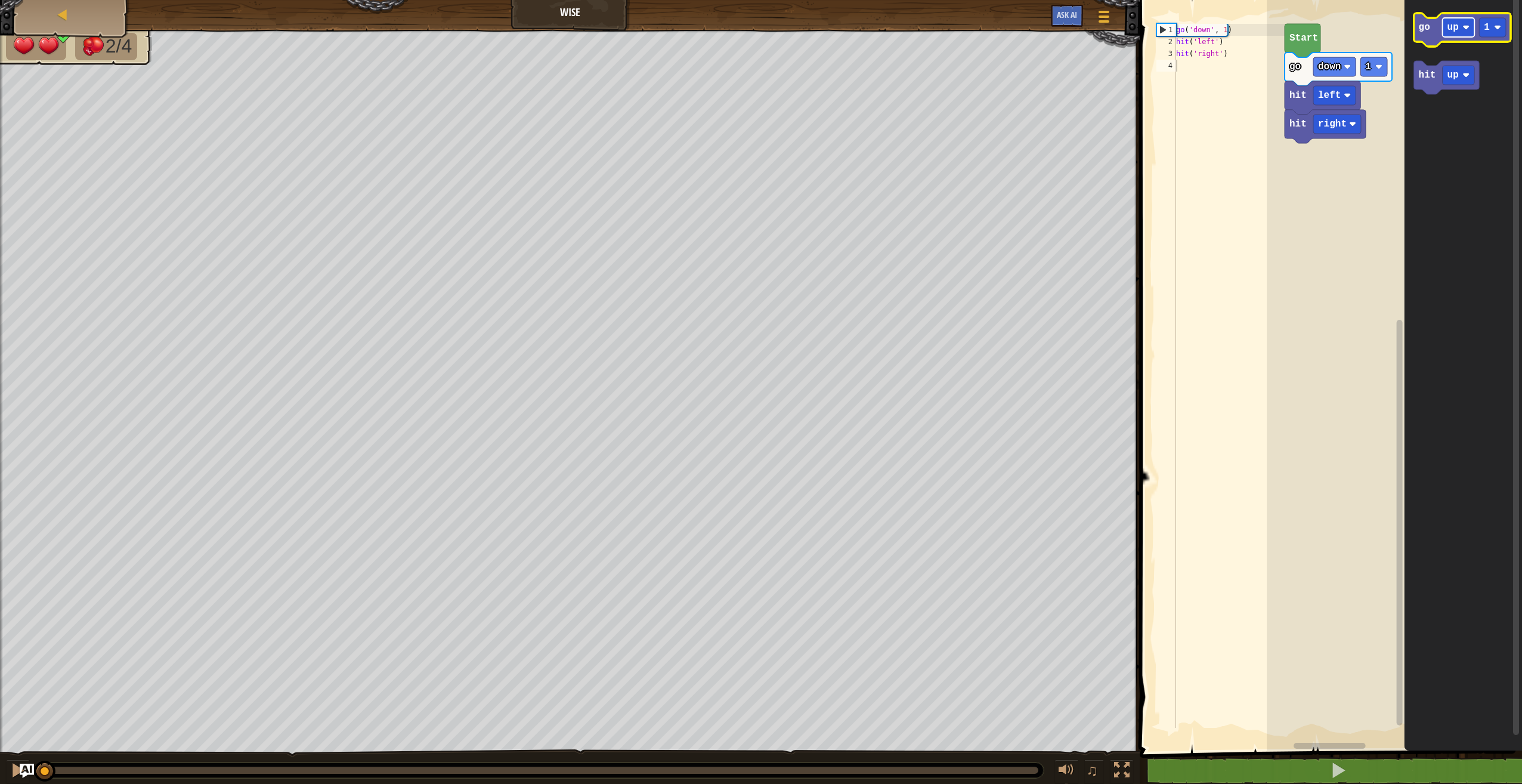
click at [1454, 27] on text "up" at bounding box center [1453, 27] width 12 height 11
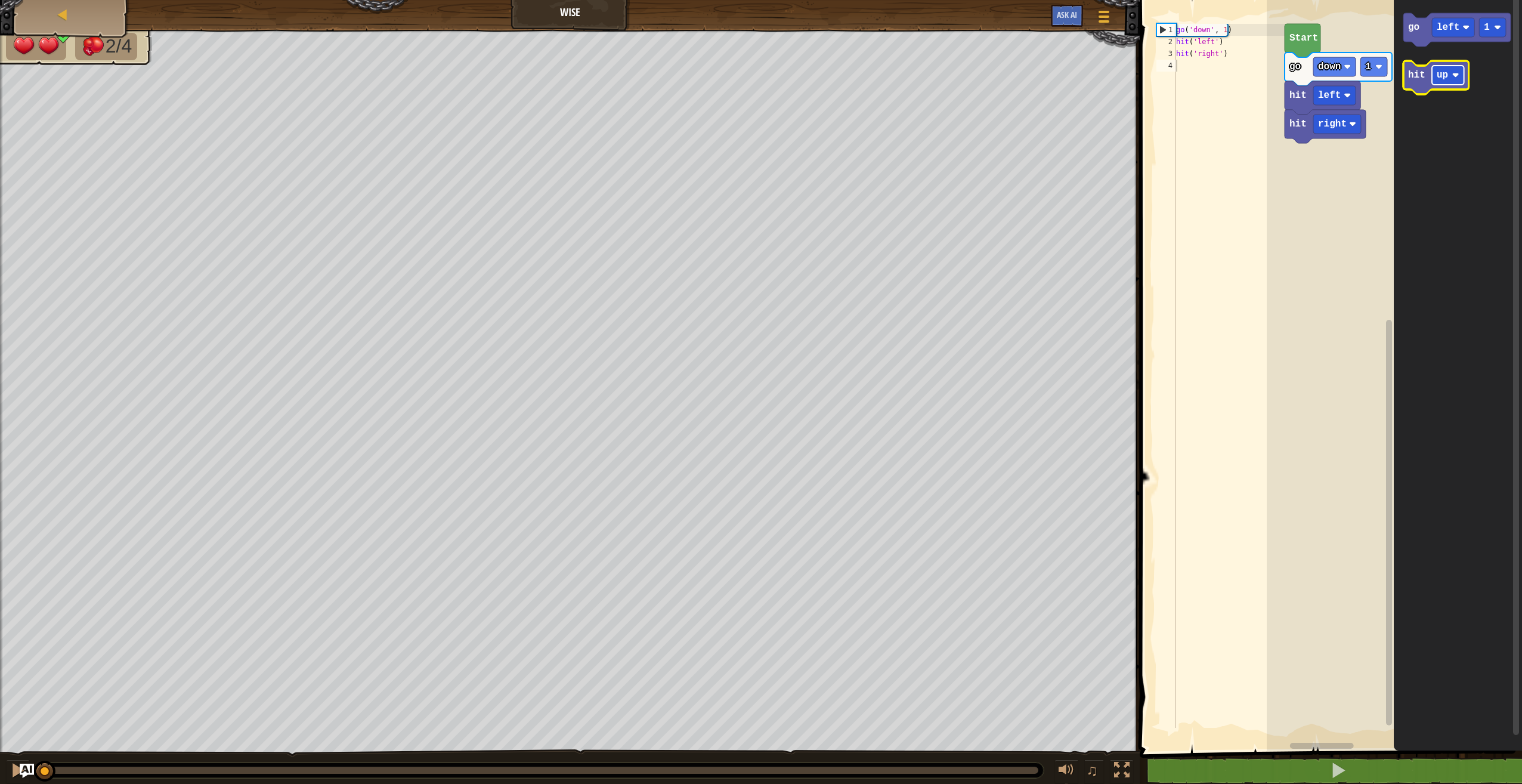
click at [1437, 78] on text "up" at bounding box center [1442, 75] width 12 height 11
click at [1422, 44] on icon "Blockly Workspace" at bounding box center [1457, 30] width 108 height 33
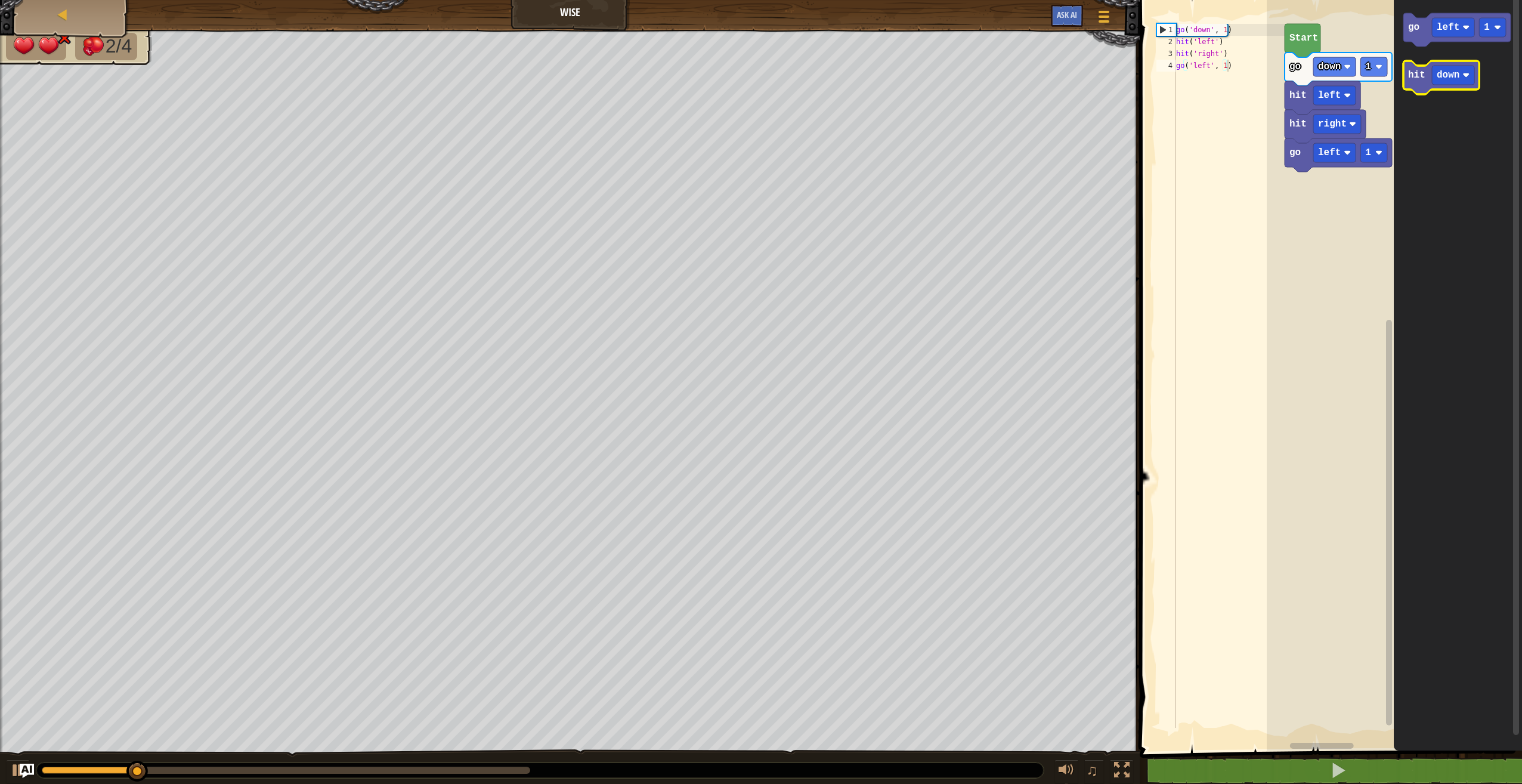
click at [1417, 80] on text "hit" at bounding box center [1416, 75] width 17 height 11
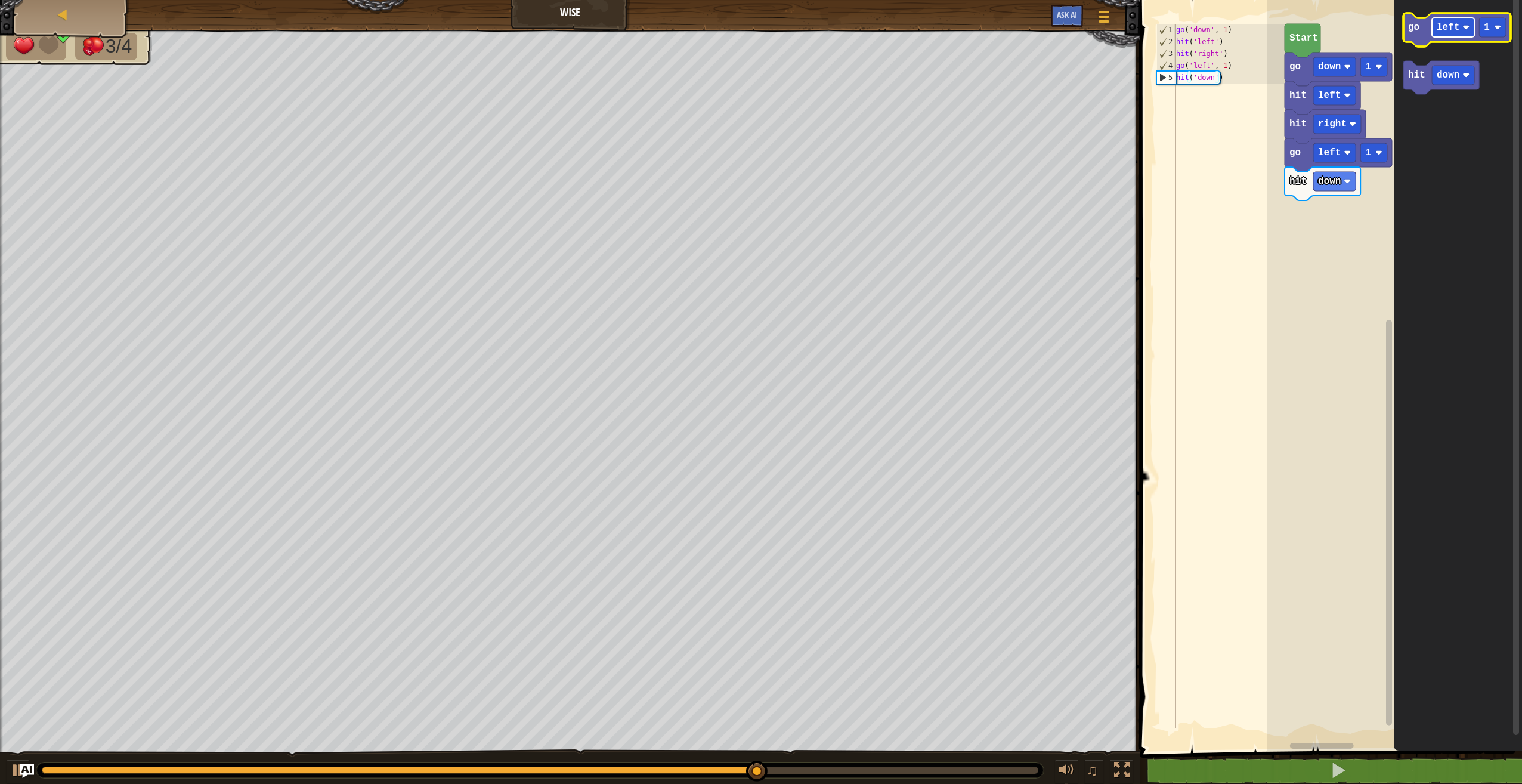
click at [1451, 29] on text "left" at bounding box center [1448, 27] width 23 height 11
click at [1418, 36] on icon "Blockly Workspace" at bounding box center [1457, 30] width 108 height 33
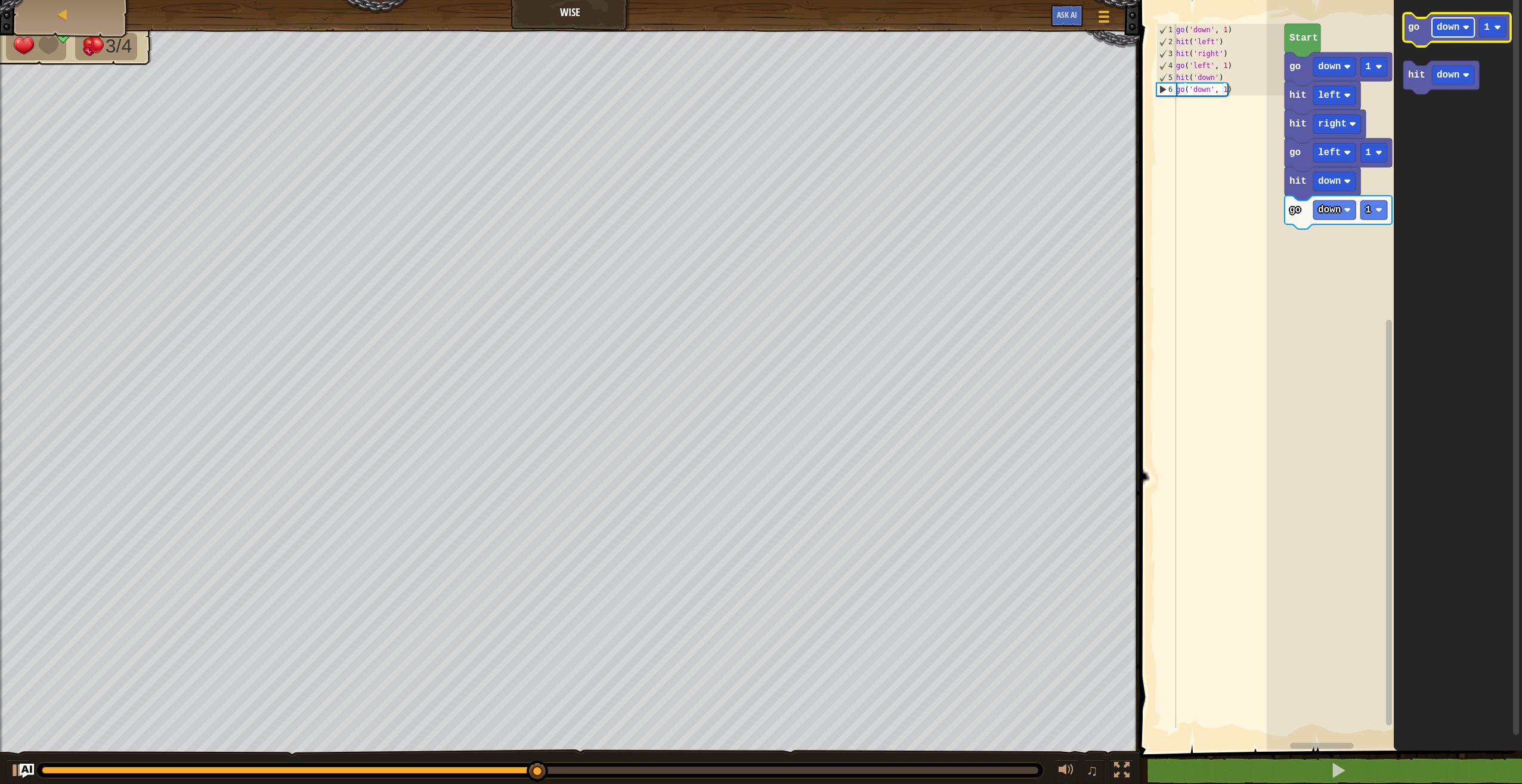
click at [1448, 34] on rect "Blockly Workspace" at bounding box center [1453, 27] width 43 height 19
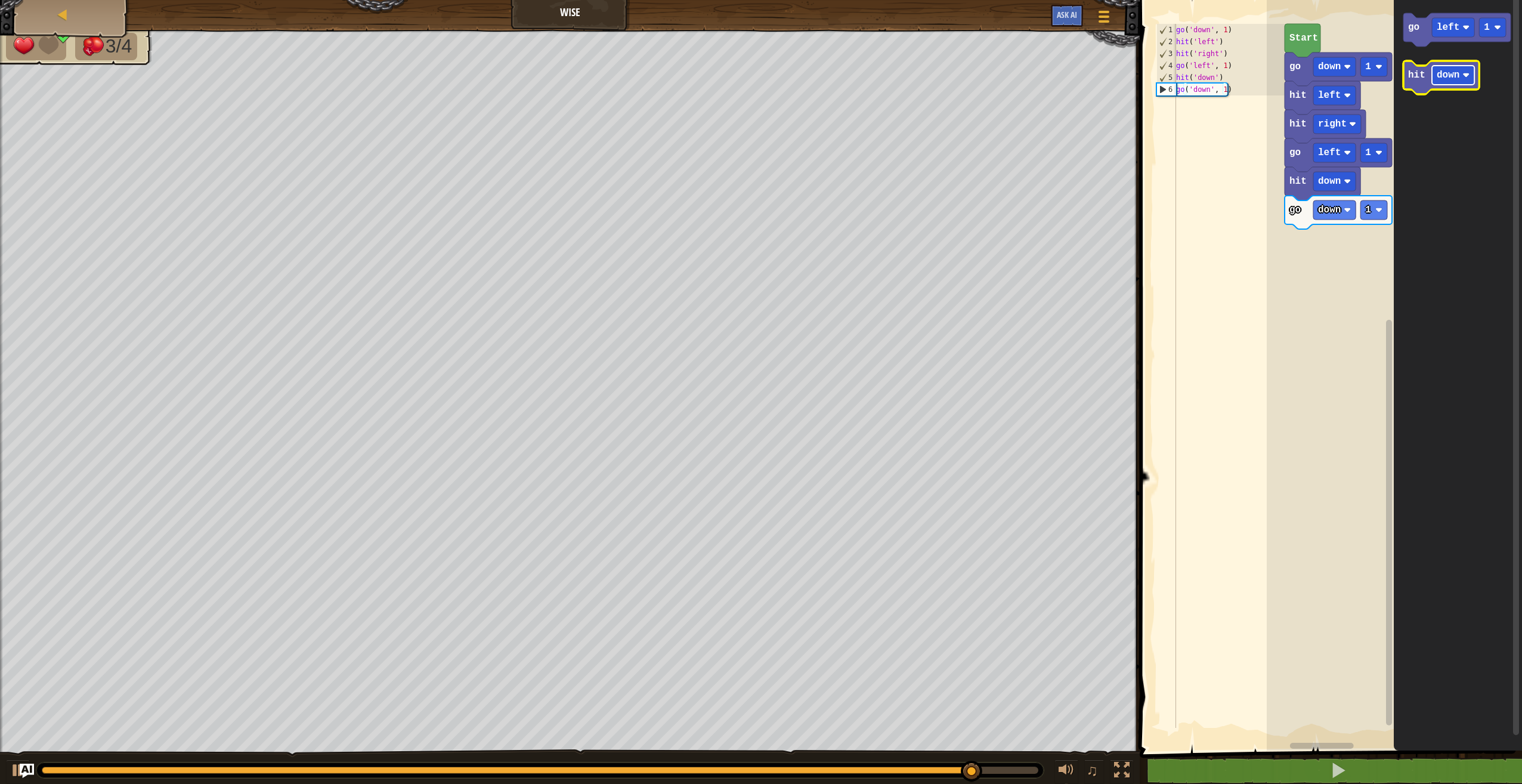
click at [1442, 70] on text "down" at bounding box center [1448, 75] width 23 height 11
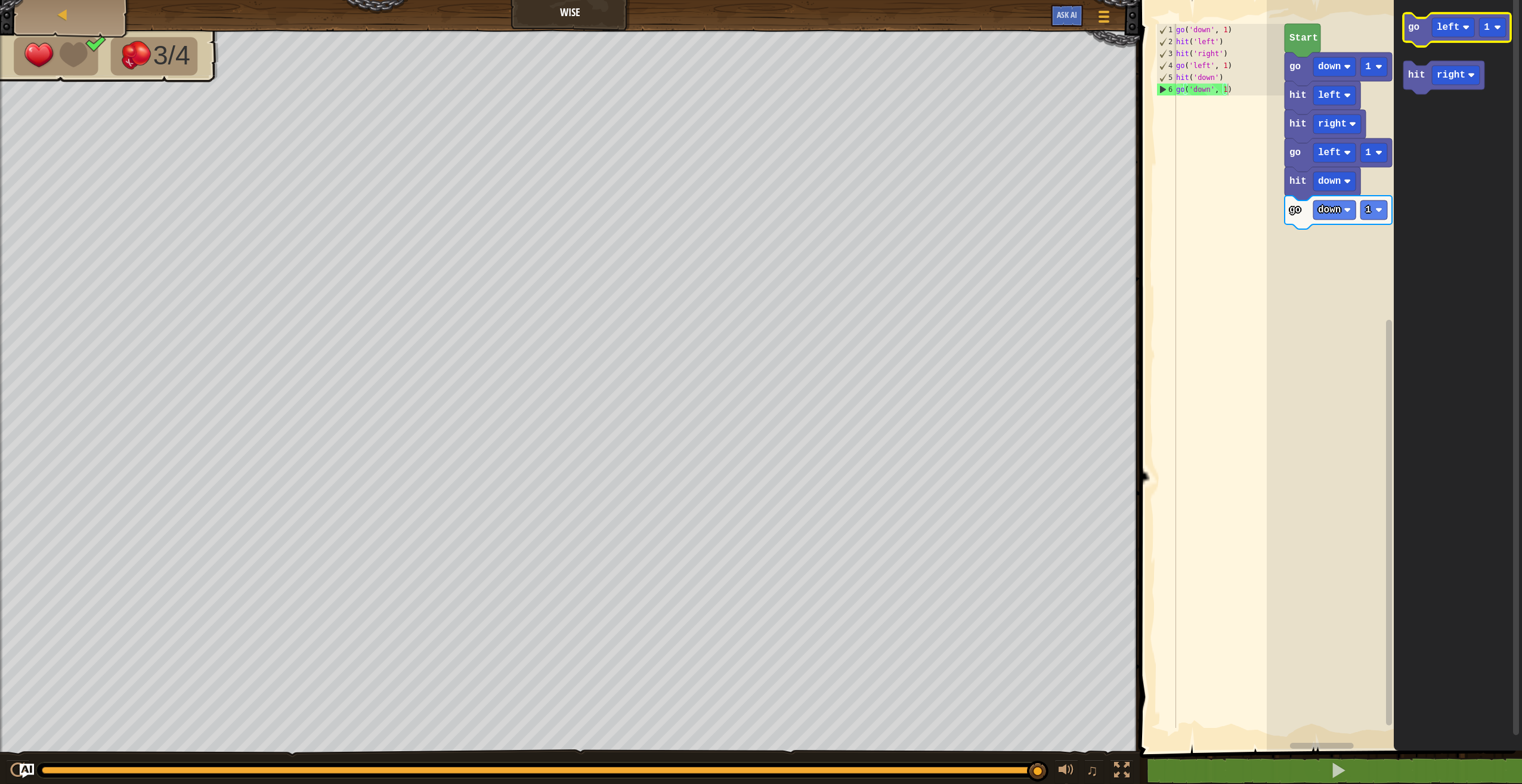
click at [1410, 42] on icon "Blockly Workspace" at bounding box center [1457, 30] width 108 height 33
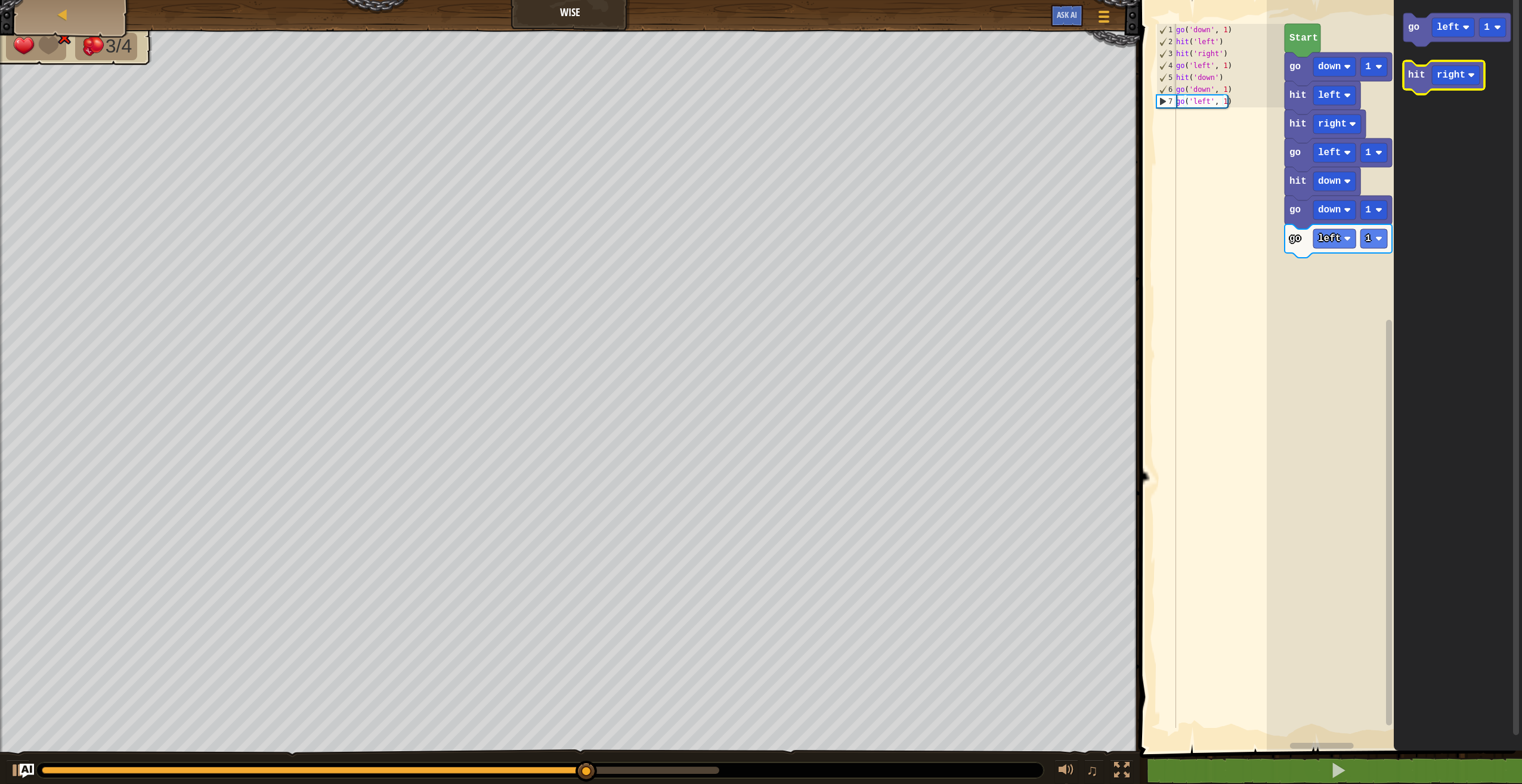
click at [1415, 80] on text "hit" at bounding box center [1416, 75] width 17 height 11
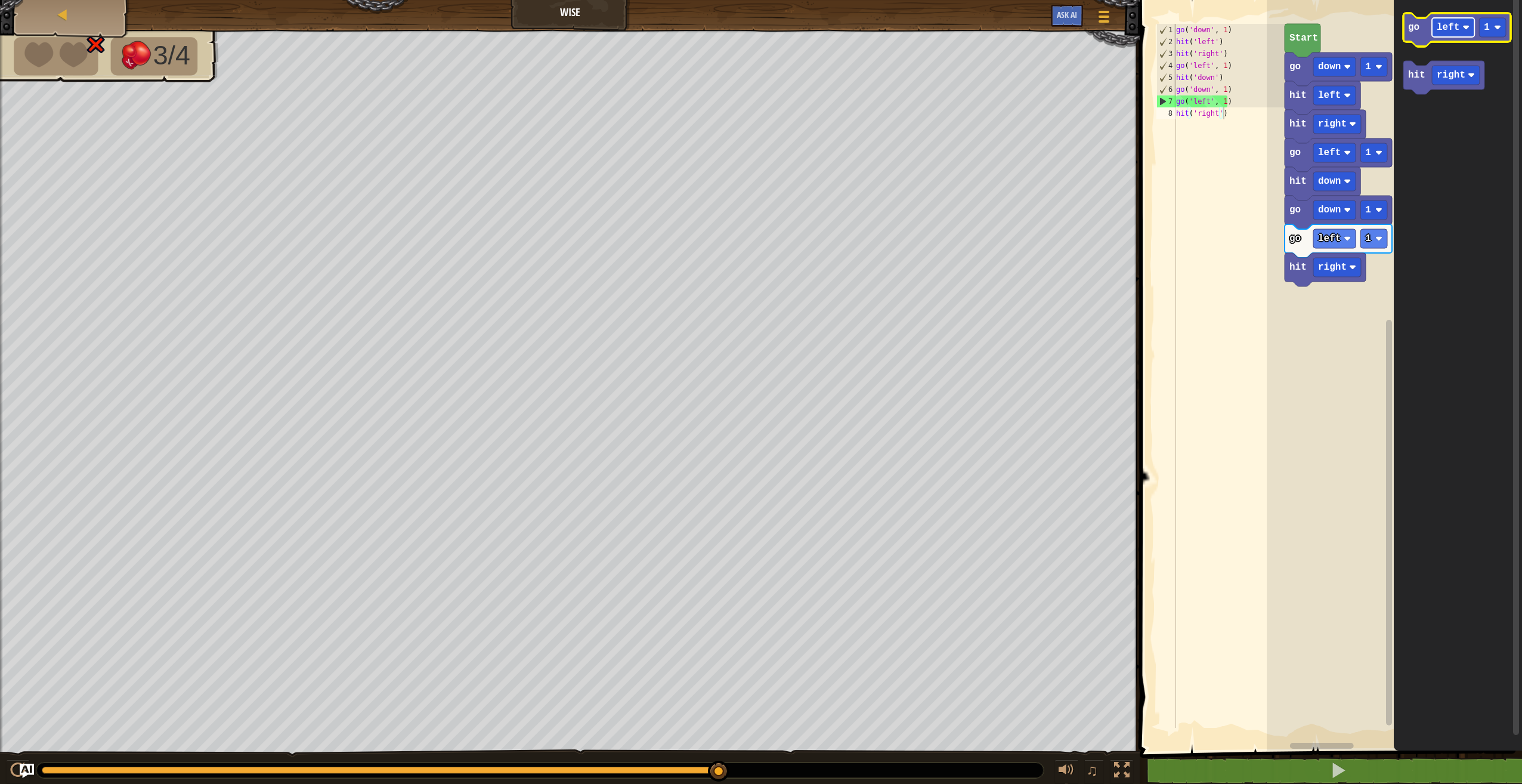
click at [1465, 29] on image "Blockly Workspace" at bounding box center [1466, 27] width 7 height 7
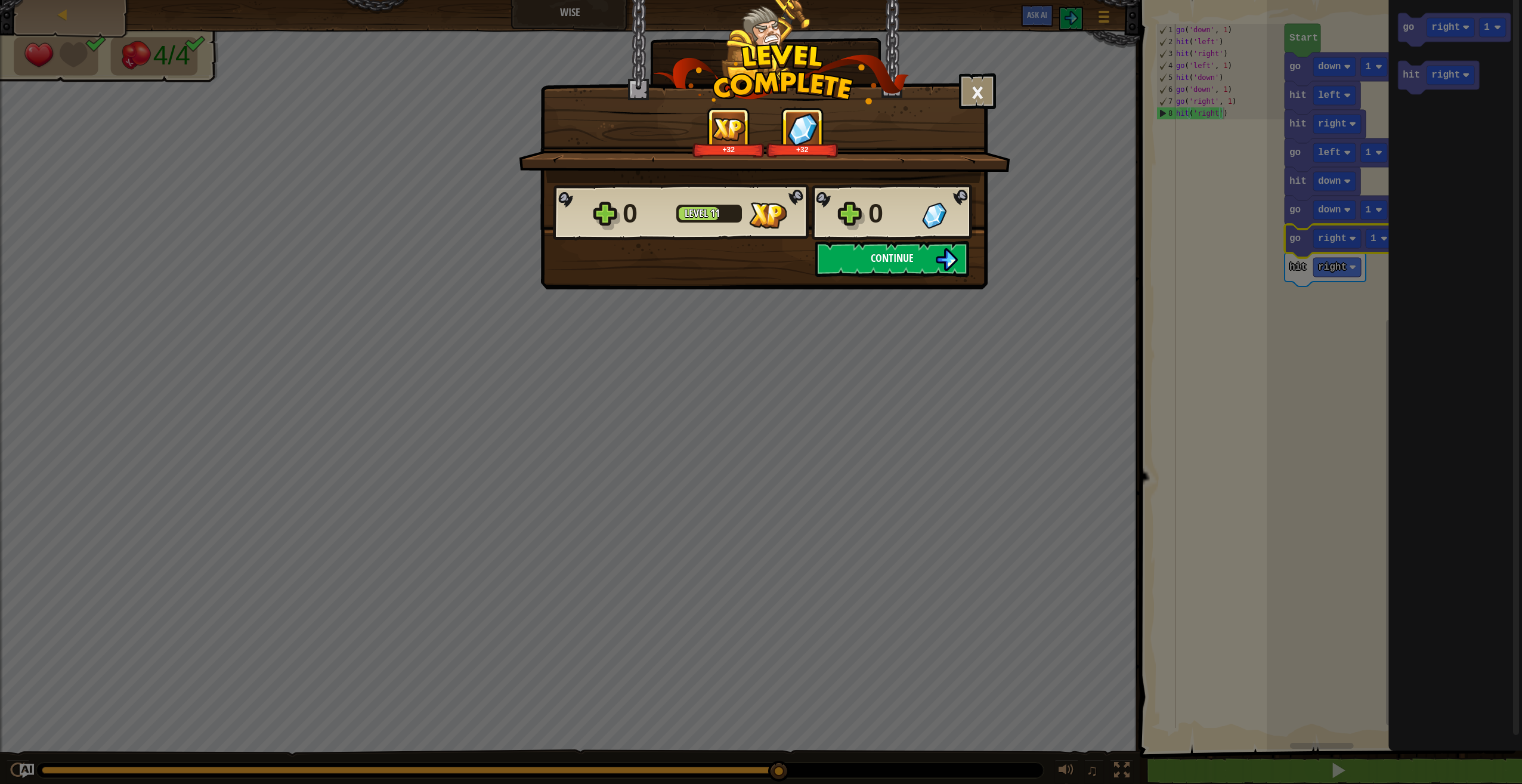
click at [874, 257] on span "Continue" at bounding box center [892, 258] width 43 height 14
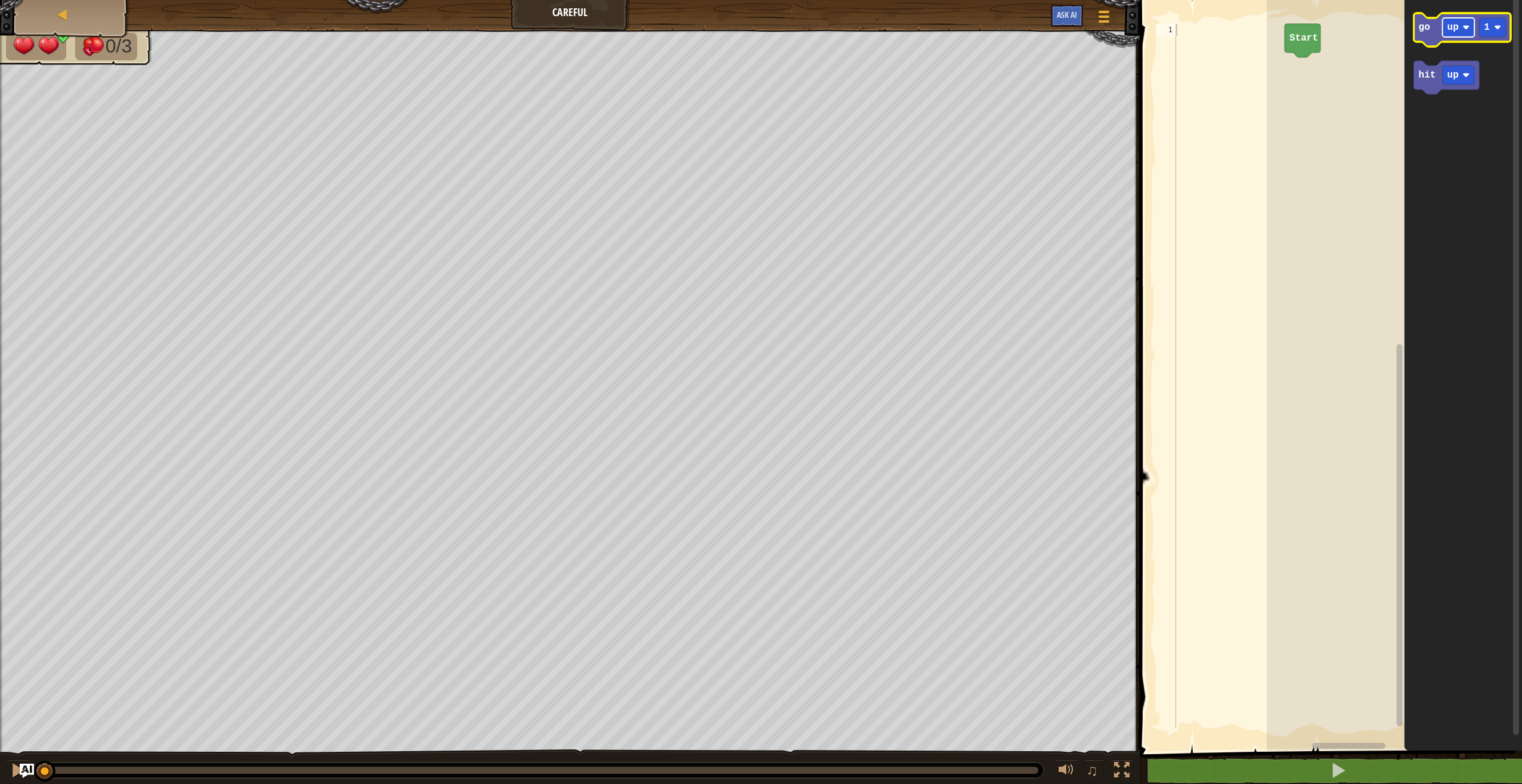
click at [1463, 32] on rect "Blockly Workspace" at bounding box center [1460, 27] width 33 height 19
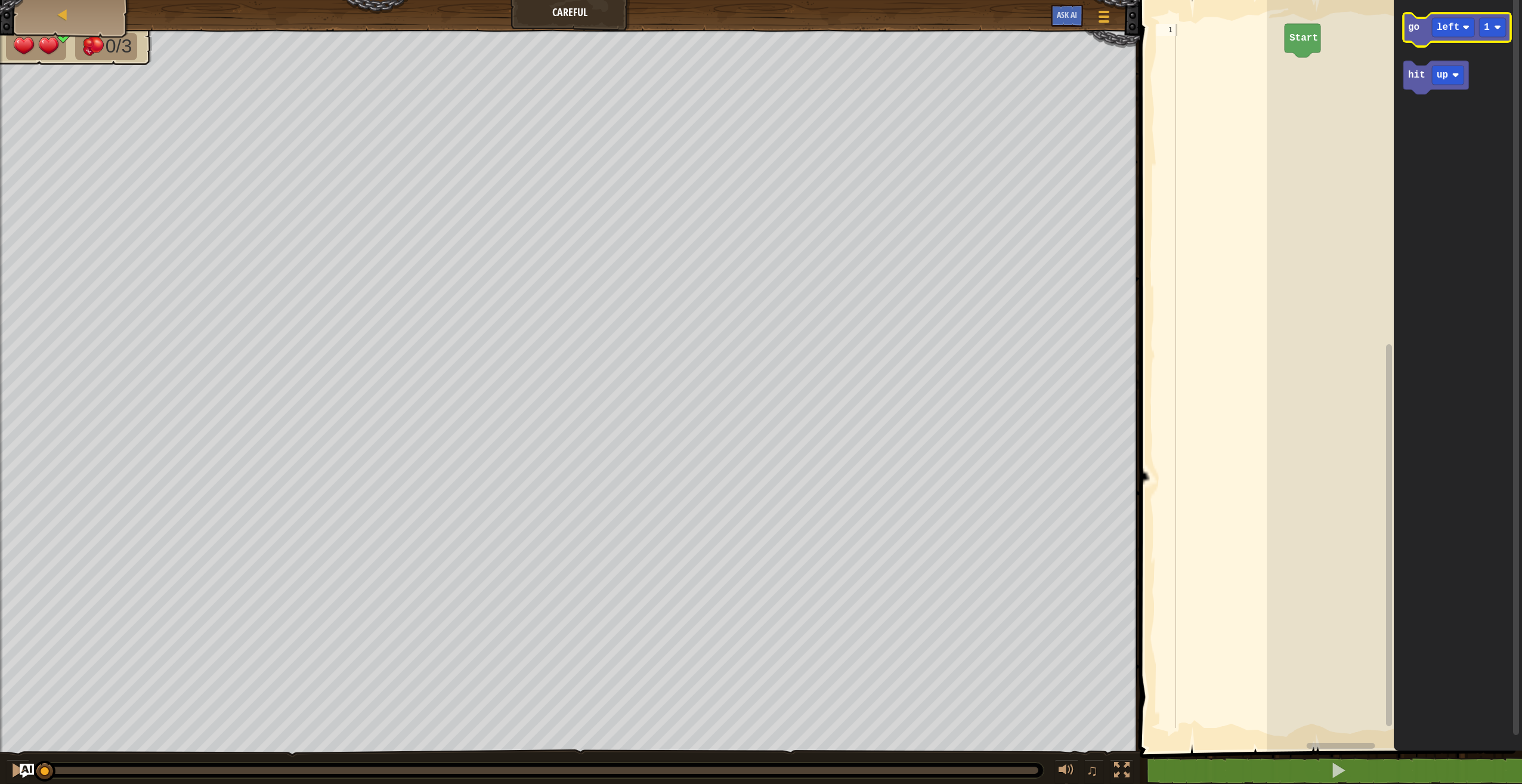
click at [1415, 43] on icon "Blockly Workspace" at bounding box center [1457, 30] width 108 height 33
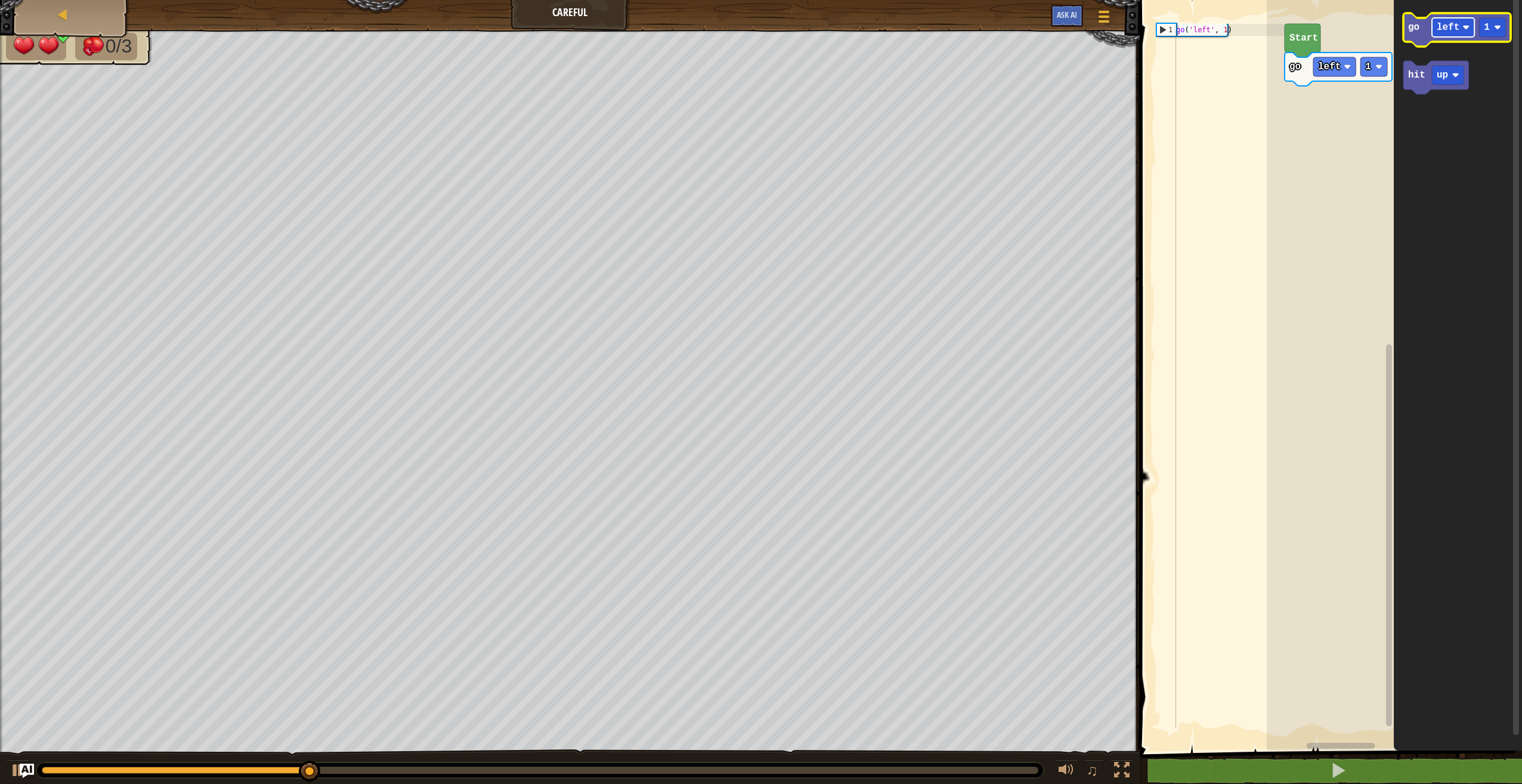
click at [1451, 31] on text "left" at bounding box center [1448, 27] width 23 height 11
click at [1338, 74] on rect "Blockly Workspace" at bounding box center [1334, 66] width 43 height 19
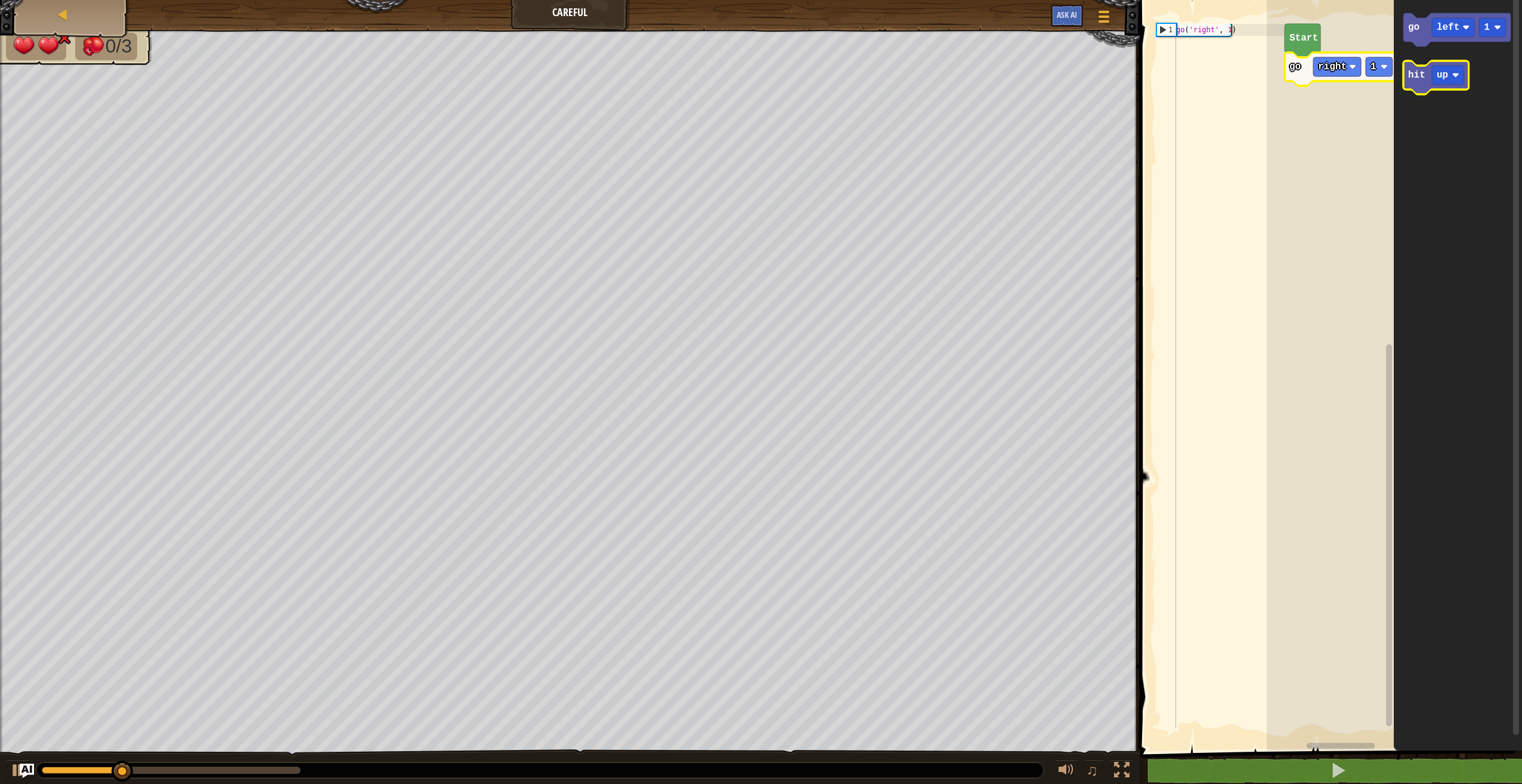
click at [1423, 85] on icon "Blockly Workspace" at bounding box center [1436, 77] width 66 height 33
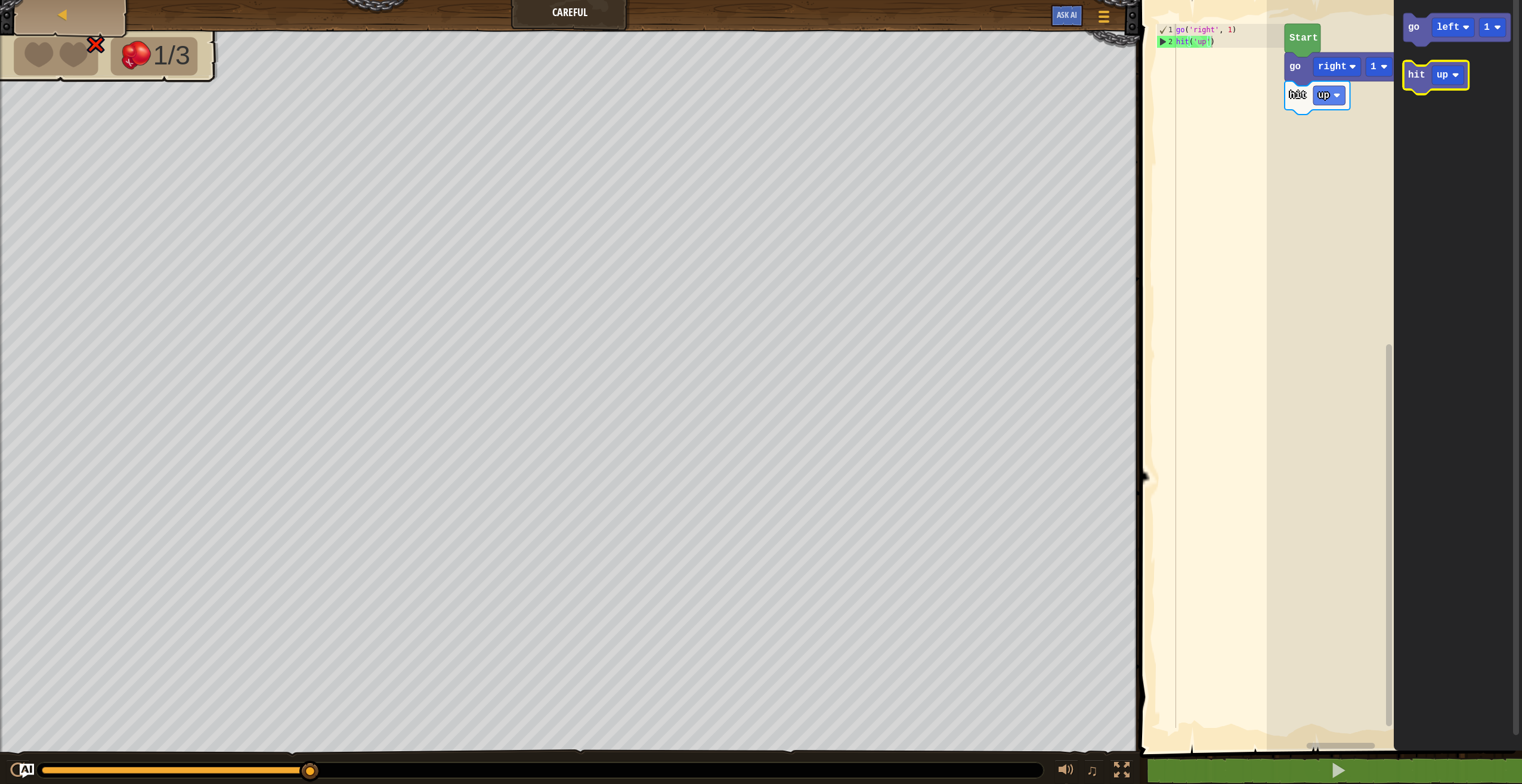
click at [1442, 87] on icon "Blockly Workspace" at bounding box center [1436, 77] width 66 height 33
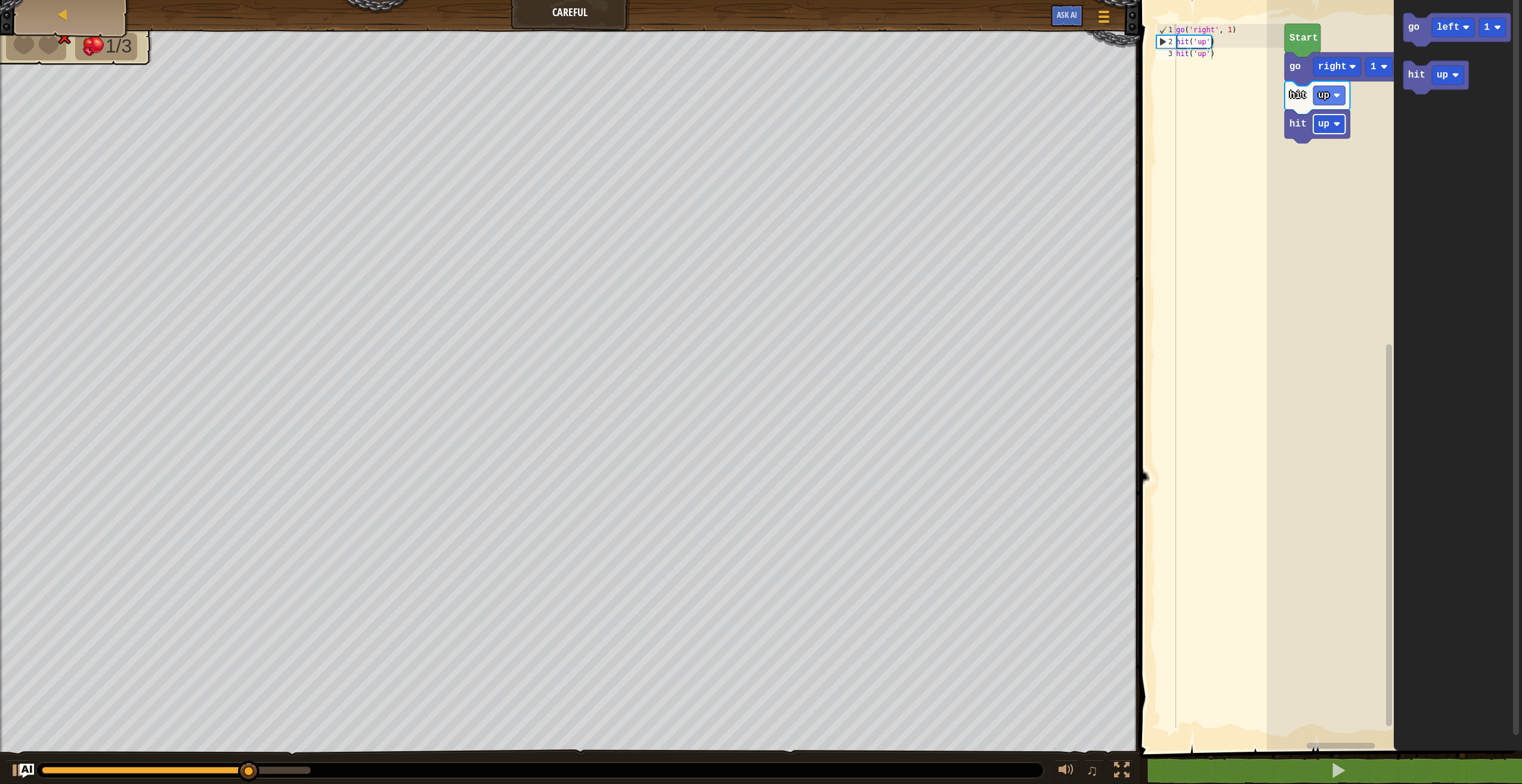
click at [1331, 120] on rect "Blockly Workspace" at bounding box center [1329, 124] width 33 height 19
click at [1442, 81] on rect "Blockly Workspace" at bounding box center [1449, 75] width 33 height 19
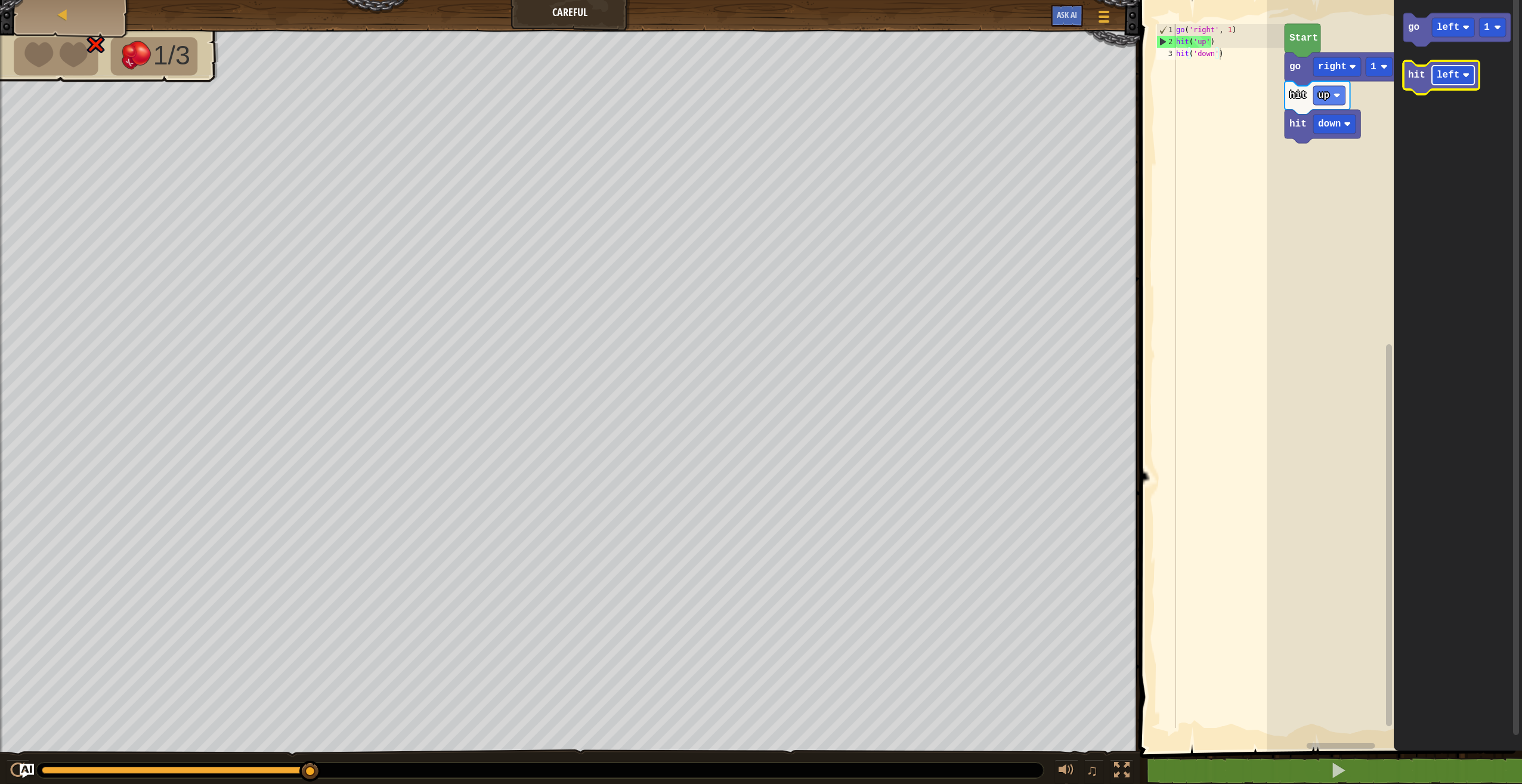
click at [1457, 80] on text "left" at bounding box center [1448, 75] width 23 height 11
click at [1420, 71] on text "hit" at bounding box center [1416, 75] width 17 height 11
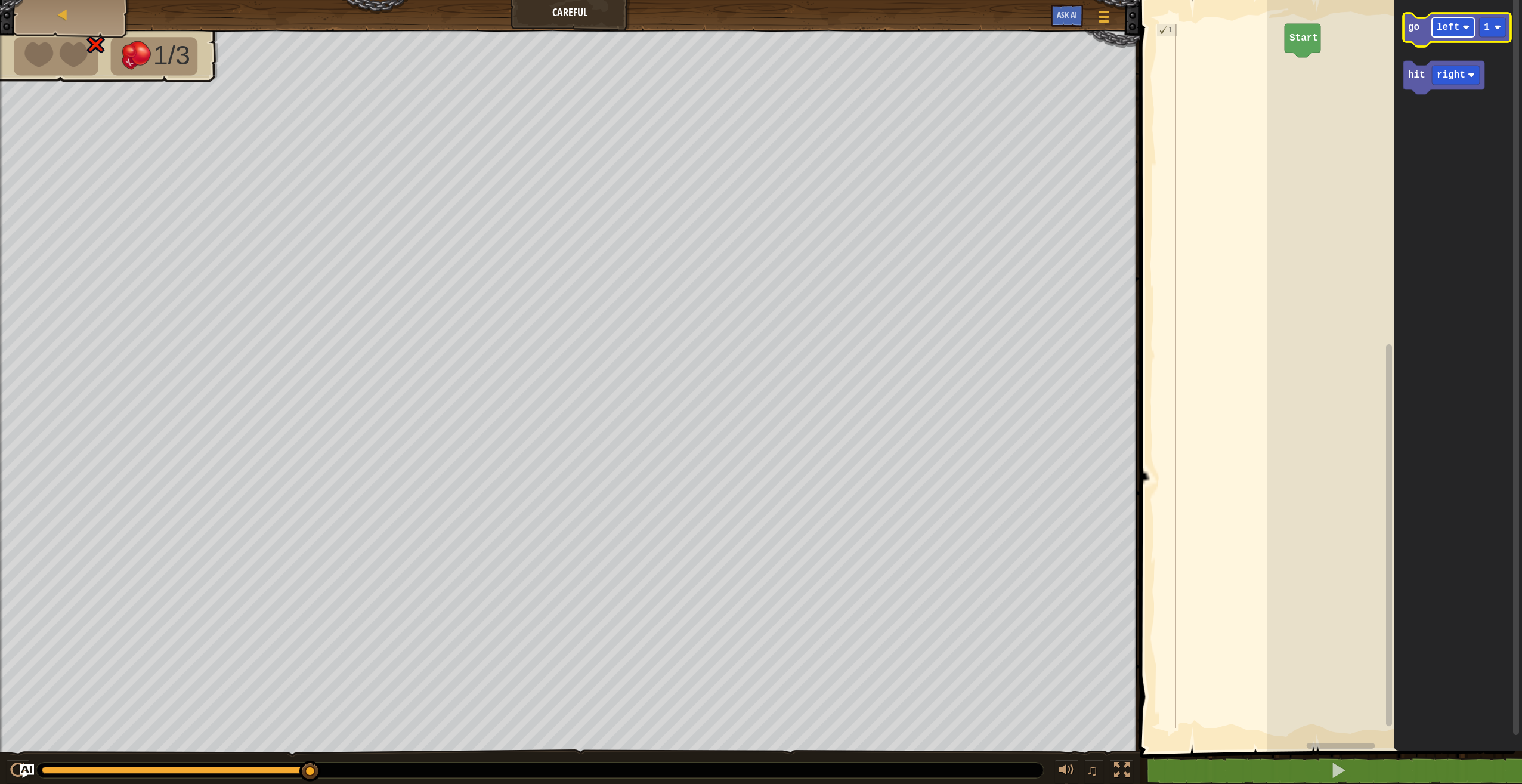
click at [1444, 30] on text "left" at bounding box center [1448, 27] width 23 height 11
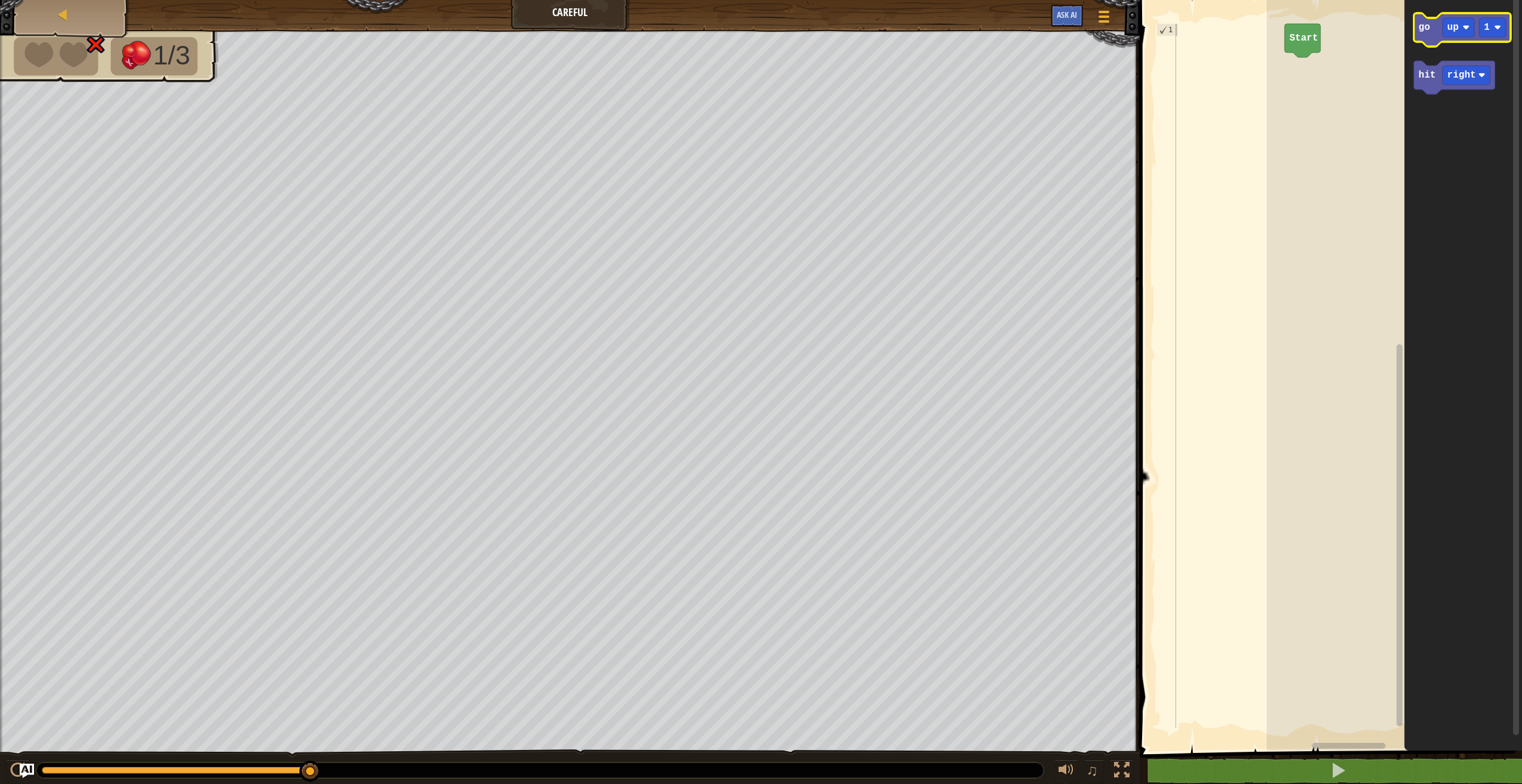
click at [1425, 38] on icon "Blockly Workspace" at bounding box center [1462, 30] width 97 height 33
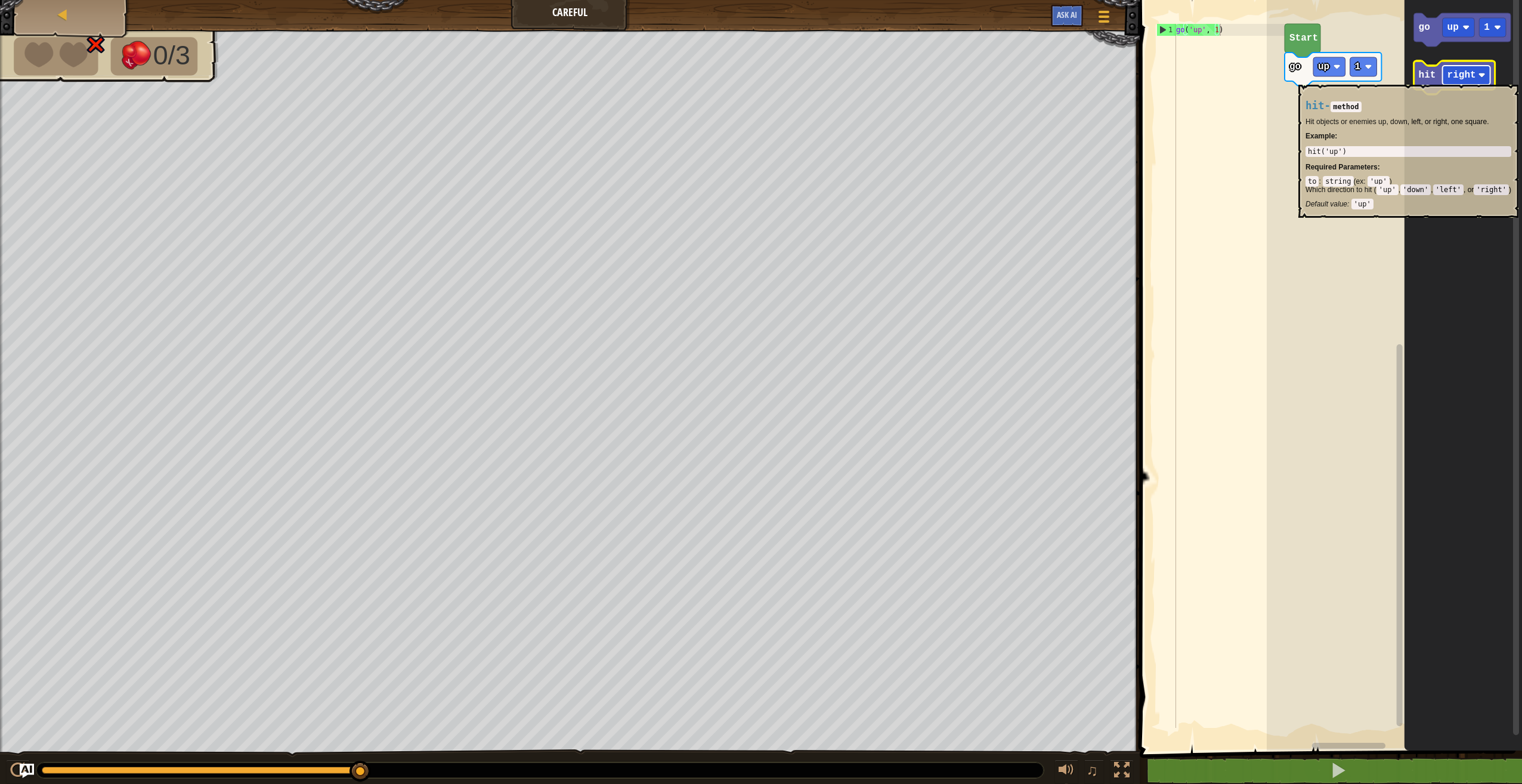
click at [1467, 78] on text "right" at bounding box center [1462, 75] width 29 height 11
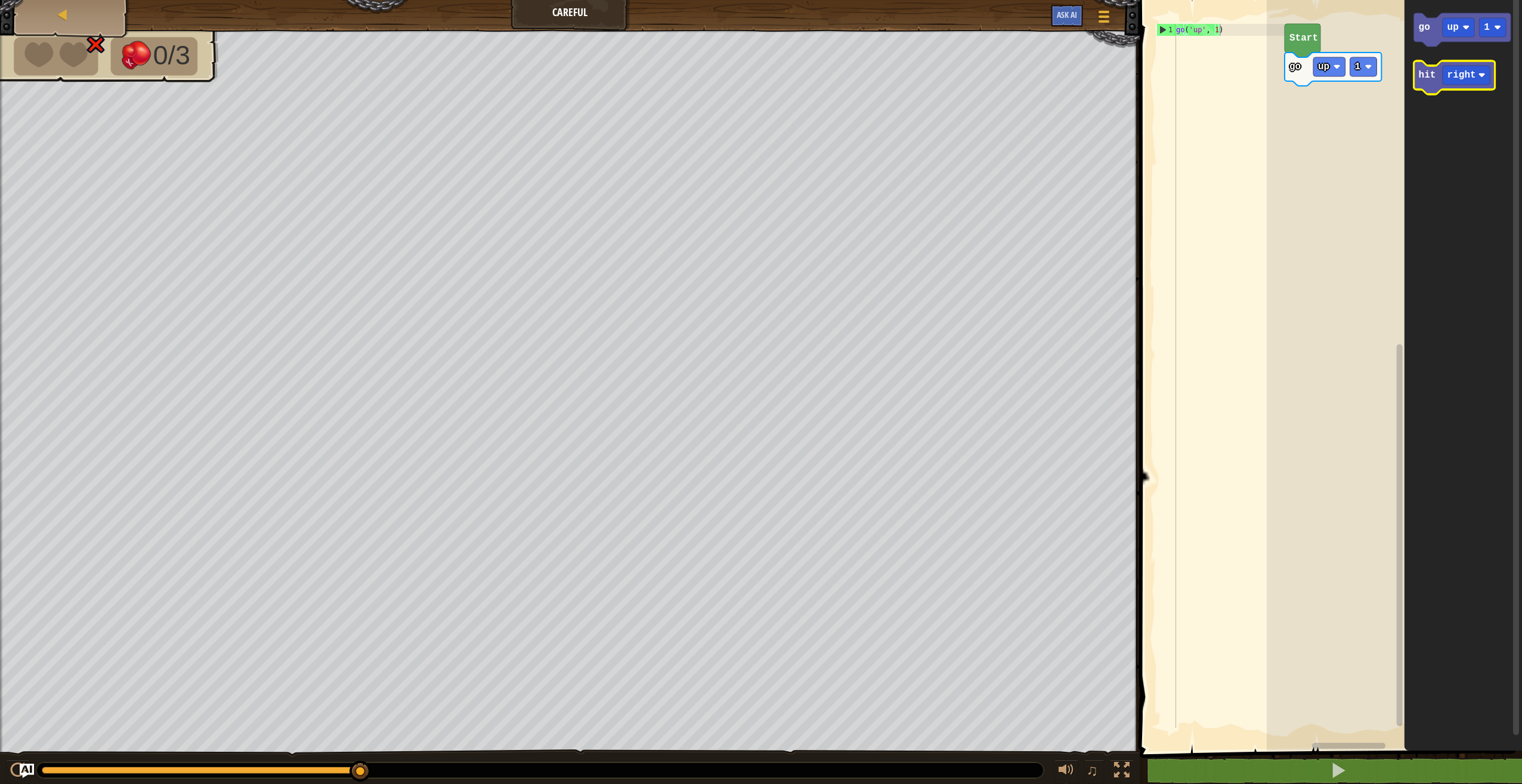
click at [1432, 86] on icon "Blockly Workspace" at bounding box center [1455, 77] width 81 height 33
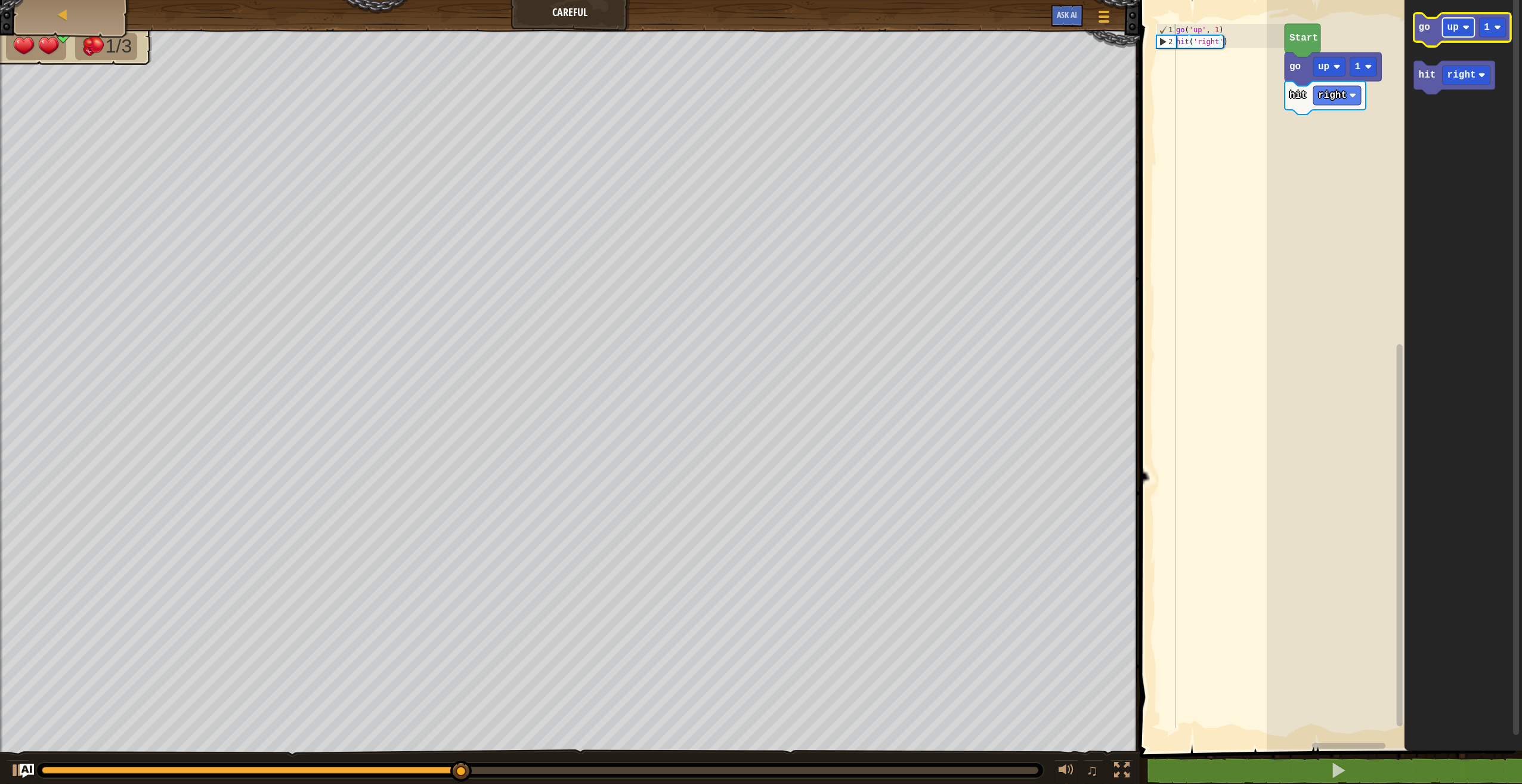
click at [1459, 33] on rect "Blockly Workspace" at bounding box center [1460, 27] width 33 height 19
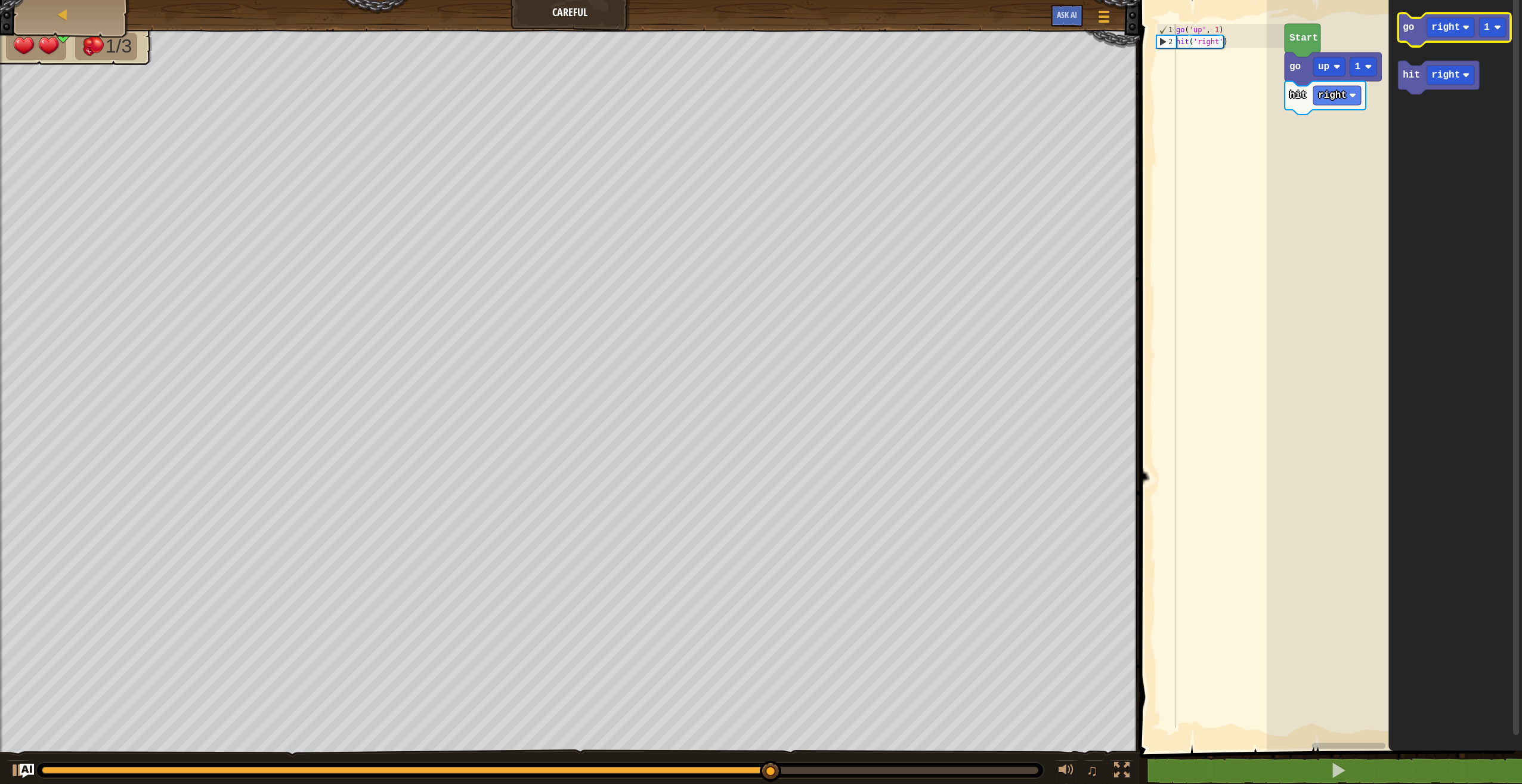
click at [1489, 38] on icon "Blockly Workspace" at bounding box center [1454, 30] width 113 height 33
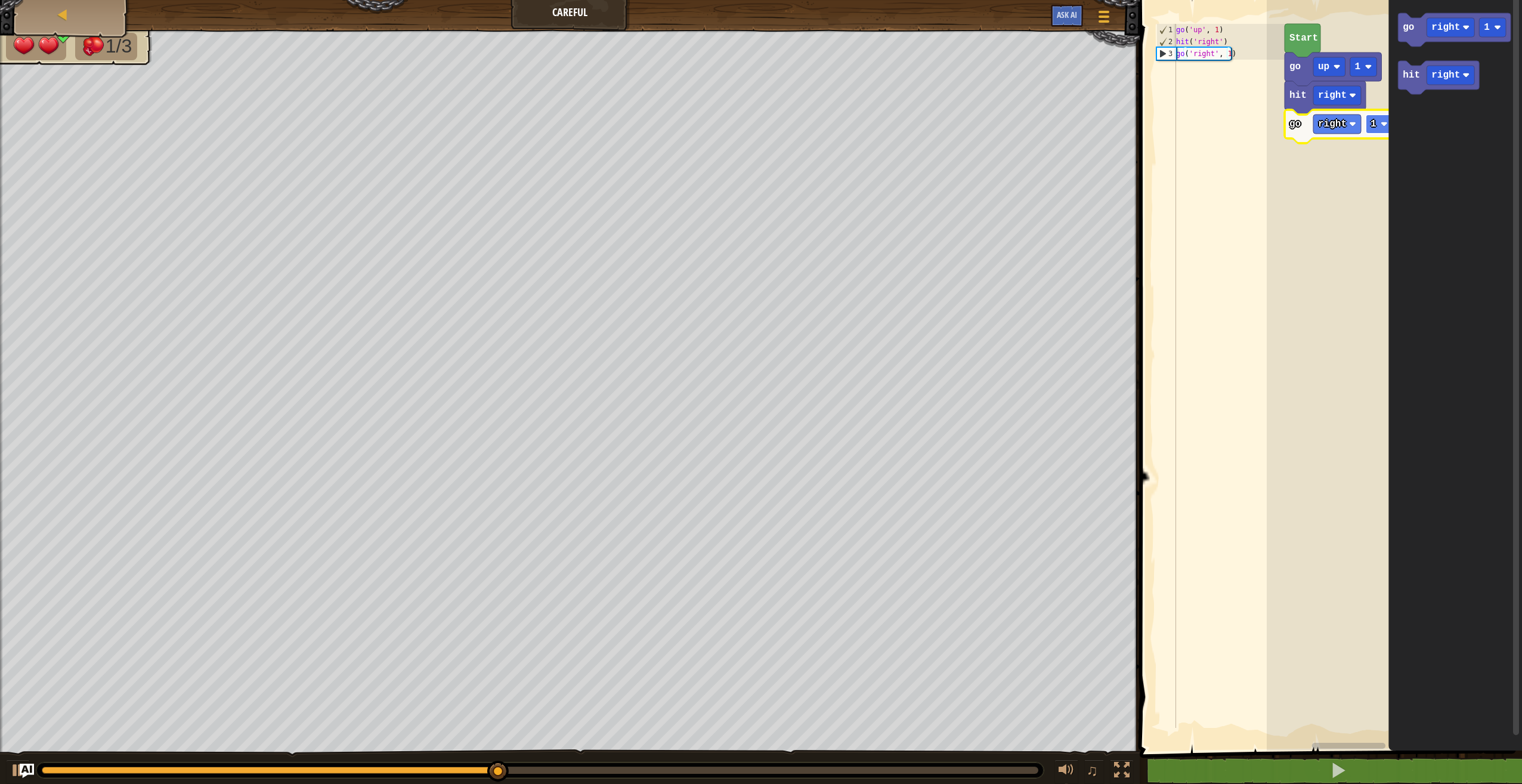
click at [1376, 128] on rect "Blockly Workspace" at bounding box center [1379, 124] width 27 height 19
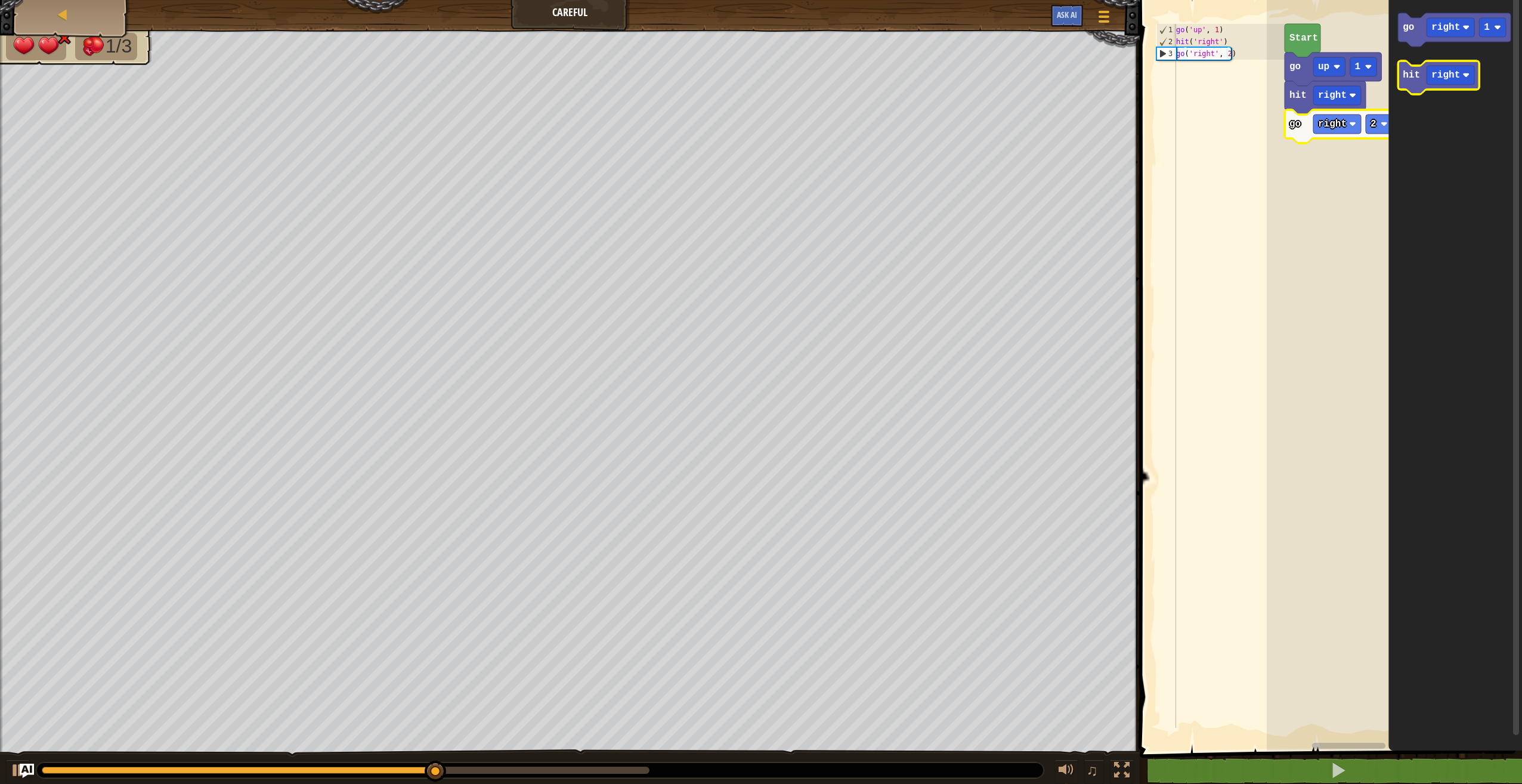
click at [1419, 78] on icon "Blockly Workspace" at bounding box center [1439, 77] width 81 height 33
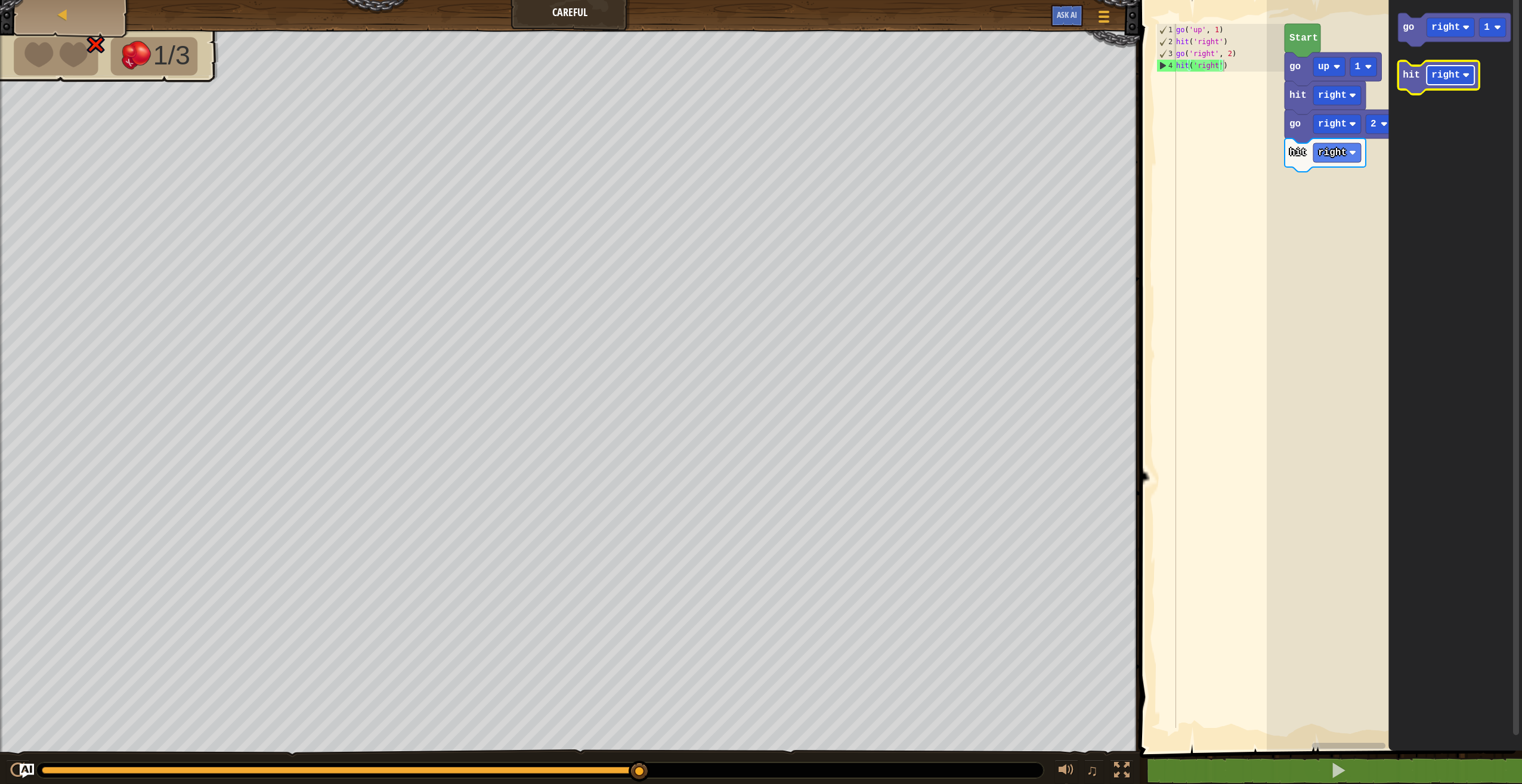
click at [1450, 72] on text "right" at bounding box center [1446, 75] width 29 height 11
click at [1339, 146] on rect "Blockly Workspace" at bounding box center [1337, 152] width 48 height 19
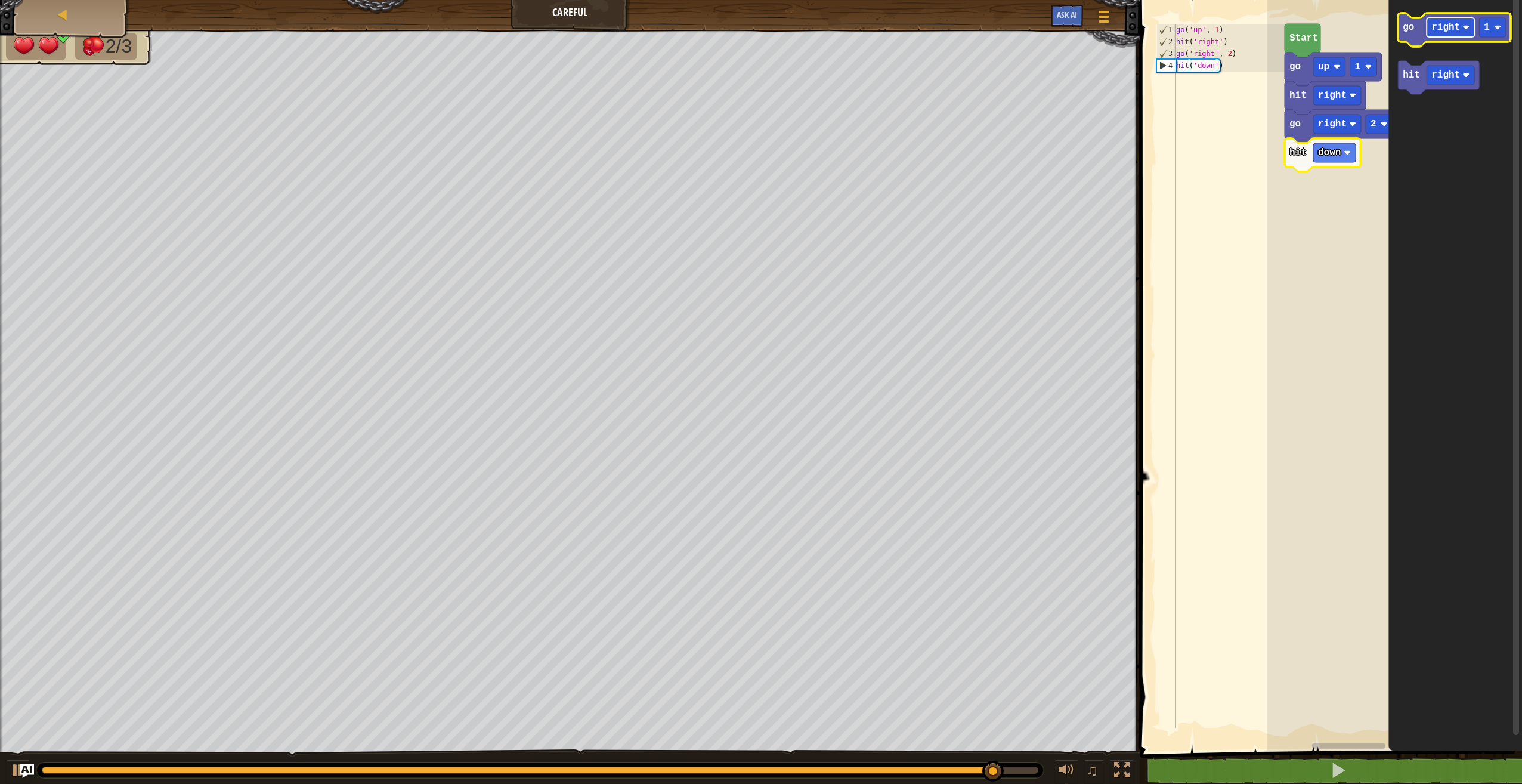
click at [1464, 27] on image "Blockly Workspace" at bounding box center [1466, 27] width 7 height 7
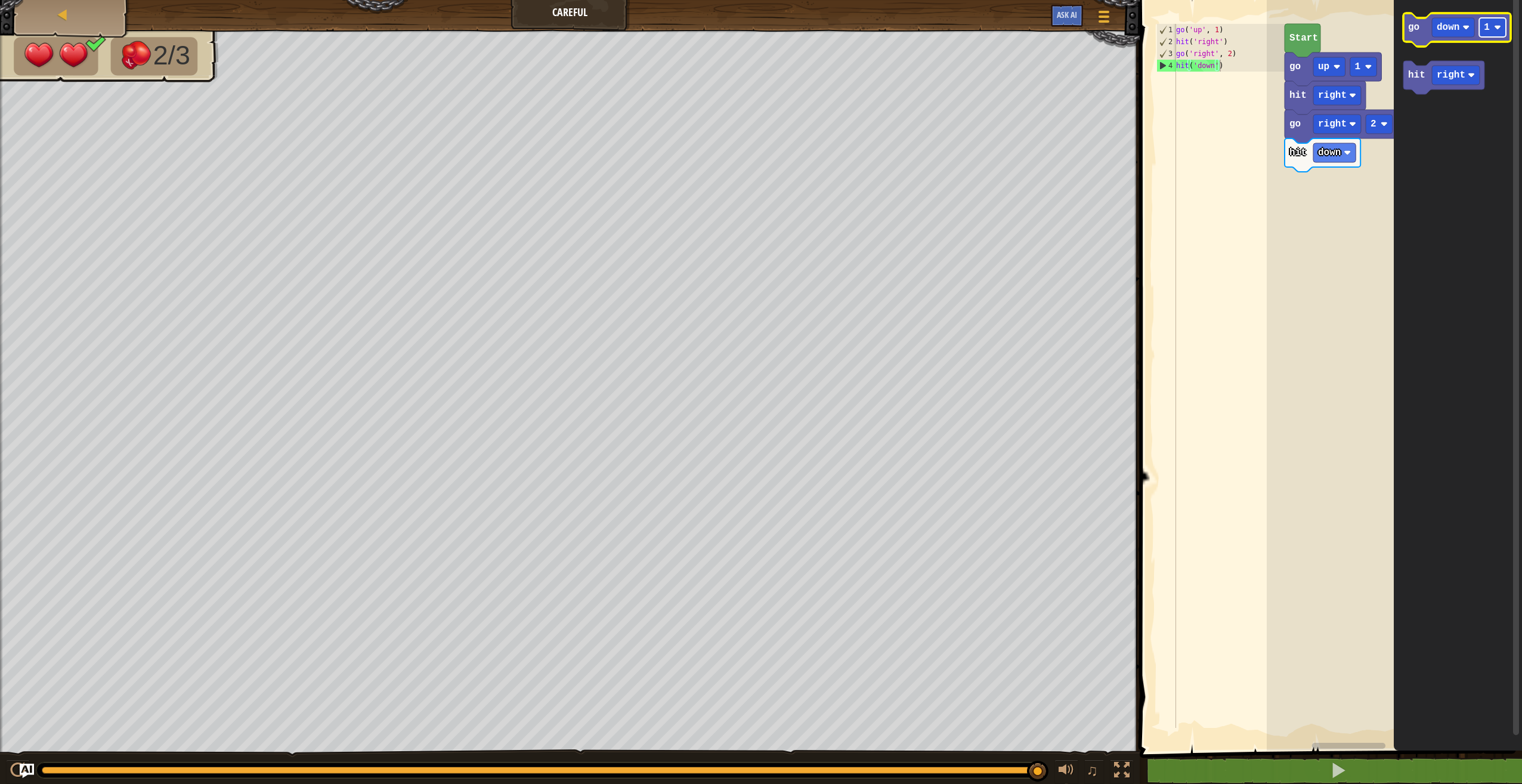
click at [1487, 36] on rect "Blockly Workspace" at bounding box center [1493, 27] width 27 height 19
click at [1461, 77] on text "right" at bounding box center [1451, 75] width 29 height 11
click at [1420, 30] on icon "Blockly Workspace" at bounding box center [1457, 30] width 108 height 33
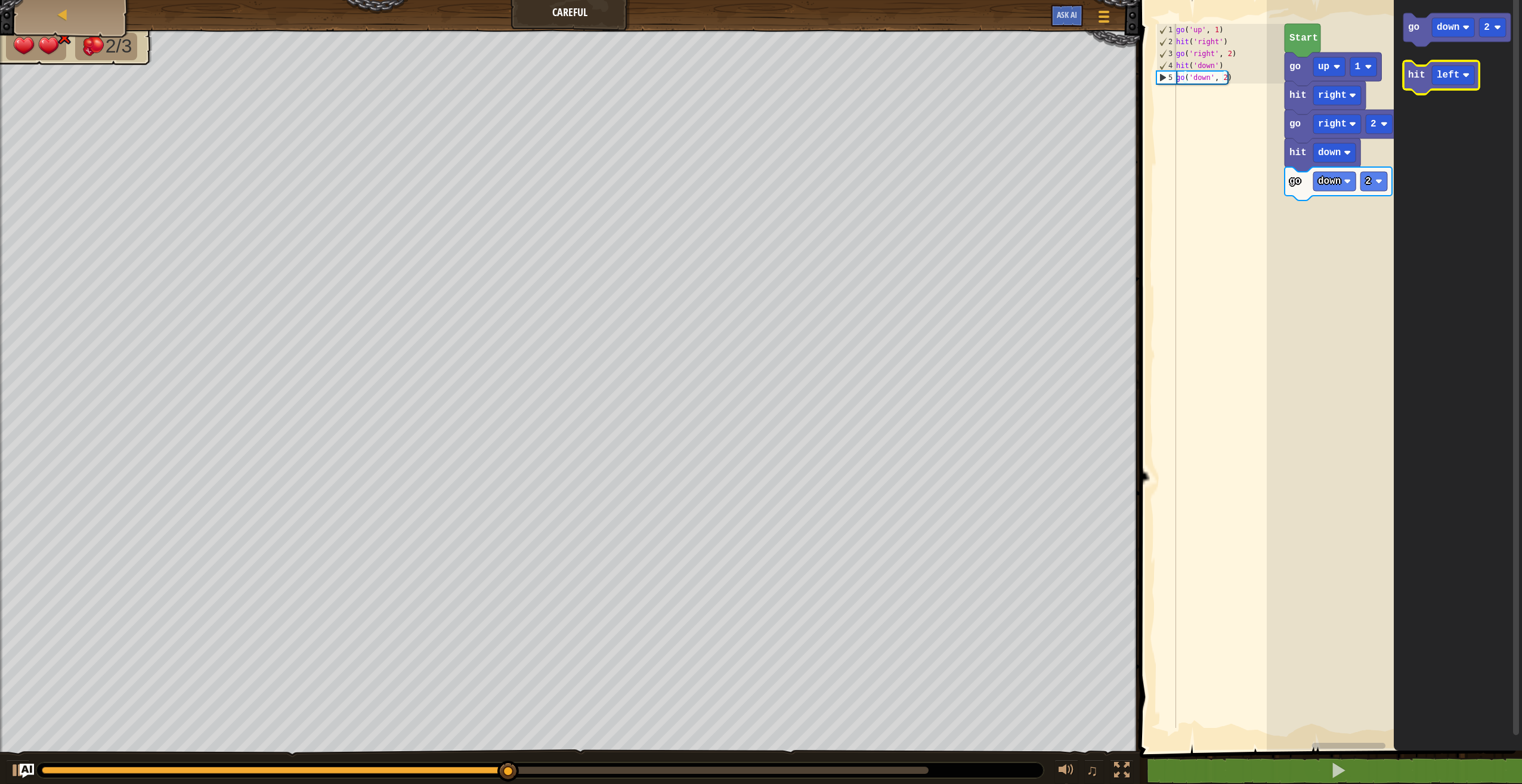
click at [1428, 78] on icon "Blockly Workspace" at bounding box center [1442, 77] width 76 height 33
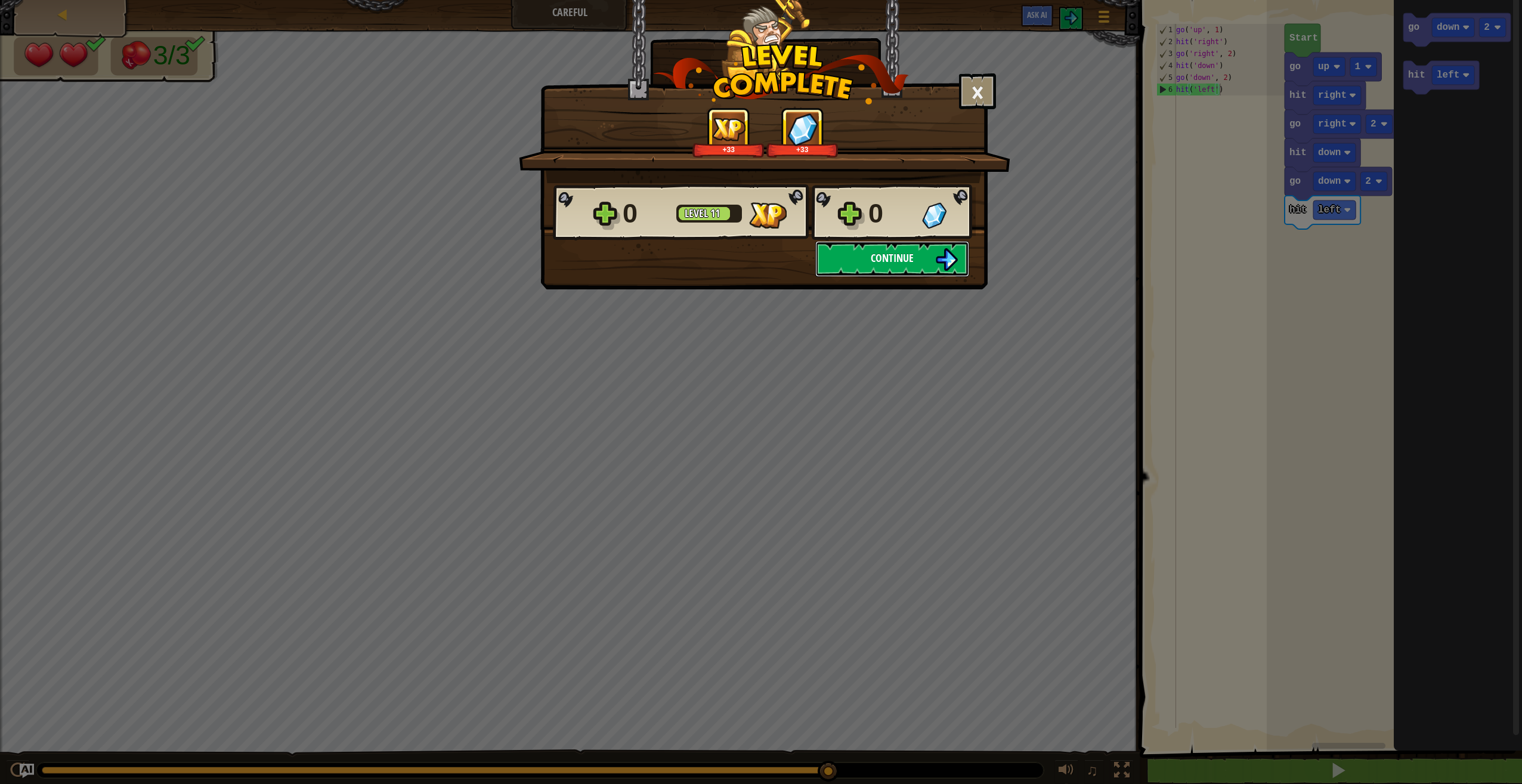
click at [905, 252] on span "Continue" at bounding box center [892, 258] width 43 height 14
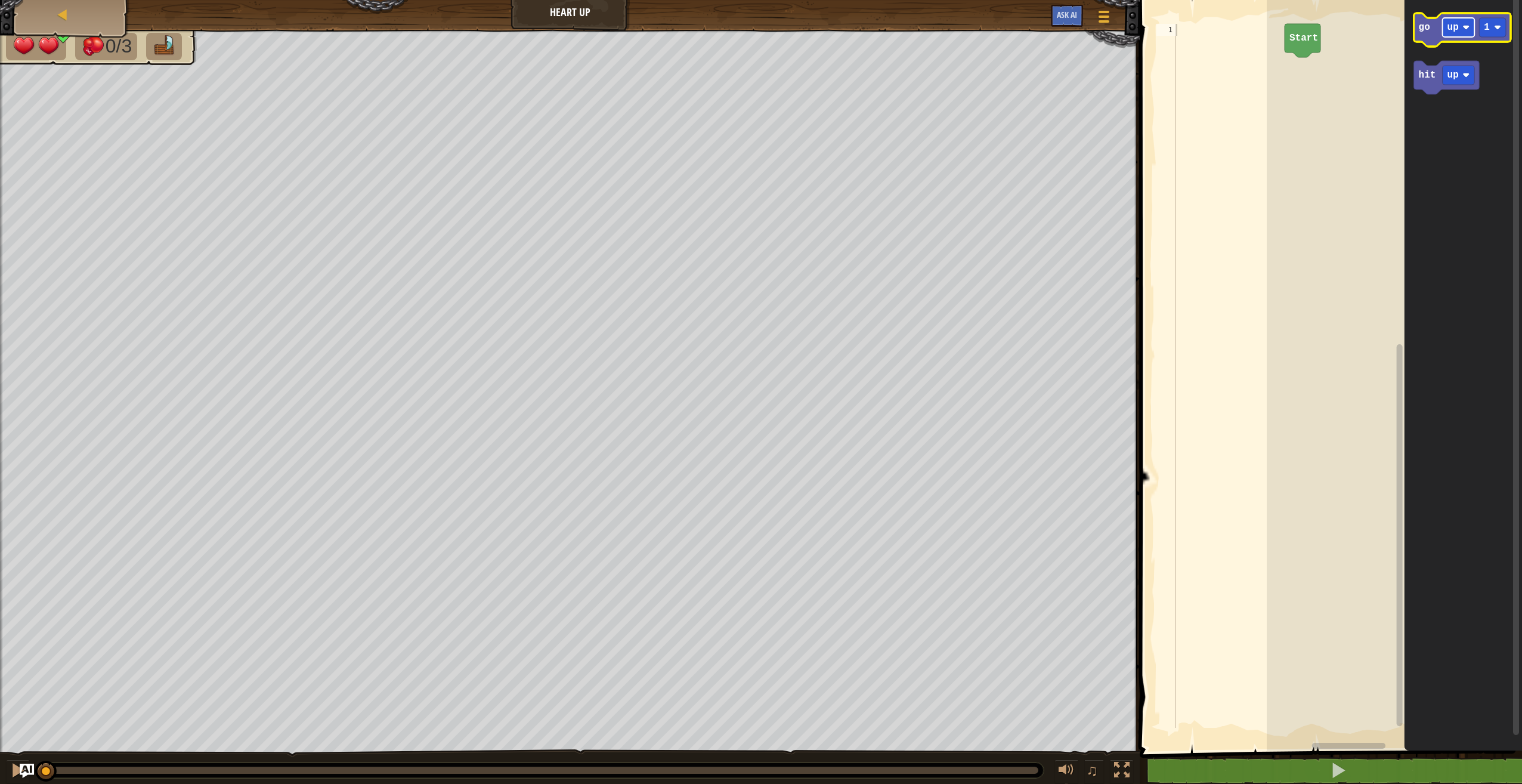
click at [1464, 19] on rect "Blockly Workspace" at bounding box center [1460, 27] width 33 height 19
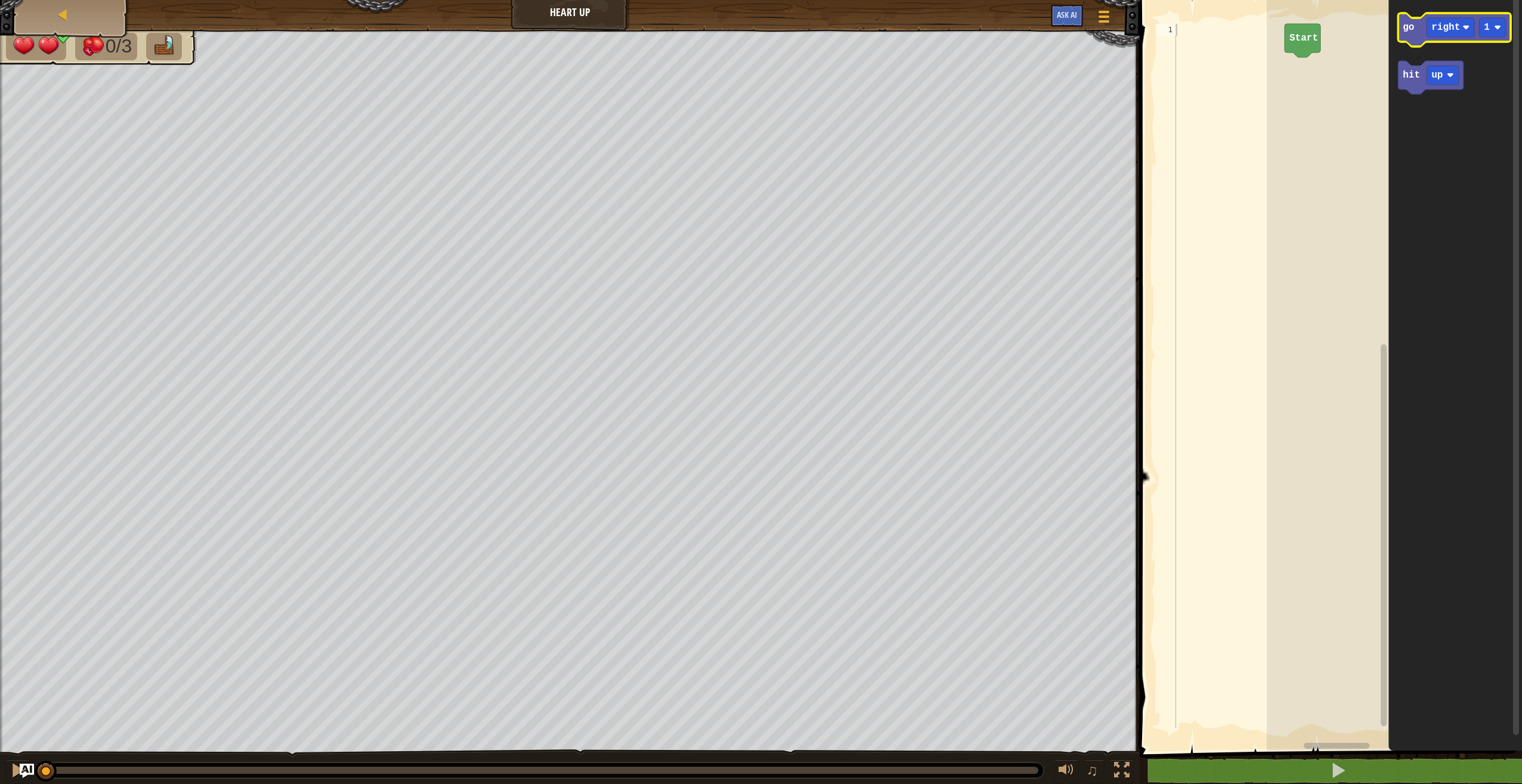
click at [1412, 42] on icon "Blockly Workspace" at bounding box center [1454, 30] width 113 height 33
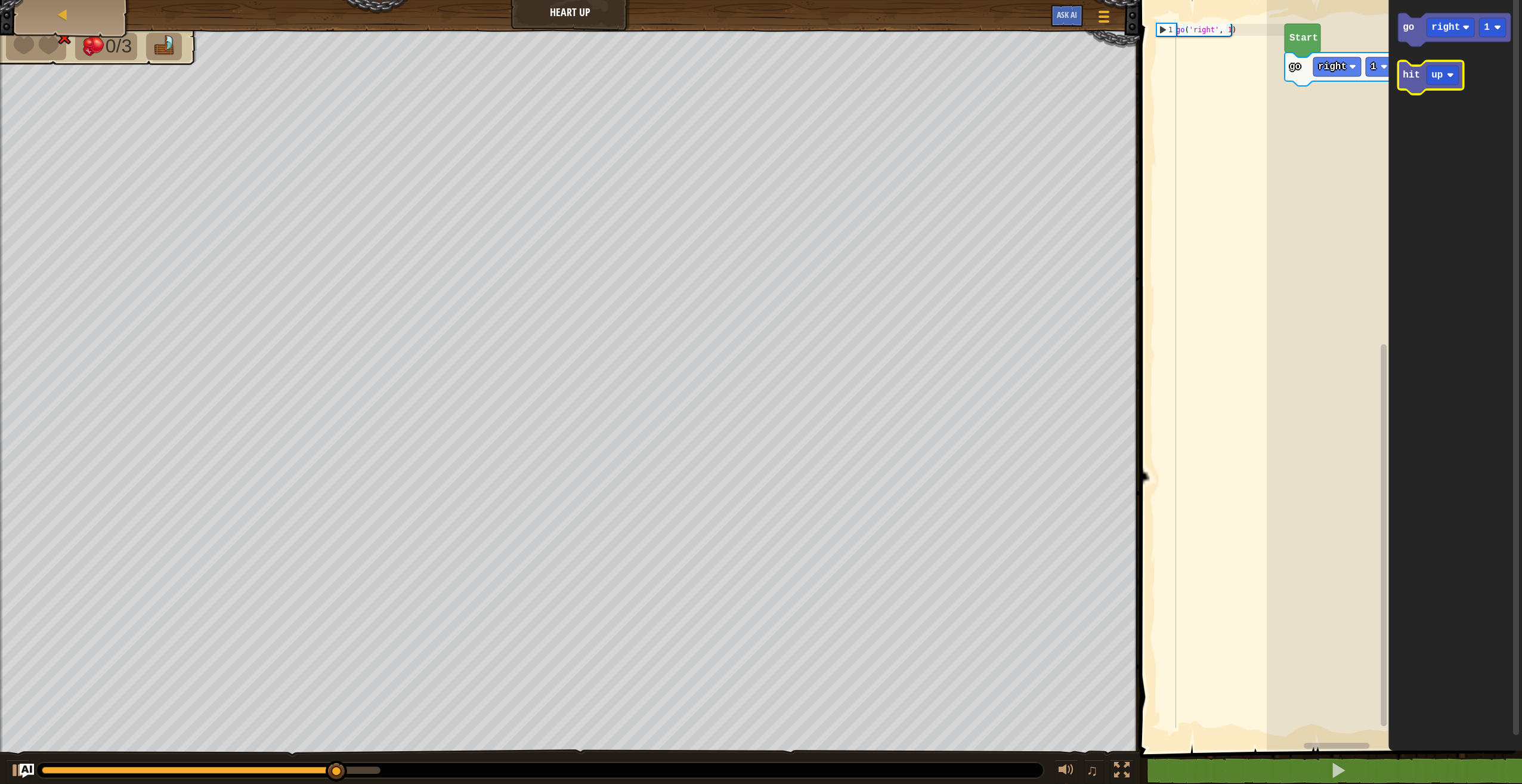
click at [1421, 86] on icon "Blockly Workspace" at bounding box center [1431, 77] width 66 height 33
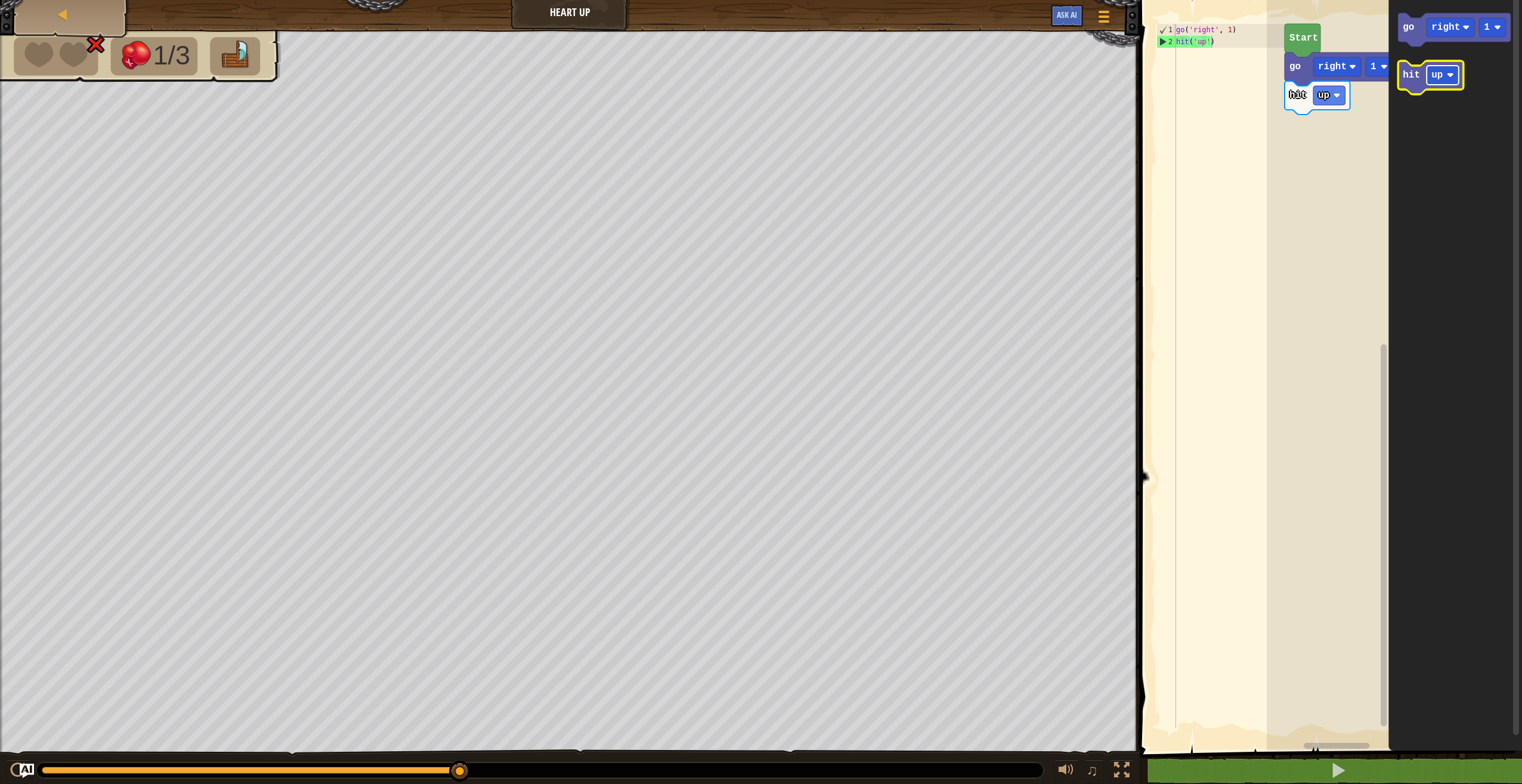
click at [1448, 80] on rect "Blockly Workspace" at bounding box center [1443, 75] width 33 height 19
click at [1426, 78] on icon "Blockly Workspace" at bounding box center [1436, 77] width 76 height 33
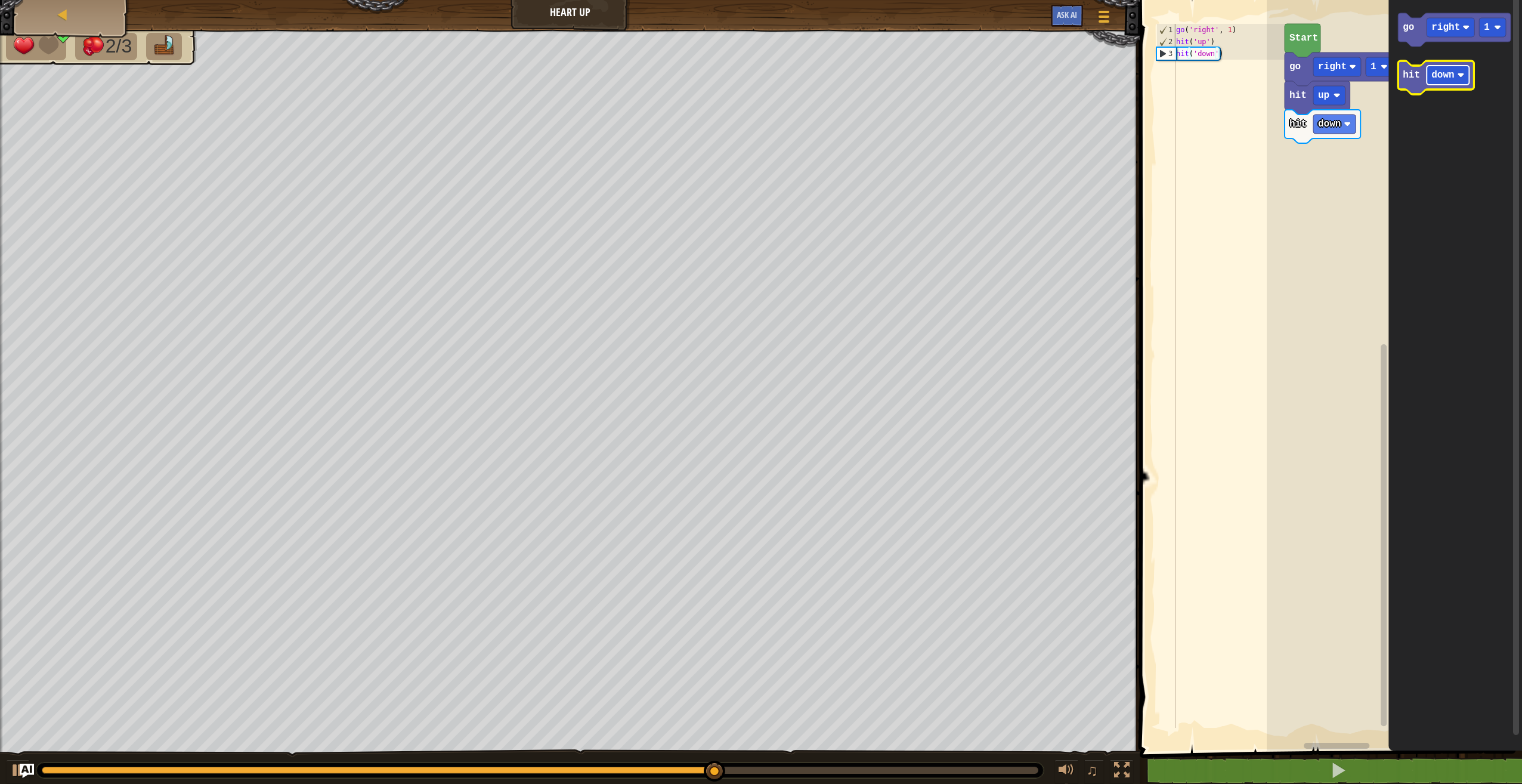
click at [1455, 81] on rect "Blockly Workspace" at bounding box center [1448, 75] width 43 height 19
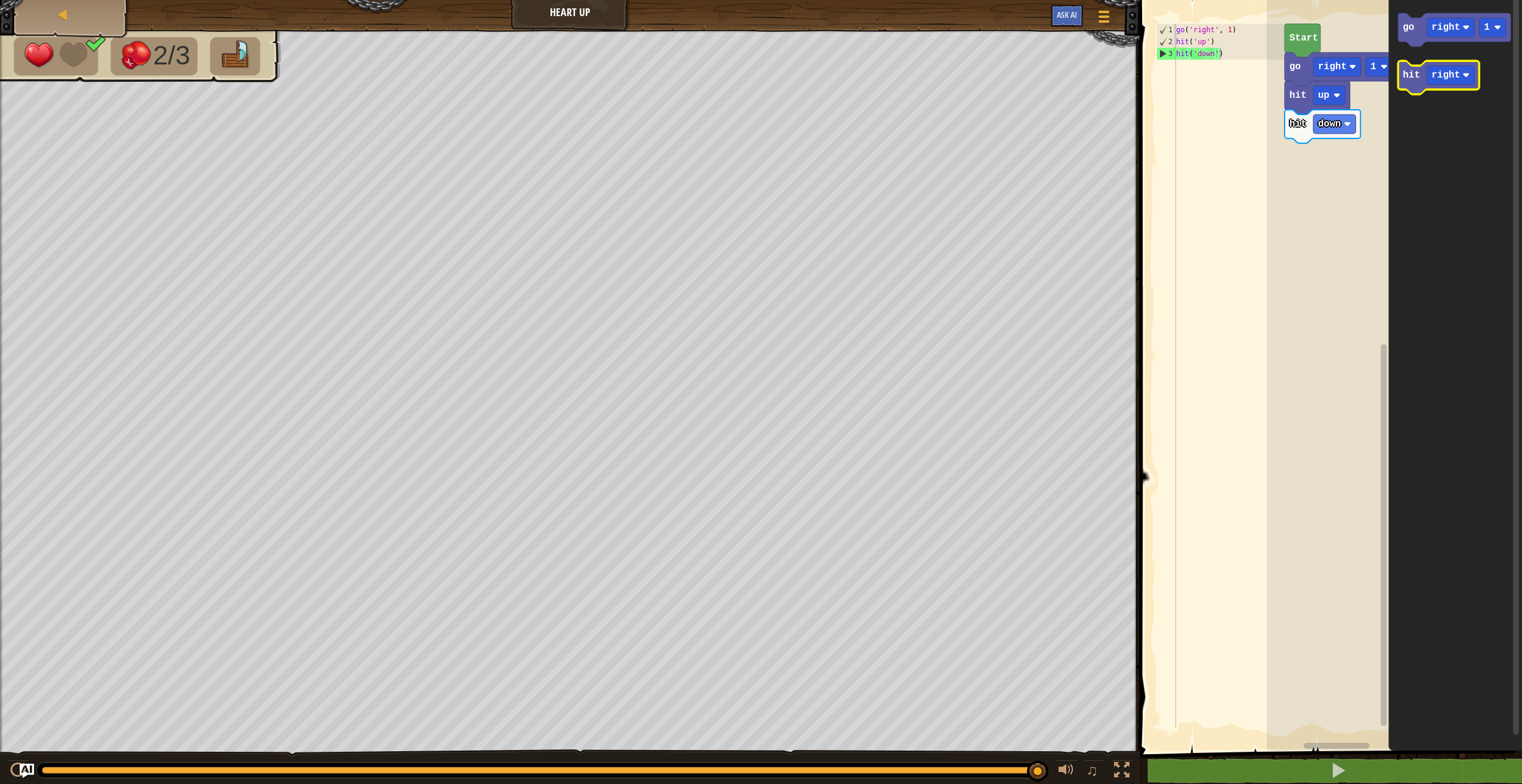
click at [1416, 76] on text "hit" at bounding box center [1411, 75] width 17 height 11
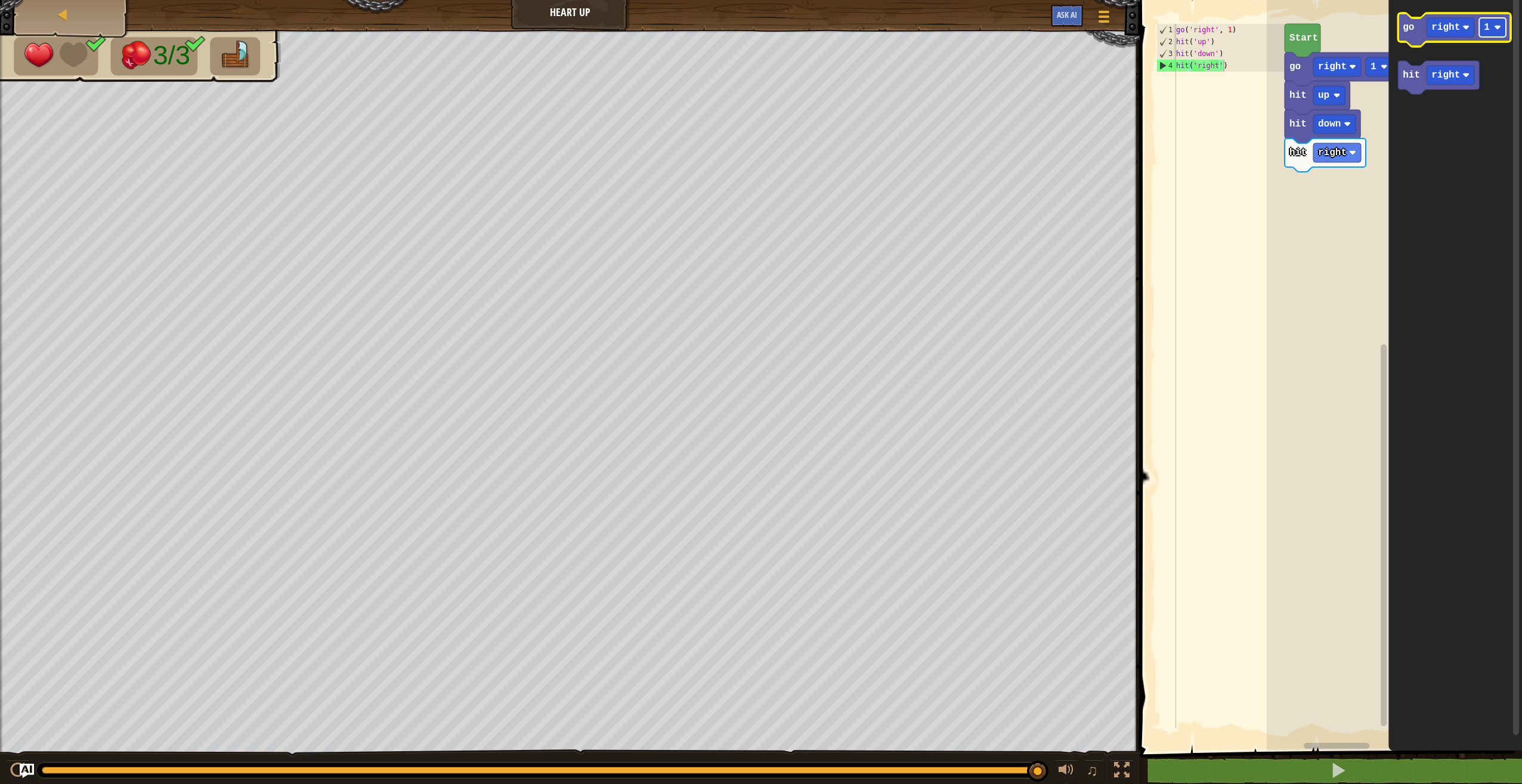
click at [1492, 32] on rect "Blockly Workspace" at bounding box center [1493, 27] width 27 height 19
click at [1404, 31] on text "go" at bounding box center [1408, 27] width 12 height 11
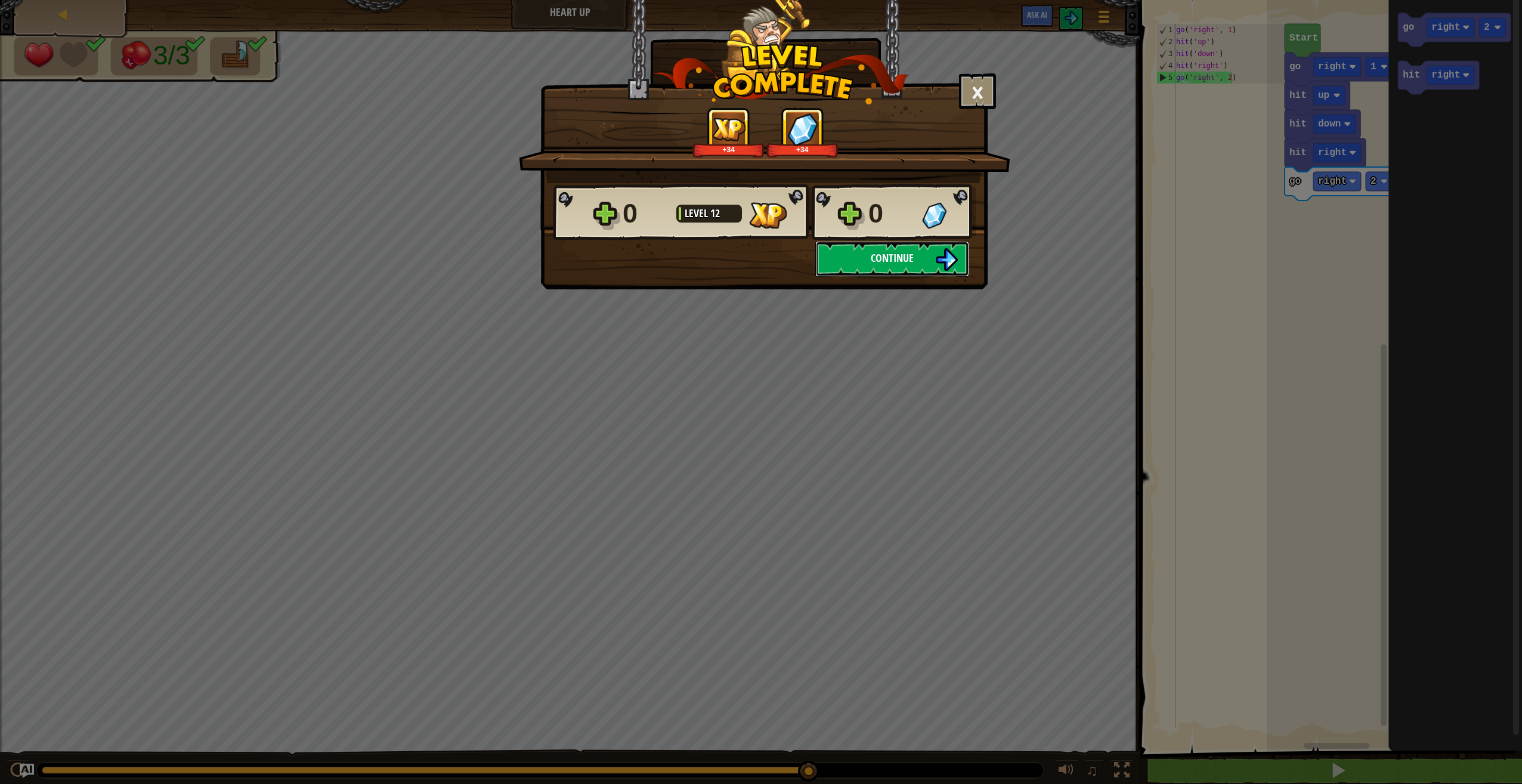
click at [881, 264] on span "Continue" at bounding box center [892, 258] width 43 height 14
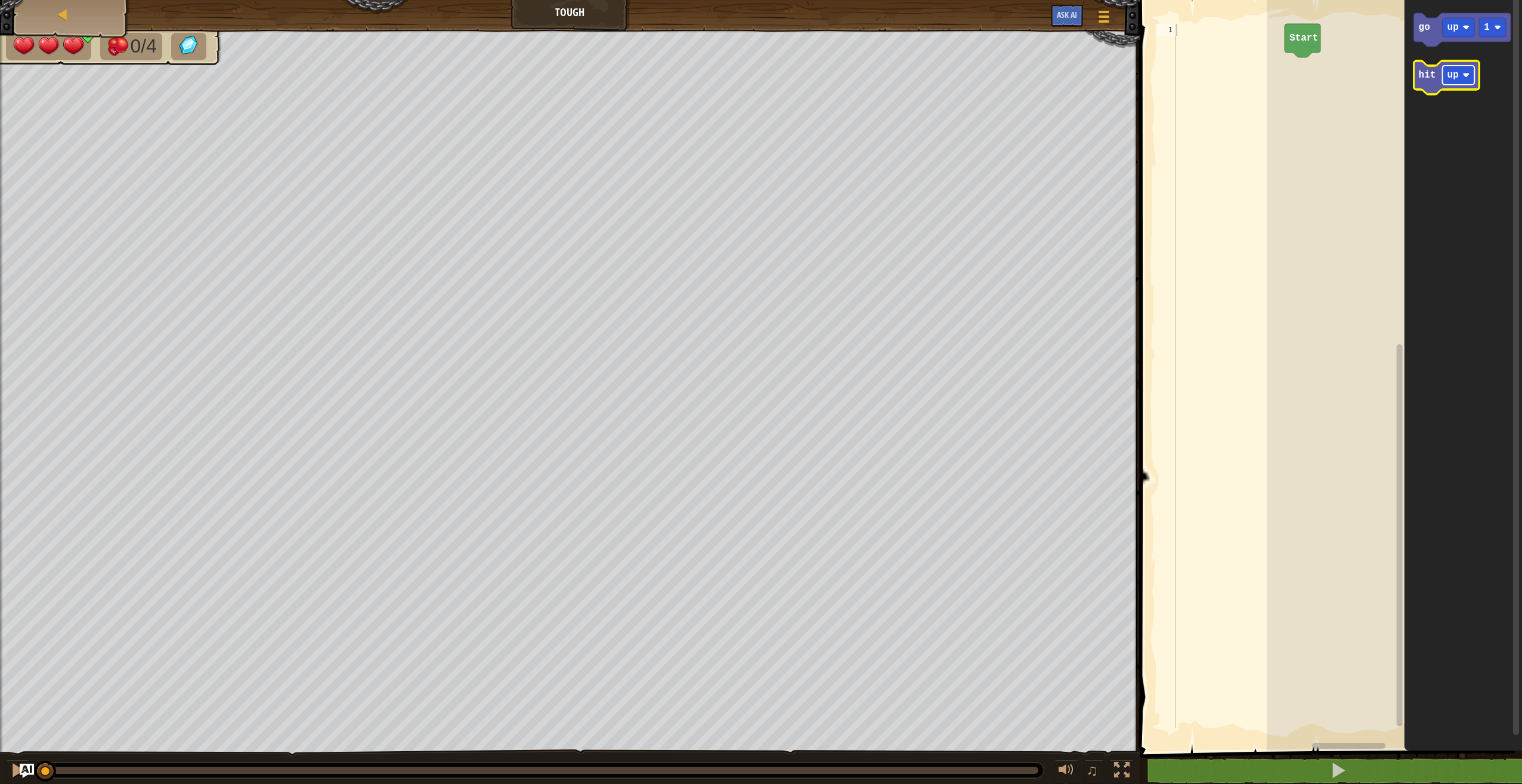
click at [1458, 76] on text "up" at bounding box center [1453, 75] width 12 height 11
click at [1427, 23] on text "go" at bounding box center [1424, 27] width 12 height 11
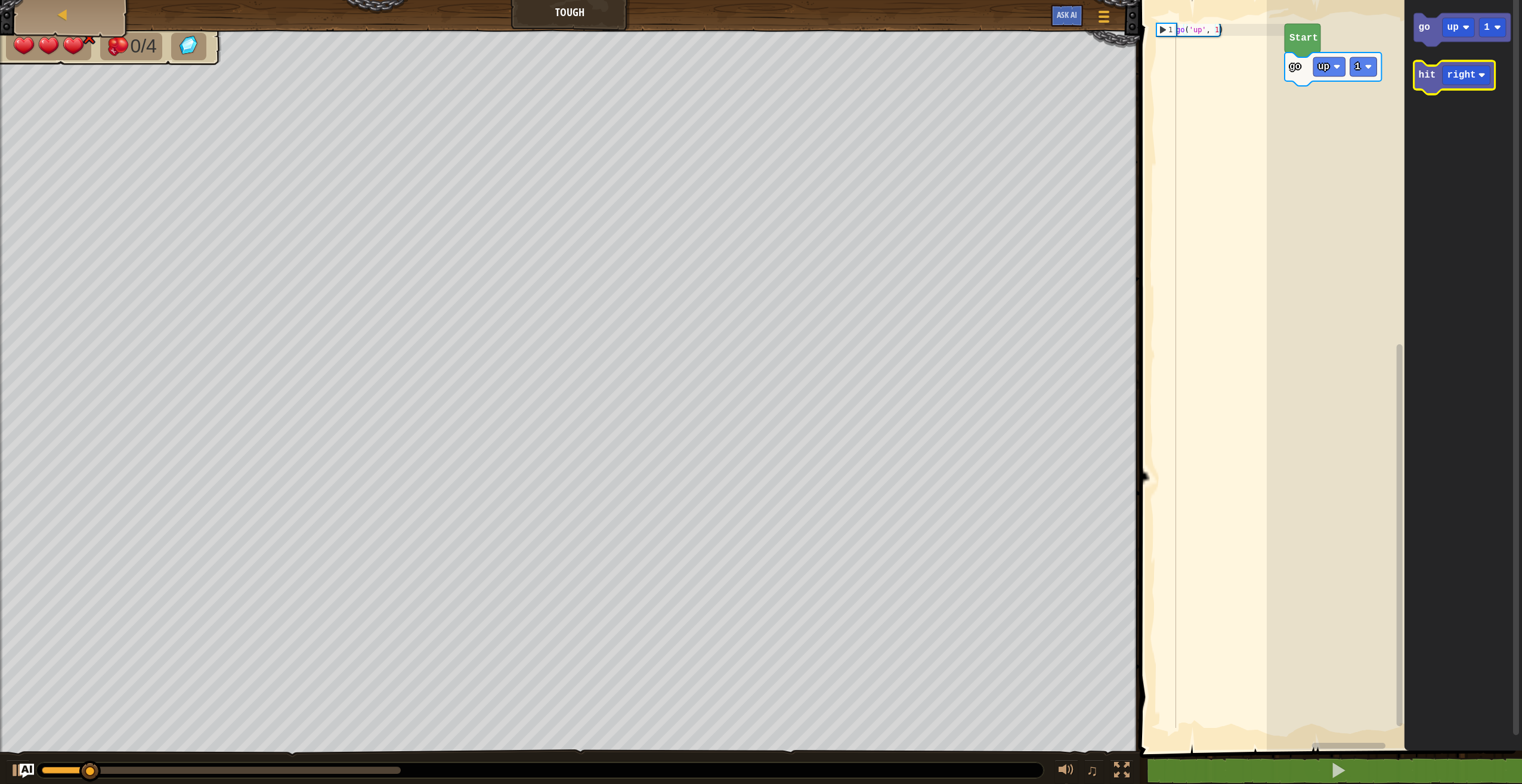
click at [1426, 70] on g "hit right" at bounding box center [1455, 77] width 81 height 33
click at [1432, 84] on icon "Blockly Workspace" at bounding box center [1455, 77] width 81 height 33
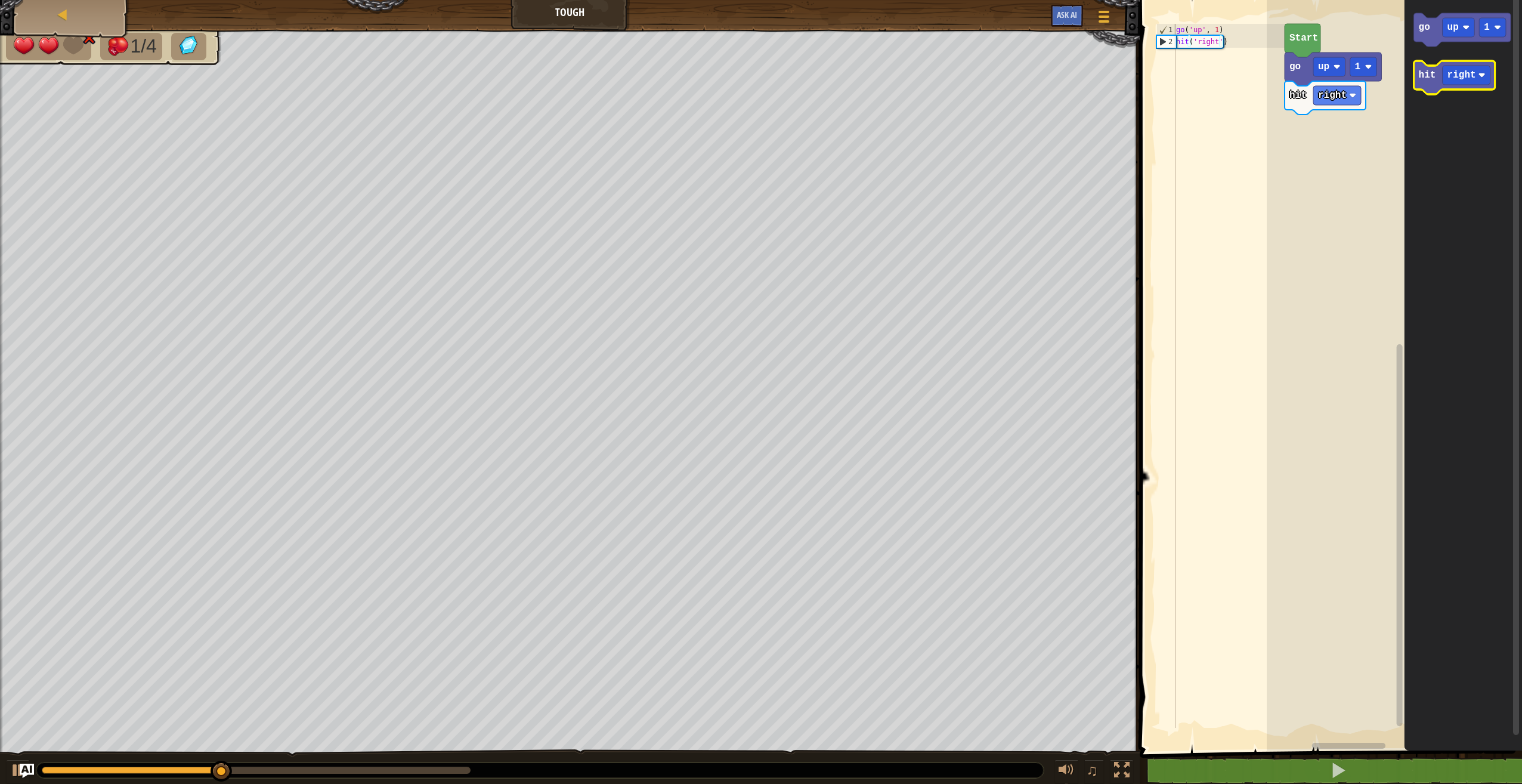
click at [1432, 84] on icon "Blockly Workspace" at bounding box center [1455, 77] width 81 height 33
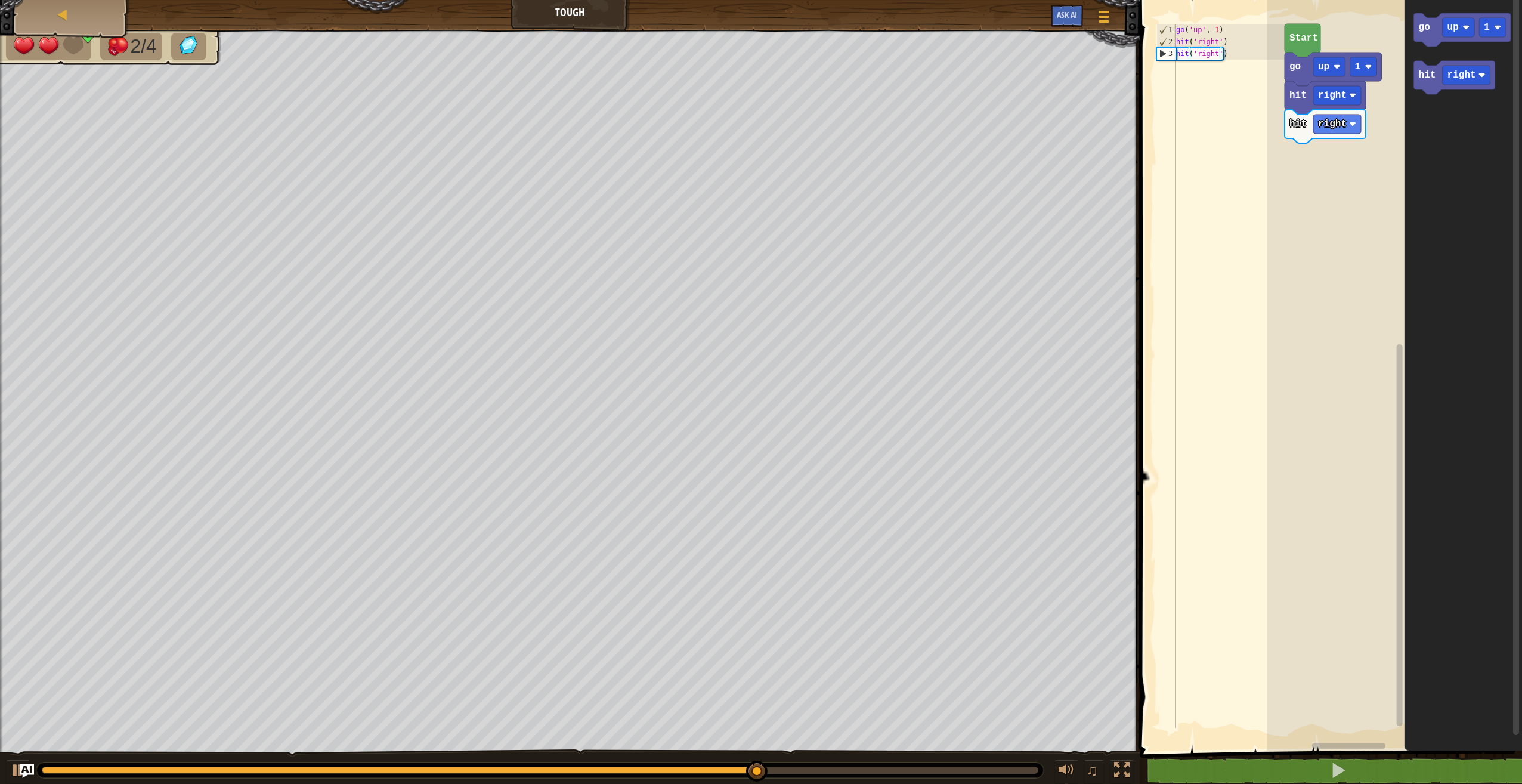
click at [1338, 136] on icon "Blockly Workspace" at bounding box center [1326, 126] width 81 height 33
click at [1329, 122] on text "right" at bounding box center [1333, 124] width 29 height 11
click at [1431, 33] on icon "Blockly Workspace" at bounding box center [1462, 30] width 97 height 33
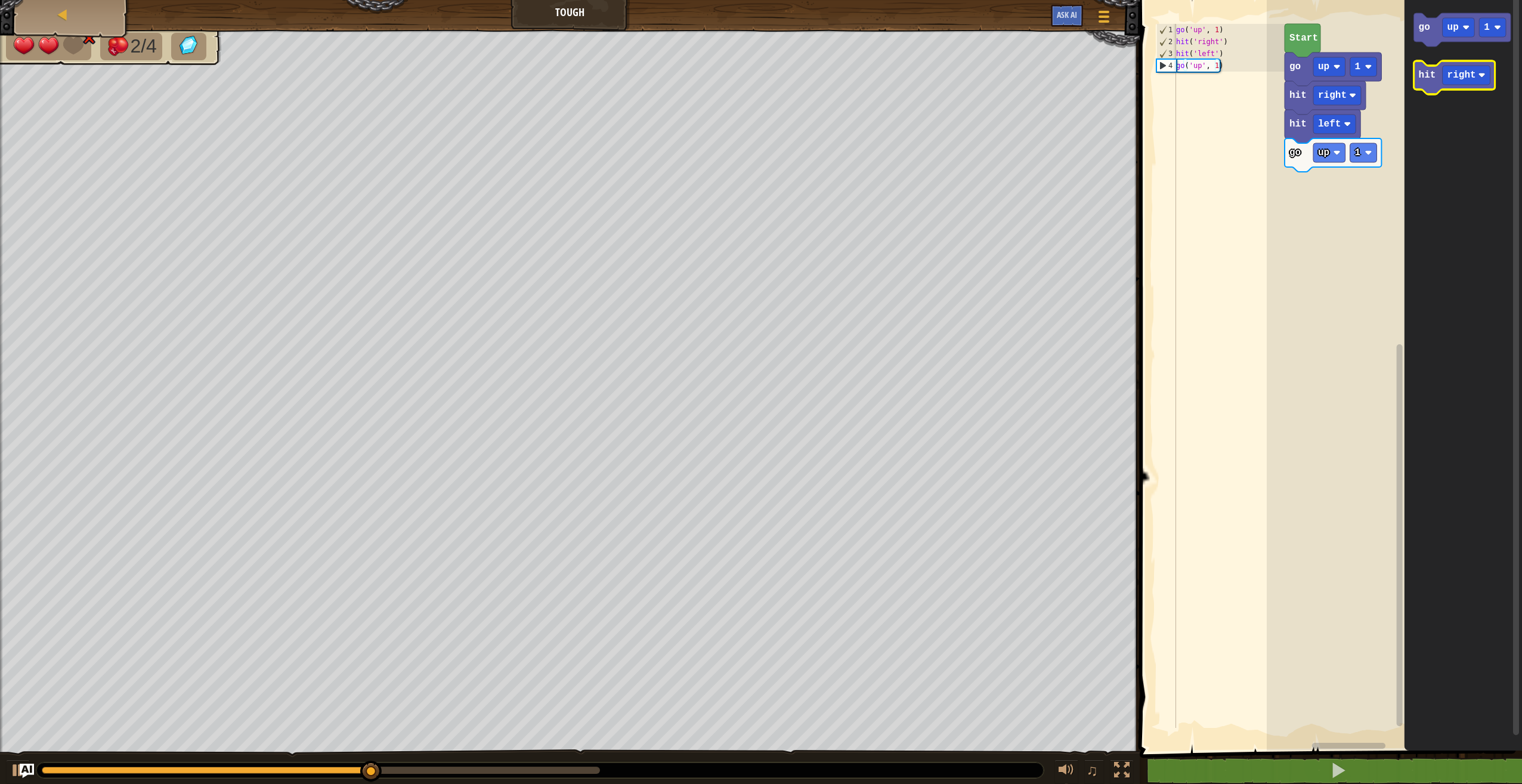
click at [1431, 85] on icon "Blockly Workspace" at bounding box center [1455, 77] width 81 height 33
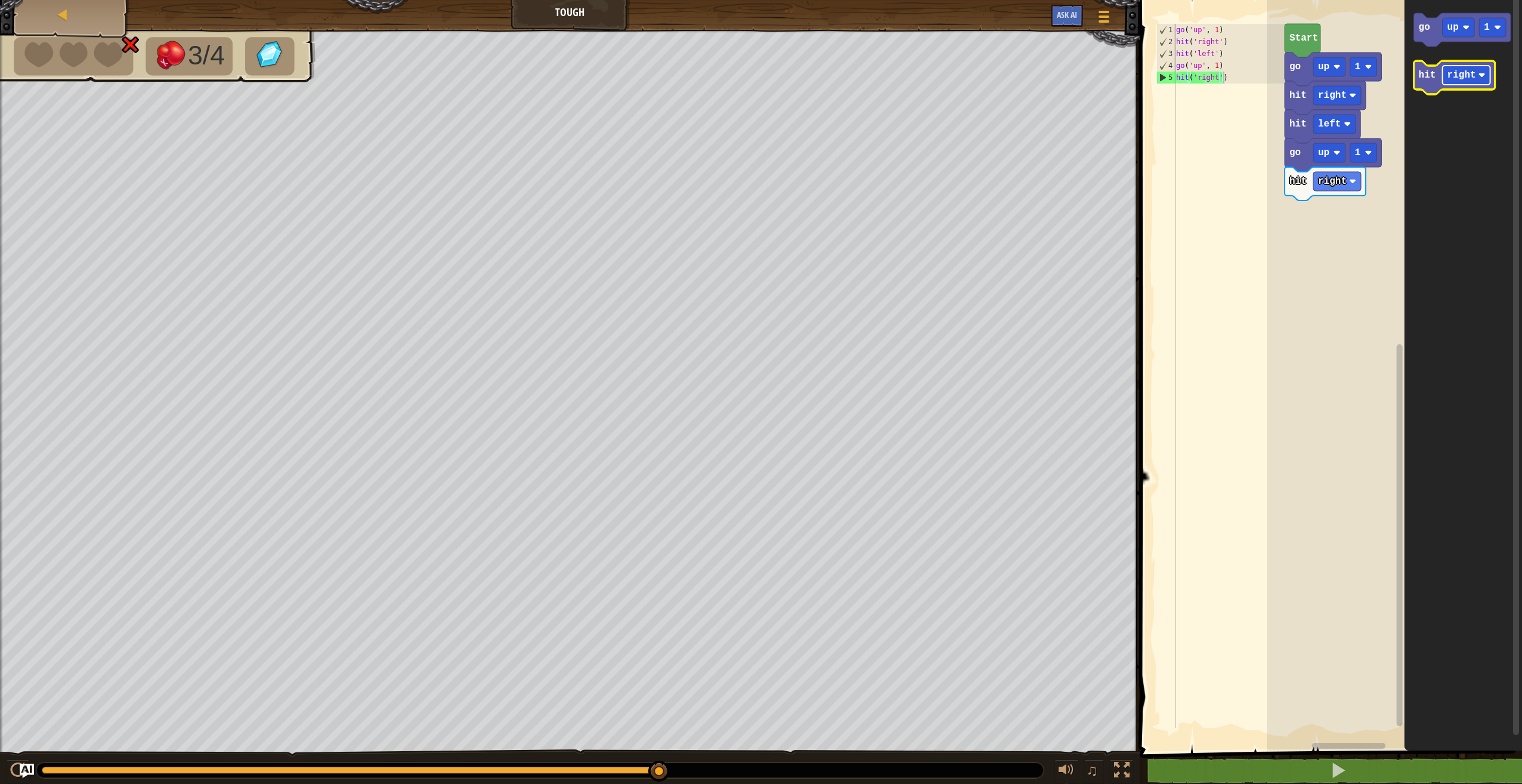
click at [1453, 80] on text "right" at bounding box center [1462, 75] width 29 height 11
click at [1421, 81] on icon "Blockly Workspace" at bounding box center [1452, 77] width 76 height 33
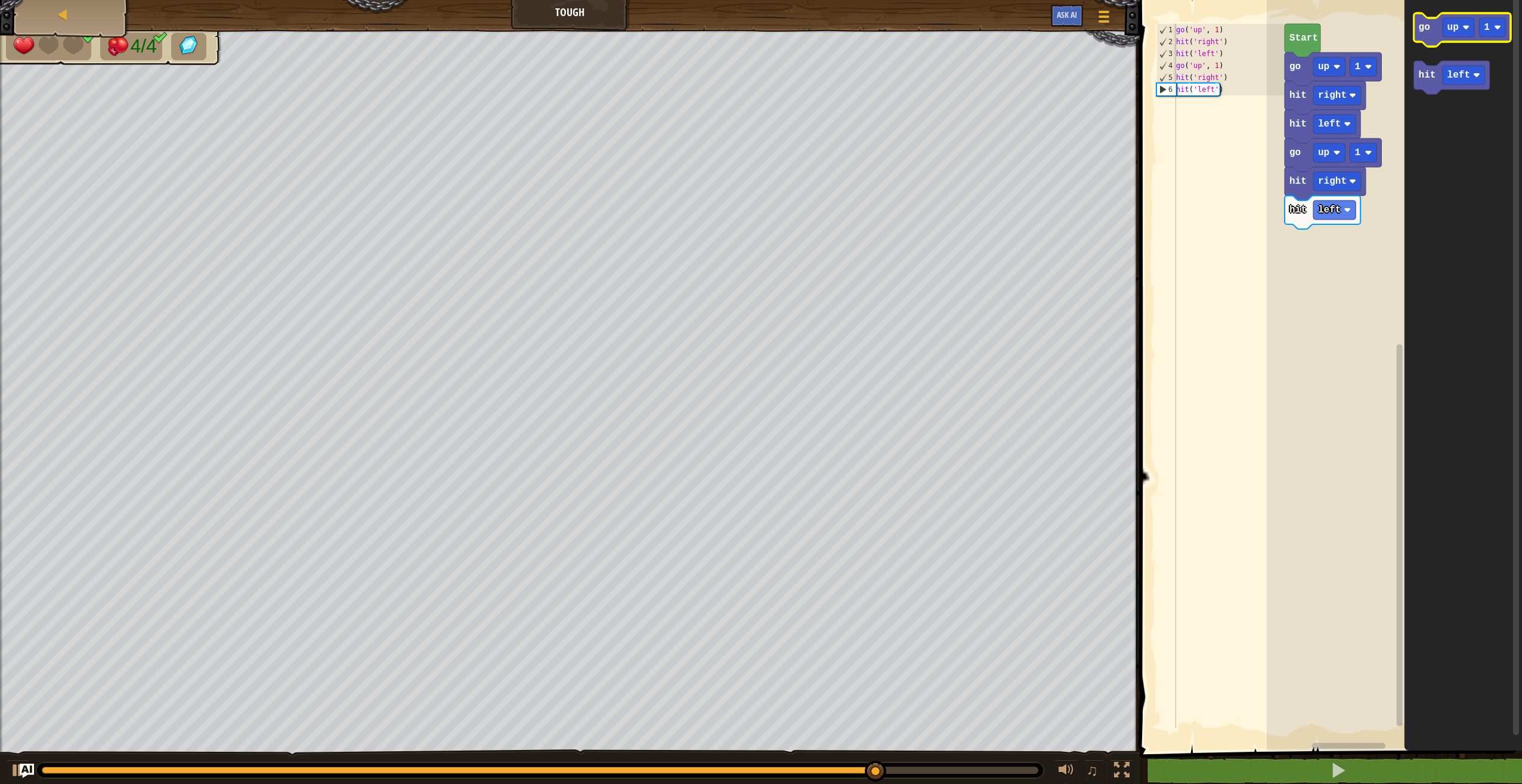
click at [1429, 37] on icon "Blockly Workspace" at bounding box center [1462, 30] width 97 height 33
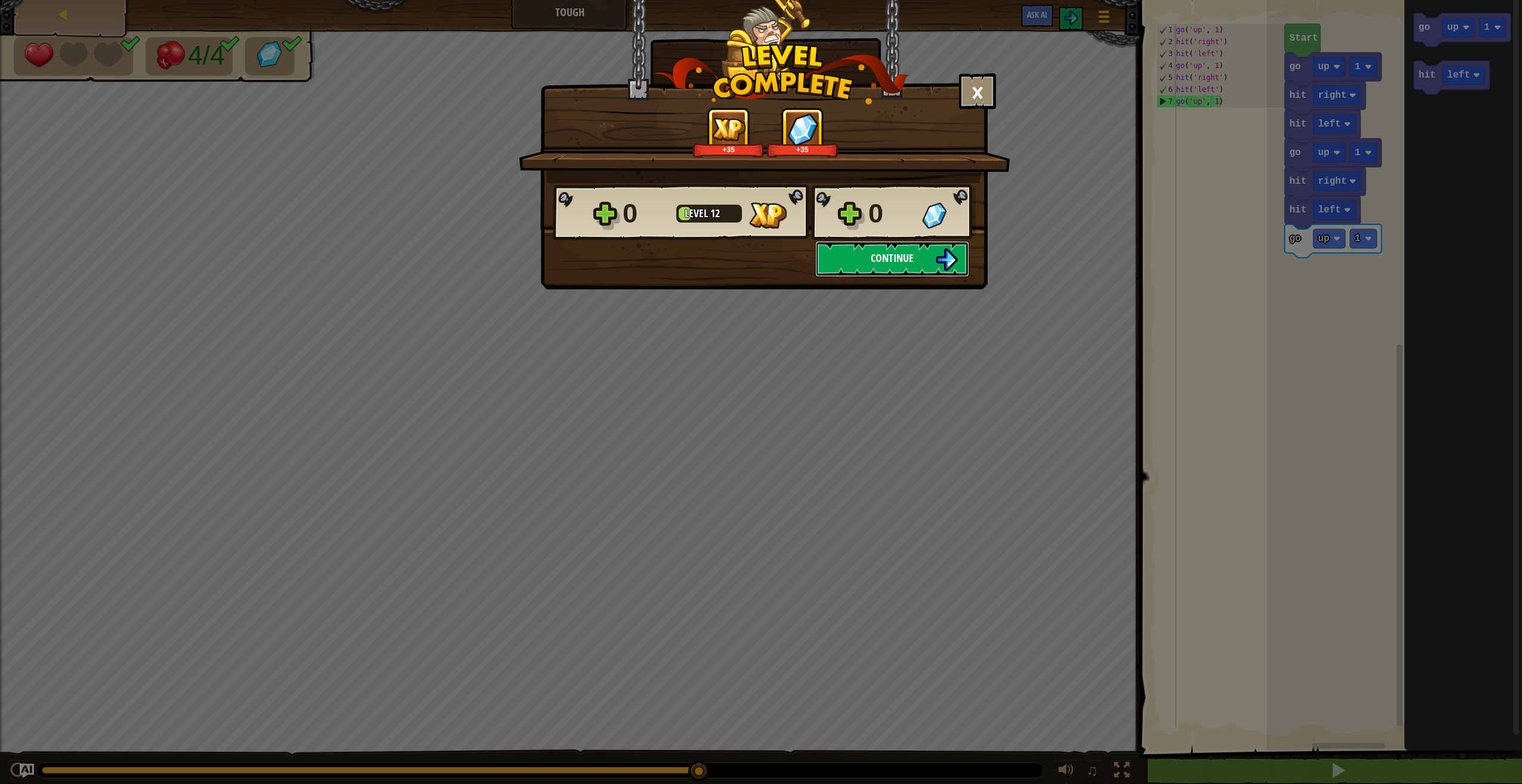
click at [887, 257] on span "Continue" at bounding box center [892, 258] width 43 height 14
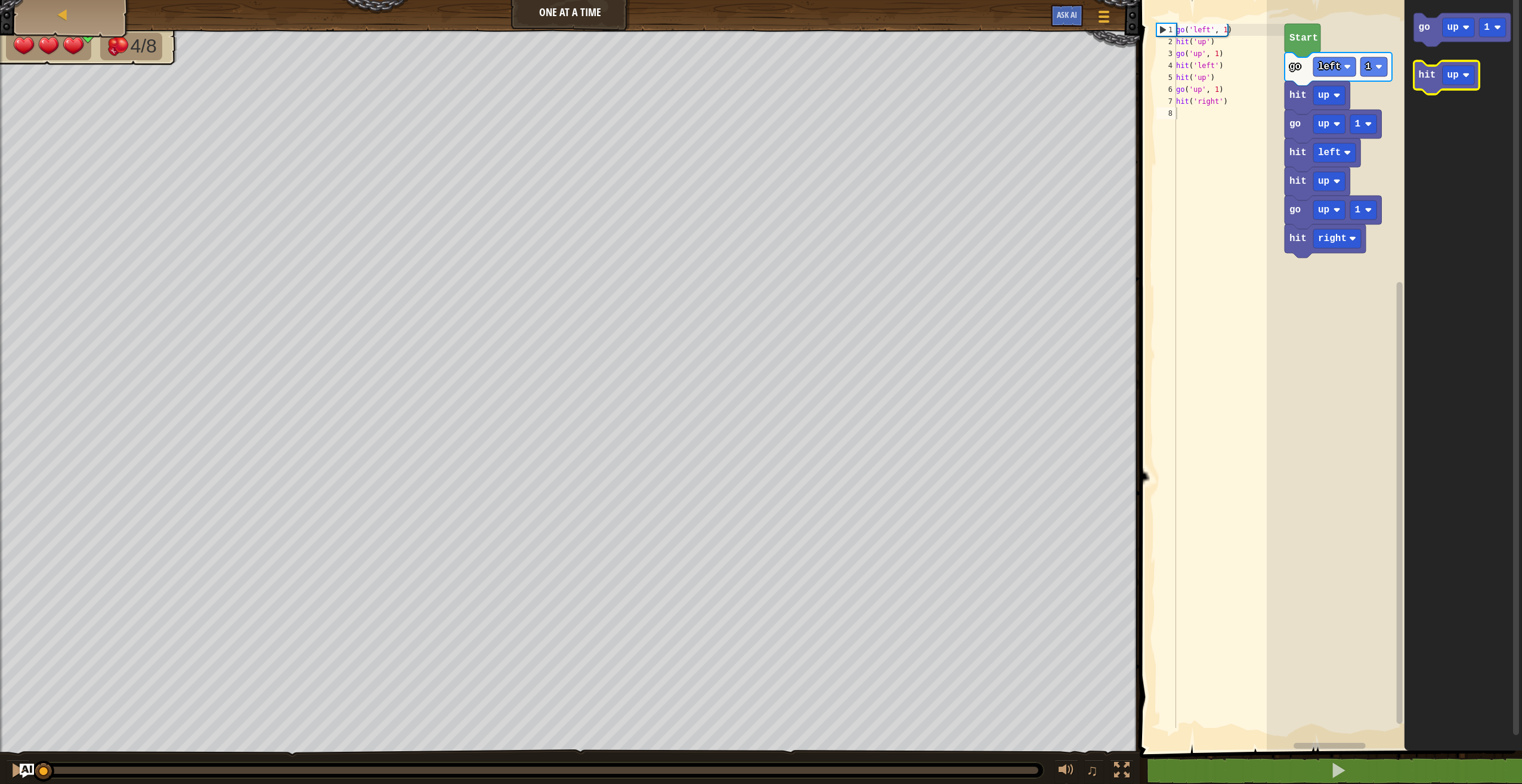
click at [1418, 86] on icon "Blockly Workspace" at bounding box center [1447, 77] width 66 height 33
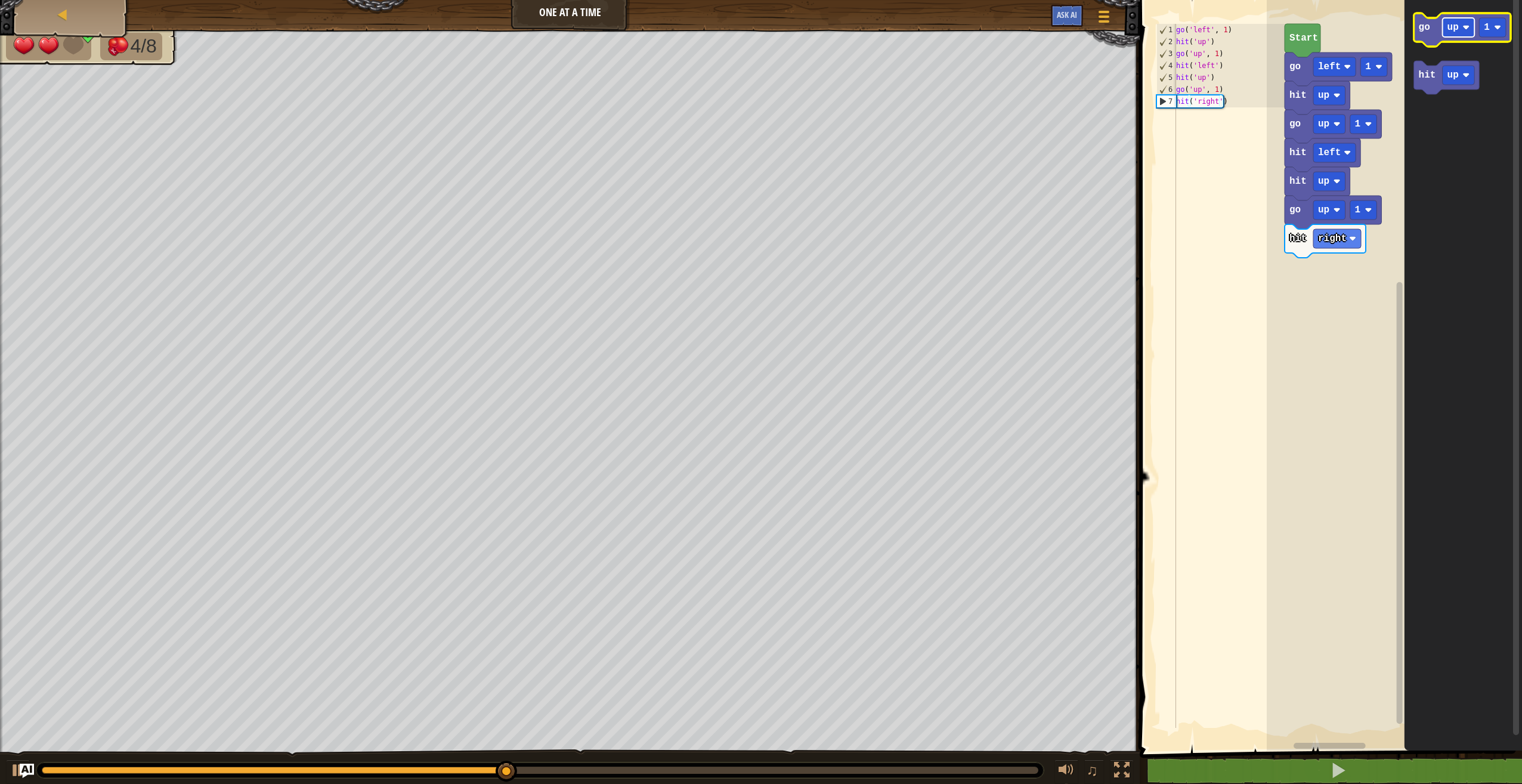
click at [1461, 18] on g "up" at bounding box center [1460, 27] width 33 height 19
click at [1481, 168] on icon "Blockly Workspace" at bounding box center [1463, 372] width 118 height 756
click at [1463, 21] on rect "Blockly Workspace" at bounding box center [1460, 27] width 33 height 19
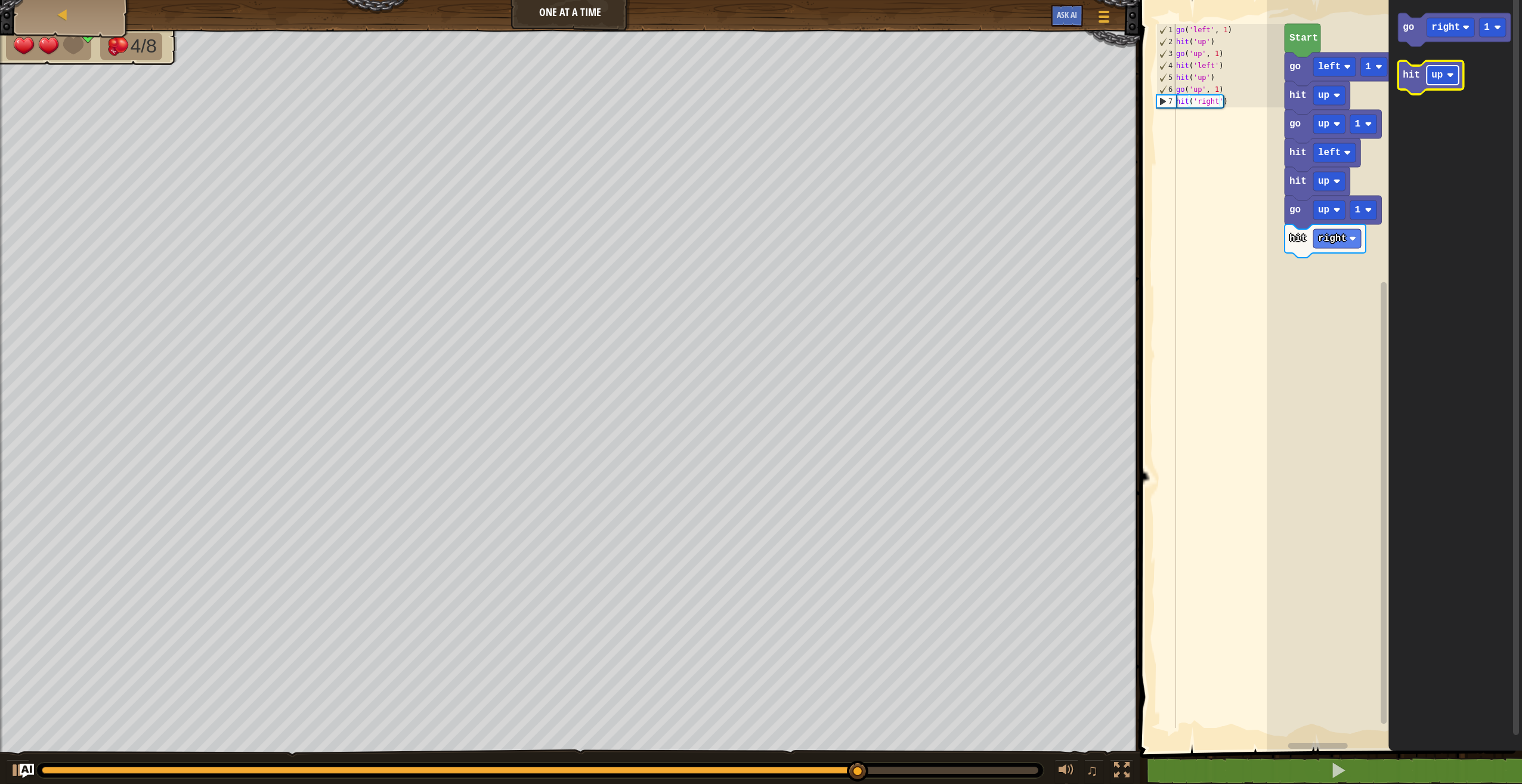
click at [1433, 72] on text "up" at bounding box center [1437, 75] width 12 height 11
click at [1405, 38] on icon "Blockly Workspace" at bounding box center [1454, 30] width 113 height 33
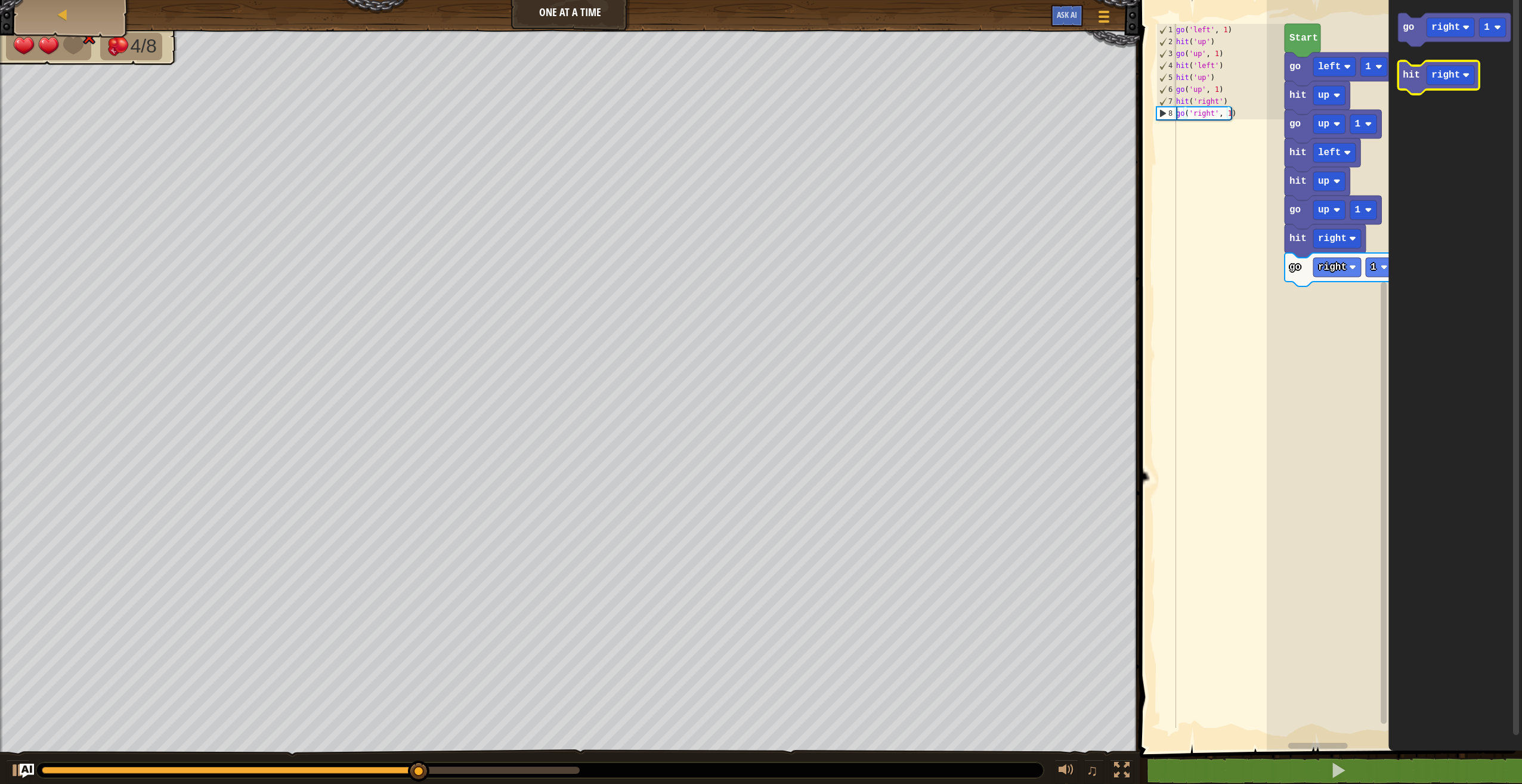
click at [1408, 65] on icon "Blockly Workspace" at bounding box center [1439, 77] width 81 height 33
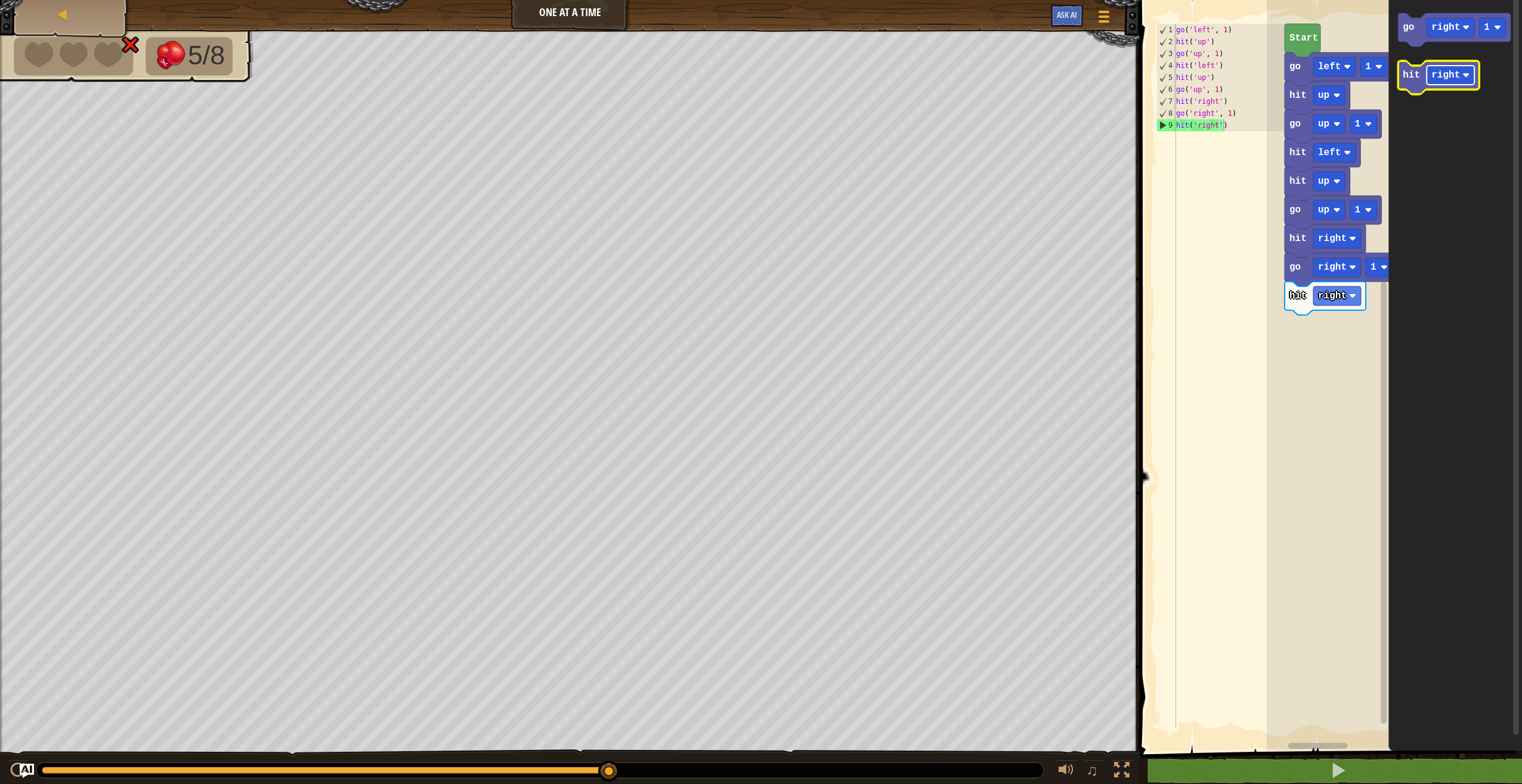
click at [1464, 69] on rect "Blockly Workspace" at bounding box center [1451, 75] width 48 height 19
click at [1417, 83] on icon "Blockly Workspace" at bounding box center [1431, 77] width 66 height 33
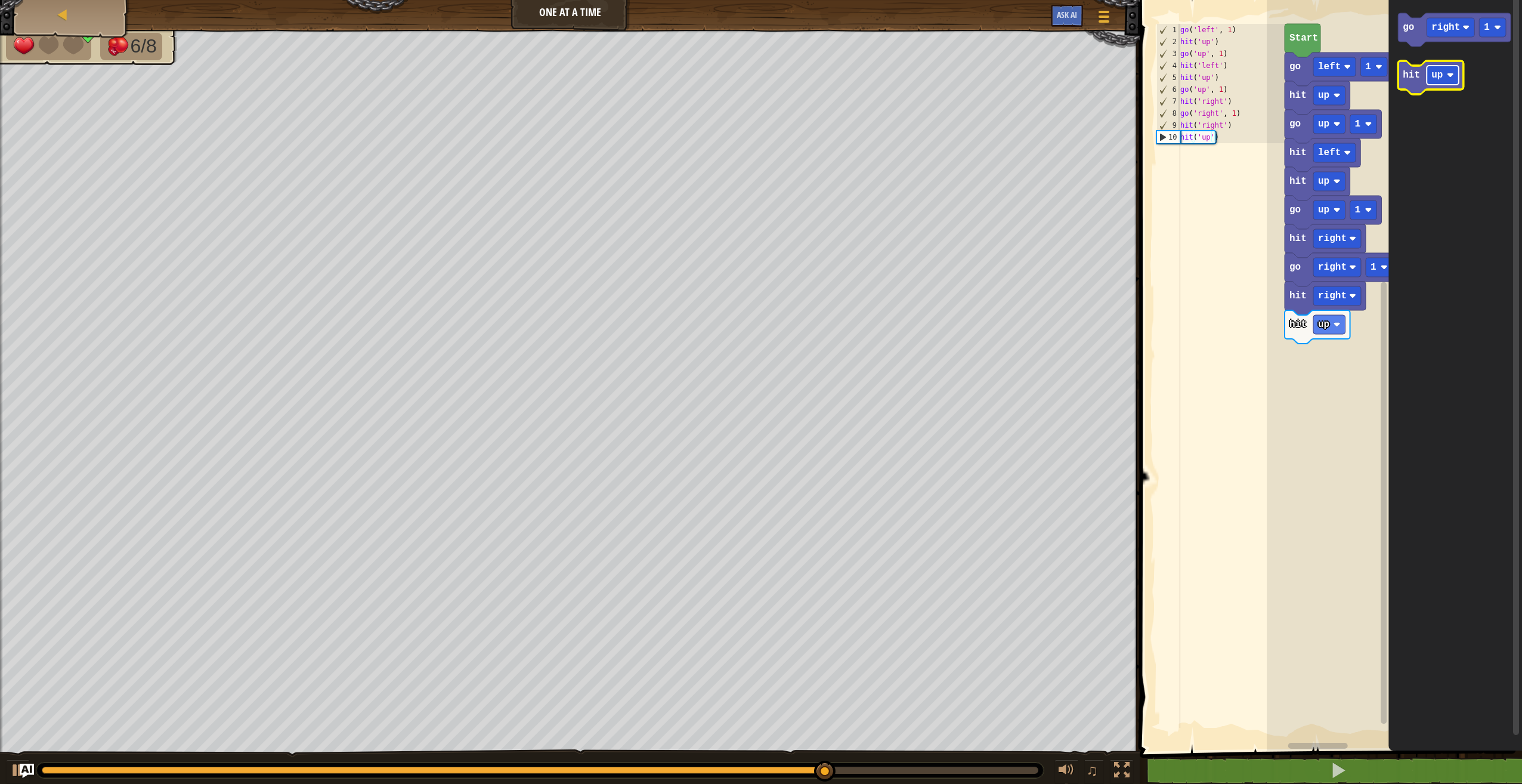
click at [1430, 83] on rect "Blockly Workspace" at bounding box center [1443, 75] width 33 height 19
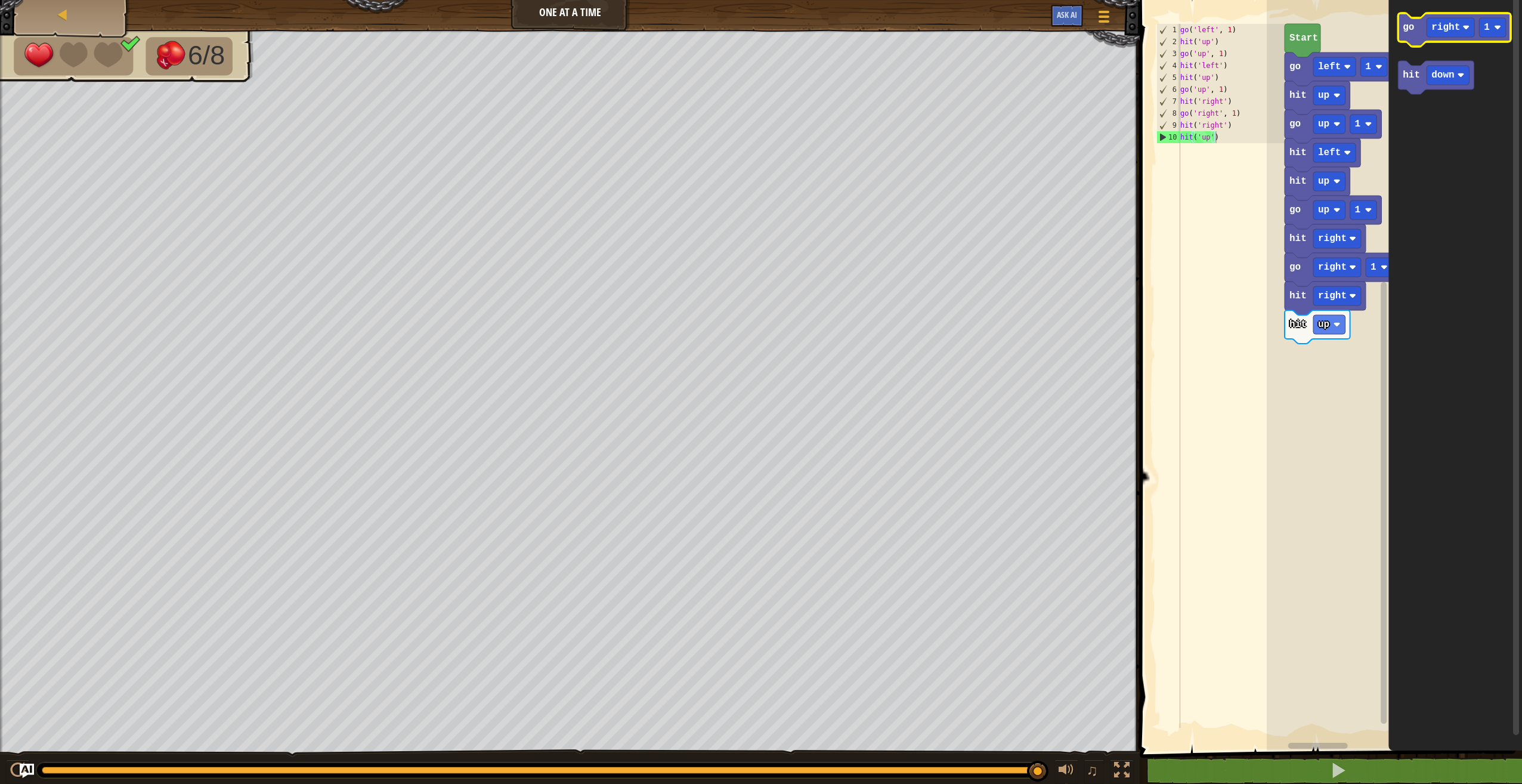
click at [1417, 41] on icon "Blockly Workspace" at bounding box center [1454, 30] width 113 height 33
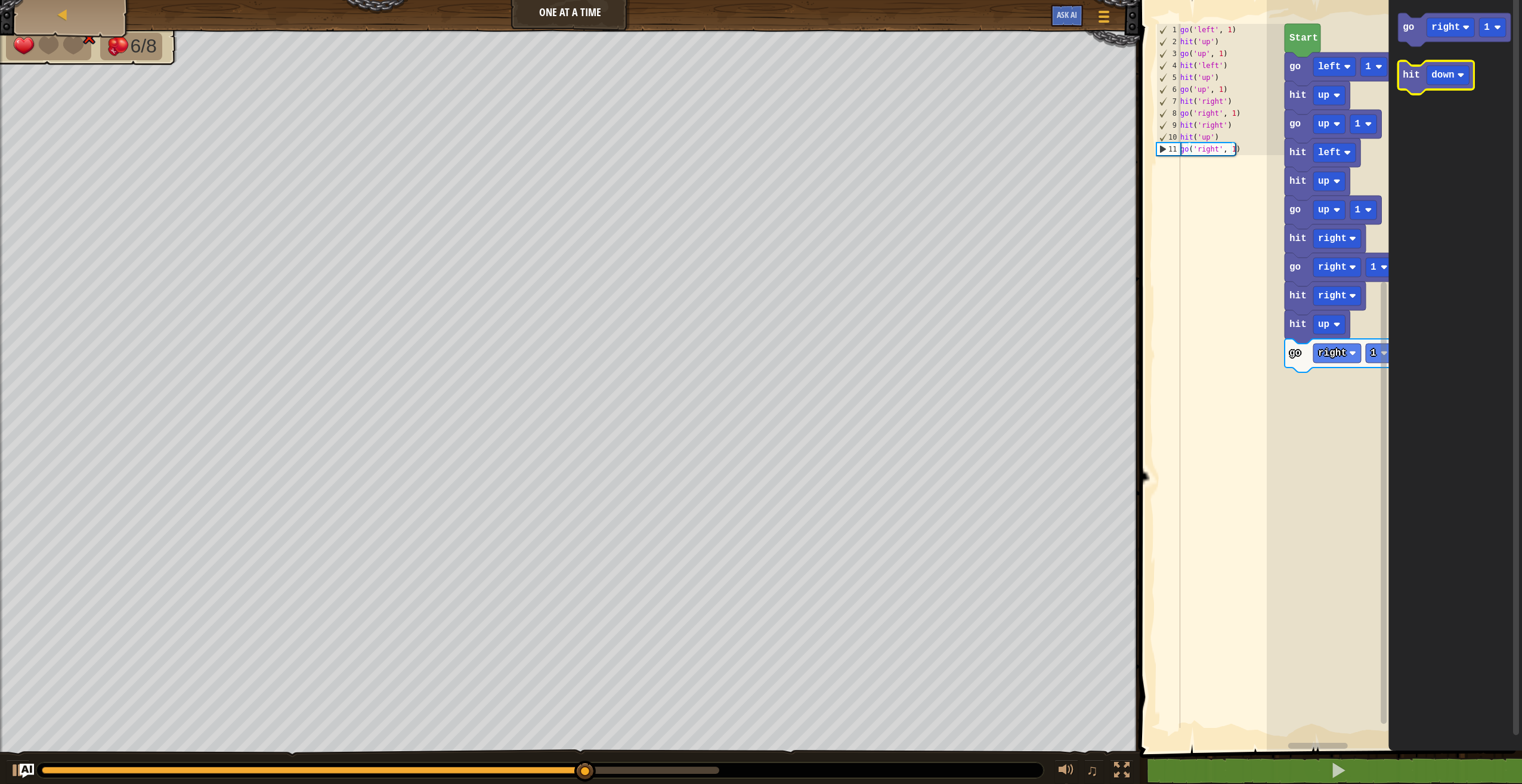
click at [1406, 70] on text "hit" at bounding box center [1411, 75] width 17 height 11
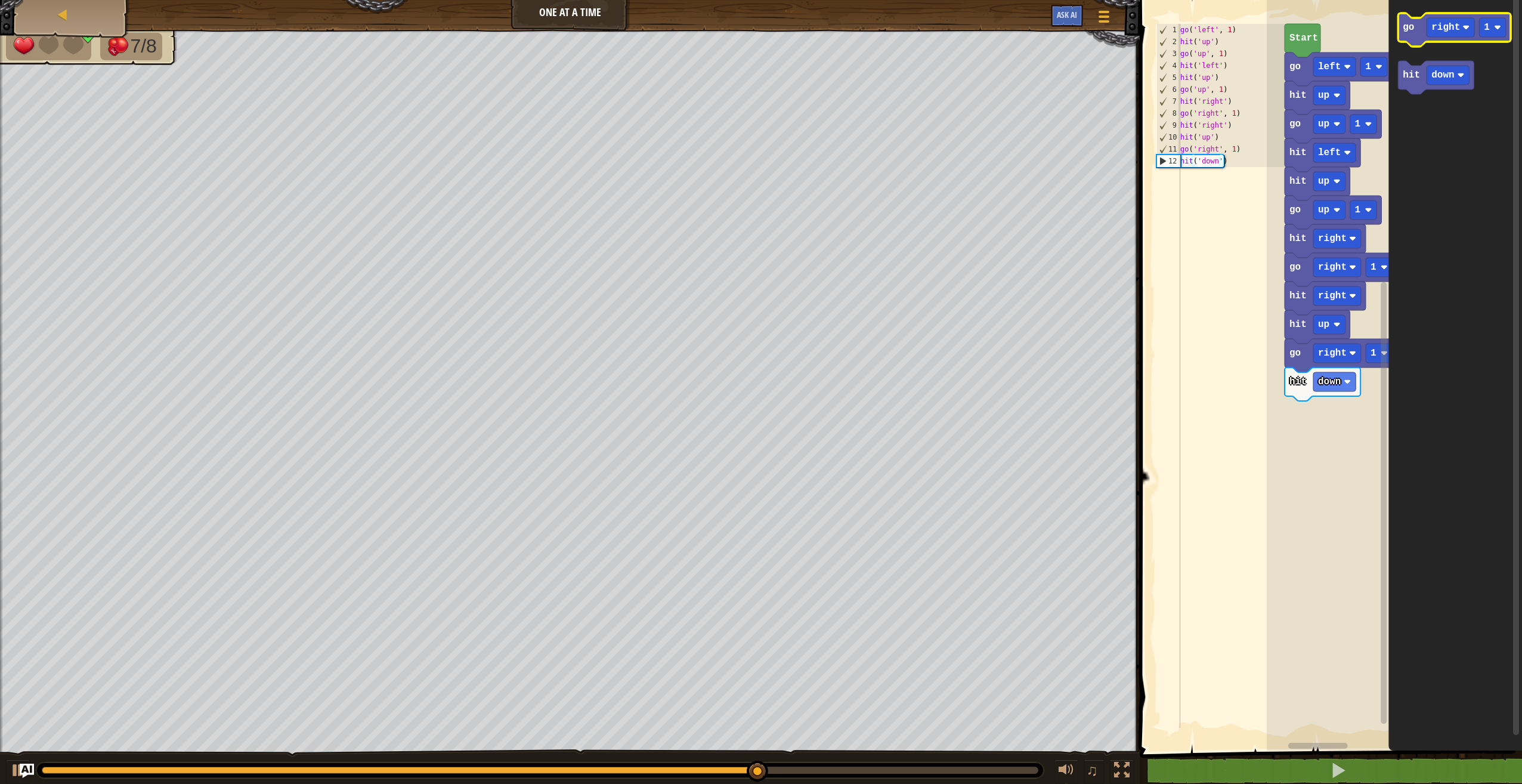
click at [1452, 39] on icon "Blockly Workspace" at bounding box center [1454, 30] width 113 height 33
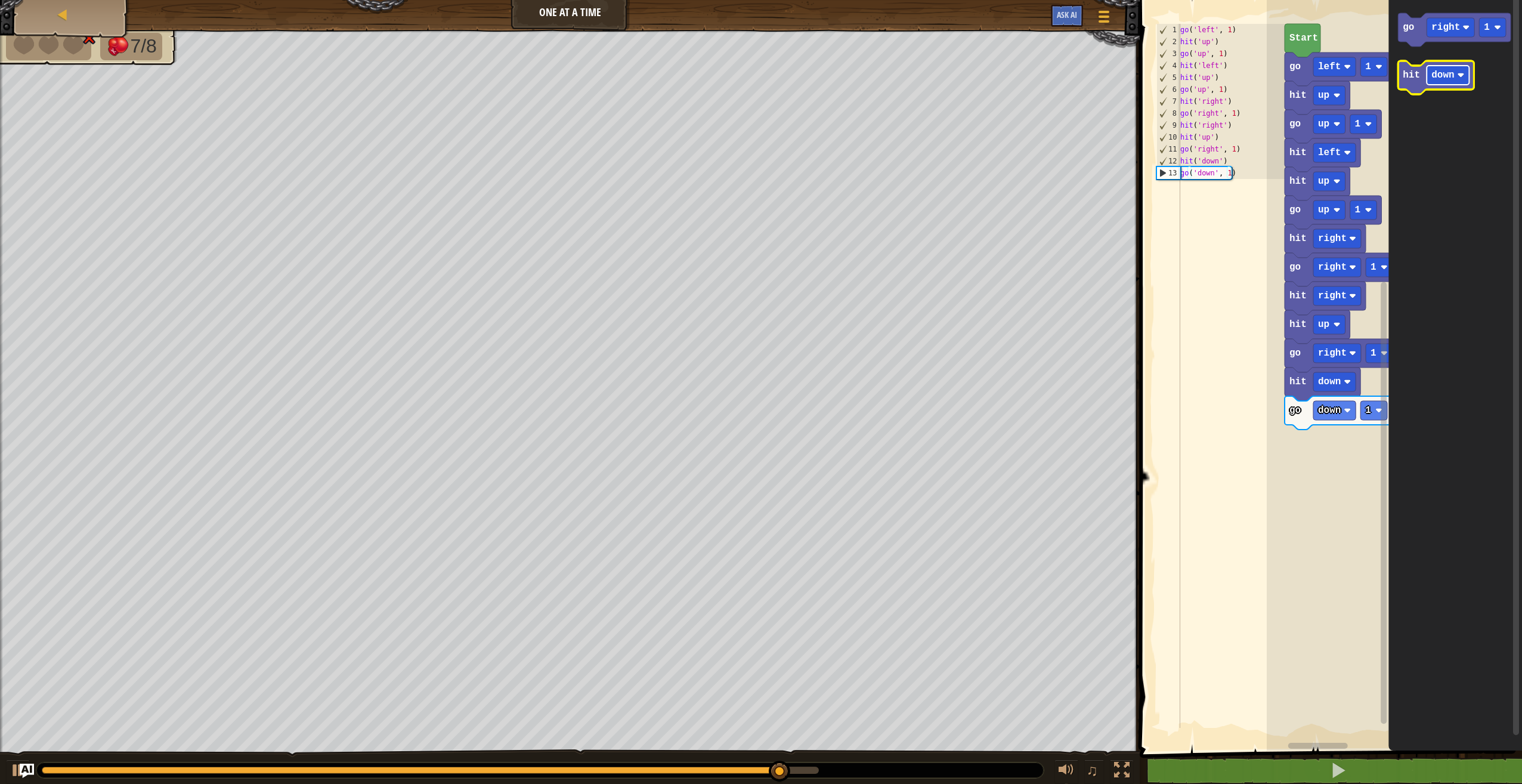
click at [1457, 76] on rect "Blockly Workspace" at bounding box center [1448, 75] width 43 height 19
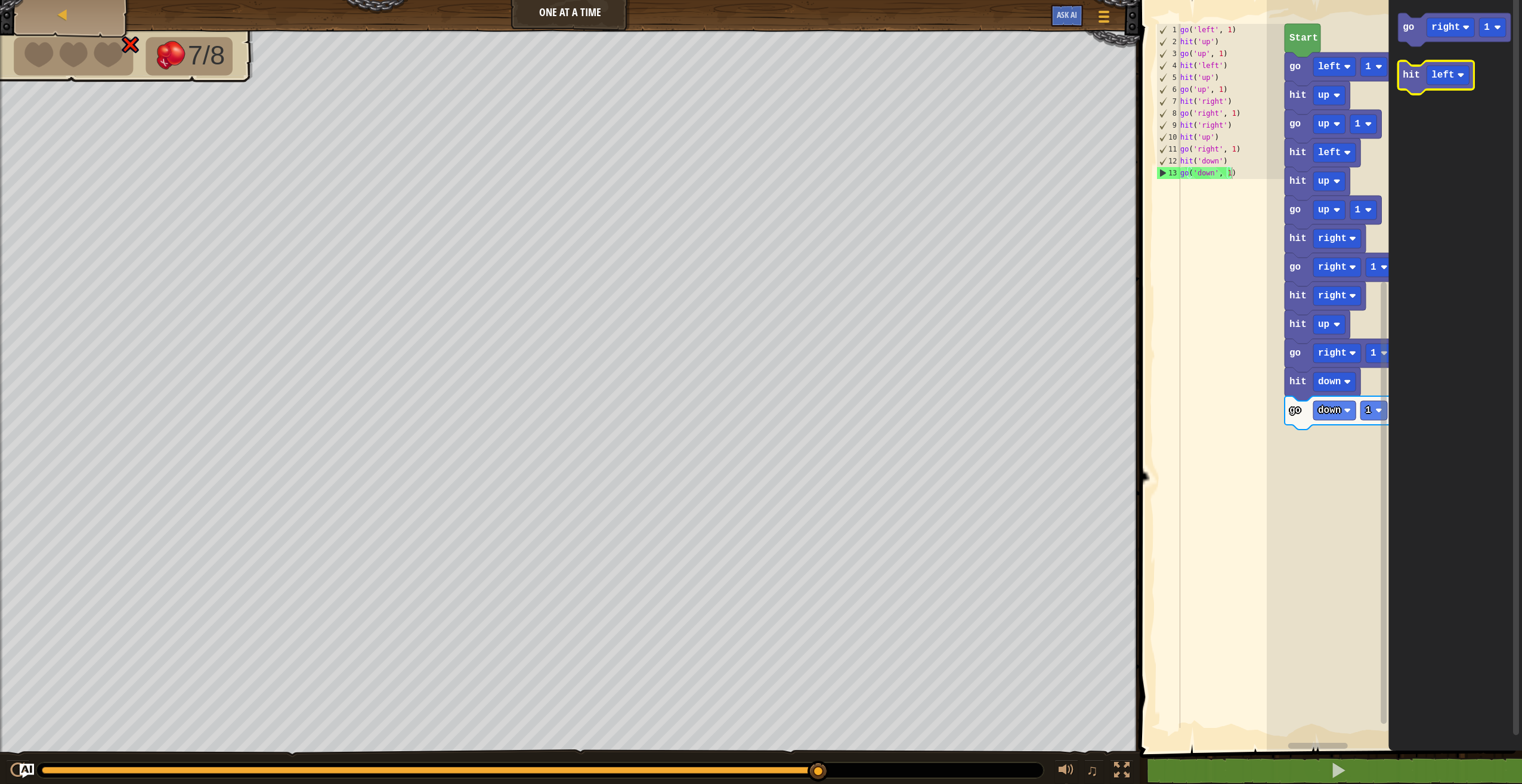
click at [1414, 81] on icon "Blockly Workspace" at bounding box center [1436, 77] width 76 height 33
click at [1328, 447] on rect "Blockly Workspace" at bounding box center [1334, 439] width 43 height 19
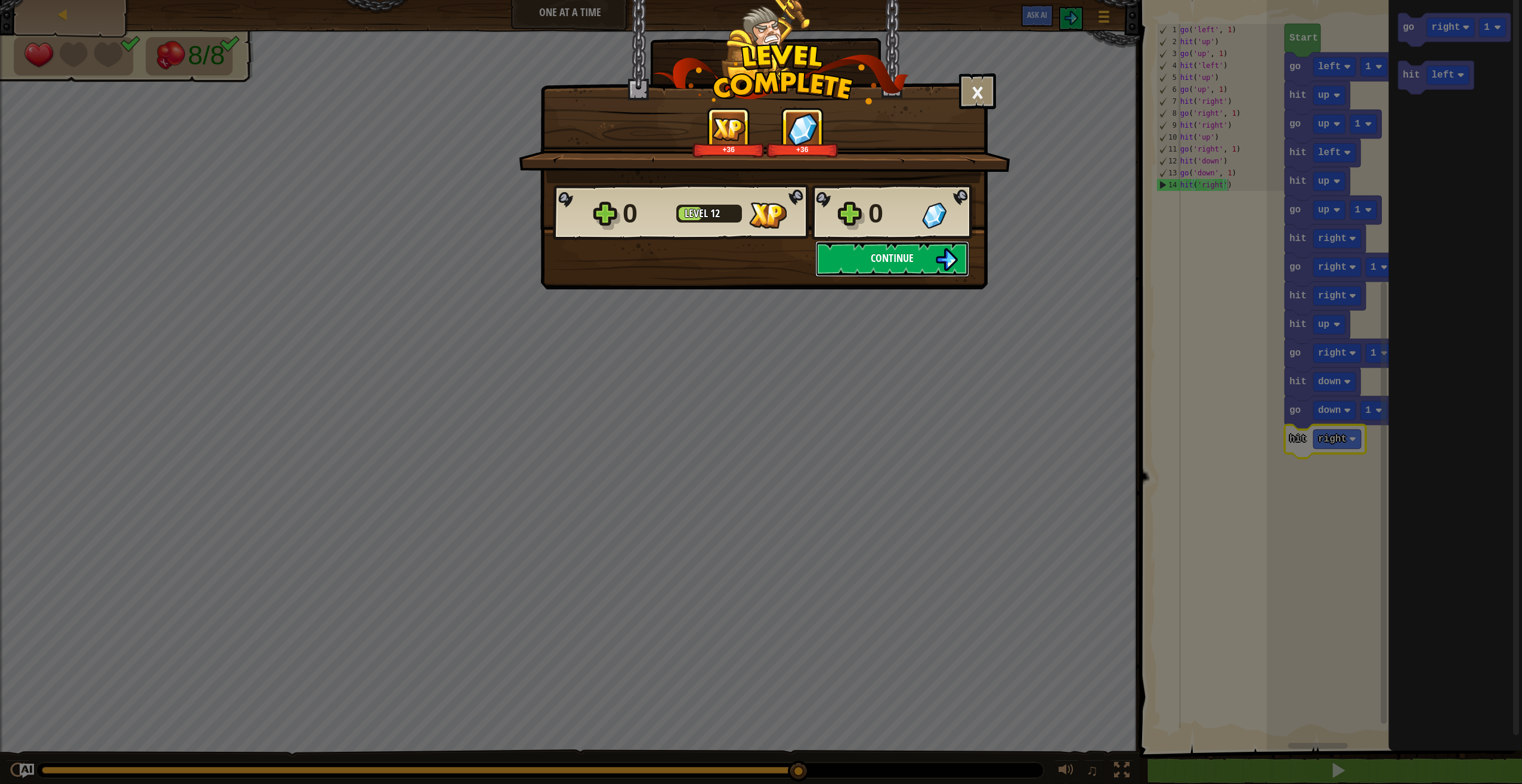
click at [901, 260] on span "Continue" at bounding box center [892, 258] width 43 height 14
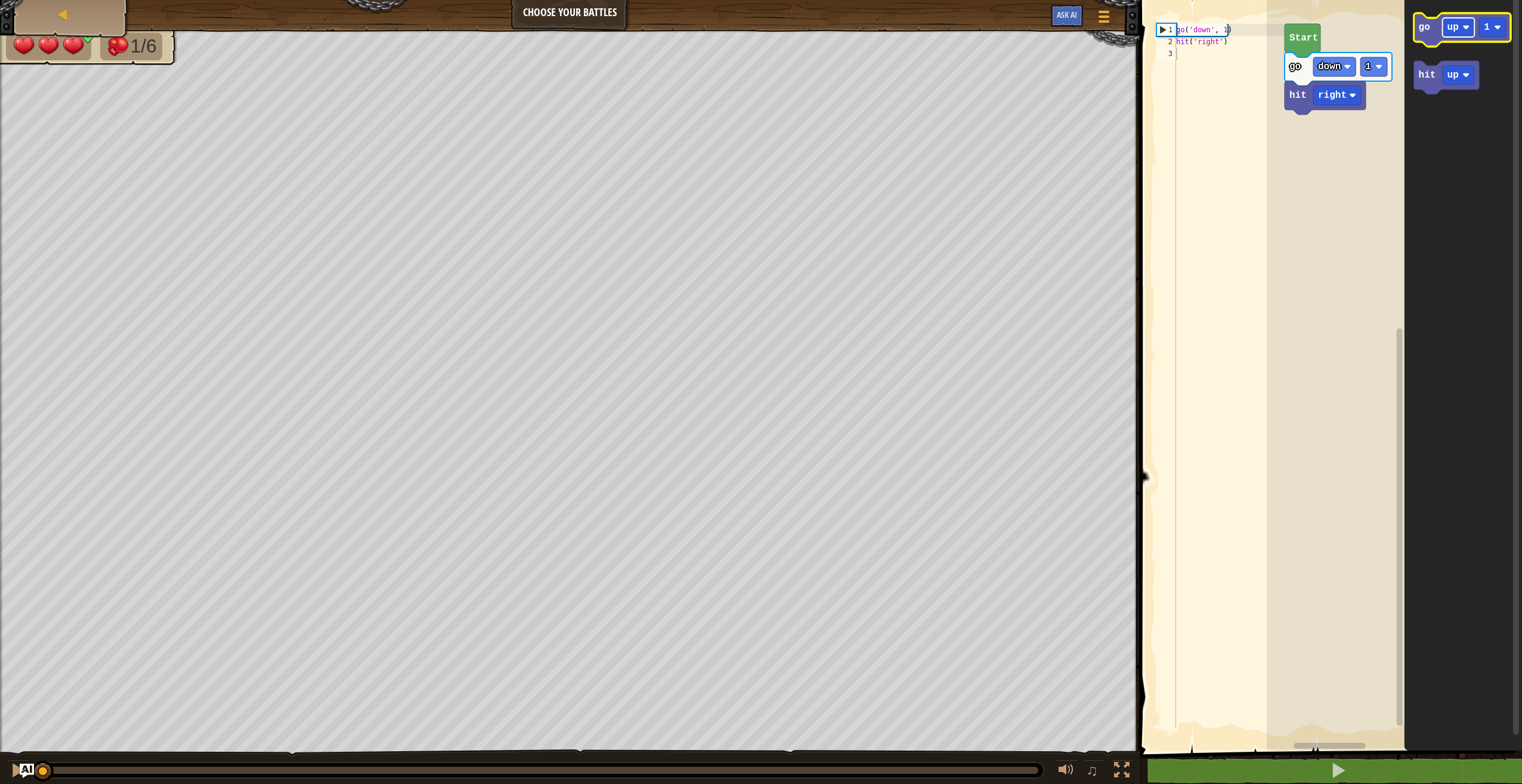
click at [1464, 33] on rect "Blockly Workspace" at bounding box center [1460, 27] width 33 height 19
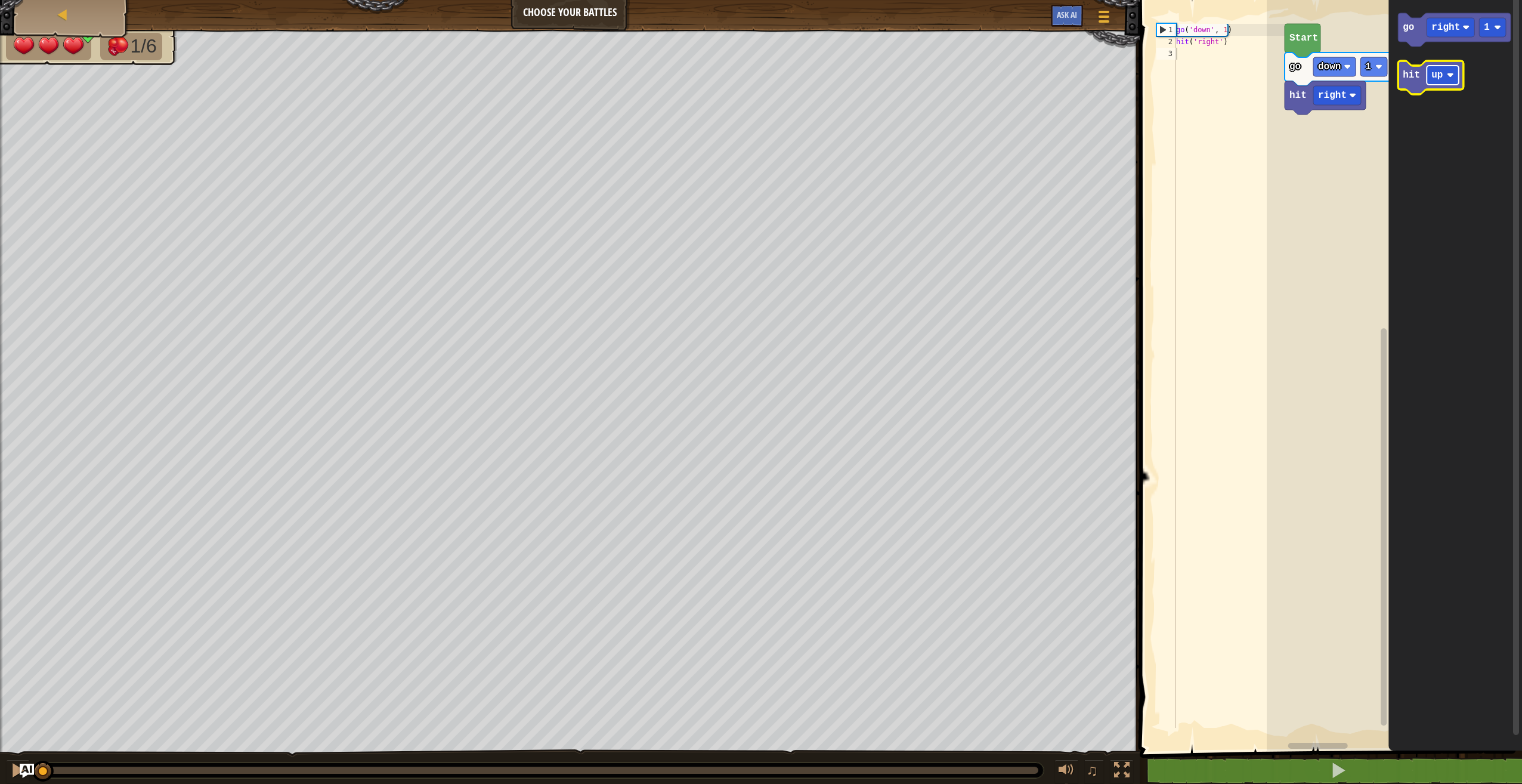
click at [1444, 74] on rect "Blockly Workspace" at bounding box center [1443, 75] width 33 height 19
click at [1422, 34] on icon "Blockly Workspace" at bounding box center [1454, 30] width 113 height 33
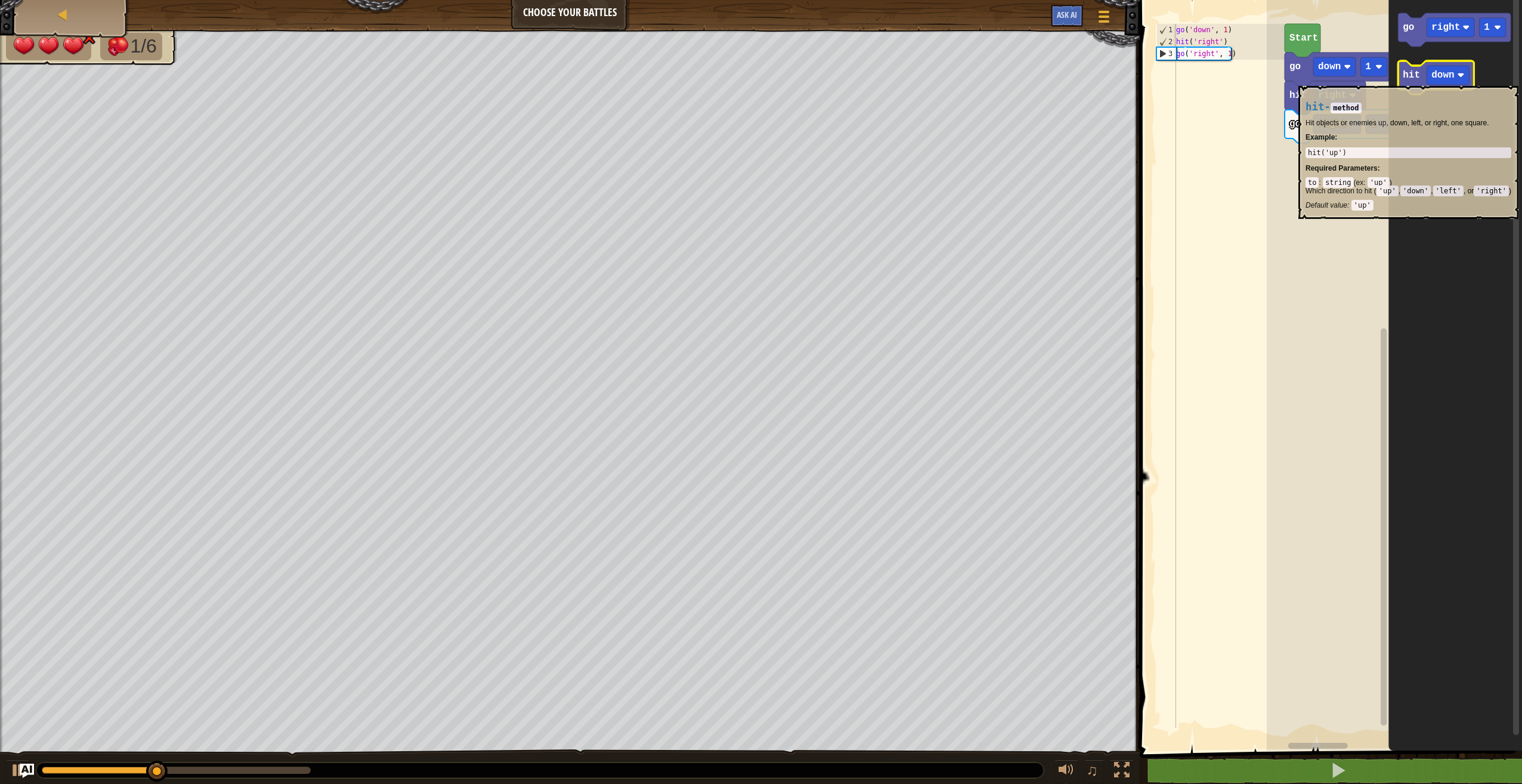
click at [1410, 80] on text "hit" at bounding box center [1411, 75] width 17 height 11
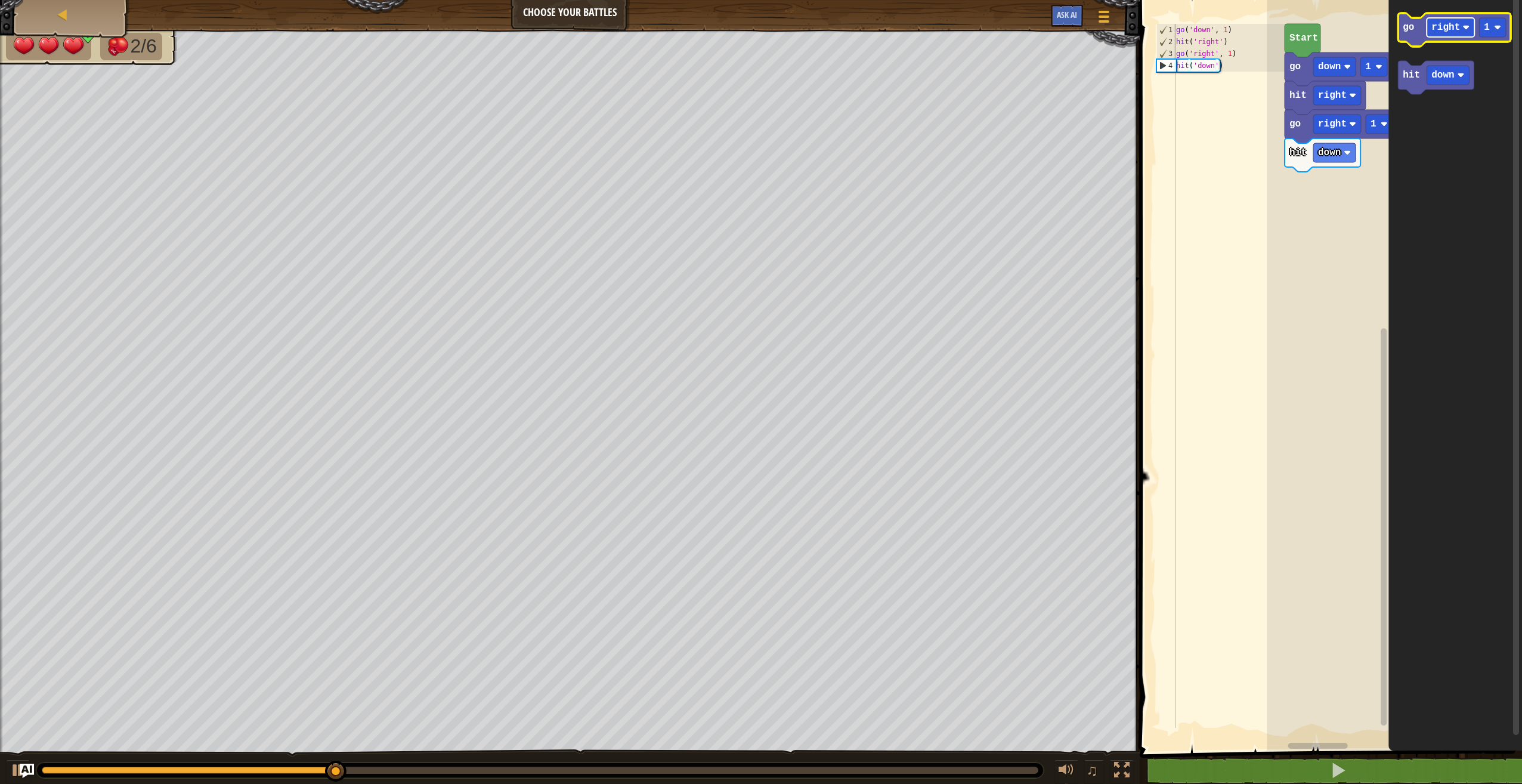
click at [1445, 24] on text "right" at bounding box center [1446, 27] width 29 height 11
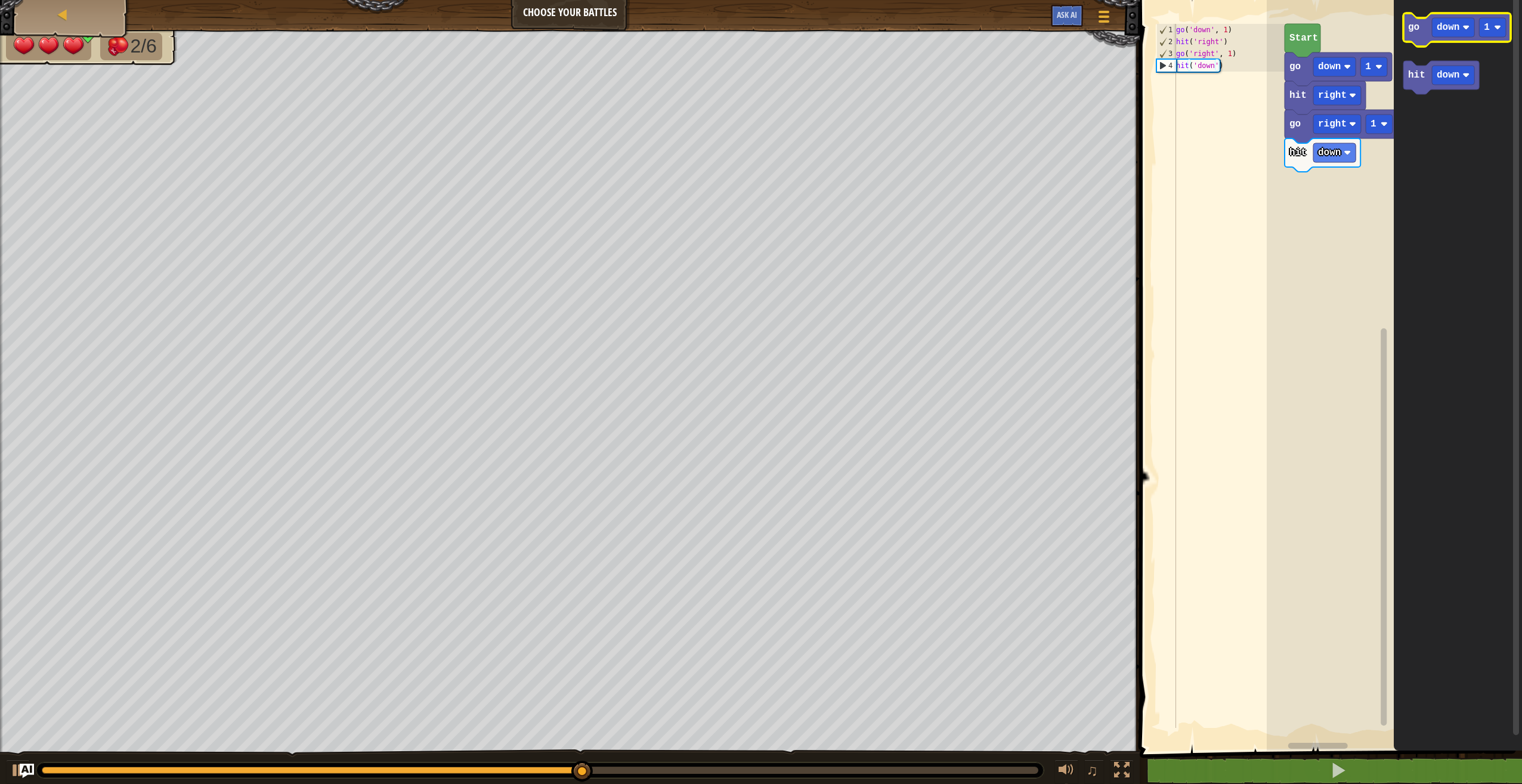
click at [1423, 32] on icon "Blockly Workspace" at bounding box center [1457, 30] width 108 height 33
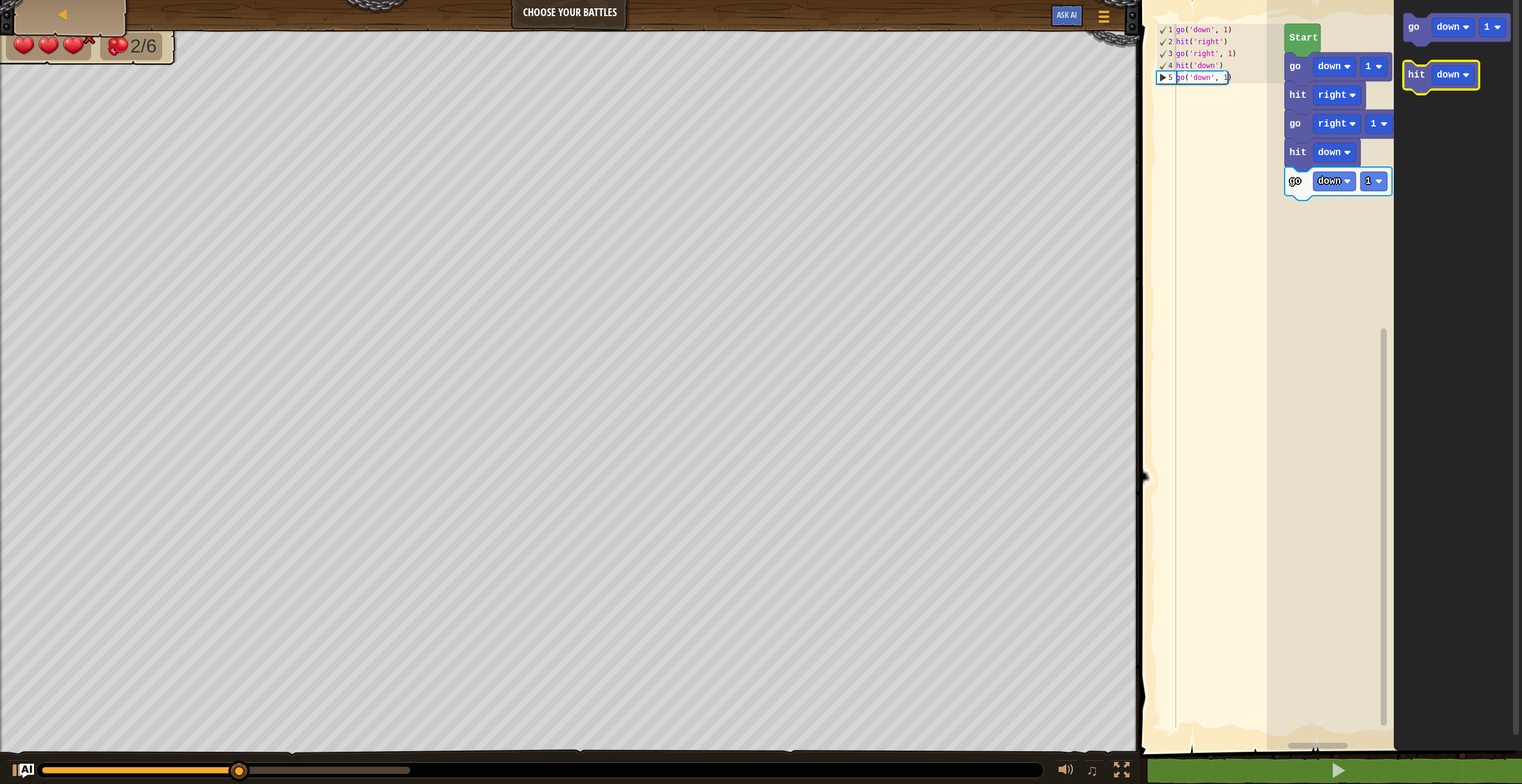
click at [1423, 65] on rect "Blockly Workspace" at bounding box center [1442, 77] width 76 height 33
click at [1423, 83] on icon "Blockly Workspace" at bounding box center [1442, 77] width 76 height 33
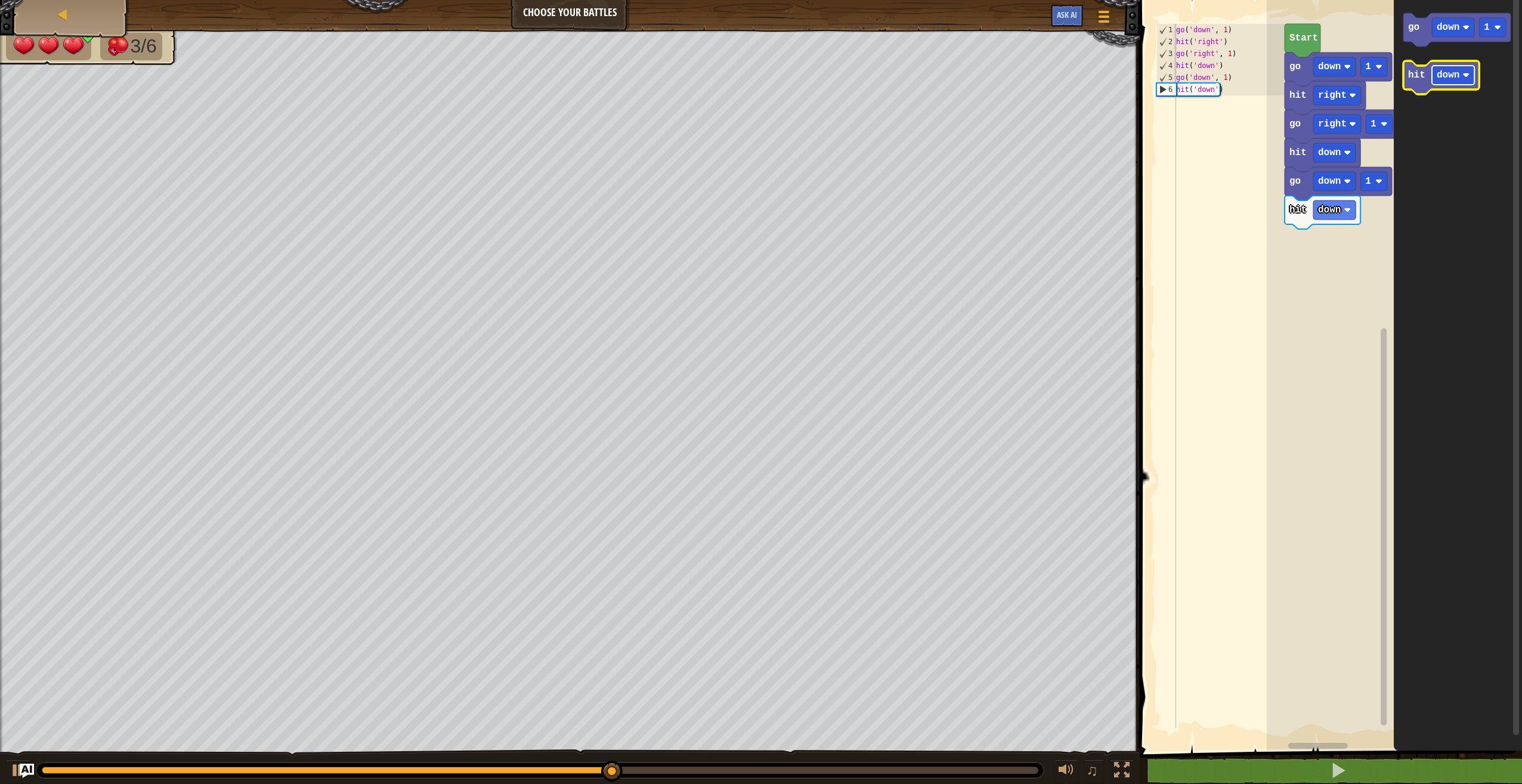
click at [1452, 78] on text "down" at bounding box center [1448, 75] width 23 height 11
click at [1423, 38] on icon "Blockly Workspace" at bounding box center [1457, 30] width 108 height 33
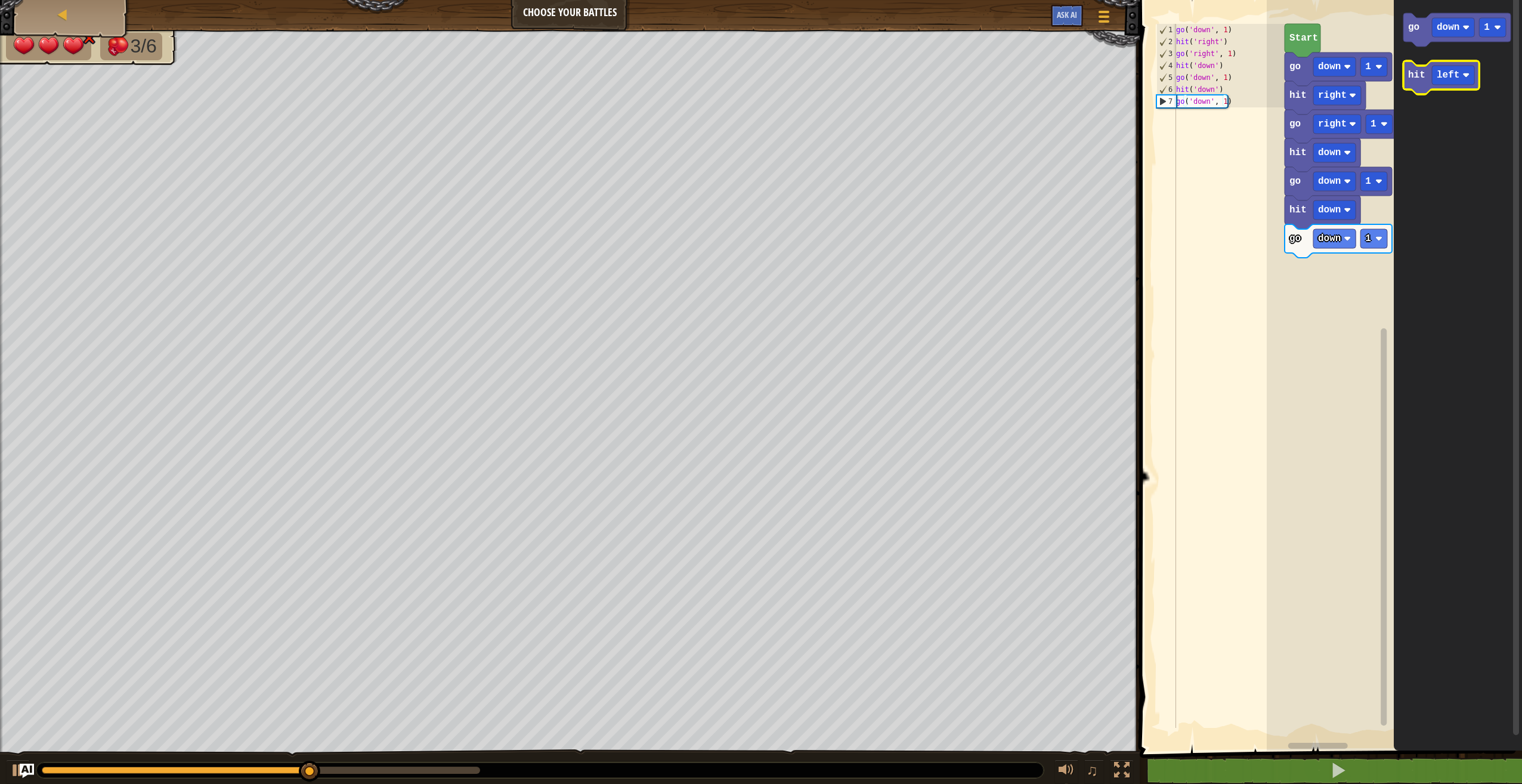
click at [1425, 87] on icon "Blockly Workspace" at bounding box center [1442, 77] width 76 height 33
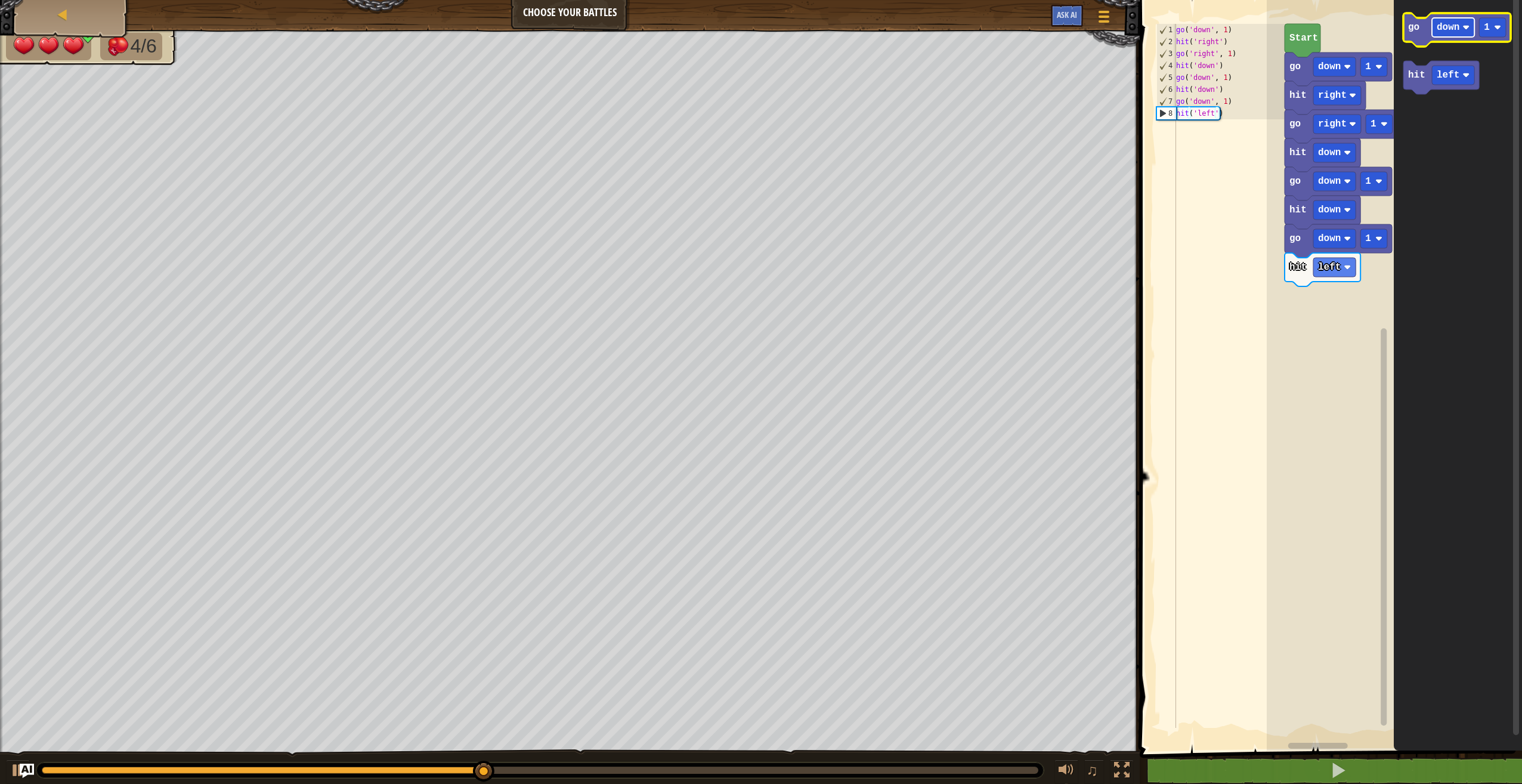
click at [1446, 34] on rect "Blockly Workspace" at bounding box center [1453, 27] width 43 height 19
click at [1423, 45] on icon "Blockly Workspace" at bounding box center [1457, 30] width 108 height 33
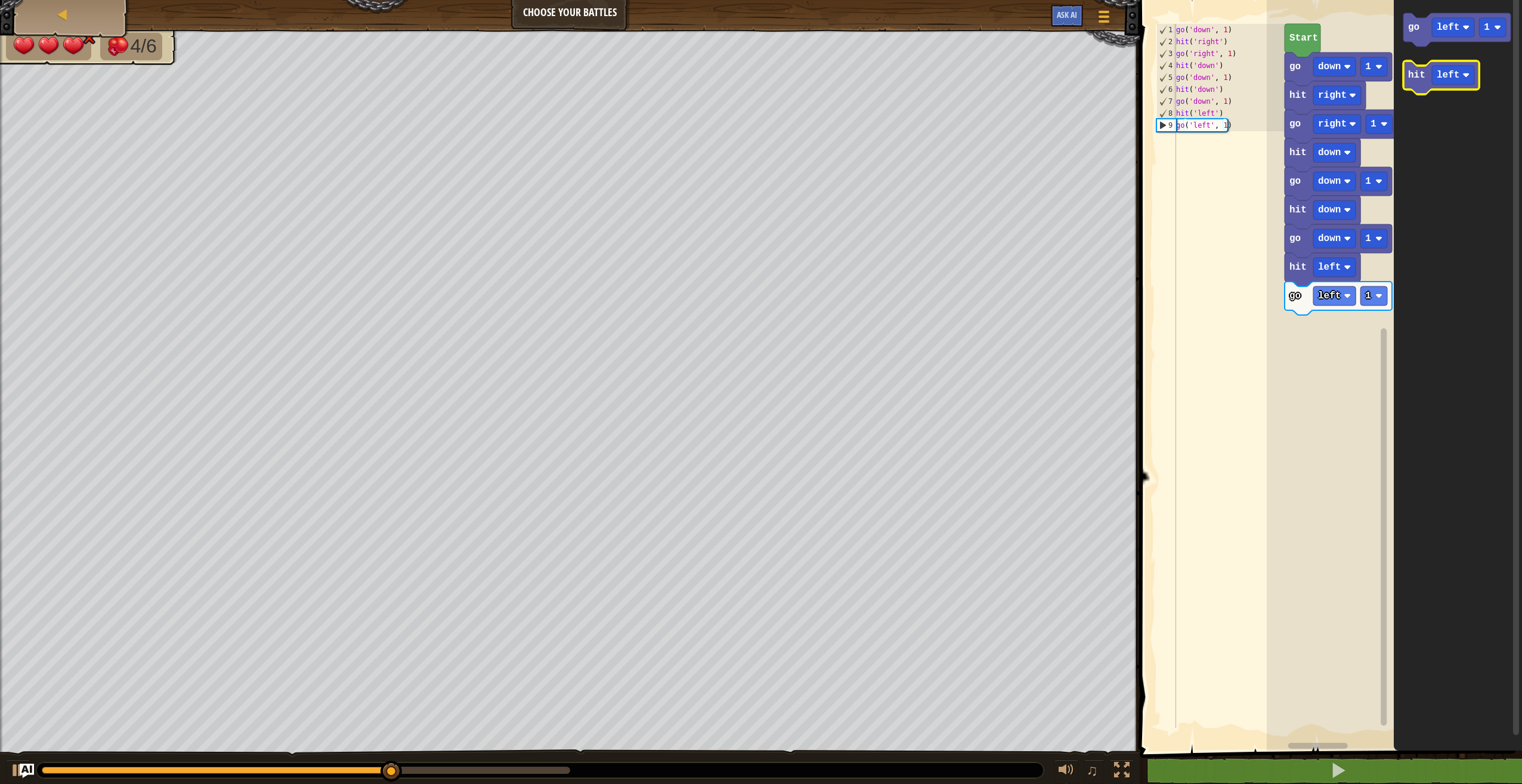
click at [1418, 80] on text "hit" at bounding box center [1416, 75] width 17 height 11
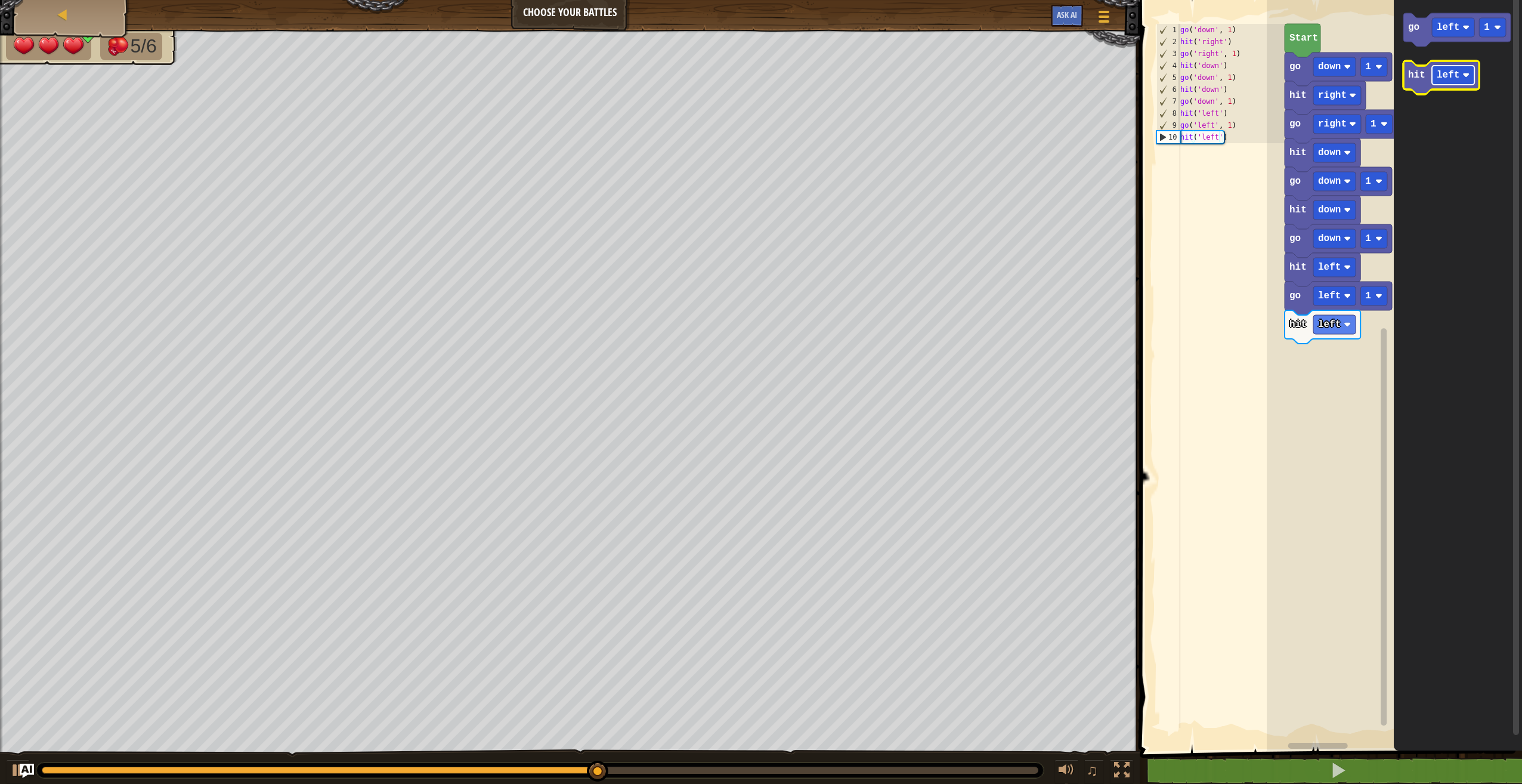
click at [1443, 80] on text "left" at bounding box center [1448, 75] width 23 height 11
click at [1413, 42] on icon "Blockly Workspace" at bounding box center [1457, 30] width 108 height 33
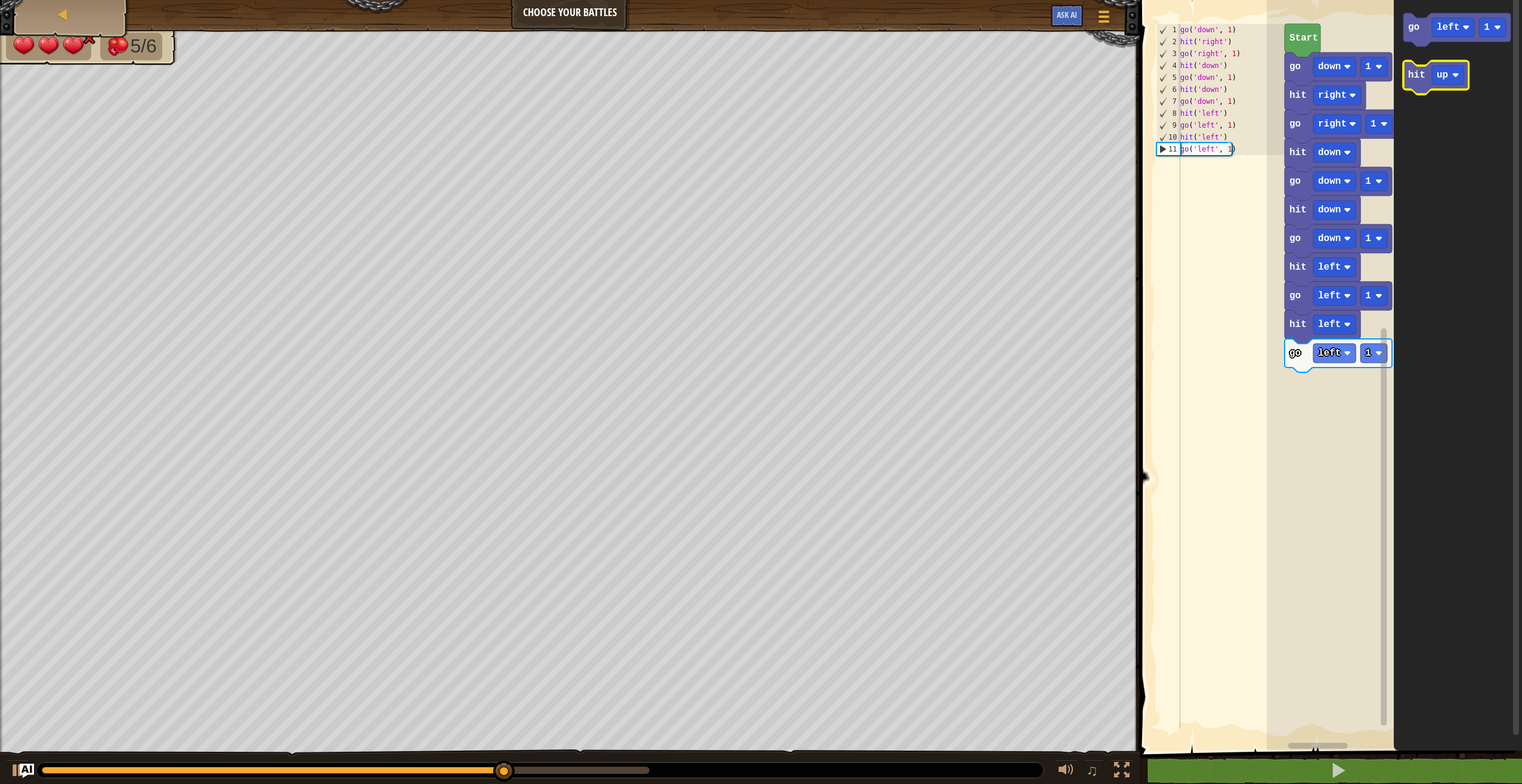
click at [1416, 72] on text "hit" at bounding box center [1416, 75] width 17 height 11
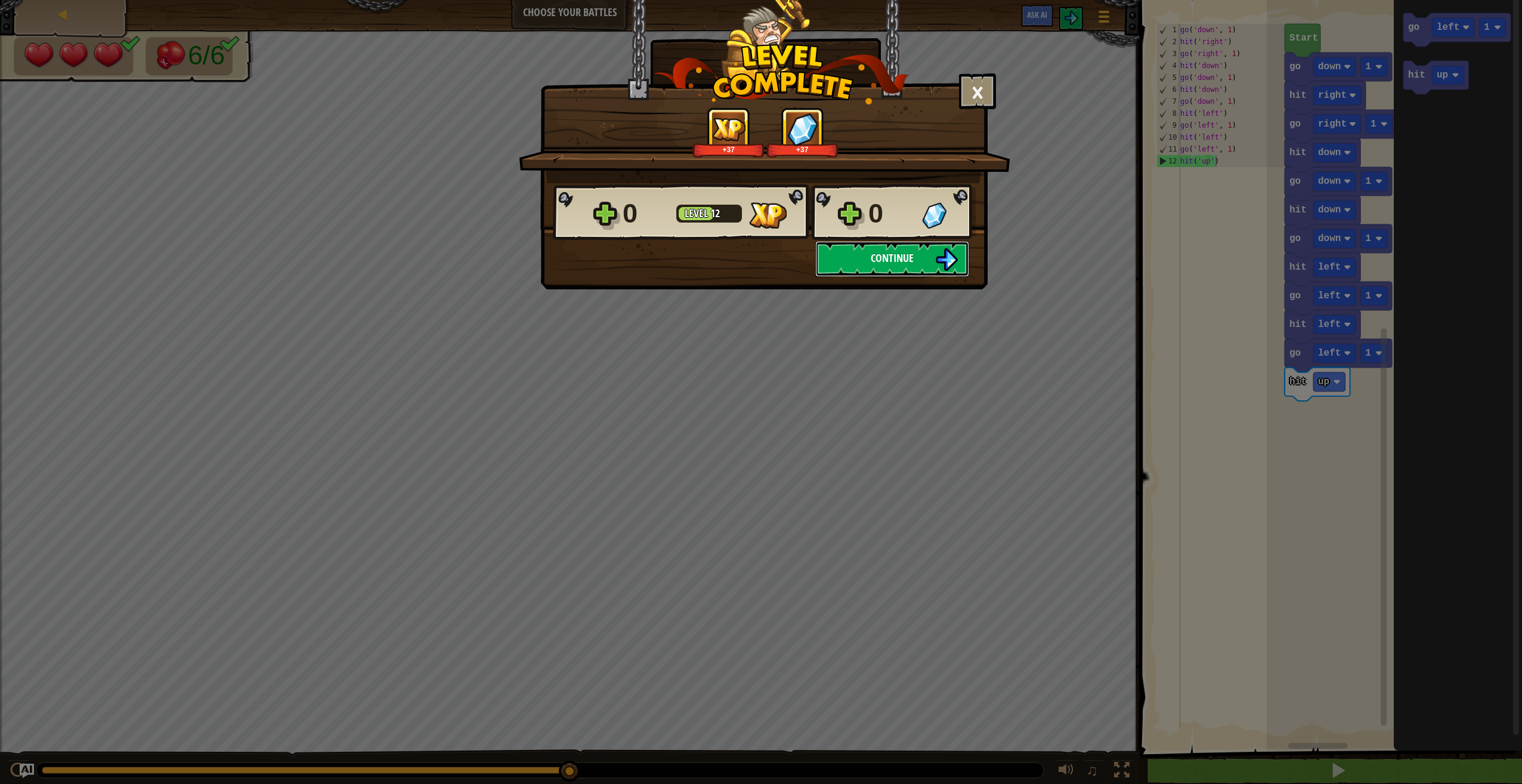
click at [869, 269] on button "Continue" at bounding box center [893, 259] width 154 height 36
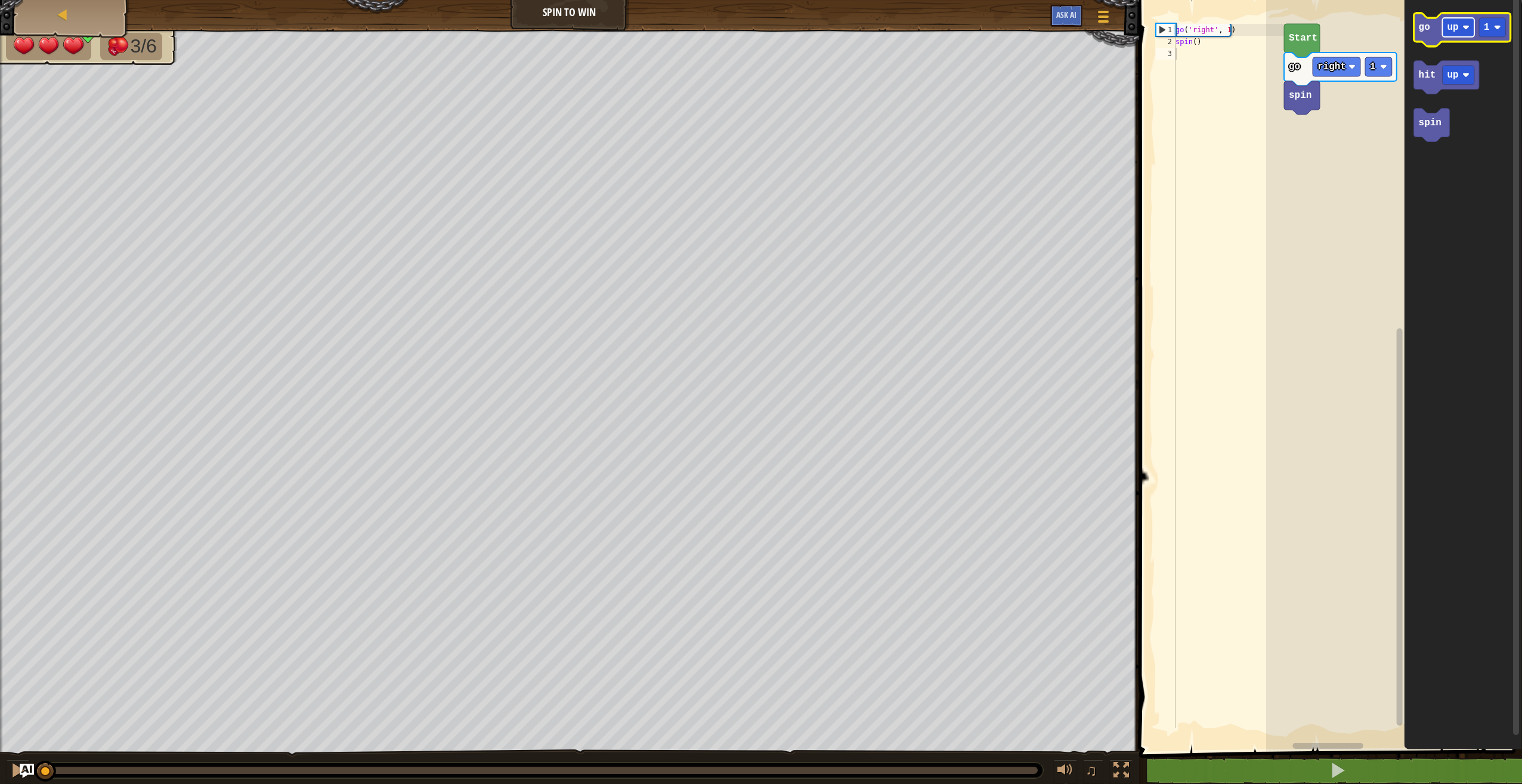
click at [1461, 34] on rect "Blockly Workspace" at bounding box center [1459, 27] width 33 height 19
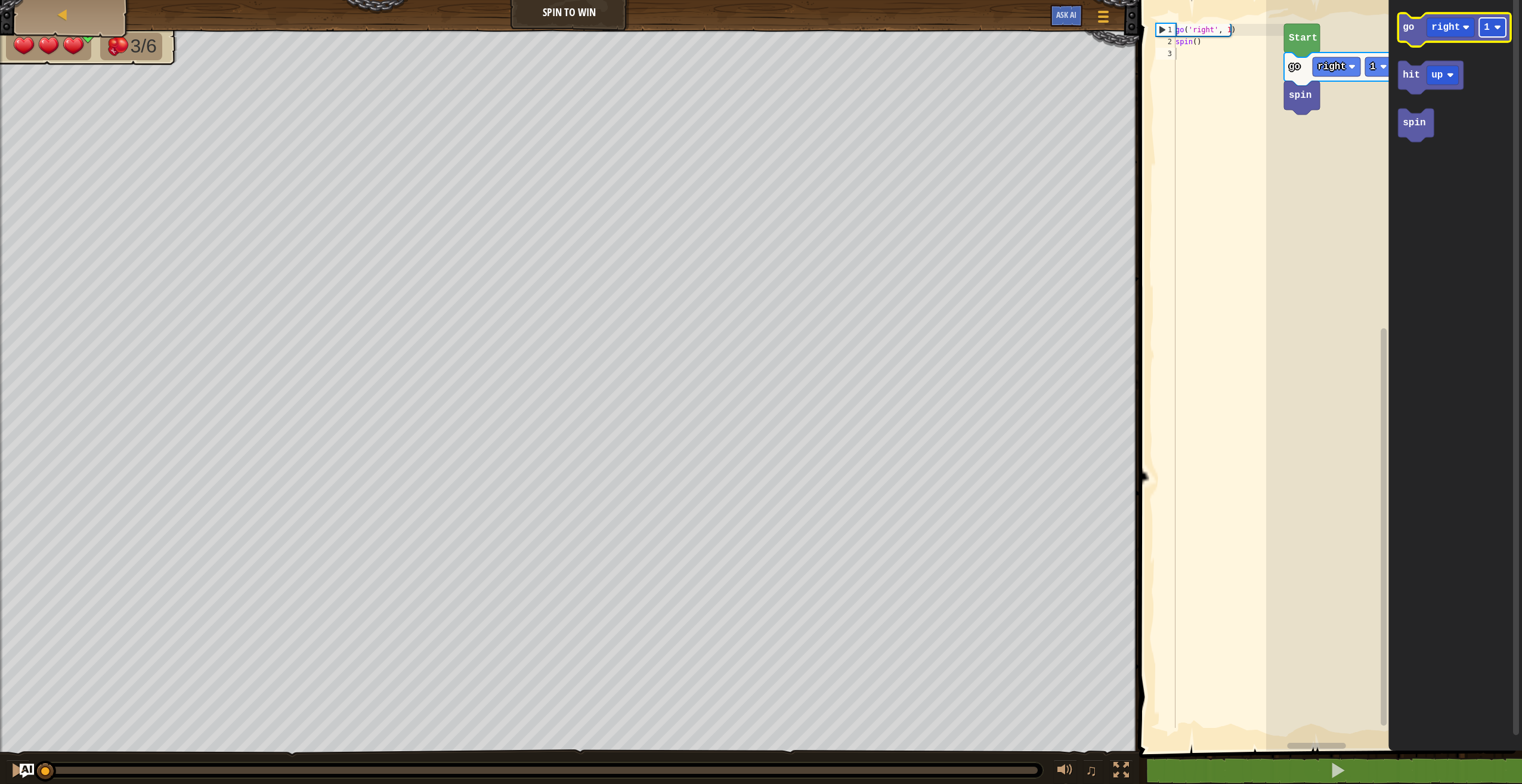
click at [1500, 33] on rect "Blockly Workspace" at bounding box center [1493, 27] width 27 height 19
click at [1412, 42] on icon "Blockly Workspace" at bounding box center [1454, 30] width 113 height 33
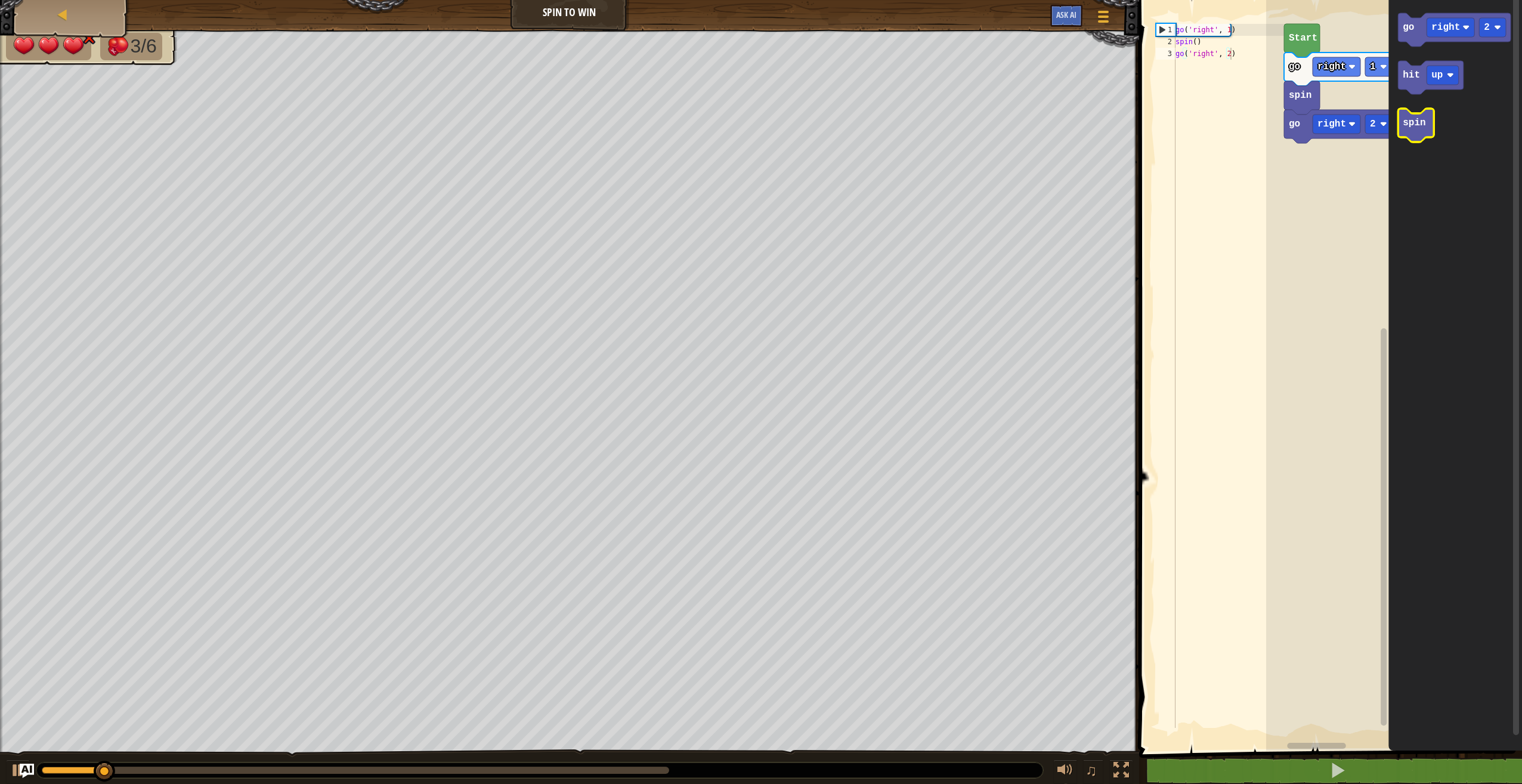
click at [1427, 127] on icon "Blockly Workspace" at bounding box center [1416, 125] width 36 height 33
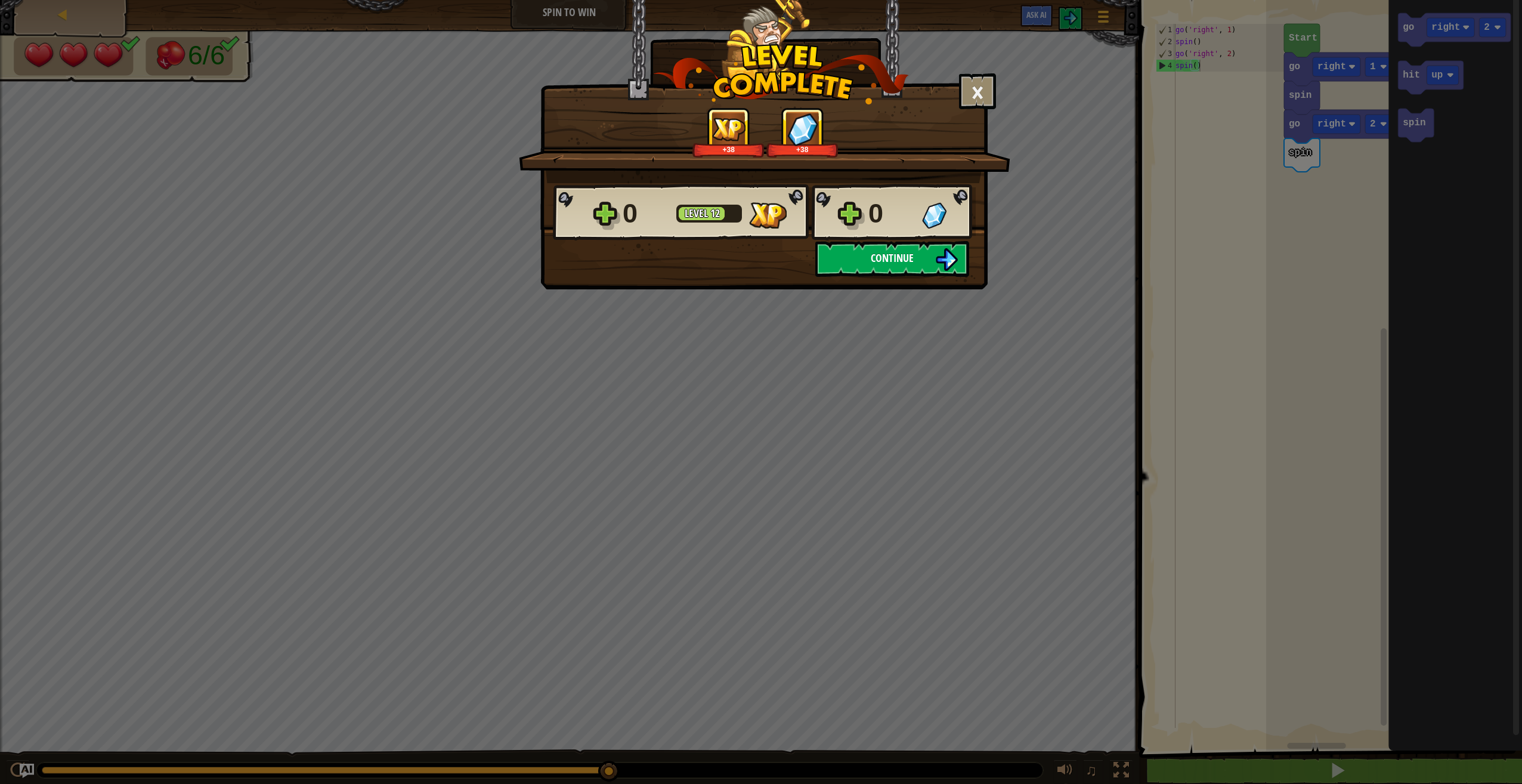
click at [929, 256] on button "Continue" at bounding box center [893, 259] width 154 height 36
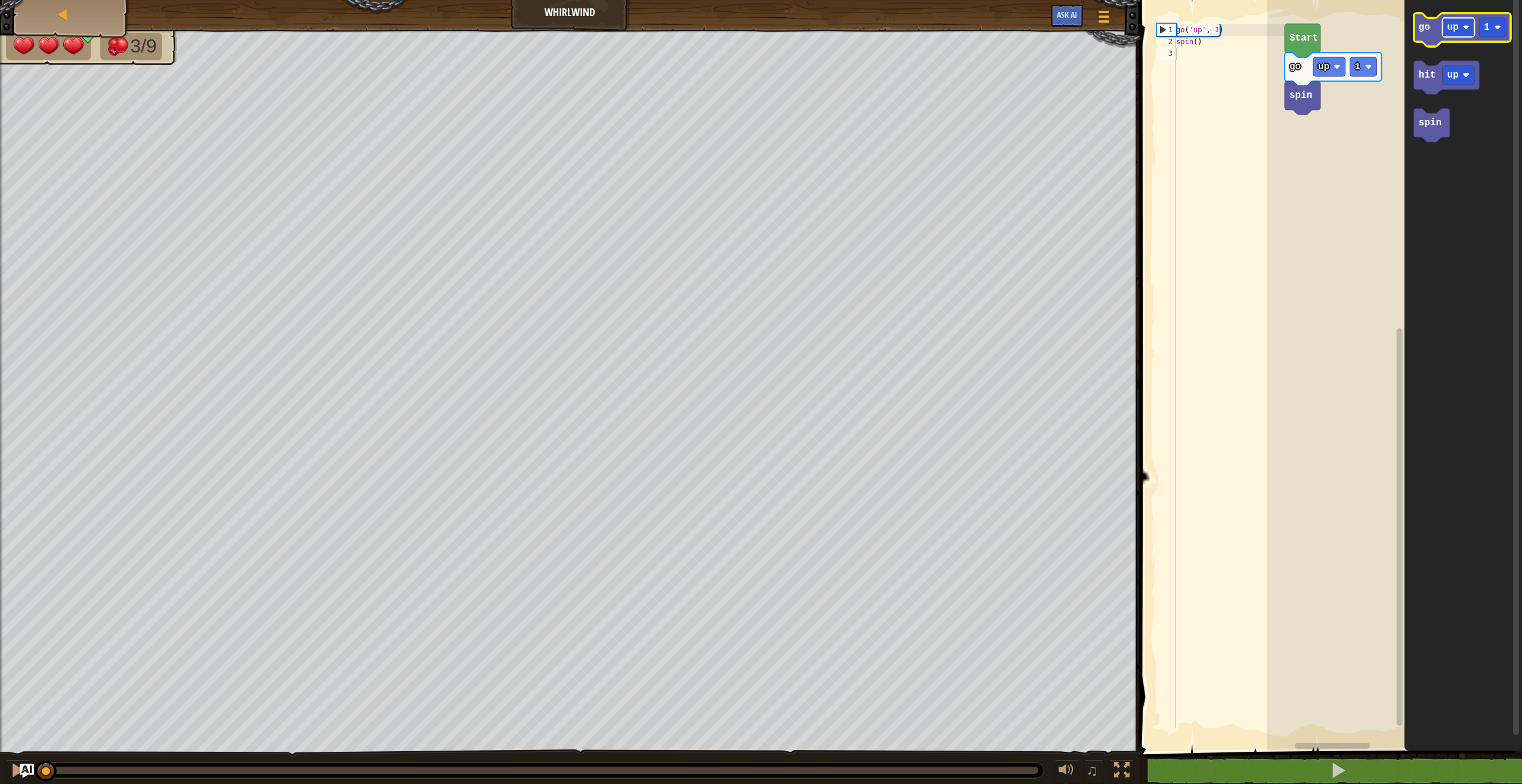
click at [1457, 31] on text "up" at bounding box center [1453, 27] width 12 height 11
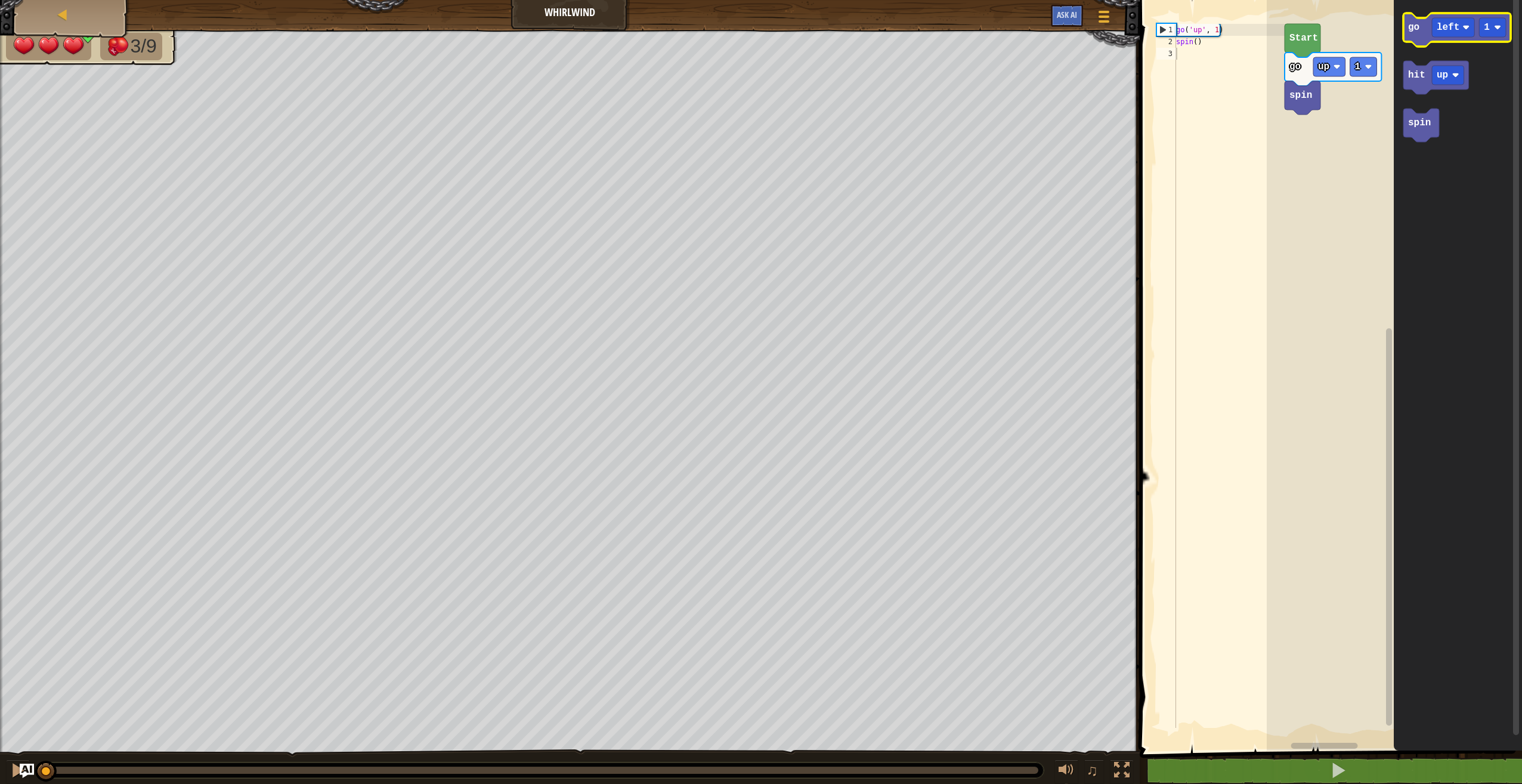
click at [1416, 27] on text "go" at bounding box center [1413, 27] width 12 height 11
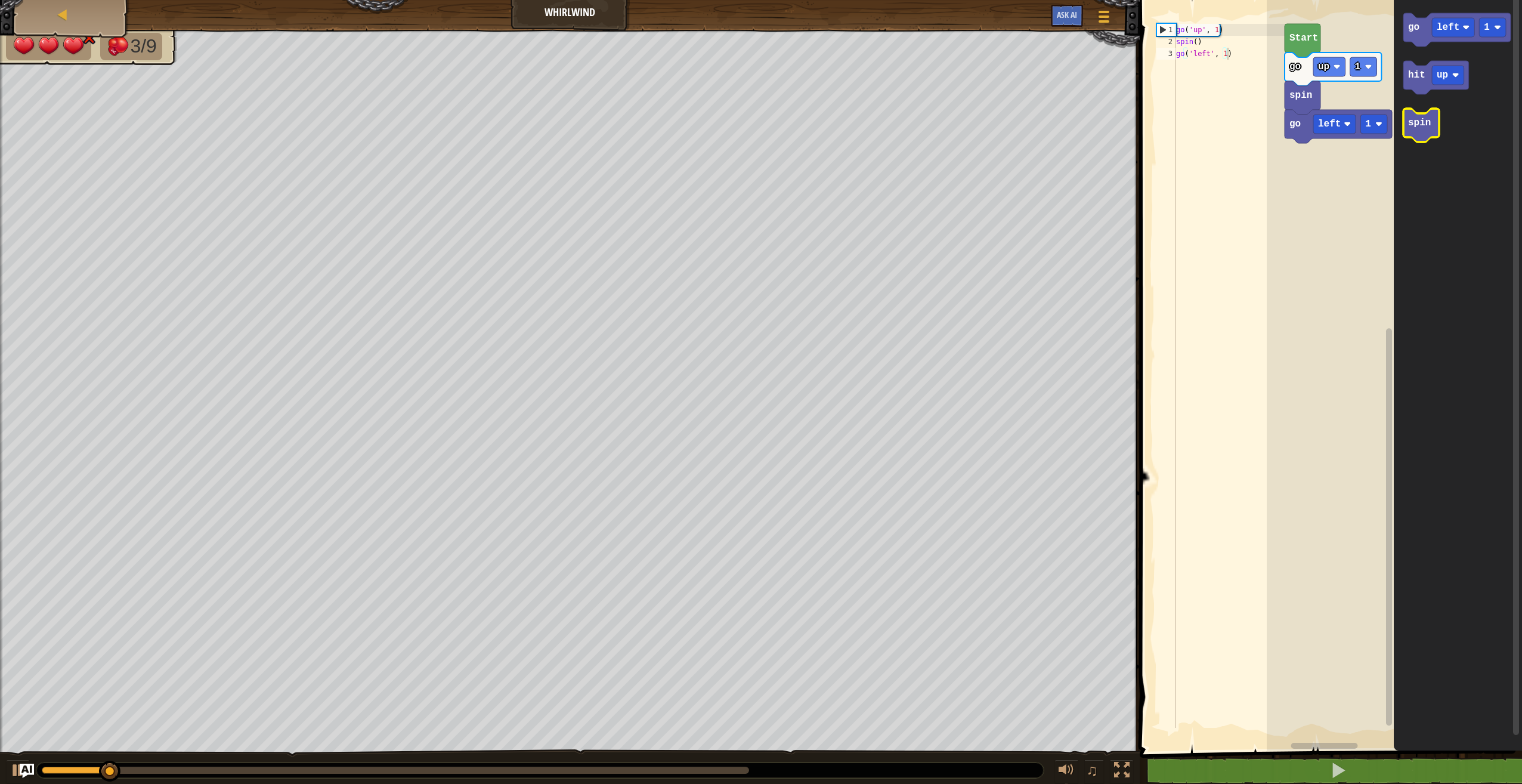
click at [1407, 131] on icon "Blockly Workspace" at bounding box center [1422, 125] width 36 height 33
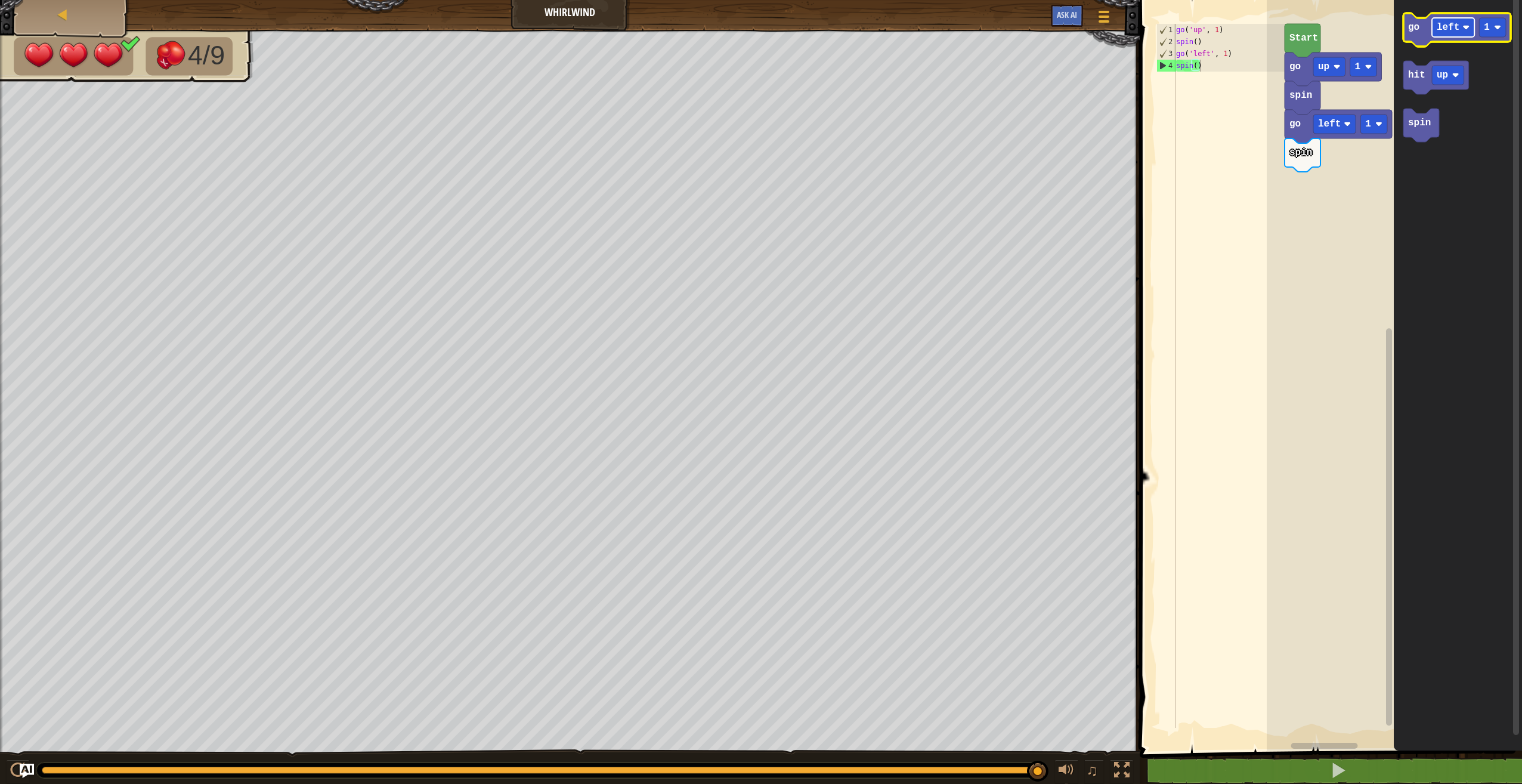
click at [1457, 26] on text "left" at bounding box center [1448, 27] width 23 height 11
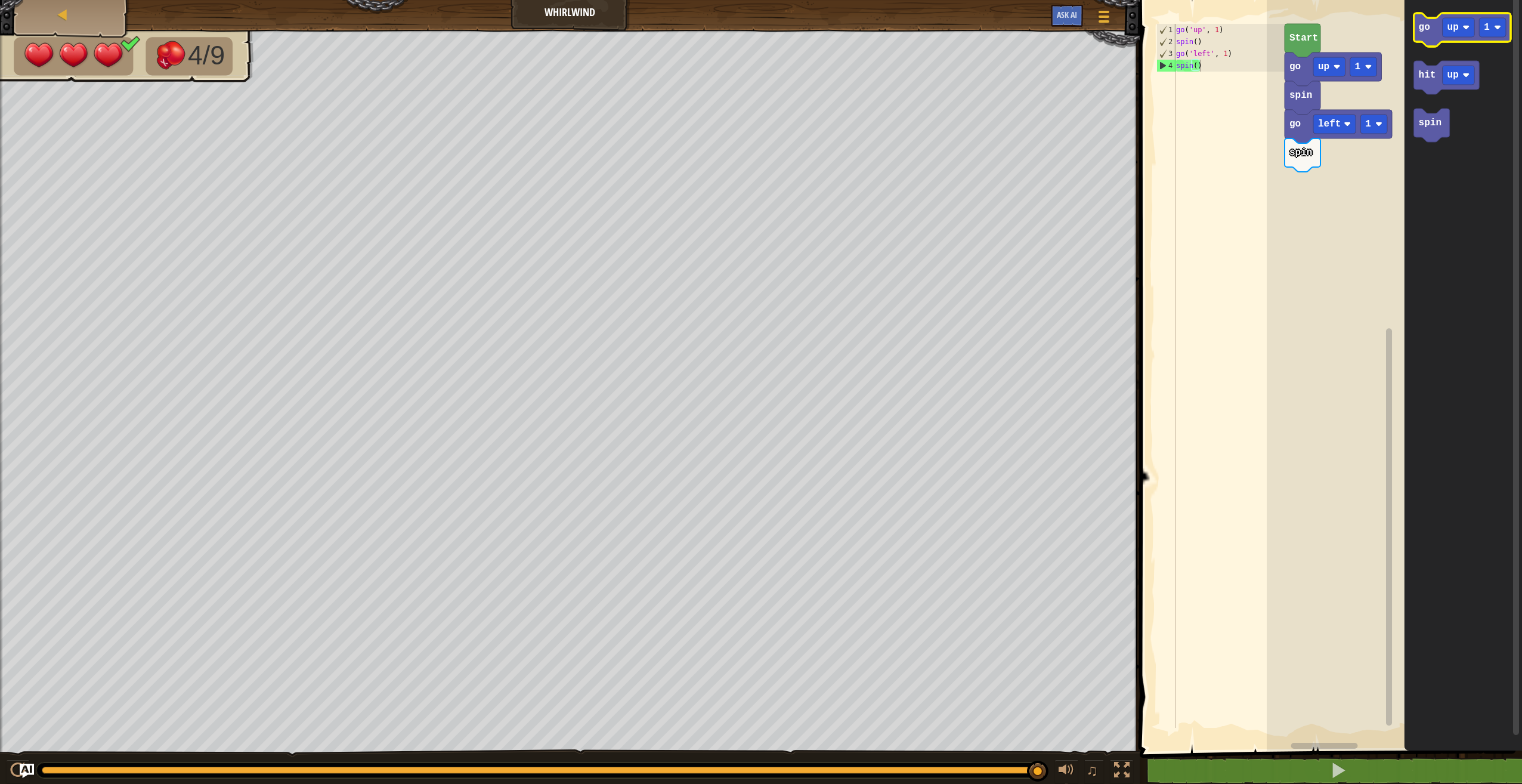
click at [1433, 33] on icon "Blockly Workspace" at bounding box center [1462, 30] width 97 height 33
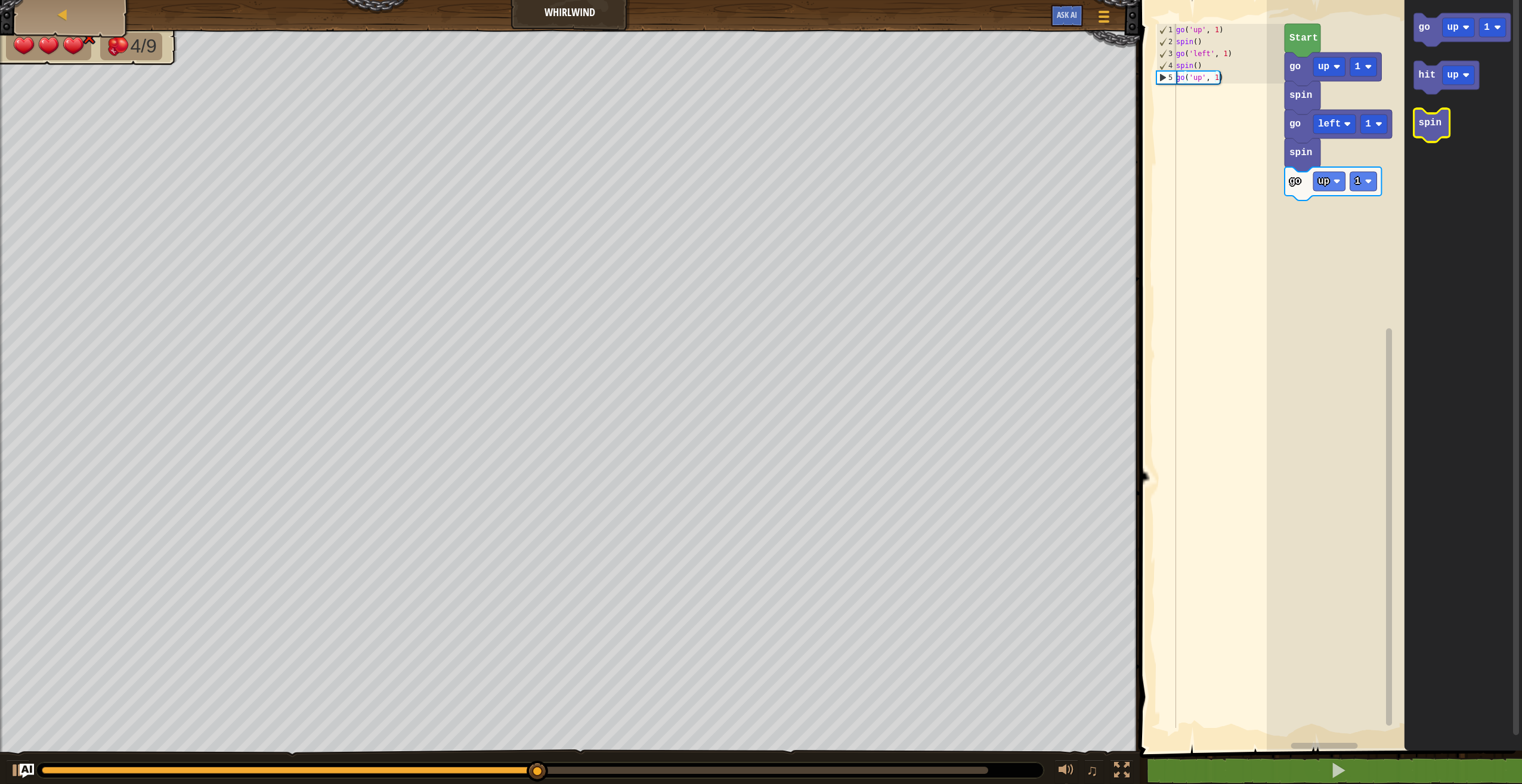
click at [1436, 128] on text "spin" at bounding box center [1430, 123] width 23 height 11
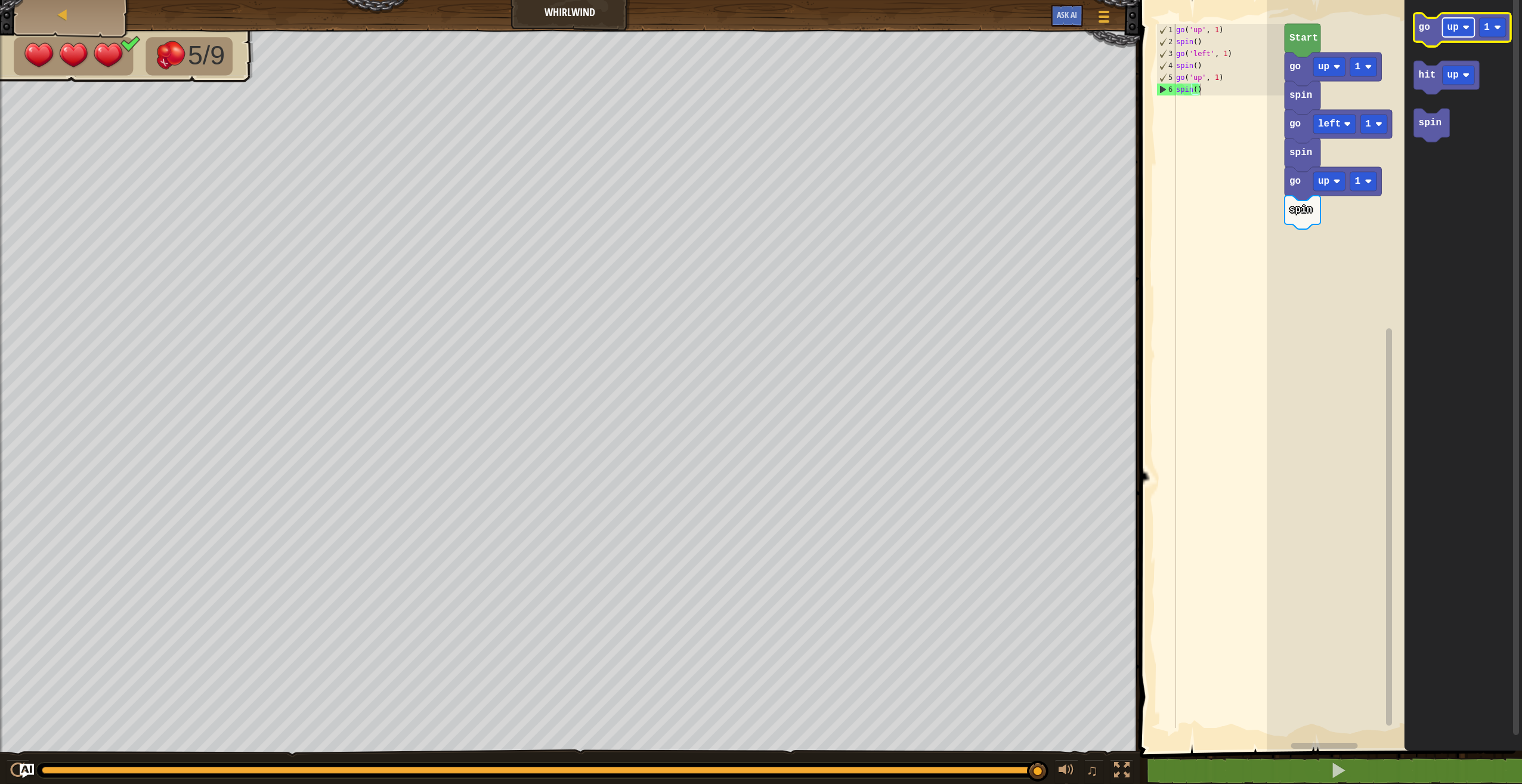
click at [1466, 26] on image "Blockly Workspace" at bounding box center [1466, 27] width 7 height 7
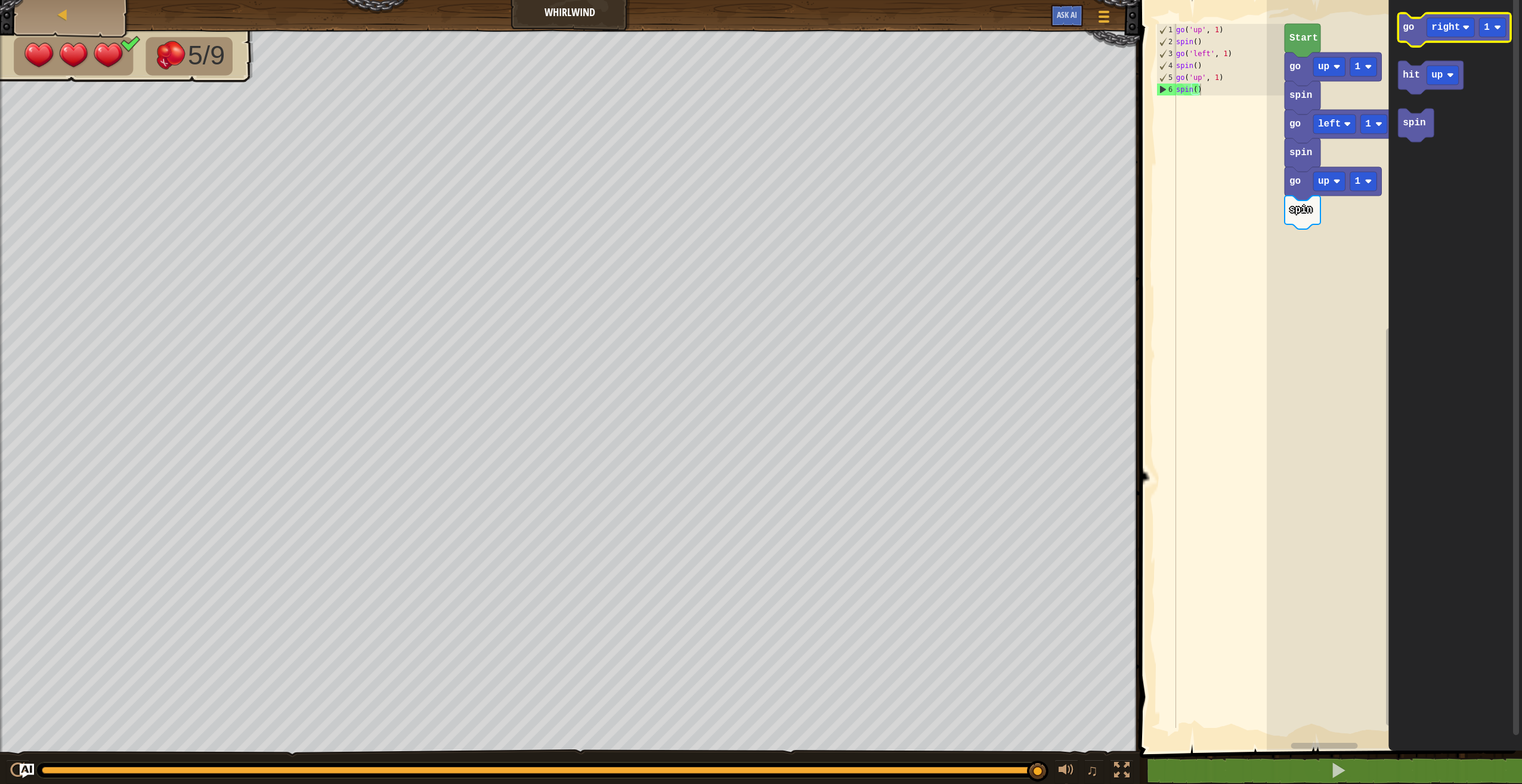
click at [1413, 31] on text "go" at bounding box center [1408, 27] width 12 height 11
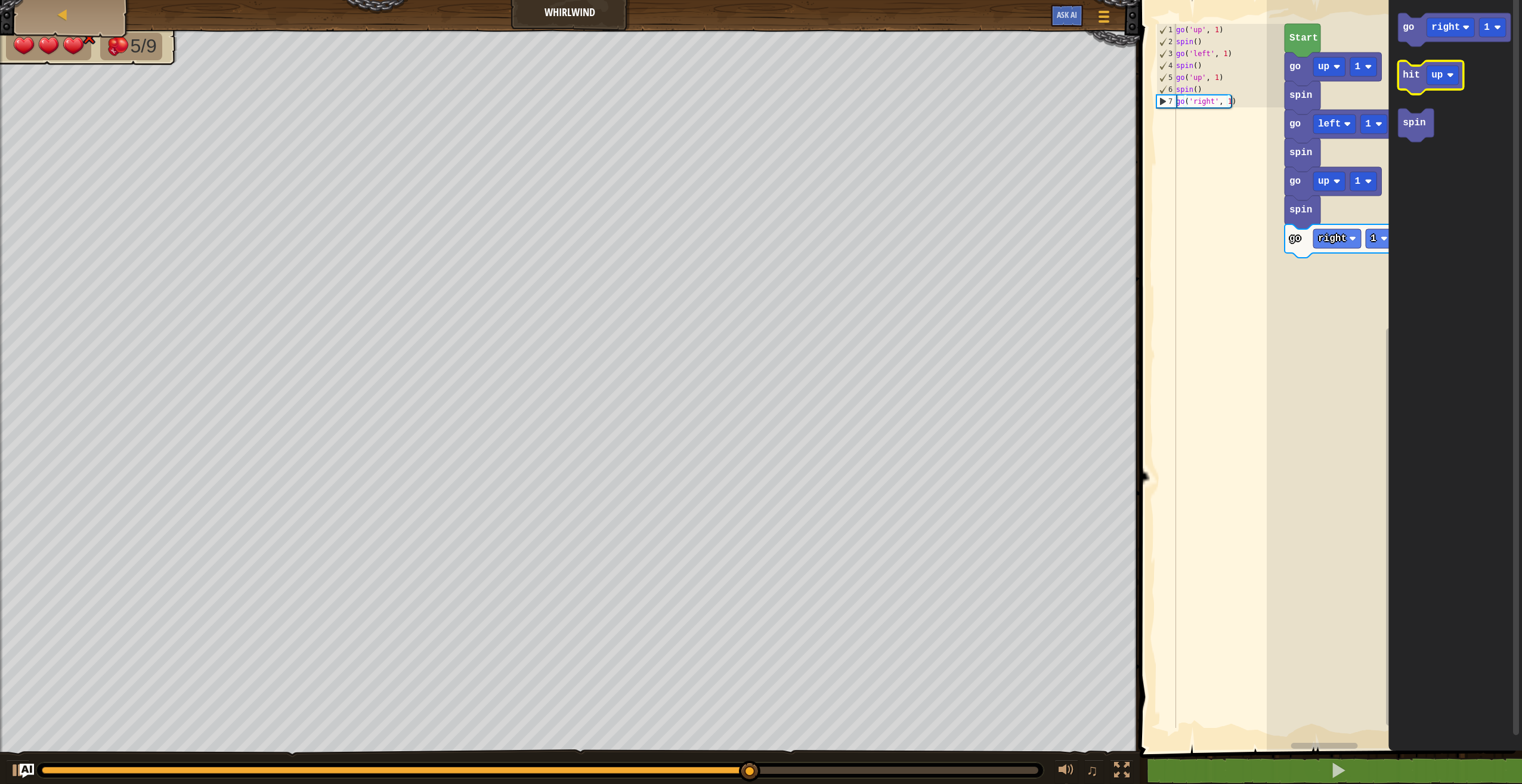
click at [1421, 83] on icon "Blockly Workspace" at bounding box center [1431, 77] width 66 height 33
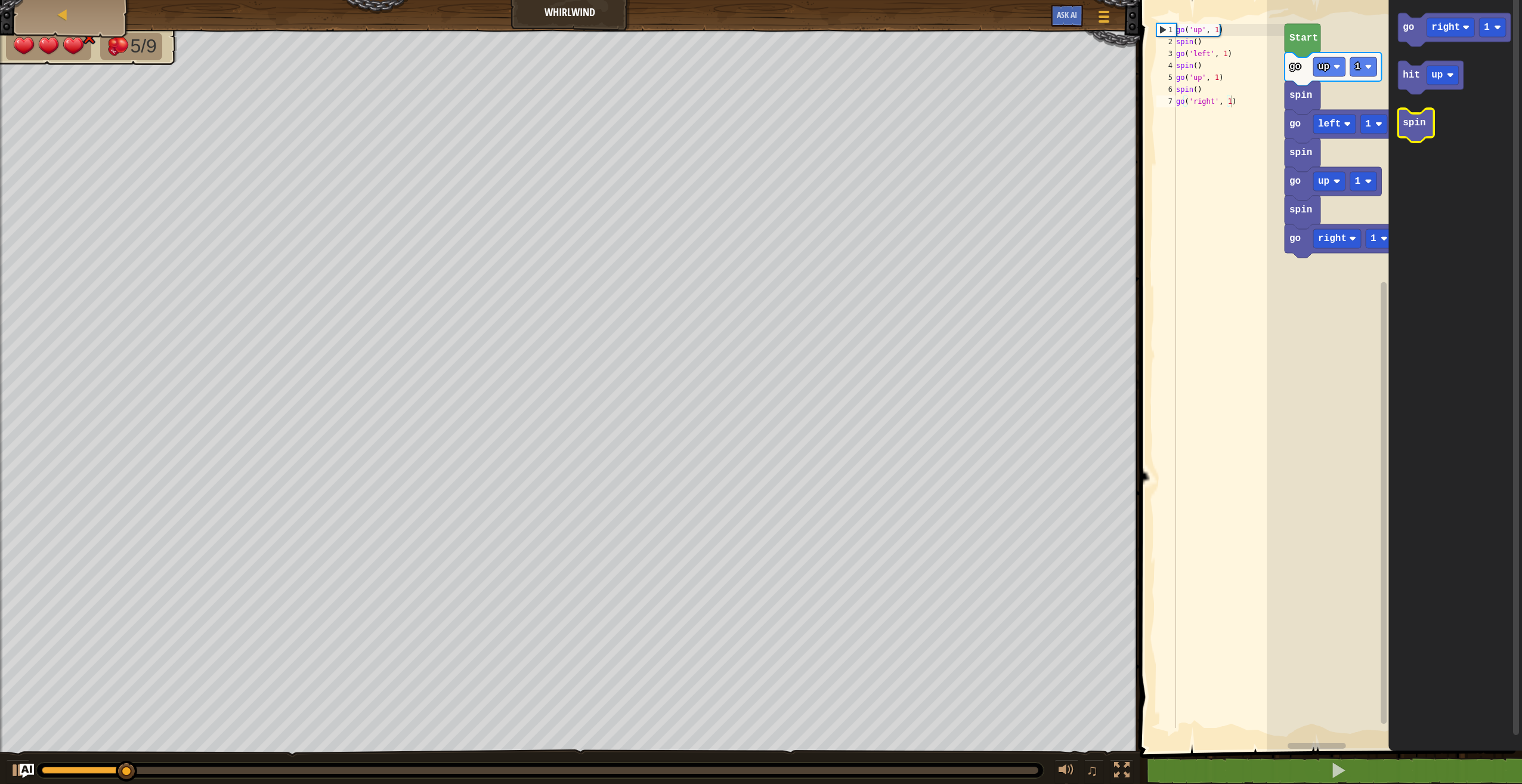
click at [1419, 127] on text "spin" at bounding box center [1413, 123] width 23 height 11
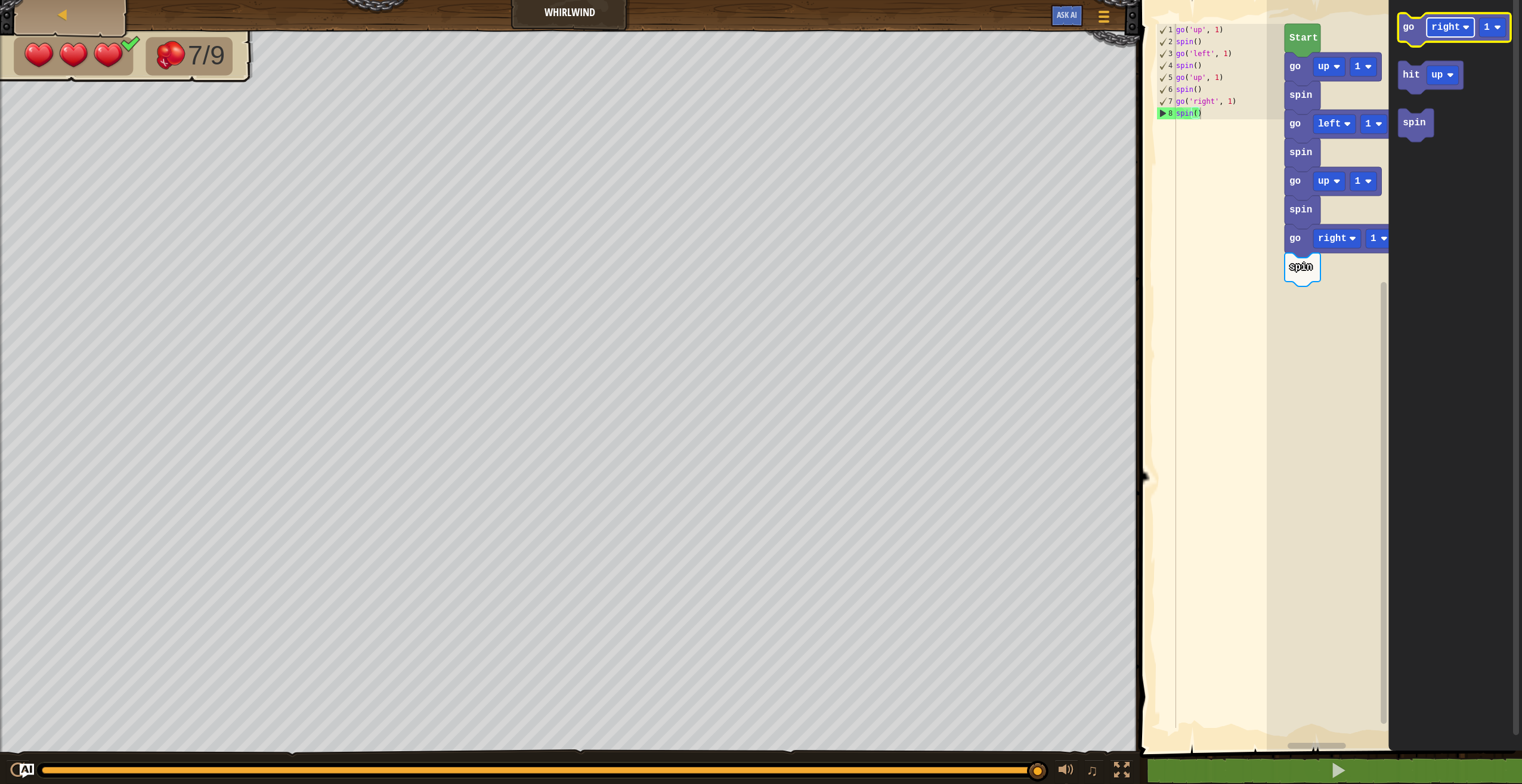
click at [1447, 32] on text "right" at bounding box center [1446, 27] width 29 height 11
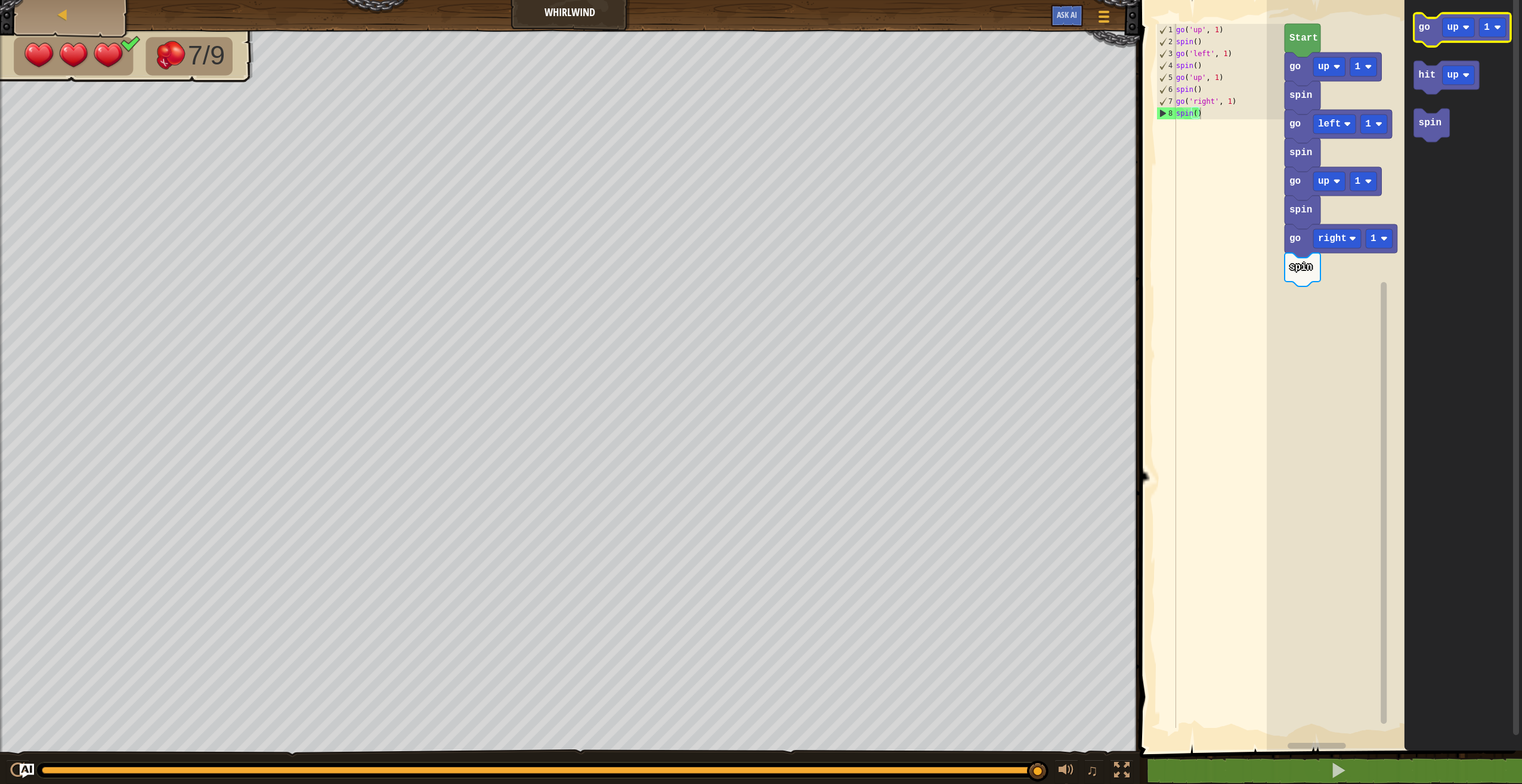
click at [1438, 26] on icon "Blockly Workspace" at bounding box center [1462, 30] width 97 height 33
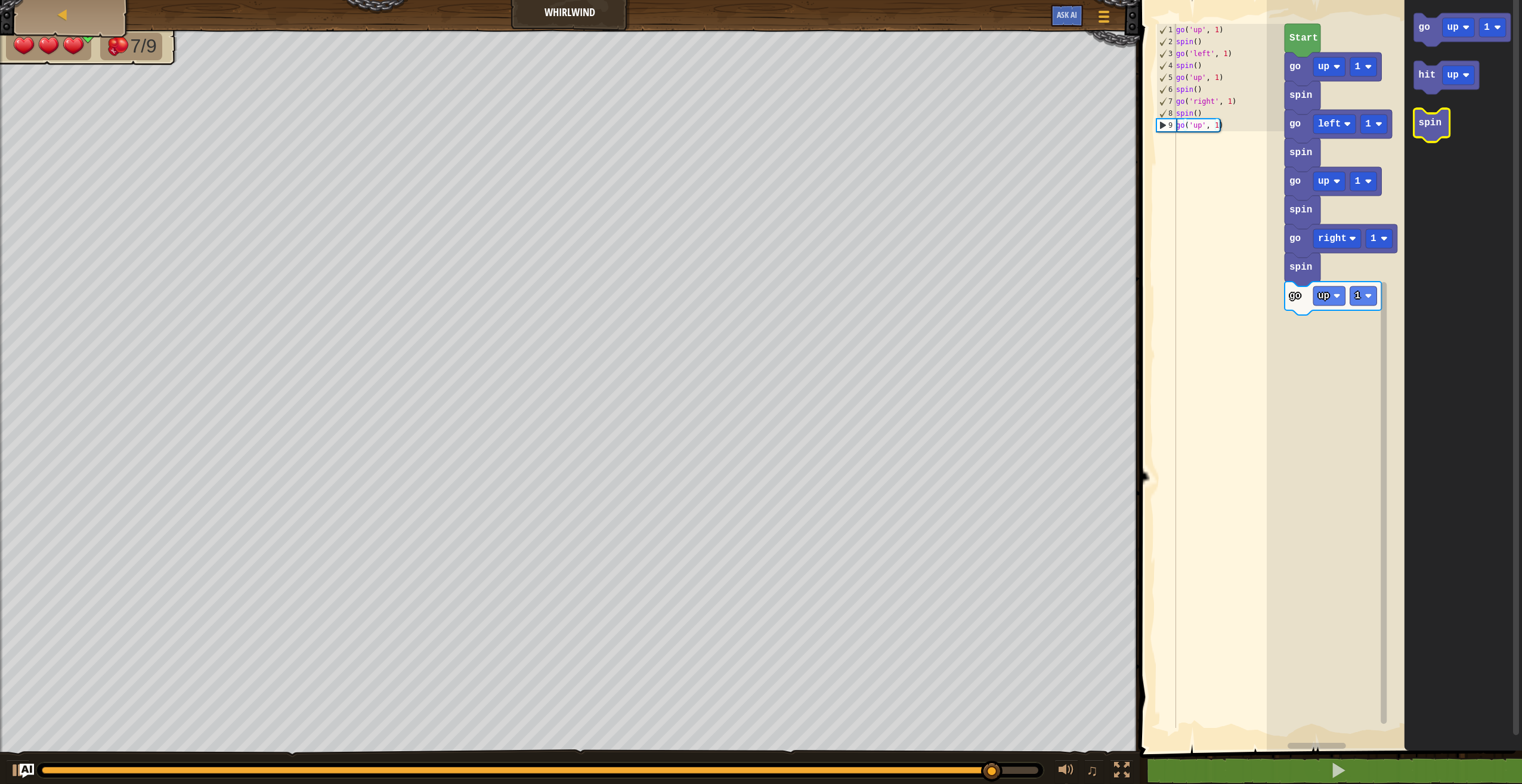
click at [1426, 121] on text "spin" at bounding box center [1430, 123] width 23 height 11
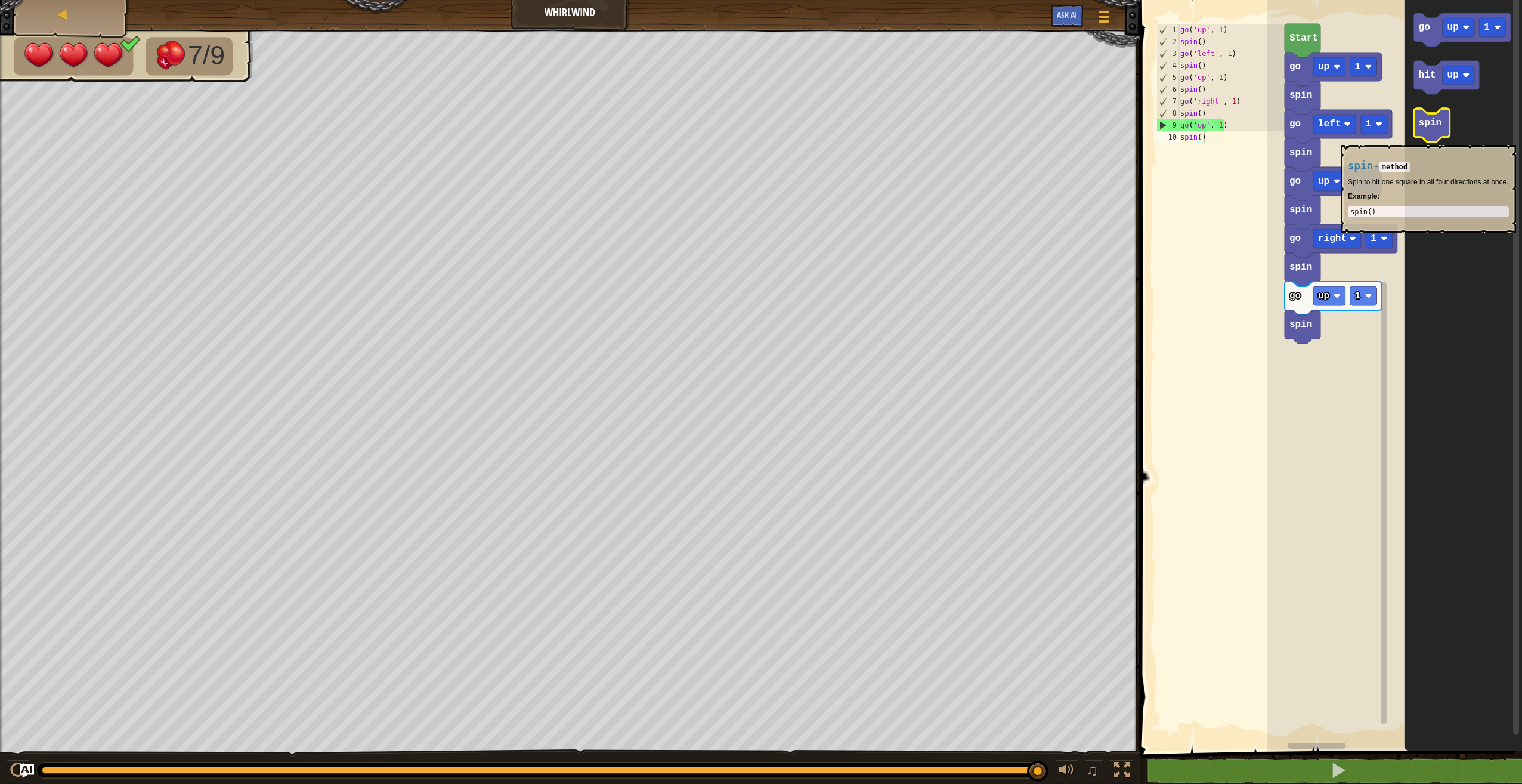
click at [1430, 139] on icon "Blockly Workspace" at bounding box center [1432, 125] width 36 height 33
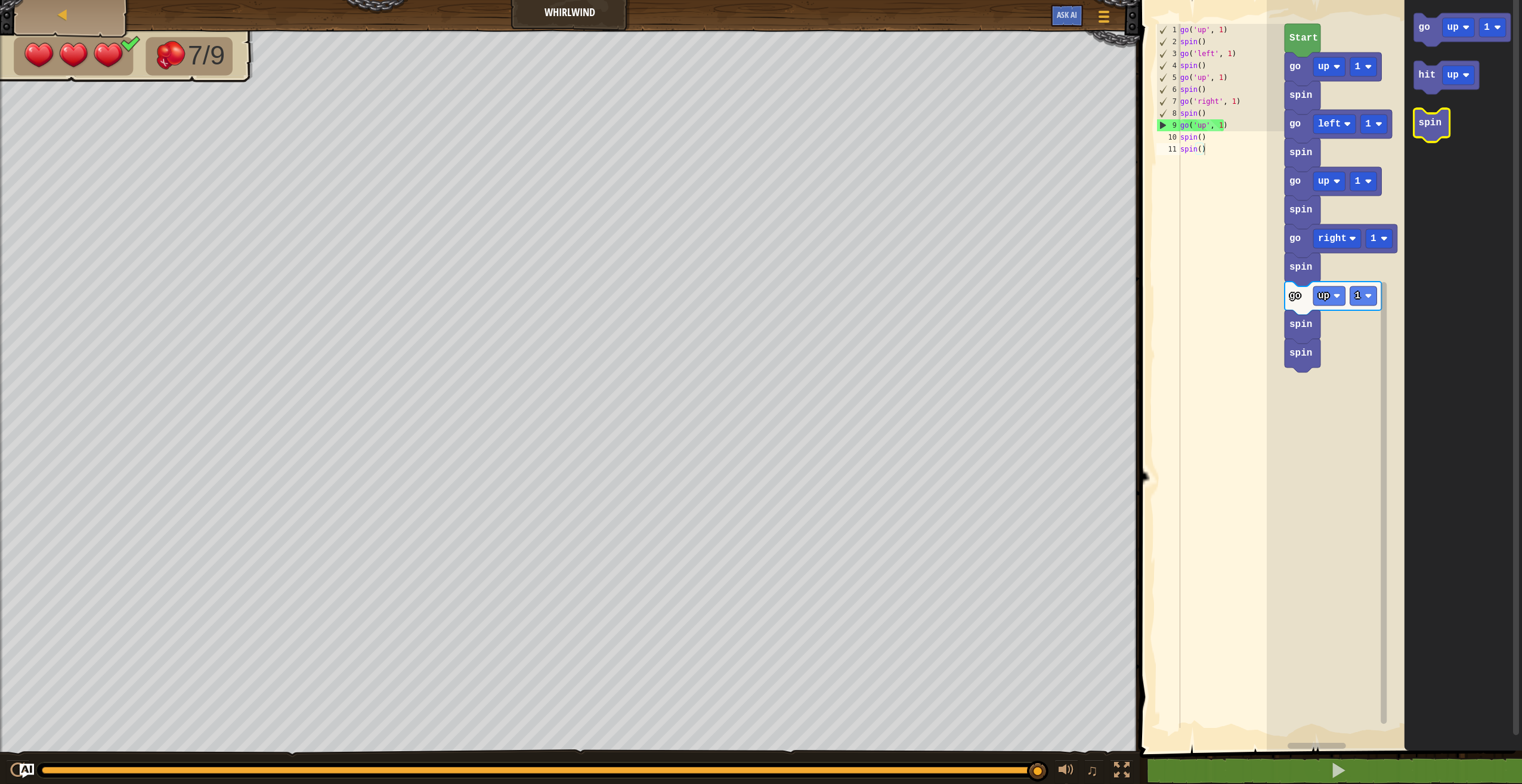
click at [1430, 139] on icon "Blockly Workspace" at bounding box center [1432, 125] width 36 height 33
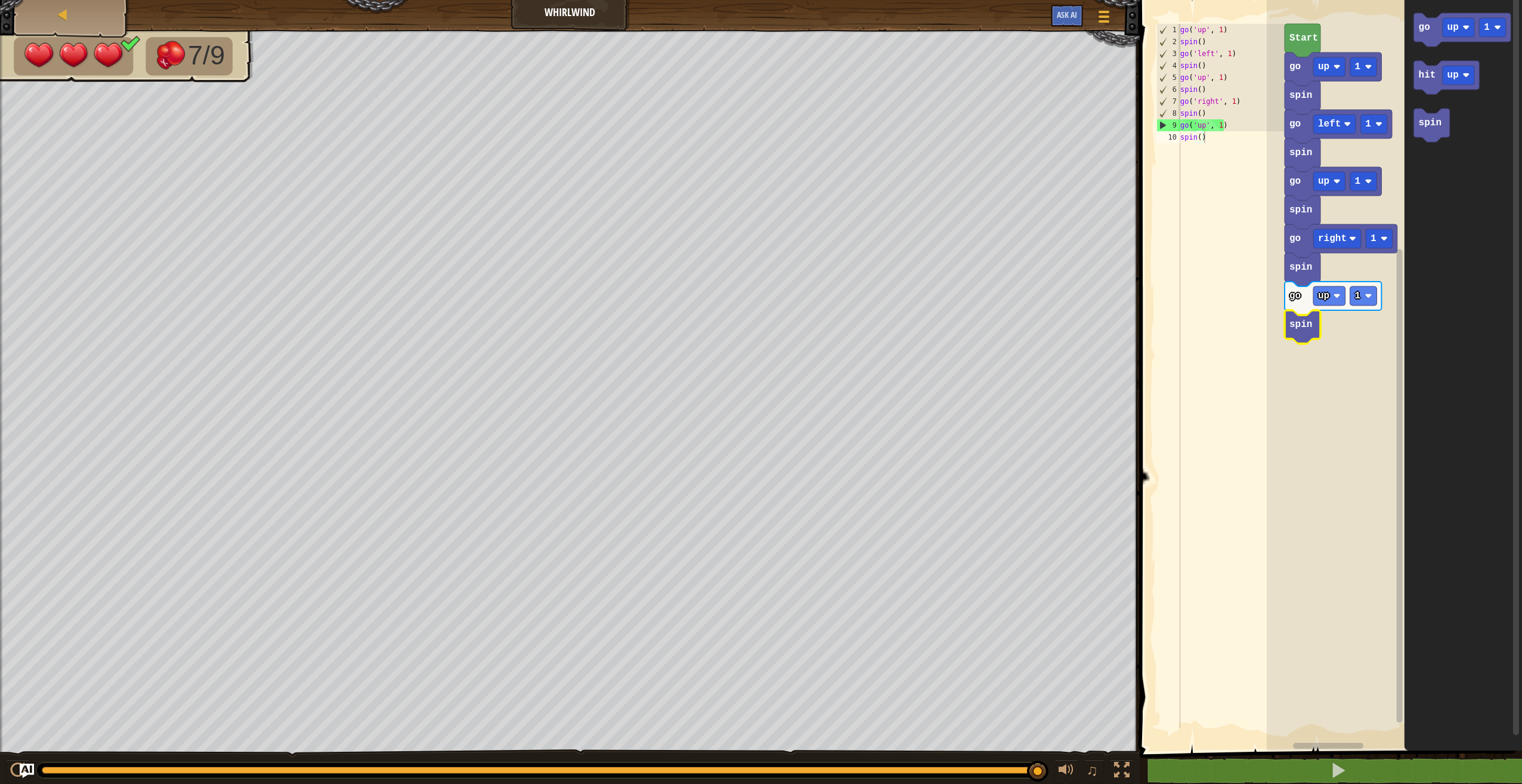
click at [1305, 330] on text "spin" at bounding box center [1300, 325] width 23 height 11
click at [1311, 288] on icon "Blockly Workspace" at bounding box center [1333, 298] width 97 height 33
click at [1305, 267] on text "spin" at bounding box center [1300, 268] width 23 height 11
click at [1295, 313] on icon "Blockly Workspace" at bounding box center [1303, 326] width 36 height 33
click at [1296, 307] on icon "Blockly Workspace" at bounding box center [1333, 298] width 97 height 33
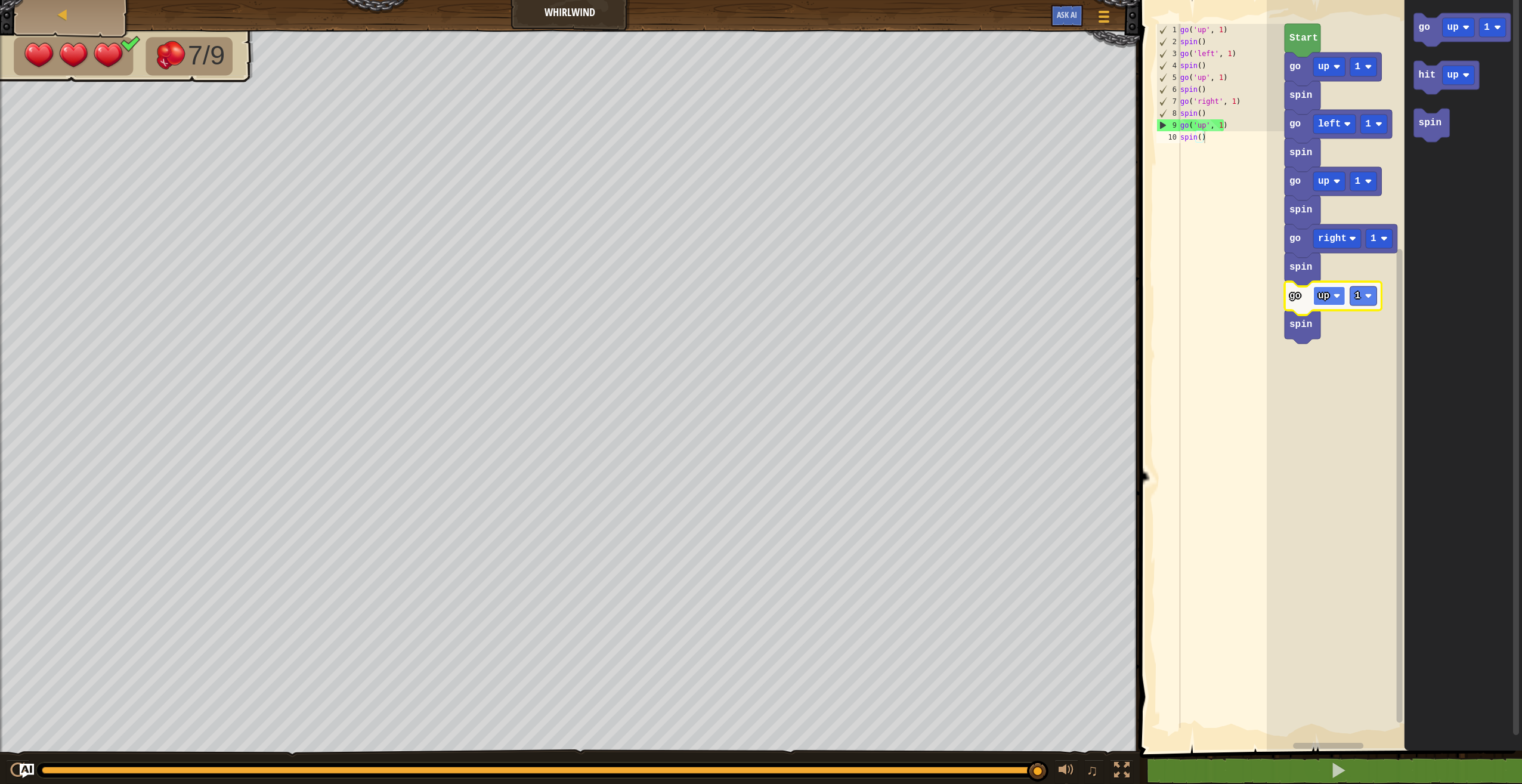
click at [1328, 303] on rect "Blockly Workspace" at bounding box center [1329, 296] width 33 height 19
click at [1309, 328] on text "spin" at bounding box center [1300, 325] width 23 height 11
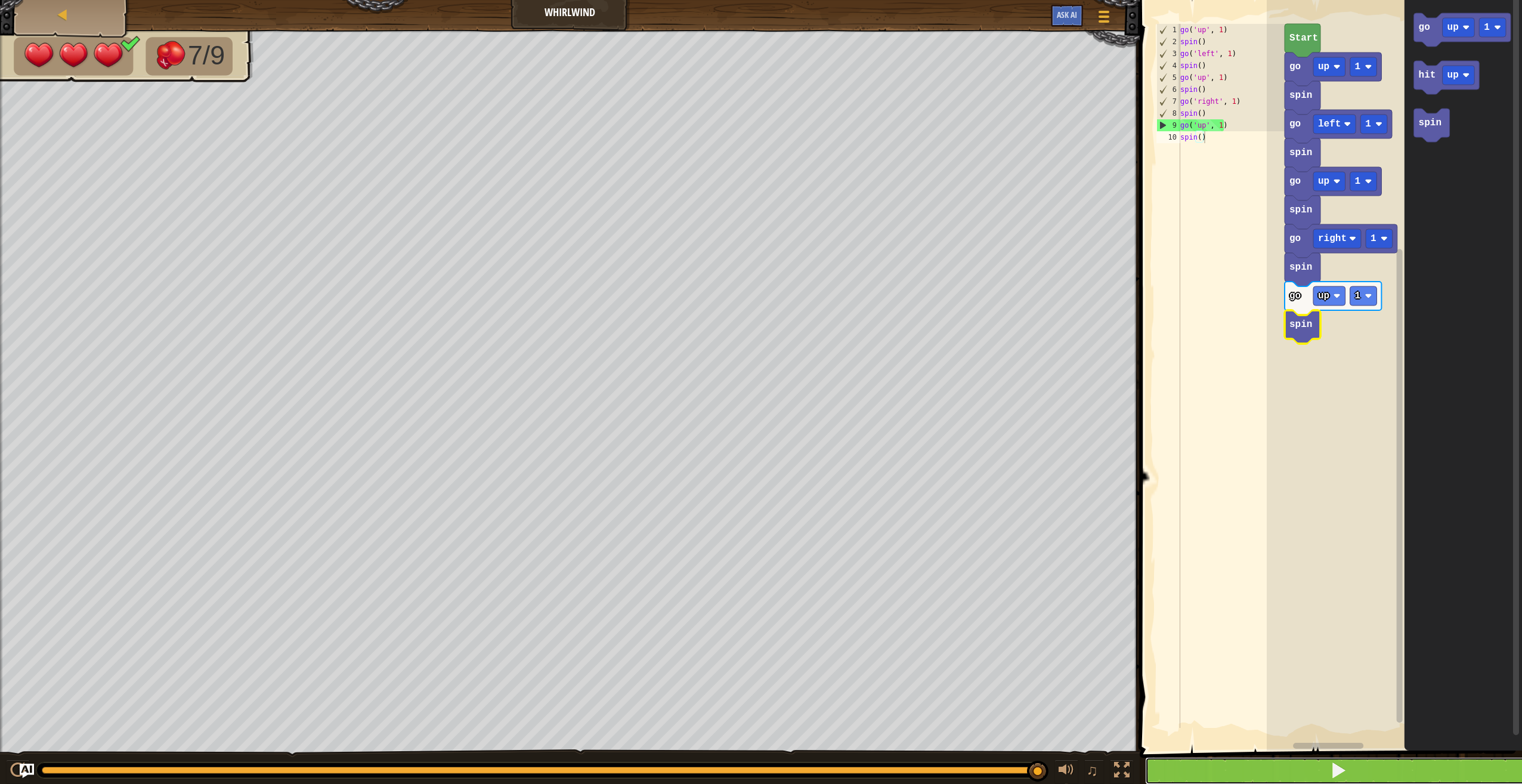
click at [1270, 761] on button at bounding box center [1338, 770] width 386 height 27
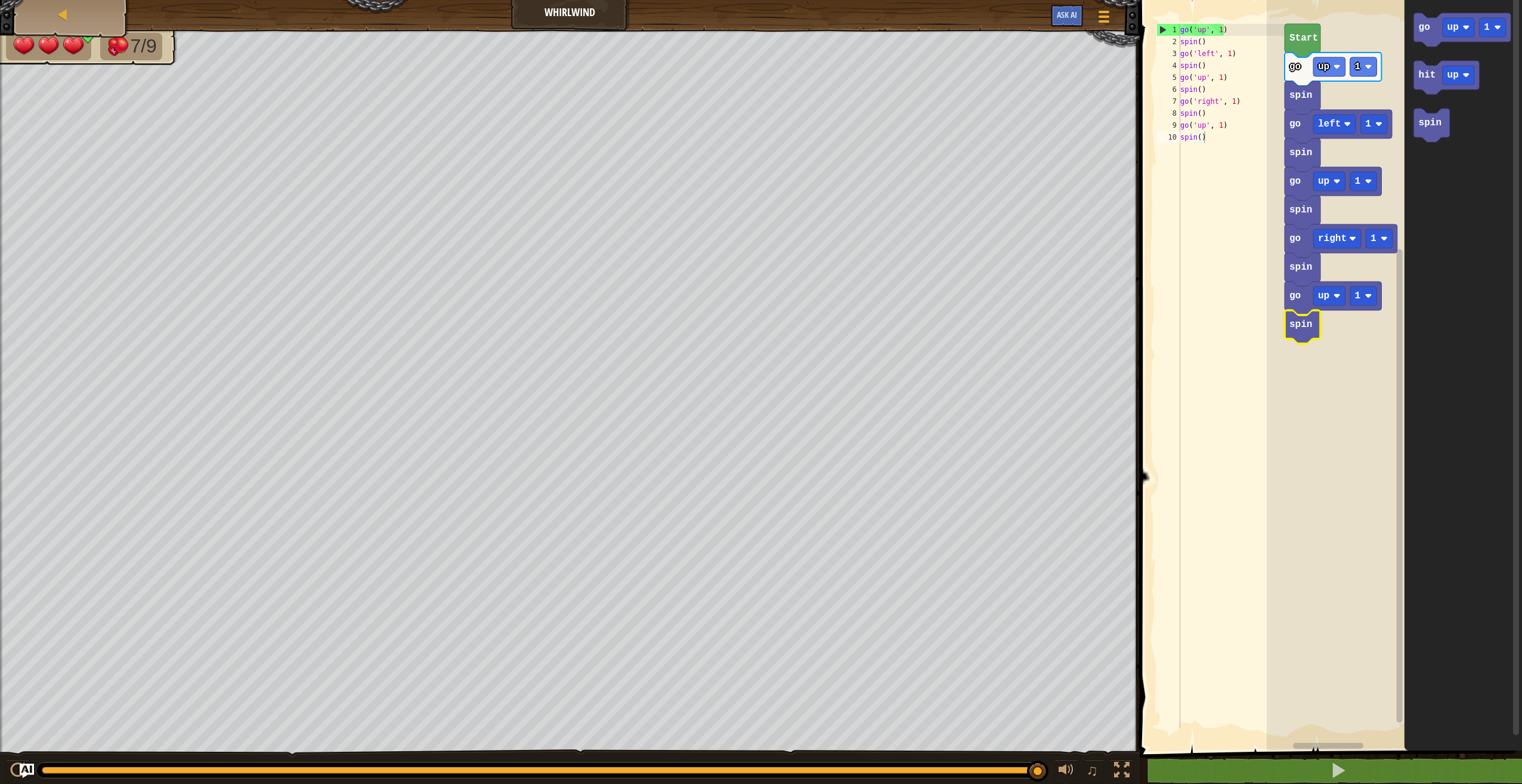
click at [73, 49] on img at bounding box center [73, 46] width 25 height 22
click at [120, 45] on img at bounding box center [118, 45] width 25 height 21
click at [1313, 773] on button at bounding box center [1338, 770] width 386 height 27
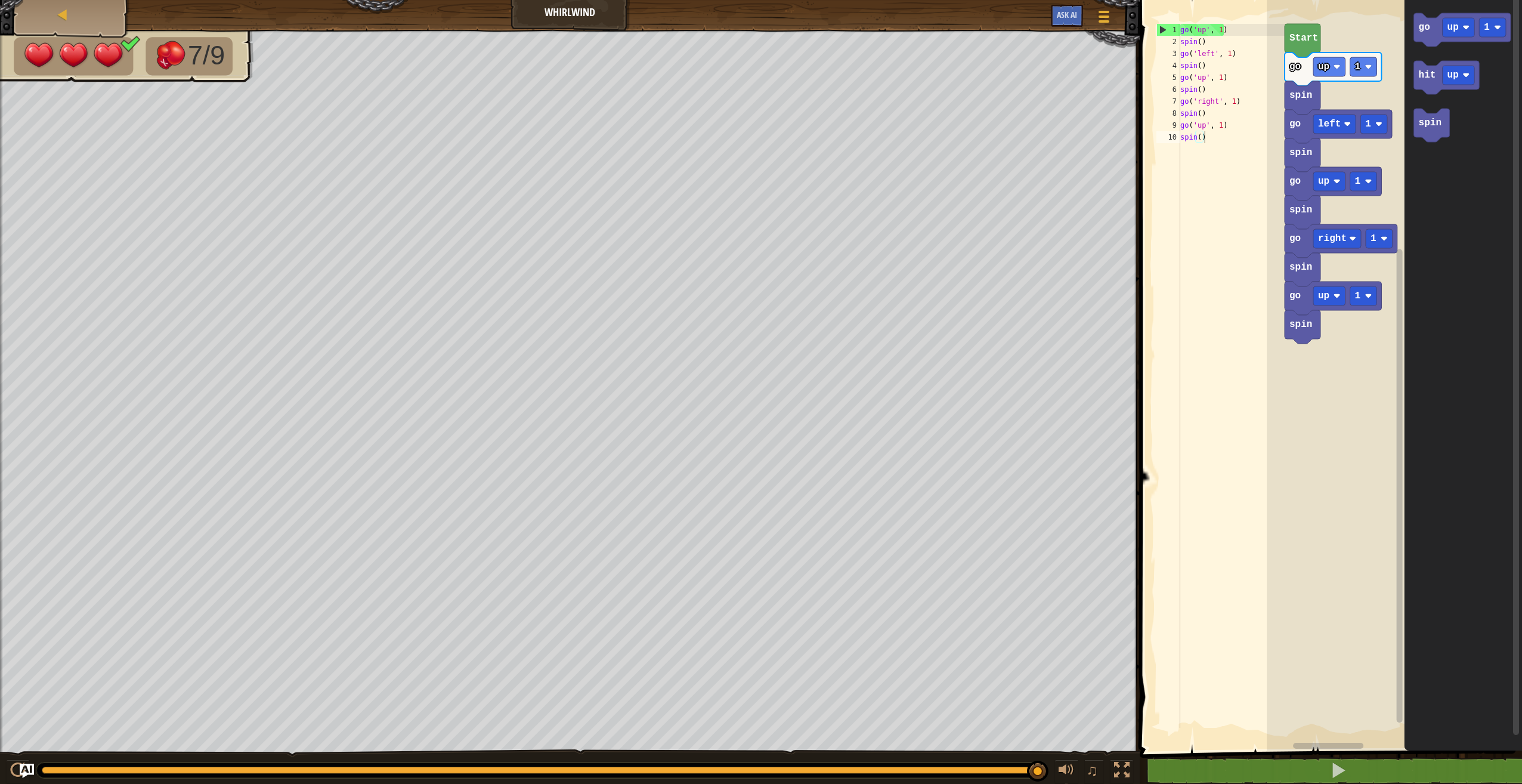
click at [1297, 165] on div "Start go up 1 spin go left 1 spin go up 1 spin go right 1 spin go up 1 spin go …" at bounding box center [1394, 372] width 255 height 756
click at [1300, 162] on icon "Blockly Workspace" at bounding box center [1303, 155] width 36 height 33
click at [1429, 80] on text "hit" at bounding box center [1427, 75] width 17 height 11
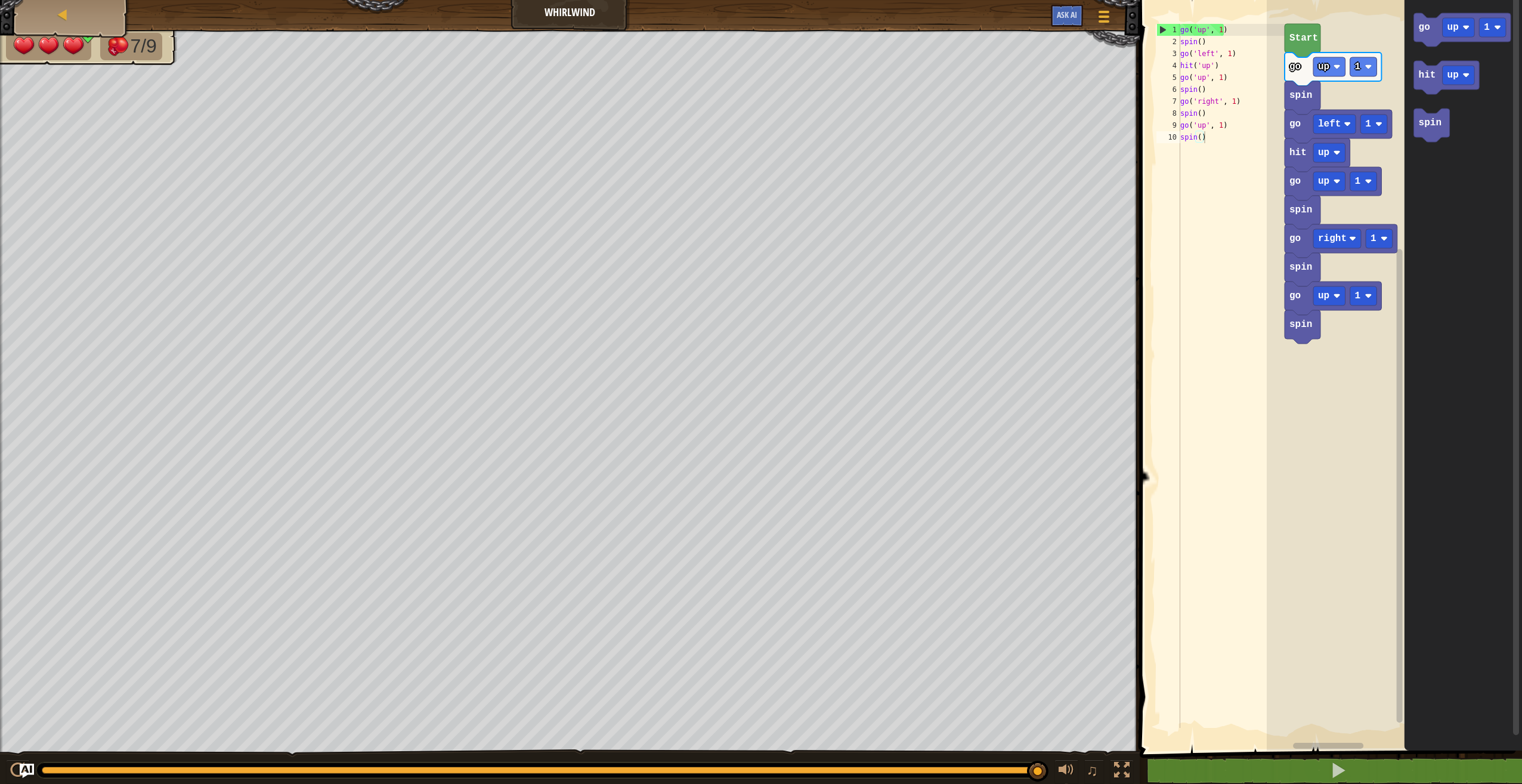
click at [1300, 214] on div "Start go up 1 spin go left 1 hit up go up 1 spin go right 1 spin go up 1 spin g…" at bounding box center [1394, 372] width 255 height 756
click at [1293, 225] on icon "Blockly Workspace" at bounding box center [1341, 241] width 113 height 33
click at [1302, 216] on icon "Blockly Workspace" at bounding box center [1303, 212] width 36 height 33
click at [1432, 76] on text "hit" at bounding box center [1427, 75] width 17 height 11
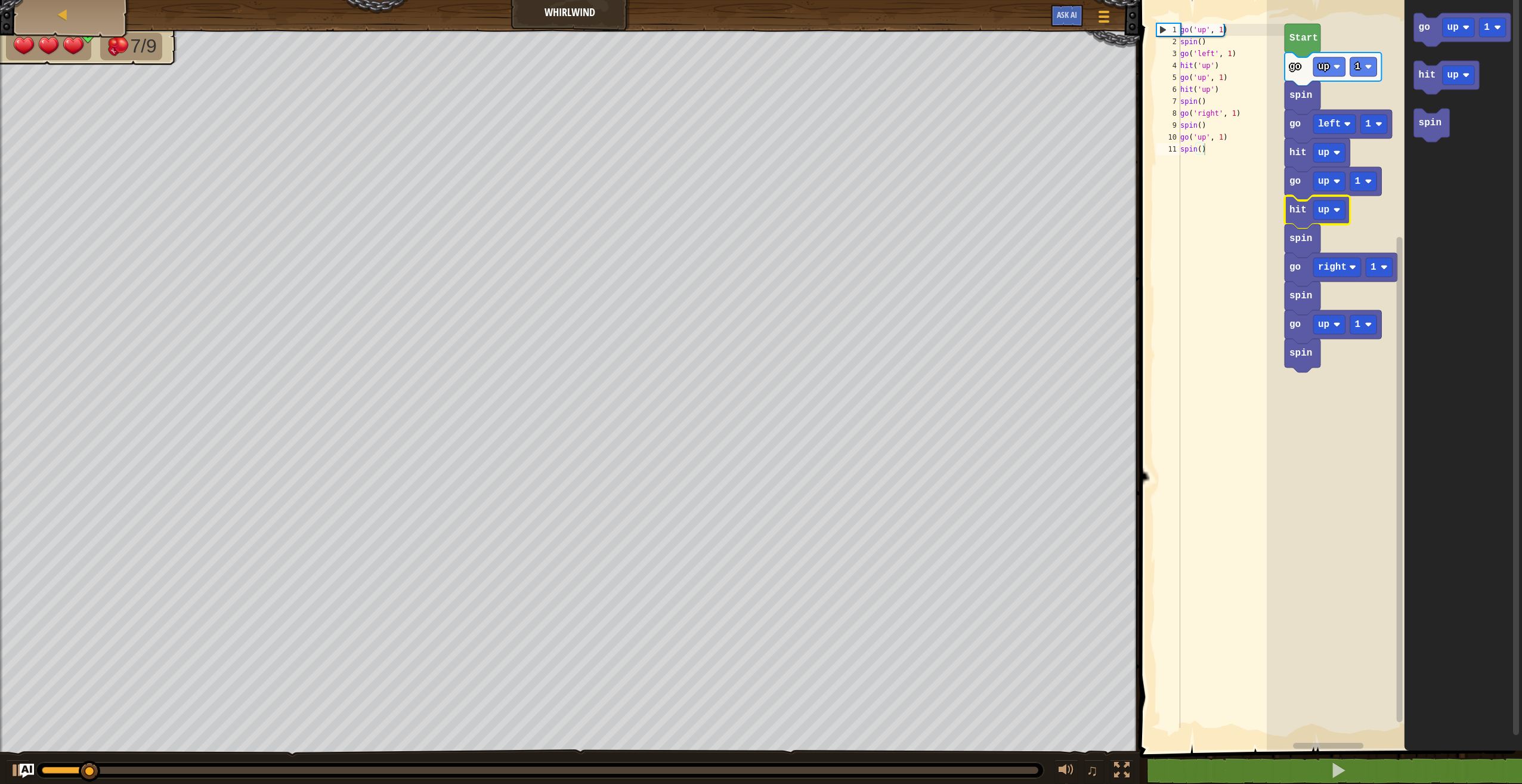
click at [1296, 255] on icon "Blockly Workspace" at bounding box center [1303, 241] width 36 height 33
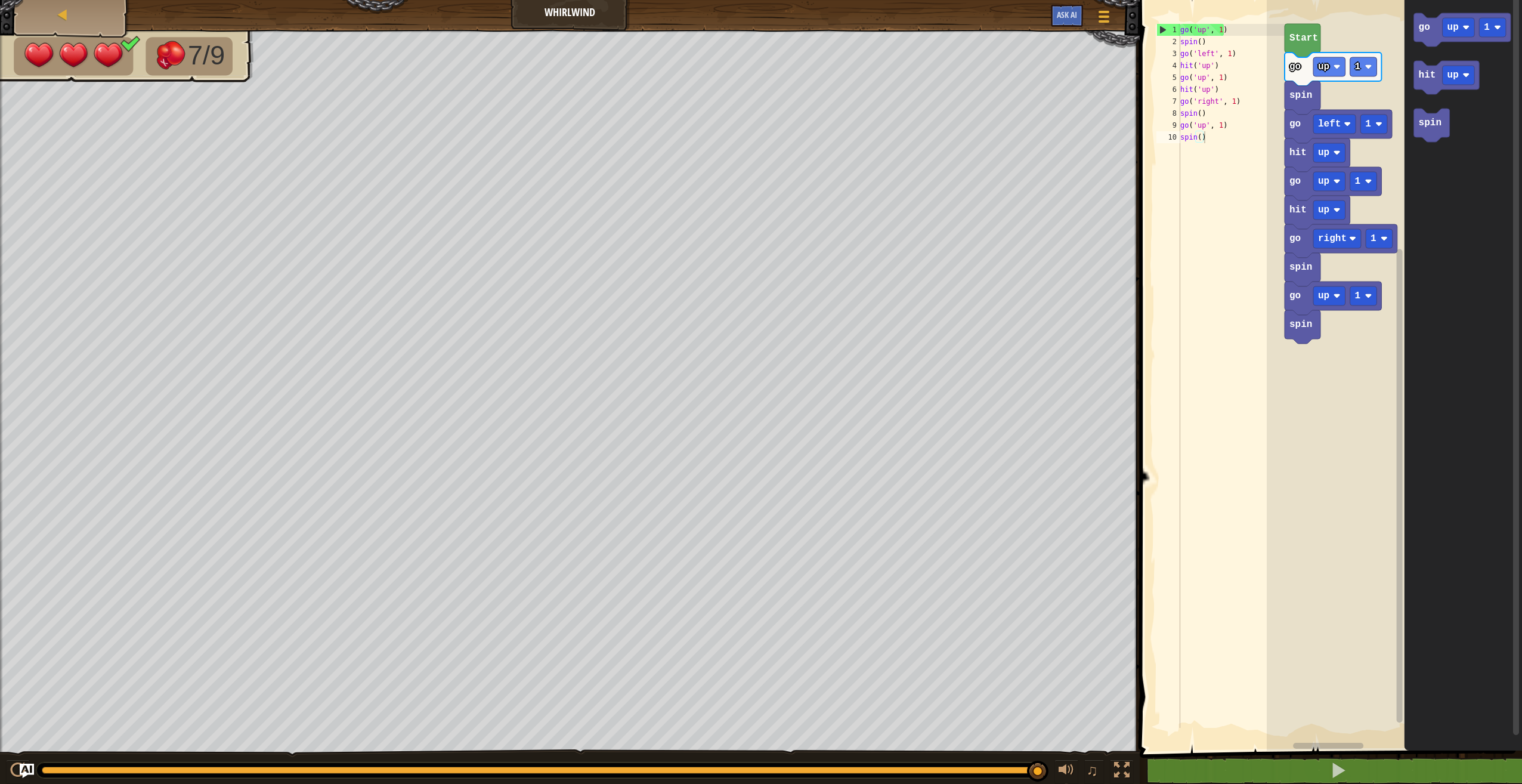
click at [1293, 339] on rect "Blockly Workspace" at bounding box center [1394, 372] width 255 height 756
click at [1303, 330] on icon "Blockly Workspace" at bounding box center [1303, 326] width 36 height 33
click at [1192, 769] on button at bounding box center [1338, 770] width 386 height 27
click at [1294, 106] on icon "Blockly Workspace" at bounding box center [1303, 98] width 36 height 33
click at [1296, 158] on text "hit" at bounding box center [1298, 153] width 17 height 11
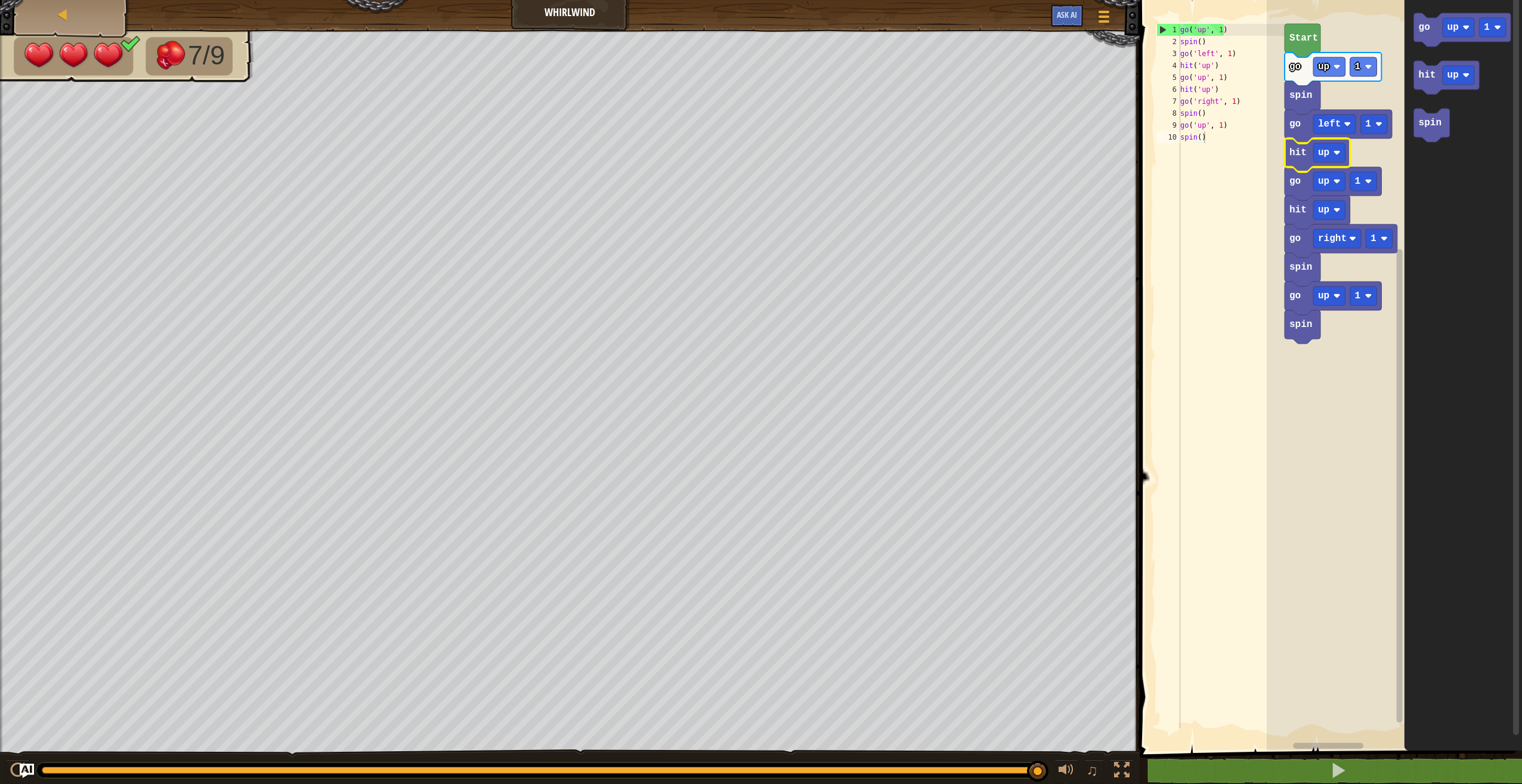
click at [1312, 130] on icon "Blockly Workspace" at bounding box center [1338, 126] width 108 height 33
click at [1344, 127] on rect "Blockly Workspace" at bounding box center [1334, 124] width 43 height 19
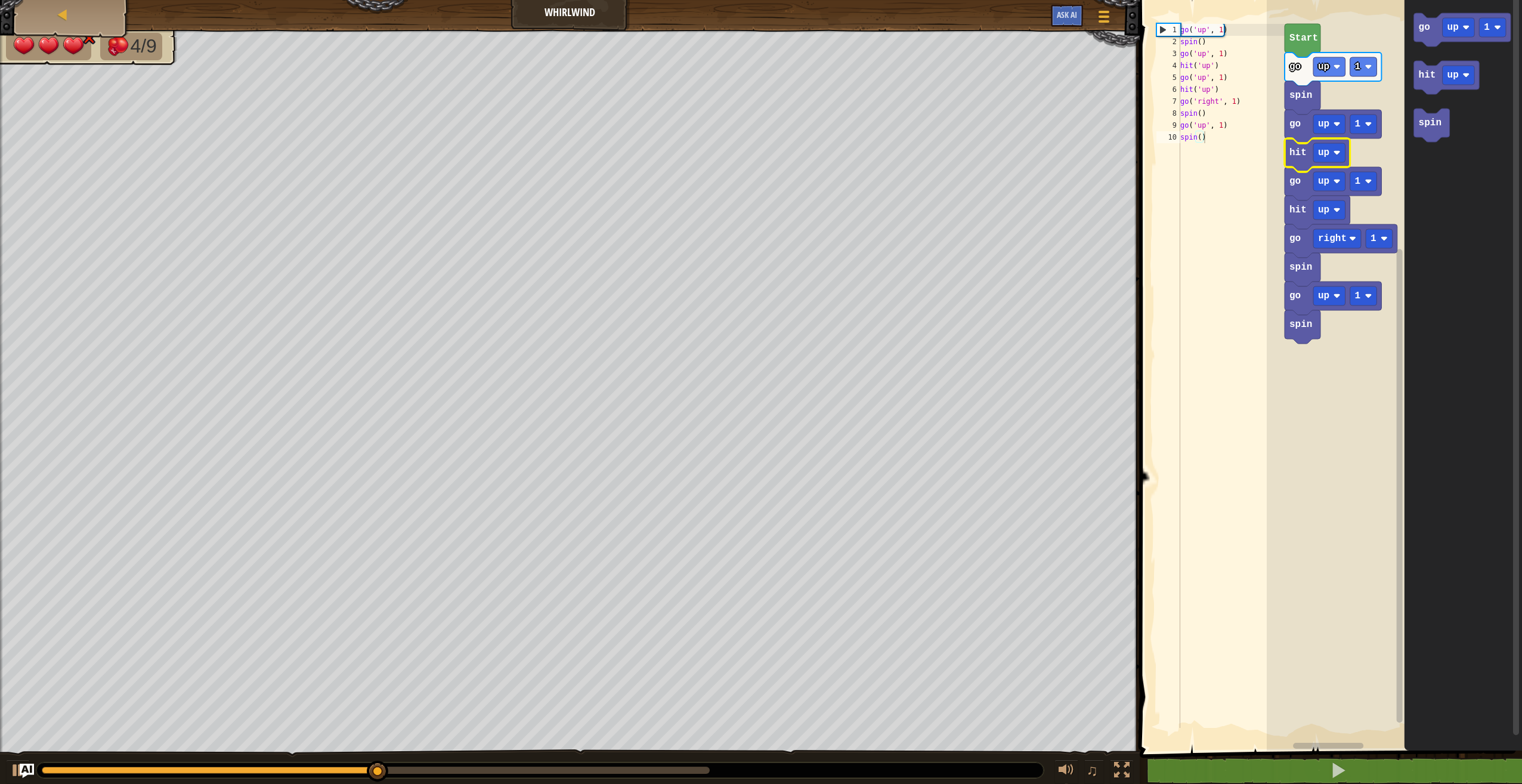
click at [1304, 158] on text "hit" at bounding box center [1298, 153] width 17 height 11
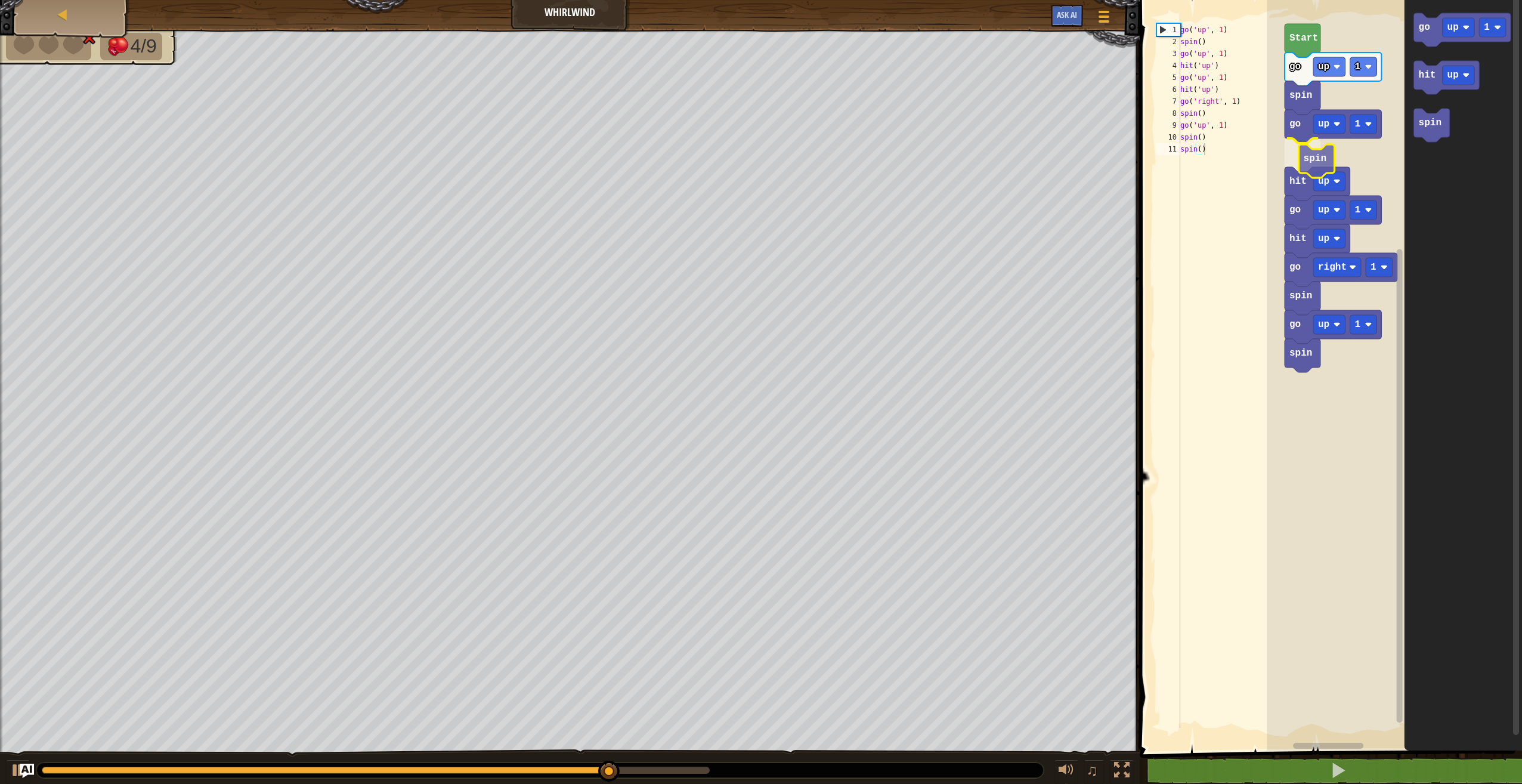
click at [1314, 164] on div "Start go up 1 spin go up 1 spin hit up go up 1 hit up go right 1 spin go up 1 s…" at bounding box center [1394, 372] width 255 height 756
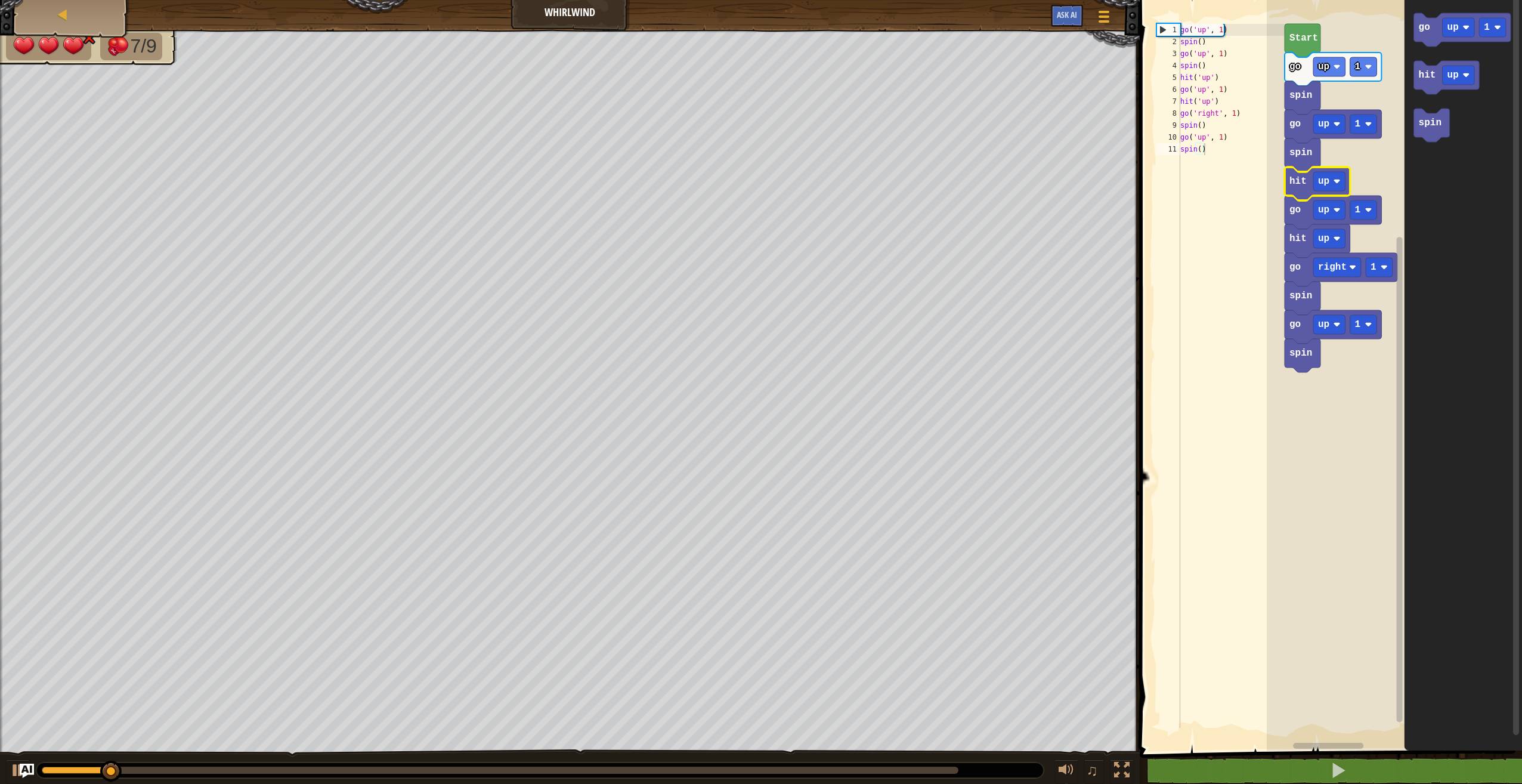
click at [1300, 188] on icon "Blockly Workspace" at bounding box center [1318, 184] width 66 height 33
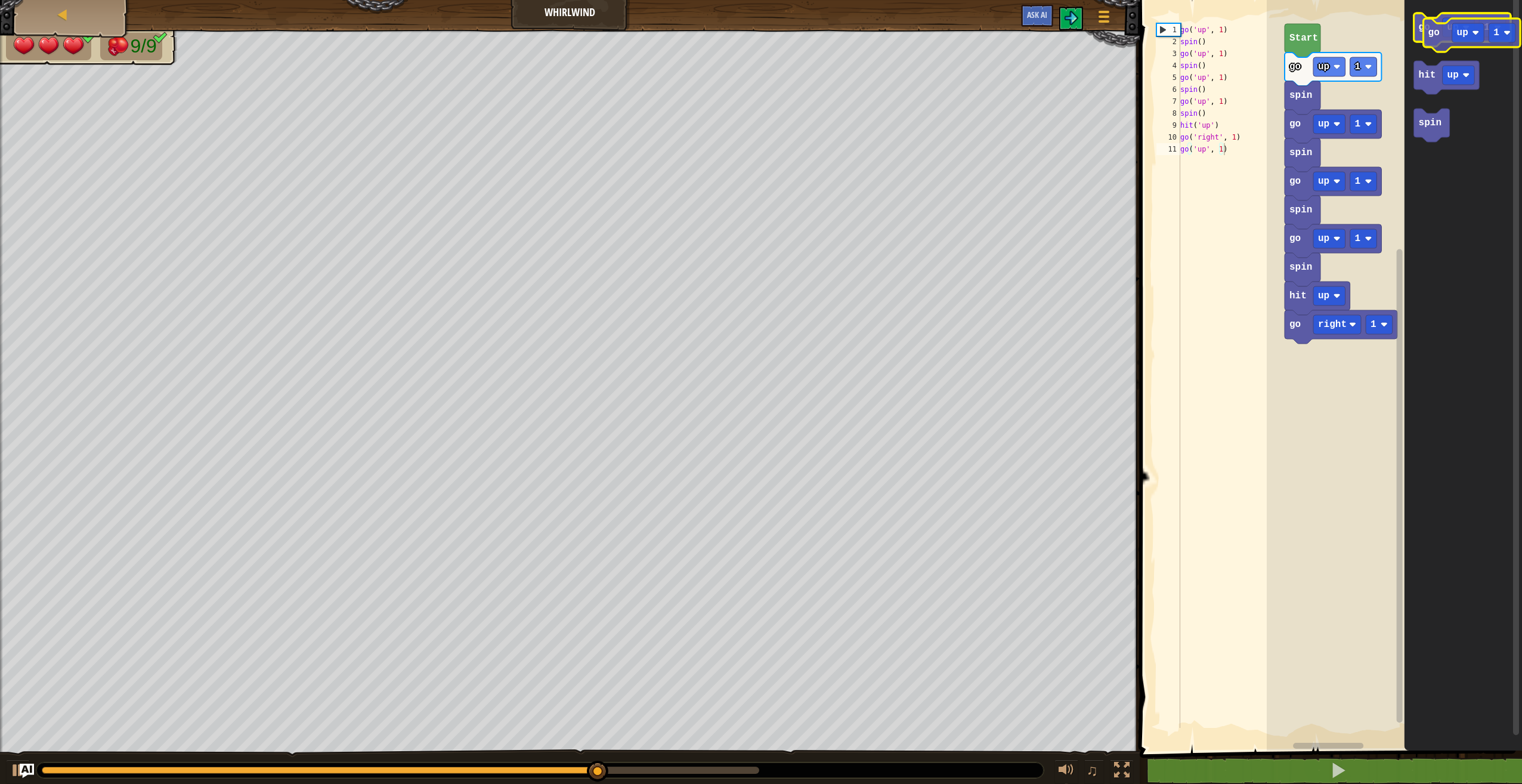
click at [1436, 40] on icon "Blockly Workspace" at bounding box center [1462, 30] width 97 height 33
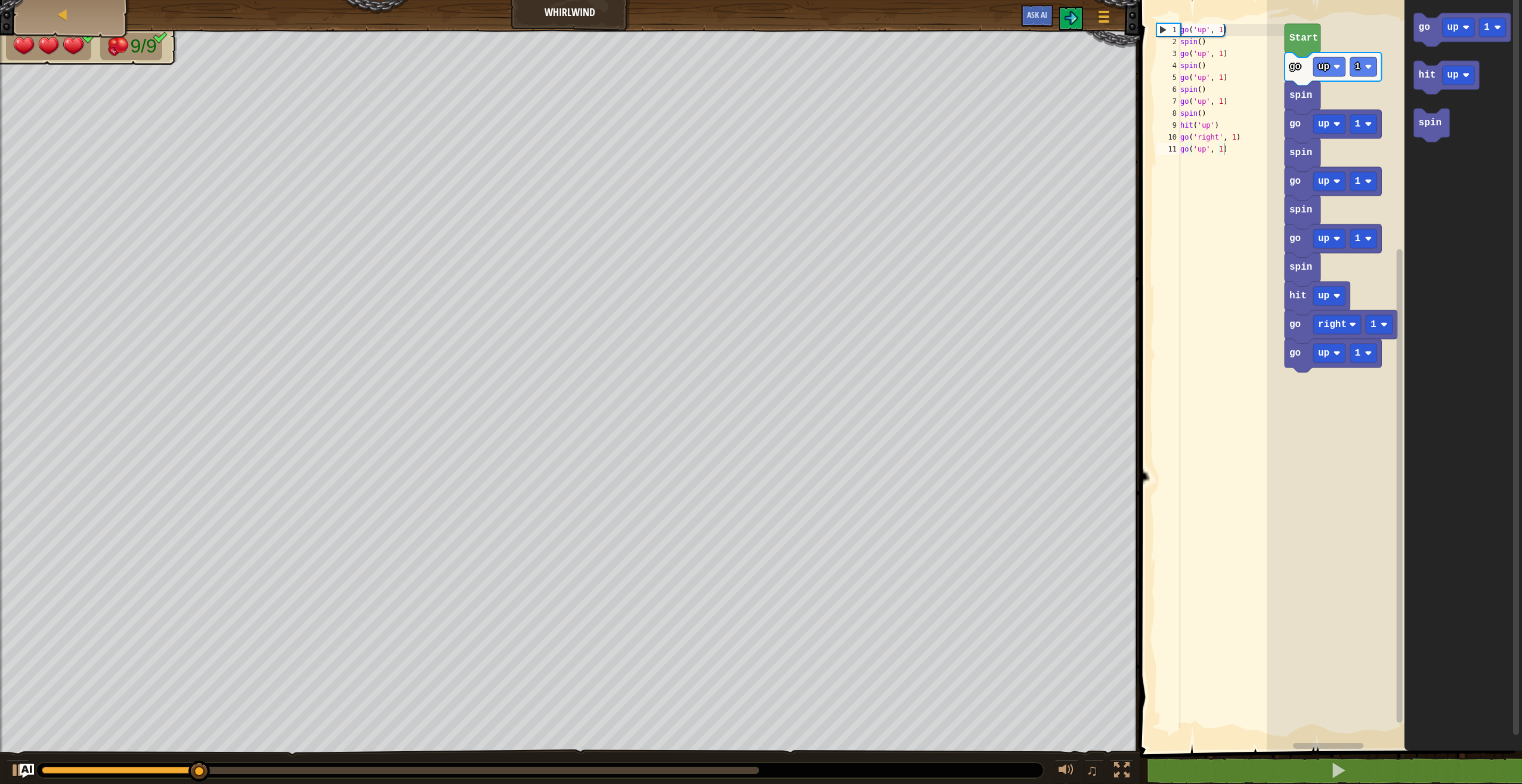
click at [1303, 353] on icon "Blockly Workspace" at bounding box center [1333, 355] width 97 height 33
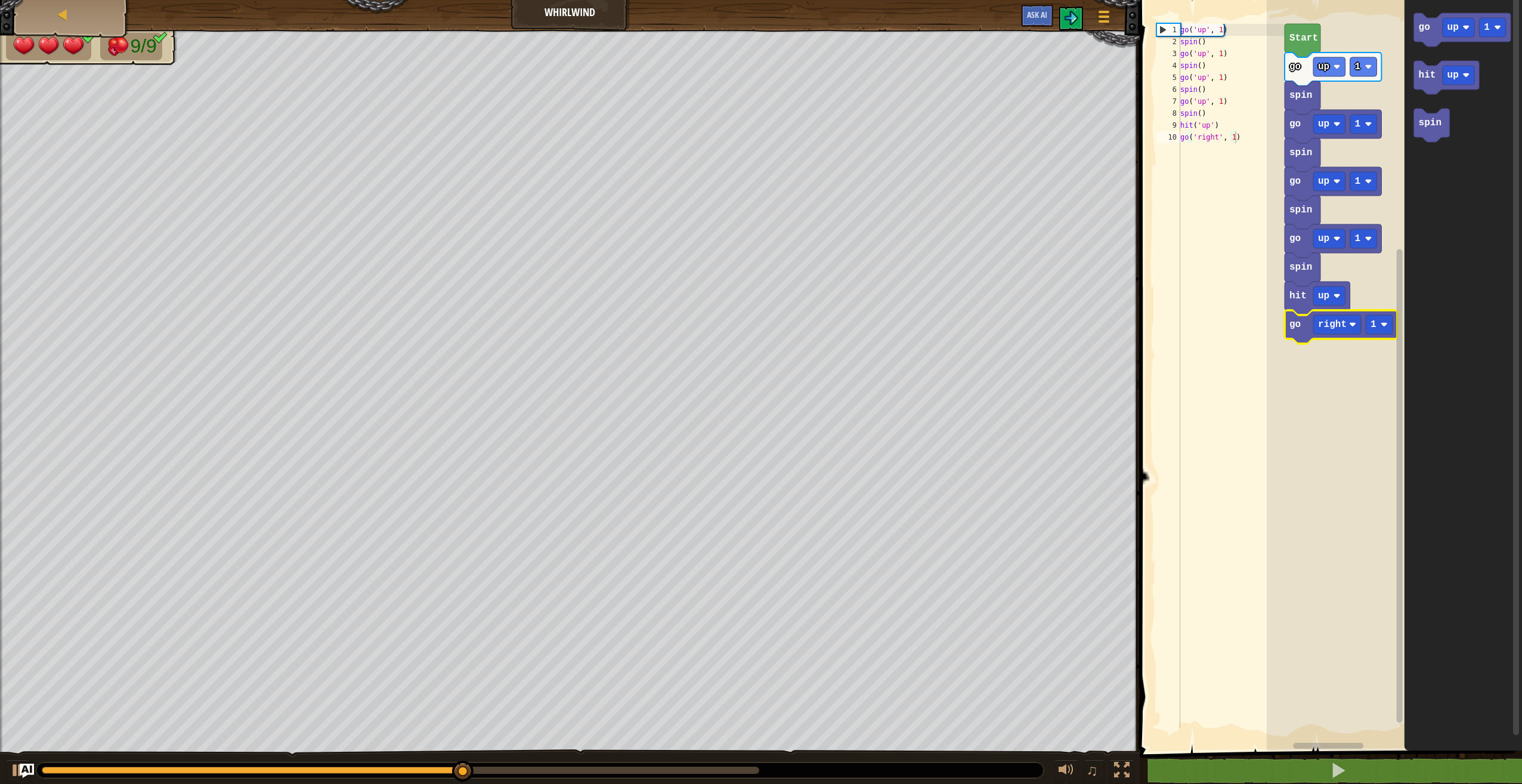
click at [1296, 323] on text "go" at bounding box center [1295, 325] width 12 height 11
click at [1298, 300] on text "hit" at bounding box center [1298, 296] width 17 height 11
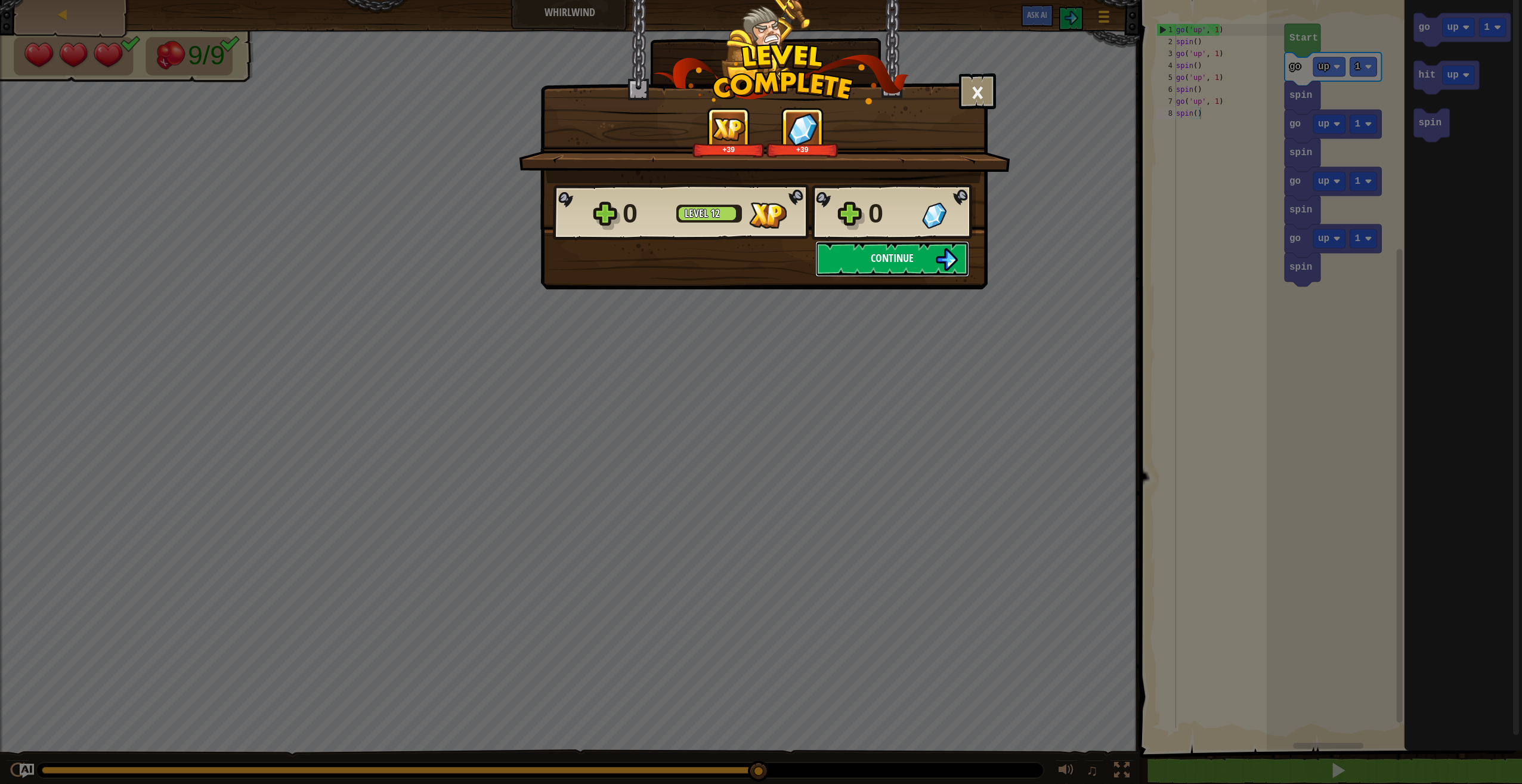
click at [931, 264] on button "Continue" at bounding box center [893, 259] width 154 height 36
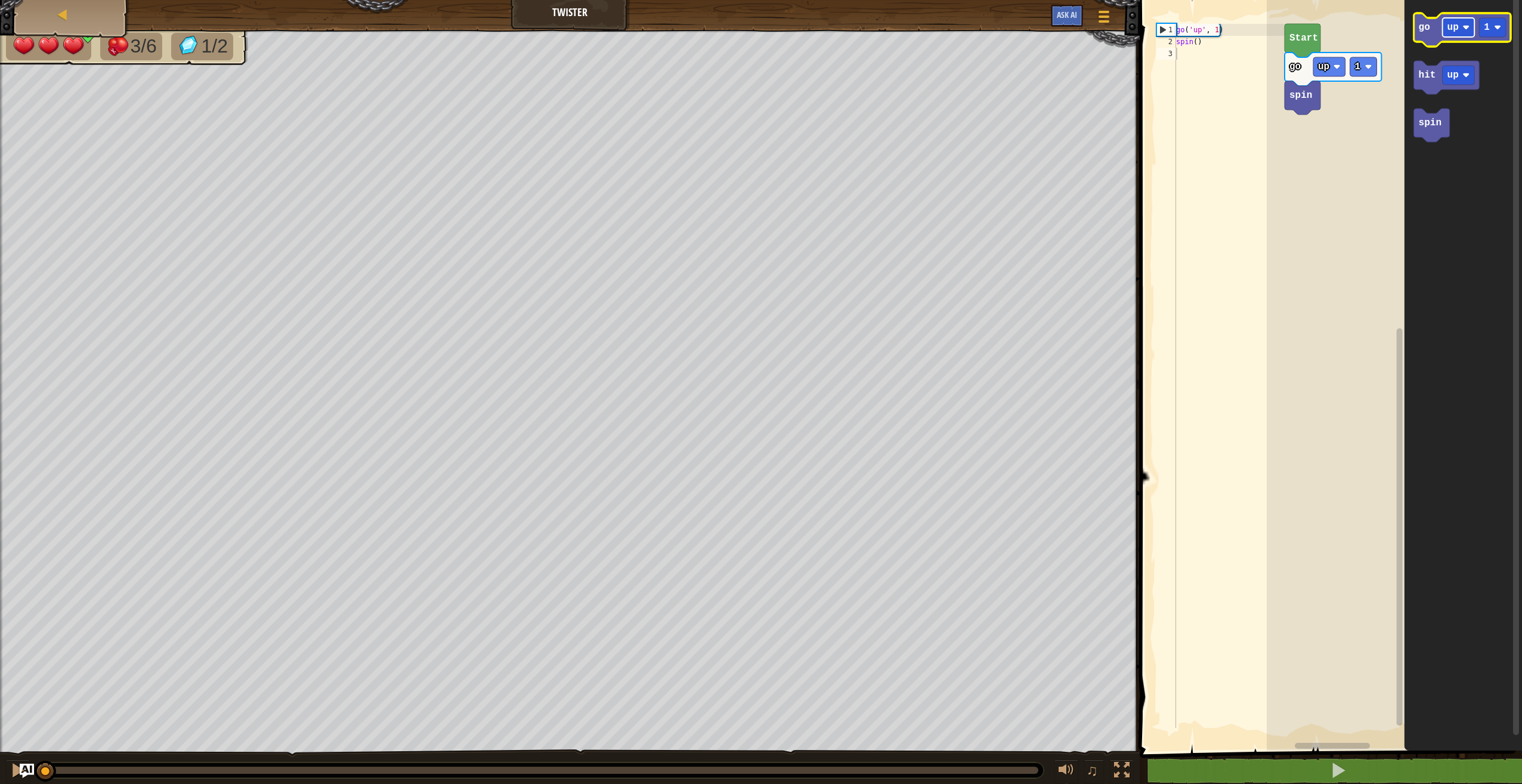
click at [1444, 25] on rect "Blockly Workspace" at bounding box center [1460, 27] width 33 height 19
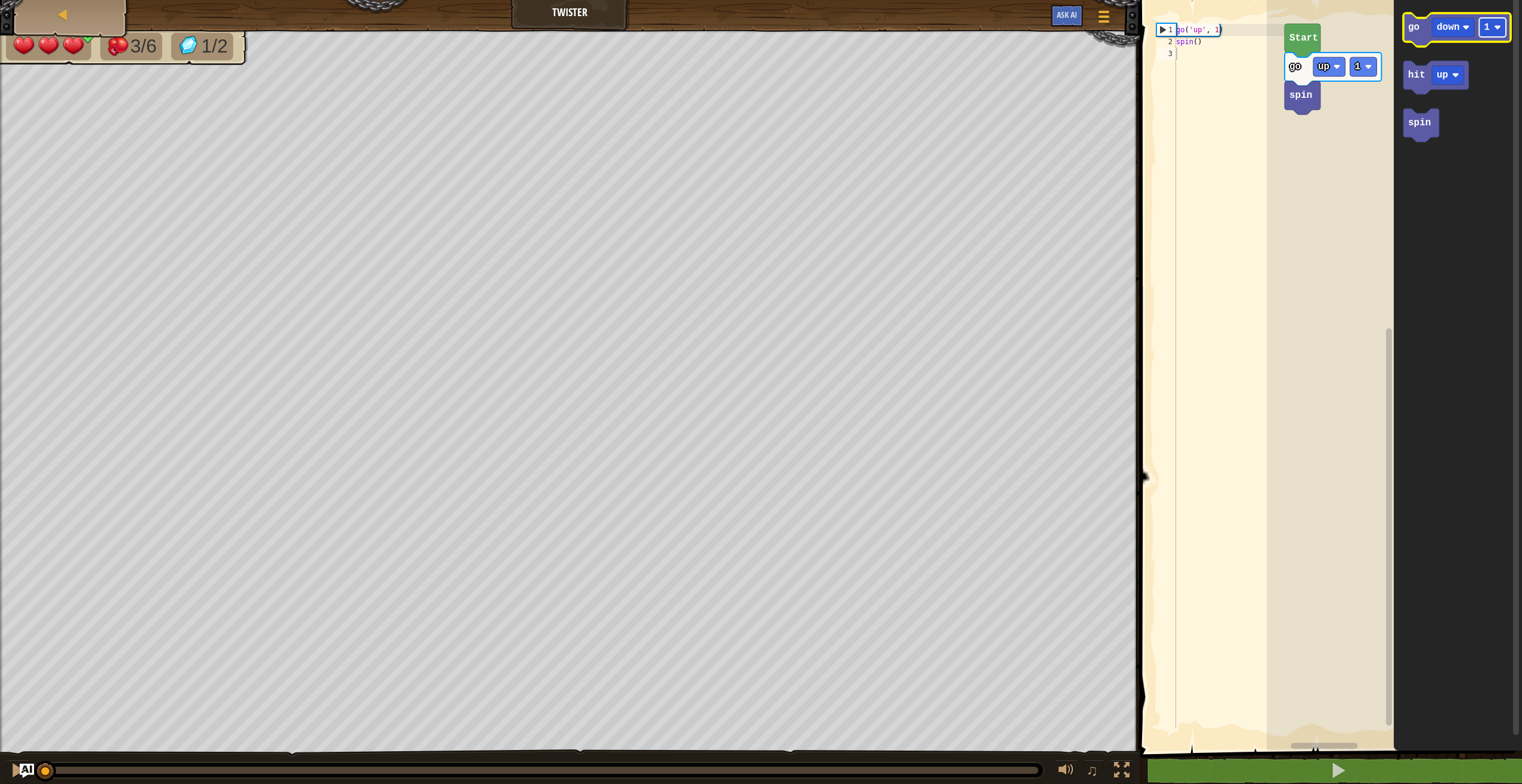
click at [1497, 22] on rect "Blockly Workspace" at bounding box center [1493, 27] width 27 height 19
click at [1413, 52] on icon "go down 2 hit up spin" at bounding box center [1458, 372] width 128 height 756
click at [1413, 25] on text "go" at bounding box center [1413, 27] width 12 height 11
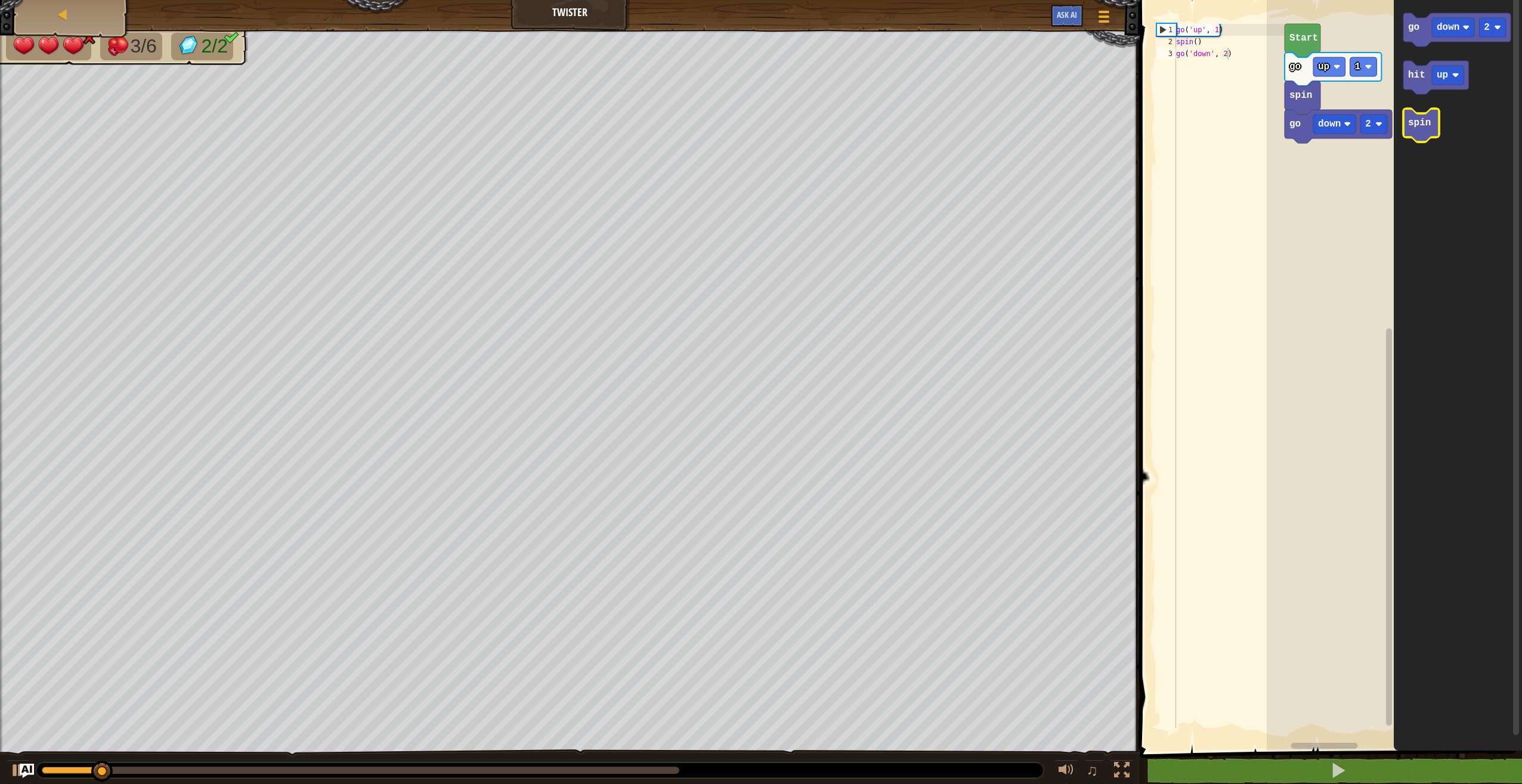
click at [1408, 116] on icon "Blockly Workspace" at bounding box center [1422, 125] width 36 height 33
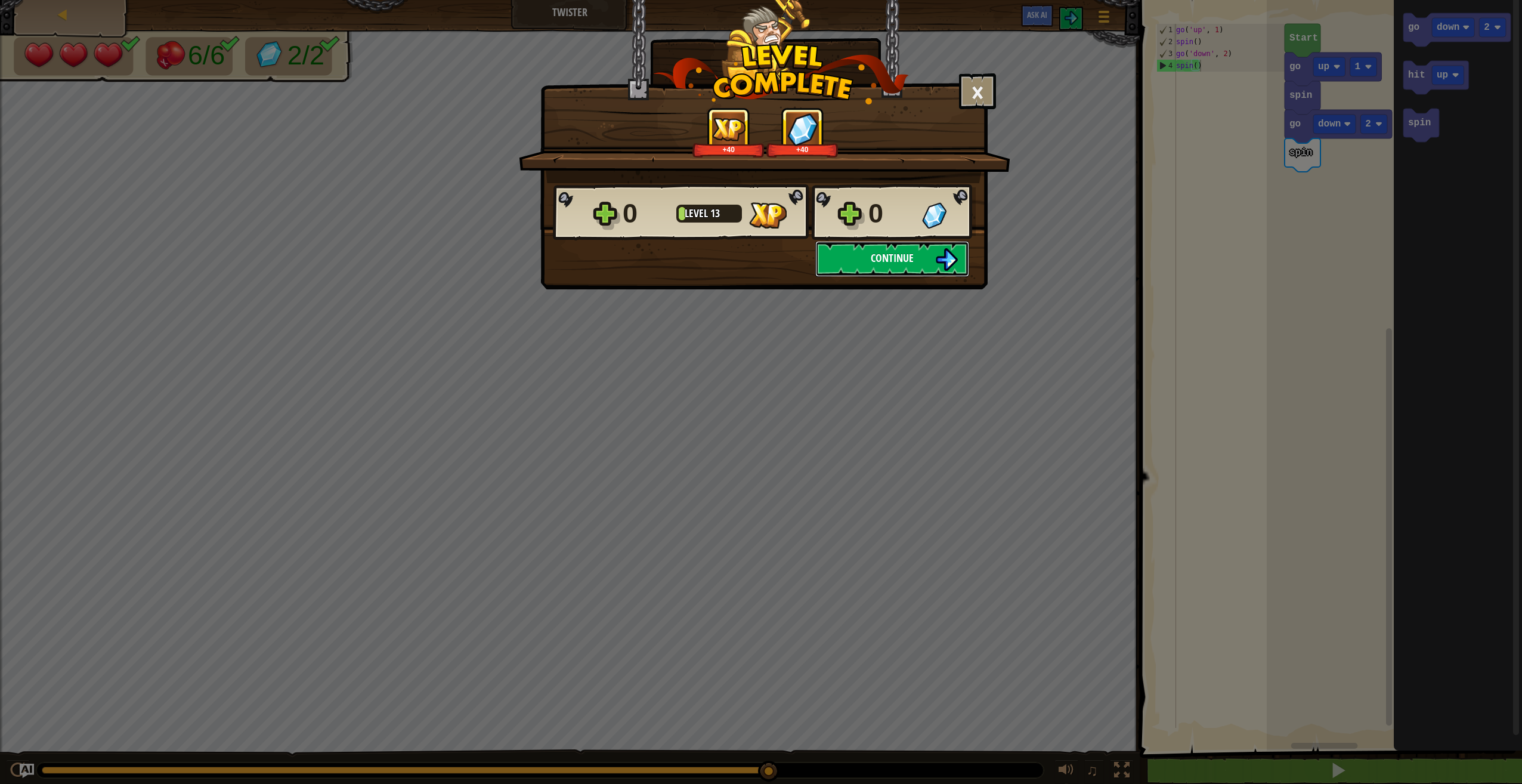
click at [893, 253] on span "Continue" at bounding box center [892, 258] width 43 height 14
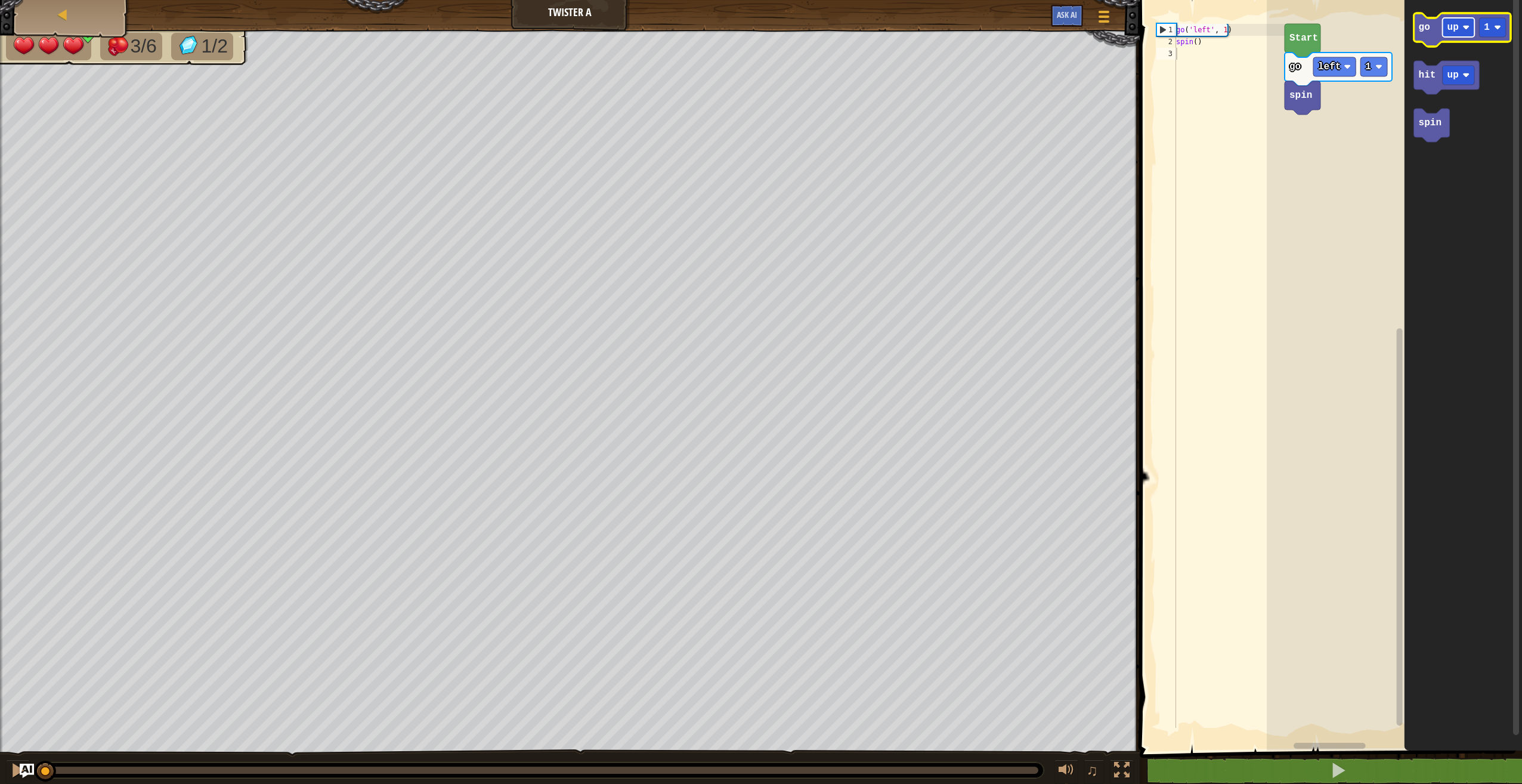
click at [1458, 29] on text "up" at bounding box center [1453, 27] width 12 height 11
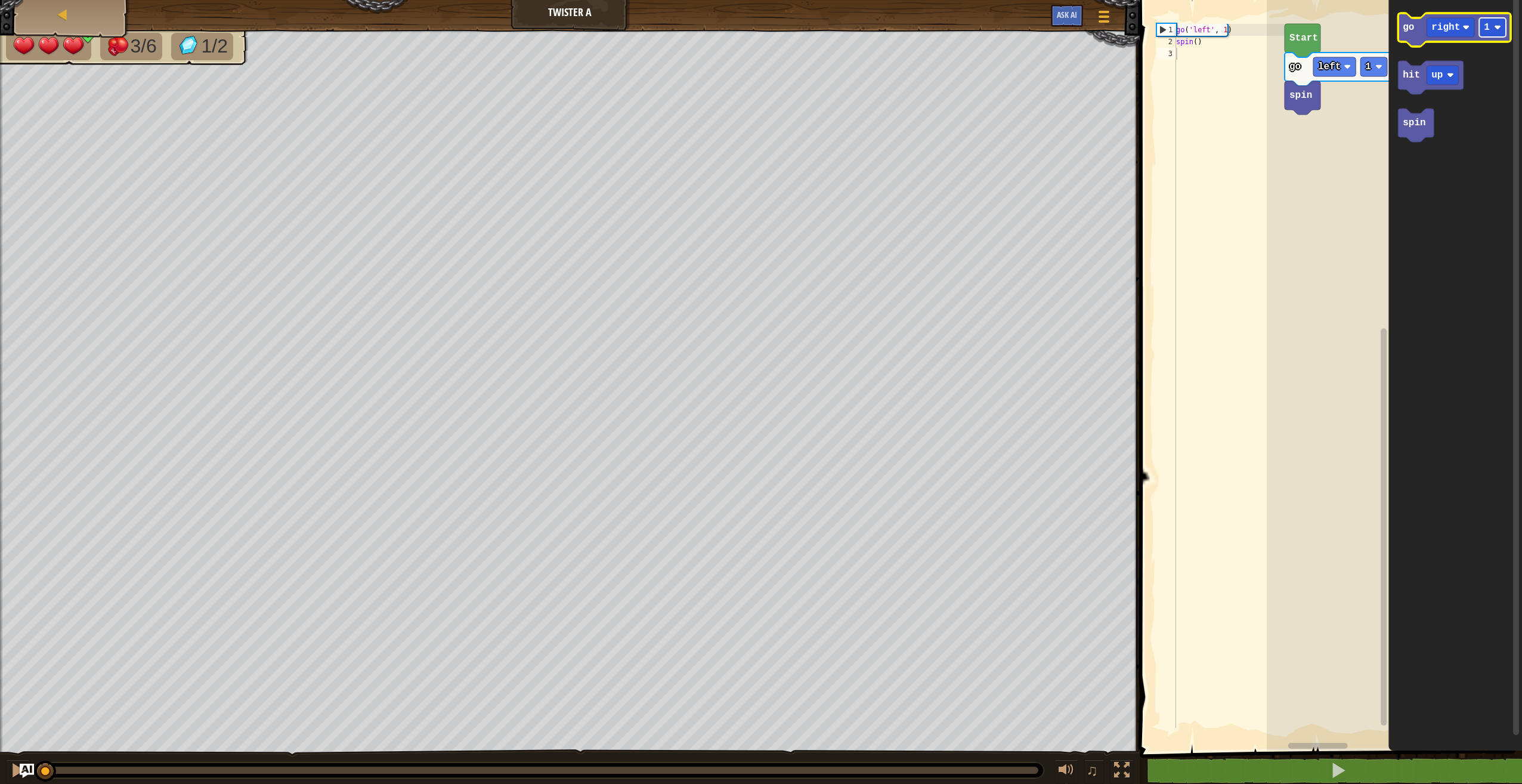
click at [1497, 34] on rect "Blockly Workspace" at bounding box center [1493, 27] width 27 height 19
click at [1410, 21] on g "go right 2" at bounding box center [1454, 30] width 113 height 33
click at [1412, 30] on text "go" at bounding box center [1408, 27] width 12 height 11
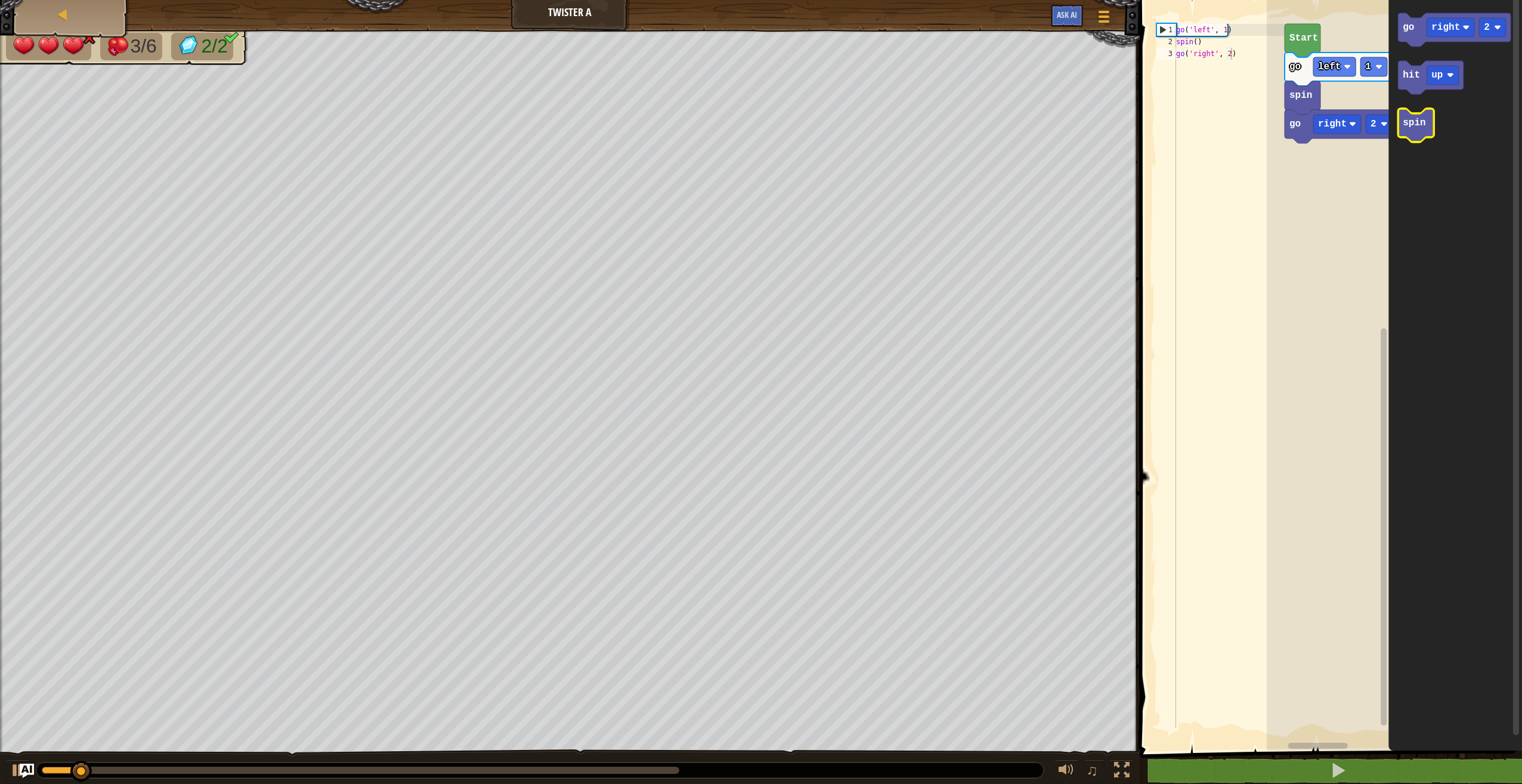
click at [1413, 140] on icon "Blockly Workspace" at bounding box center [1416, 125] width 36 height 33
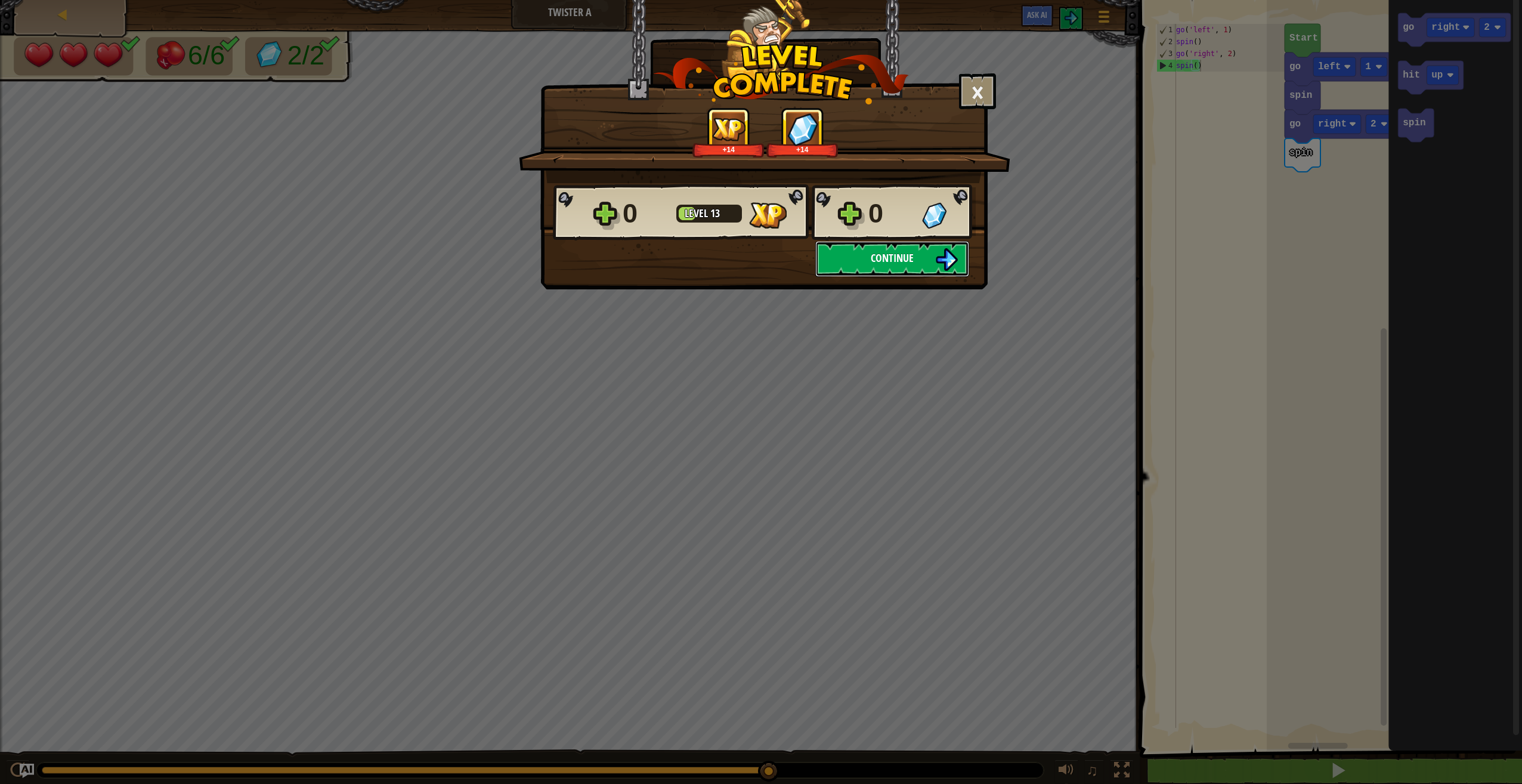
click at [900, 260] on span "Continue" at bounding box center [892, 258] width 43 height 14
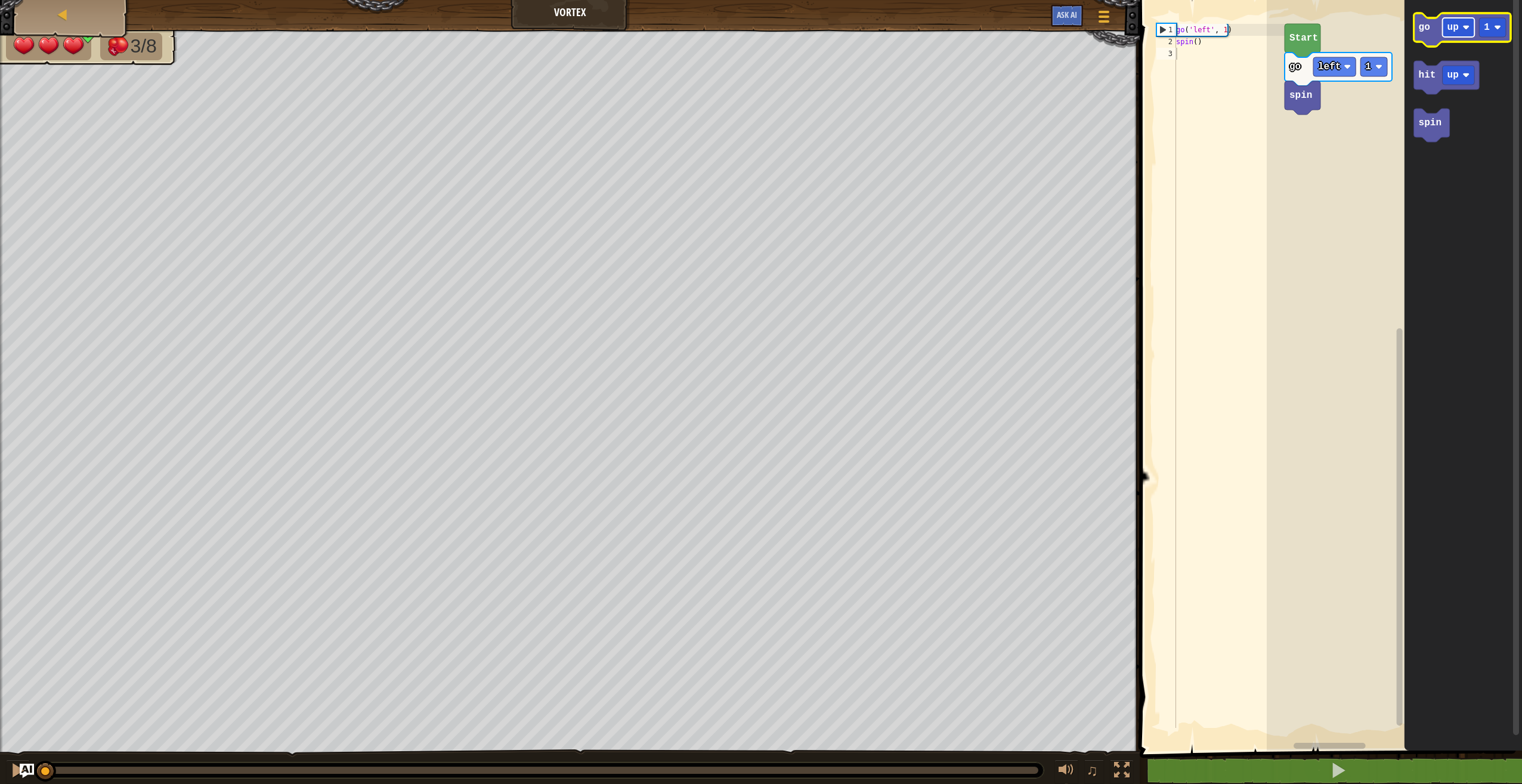
click at [1448, 25] on text "up" at bounding box center [1453, 27] width 12 height 11
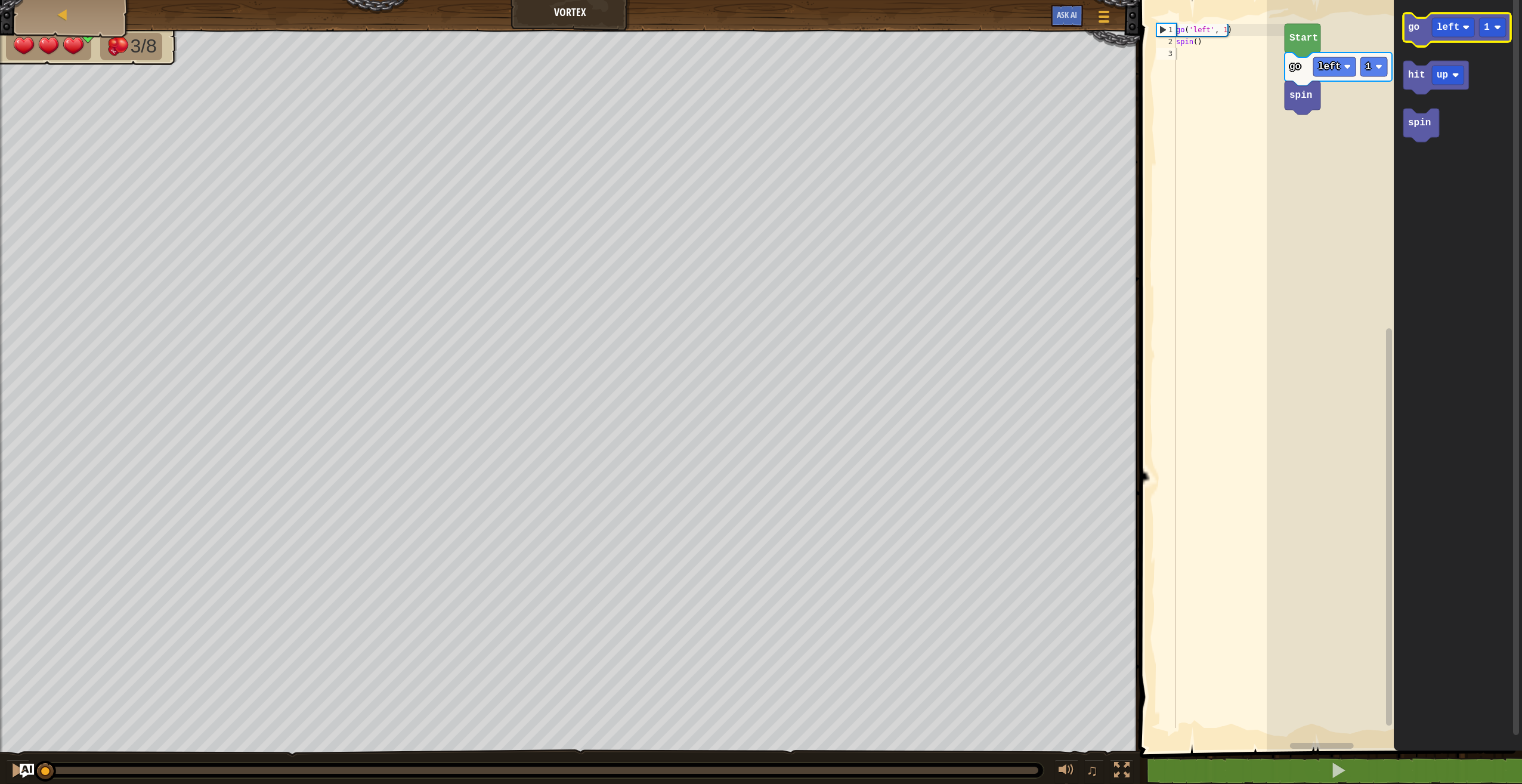
click at [1419, 33] on icon "Blockly Workspace" at bounding box center [1457, 30] width 108 height 33
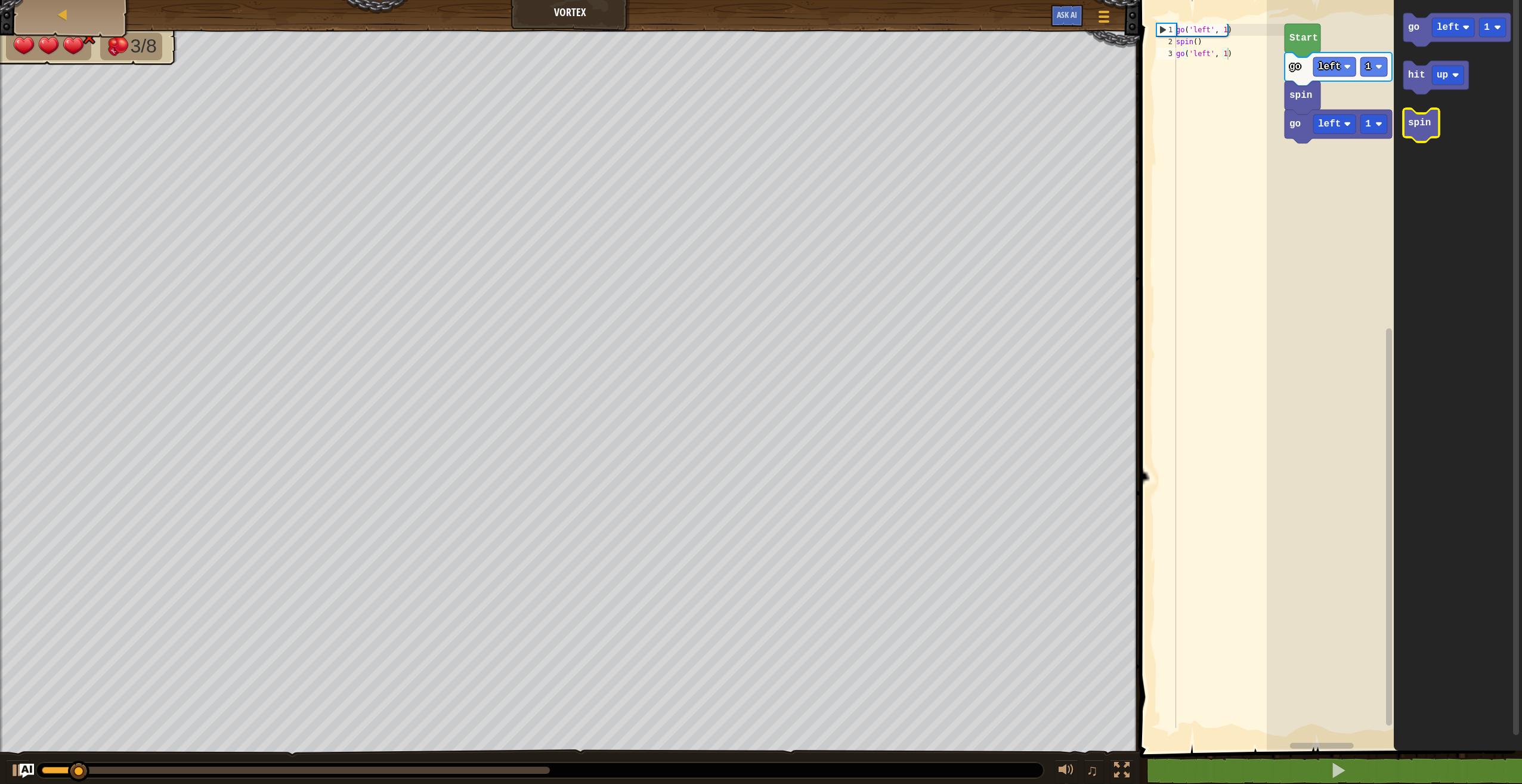
click at [1420, 122] on text "spin" at bounding box center [1419, 123] width 23 height 11
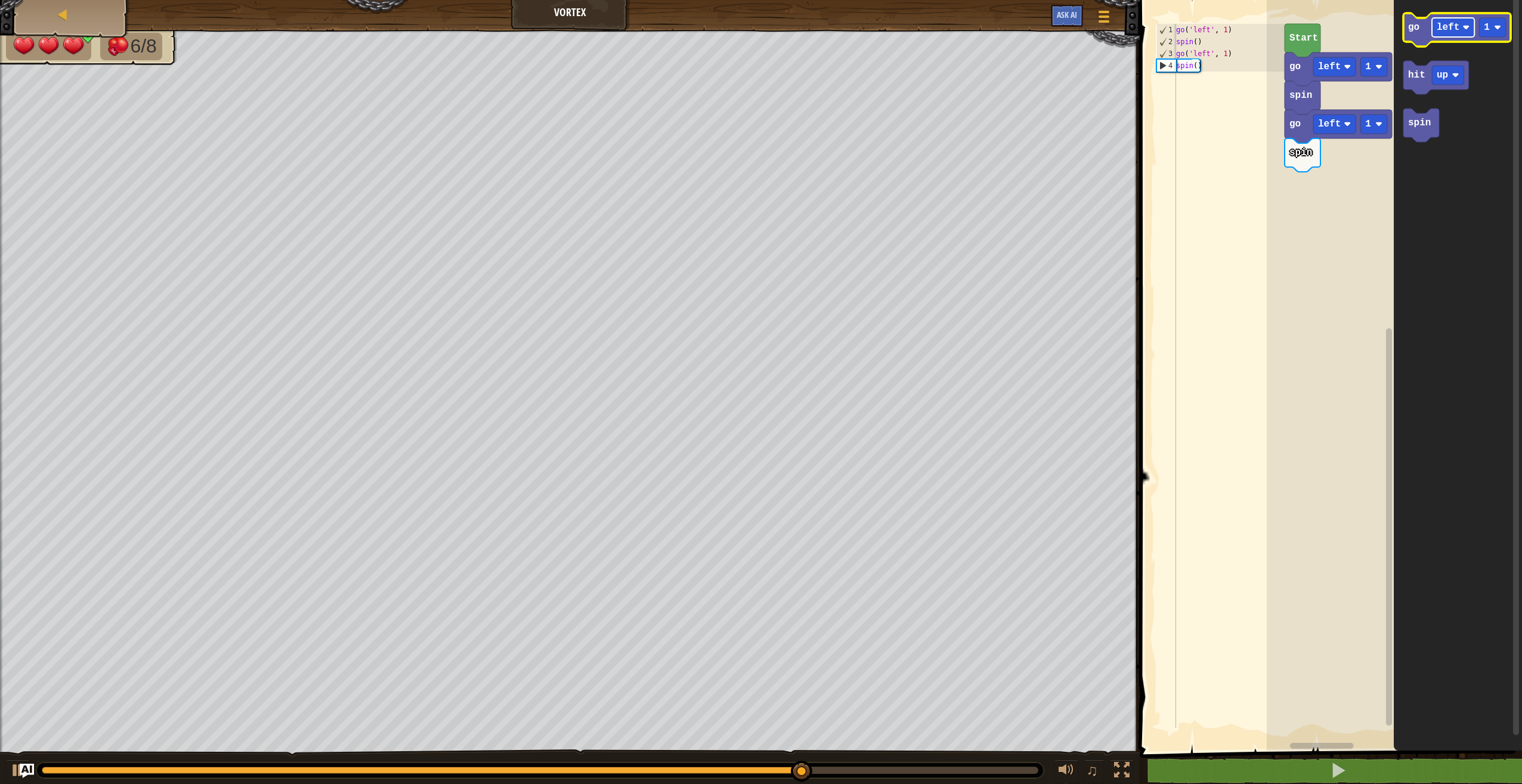
click at [1450, 34] on rect "Blockly Workspace" at bounding box center [1453, 27] width 43 height 19
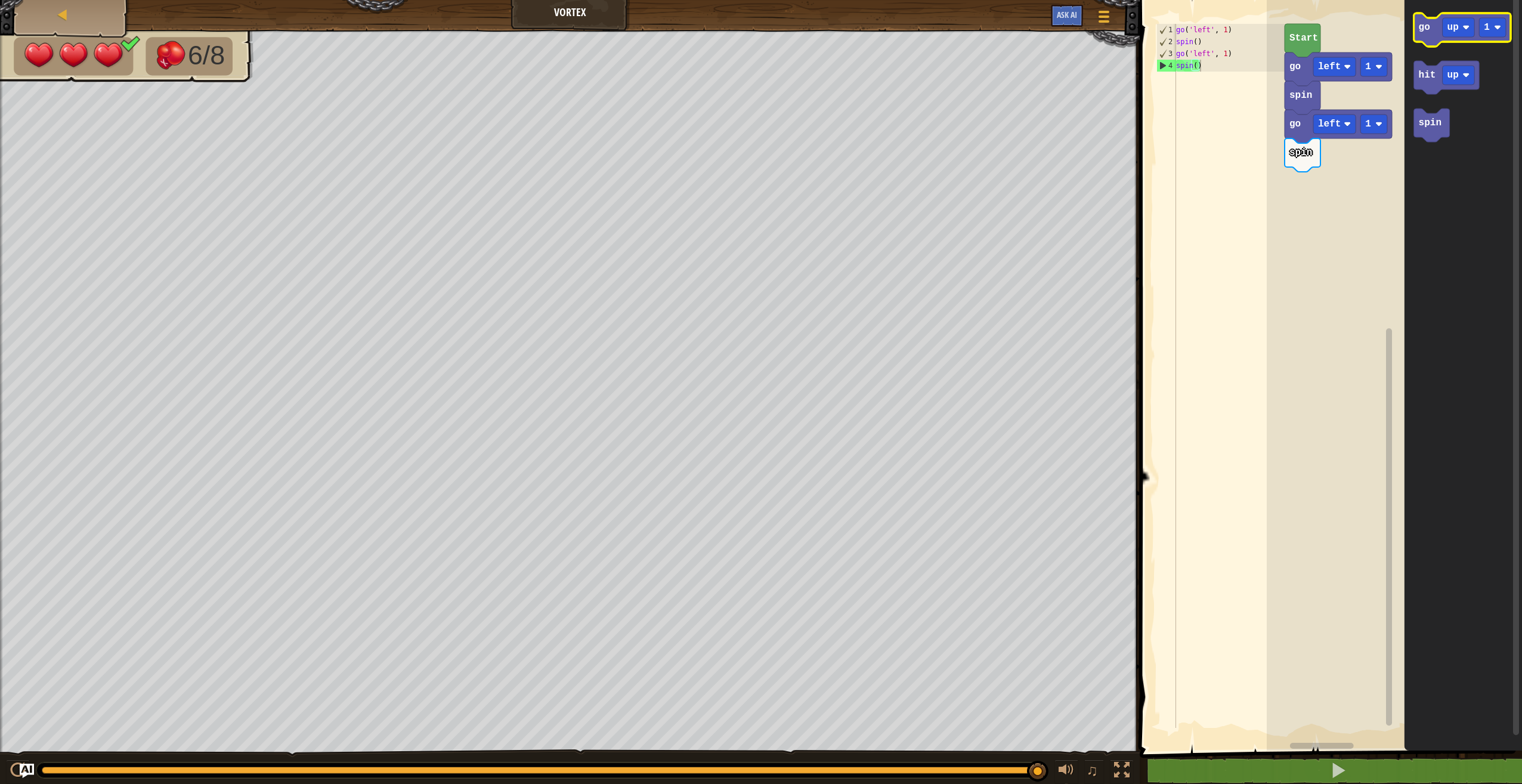
click at [1438, 23] on icon "Blockly Workspace" at bounding box center [1462, 30] width 97 height 33
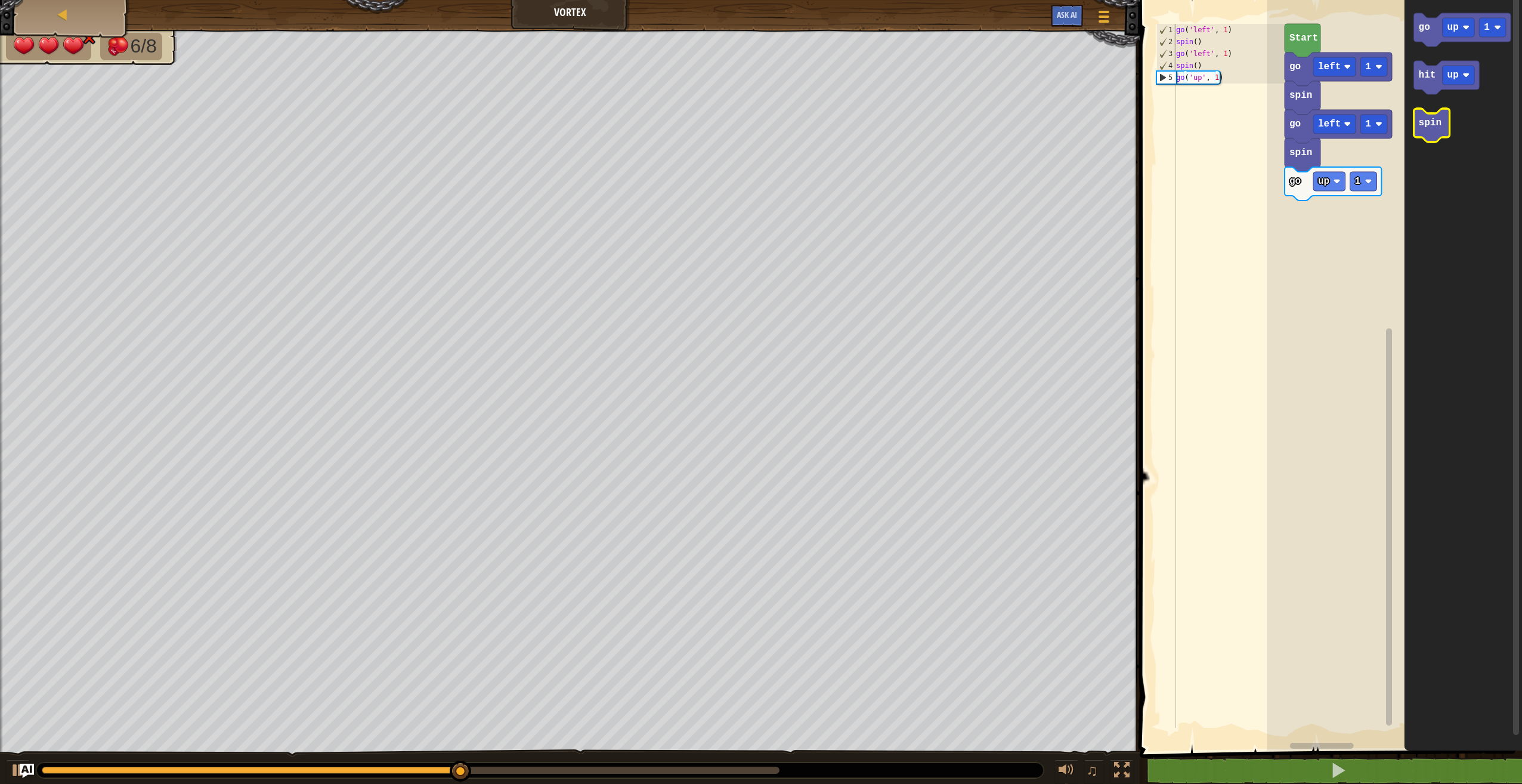
click at [1431, 131] on icon "Blockly Workspace" at bounding box center [1432, 125] width 36 height 33
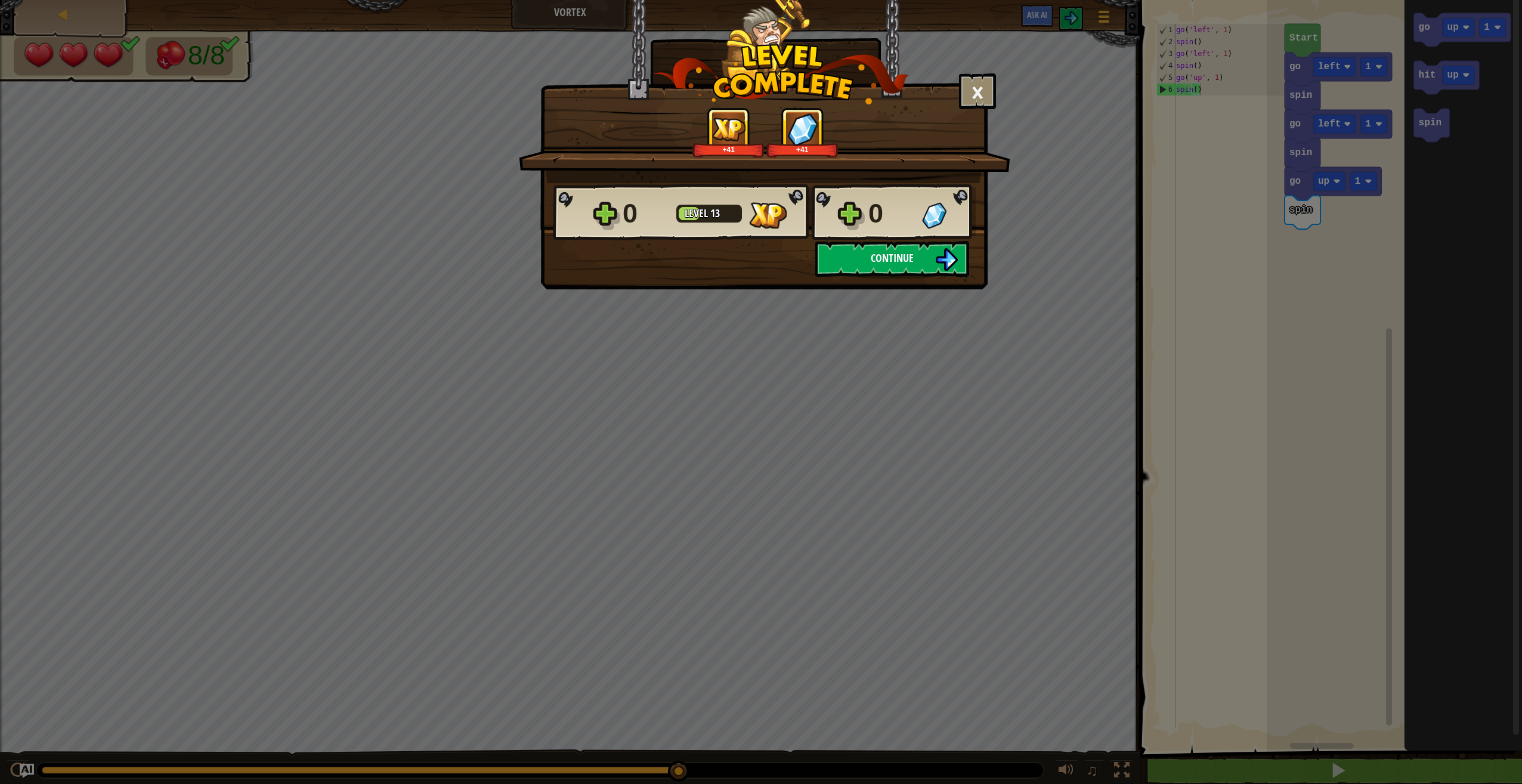
click at [921, 270] on button "Continue" at bounding box center [893, 259] width 154 height 36
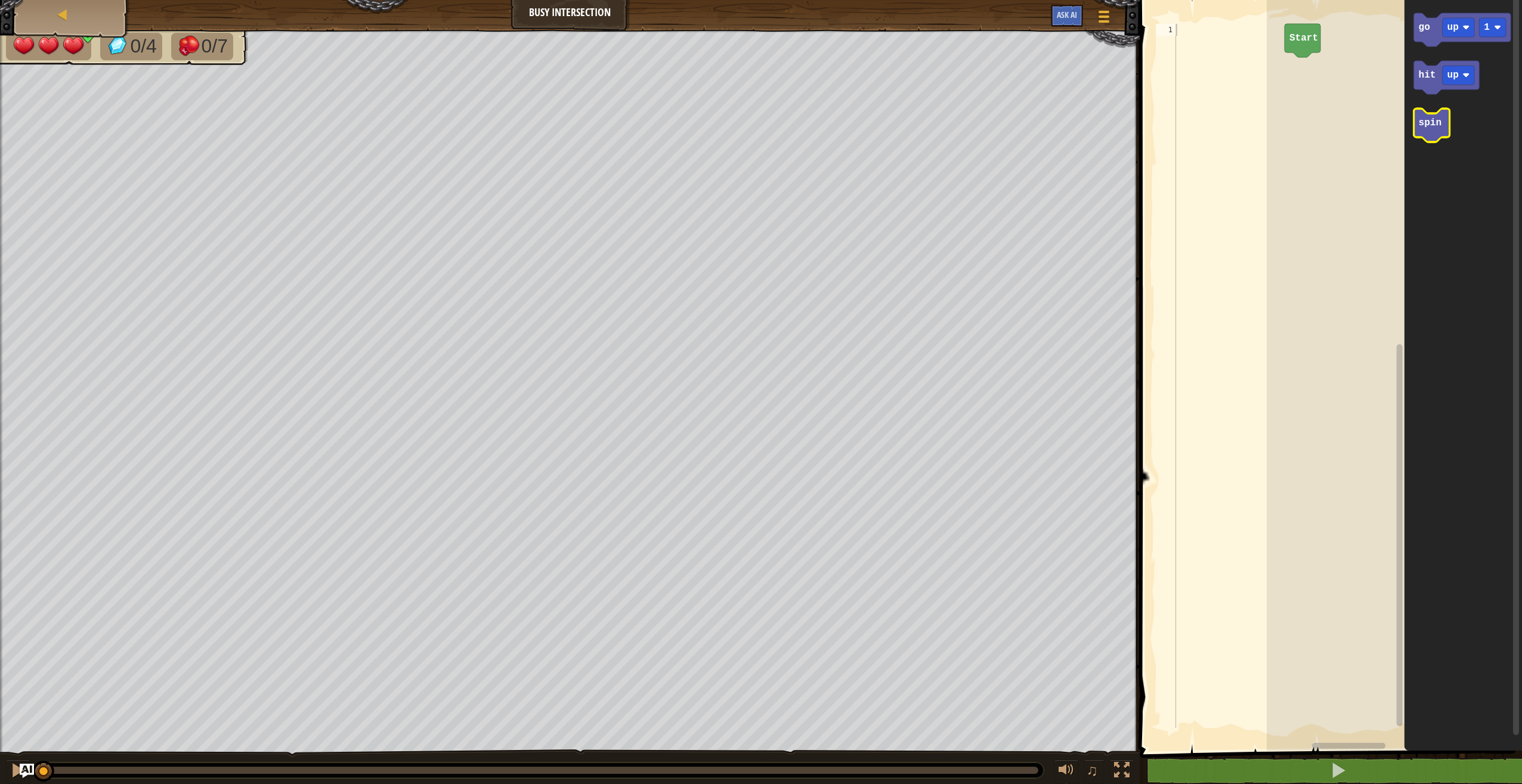
click at [1428, 118] on text "spin" at bounding box center [1430, 123] width 23 height 11
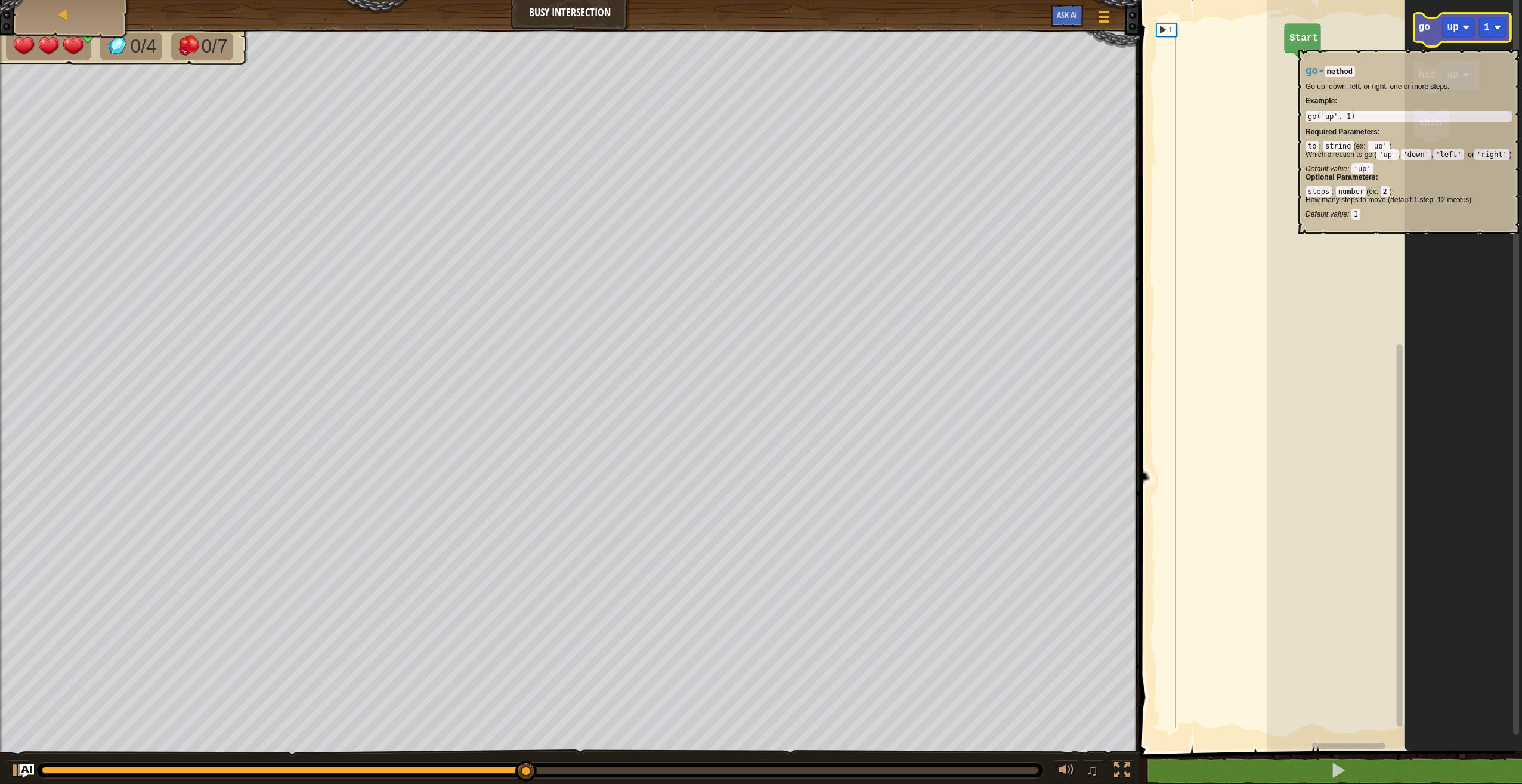
click at [1427, 43] on icon "Blockly Workspace" at bounding box center [1462, 30] width 97 height 33
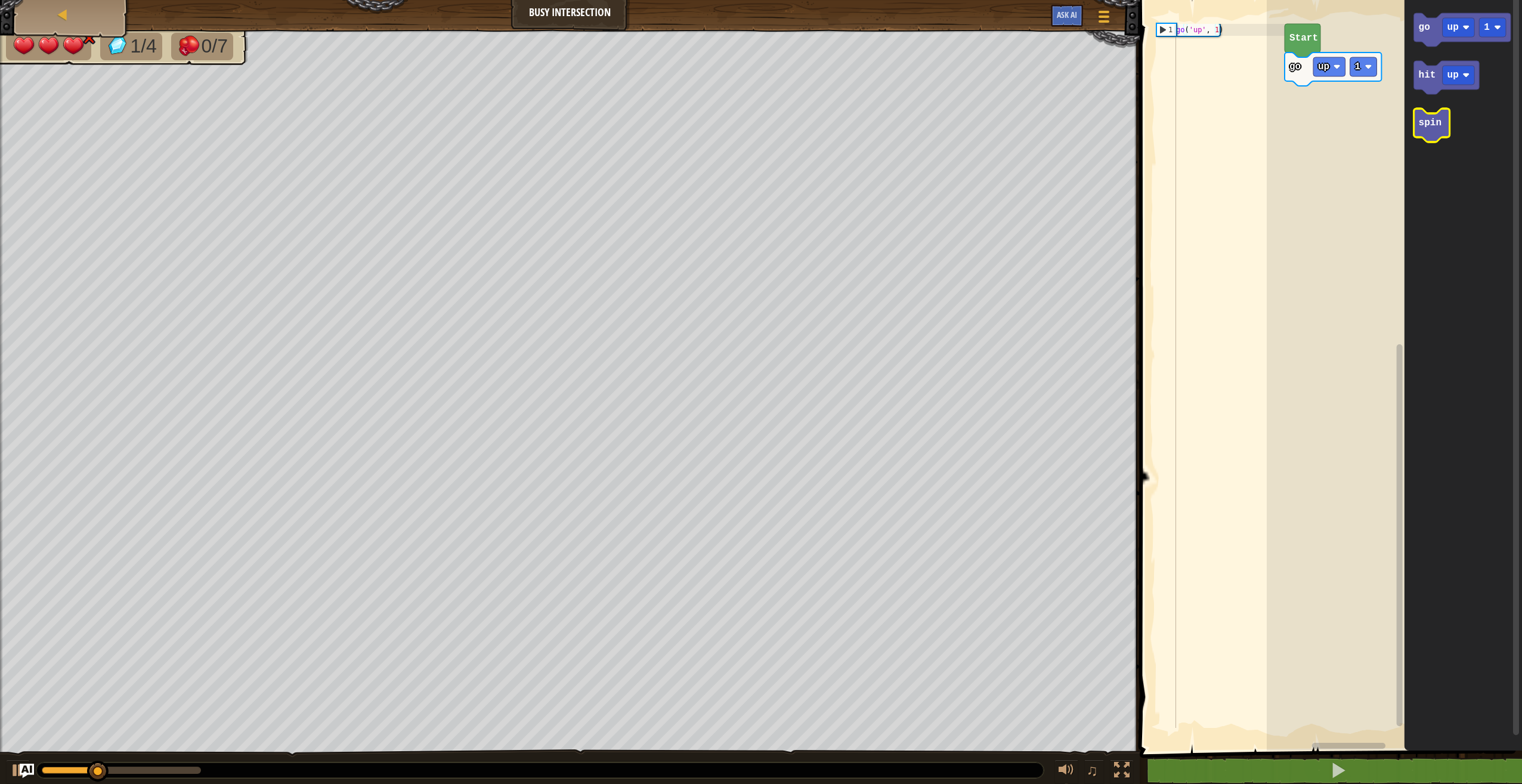
click at [1450, 120] on icon "Blockly Workspace" at bounding box center [1432, 125] width 36 height 33
click at [1422, 144] on icon "Blockly Workspace" at bounding box center [1463, 372] width 118 height 756
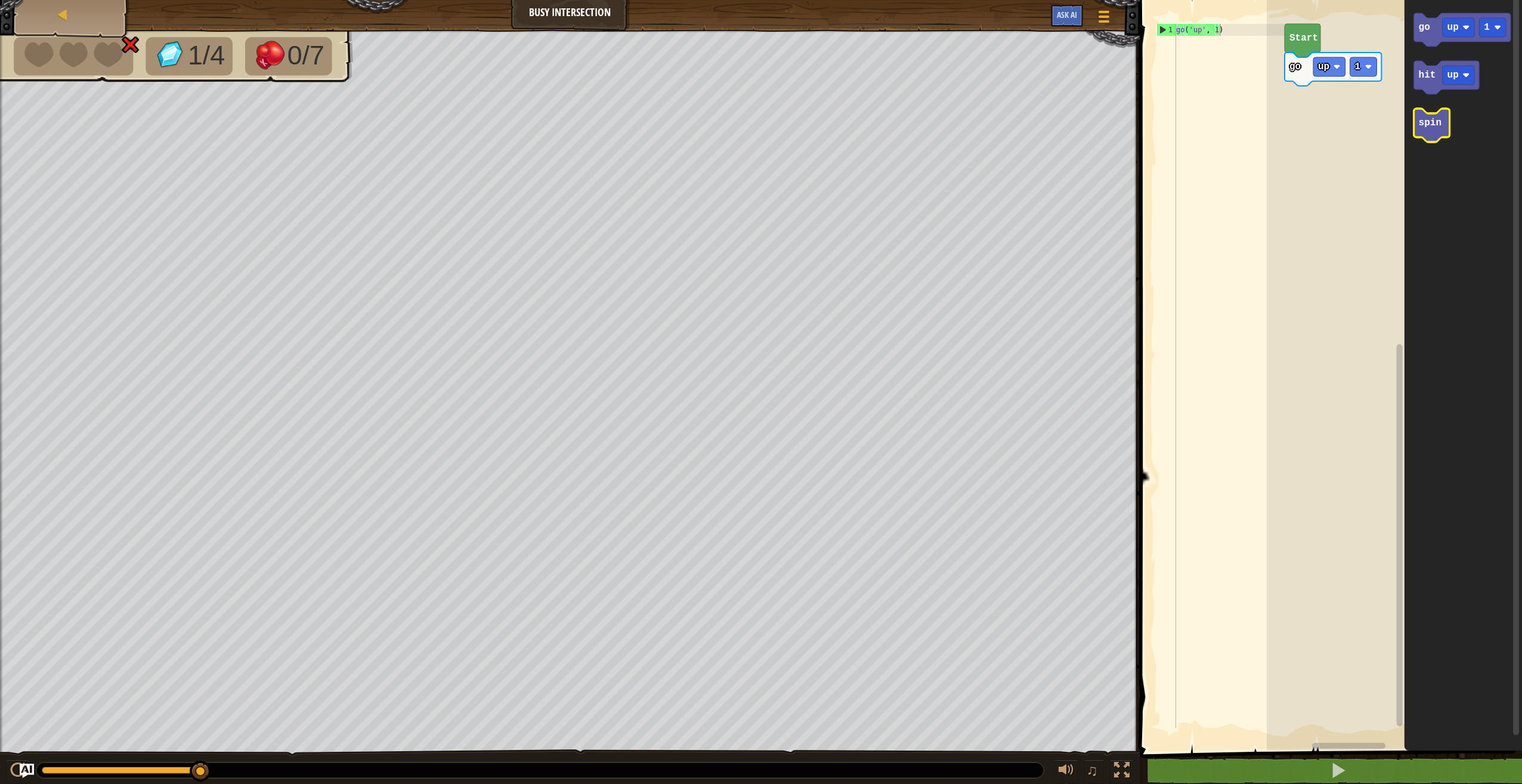
click at [1431, 132] on icon "Blockly Workspace" at bounding box center [1432, 125] width 36 height 33
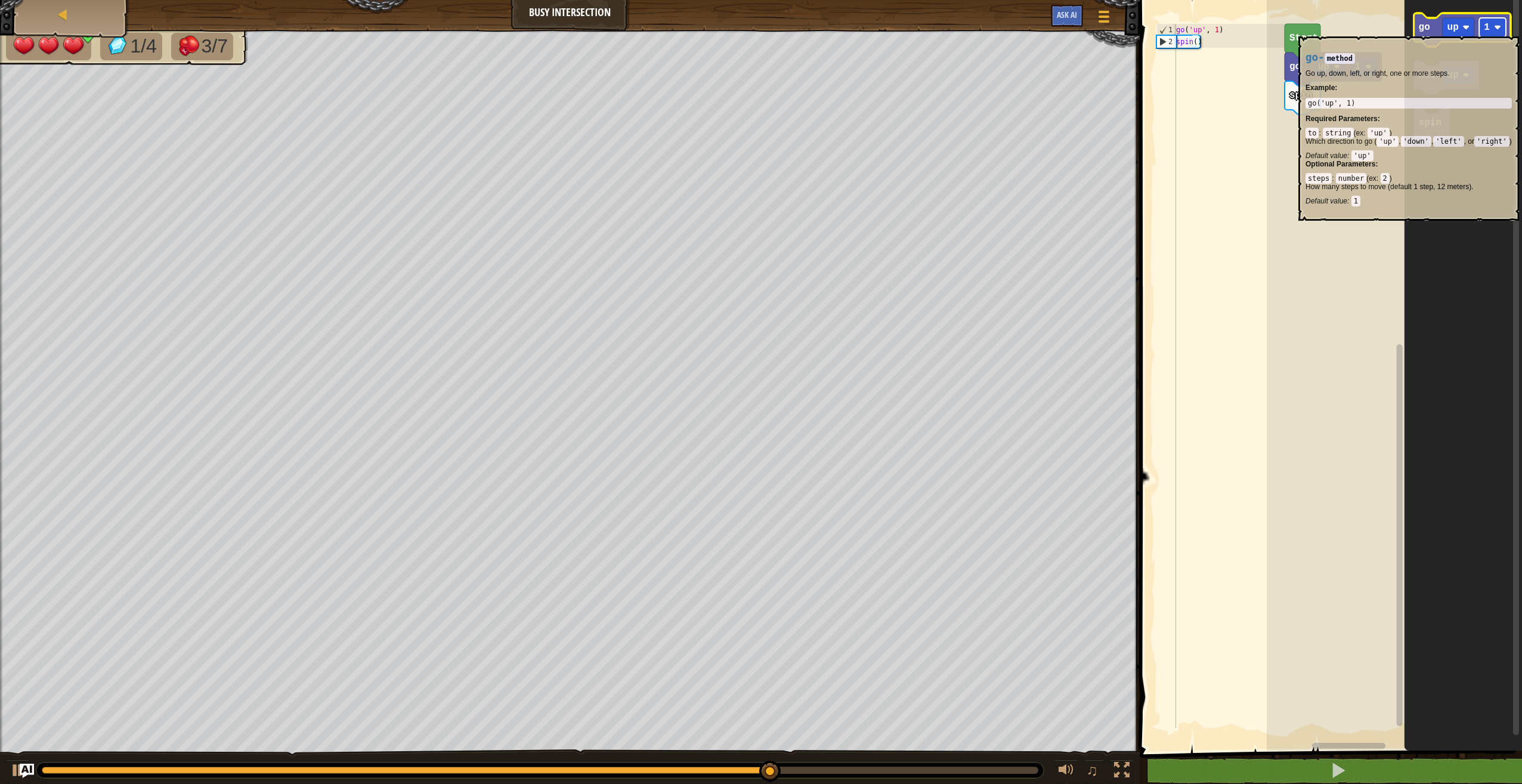
click at [1498, 31] on image "Blockly Workspace" at bounding box center [1498, 27] width 7 height 7
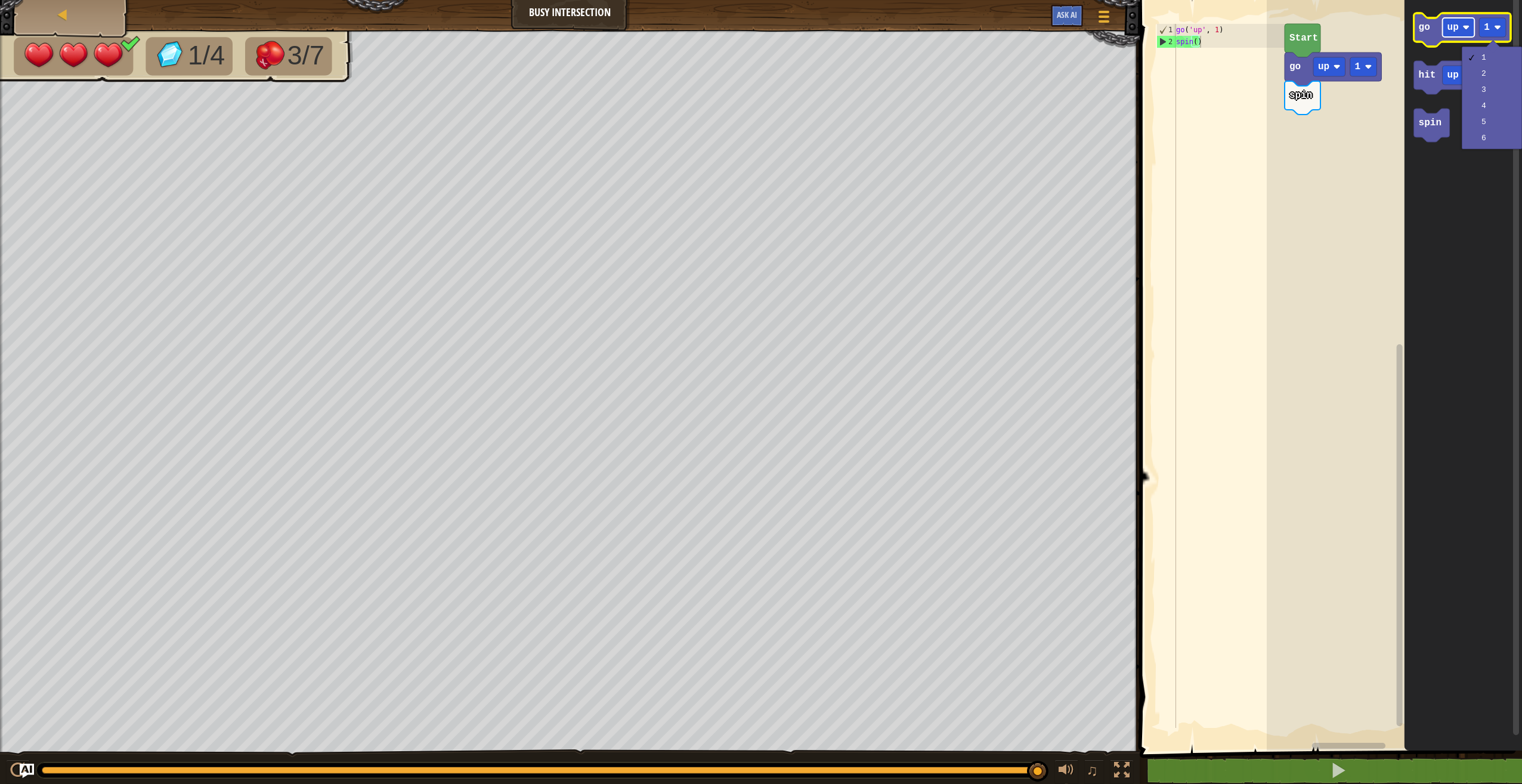
click at [1467, 34] on rect "Blockly Workspace" at bounding box center [1460, 27] width 33 height 19
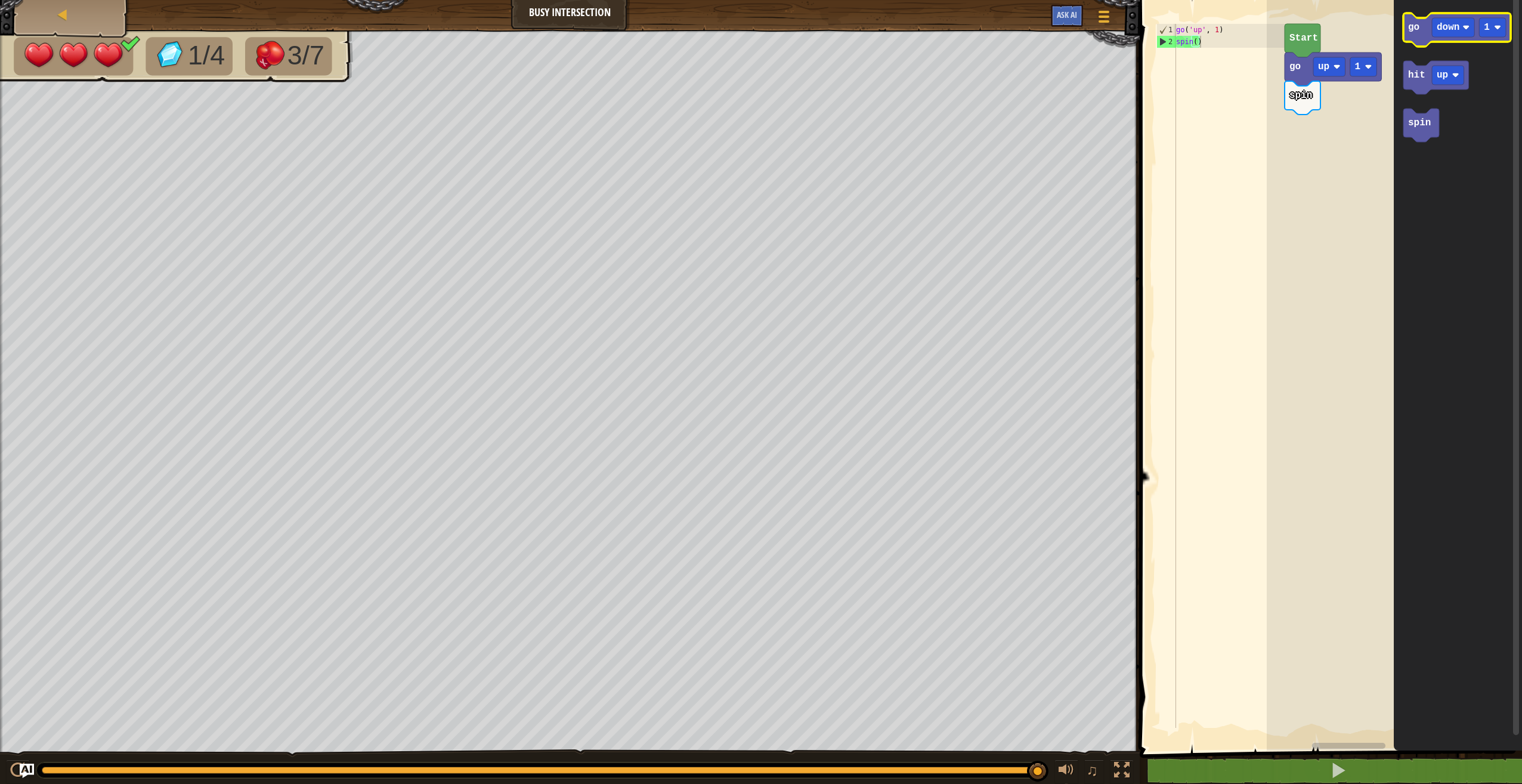
click at [1422, 30] on icon "Blockly Workspace" at bounding box center [1457, 30] width 108 height 33
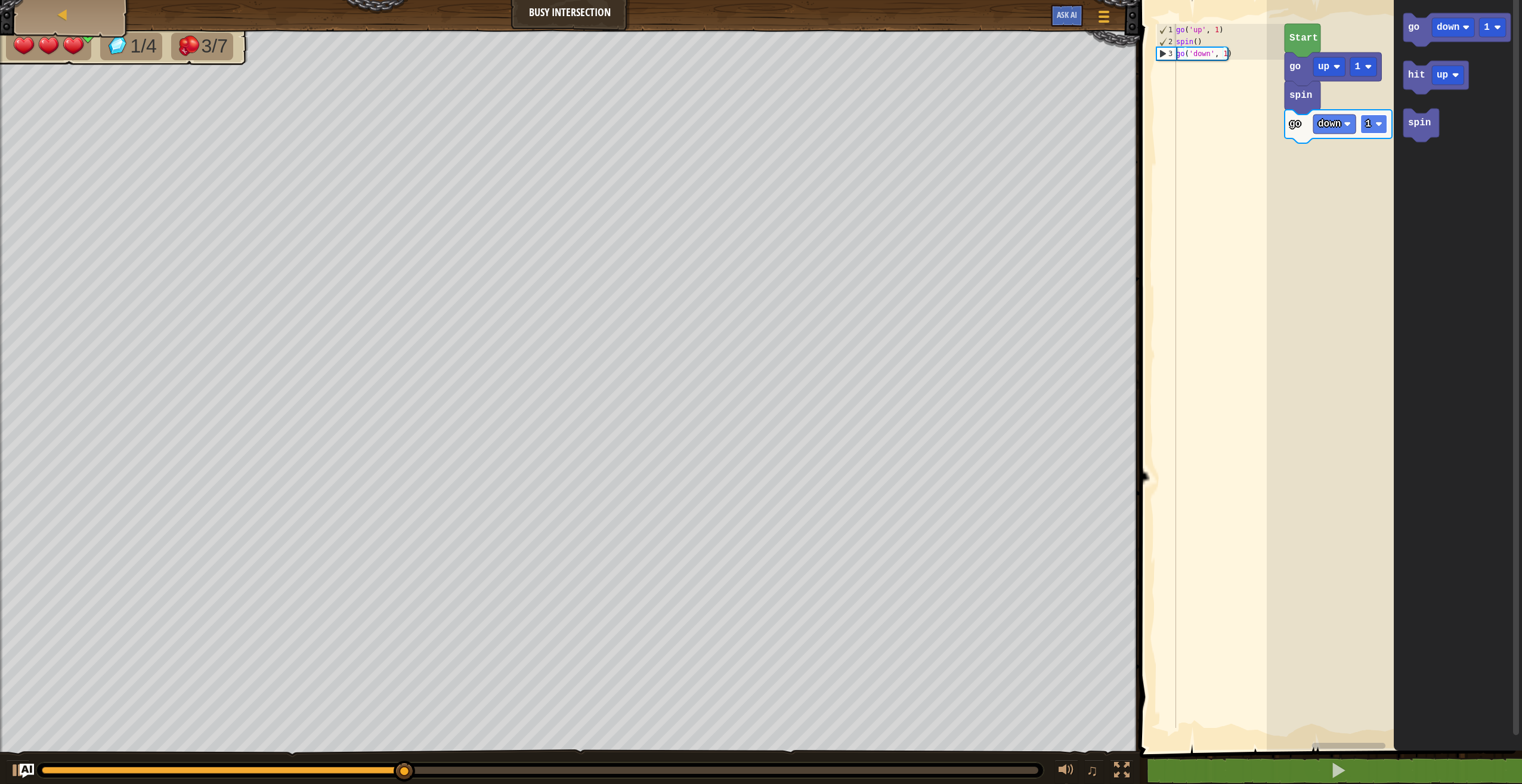
click at [1375, 119] on rect "Blockly Workspace" at bounding box center [1374, 124] width 27 height 19
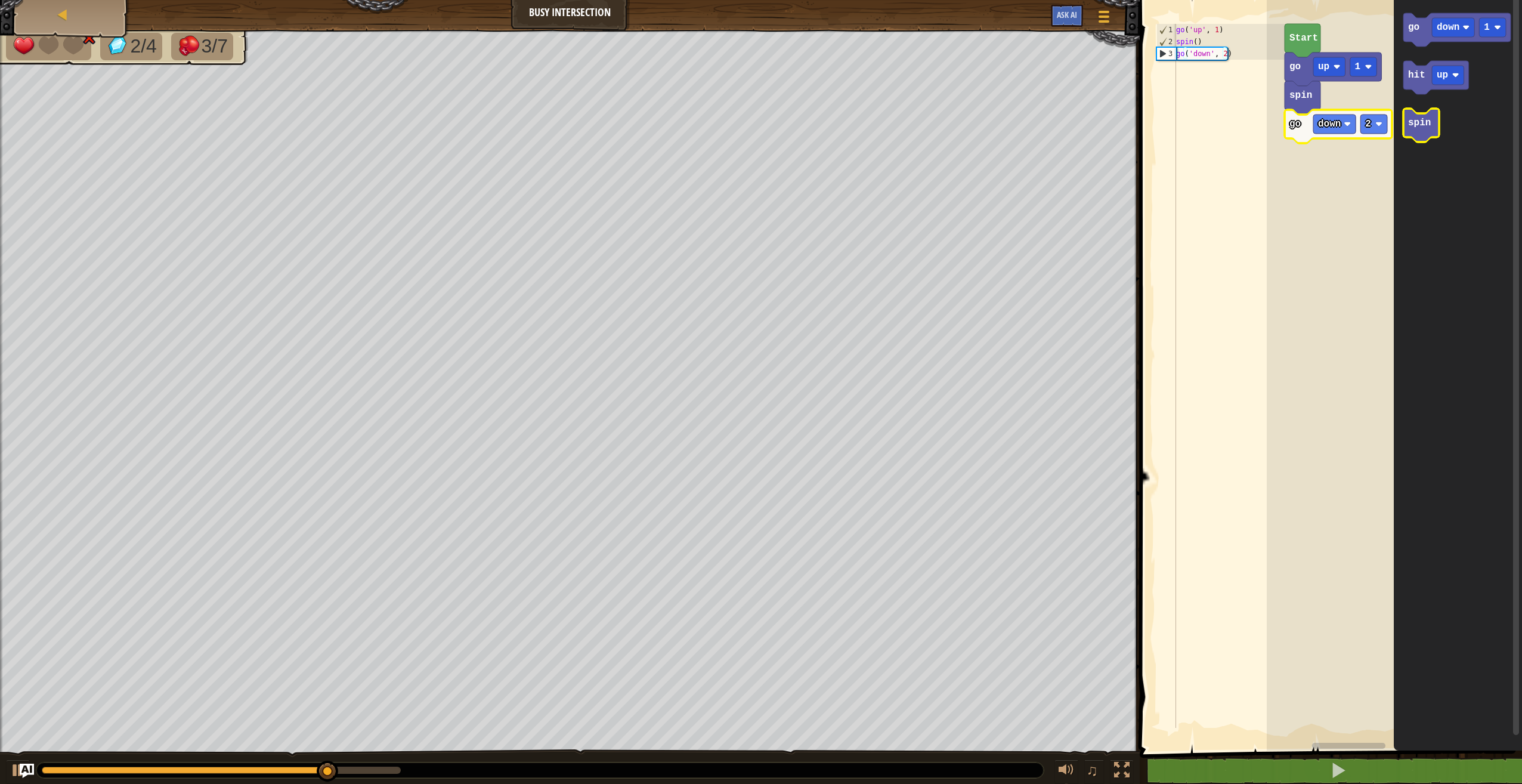
click at [1413, 131] on icon "Blockly Workspace" at bounding box center [1422, 125] width 36 height 33
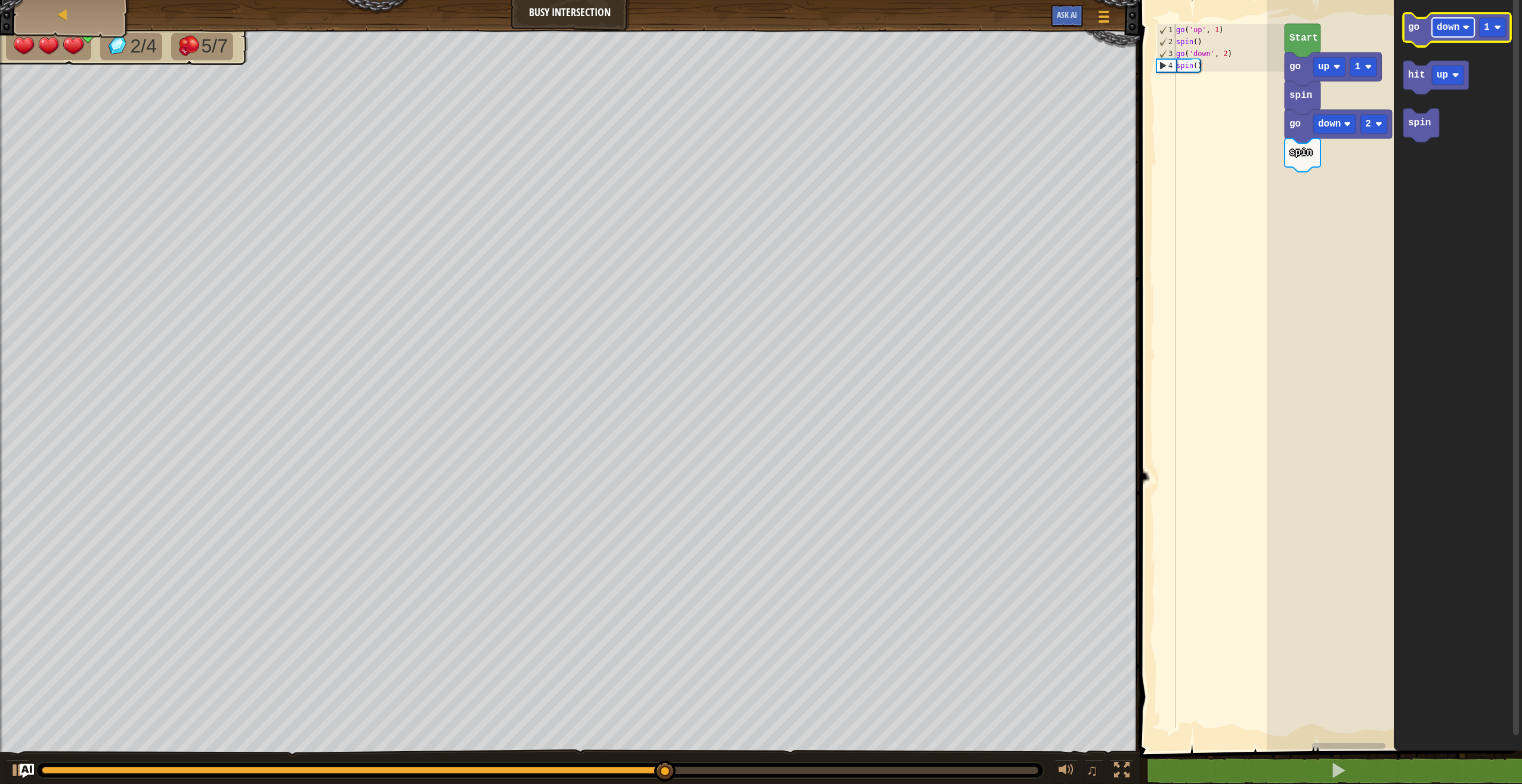
click at [1450, 30] on text "down" at bounding box center [1448, 27] width 23 height 11
drag, startPoint x: 1470, startPoint y: 92, endPoint x: 1467, endPoint y: 99, distance: 7.6
click at [1489, 34] on rect "Blockly Workspace" at bounding box center [1493, 27] width 27 height 19
click at [1403, 27] on icon "Blockly Workspace" at bounding box center [1458, 372] width 128 height 756
click at [1413, 31] on text "go" at bounding box center [1413, 27] width 12 height 11
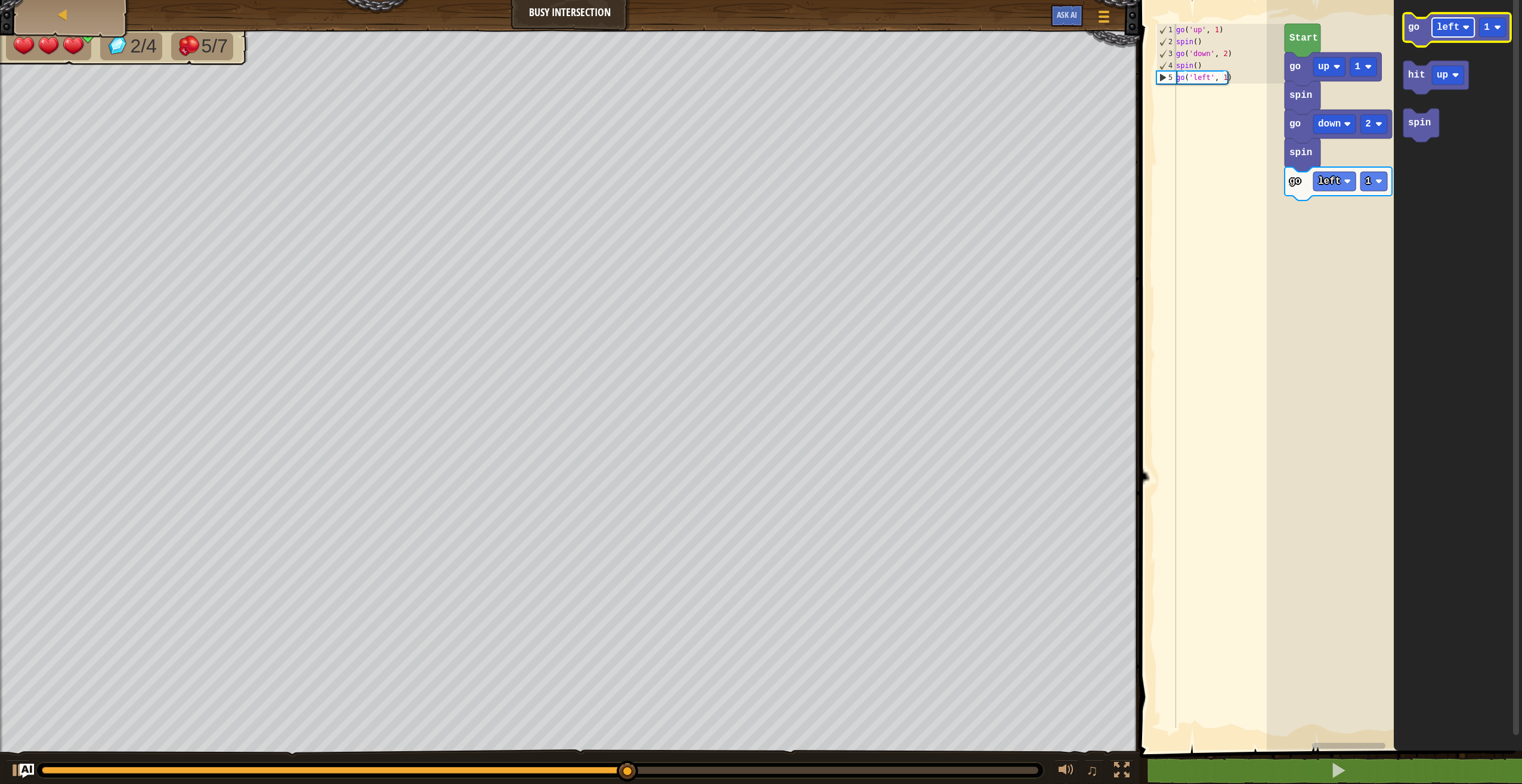
click at [1469, 36] on rect "Blockly Workspace" at bounding box center [1453, 27] width 43 height 19
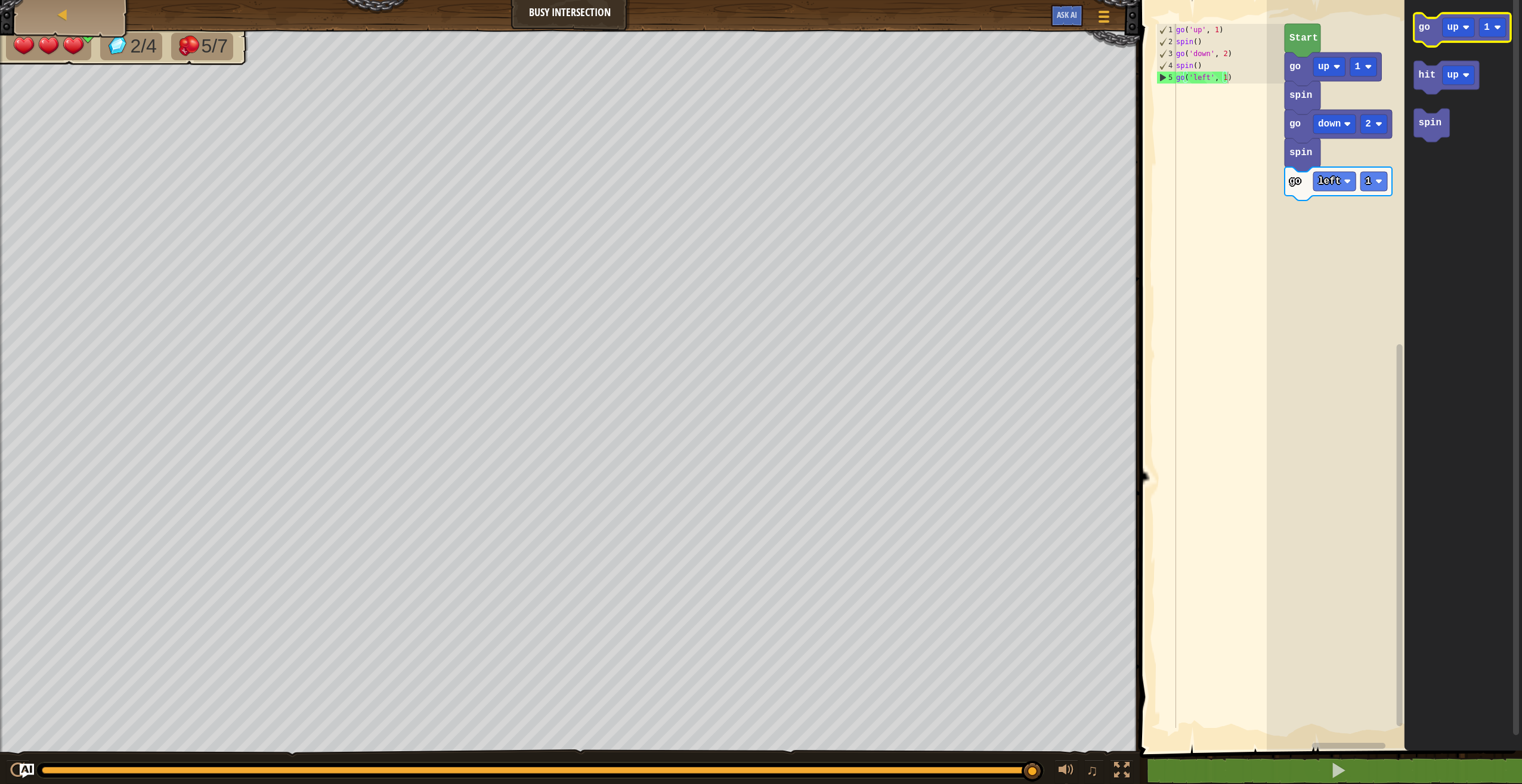
click at [1429, 35] on icon "Blockly Workspace" at bounding box center [1462, 30] width 97 height 33
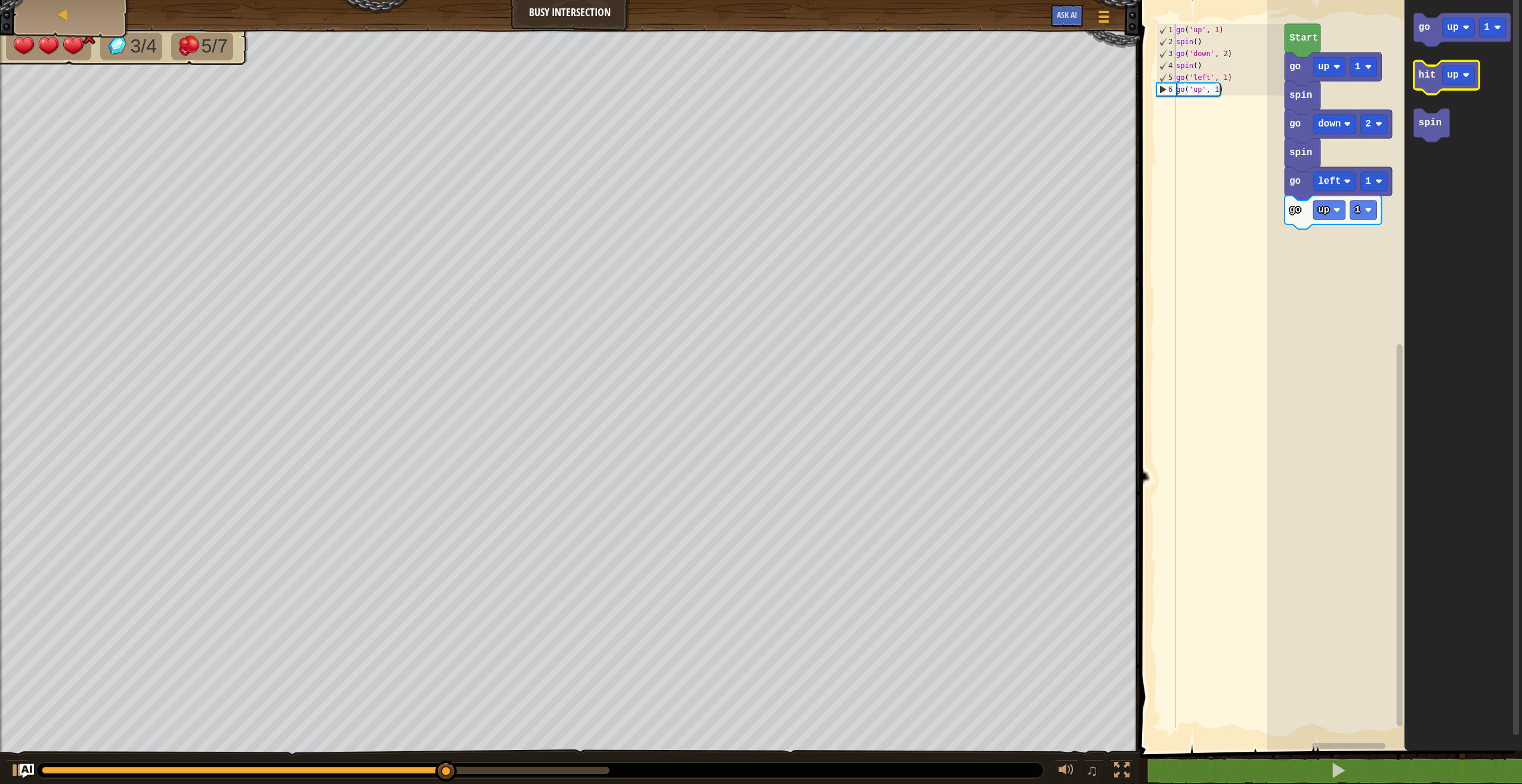
click at [1434, 75] on text "hit" at bounding box center [1427, 75] width 17 height 11
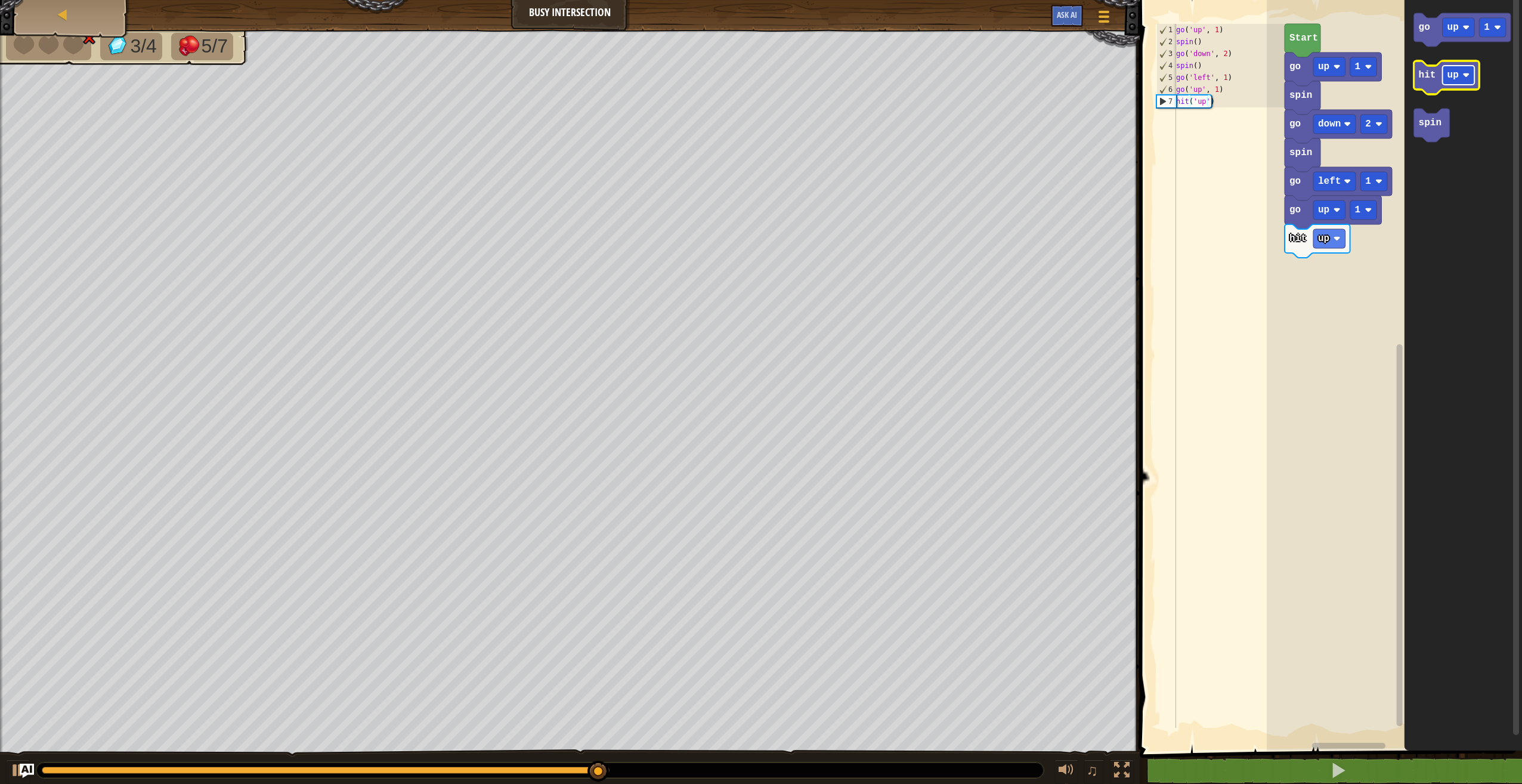
click at [1452, 83] on rect "Blockly Workspace" at bounding box center [1460, 75] width 33 height 19
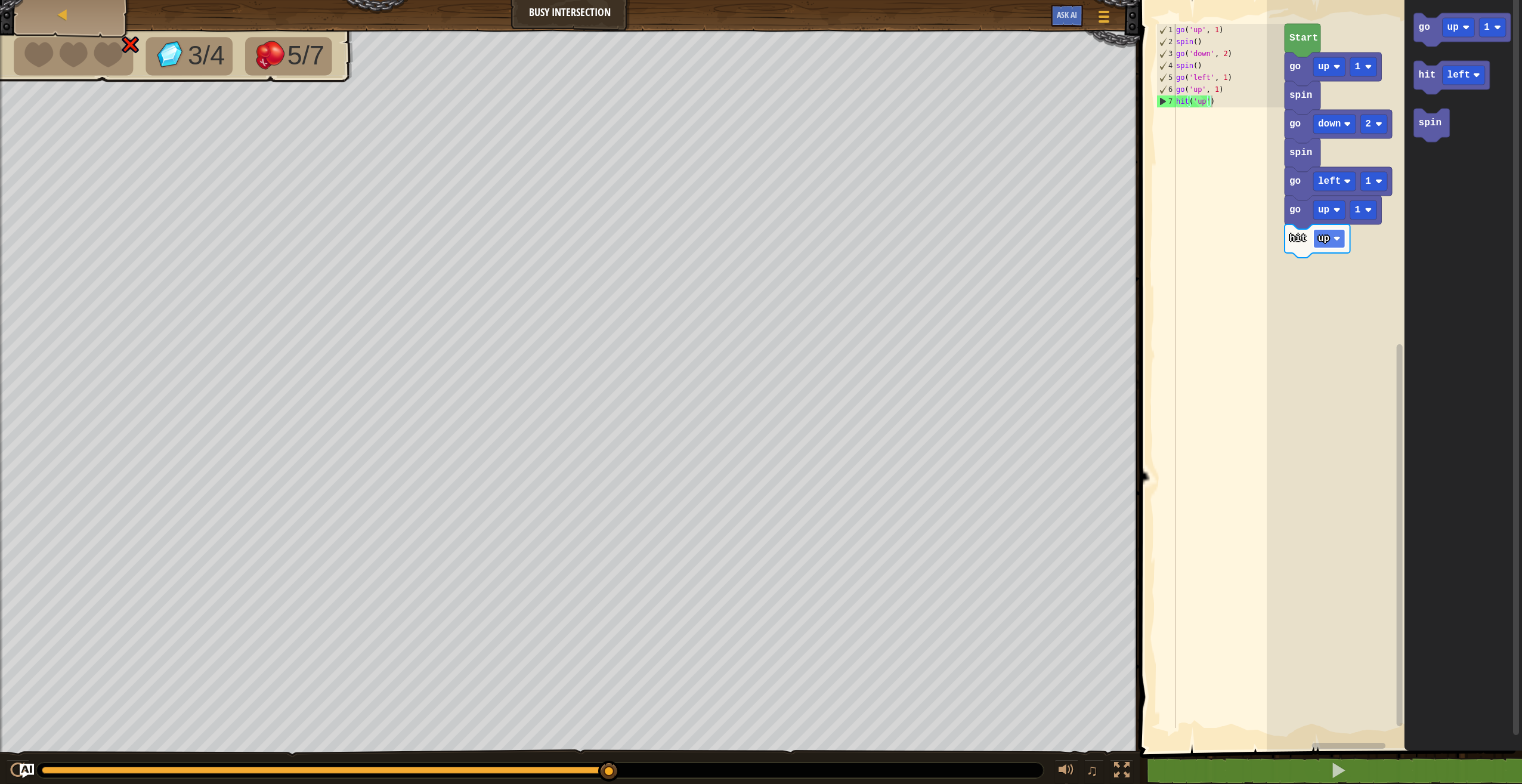
click at [1332, 234] on rect "Blockly Workspace" at bounding box center [1329, 238] width 33 height 19
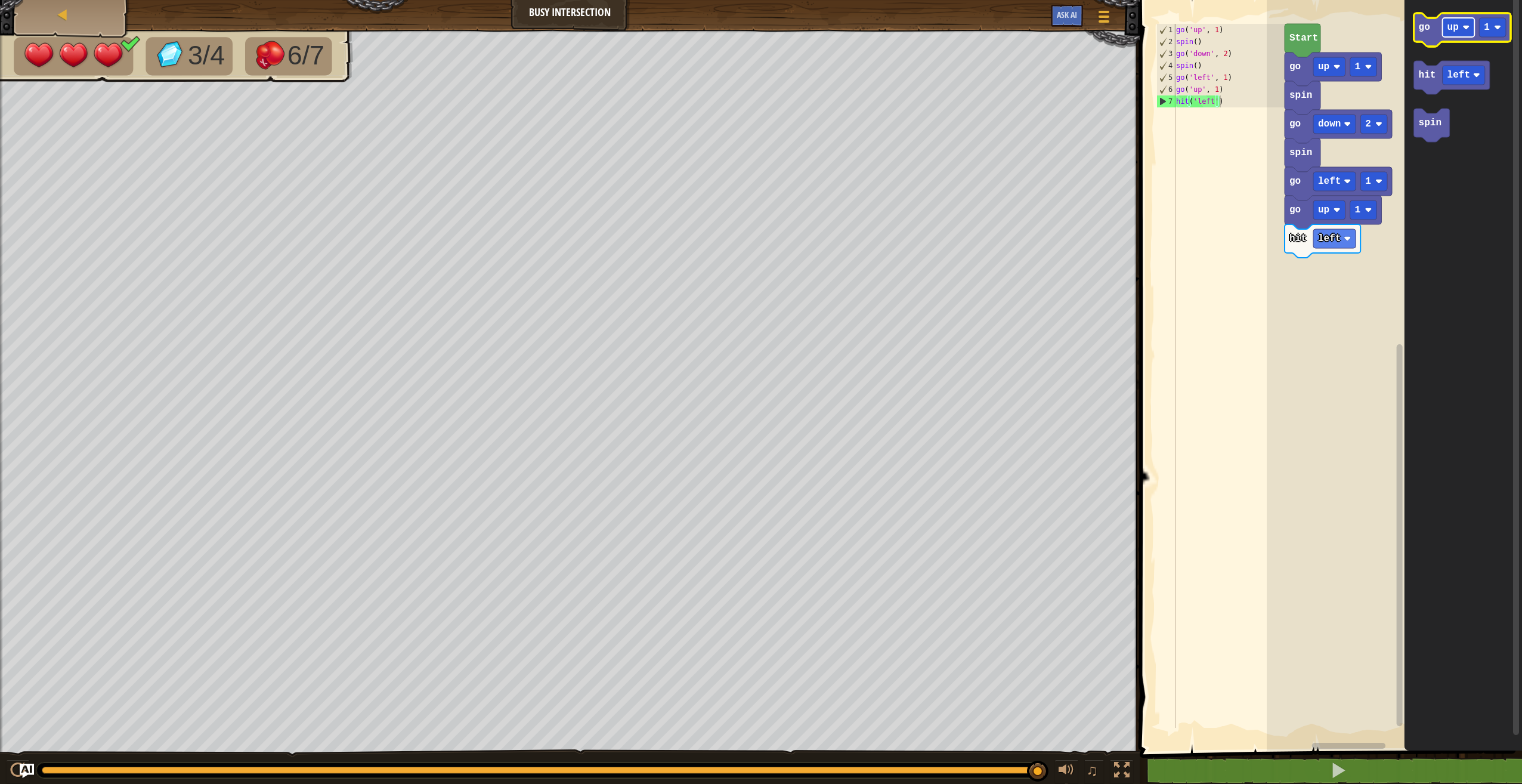
click at [1450, 27] on text "up" at bounding box center [1453, 27] width 12 height 11
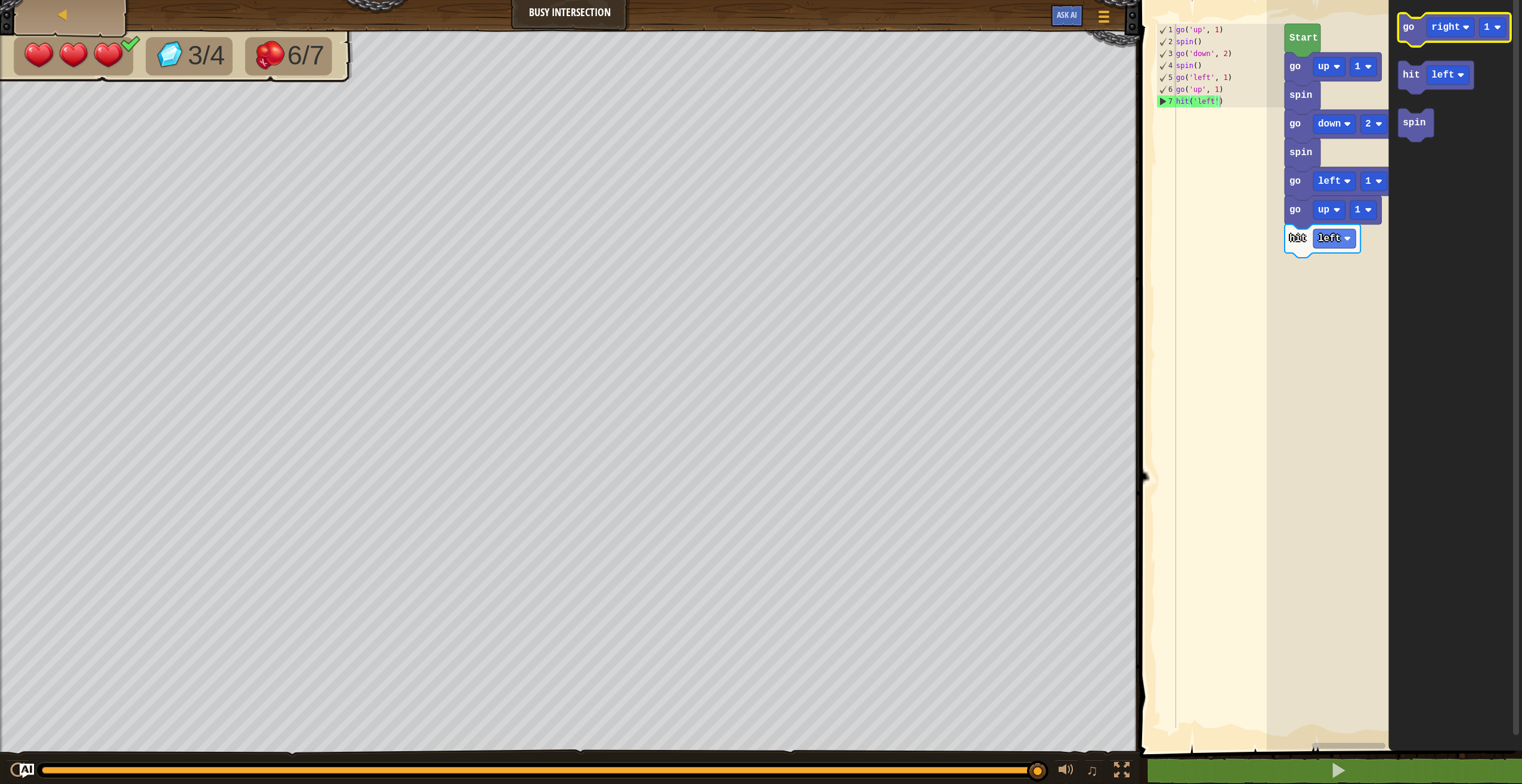
click at [1409, 43] on icon "Blockly Workspace" at bounding box center [1454, 30] width 113 height 33
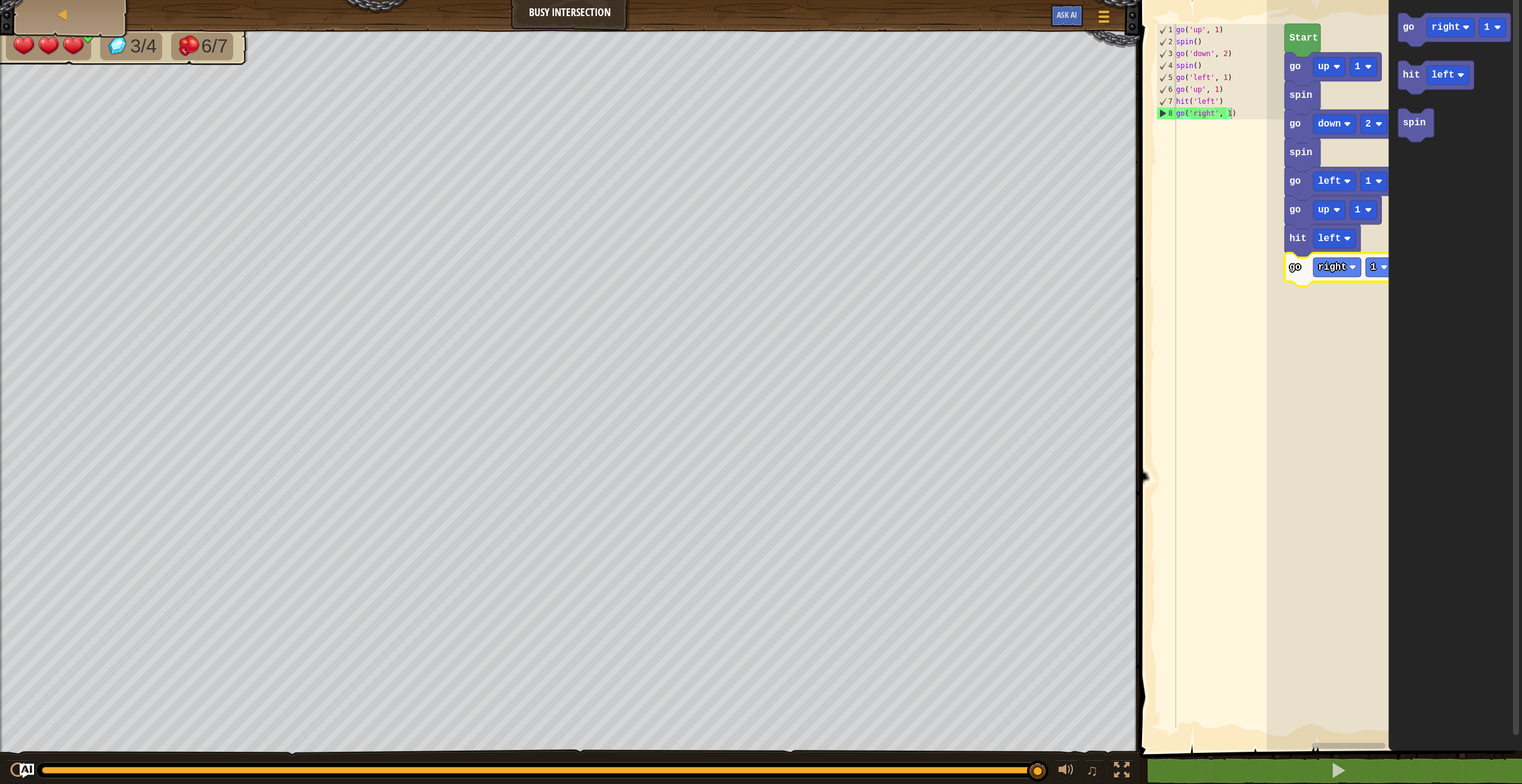
click at [1374, 279] on icon "Blockly Workspace" at bounding box center [1341, 269] width 113 height 33
click at [1382, 269] on image "Blockly Workspace" at bounding box center [1385, 268] width 7 height 7
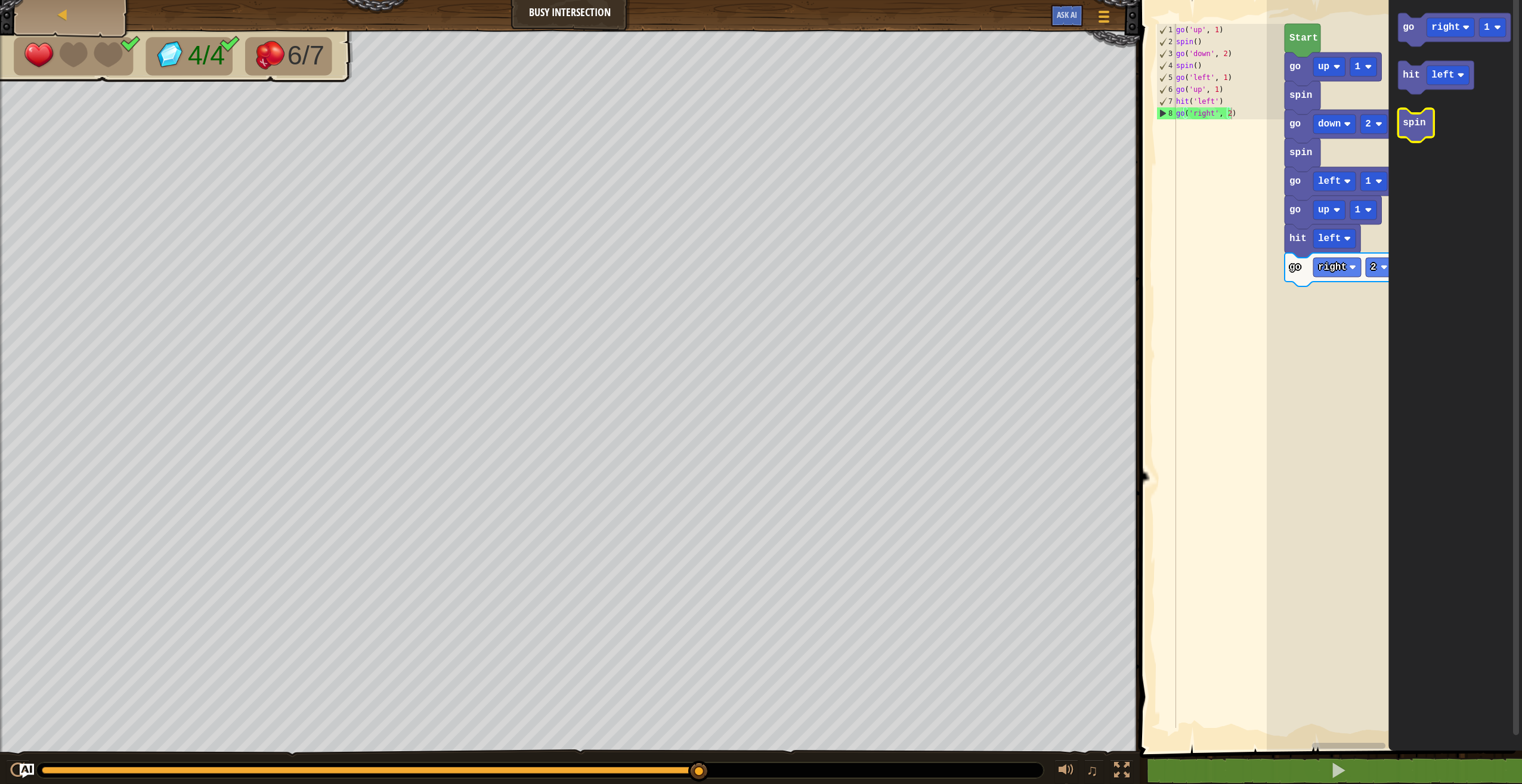
click at [1425, 115] on icon "Blockly Workspace" at bounding box center [1416, 125] width 36 height 33
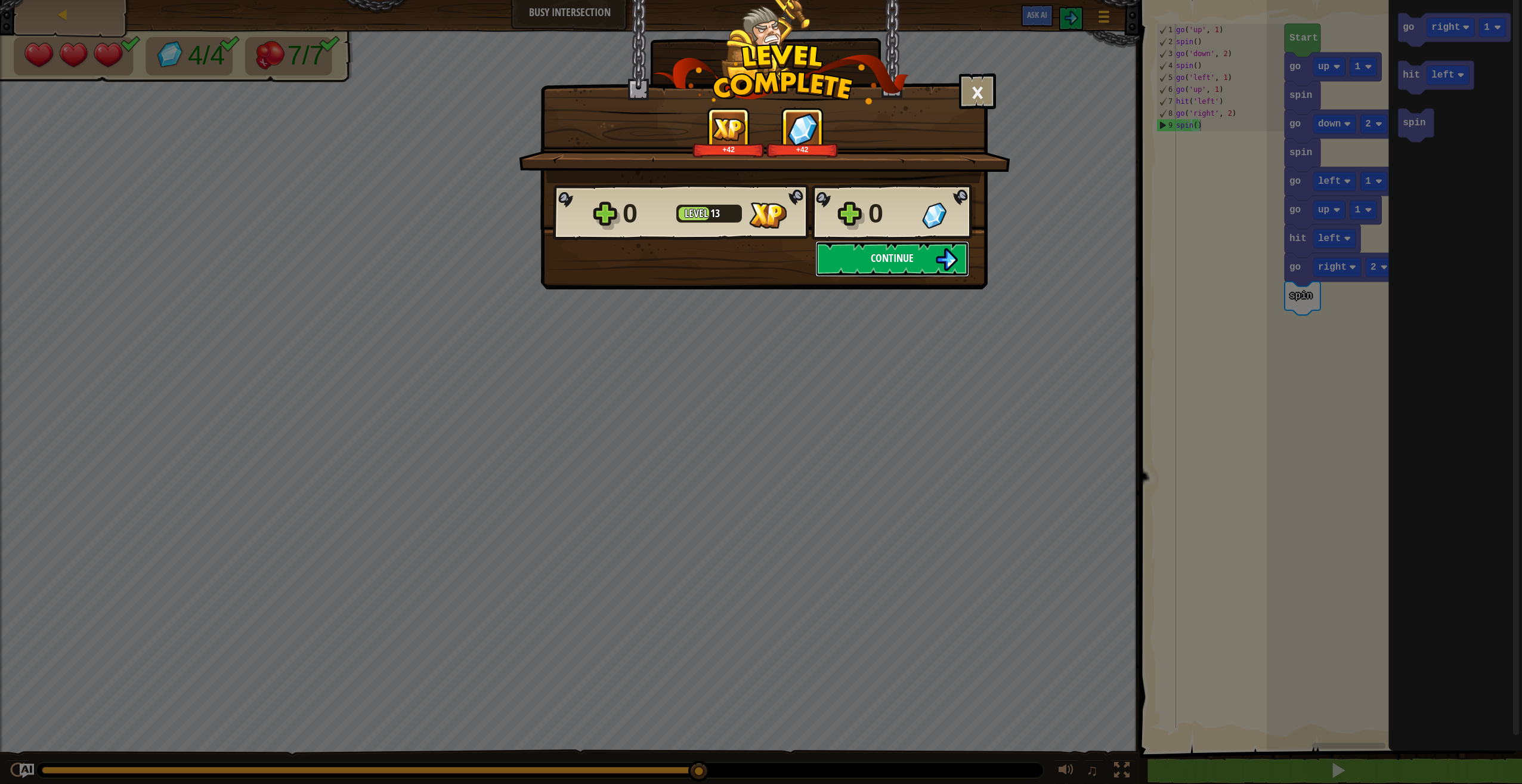
click at [876, 255] on span "Continue" at bounding box center [892, 258] width 43 height 14
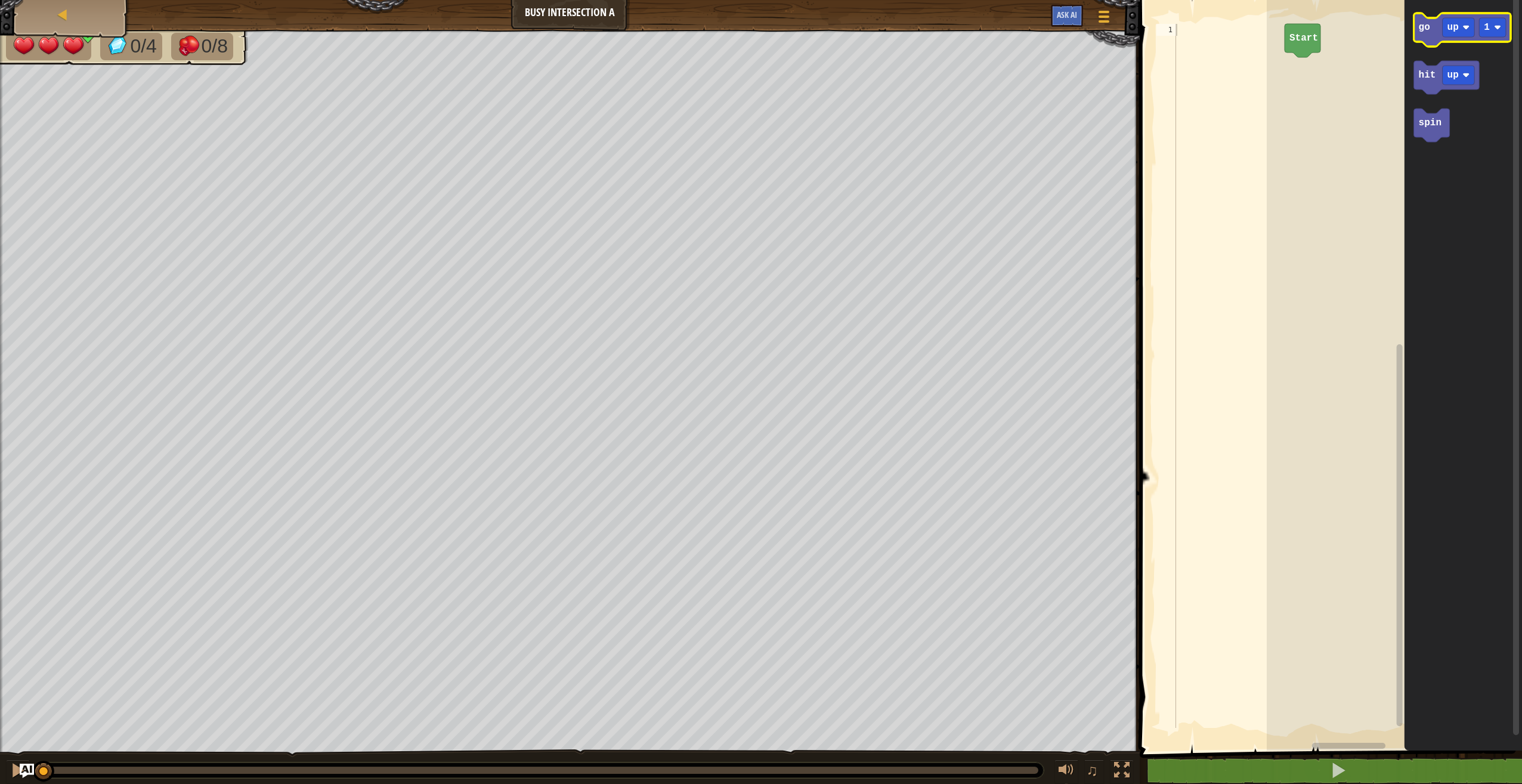
click at [1419, 29] on text "go" at bounding box center [1424, 27] width 12 height 11
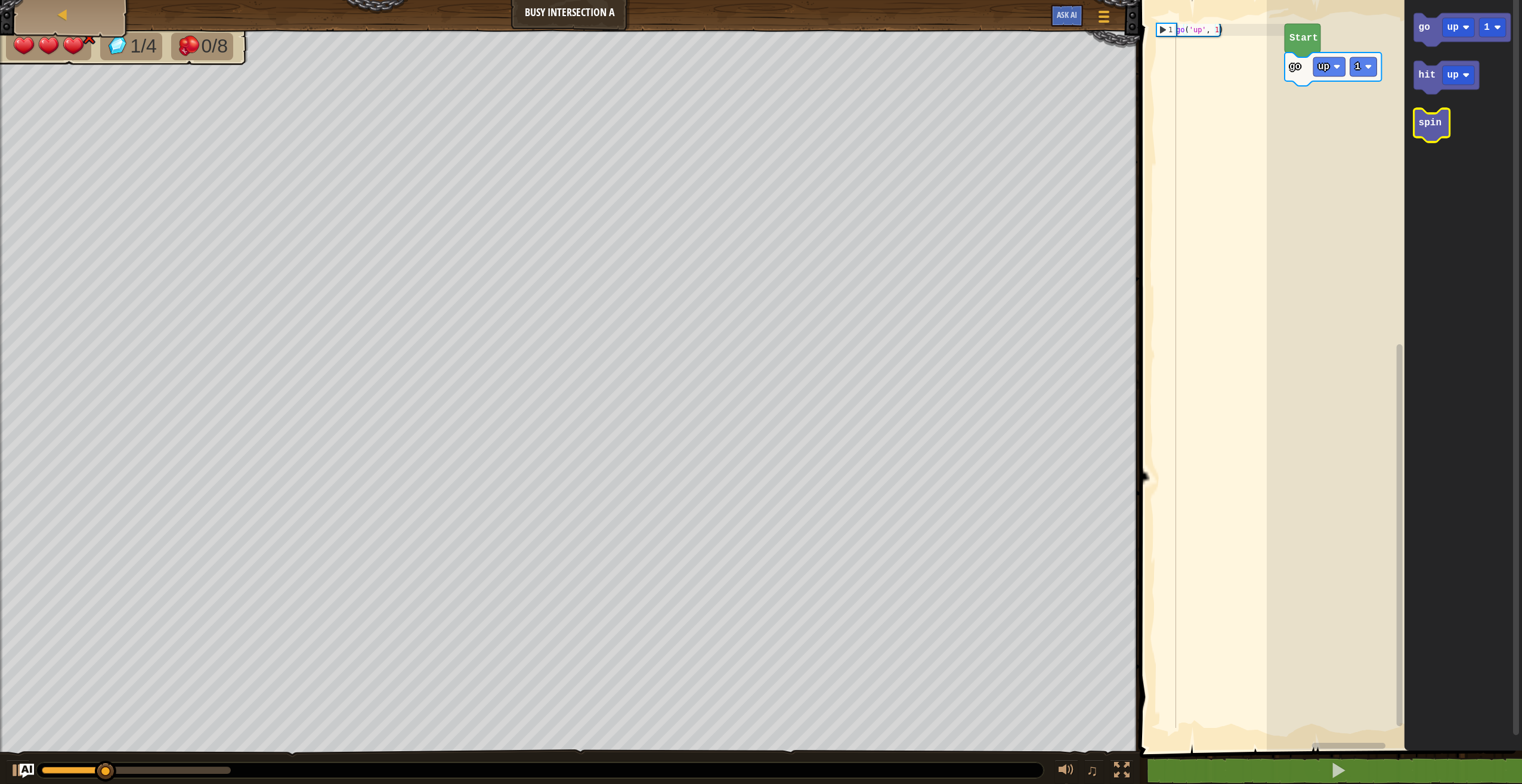
click at [1438, 124] on text "spin" at bounding box center [1430, 123] width 23 height 11
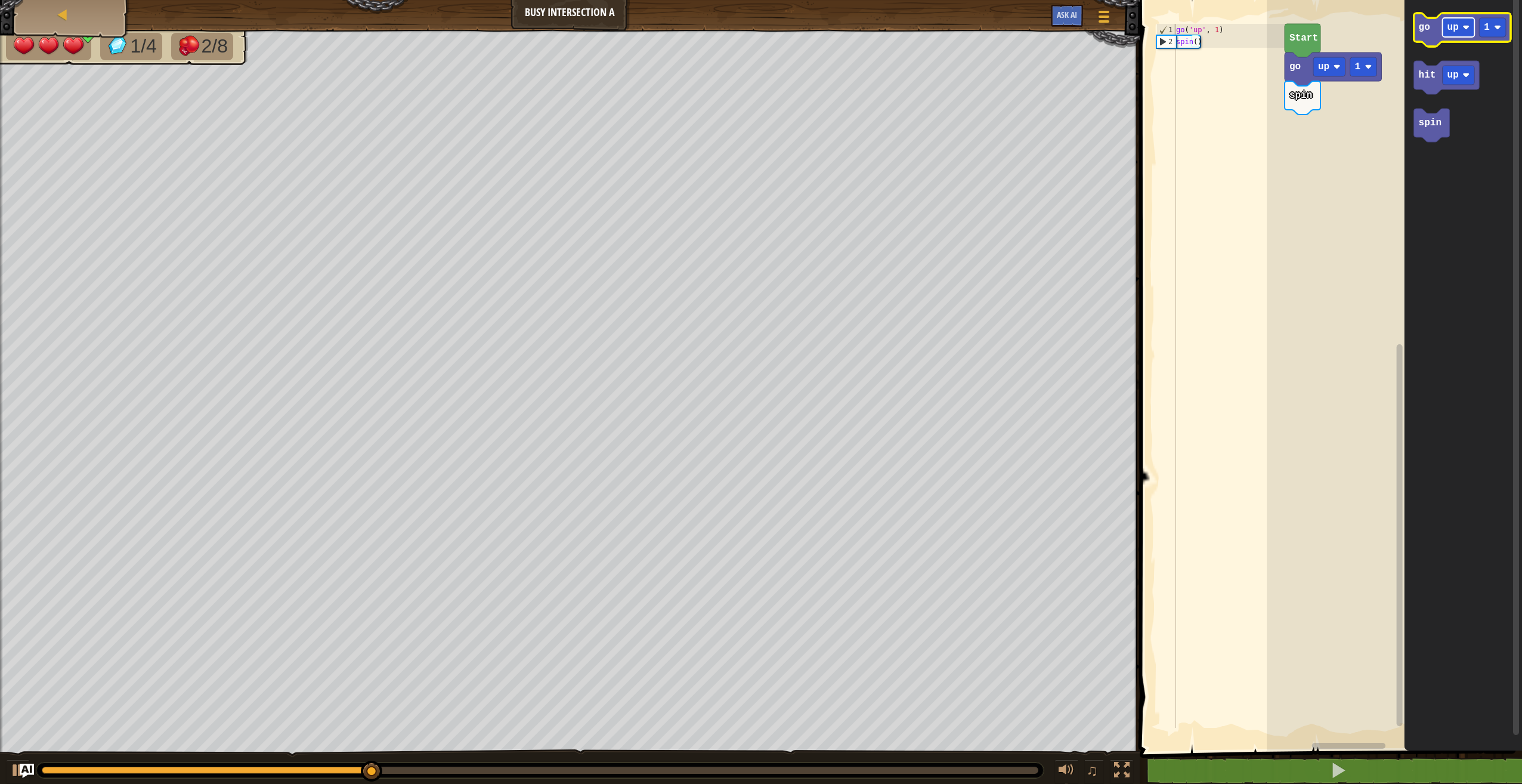
click at [1451, 24] on text "up" at bounding box center [1453, 27] width 12 height 11
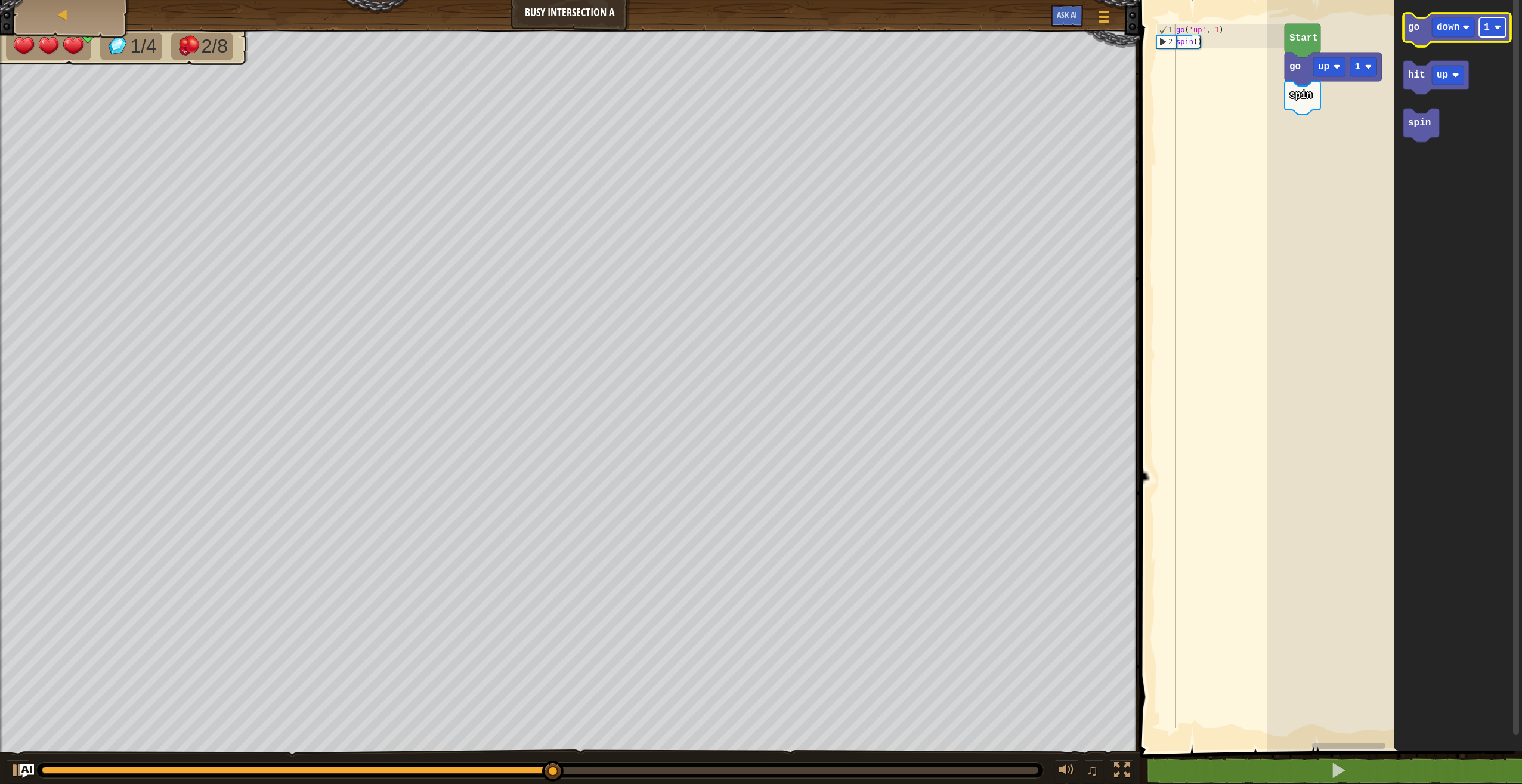
click at [1489, 33] on text "1" at bounding box center [1487, 27] width 6 height 11
click at [1420, 27] on icon "Blockly Workspace" at bounding box center [1457, 30] width 108 height 33
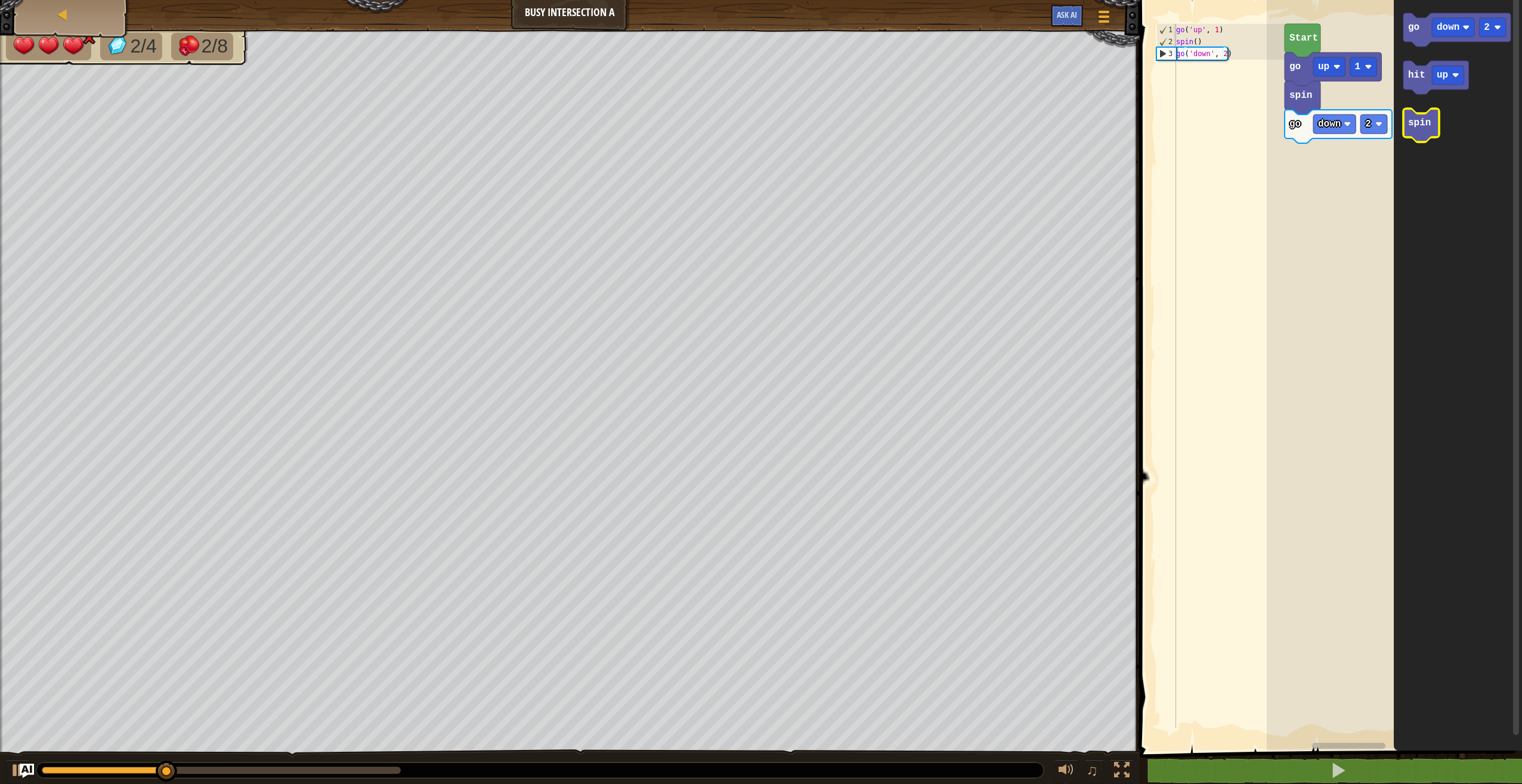
click at [1416, 120] on text "spin" at bounding box center [1419, 123] width 23 height 11
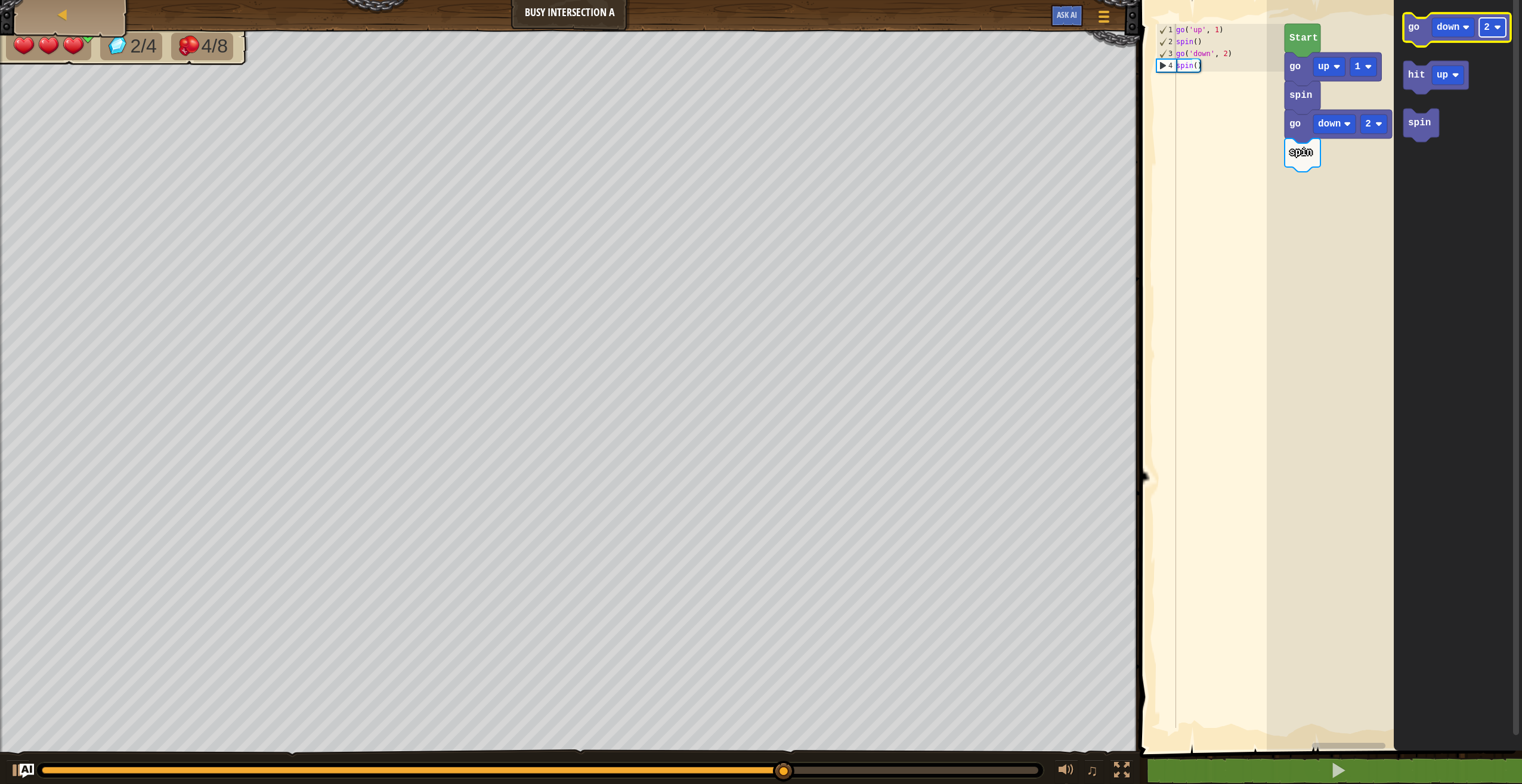
click at [1491, 31] on rect "Blockly Workspace" at bounding box center [1493, 27] width 27 height 19
click at [1445, 24] on text "down" at bounding box center [1448, 27] width 23 height 11
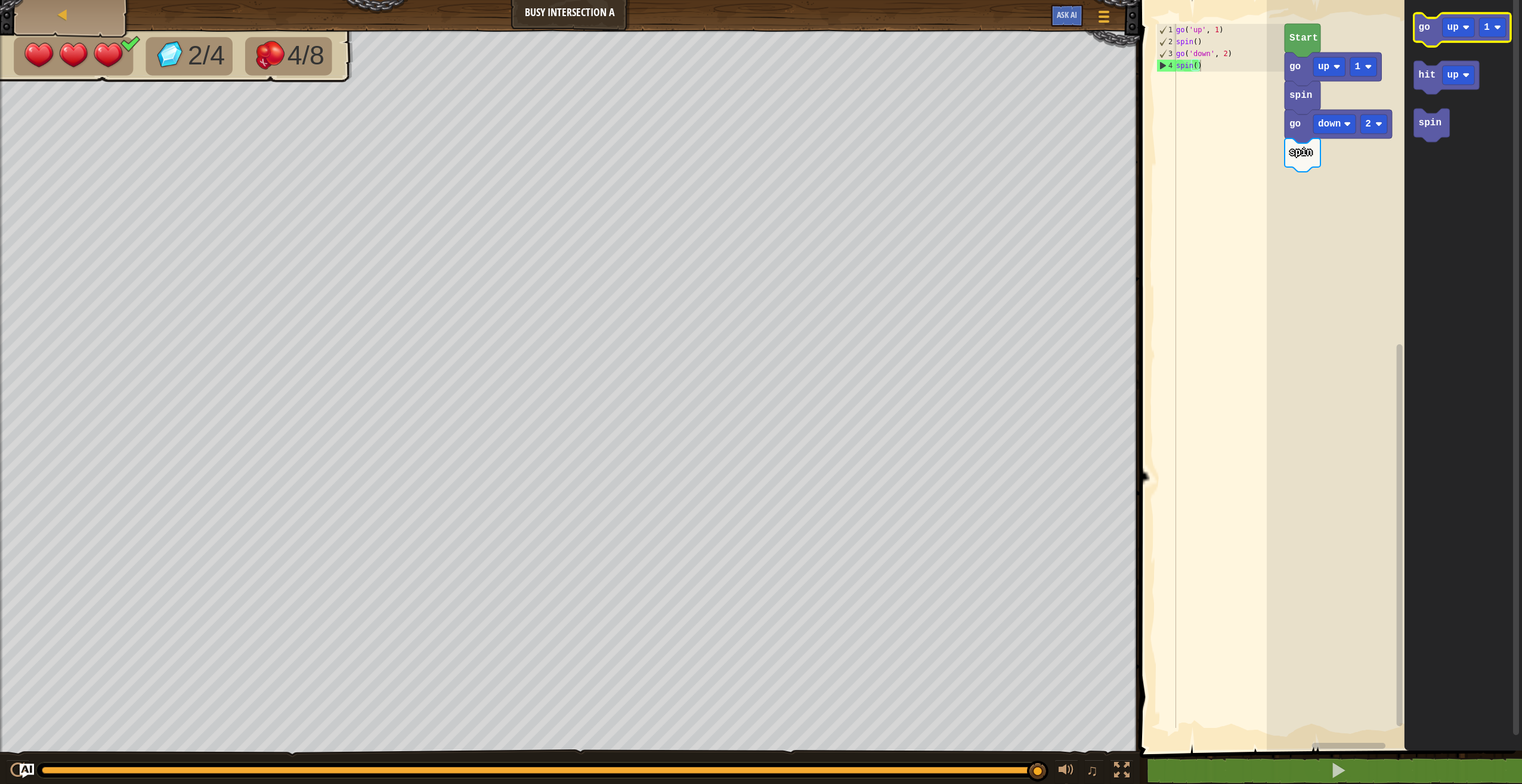
click at [1432, 28] on icon "Blockly Workspace" at bounding box center [1462, 30] width 97 height 33
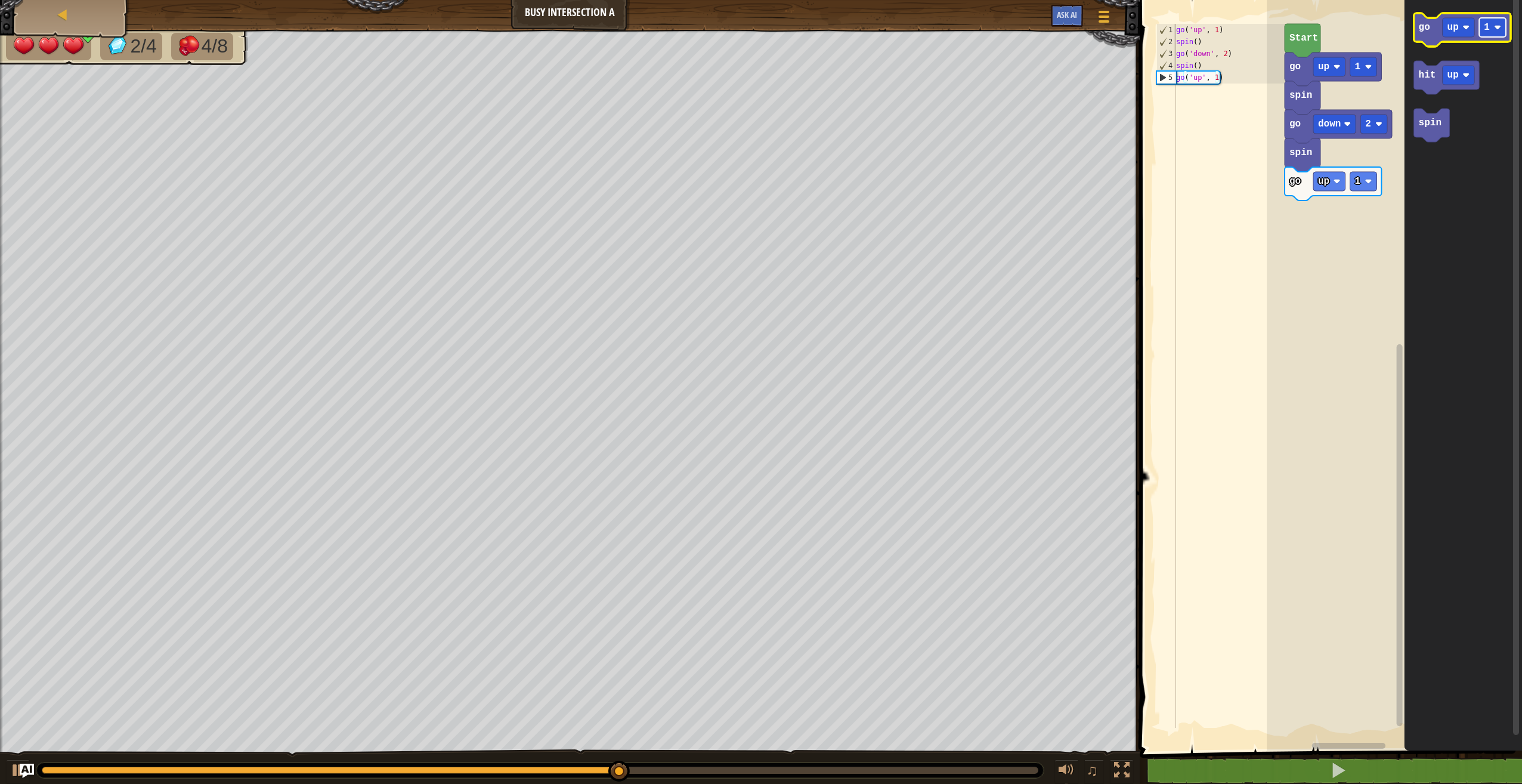
click at [1498, 32] on rect "Blockly Workspace" at bounding box center [1493, 27] width 27 height 19
click at [1428, 40] on icon "Blockly Workspace" at bounding box center [1462, 30] width 97 height 33
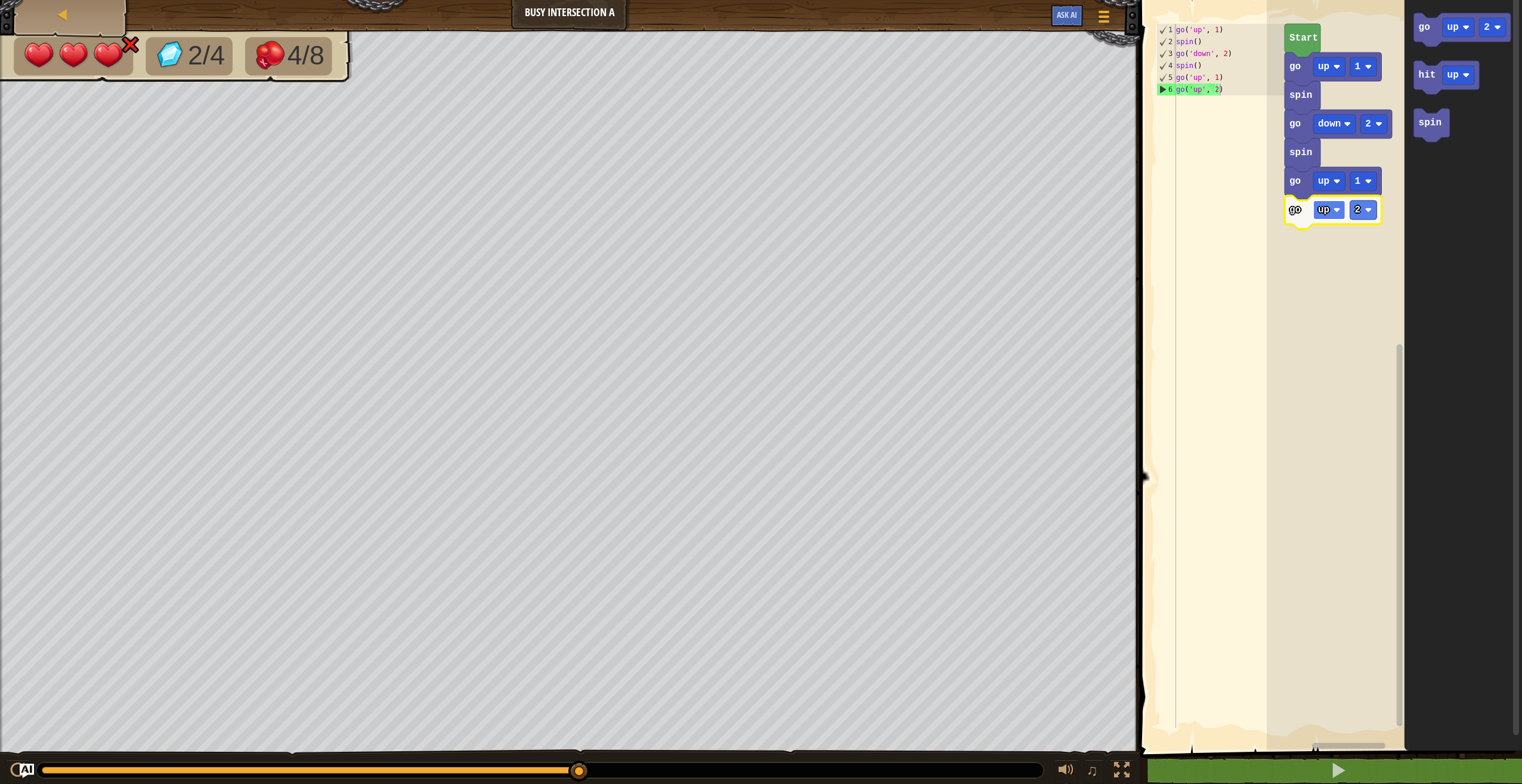
click at [1326, 210] on text "up" at bounding box center [1324, 210] width 12 height 11
click at [1322, 211] on text "left" at bounding box center [1329, 210] width 23 height 11
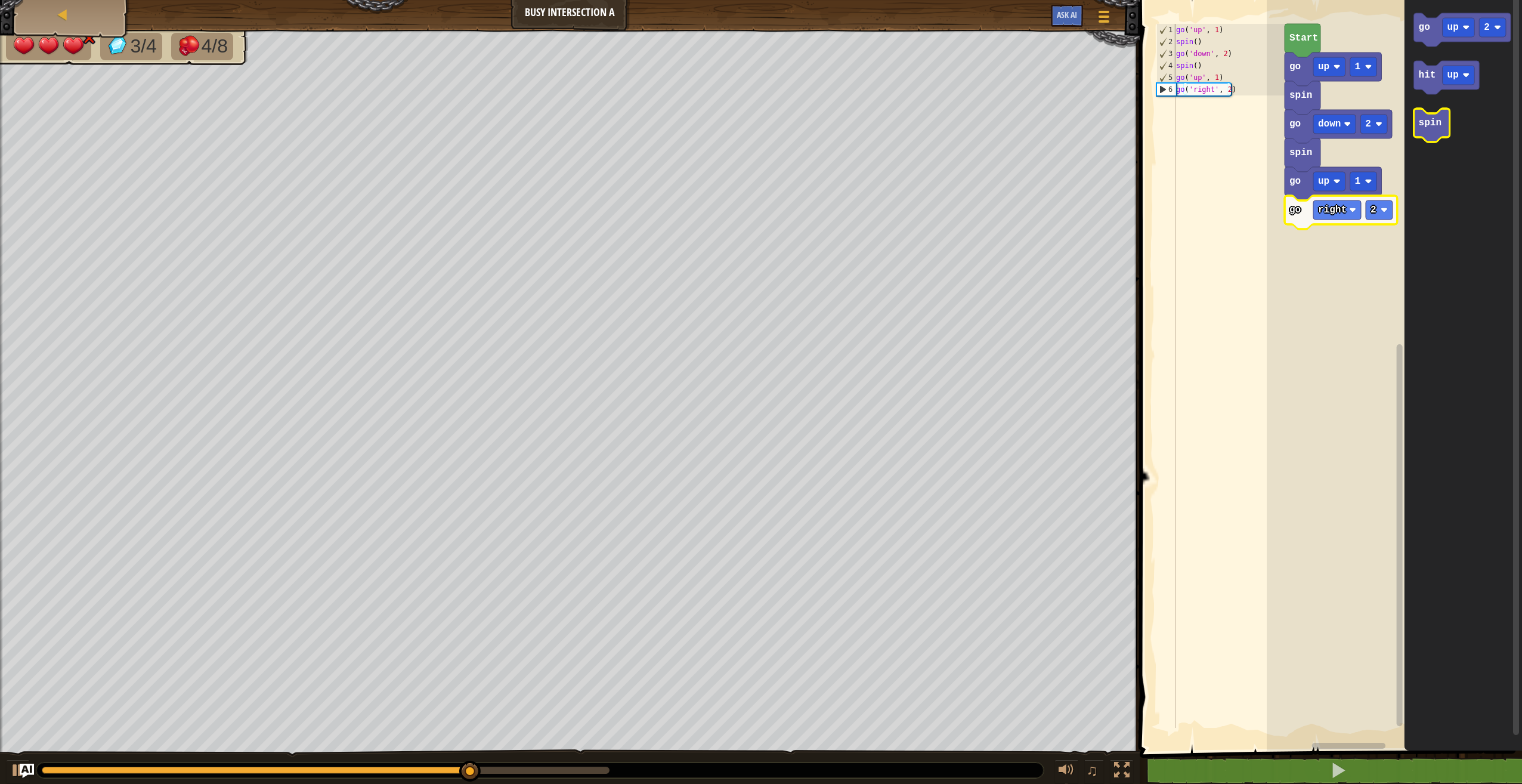
click at [1428, 128] on text "spin" at bounding box center [1430, 123] width 23 height 11
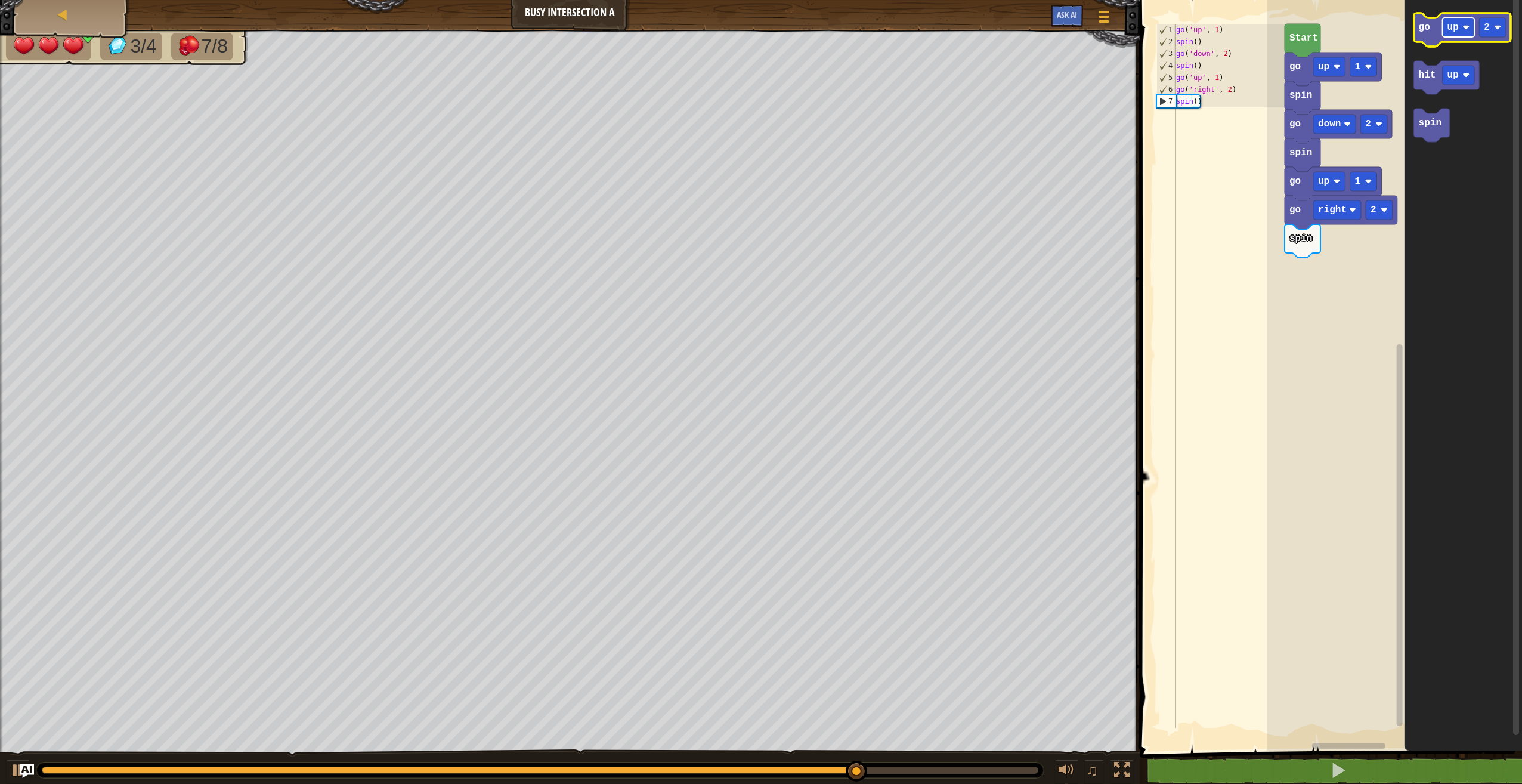
click at [1461, 34] on rect "Blockly Workspace" at bounding box center [1460, 27] width 33 height 19
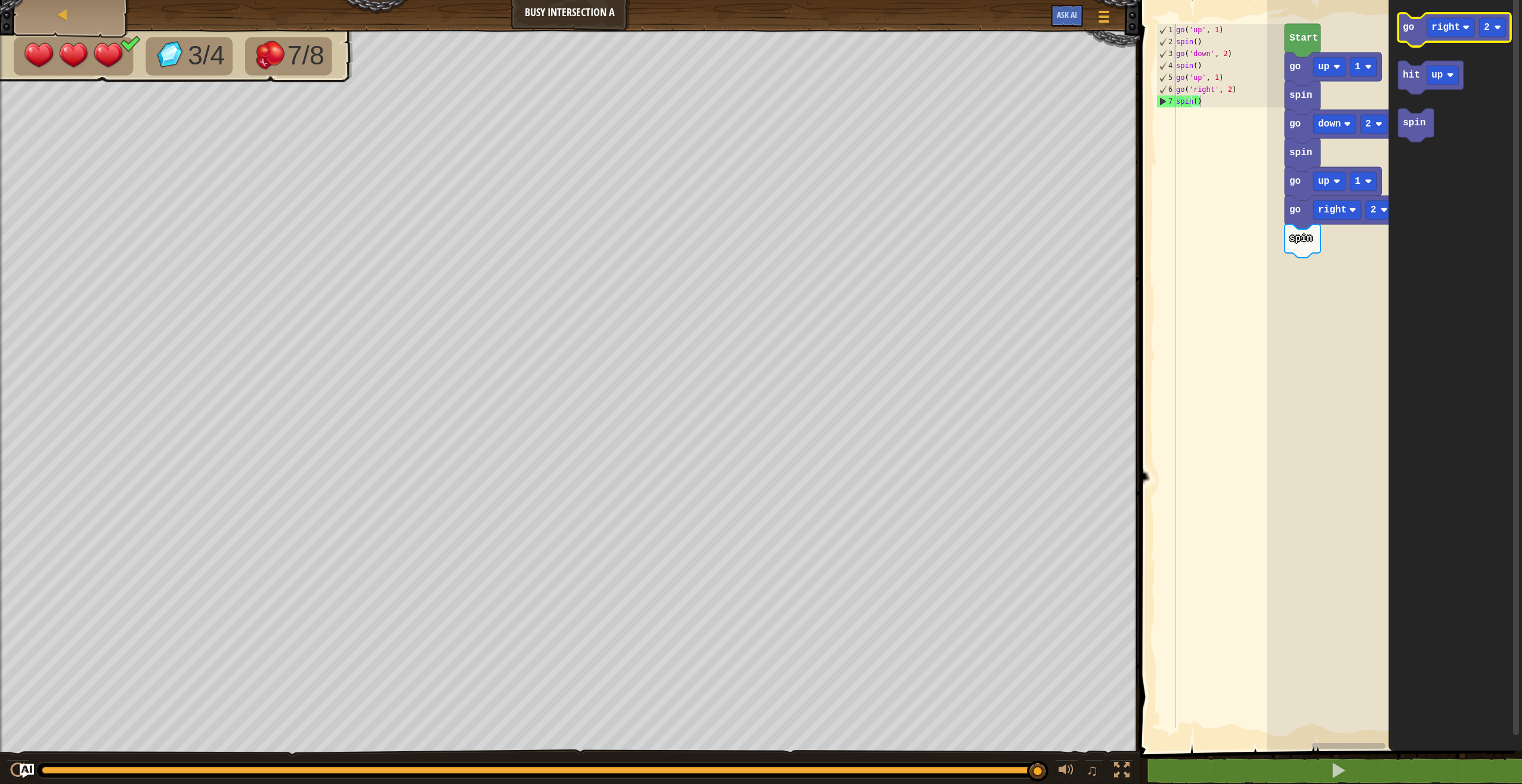
click at [1408, 46] on rect "Blockly Workspace" at bounding box center [1454, 30] width 113 height 33
click at [1406, 33] on text "go" at bounding box center [1408, 27] width 12 height 11
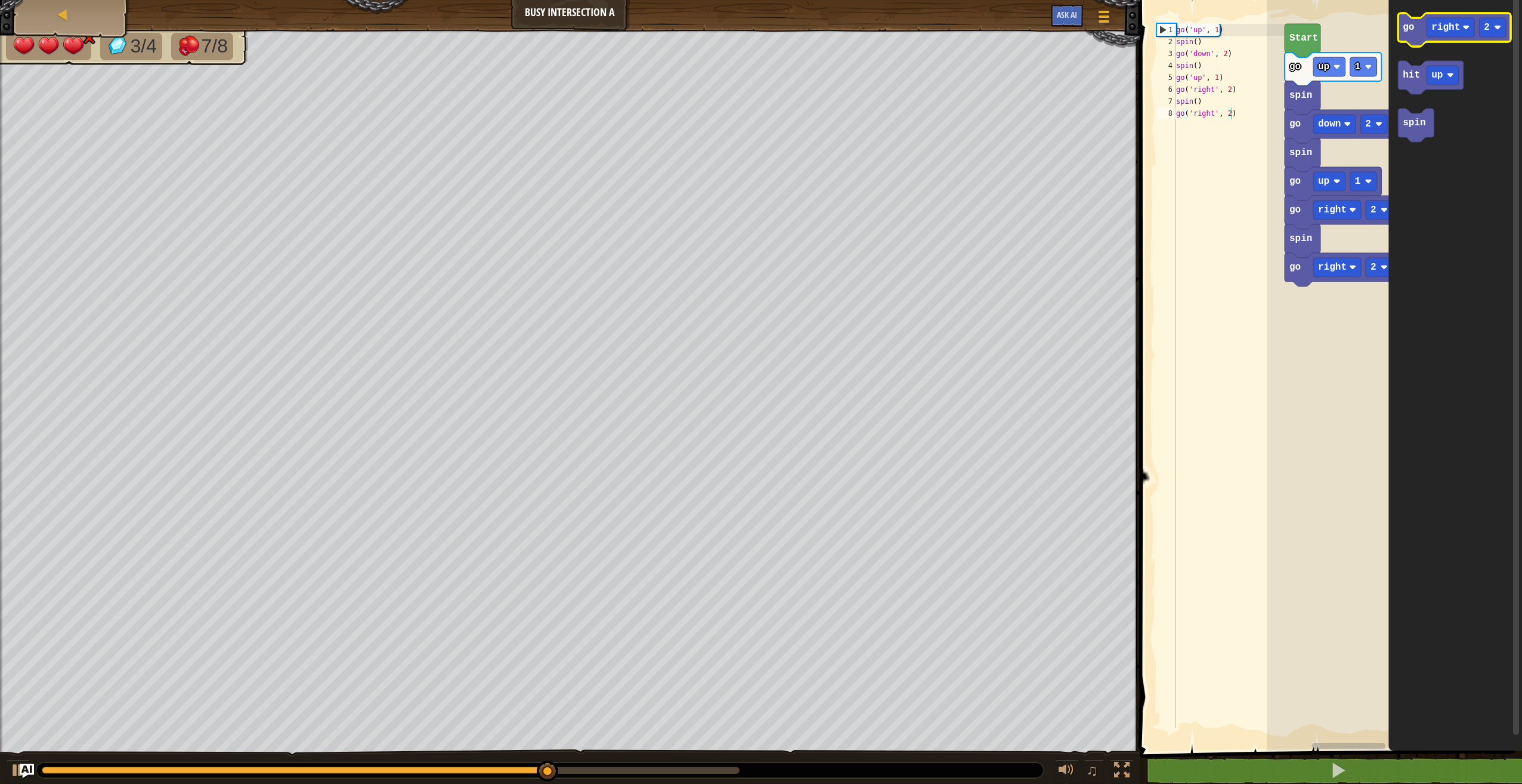
click at [1406, 33] on text "go" at bounding box center [1408, 27] width 12 height 11
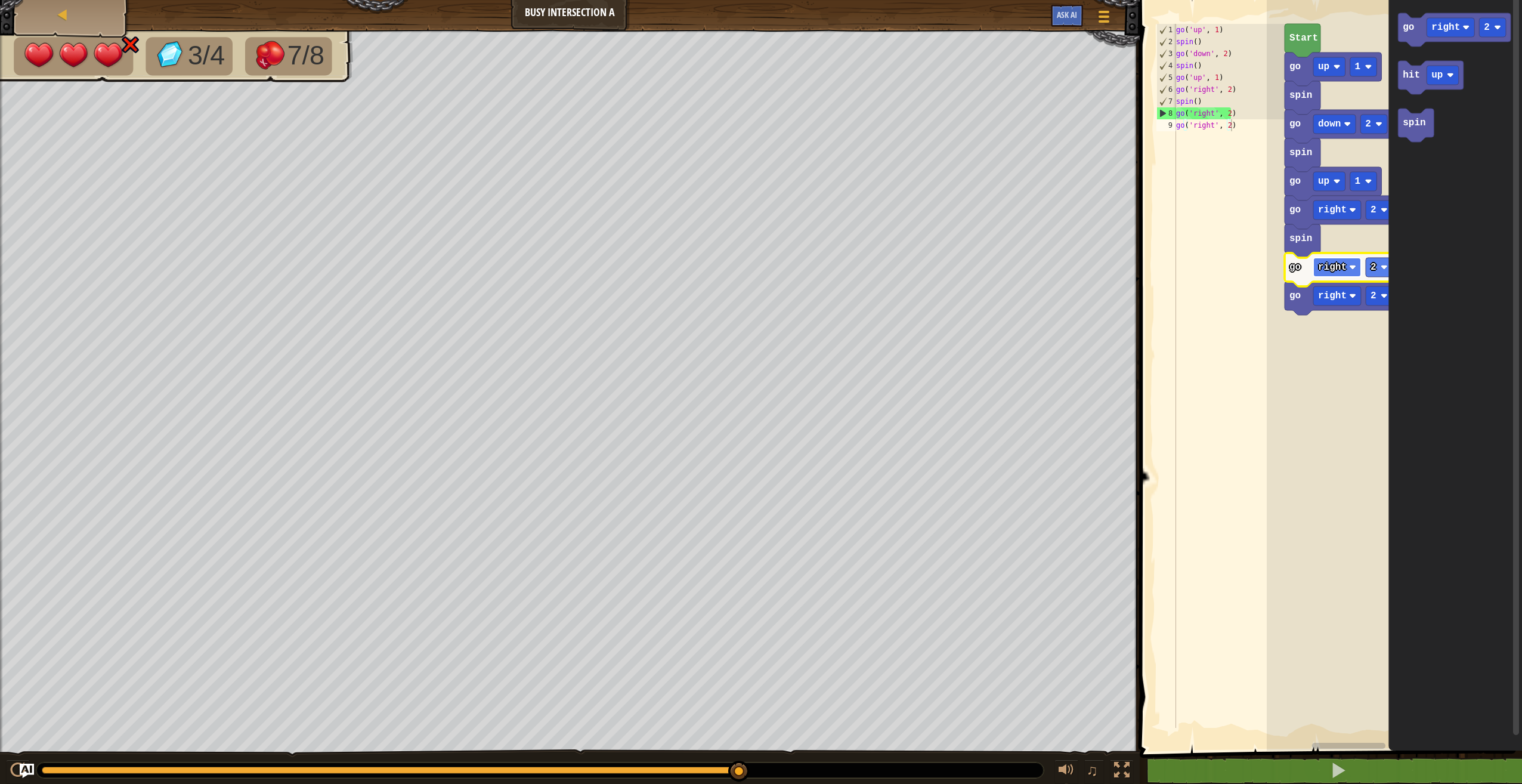
click at [1328, 260] on rect "Blockly Workspace" at bounding box center [1337, 267] width 48 height 19
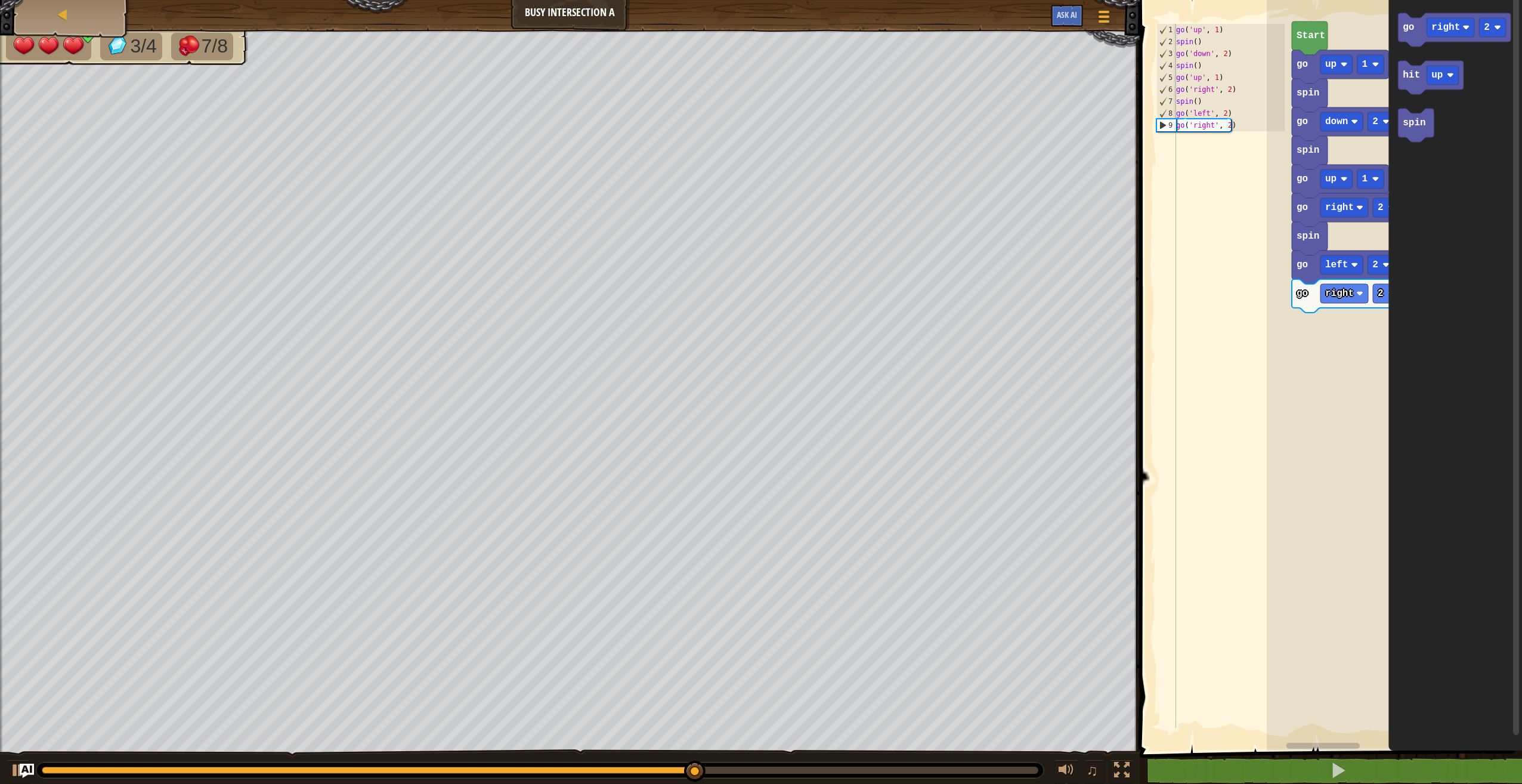
click at [1301, 312] on rect "Blockly Workspace" at bounding box center [1394, 372] width 255 height 756
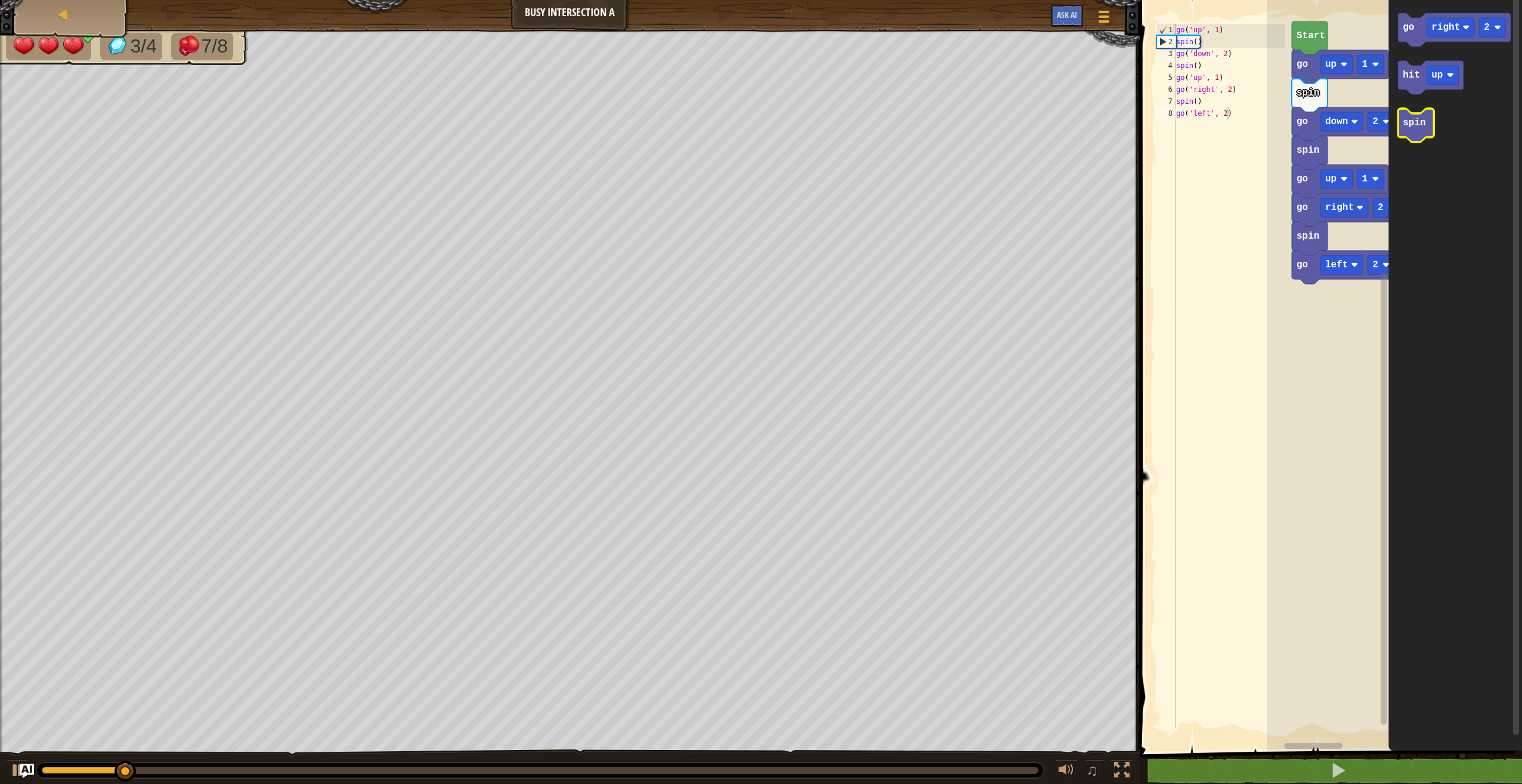
click at [1404, 134] on icon "Blockly Workspace" at bounding box center [1416, 125] width 36 height 33
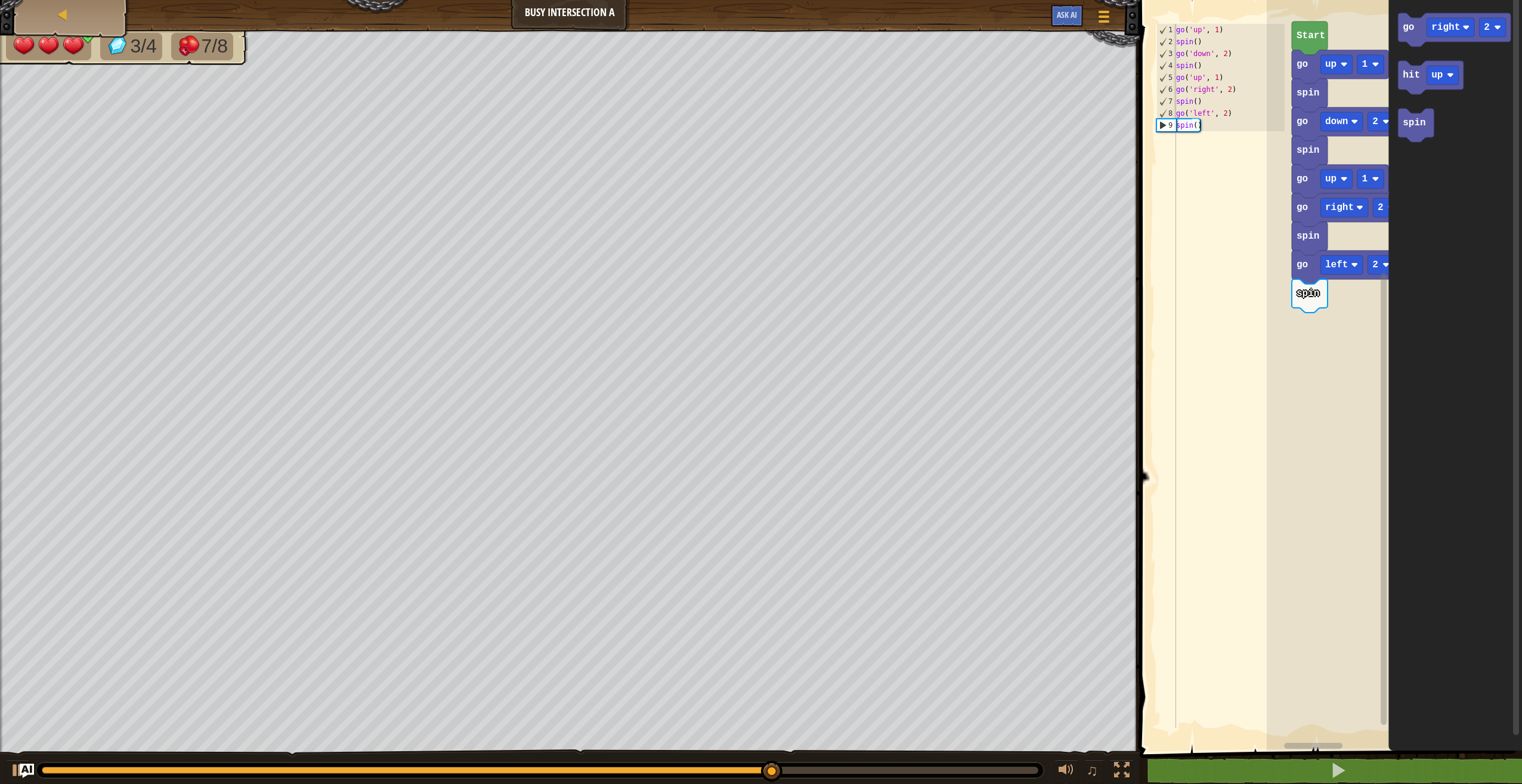
click at [1381, 268] on rect "Blockly Workspace" at bounding box center [1385, 368] width 9 height 747
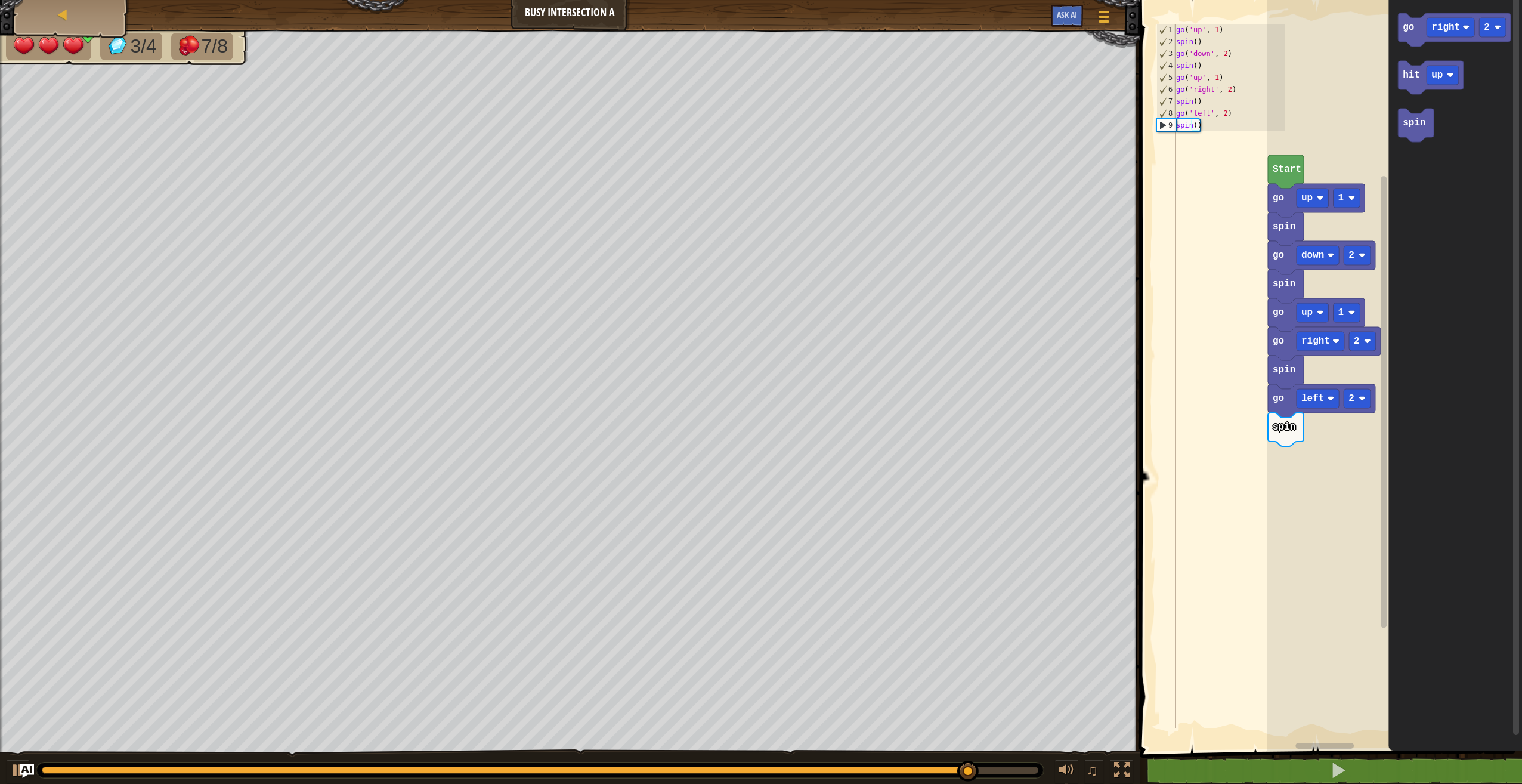
click at [1285, 69] on rect "Blockly Workspace" at bounding box center [1394, 372] width 255 height 756
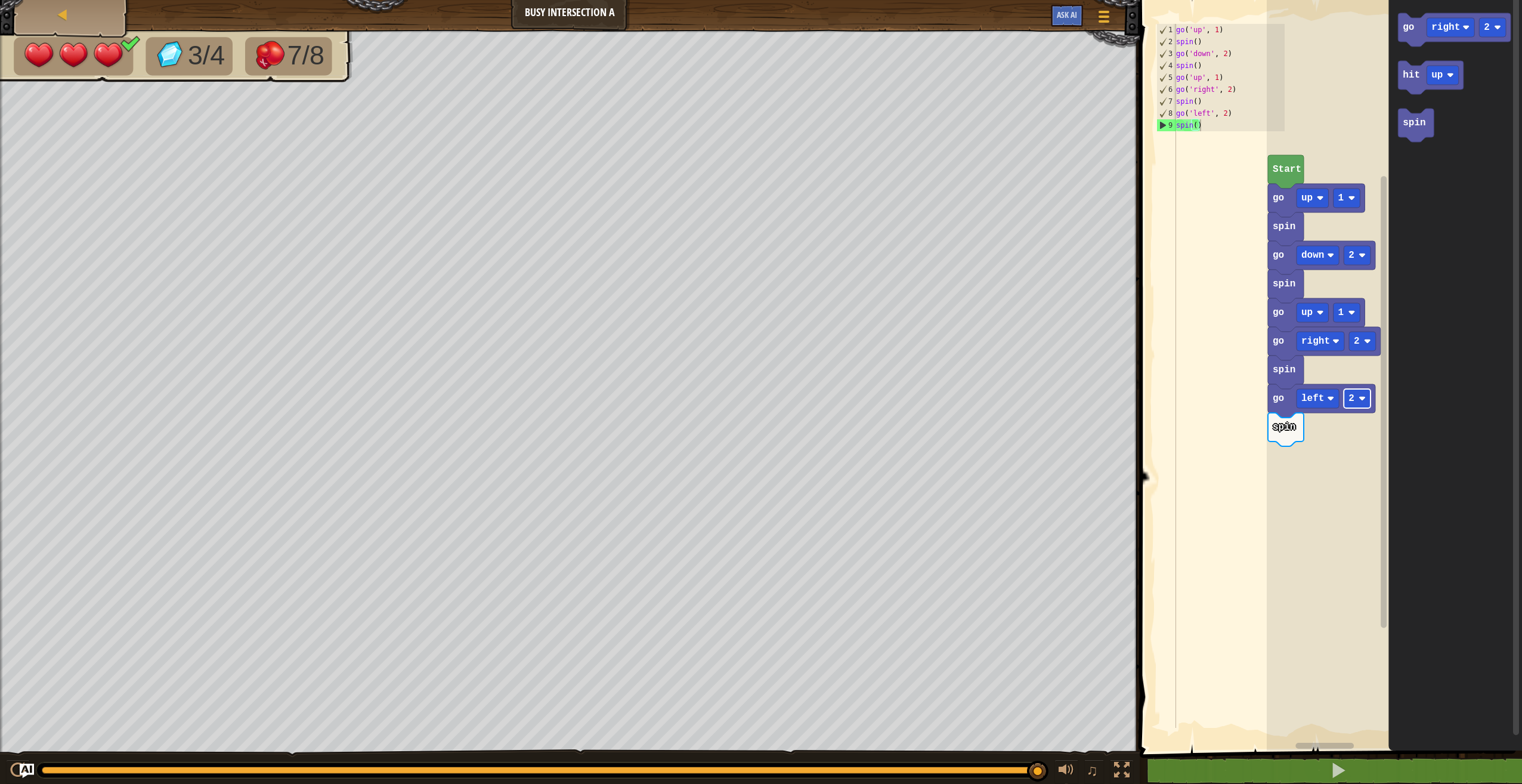
click at [1366, 401] on image "Blockly Workspace" at bounding box center [1363, 399] width 7 height 7
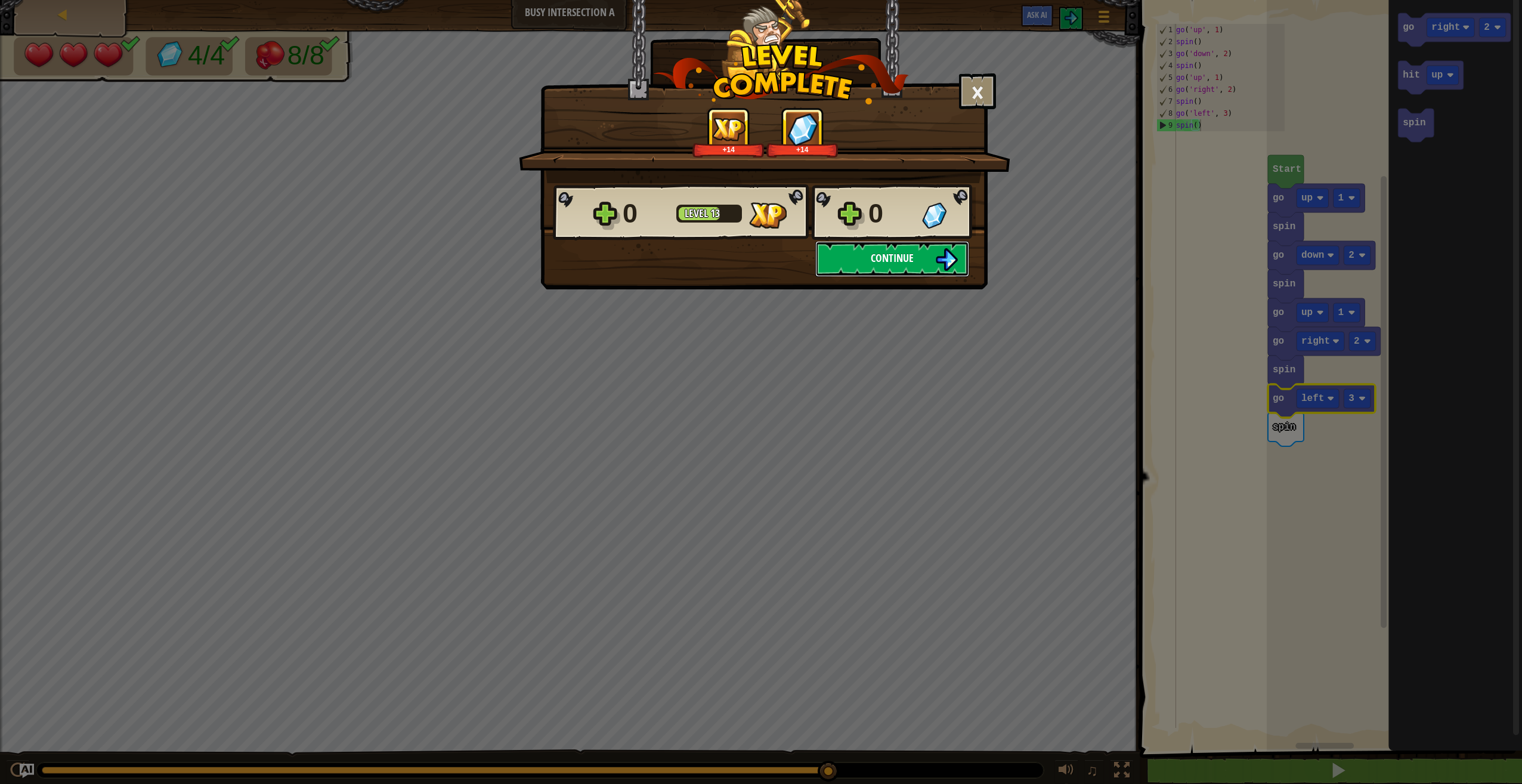
drag, startPoint x: 919, startPoint y: 264, endPoint x: 903, endPoint y: 268, distance: 16.5
click at [903, 268] on button "Continue" at bounding box center [893, 259] width 154 height 36
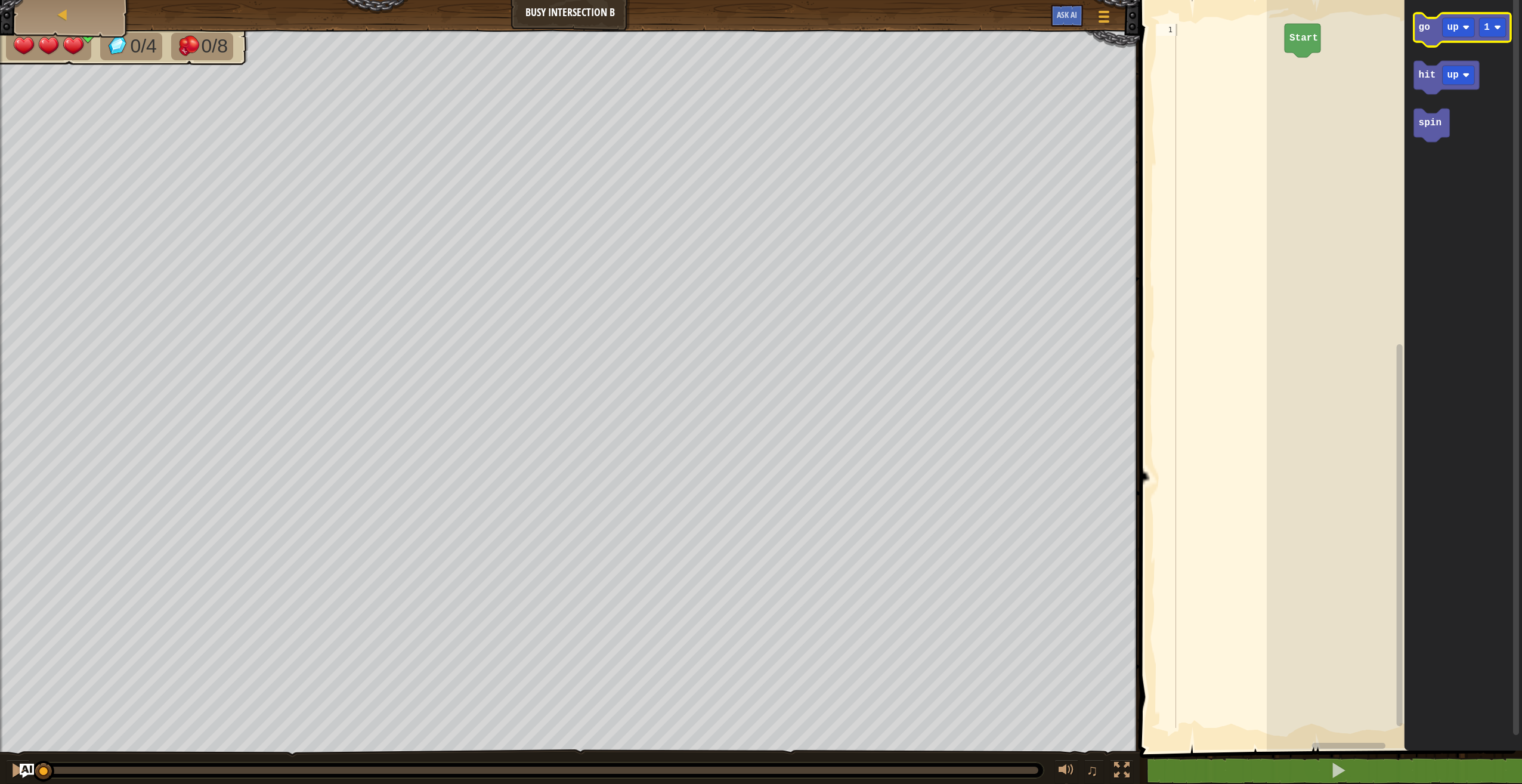
click at [1416, 29] on icon "Blockly Workspace" at bounding box center [1462, 30] width 97 height 33
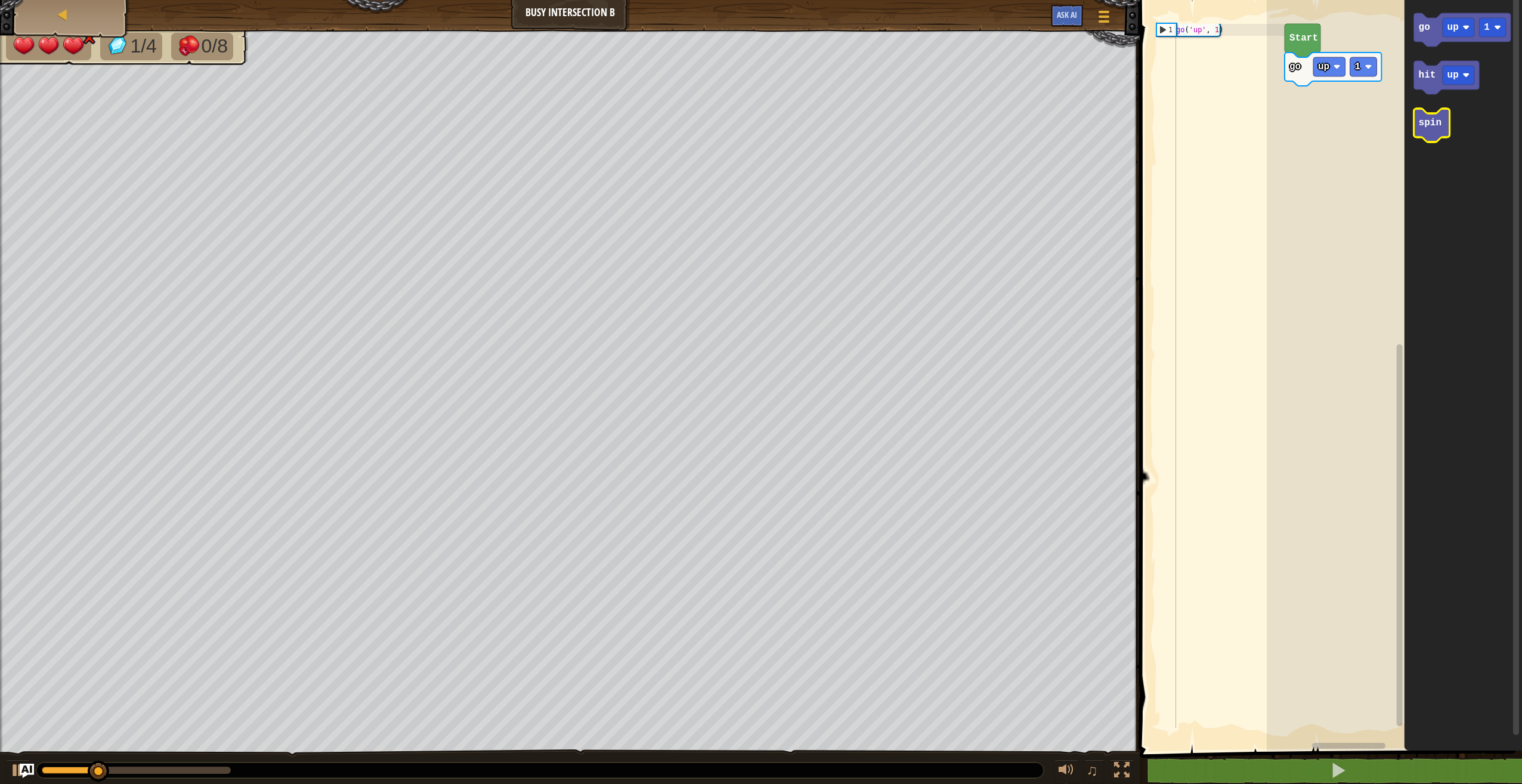
click at [1440, 118] on icon "Blockly Workspace" at bounding box center [1432, 125] width 36 height 33
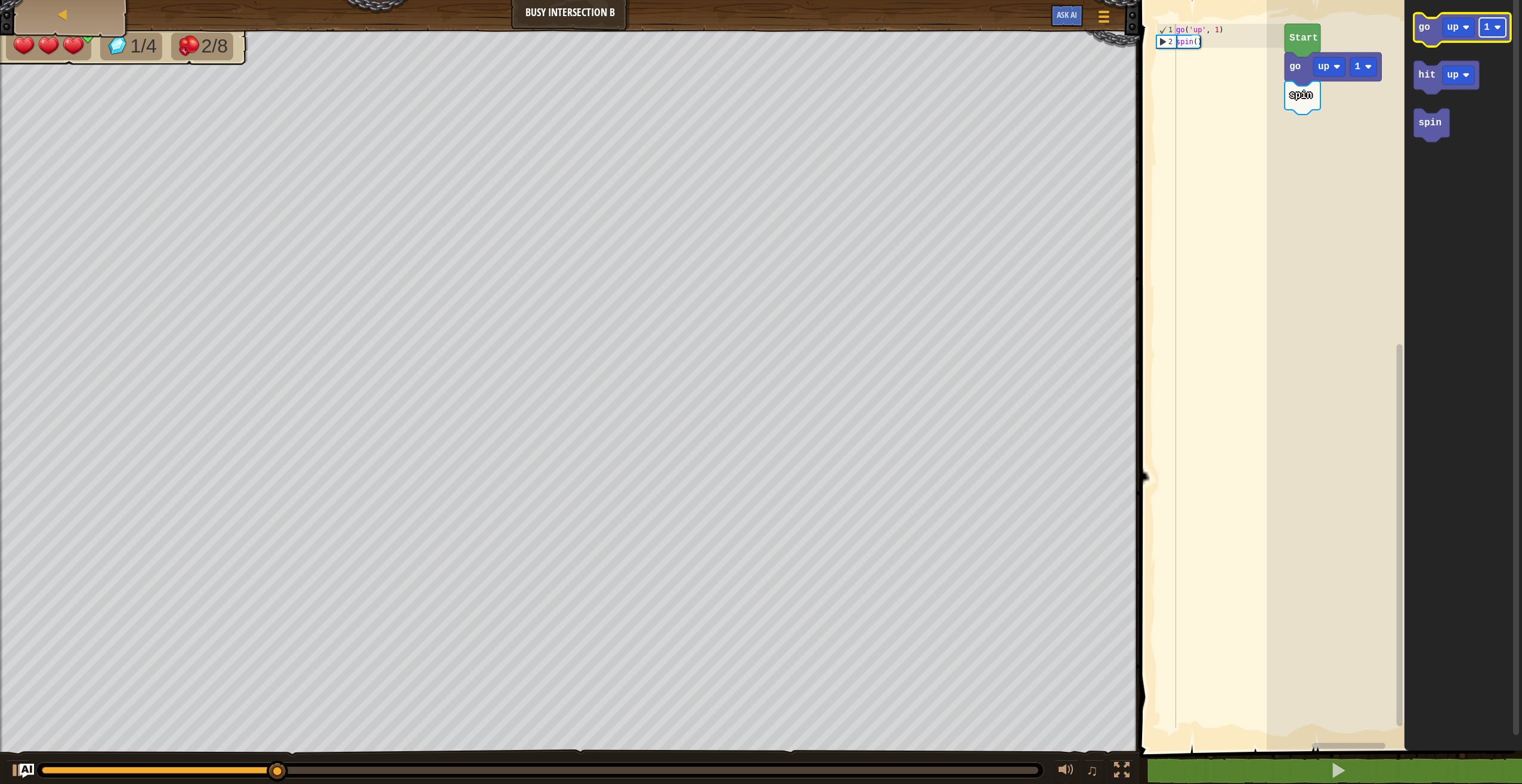
click at [1494, 25] on rect "Blockly Workspace" at bounding box center [1493, 27] width 27 height 19
click at [1486, 30] on text "2" at bounding box center [1487, 27] width 6 height 11
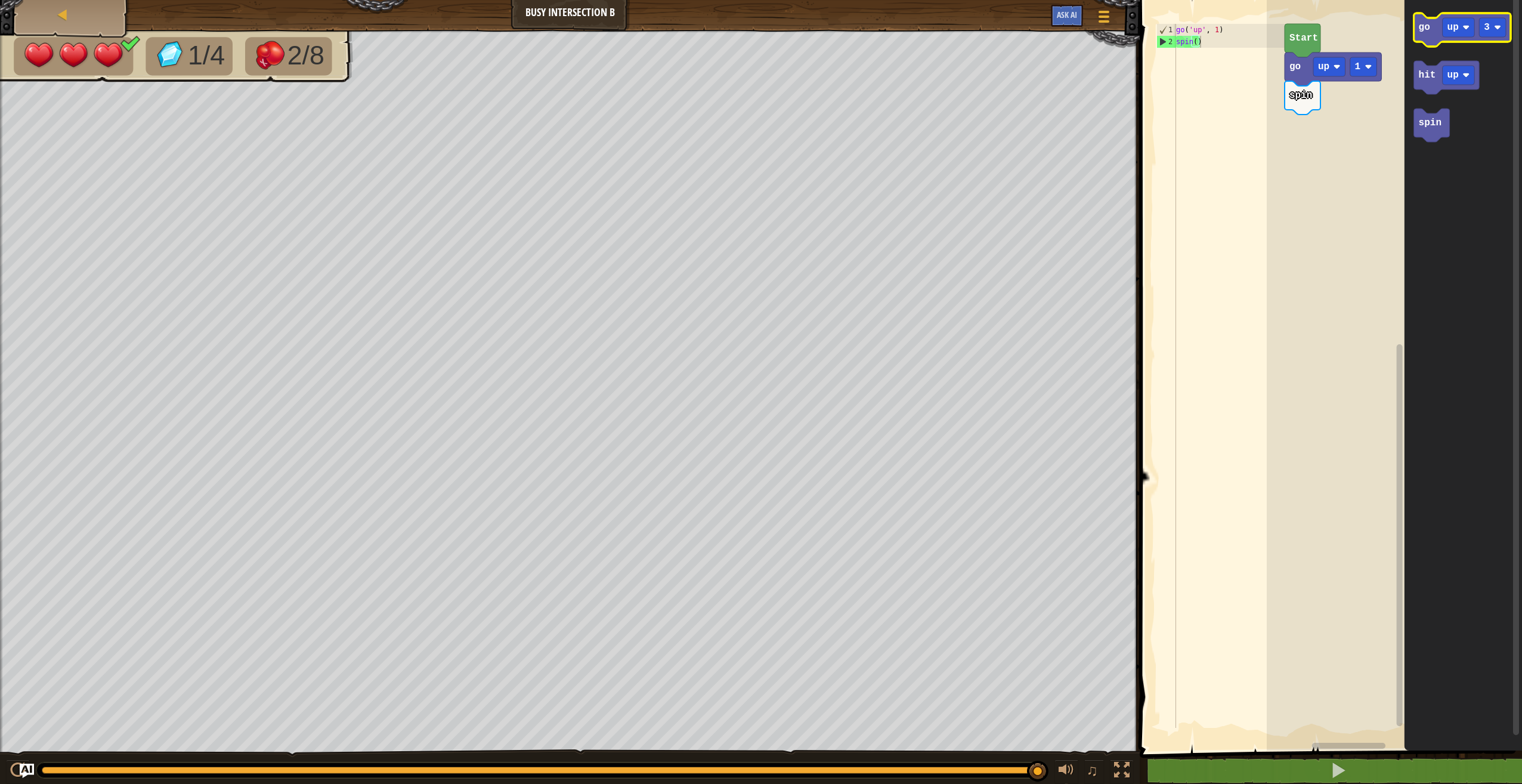
click at [1422, 41] on icon "Blockly Workspace" at bounding box center [1462, 30] width 97 height 33
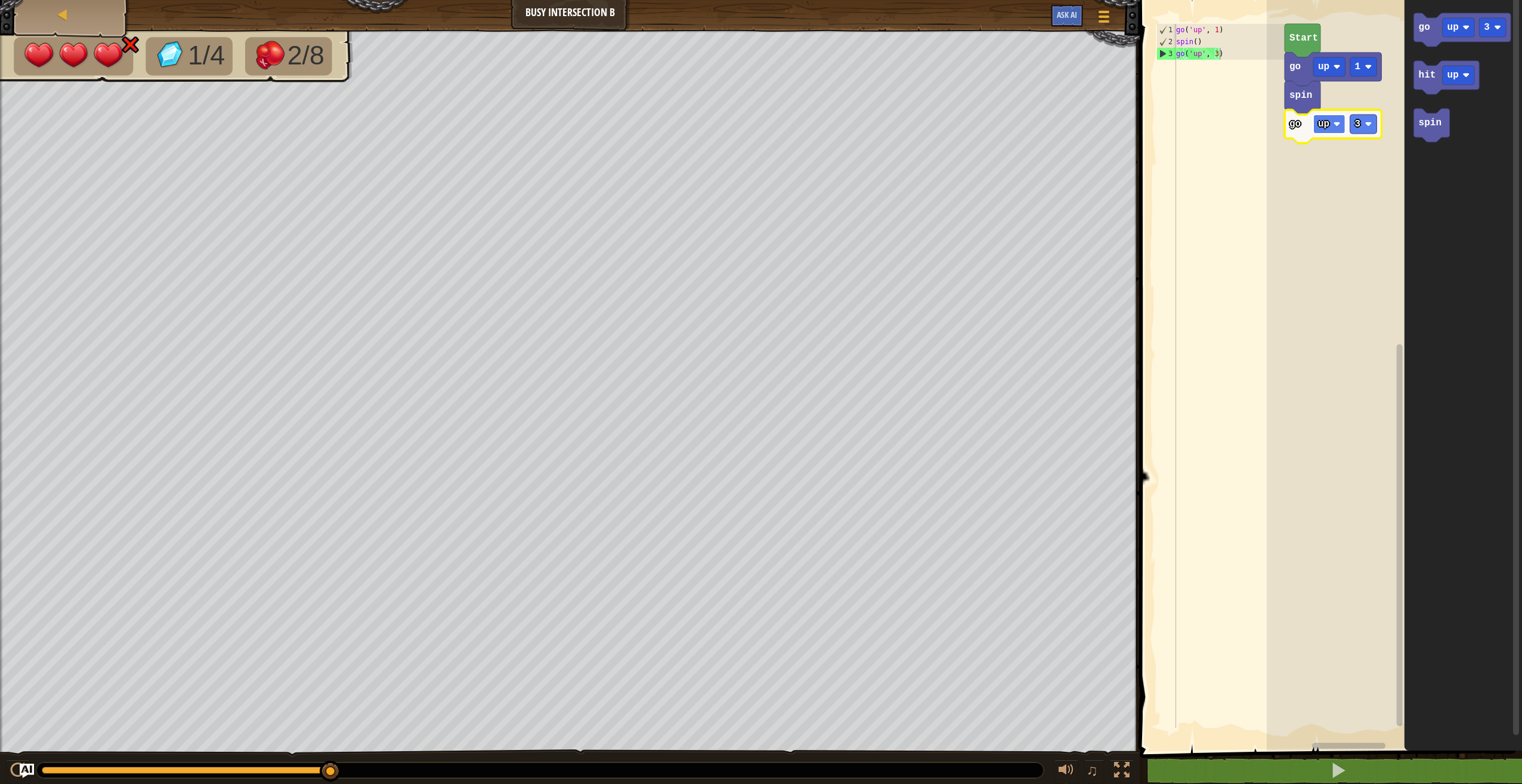
click at [1331, 126] on rect "Blockly Workspace" at bounding box center [1329, 124] width 33 height 19
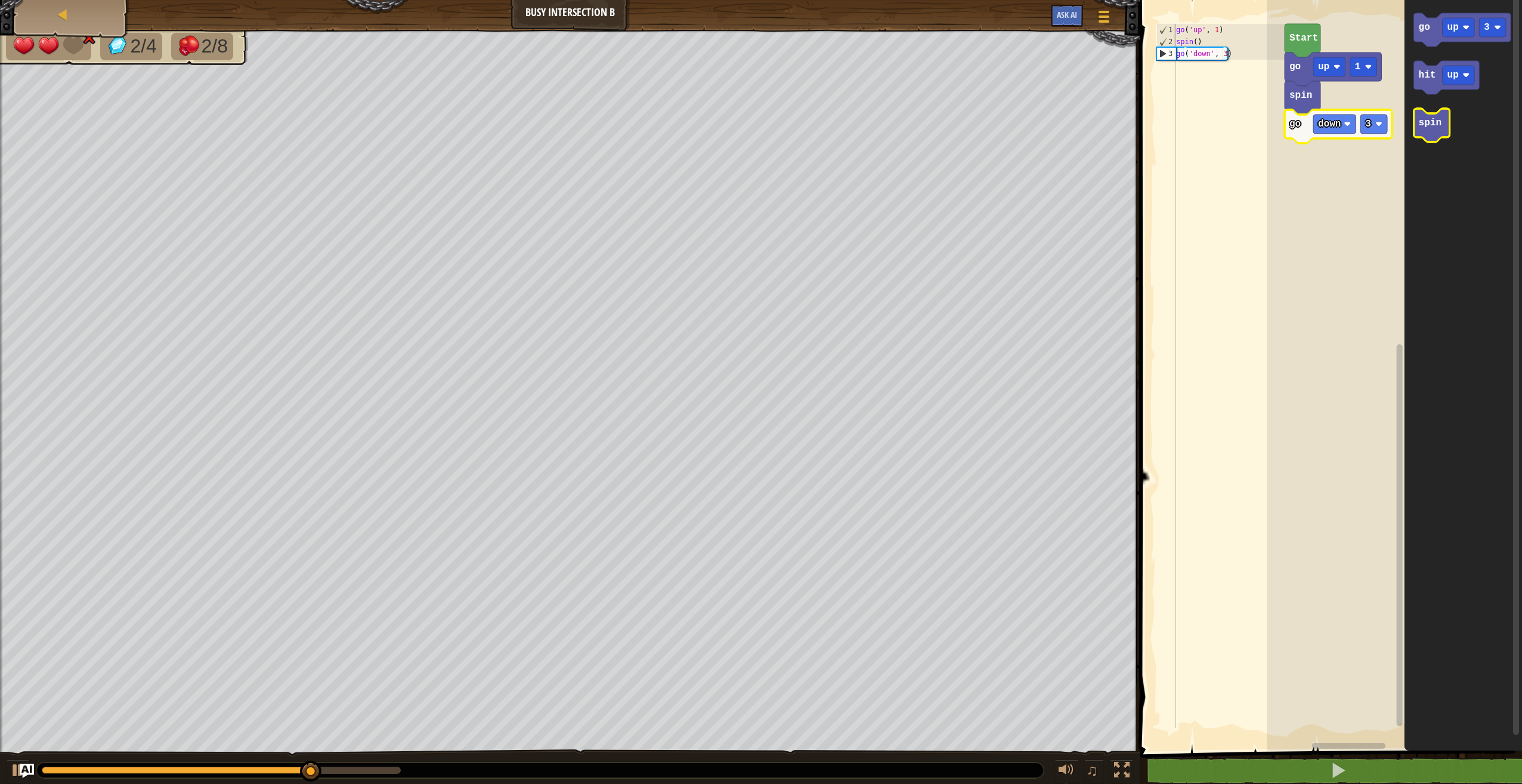
click at [1421, 125] on text "spin" at bounding box center [1430, 123] width 23 height 11
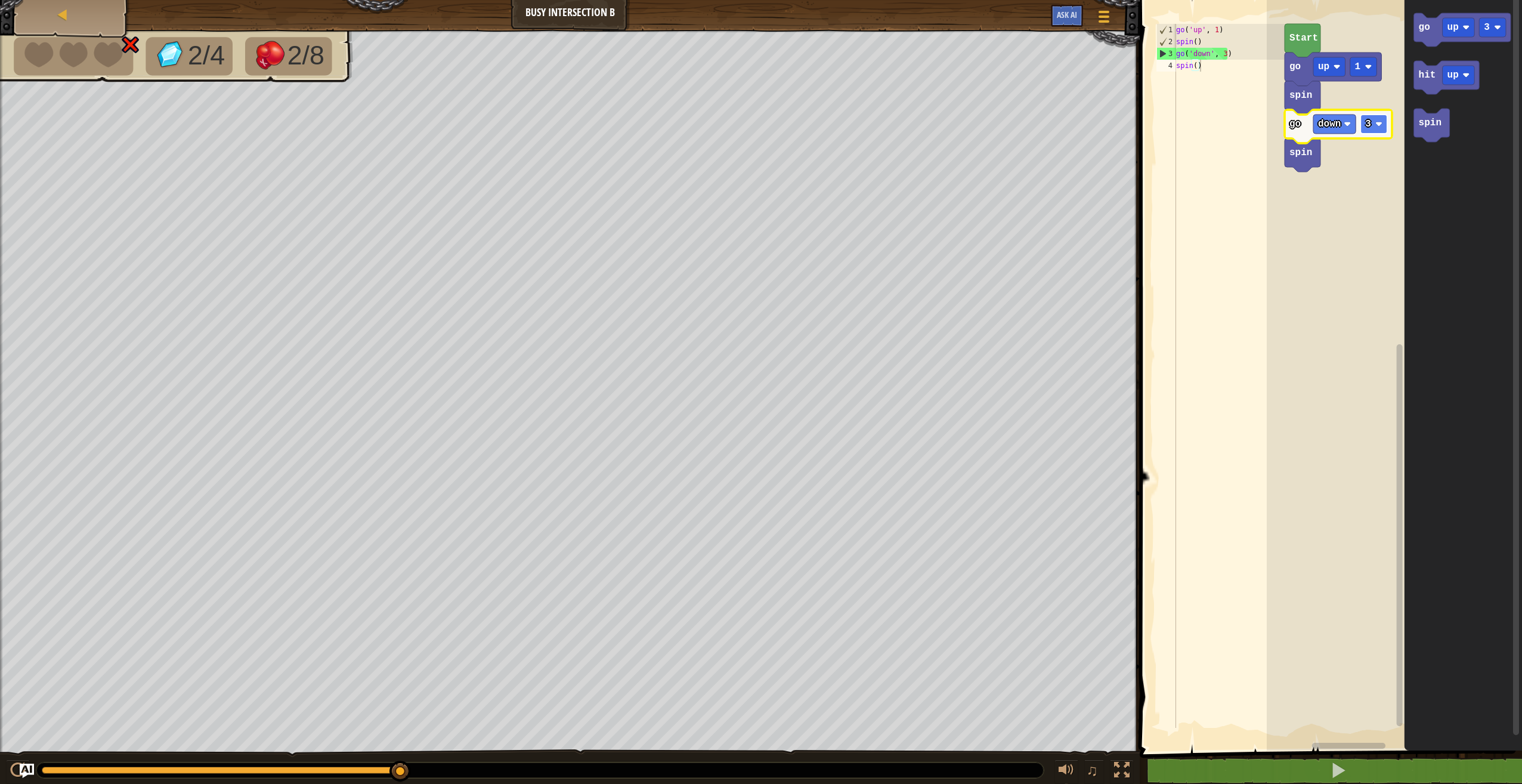
click at [1371, 125] on text "3" at bounding box center [1368, 124] width 6 height 11
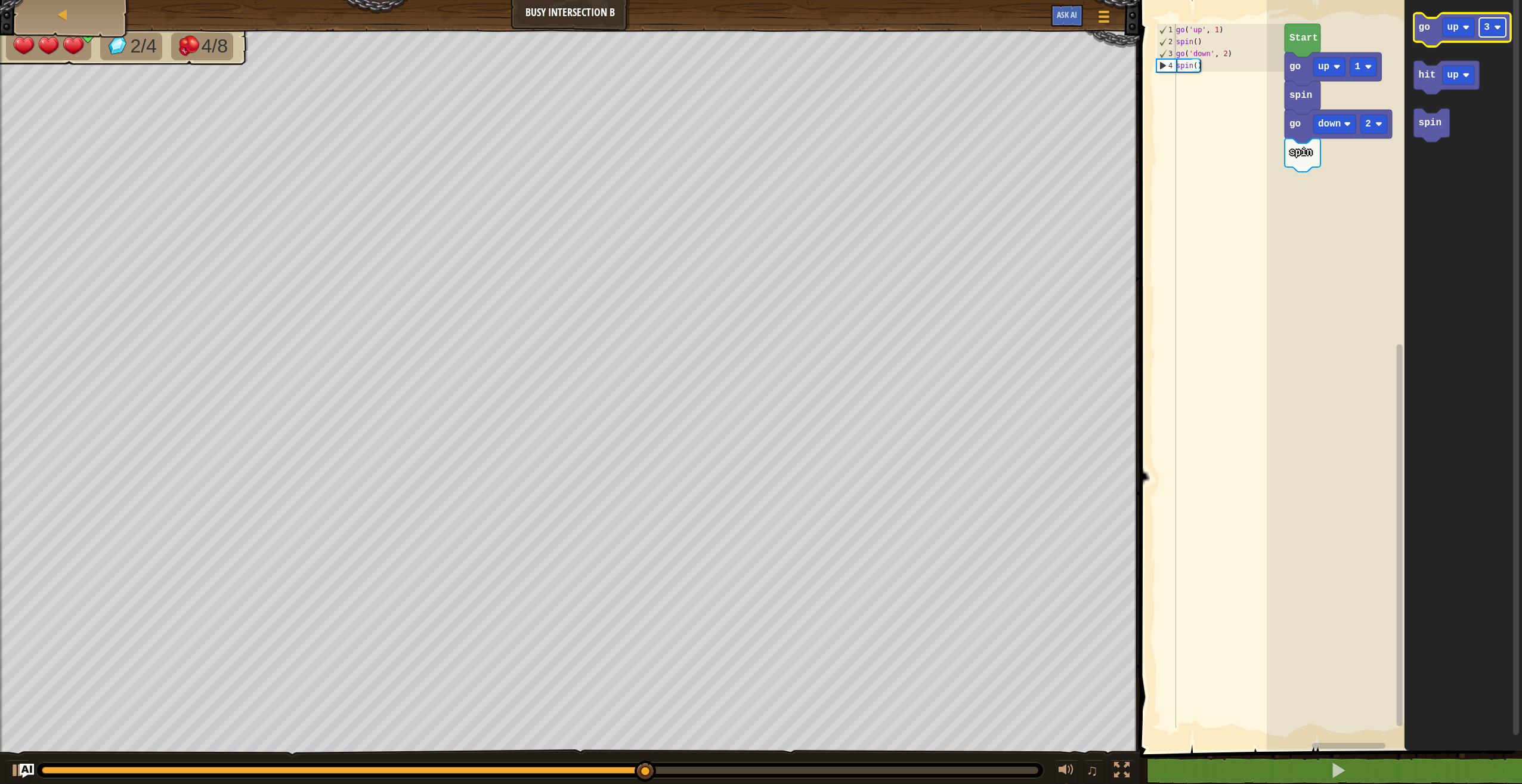
click at [1483, 31] on rect "Blockly Workspace" at bounding box center [1493, 27] width 27 height 19
click at [1428, 27] on text "go" at bounding box center [1424, 27] width 12 height 11
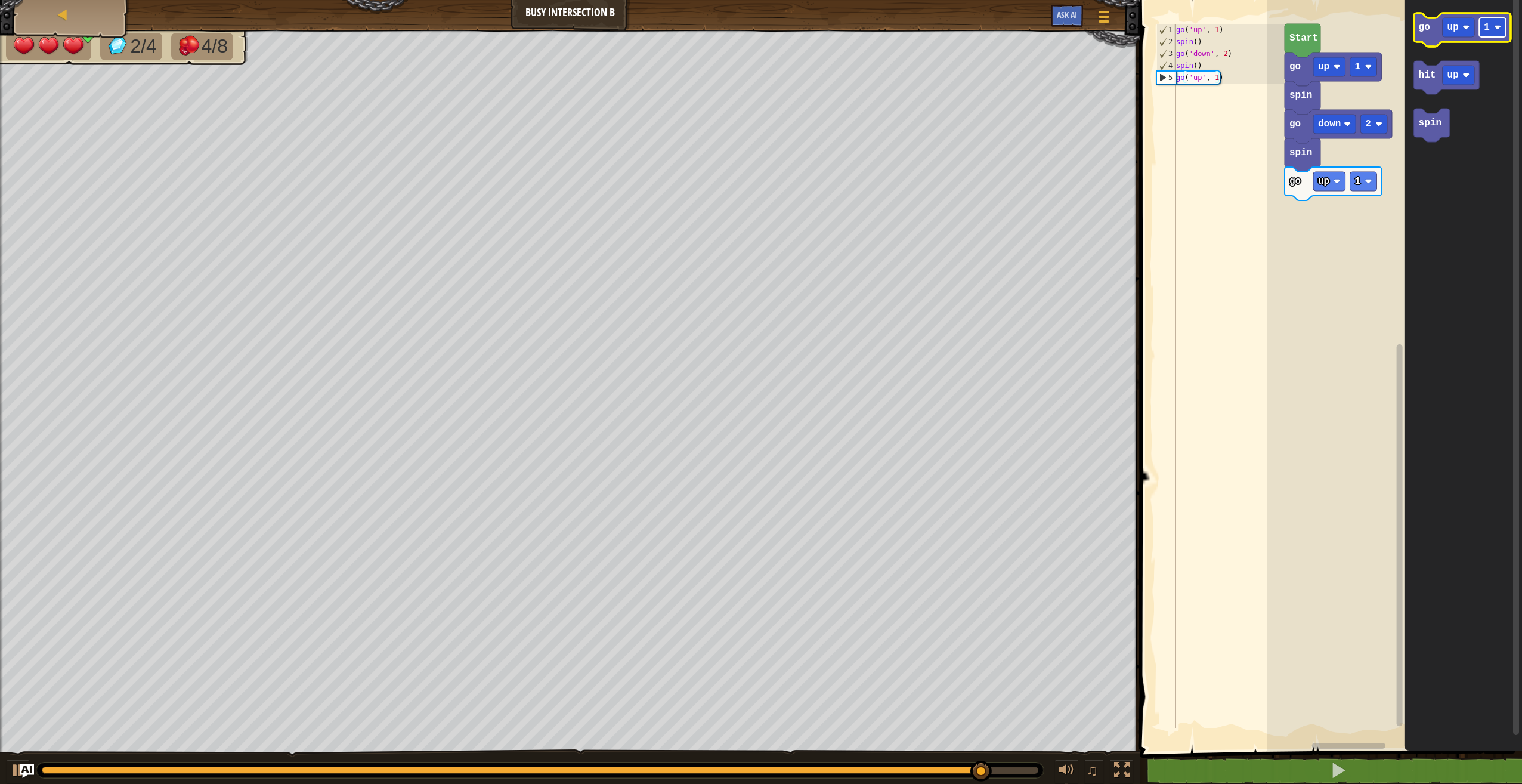
click at [1492, 30] on rect "Blockly Workspace" at bounding box center [1493, 27] width 27 height 19
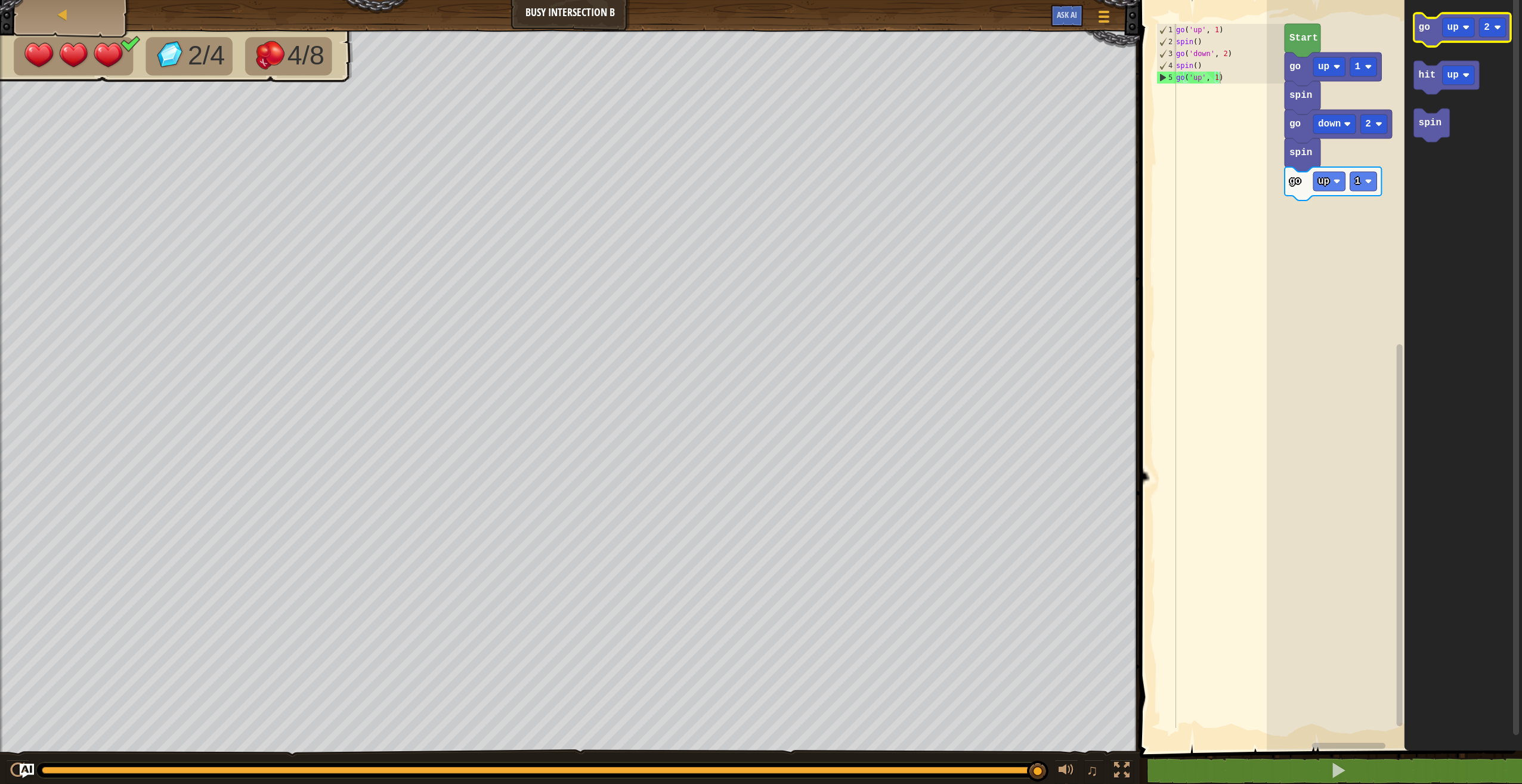
click at [1456, 40] on icon "Blockly Workspace" at bounding box center [1462, 30] width 97 height 33
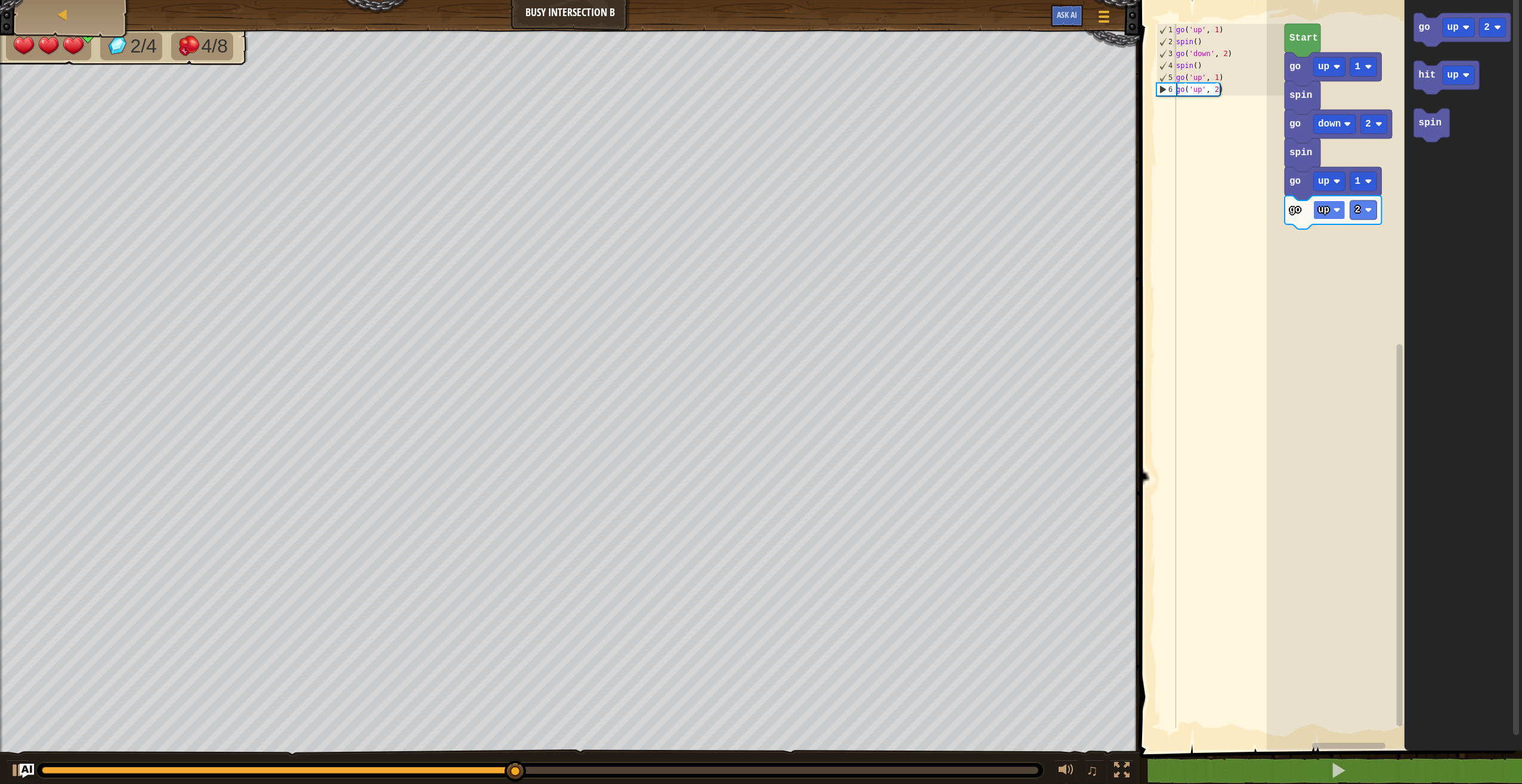
click at [1330, 213] on rect "Blockly Workspace" at bounding box center [1329, 210] width 33 height 19
click at [1342, 214] on rect "Blockly Workspace" at bounding box center [1334, 210] width 43 height 19
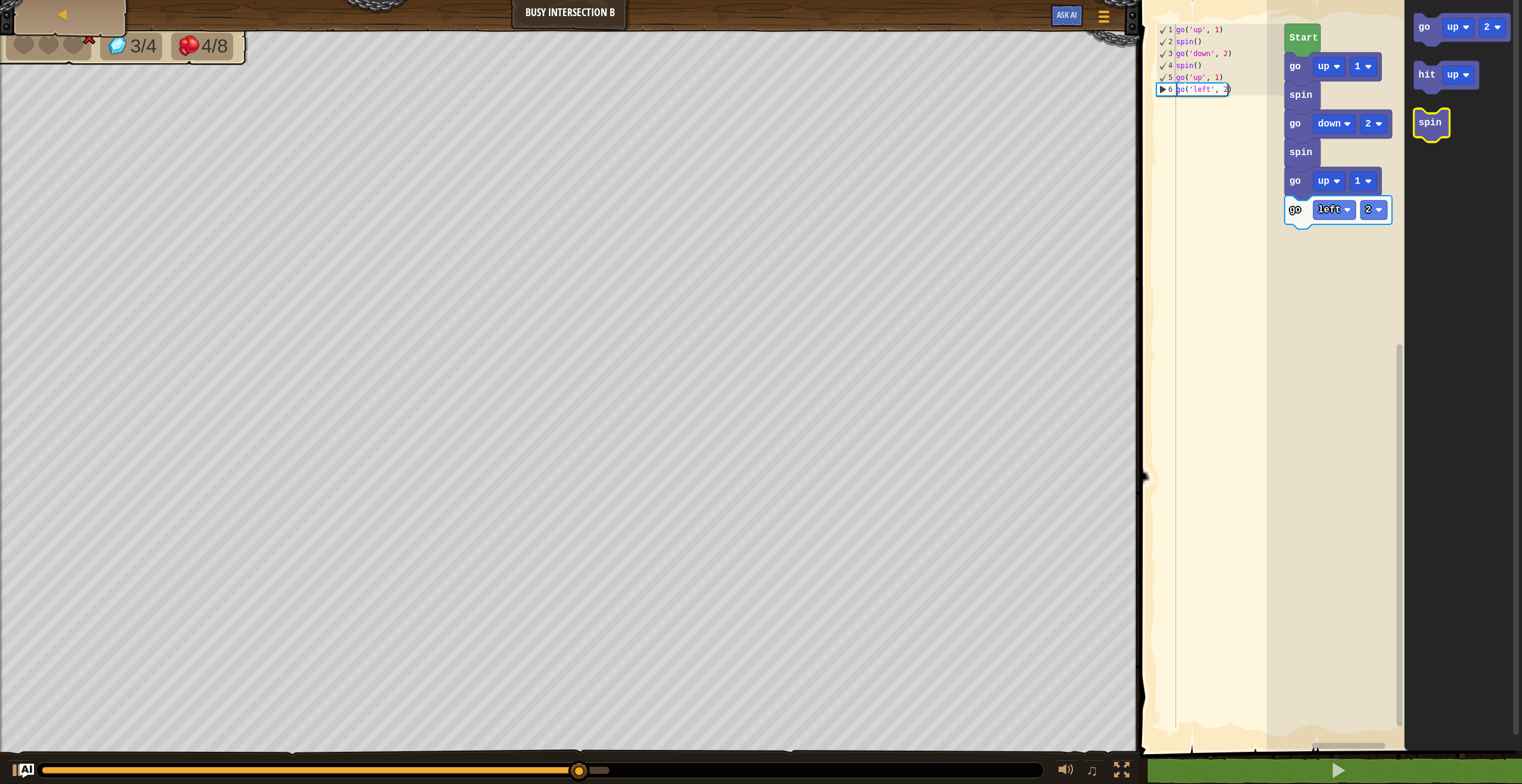
click at [1418, 137] on icon "Blockly Workspace" at bounding box center [1432, 125] width 36 height 33
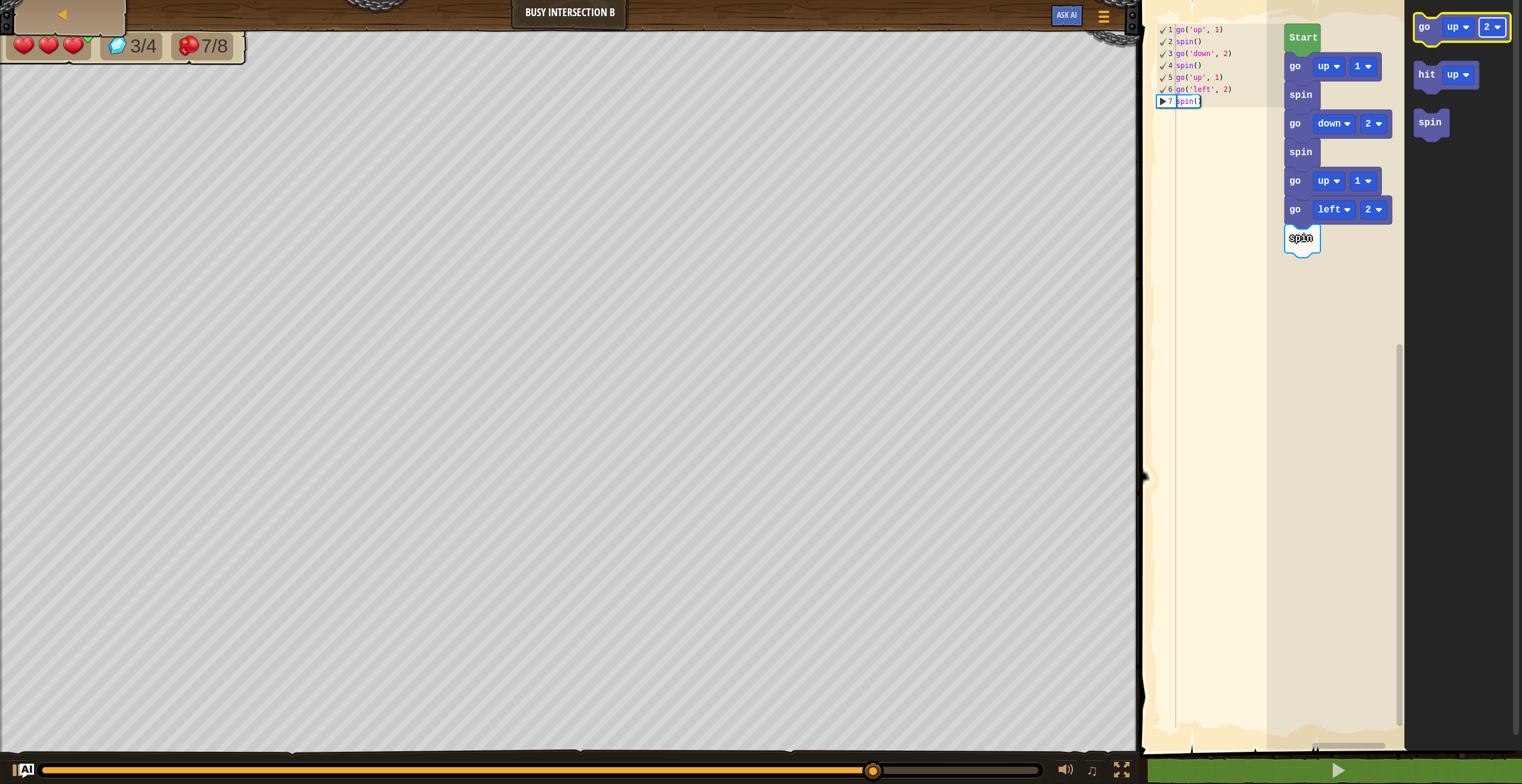
click at [1483, 31] on rect "Blockly Workspace" at bounding box center [1493, 27] width 27 height 19
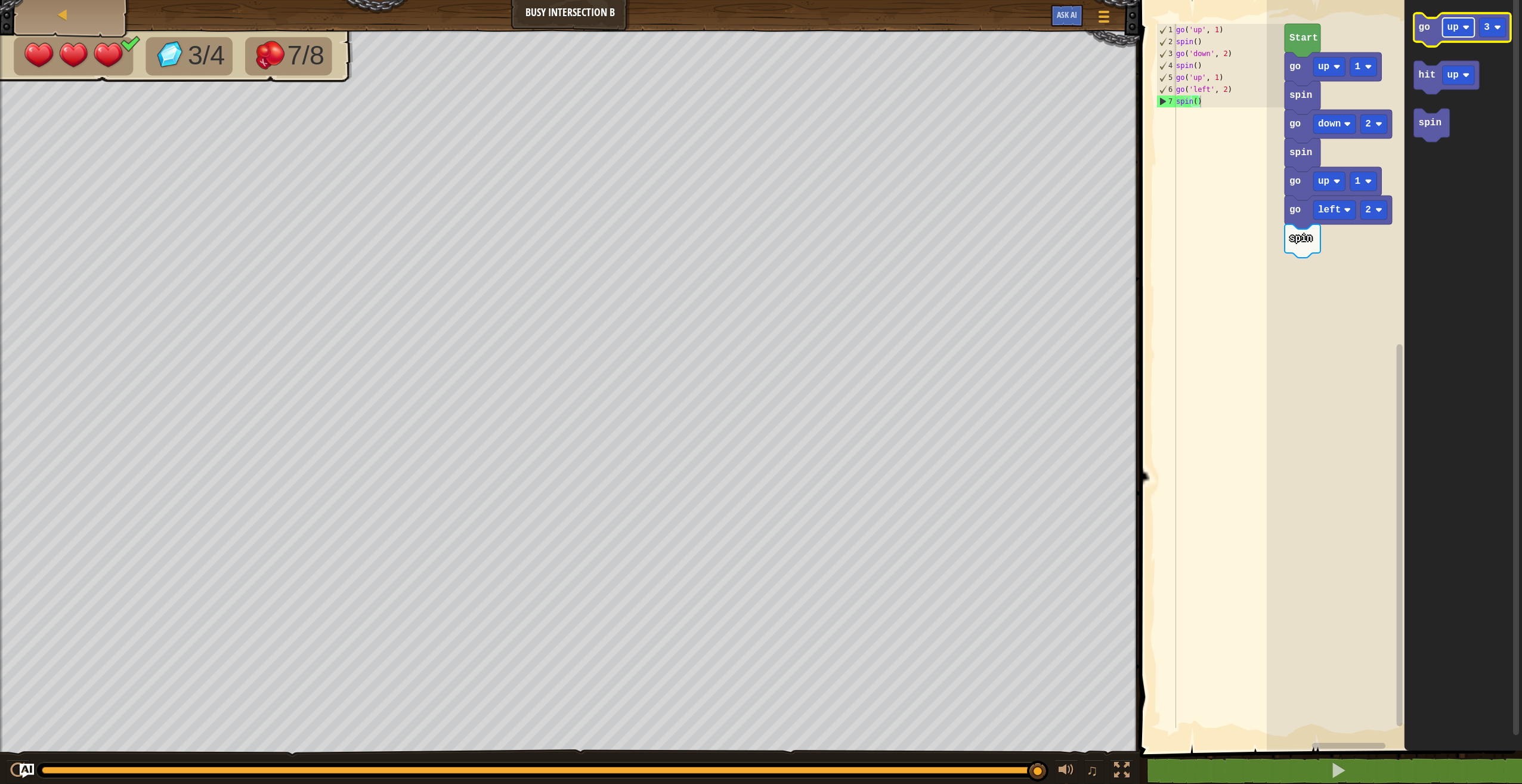
click at [1462, 33] on rect "Blockly Workspace" at bounding box center [1460, 27] width 33 height 19
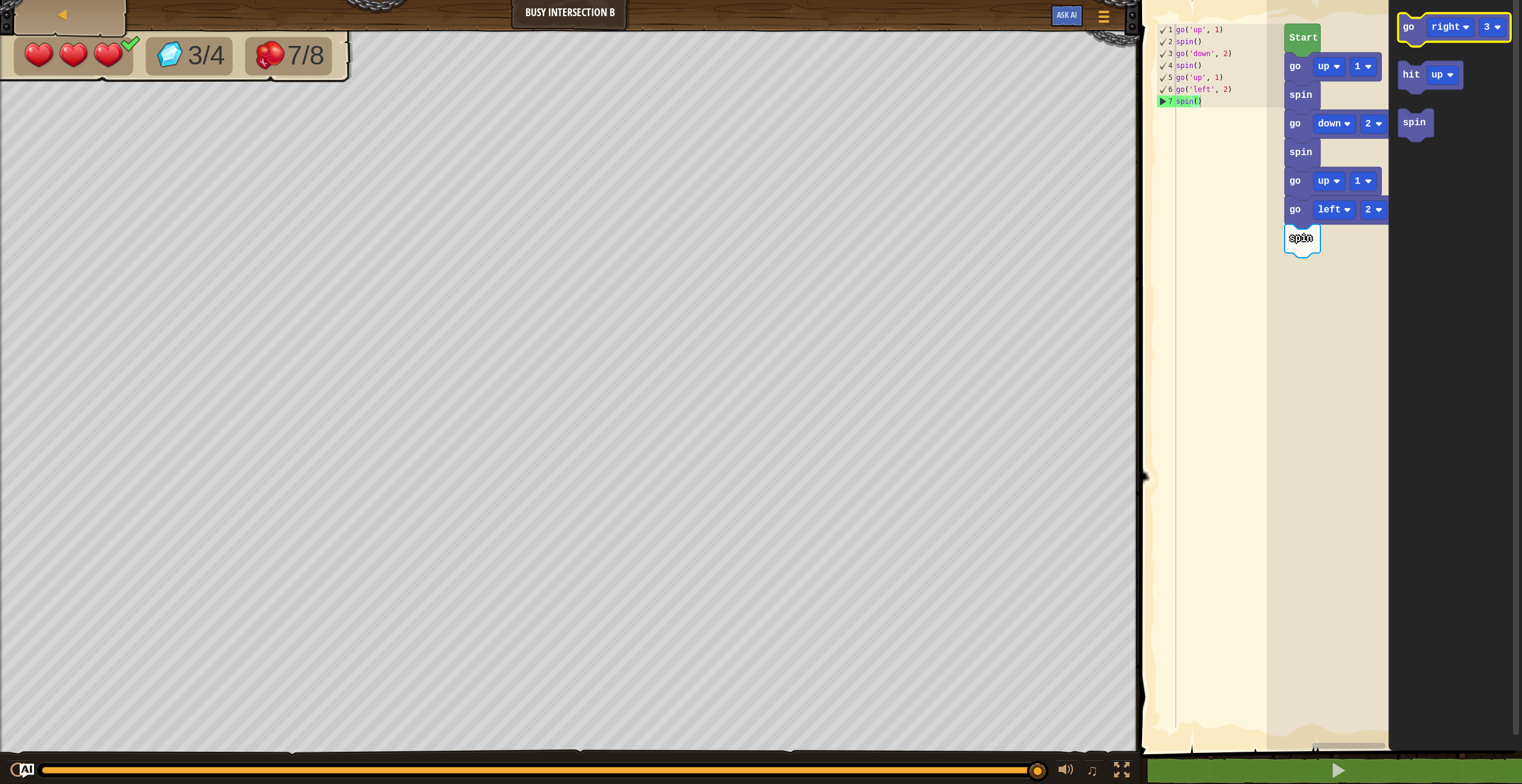
click at [1415, 34] on icon "Blockly Workspace" at bounding box center [1454, 30] width 113 height 33
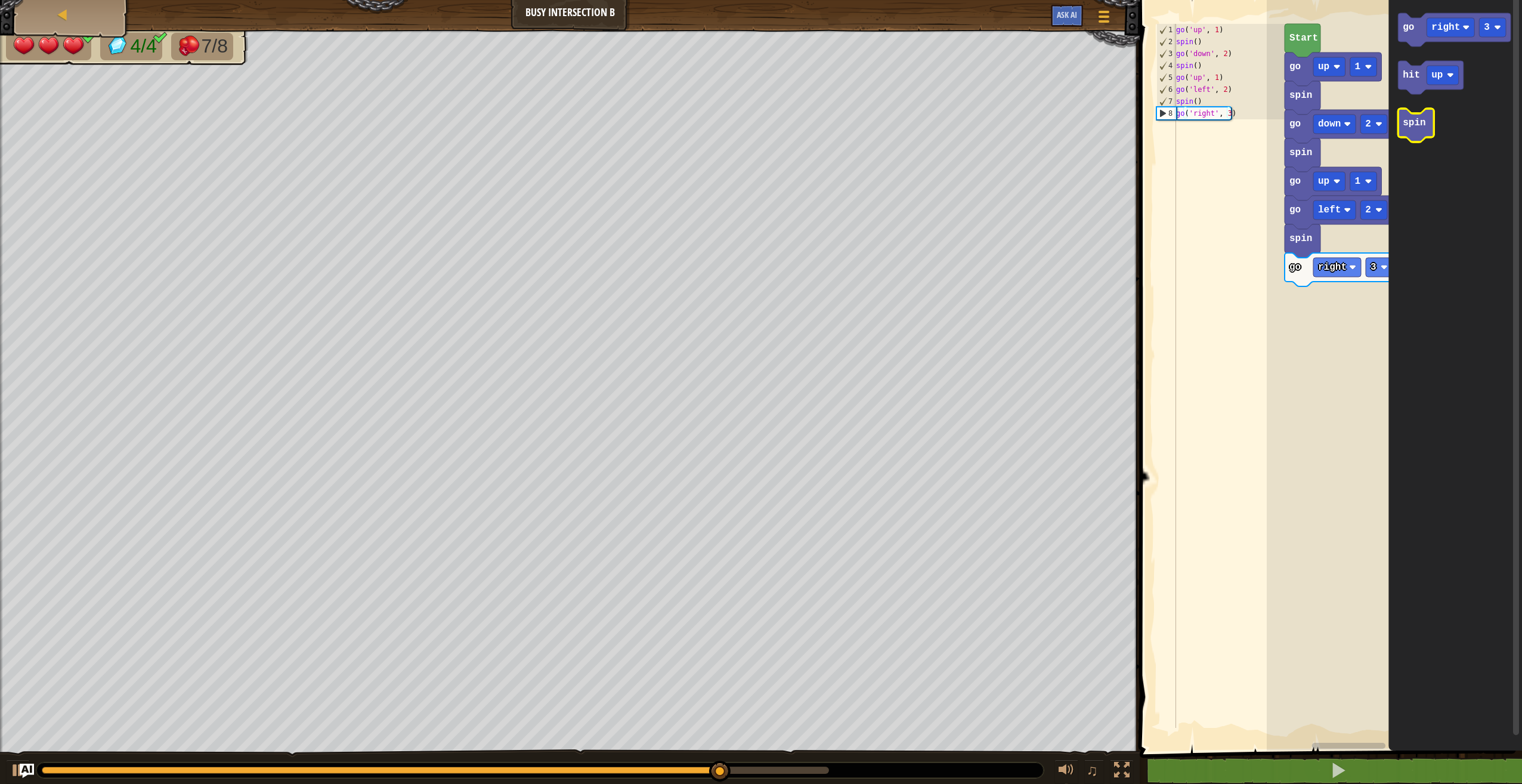
click at [1416, 131] on icon "Blockly Workspace" at bounding box center [1416, 125] width 36 height 33
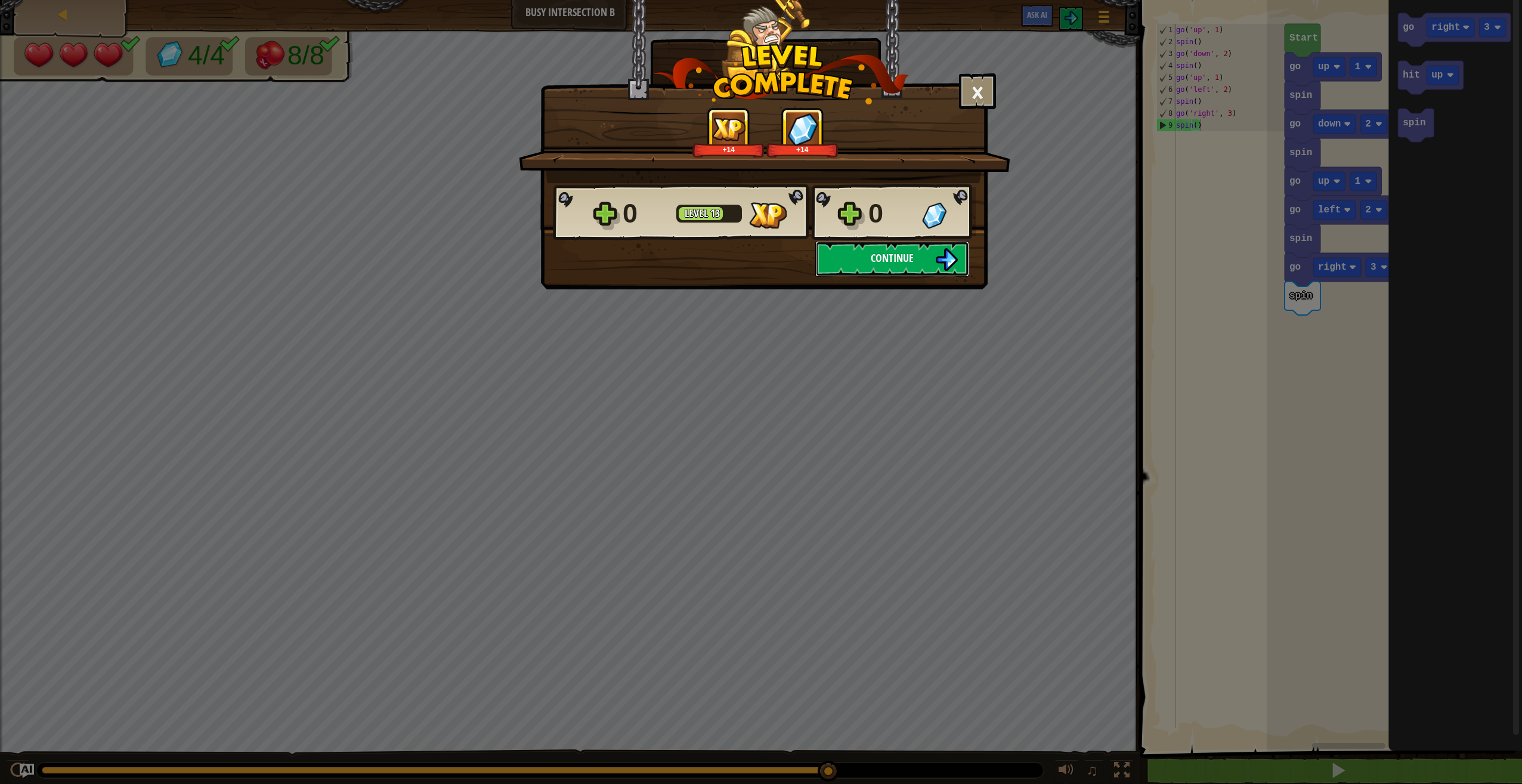
click at [896, 248] on button "Continue" at bounding box center [893, 259] width 154 height 36
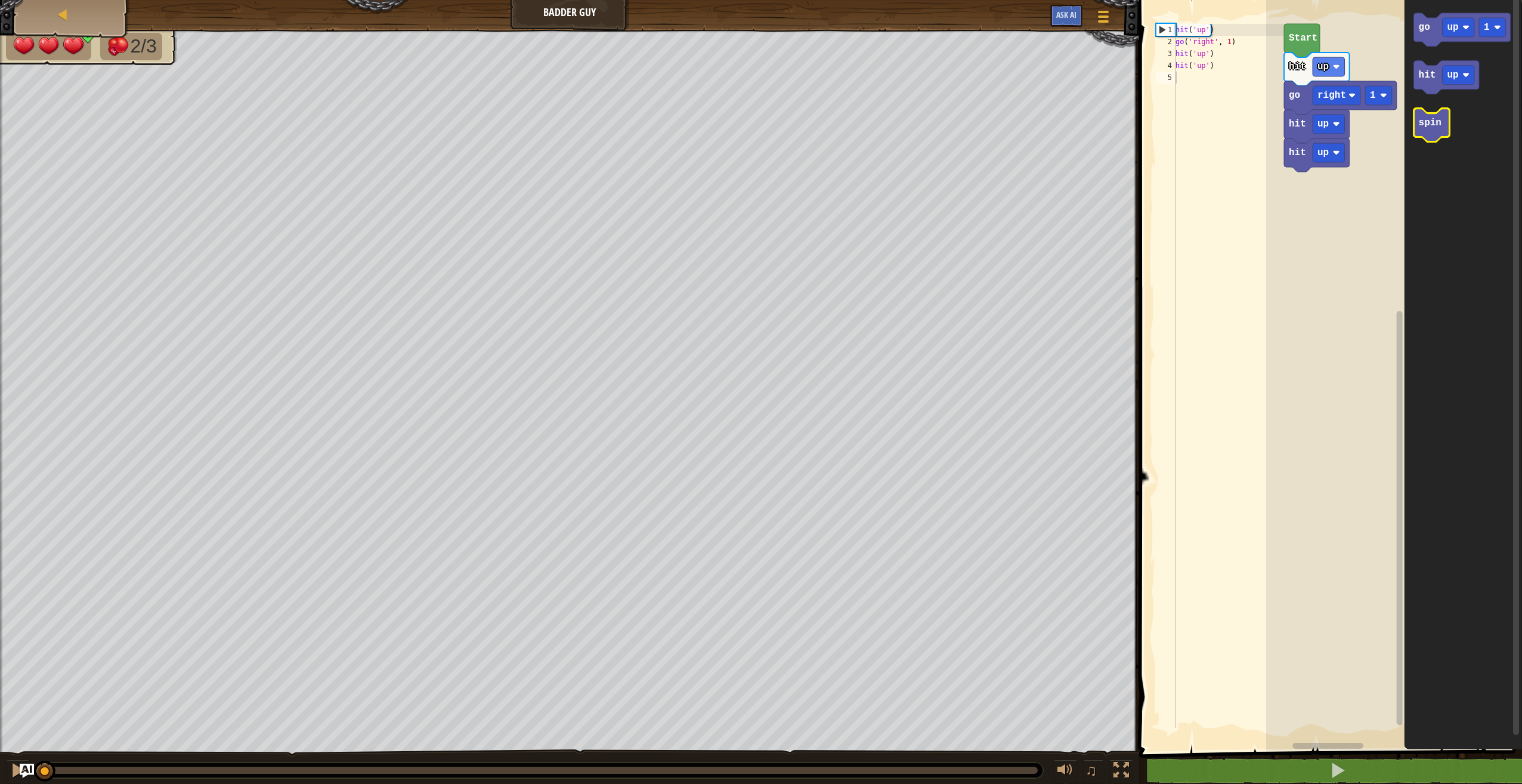
click at [1425, 126] on text "spin" at bounding box center [1429, 123] width 23 height 11
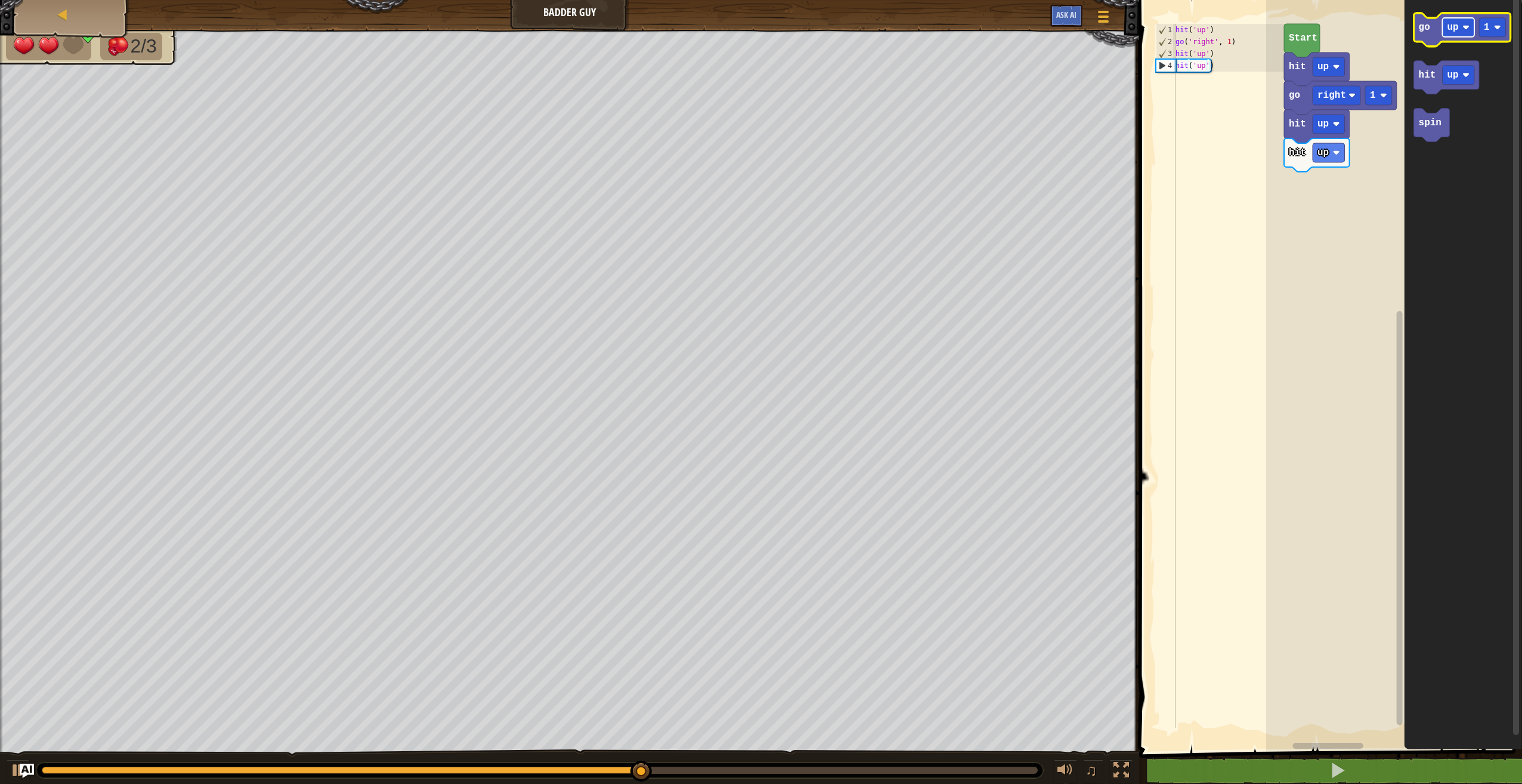
click at [1470, 29] on rect "Blockly Workspace" at bounding box center [1459, 27] width 33 height 19
drag, startPoint x: 1472, startPoint y: 107, endPoint x: 1472, endPoint y: 116, distance: 9.0
click at [1472, 117] on div "up down left right" at bounding box center [1458, 81] width 61 height 71
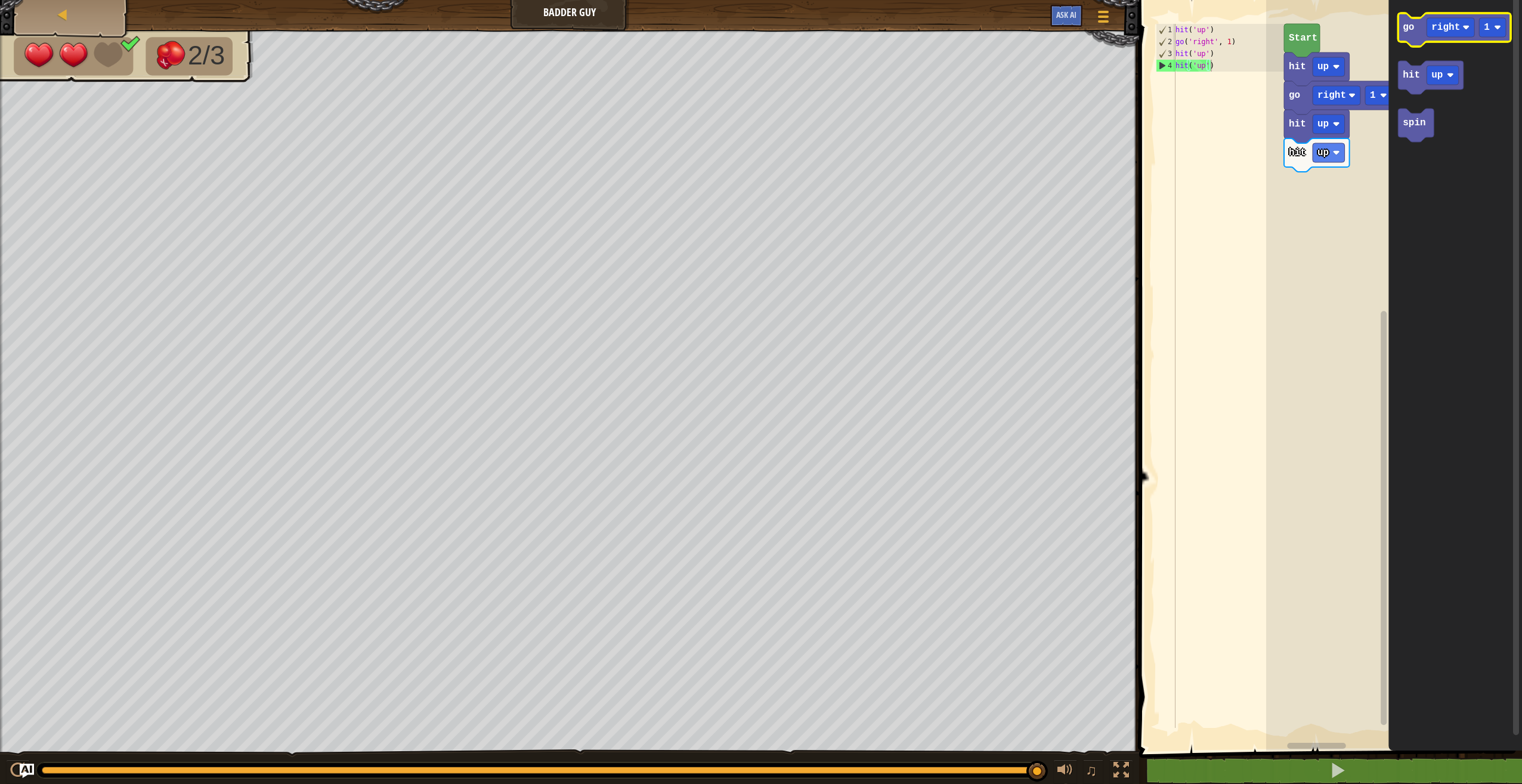
click at [1408, 33] on icon "Blockly Workspace" at bounding box center [1454, 30] width 113 height 33
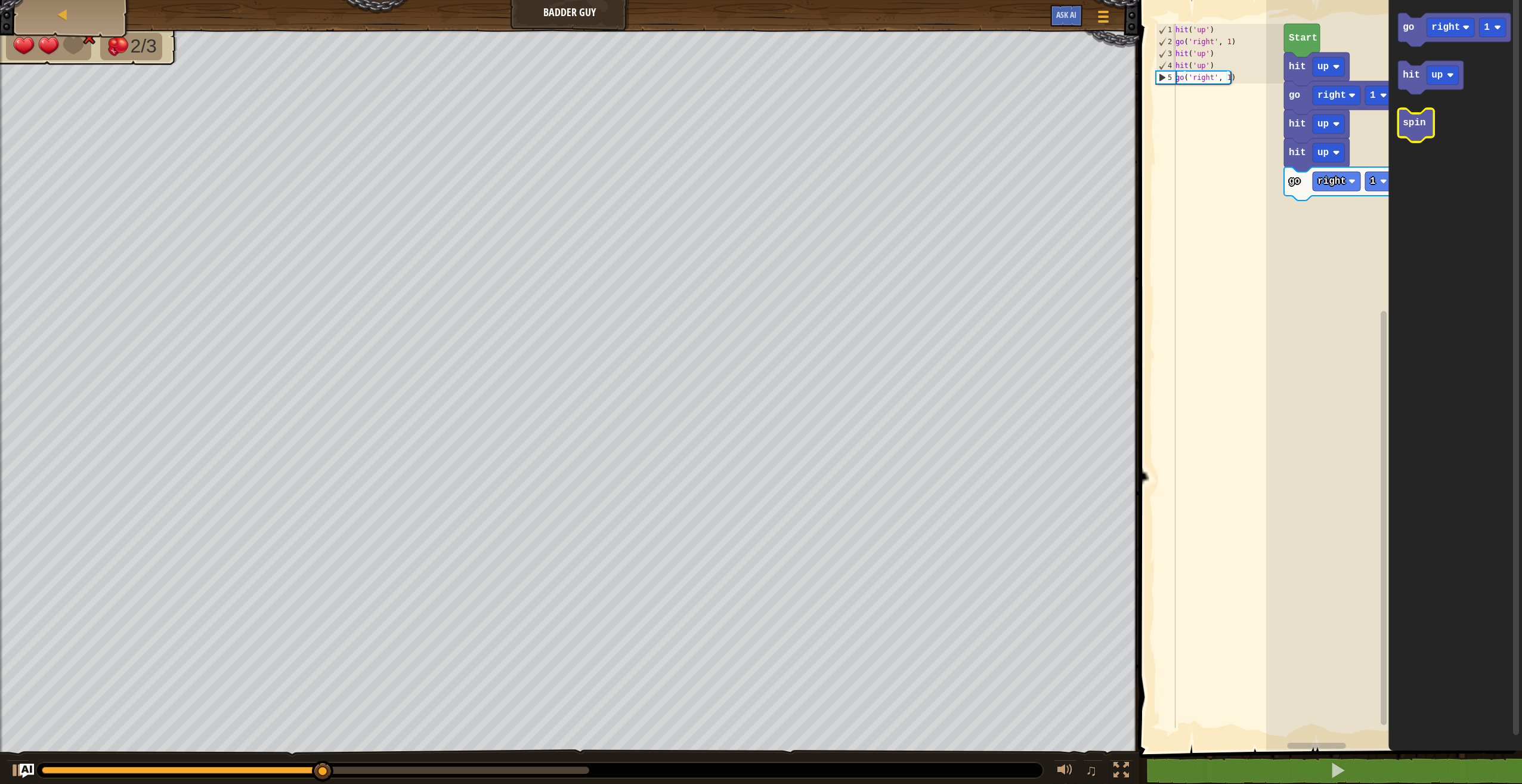
click at [1404, 136] on icon "Blockly Workspace" at bounding box center [1416, 125] width 36 height 33
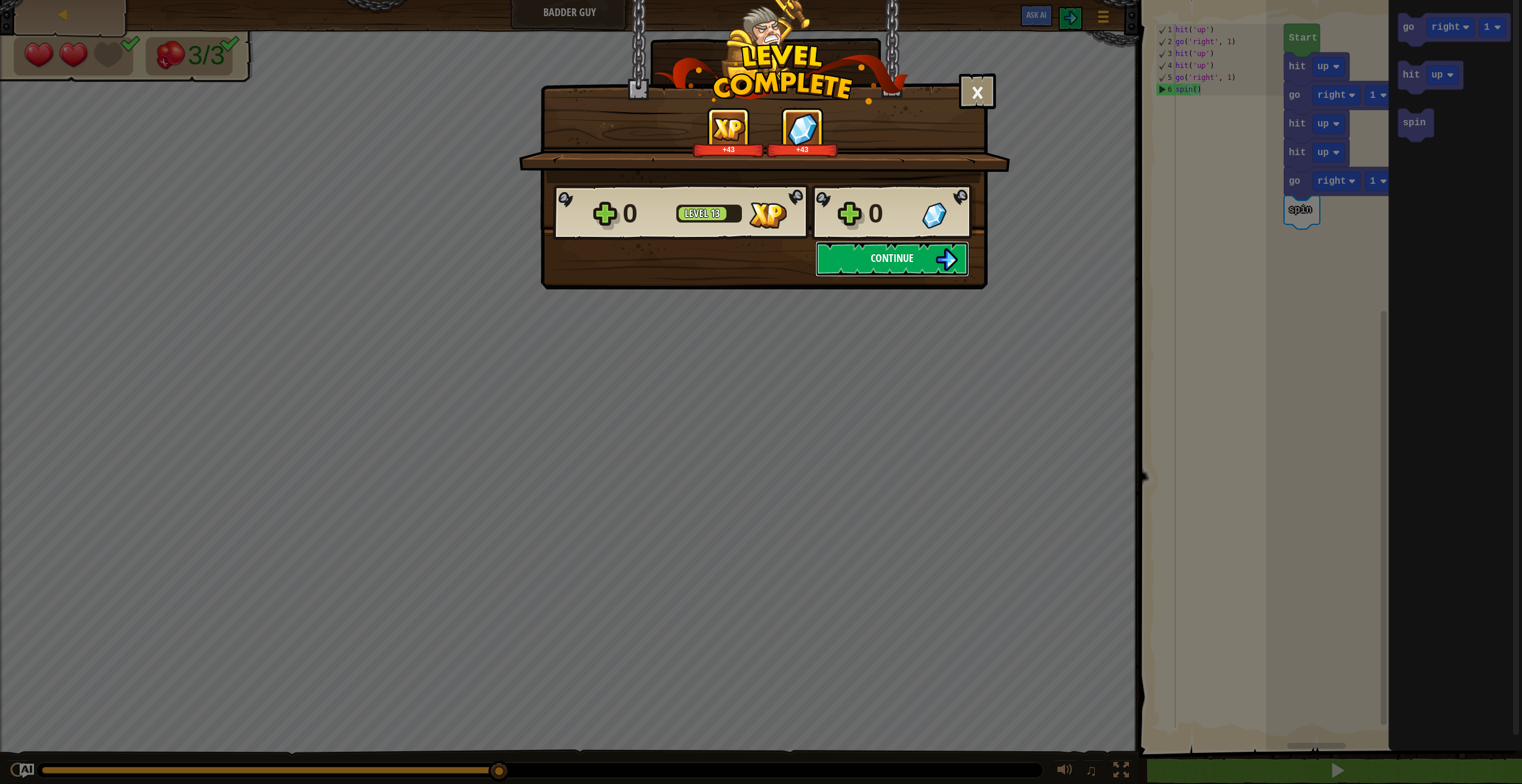
click at [871, 269] on button "Continue" at bounding box center [893, 259] width 154 height 36
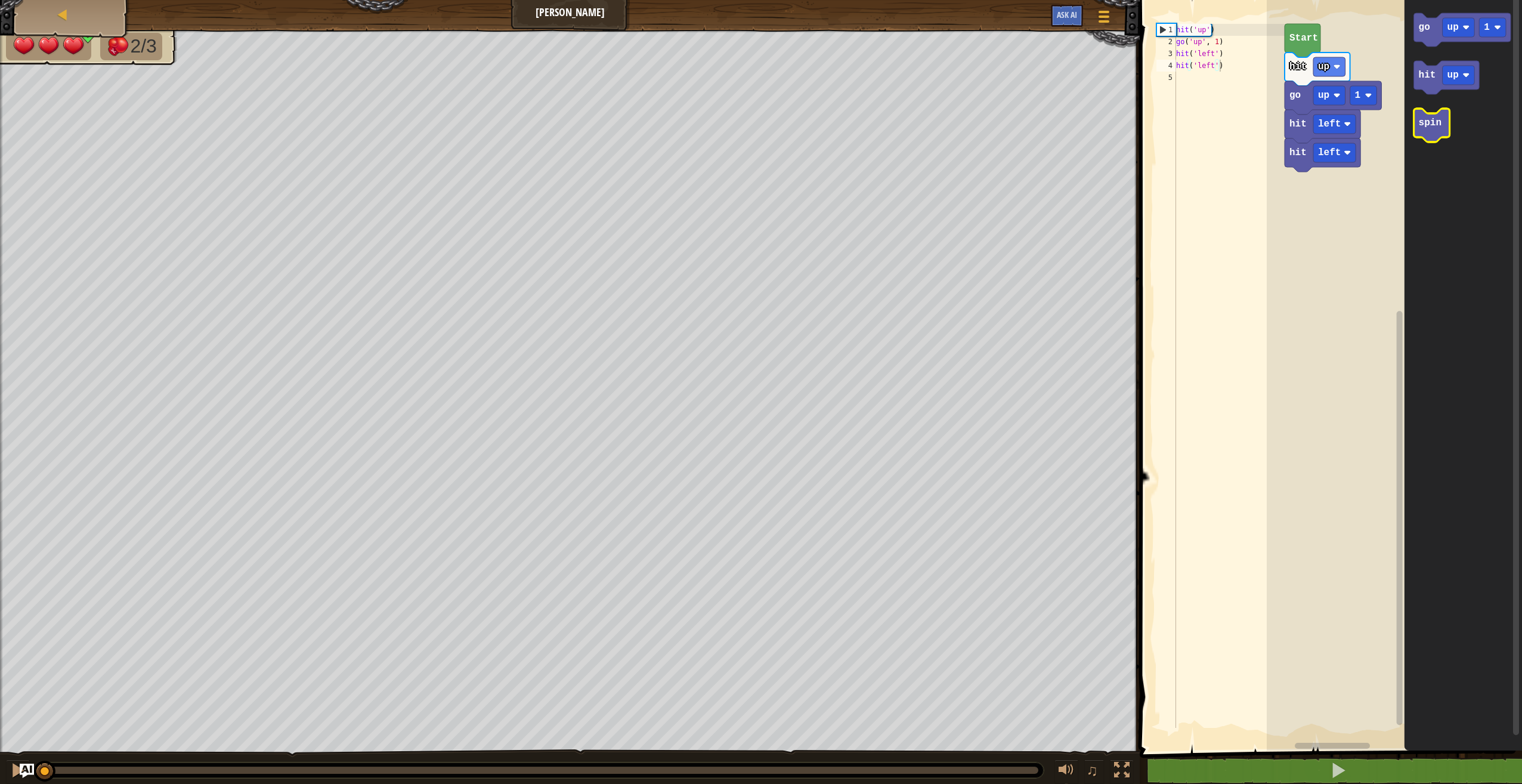
click at [1425, 122] on text "spin" at bounding box center [1430, 123] width 23 height 11
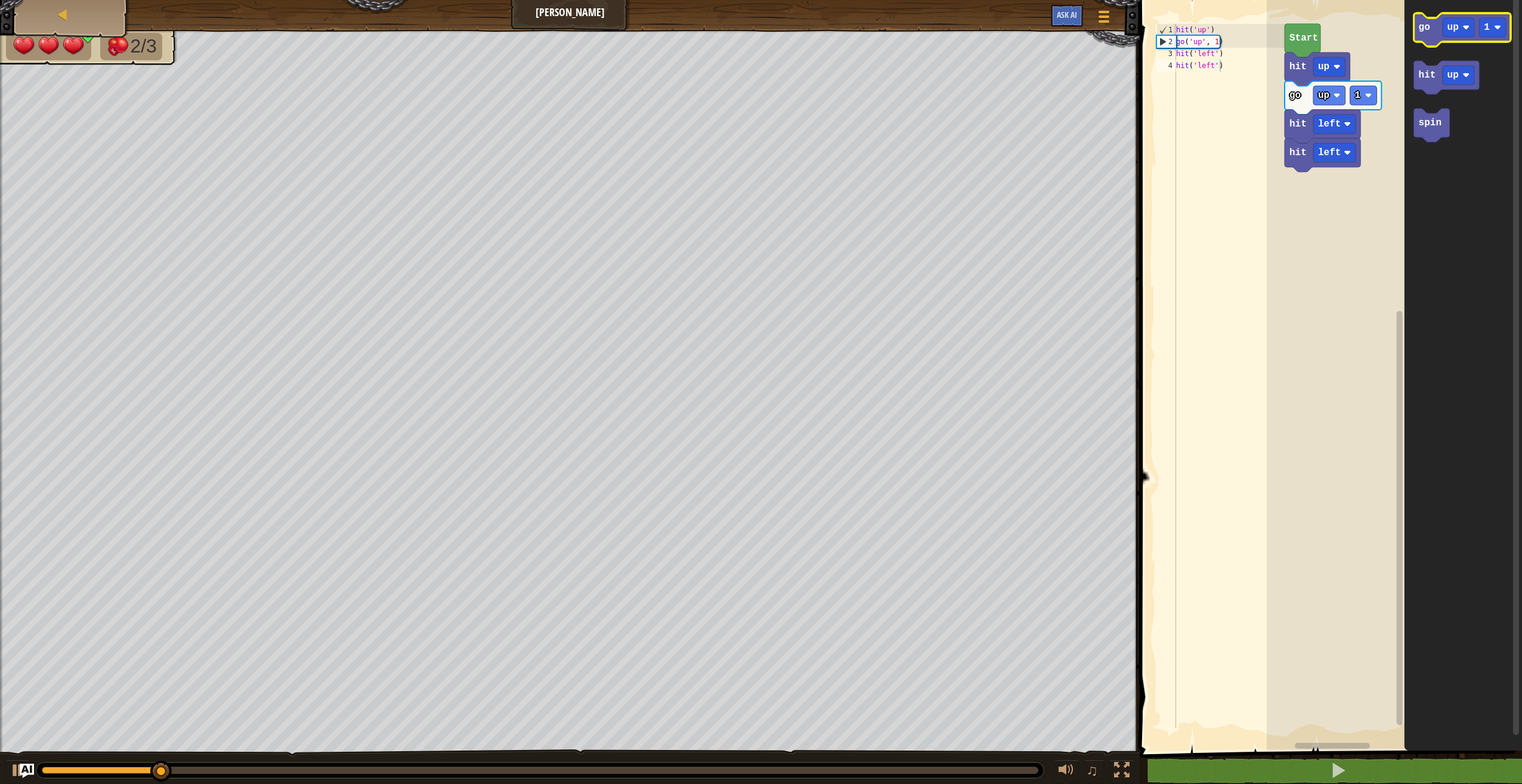
click at [1423, 27] on text "go" at bounding box center [1424, 27] width 12 height 11
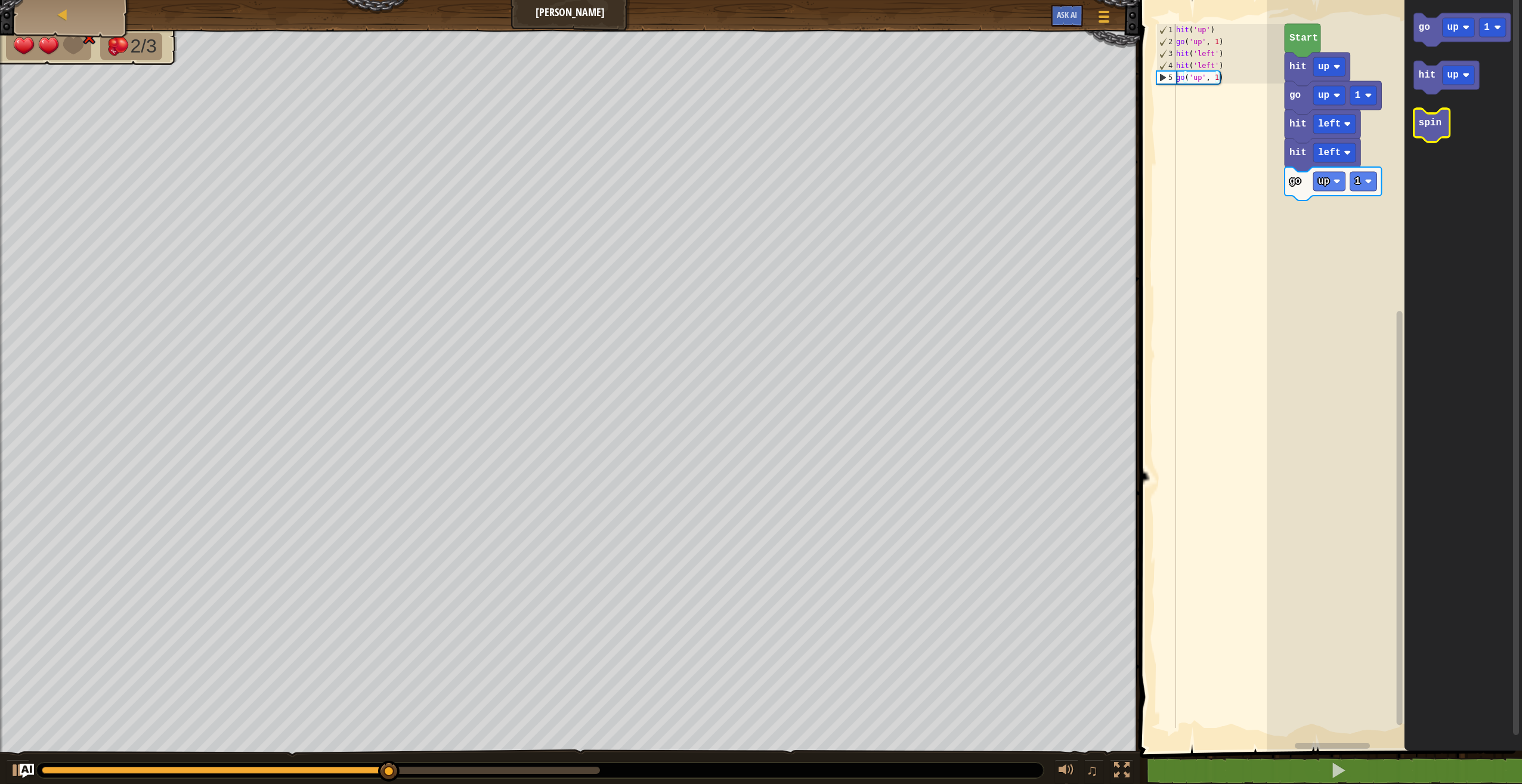
click at [1433, 138] on icon "Blockly Workspace" at bounding box center [1432, 125] width 36 height 33
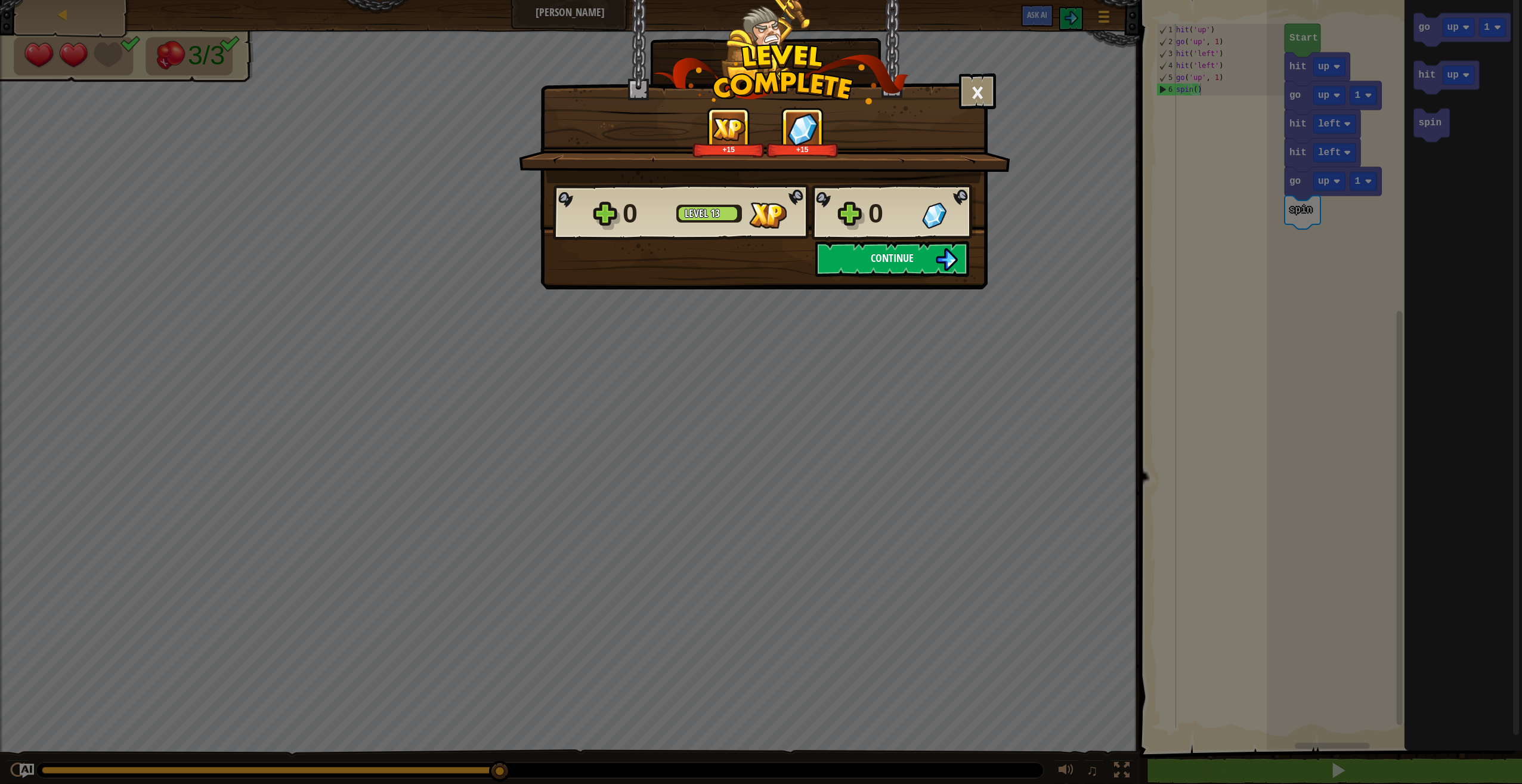
click at [910, 256] on span "Continue" at bounding box center [892, 258] width 43 height 14
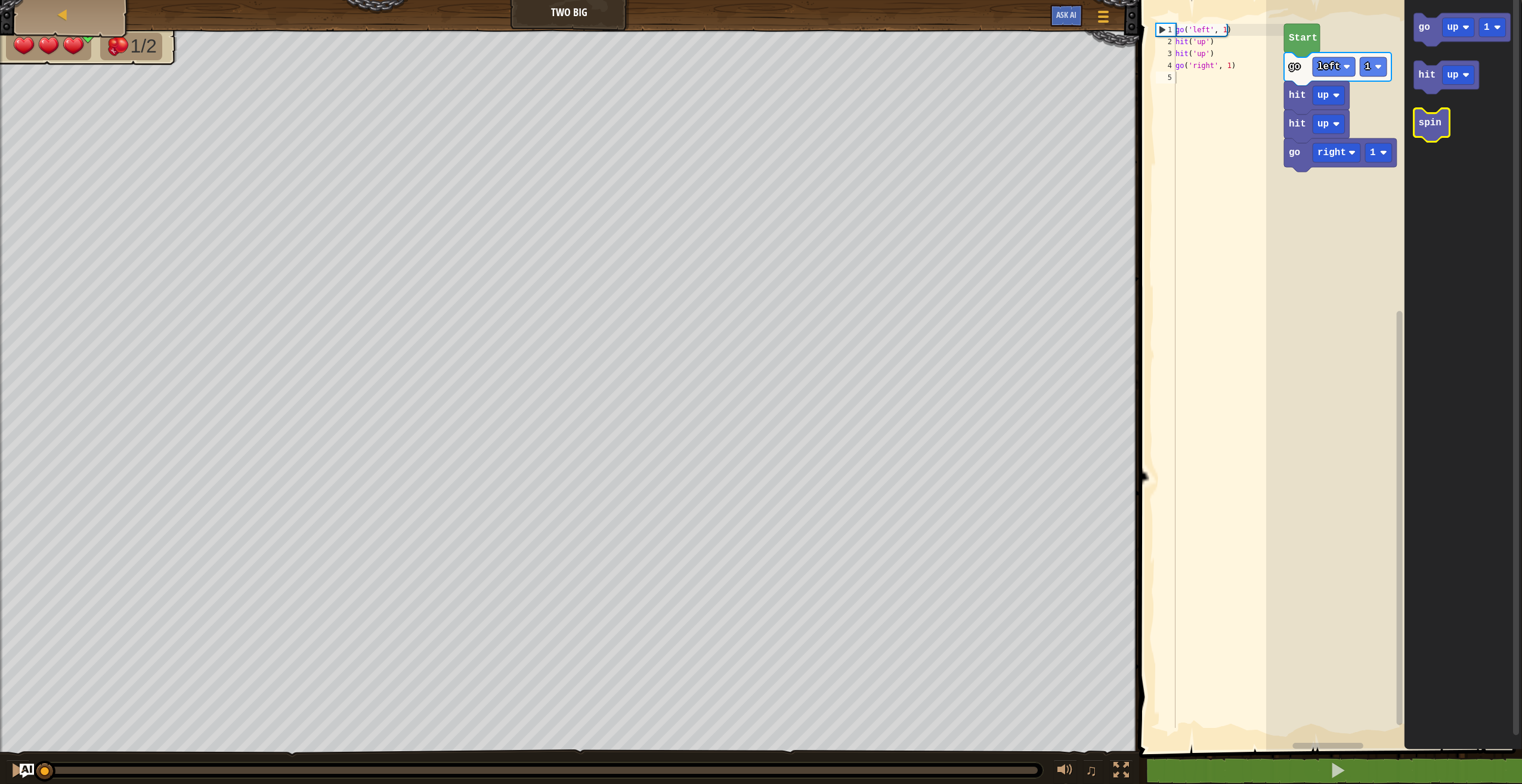
click at [1421, 127] on text "spin" at bounding box center [1429, 123] width 23 height 11
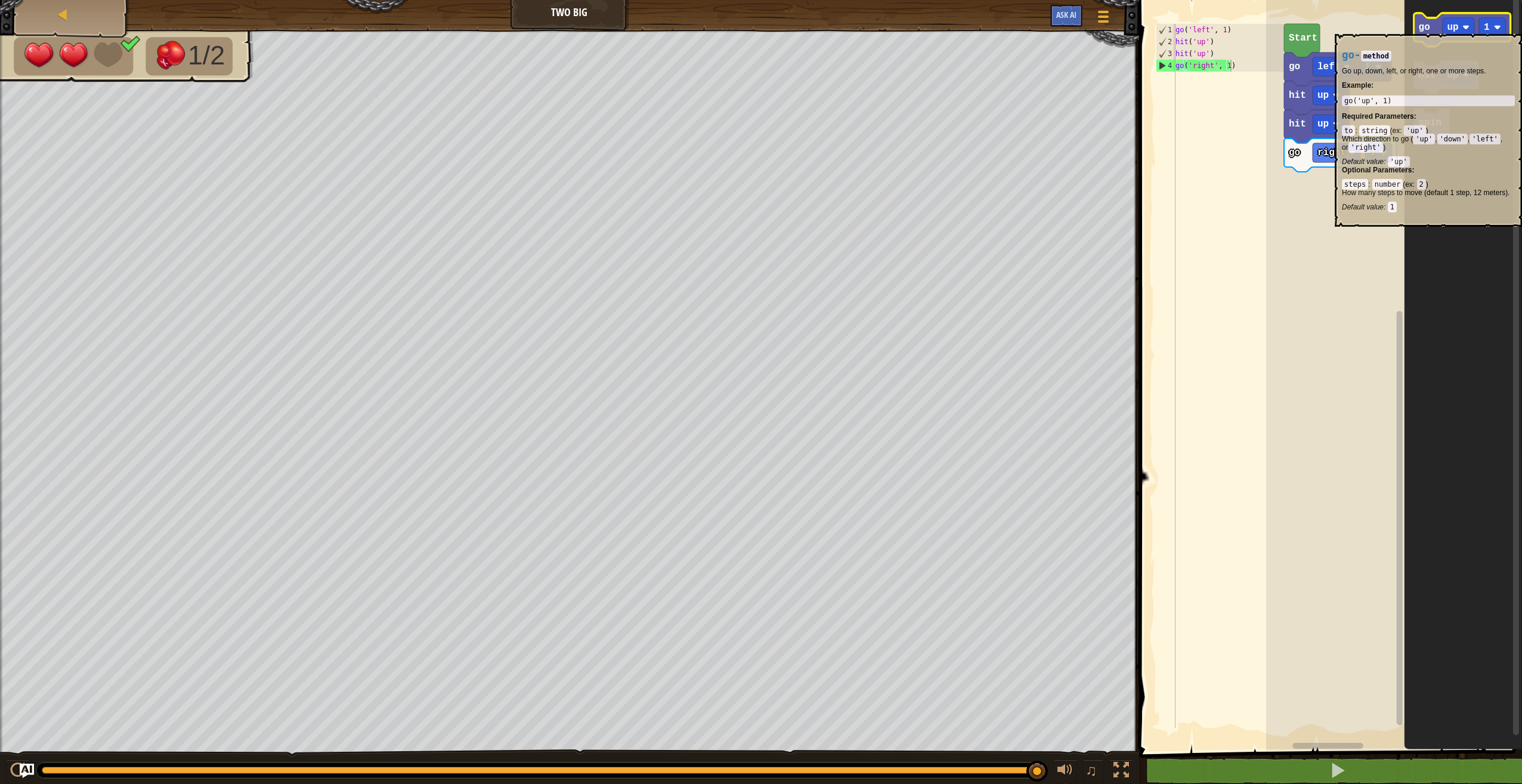
click at [1428, 28] on text "go" at bounding box center [1423, 27] width 12 height 11
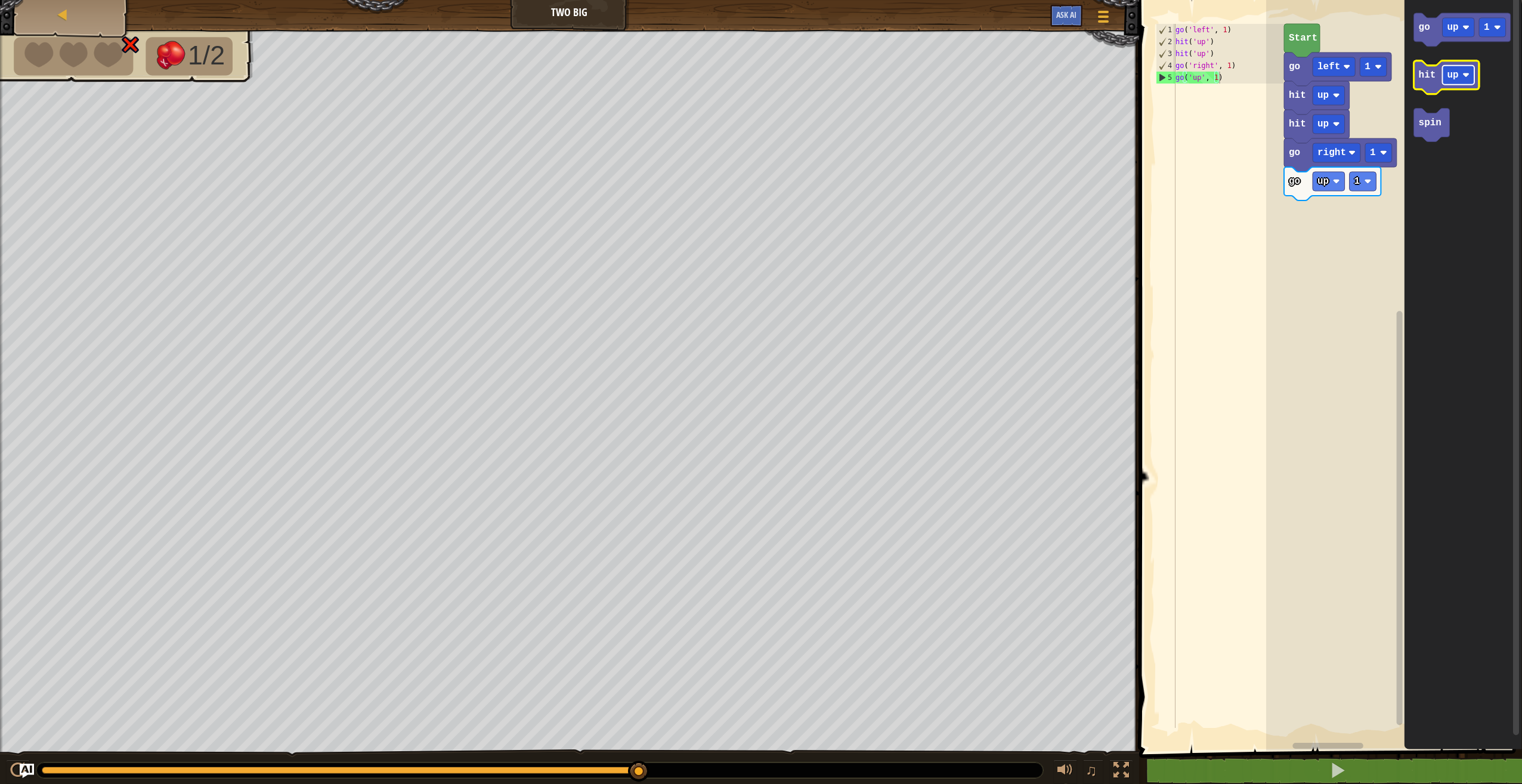
click at [1448, 81] on rect "Blockly Workspace" at bounding box center [1459, 75] width 33 height 19
click at [1436, 83] on icon "Blockly Workspace" at bounding box center [1454, 77] width 81 height 33
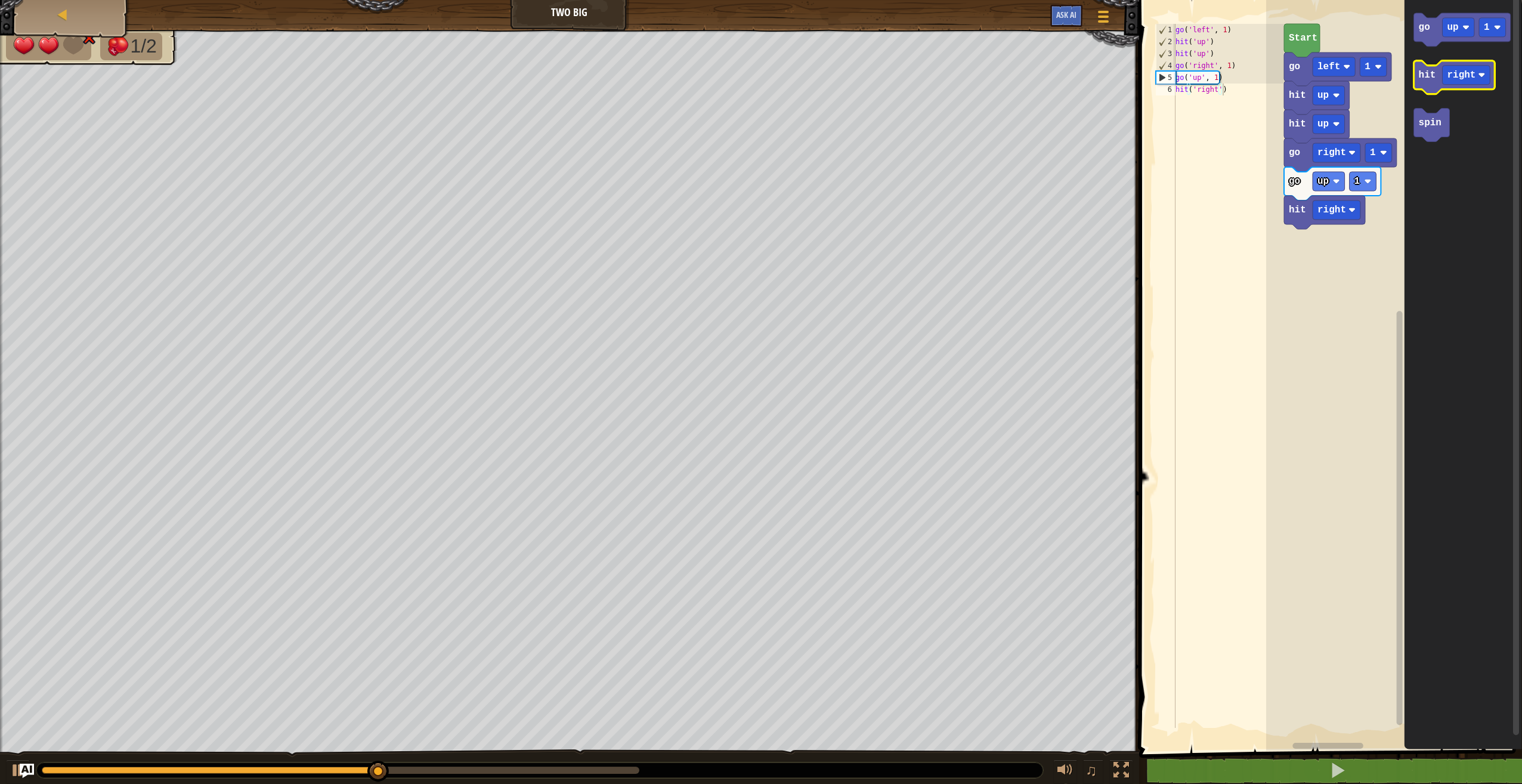
click at [1436, 83] on icon "Blockly Workspace" at bounding box center [1454, 77] width 81 height 33
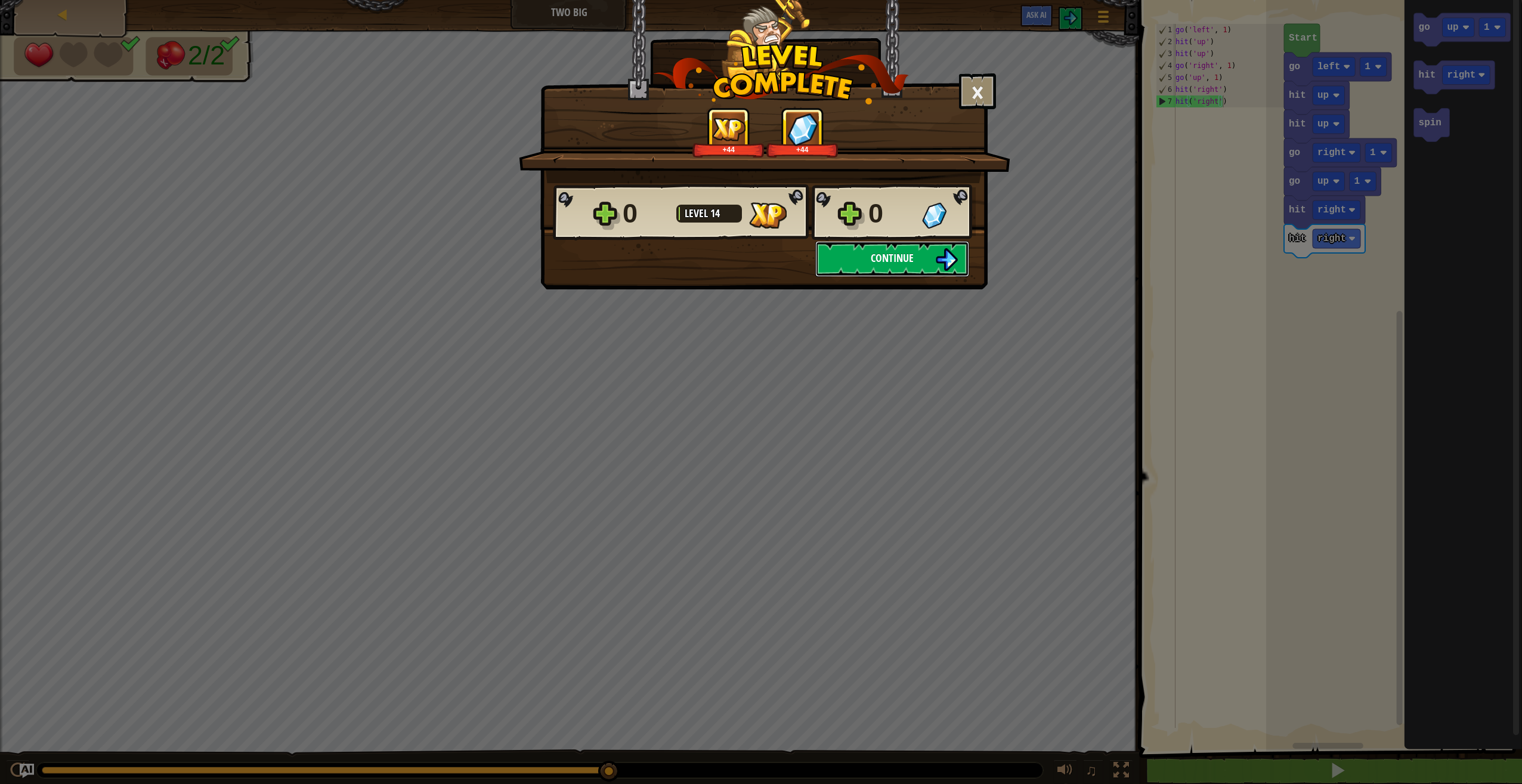
click at [895, 269] on button "Continue" at bounding box center [893, 259] width 154 height 36
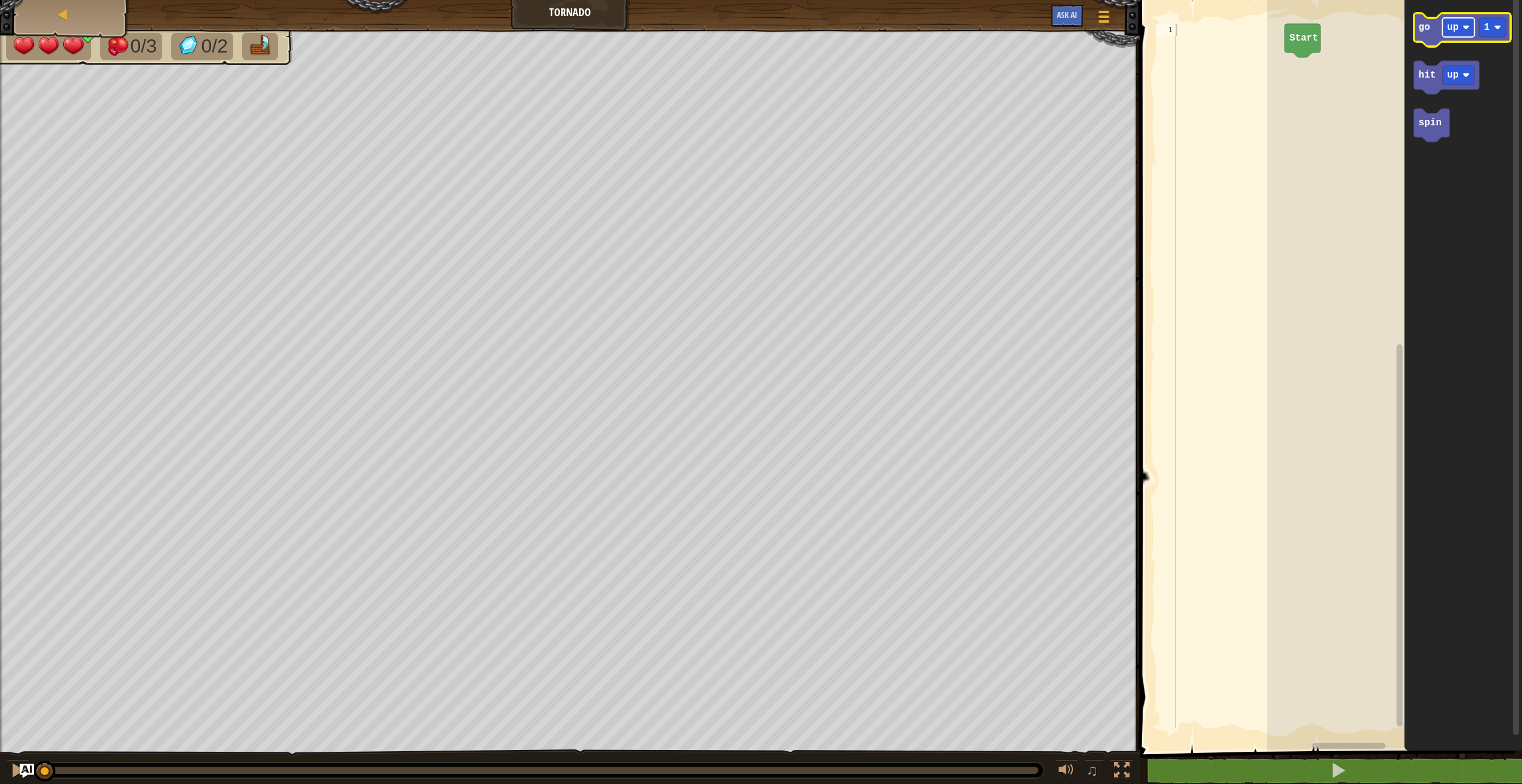
click at [1455, 33] on rect "Blockly Workspace" at bounding box center [1460, 27] width 33 height 19
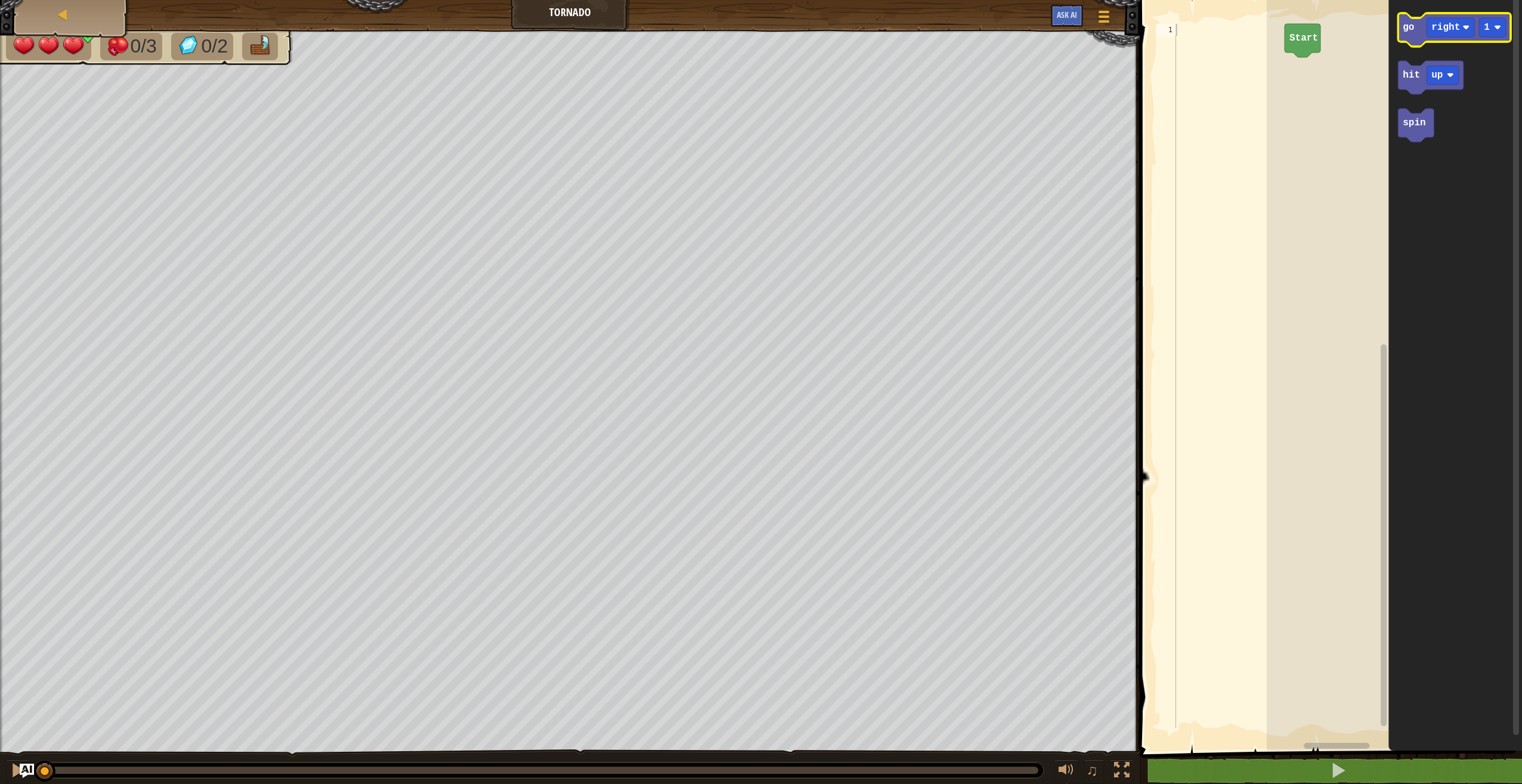
click at [1415, 25] on icon "Blockly Workspace" at bounding box center [1454, 30] width 113 height 33
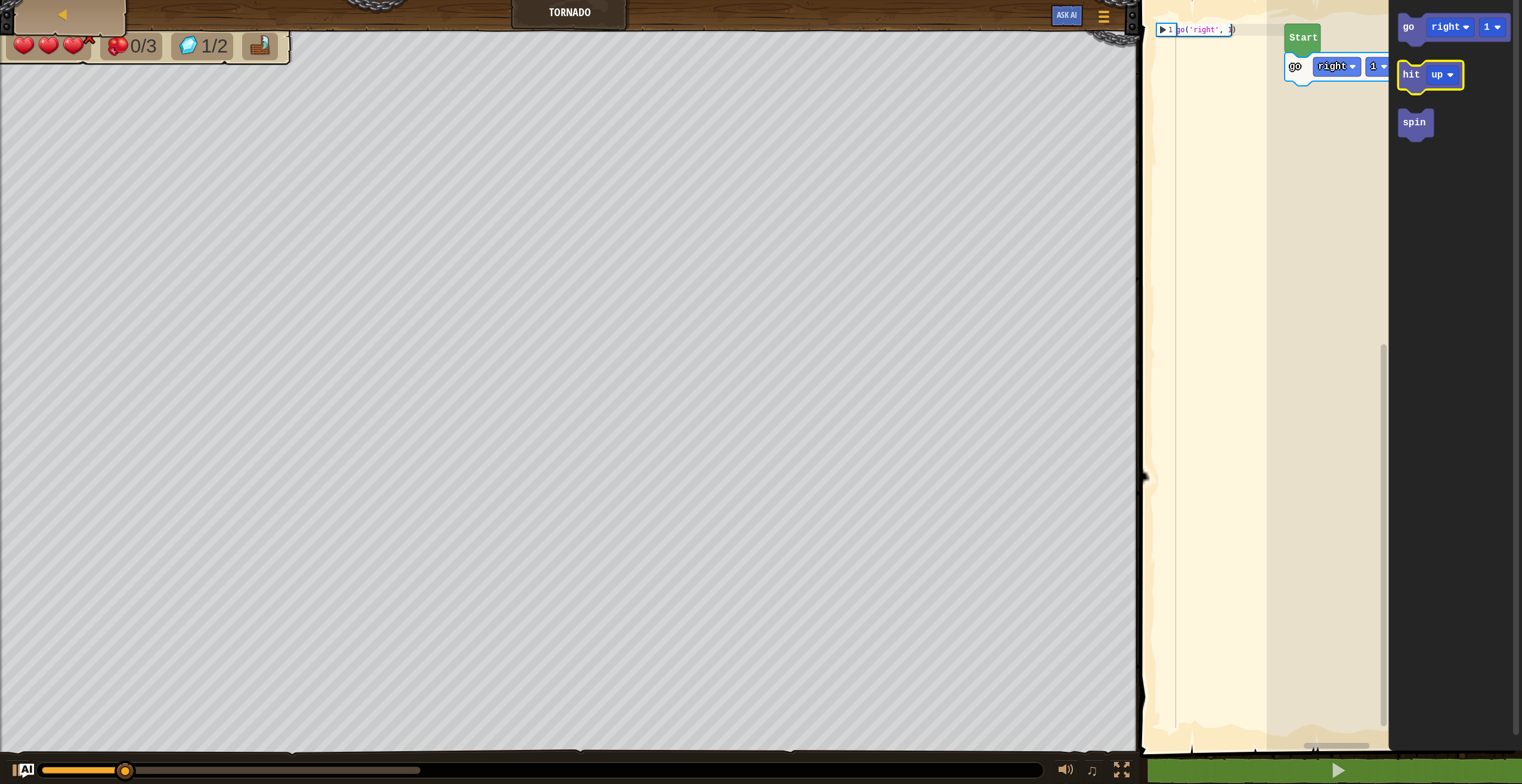
click at [1413, 80] on text "hit" at bounding box center [1411, 75] width 17 height 11
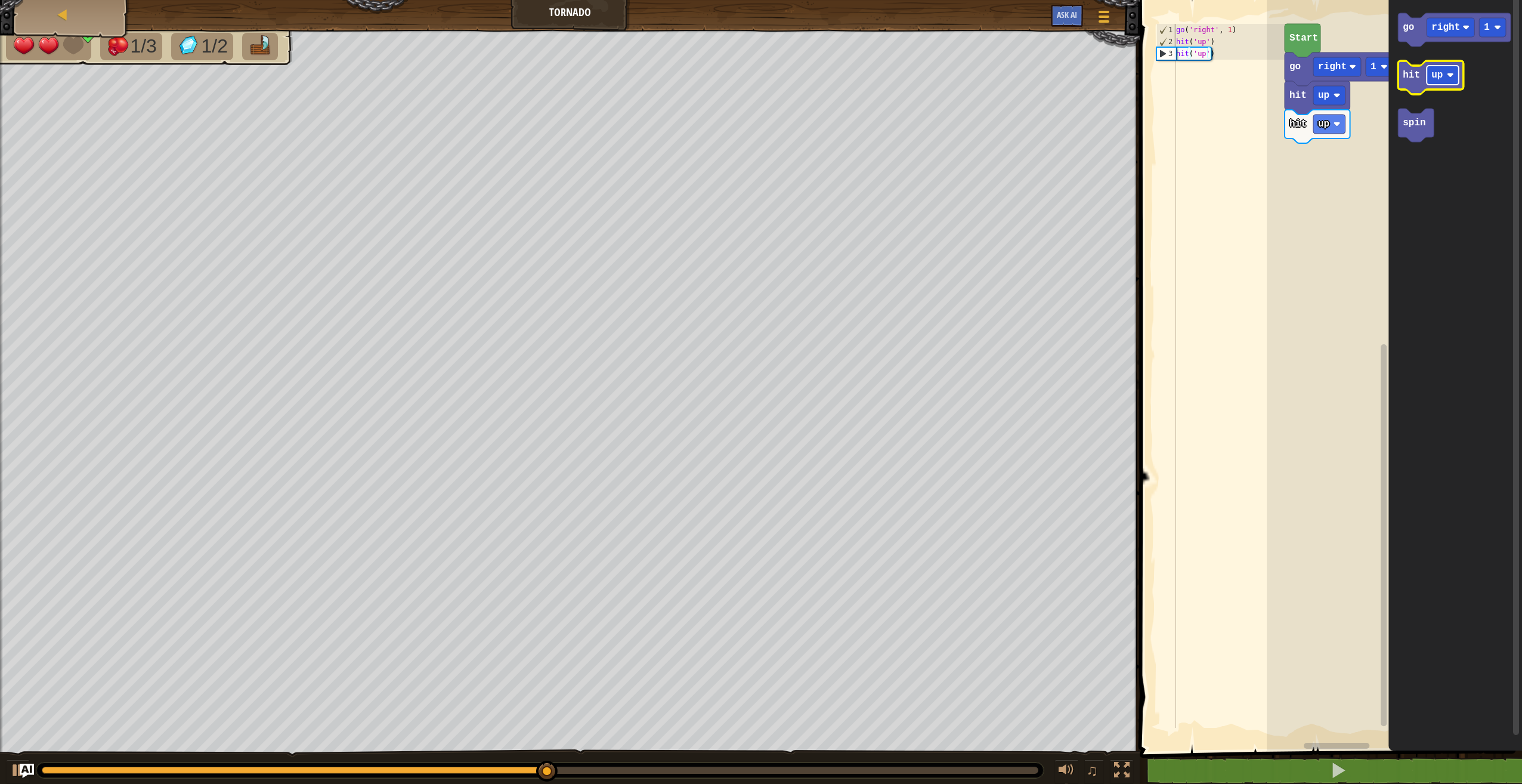
click at [1442, 72] on text "up" at bounding box center [1437, 75] width 12 height 11
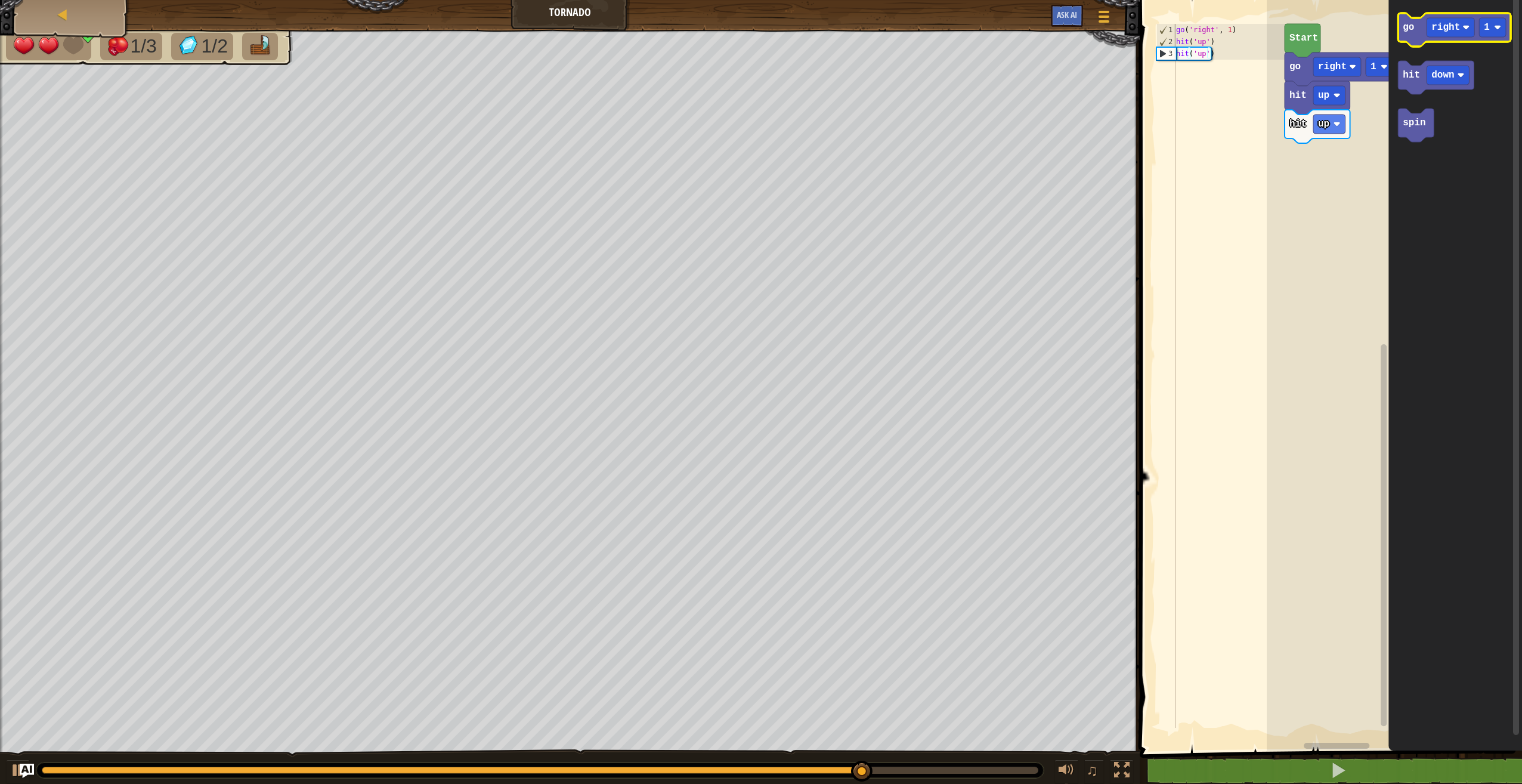
click at [1410, 24] on text "go" at bounding box center [1408, 27] width 12 height 11
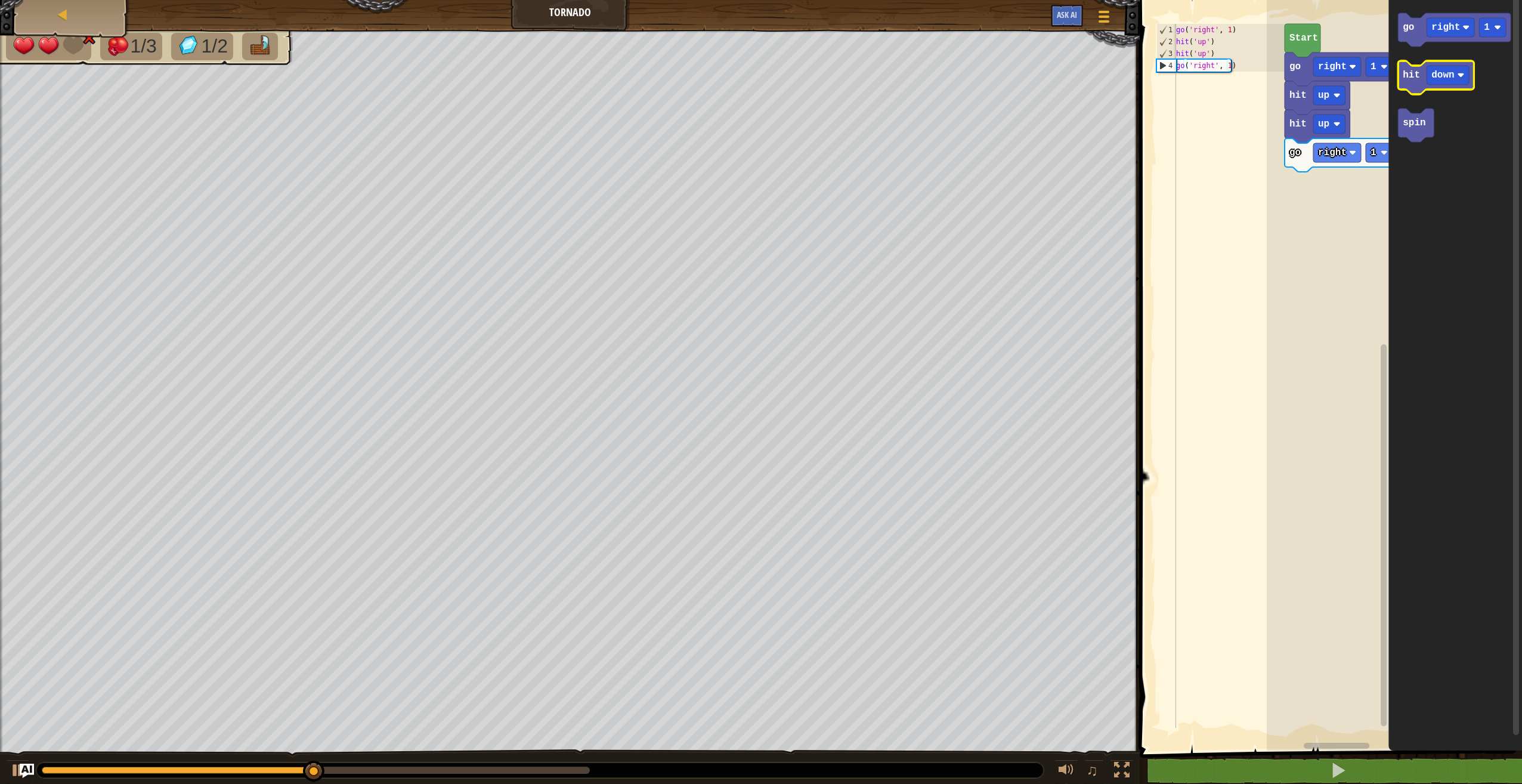
click at [1404, 74] on text "hit" at bounding box center [1411, 75] width 17 height 11
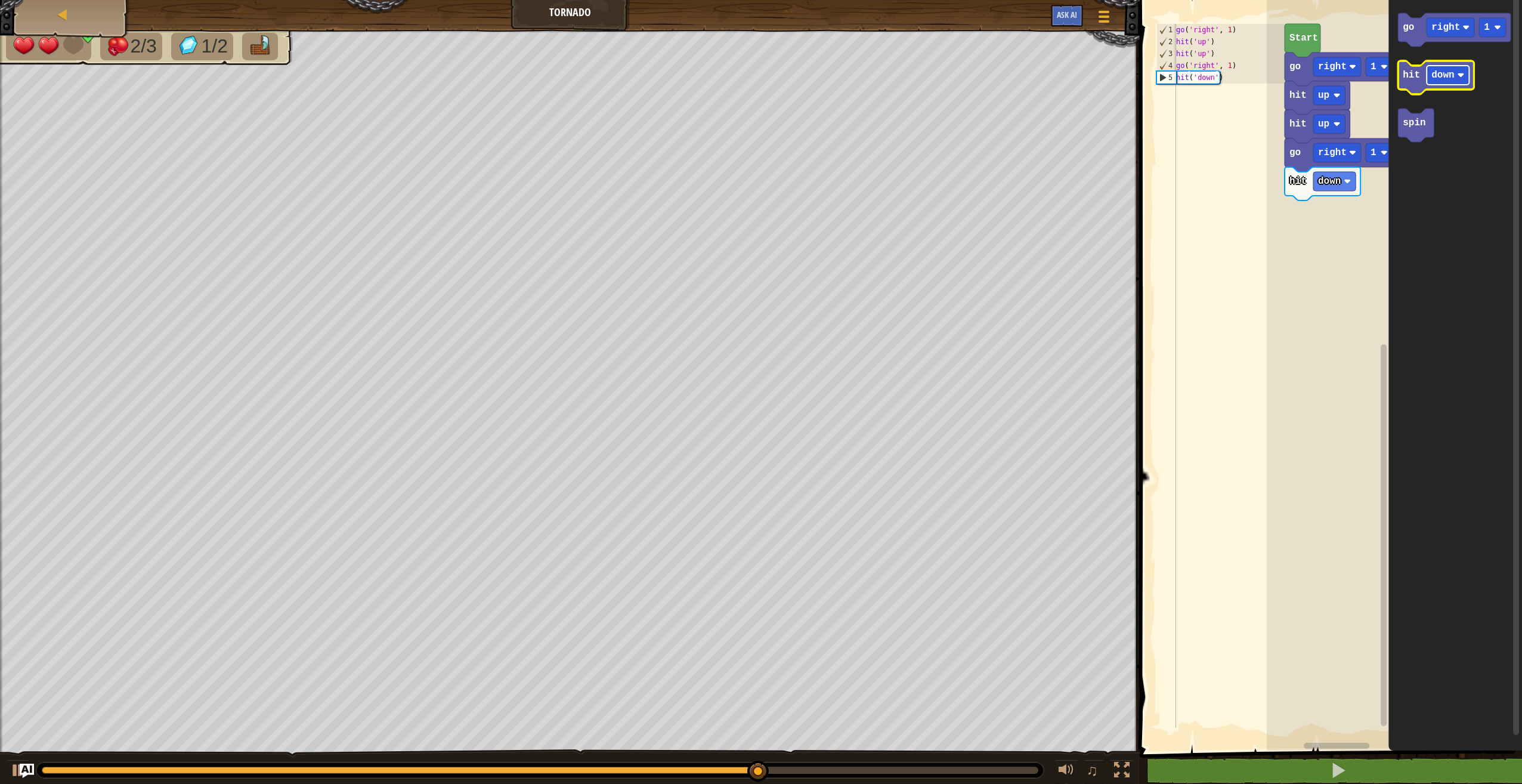
click at [1442, 71] on text "down" at bounding box center [1442, 75] width 23 height 11
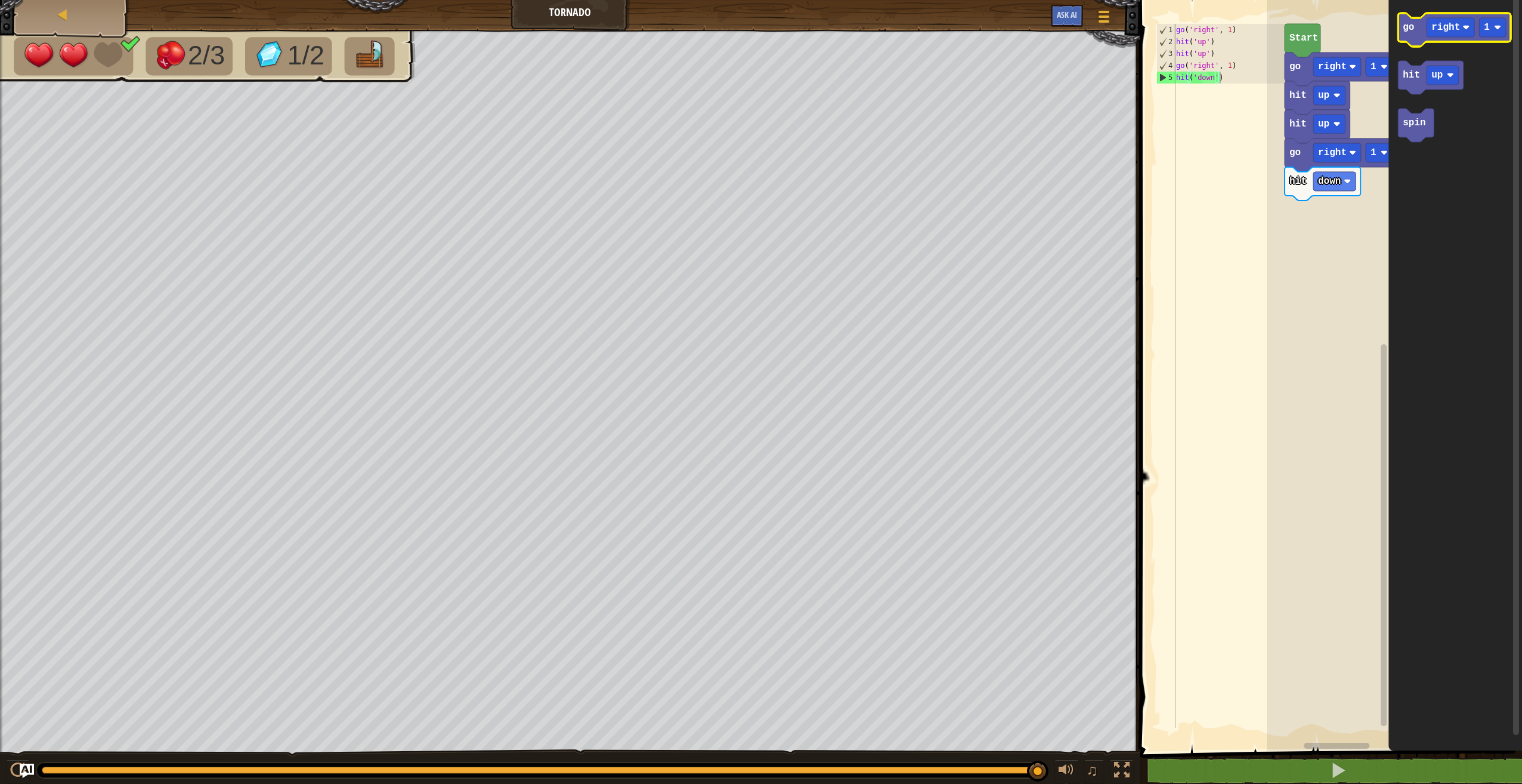
click at [1412, 33] on text "go" at bounding box center [1408, 27] width 12 height 11
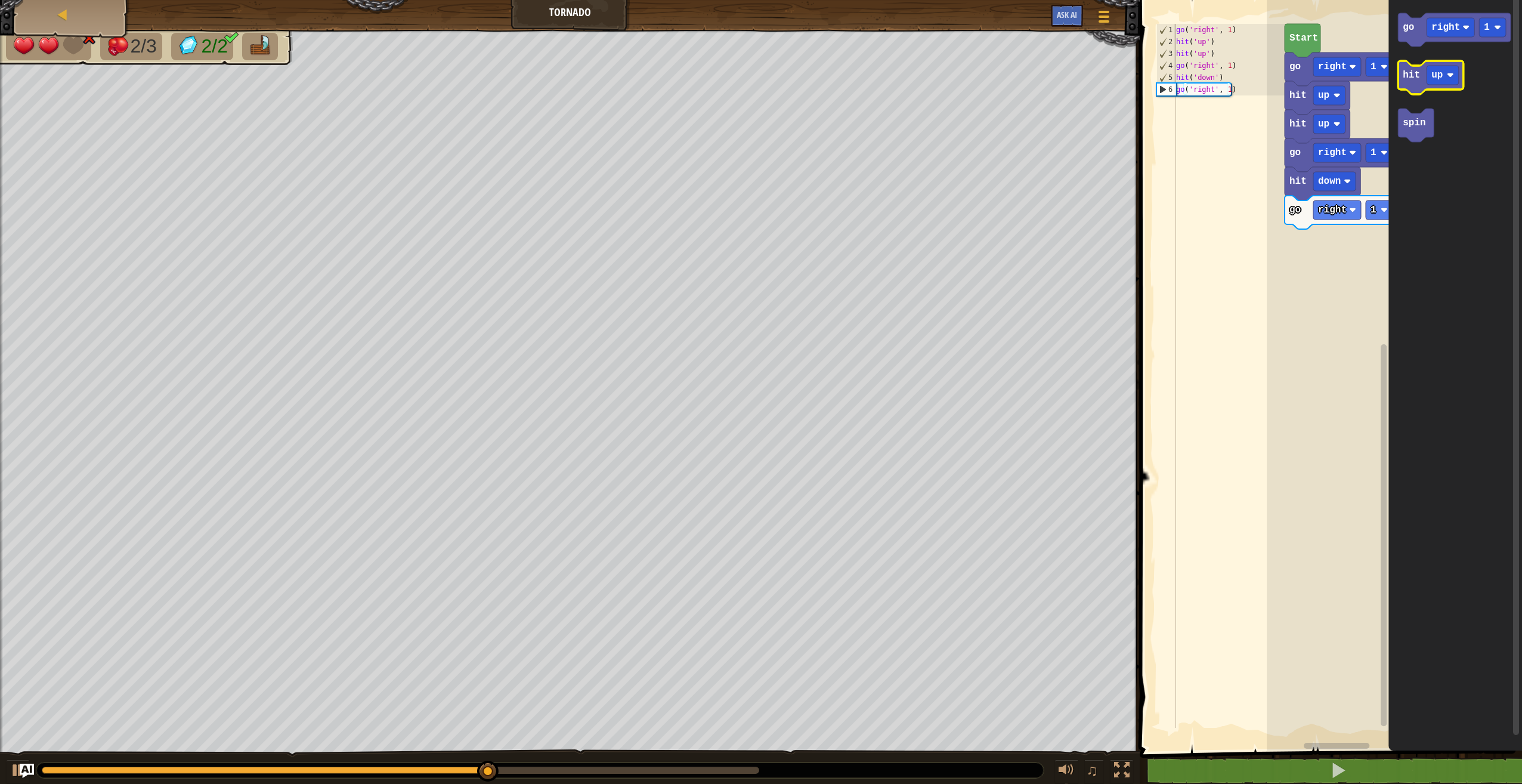
click at [1410, 77] on text "hit" at bounding box center [1411, 75] width 17 height 11
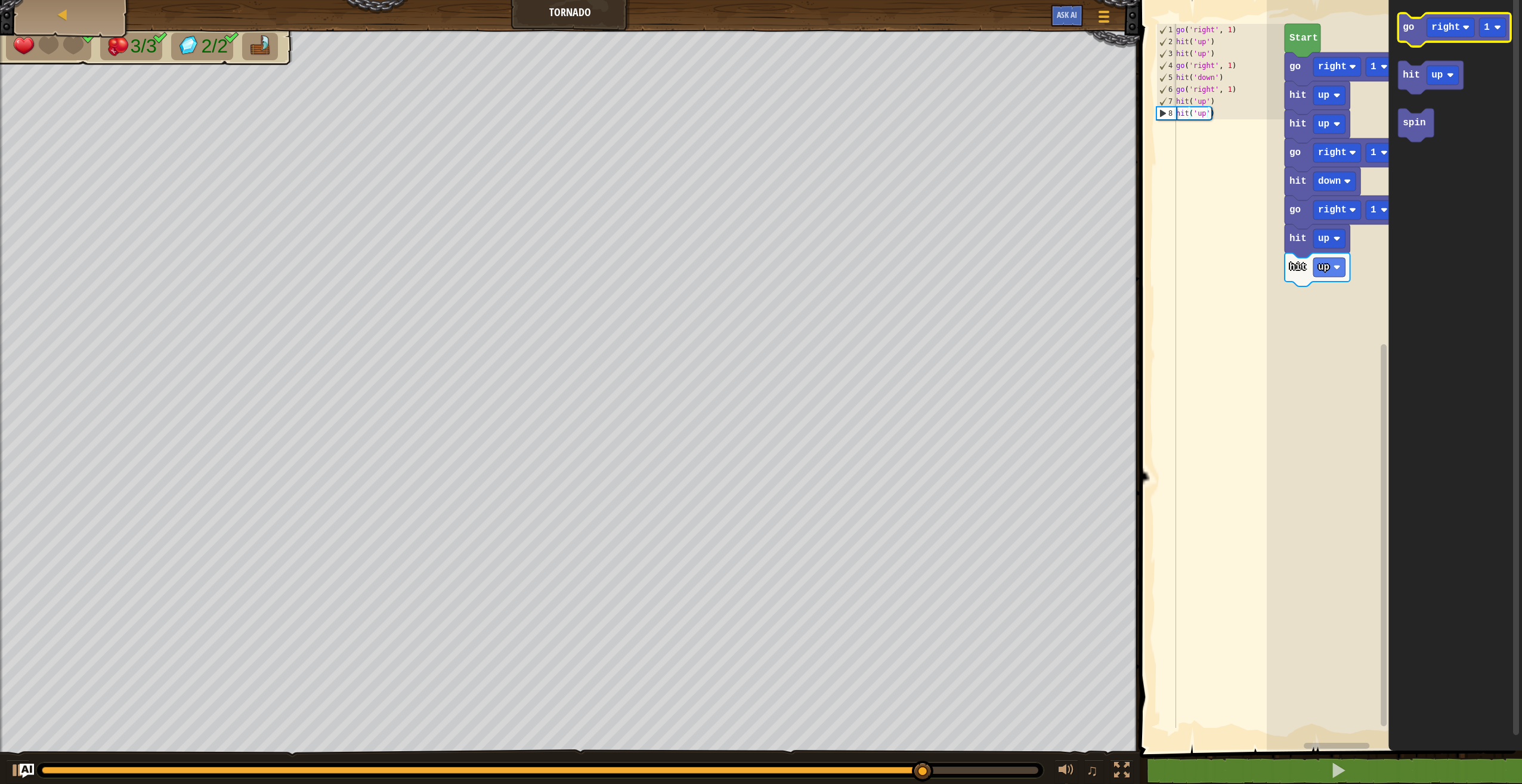
click at [1410, 31] on text "go" at bounding box center [1408, 27] width 12 height 11
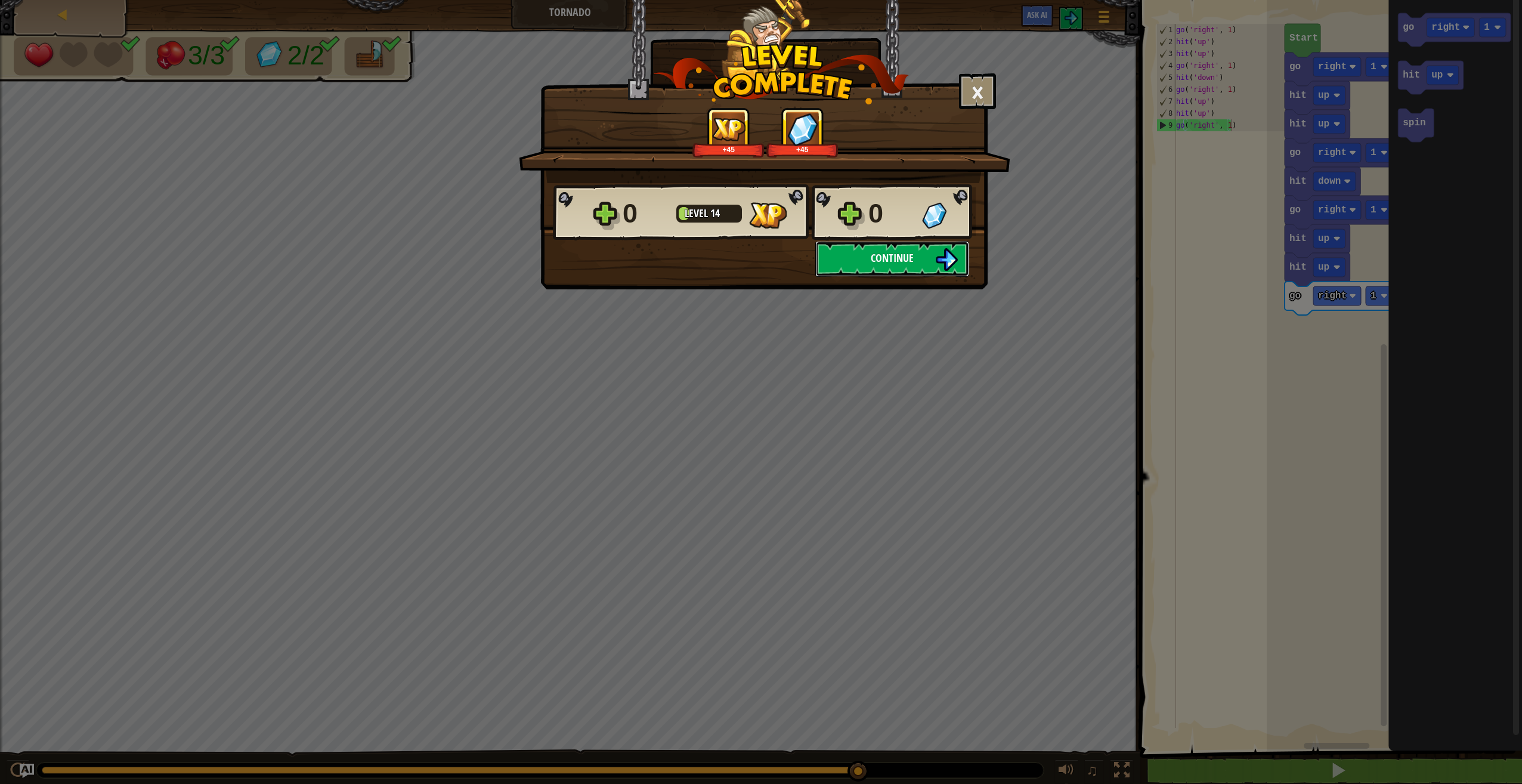
click at [906, 241] on button "Continue" at bounding box center [893, 259] width 154 height 36
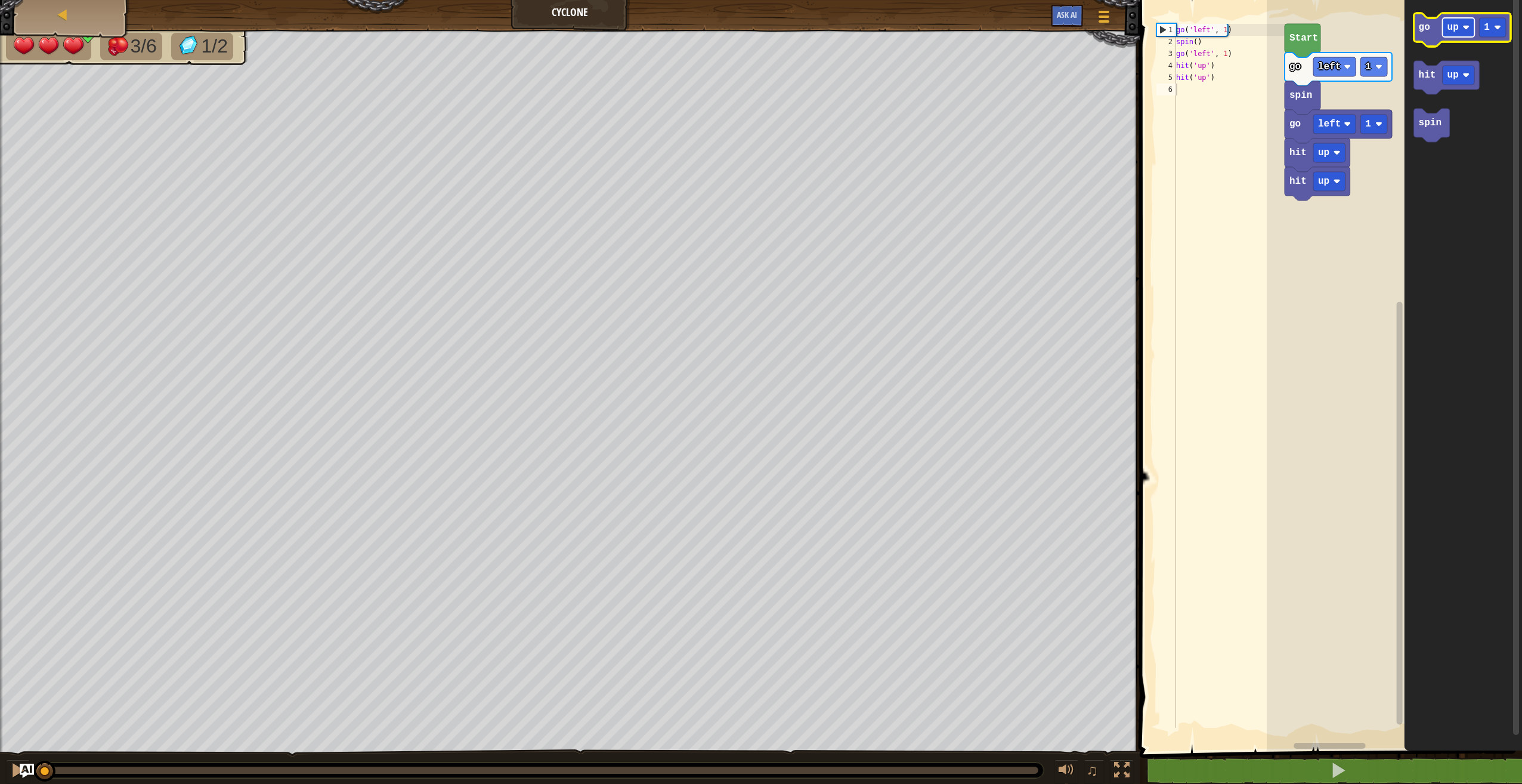
click at [1451, 30] on text "up" at bounding box center [1453, 27] width 12 height 11
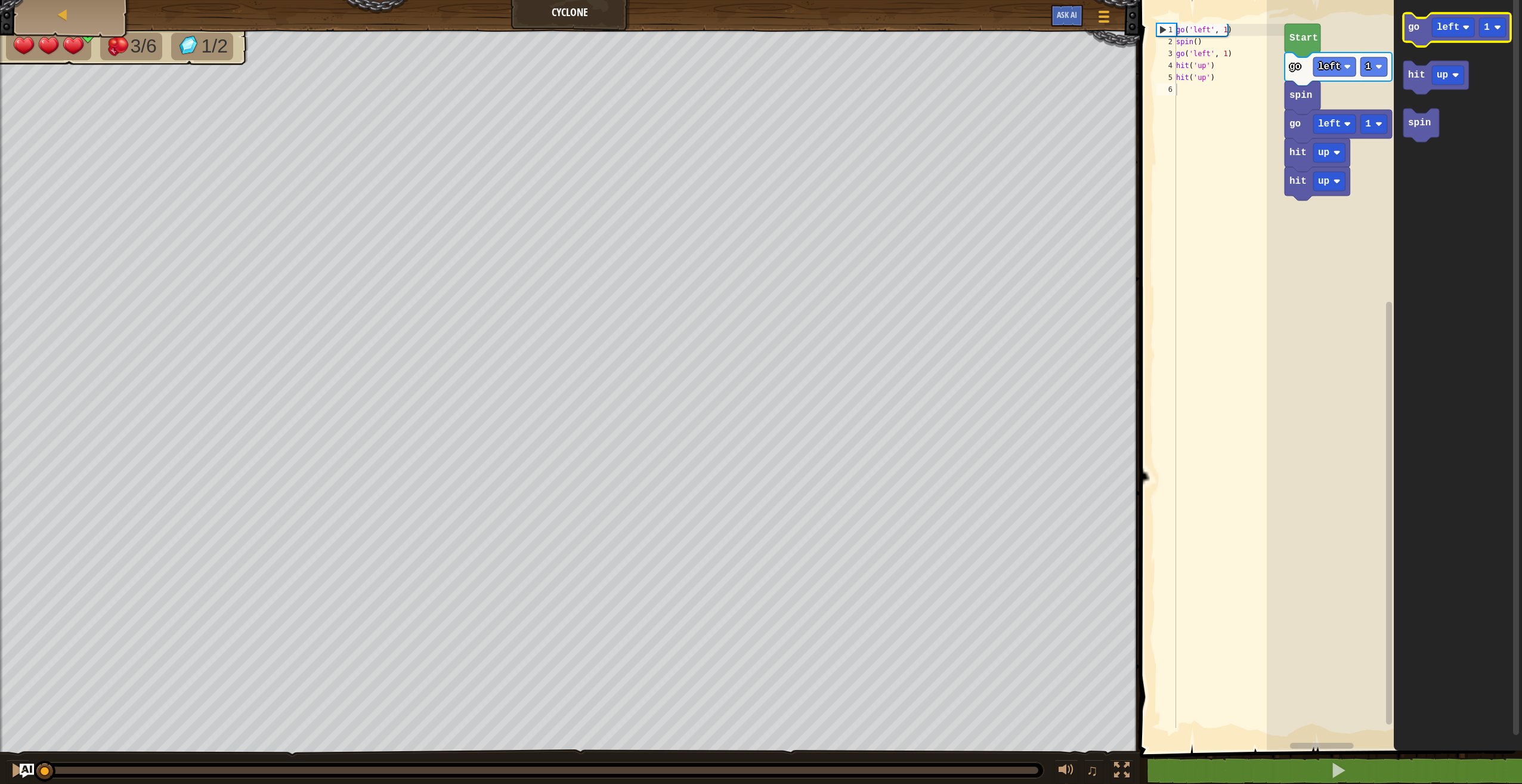
click at [1422, 21] on icon "Blockly Workspace" at bounding box center [1457, 30] width 108 height 33
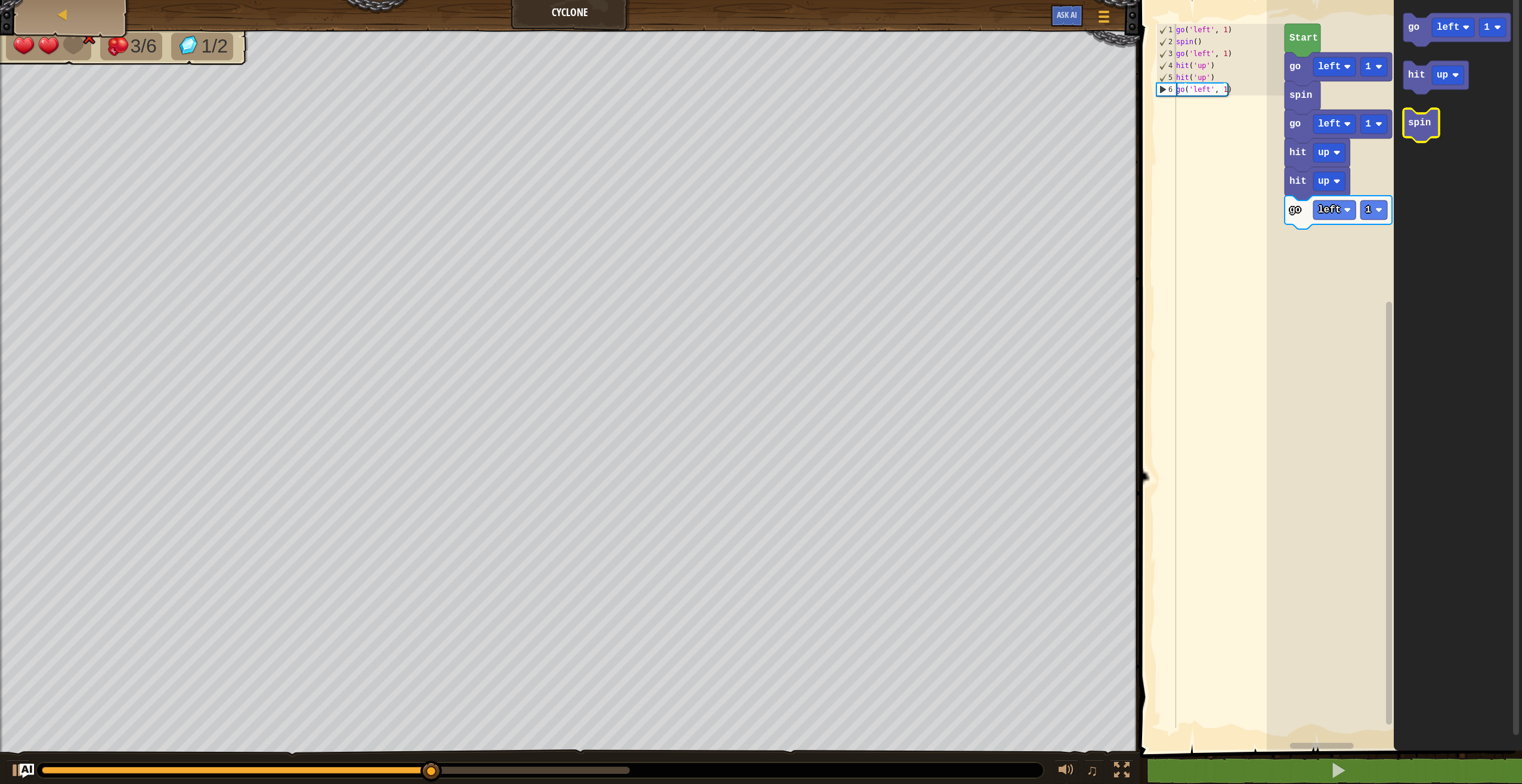
click at [1413, 130] on icon "Blockly Workspace" at bounding box center [1422, 125] width 36 height 33
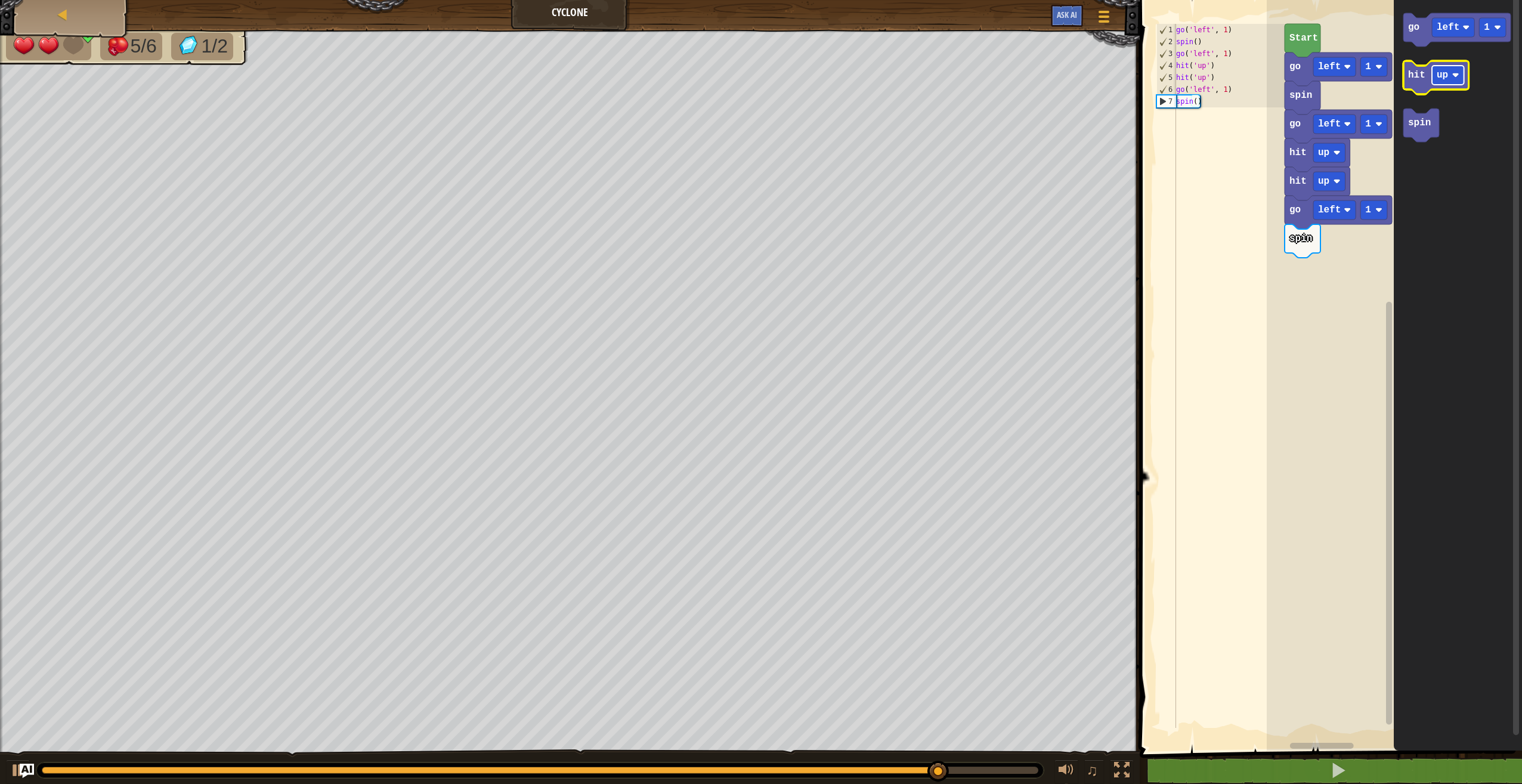
click at [1451, 76] on rect "Blockly Workspace" at bounding box center [1449, 75] width 33 height 19
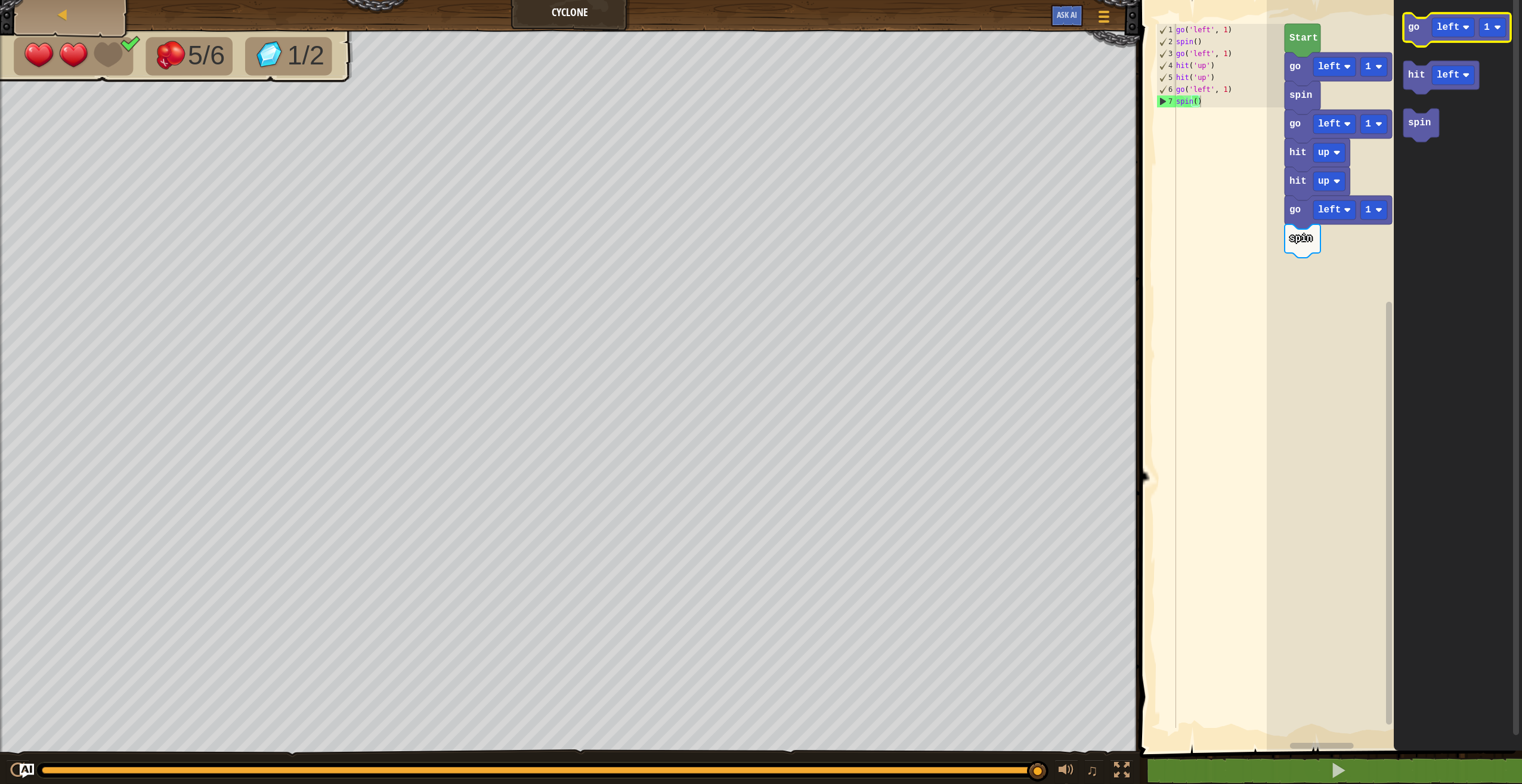
click at [1420, 25] on icon "Blockly Workspace" at bounding box center [1457, 30] width 108 height 33
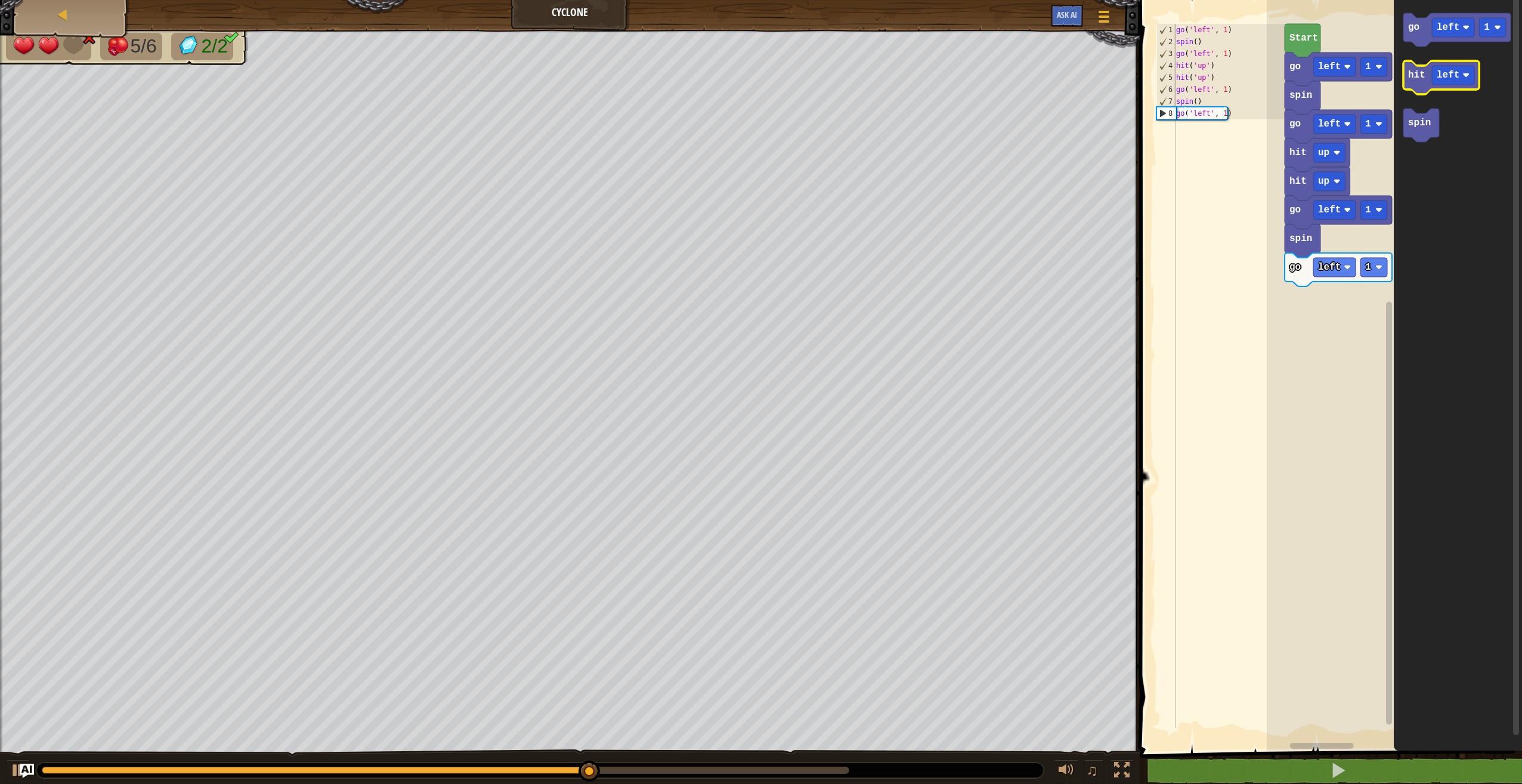
click at [1418, 87] on icon "Blockly Workspace" at bounding box center [1442, 77] width 76 height 33
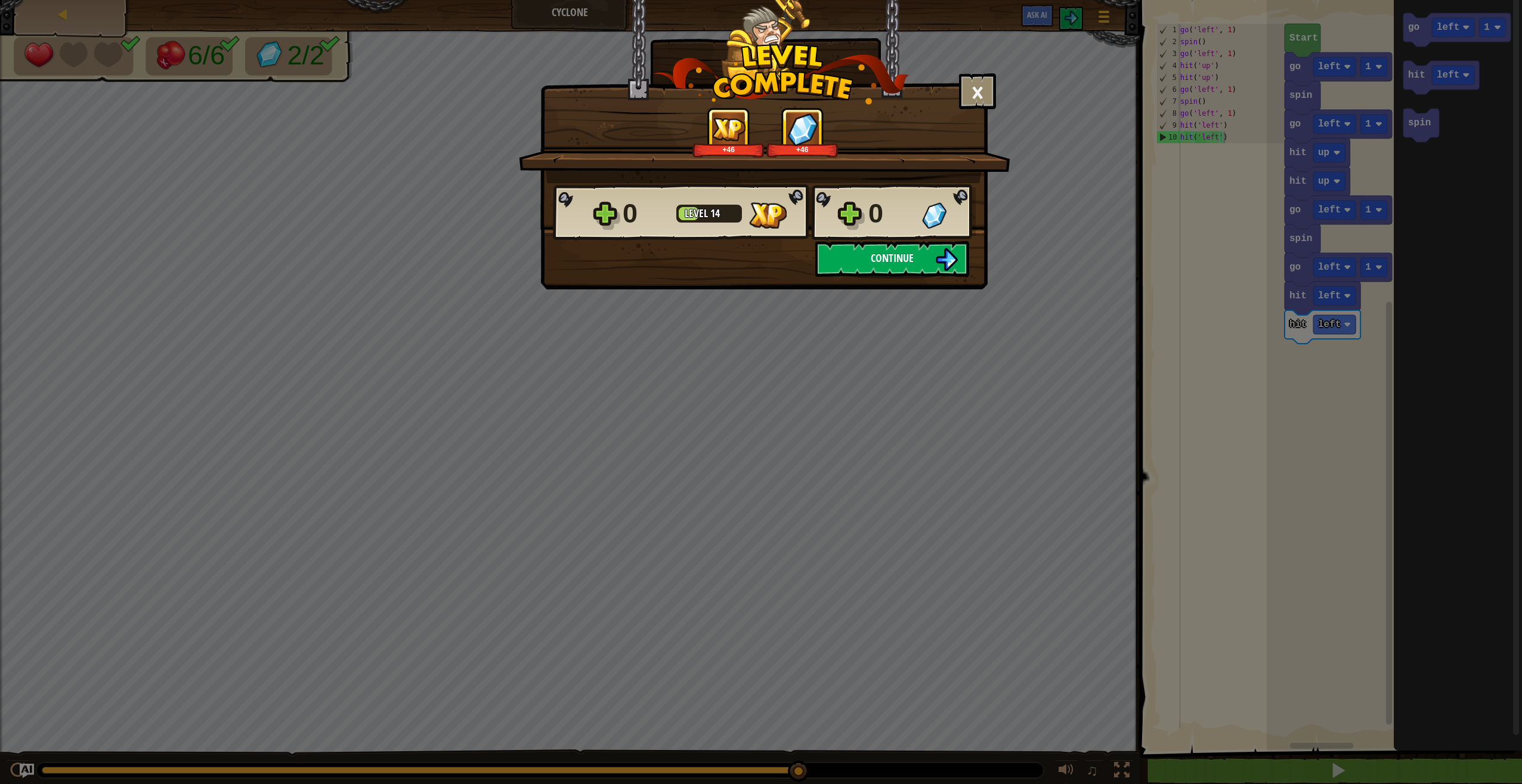
click at [859, 243] on button "Continue" at bounding box center [893, 259] width 154 height 36
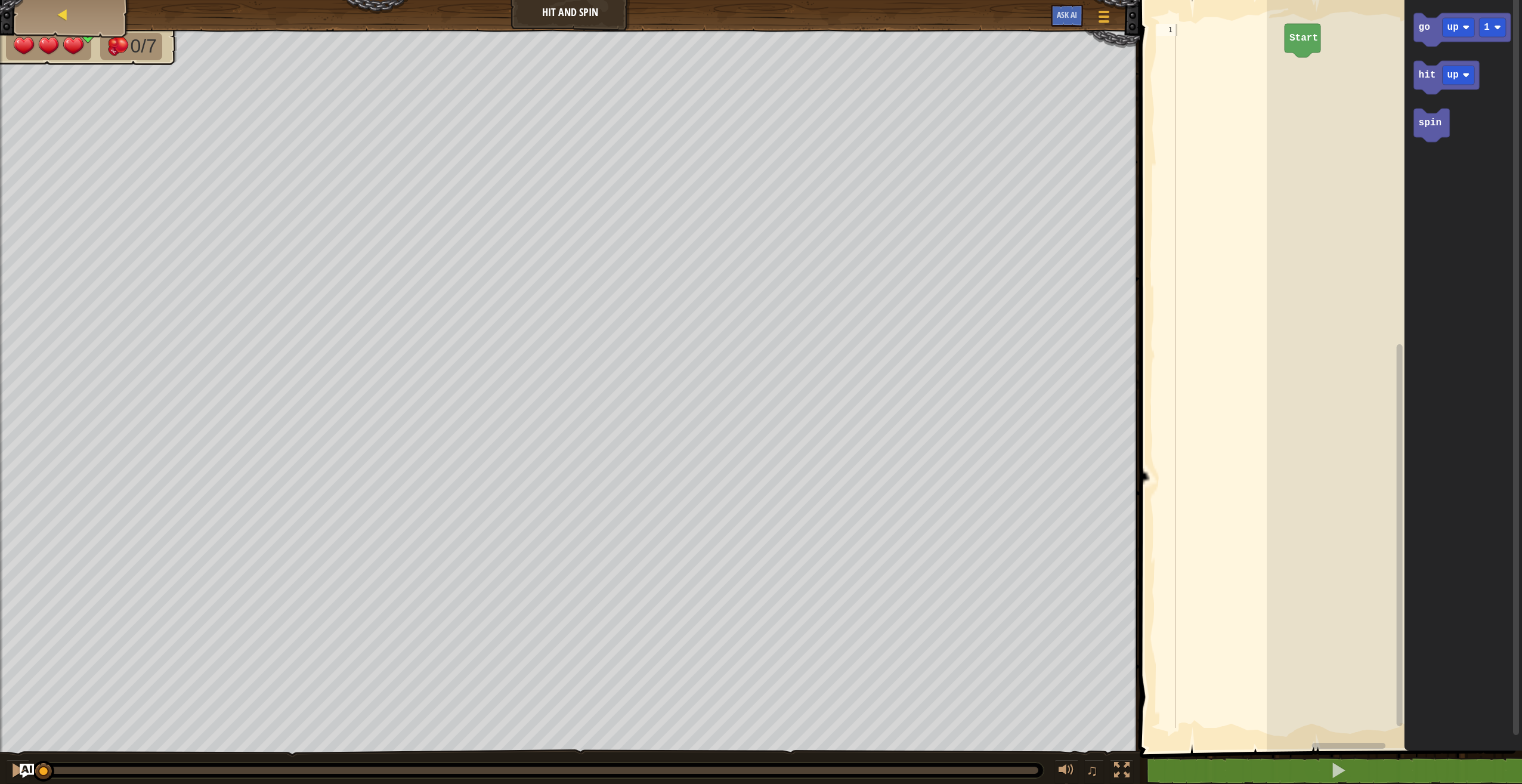
click at [80, 5] on div "Map" at bounding box center [71, 14] width 96 height 30
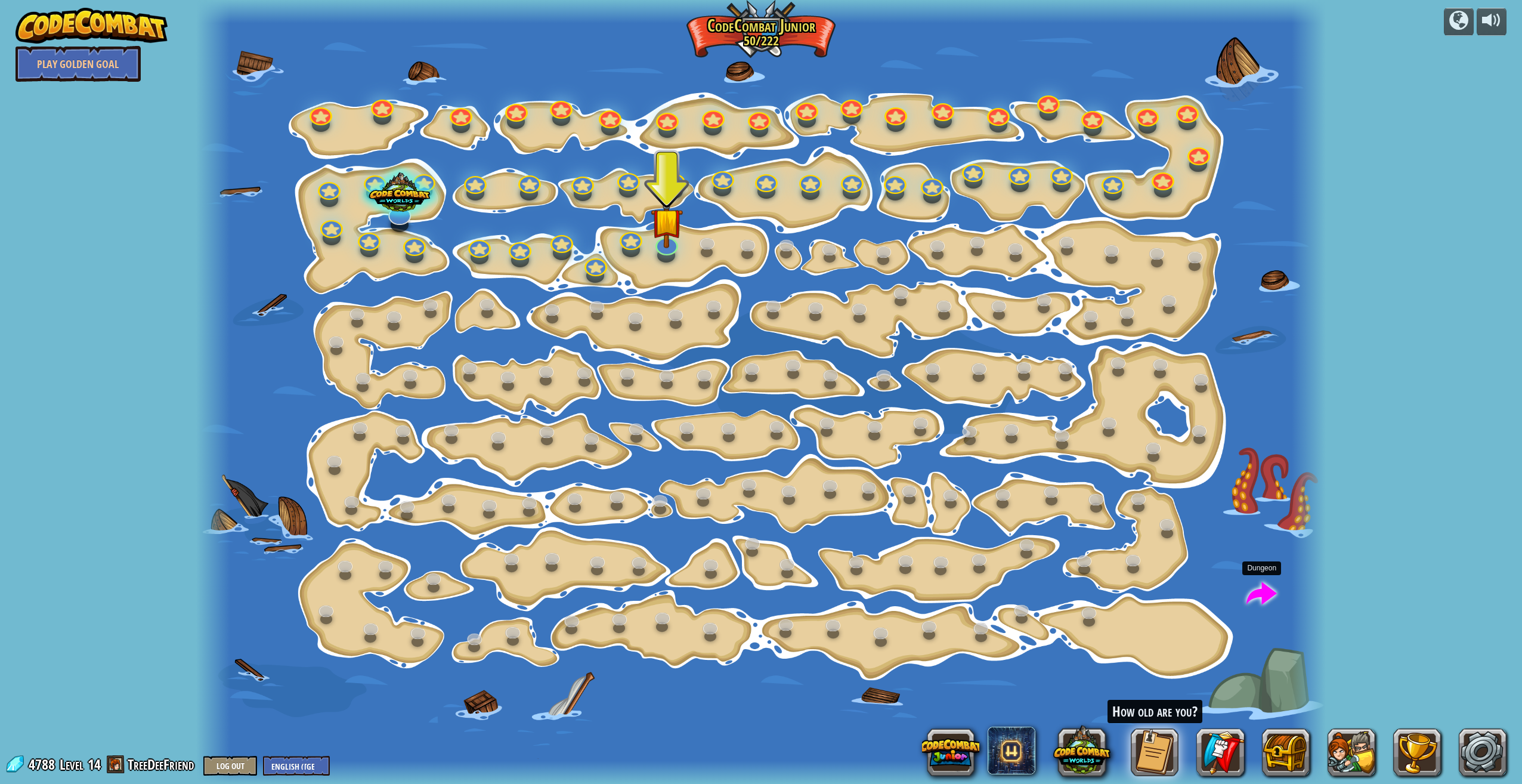
click at [1261, 595] on span at bounding box center [1262, 595] width 31 height 31
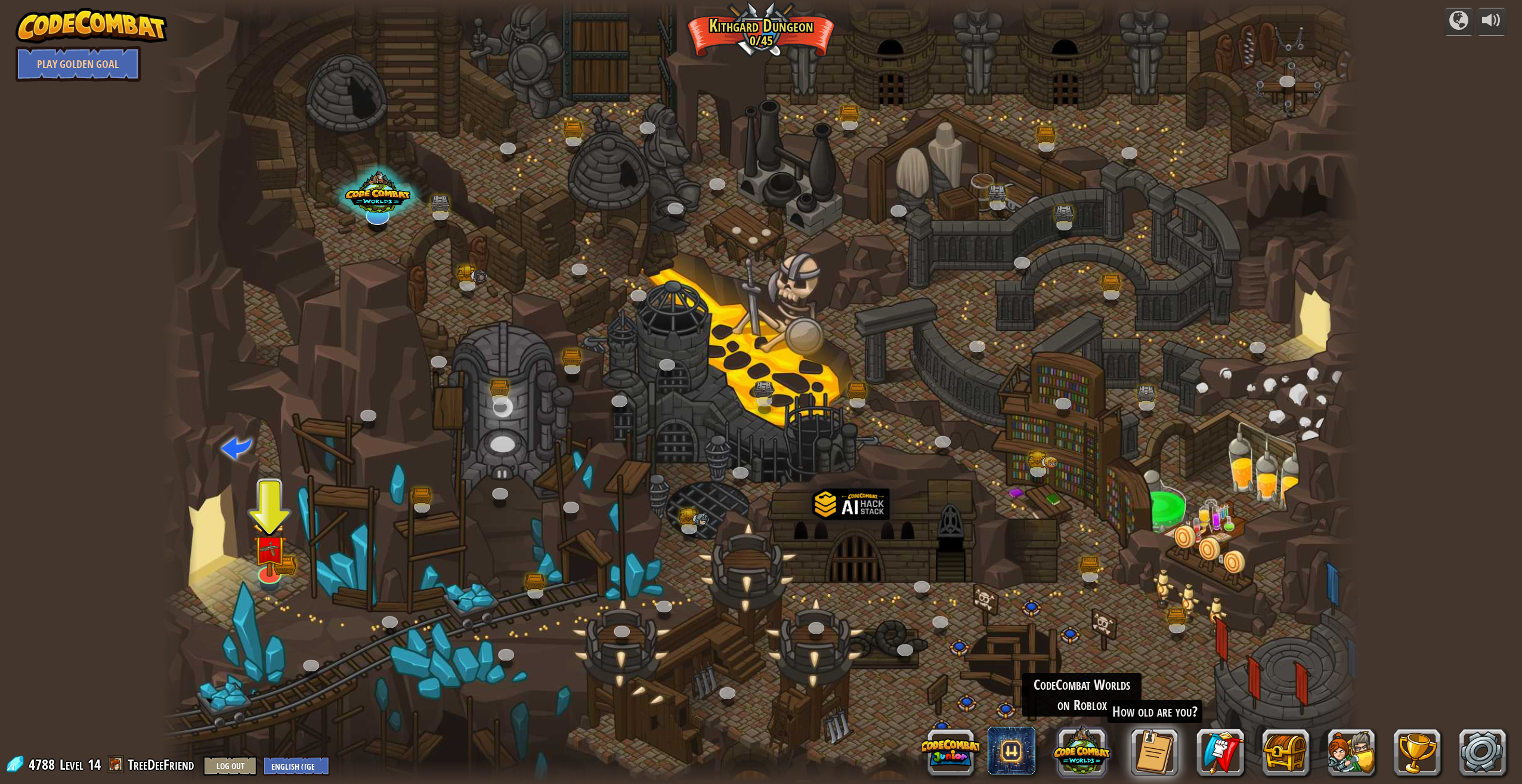
click at [1091, 741] on button at bounding box center [1082, 749] width 57 height 57
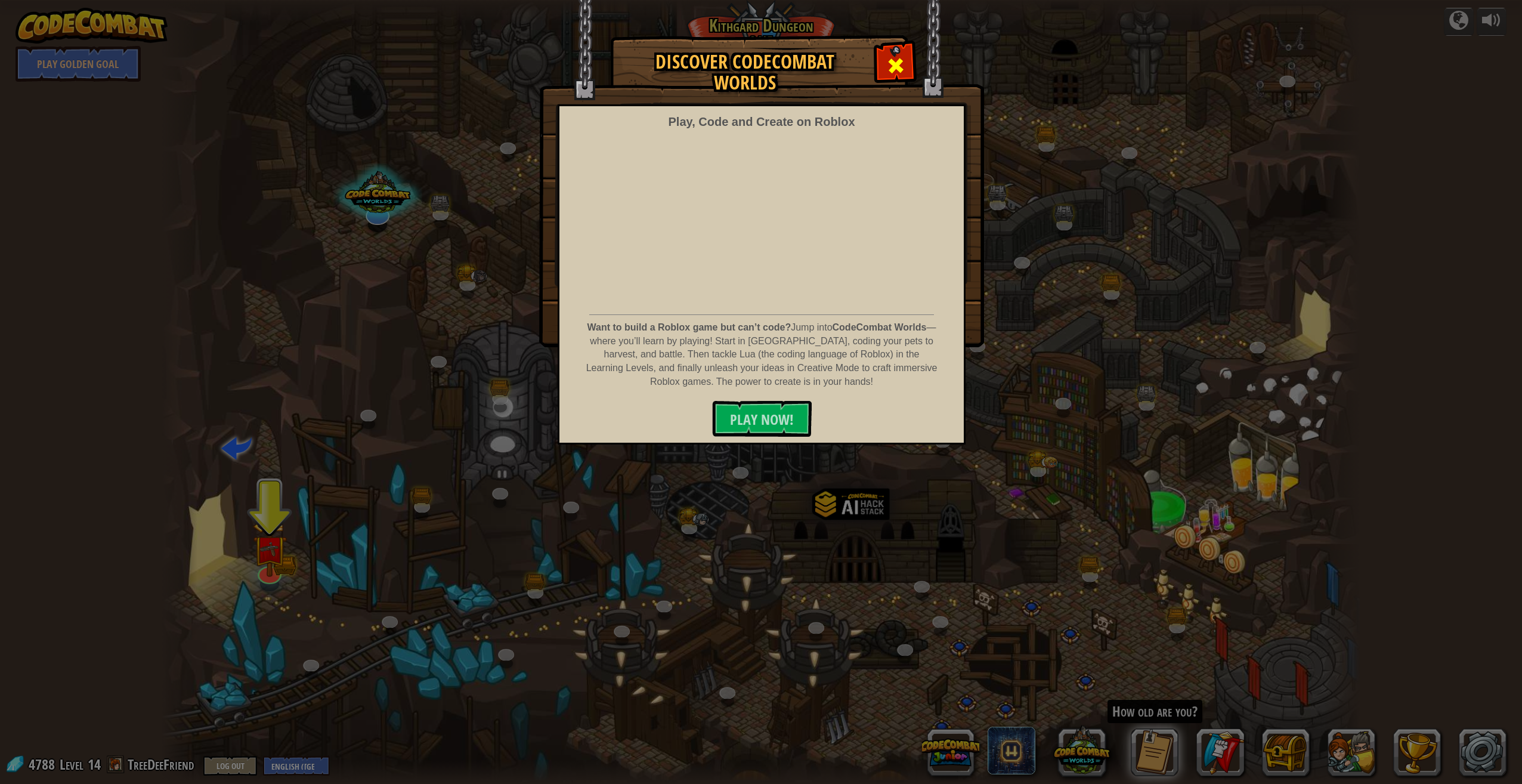
click at [887, 61] on span at bounding box center [895, 65] width 19 height 19
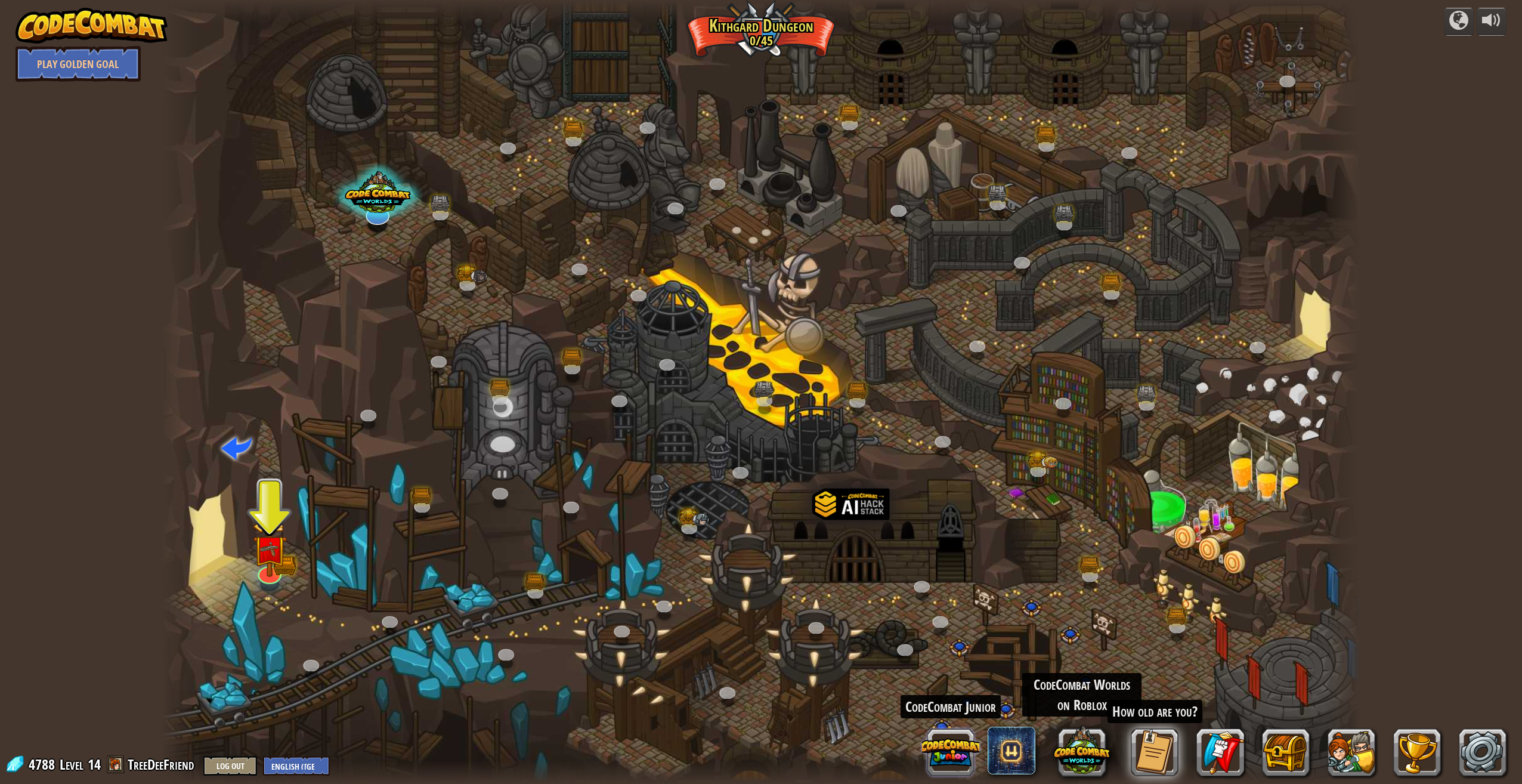
click at [953, 756] on button at bounding box center [950, 751] width 57 height 57
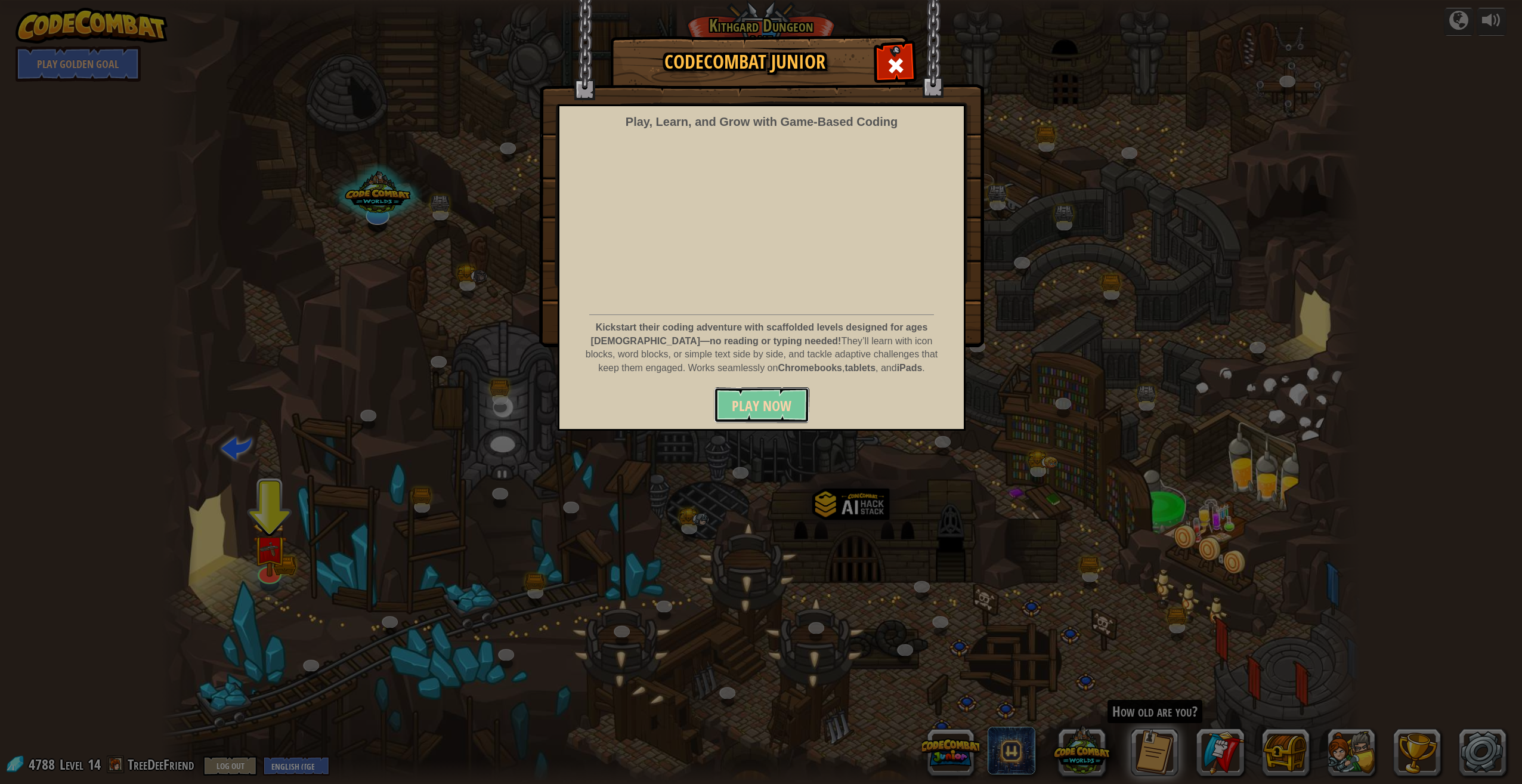
click at [765, 411] on span "Play Now" at bounding box center [761, 405] width 60 height 19
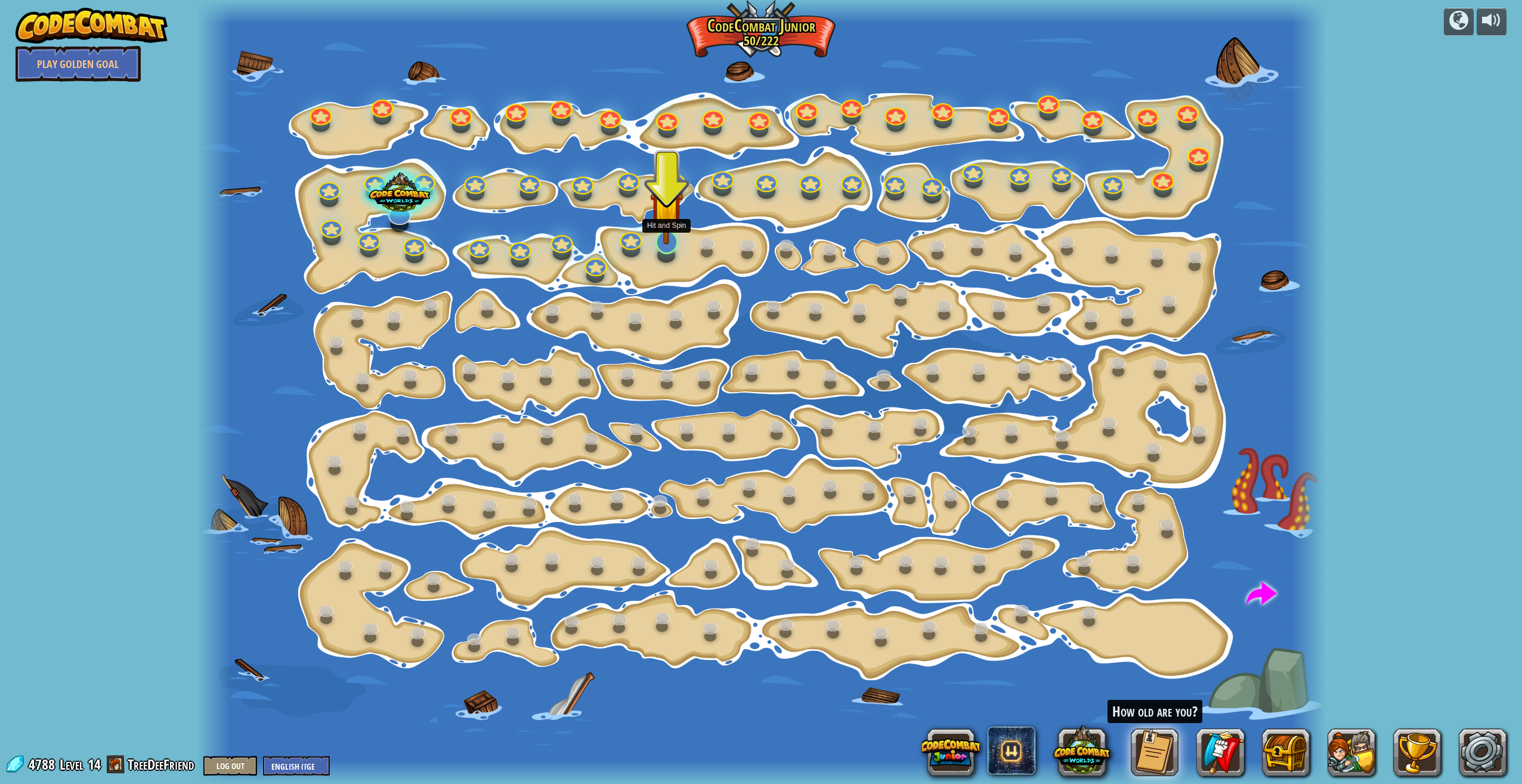
click at [657, 239] on img at bounding box center [666, 208] width 33 height 74
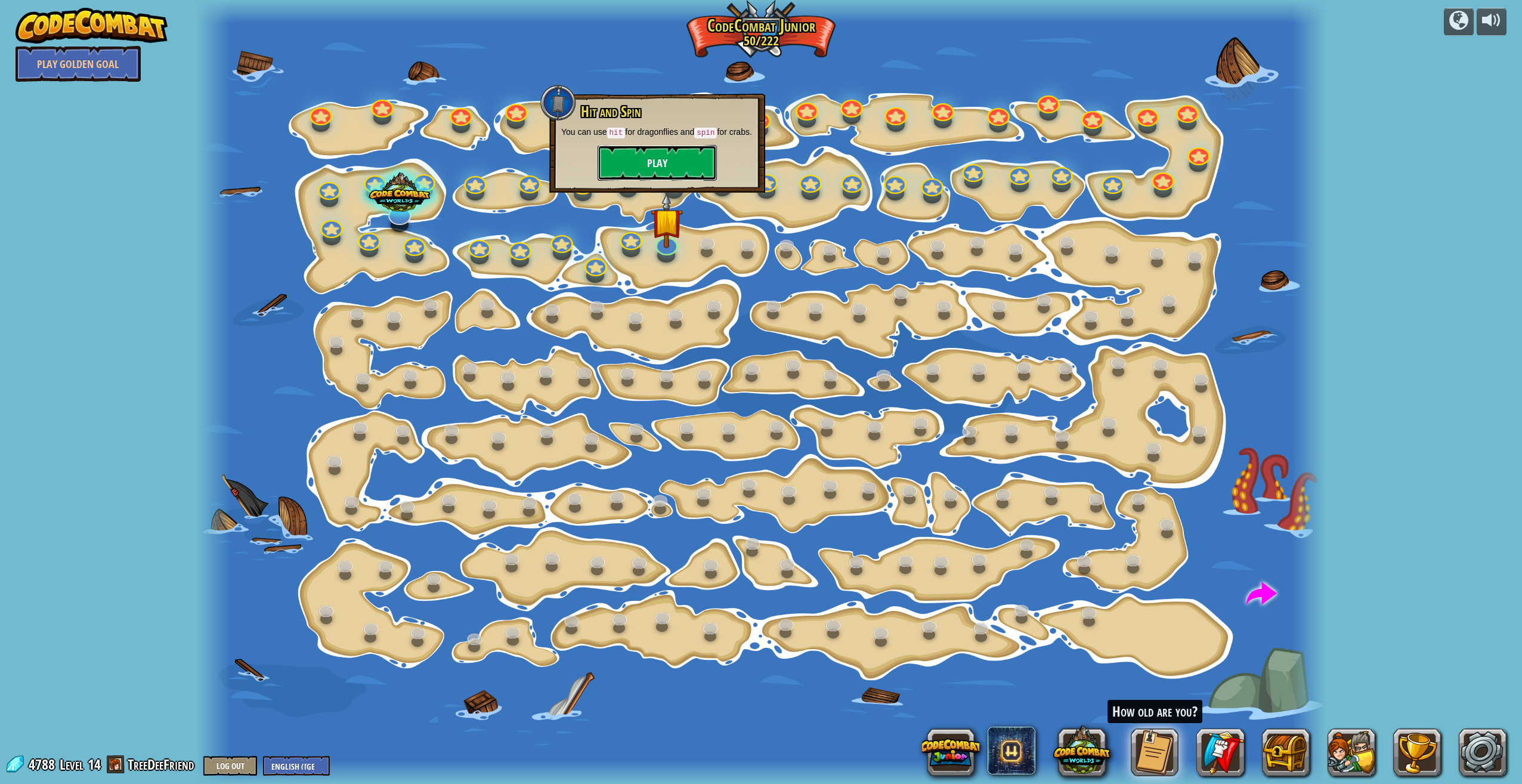
click at [650, 163] on button "Play" at bounding box center [657, 163] width 119 height 36
